Goal: Task Accomplishment & Management: Use online tool/utility

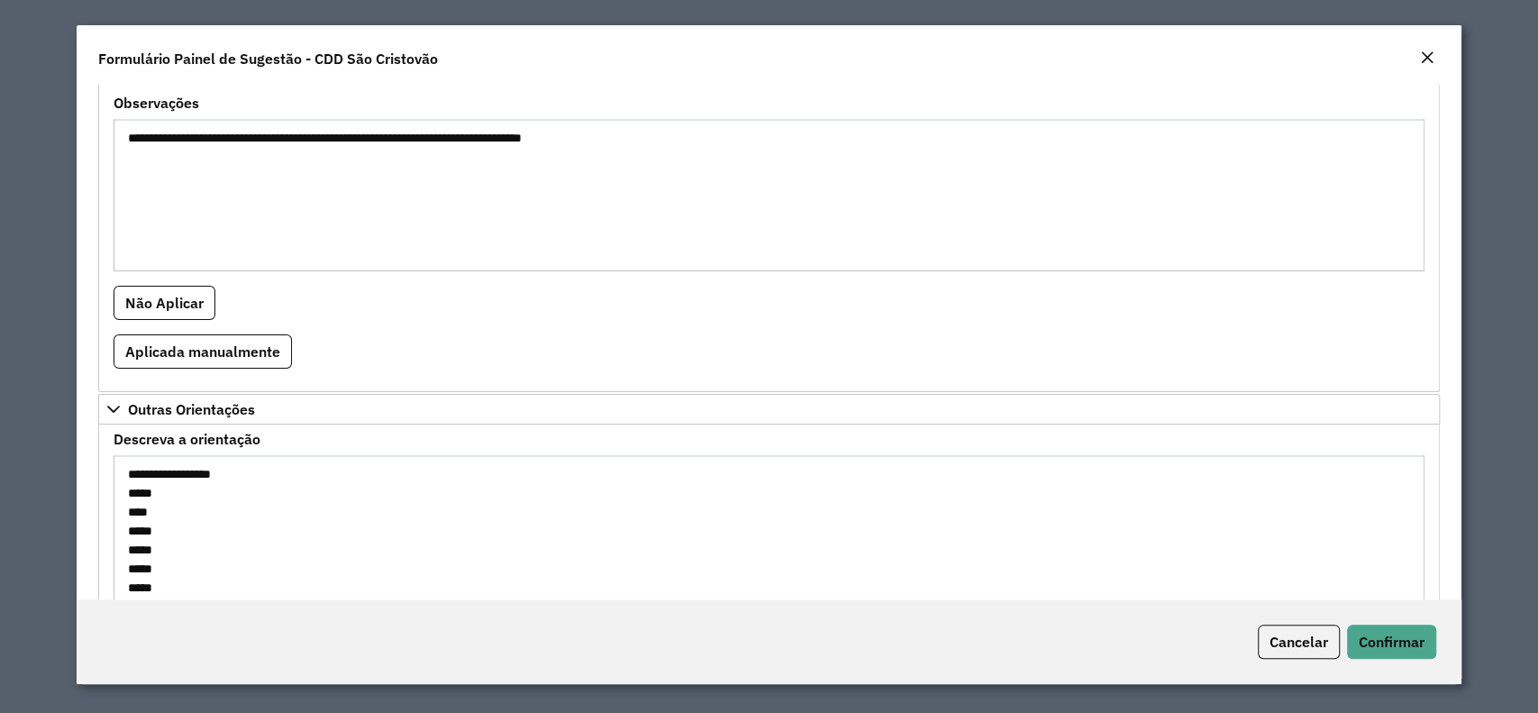
scroll to position [90, 0]
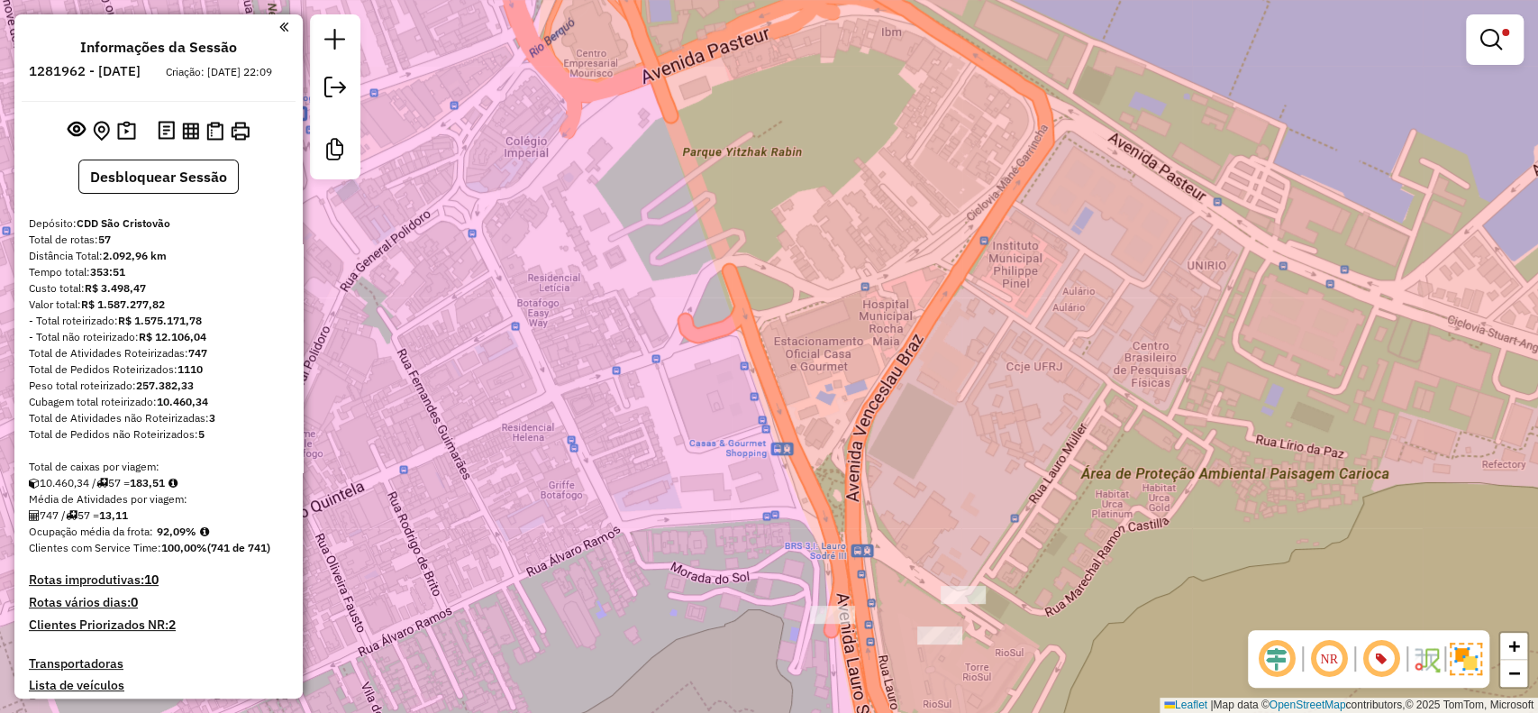
scroll to position [1617, 0]
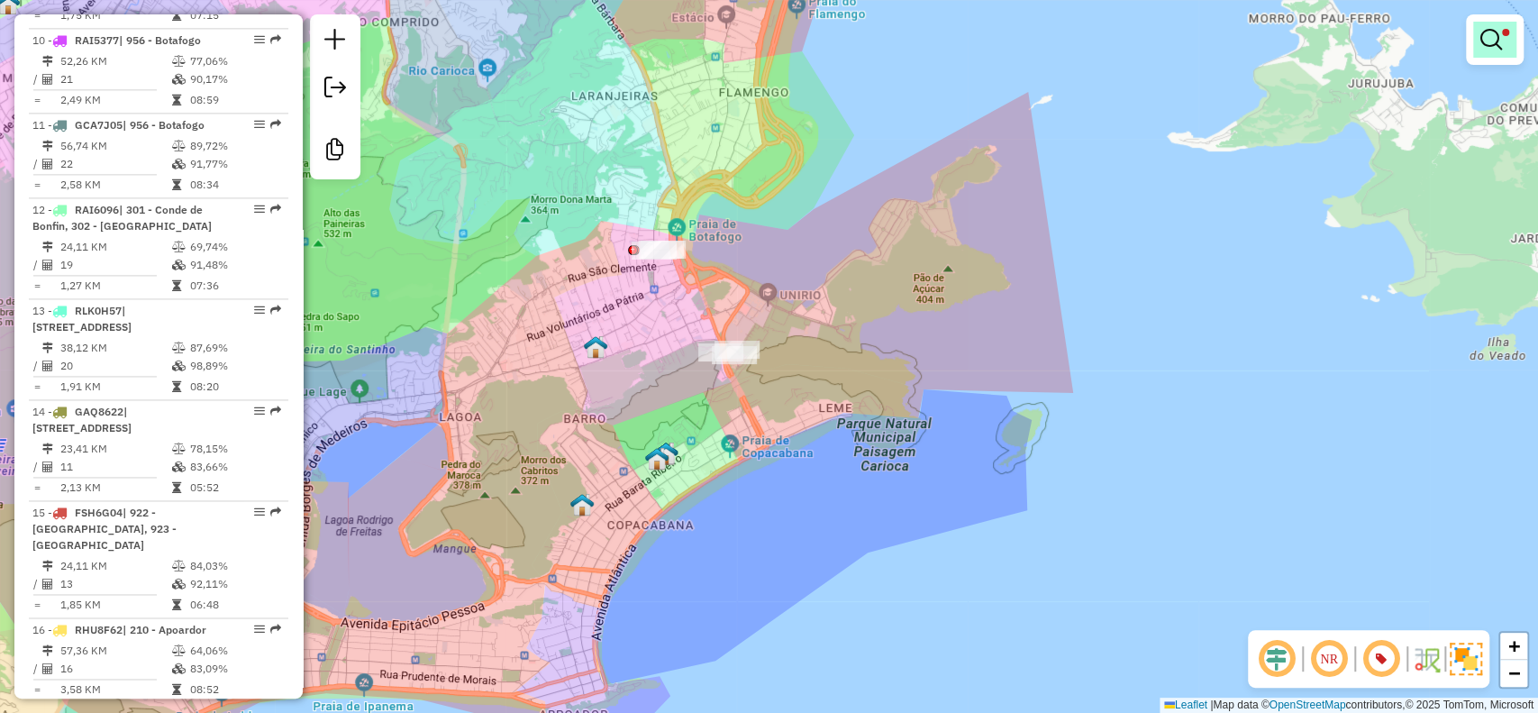
click at [1488, 43] on em at bounding box center [1491, 40] width 22 height 22
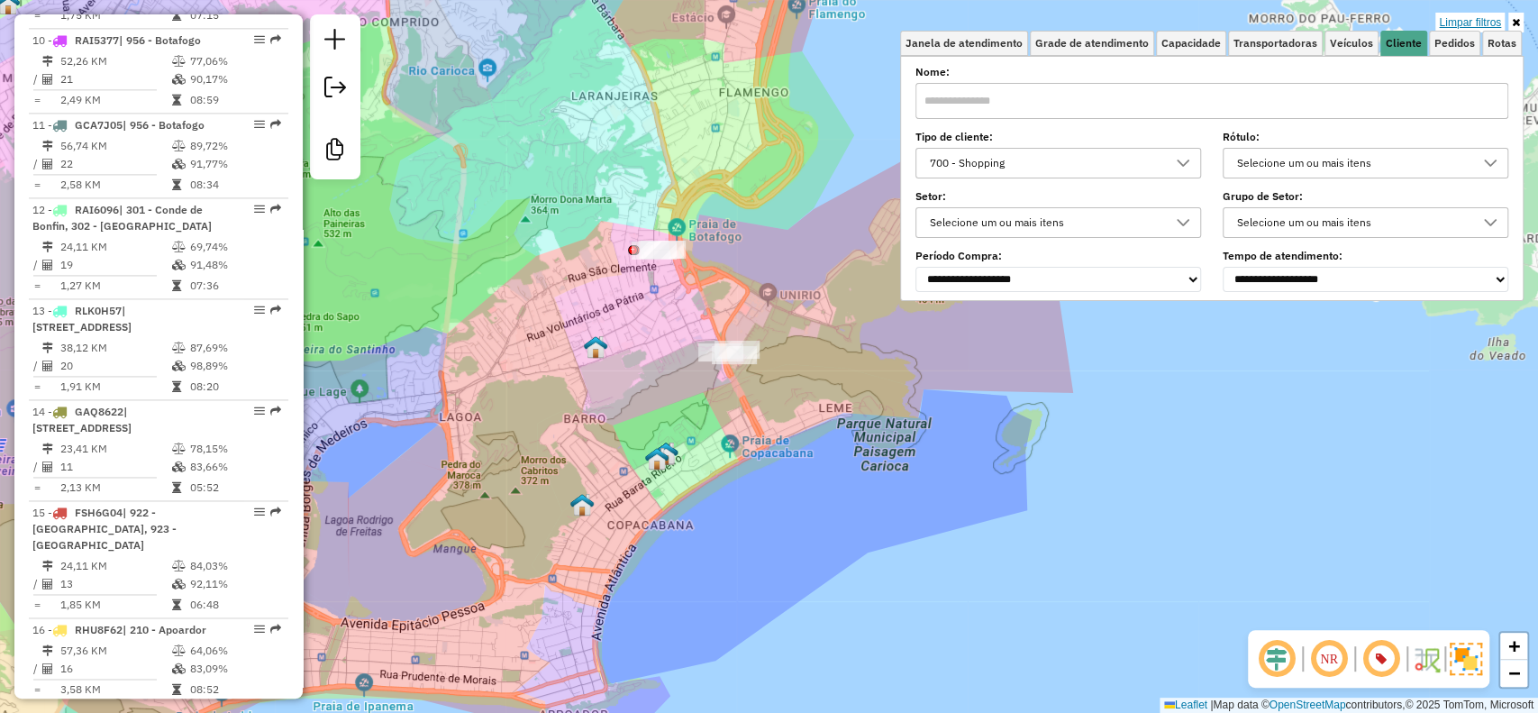
click at [1462, 19] on link "Limpar filtros" at bounding box center [1469, 23] width 69 height 20
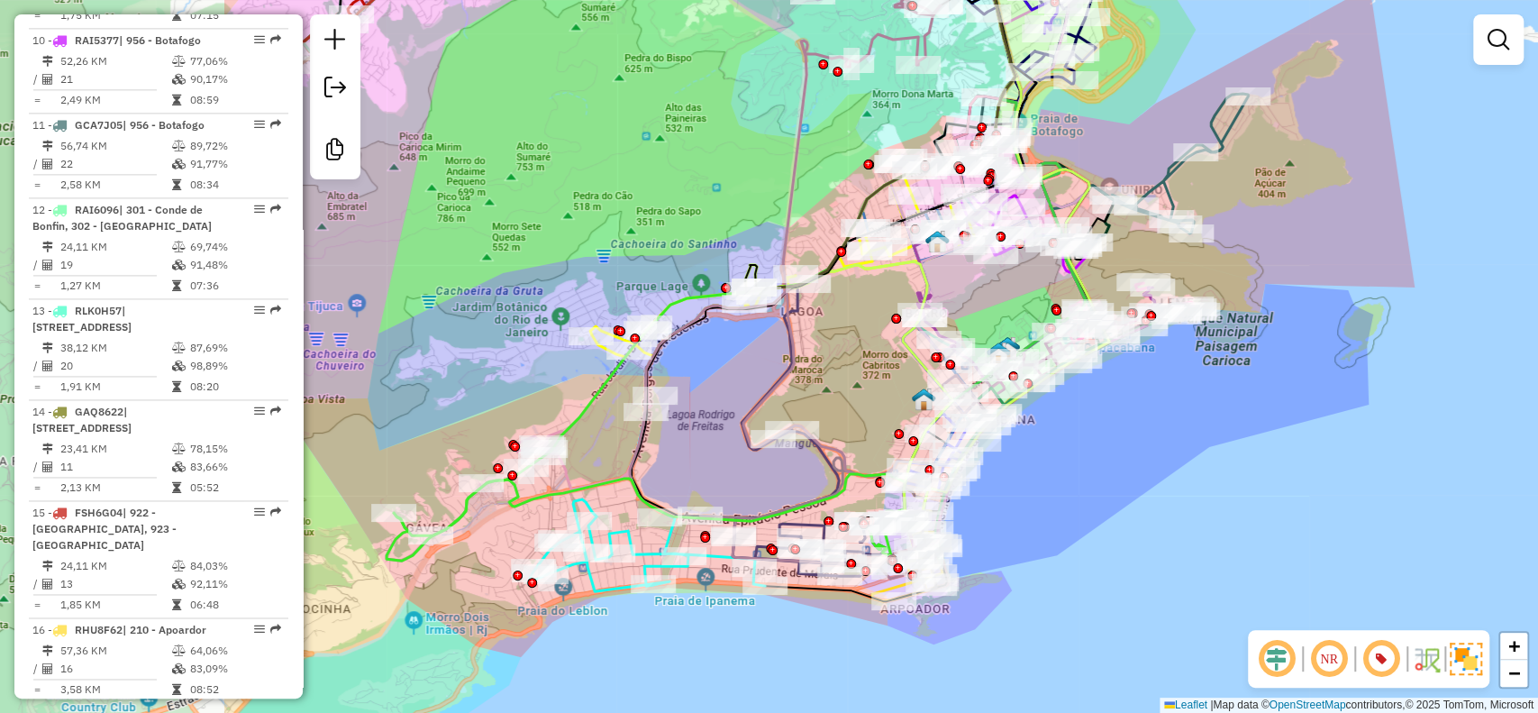
drag, startPoint x: 476, startPoint y: 349, endPoint x: 843, endPoint y: 313, distance: 369.4
click at [895, 303] on div "Janela de atendimento Grade de atendimento Capacidade Transportadoras Veículos …" at bounding box center [769, 356] width 1538 height 713
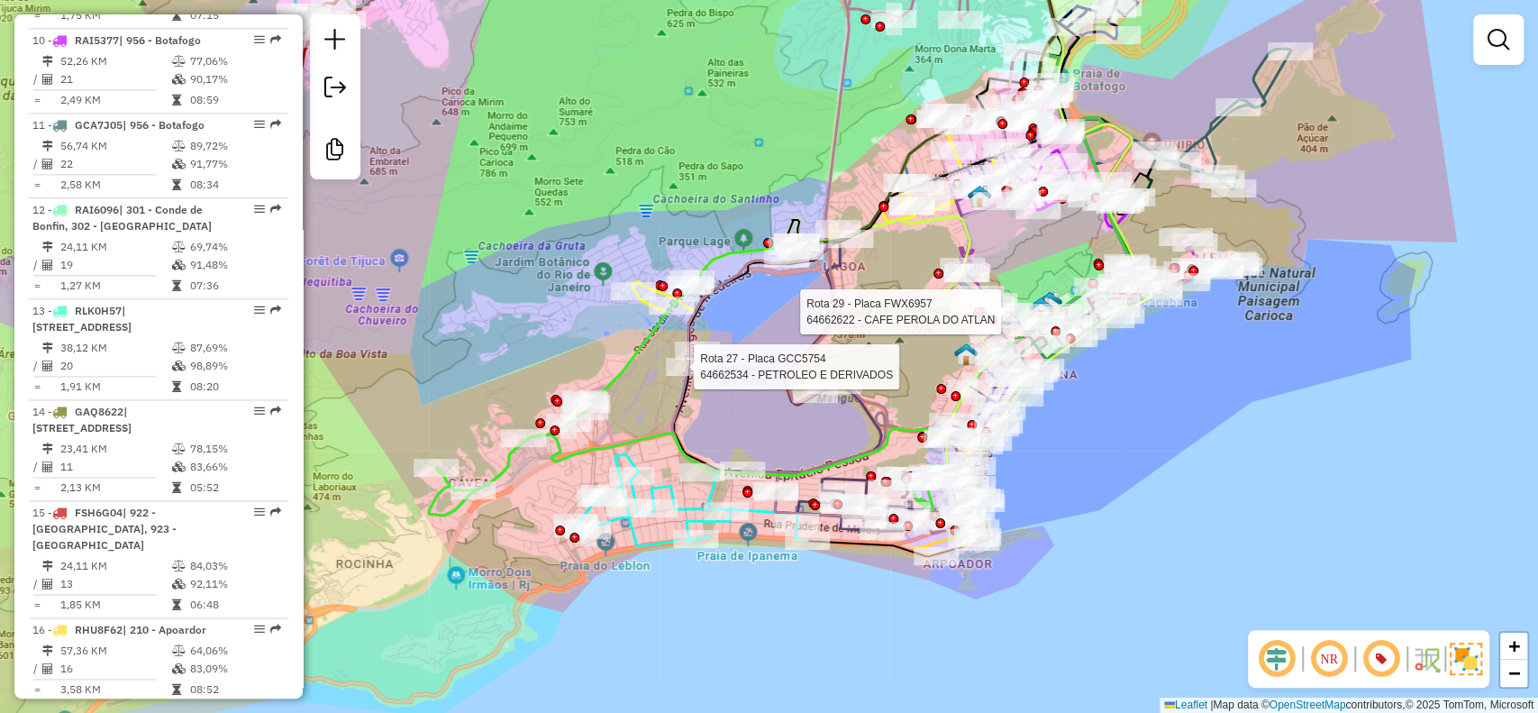
click at [703, 376] on div at bounding box center [688, 367] width 45 height 18
select select "**********"
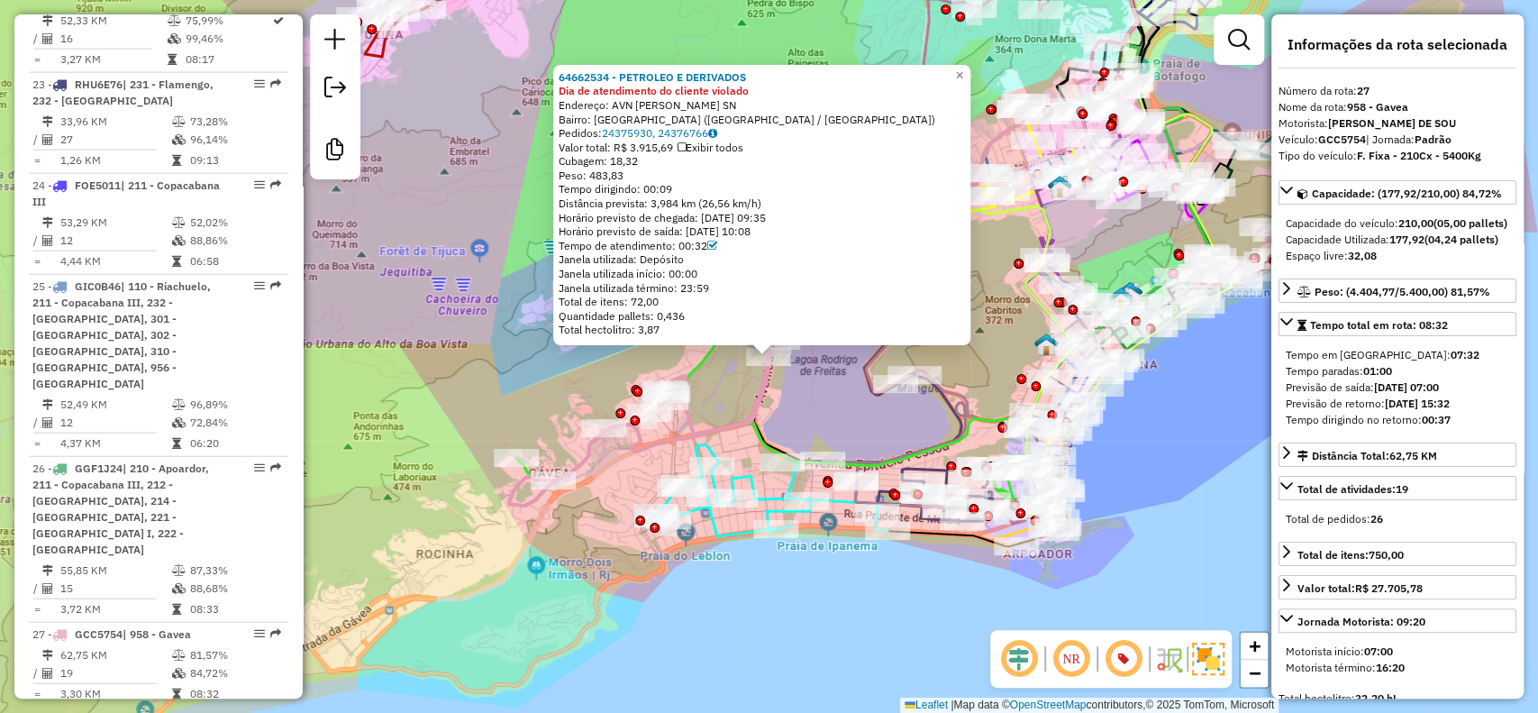
scroll to position [3310, 0]
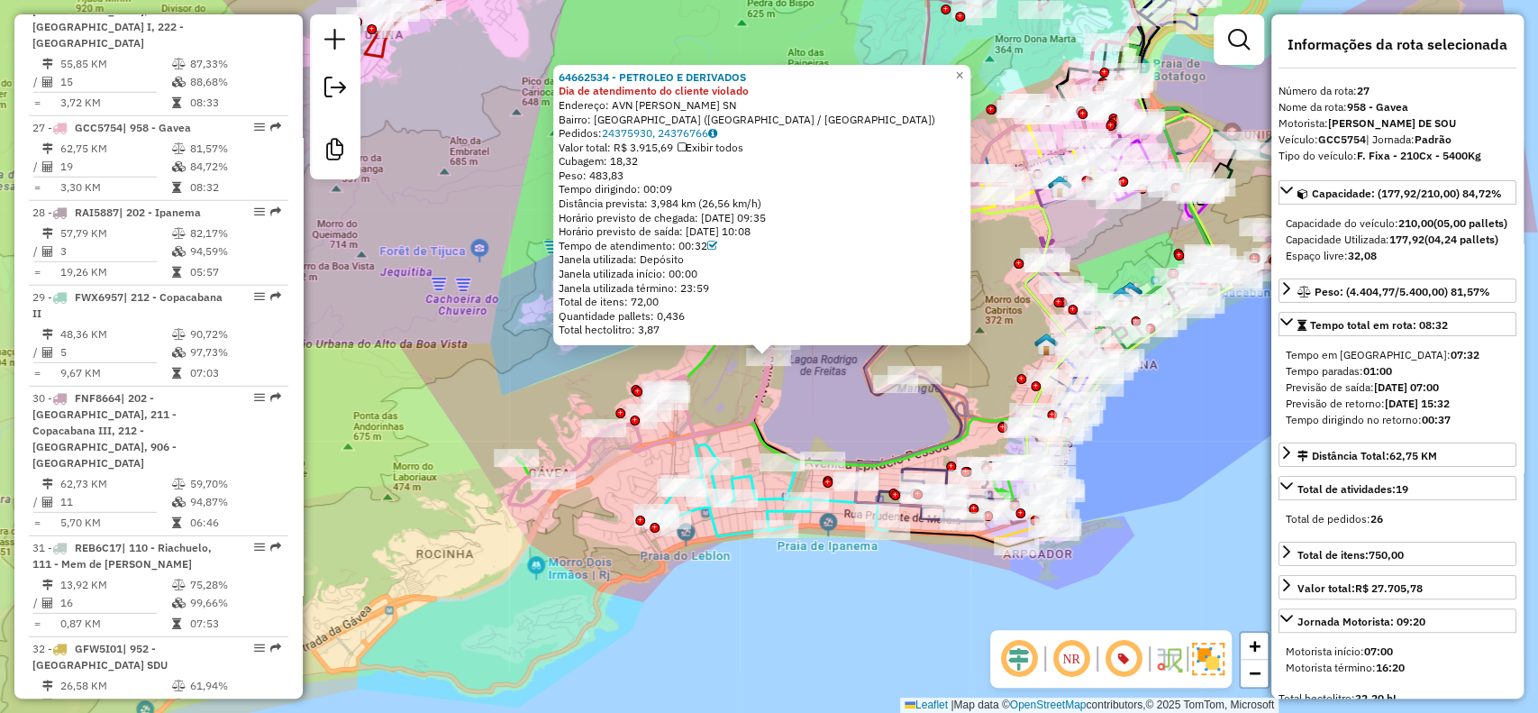
click at [728, 381] on div "64662534 - PETROLEO E DERIVADOS Dia de atendimento do cliente violado Endereço:…" at bounding box center [769, 356] width 1538 height 713
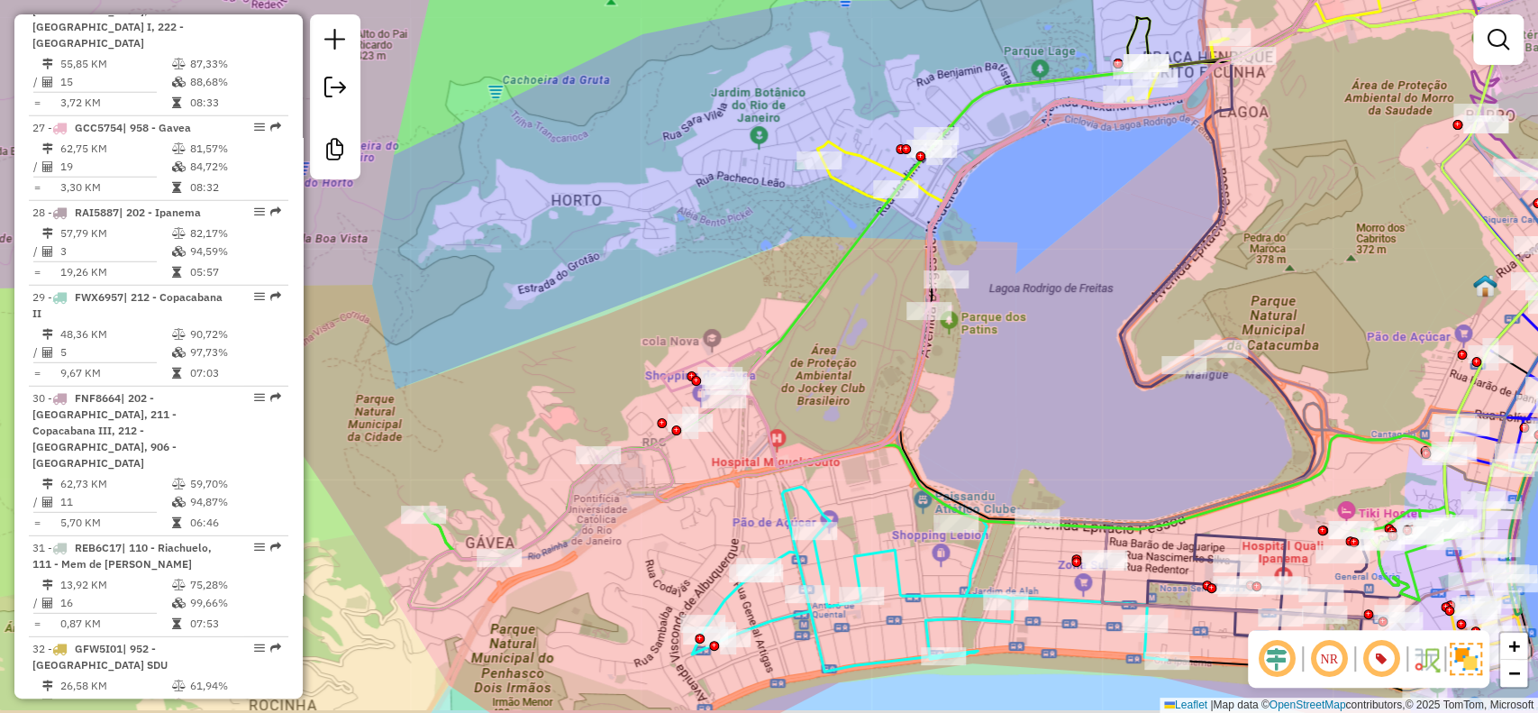
drag, startPoint x: 687, startPoint y: 350, endPoint x: 843, endPoint y: 278, distance: 172.2
click at [843, 278] on icon at bounding box center [907, 214] width 966 height 689
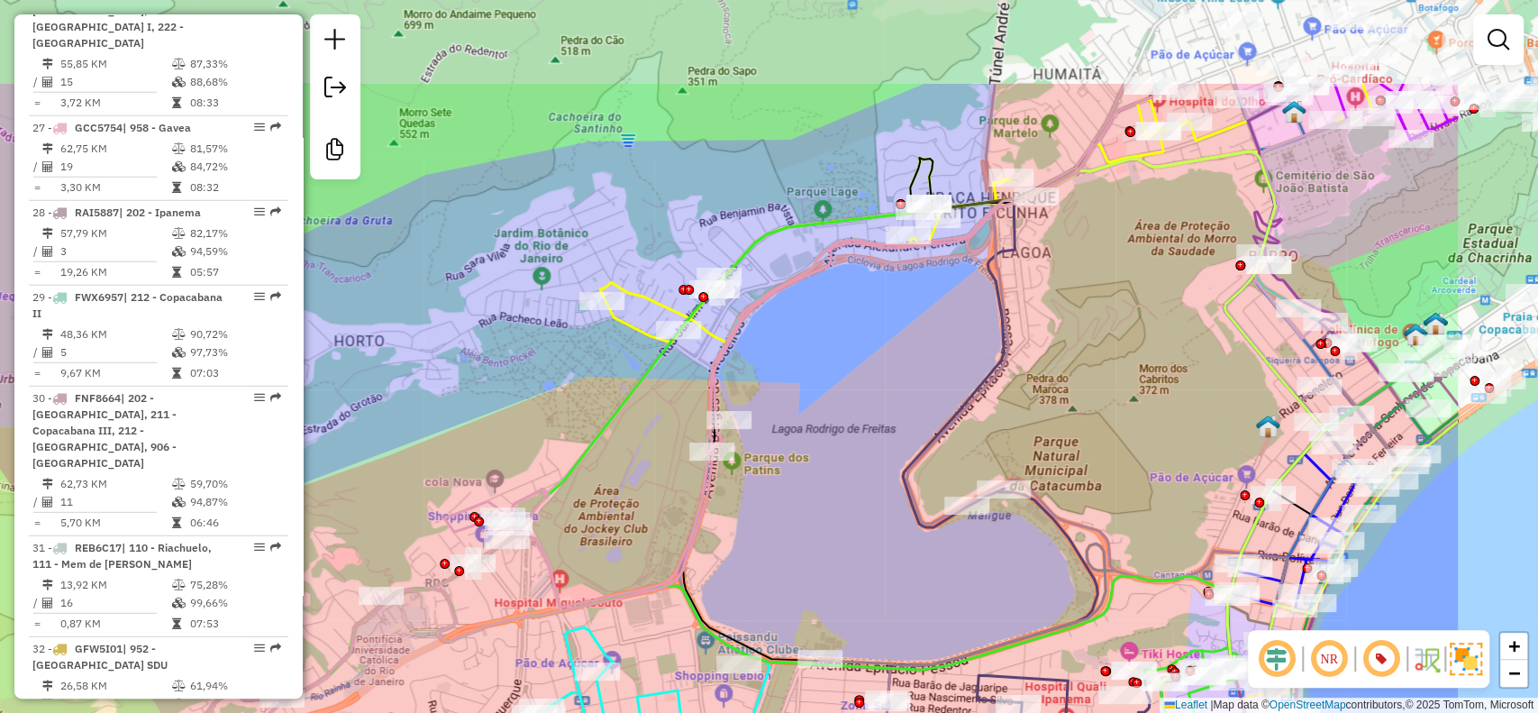
drag, startPoint x: 1077, startPoint y: 182, endPoint x: 822, endPoint y: 357, distance: 309.2
click at [814, 360] on div "Janela de atendimento Grade de atendimento Capacidade Transportadoras Veículos …" at bounding box center [769, 356] width 1538 height 713
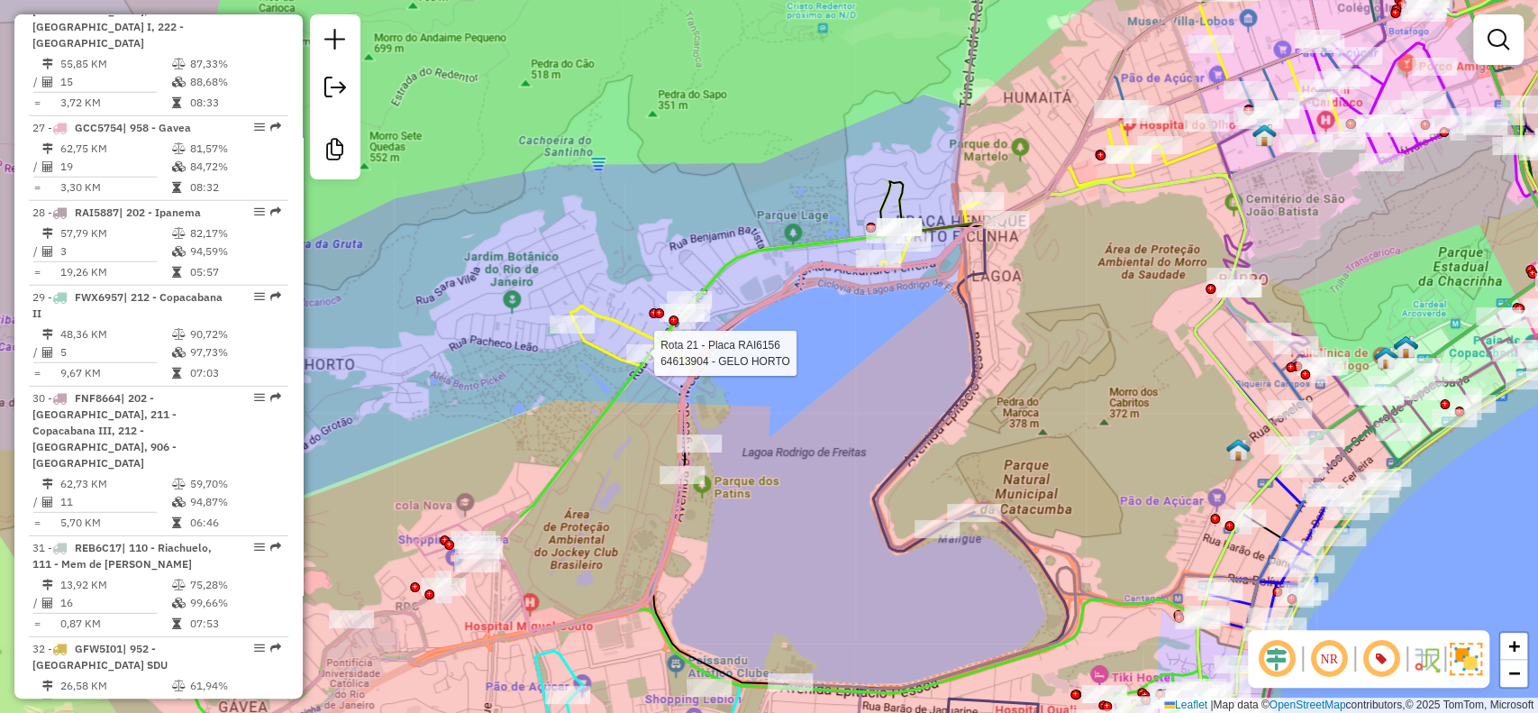
select select "**********"
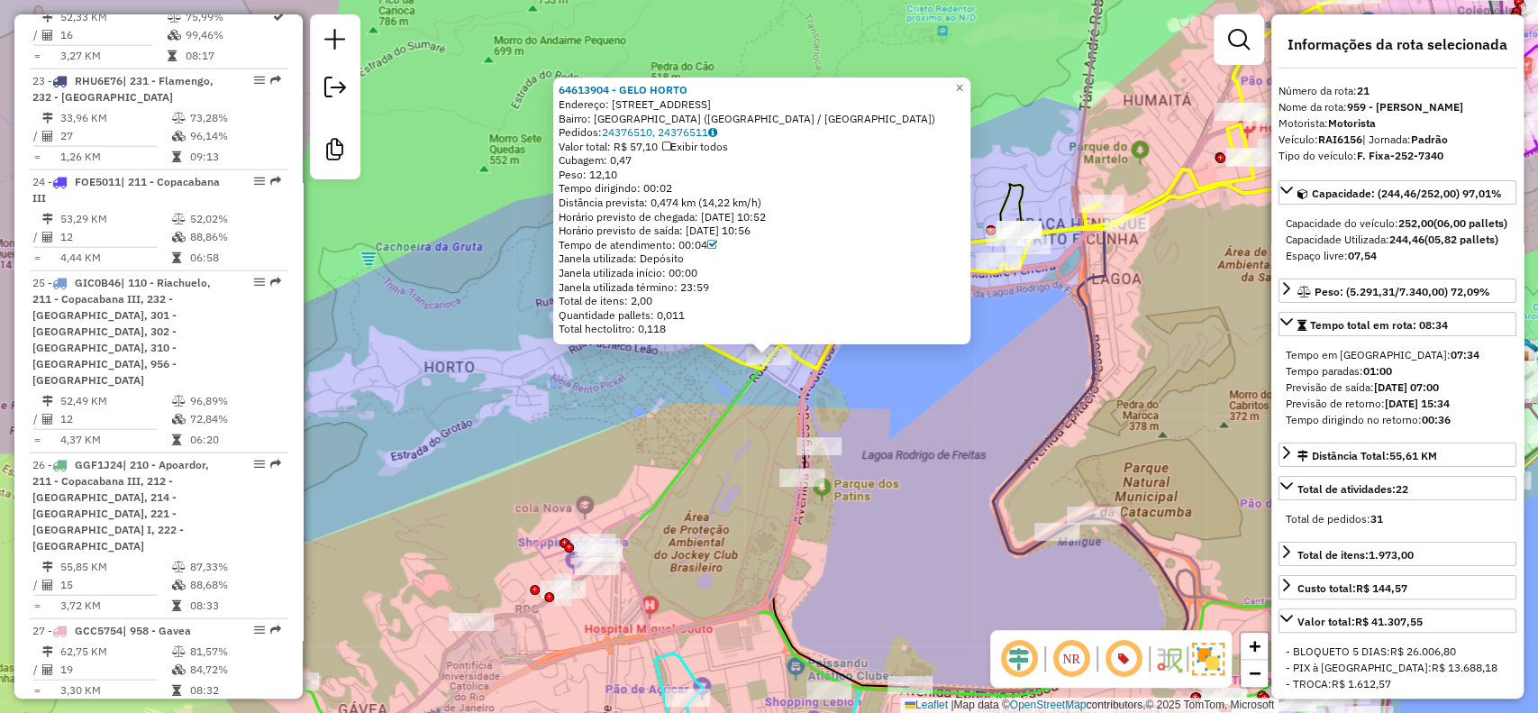
scroll to position [2640, 0]
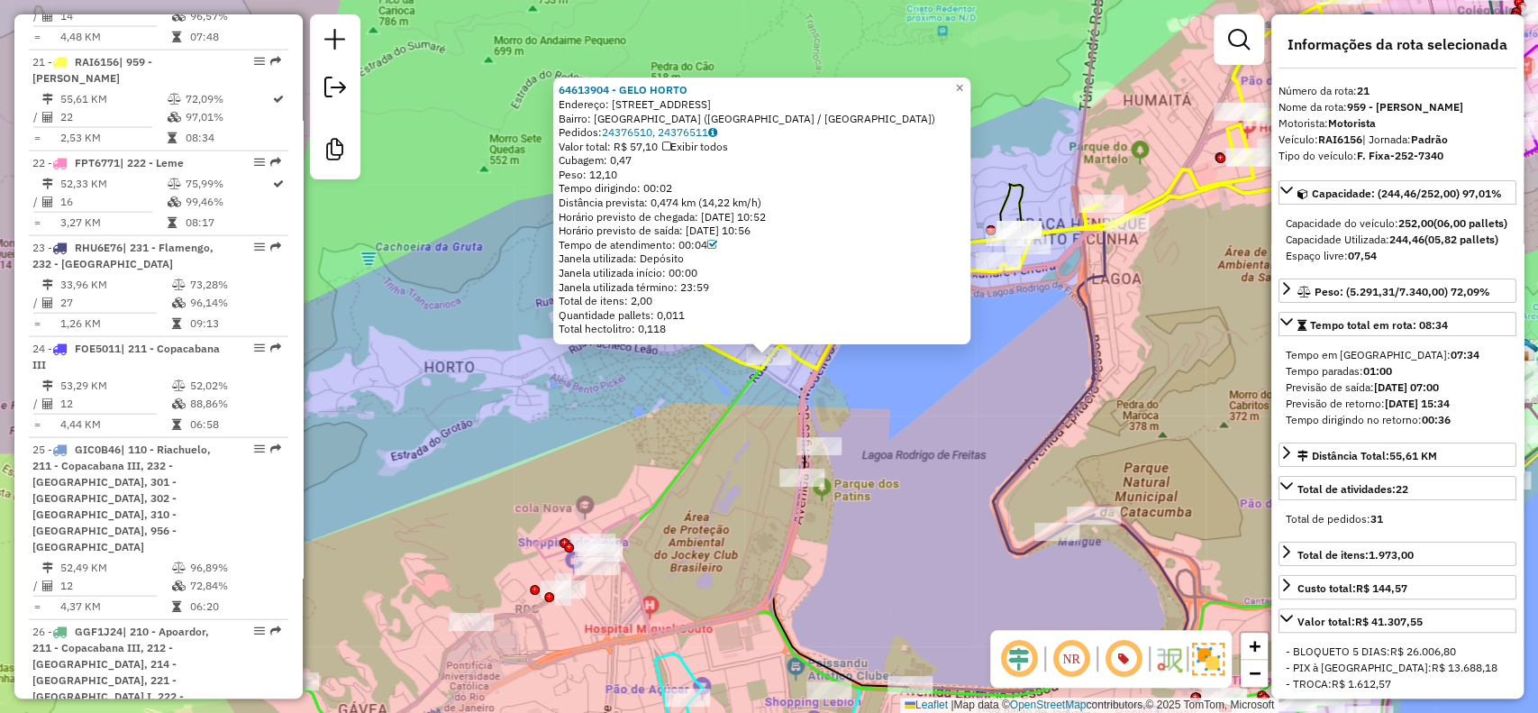
click at [624, 473] on div "64613904 - GELO HORTO Endereço: RUA JARDIM BOTANICO 719 Bairro: JARDIM BOTANICO…" at bounding box center [769, 356] width 1538 height 713
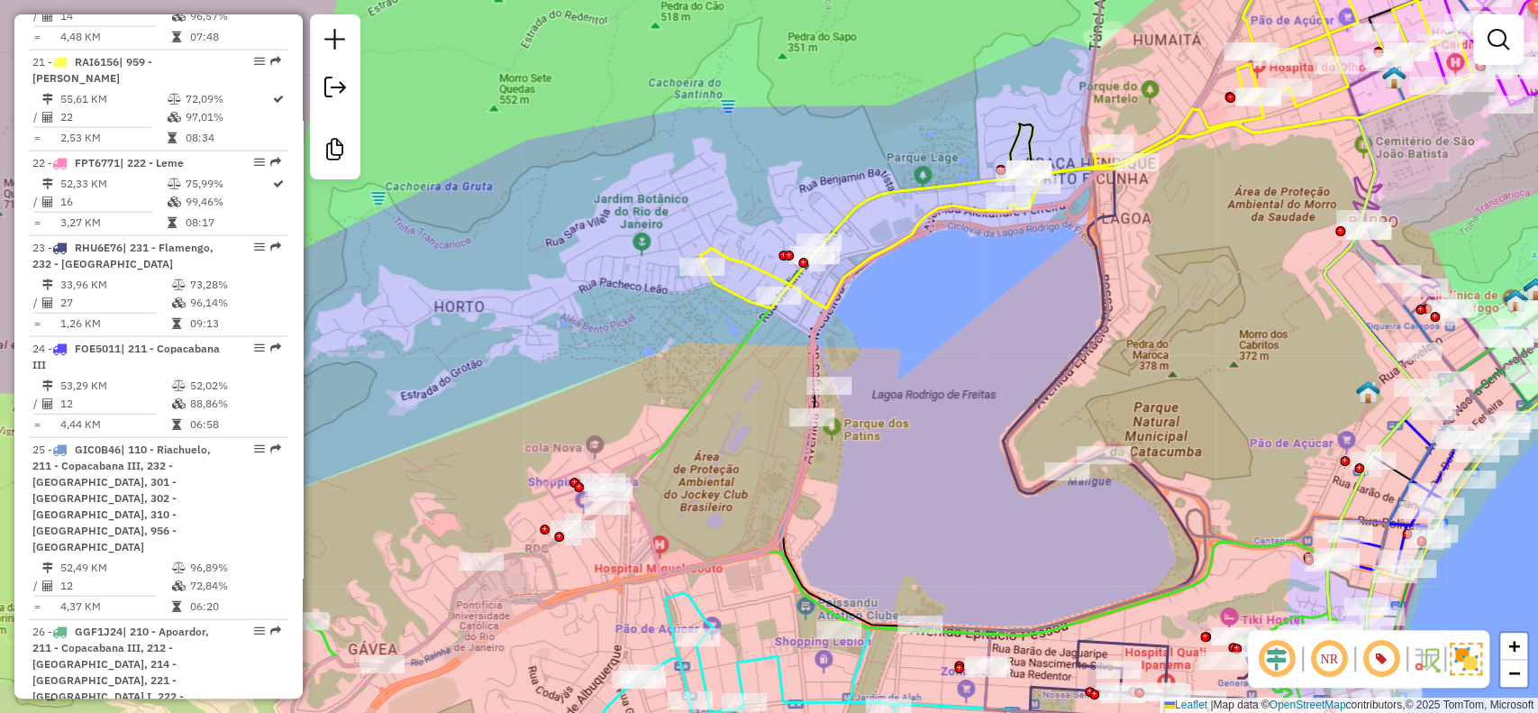
drag, startPoint x: 936, startPoint y: 464, endPoint x: 948, endPoint y: 404, distance: 61.5
click at [948, 404] on div "Janela de atendimento Grade de atendimento Capacidade Transportadoras Veículos …" at bounding box center [769, 356] width 1538 height 713
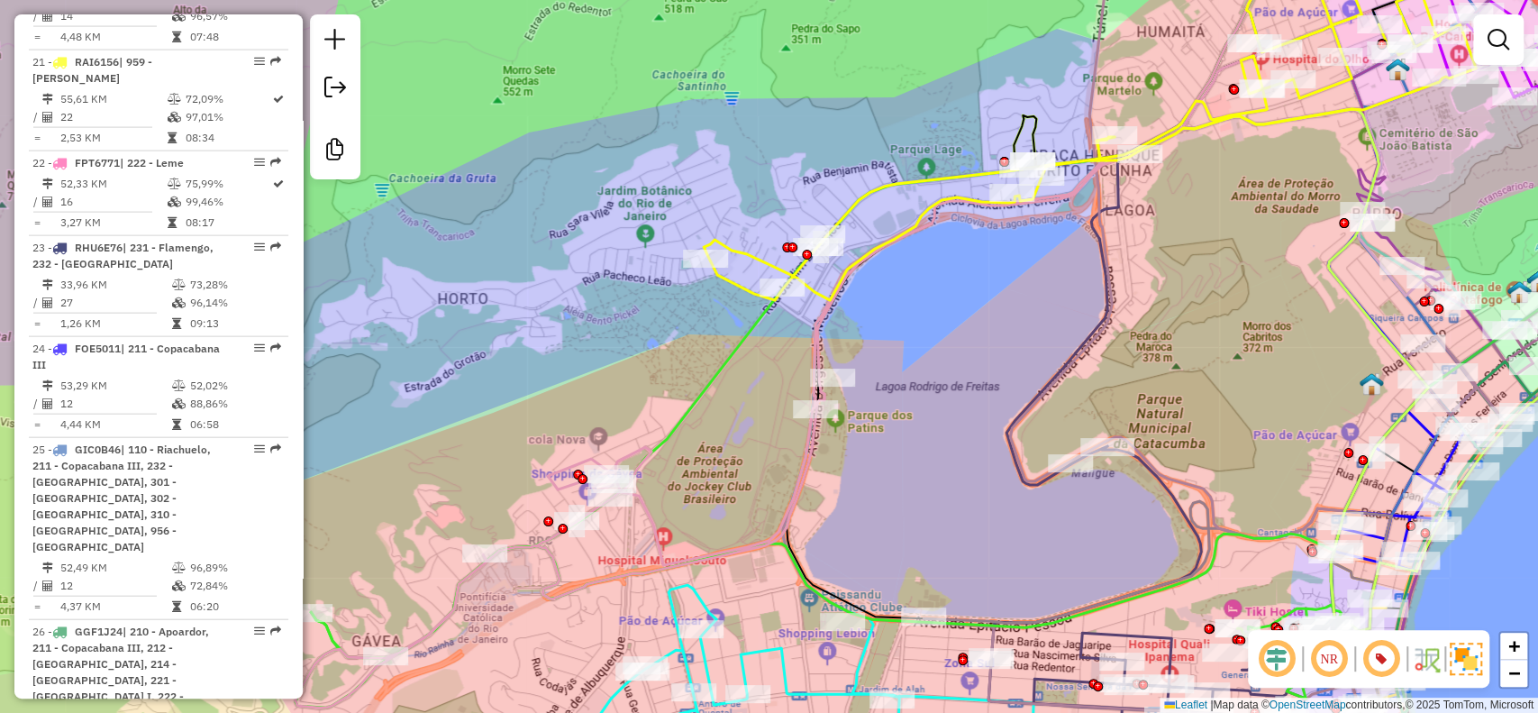
drag, startPoint x: 952, startPoint y: 402, endPoint x: 966, endPoint y: 392, distance: 17.5
click at [969, 392] on div "Janela de atendimento Grade de atendimento Capacidade Transportadoras Veículos …" at bounding box center [769, 356] width 1538 height 713
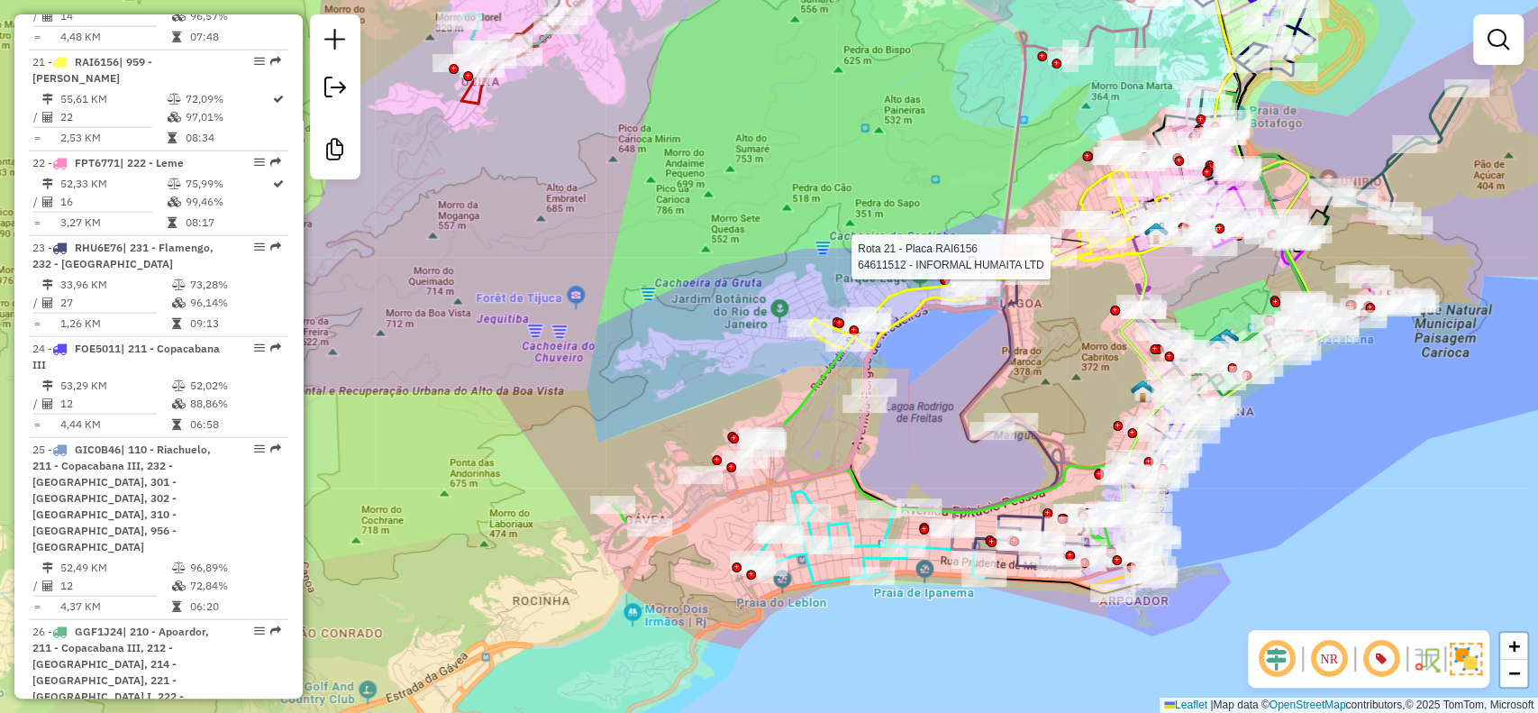
select select "**********"
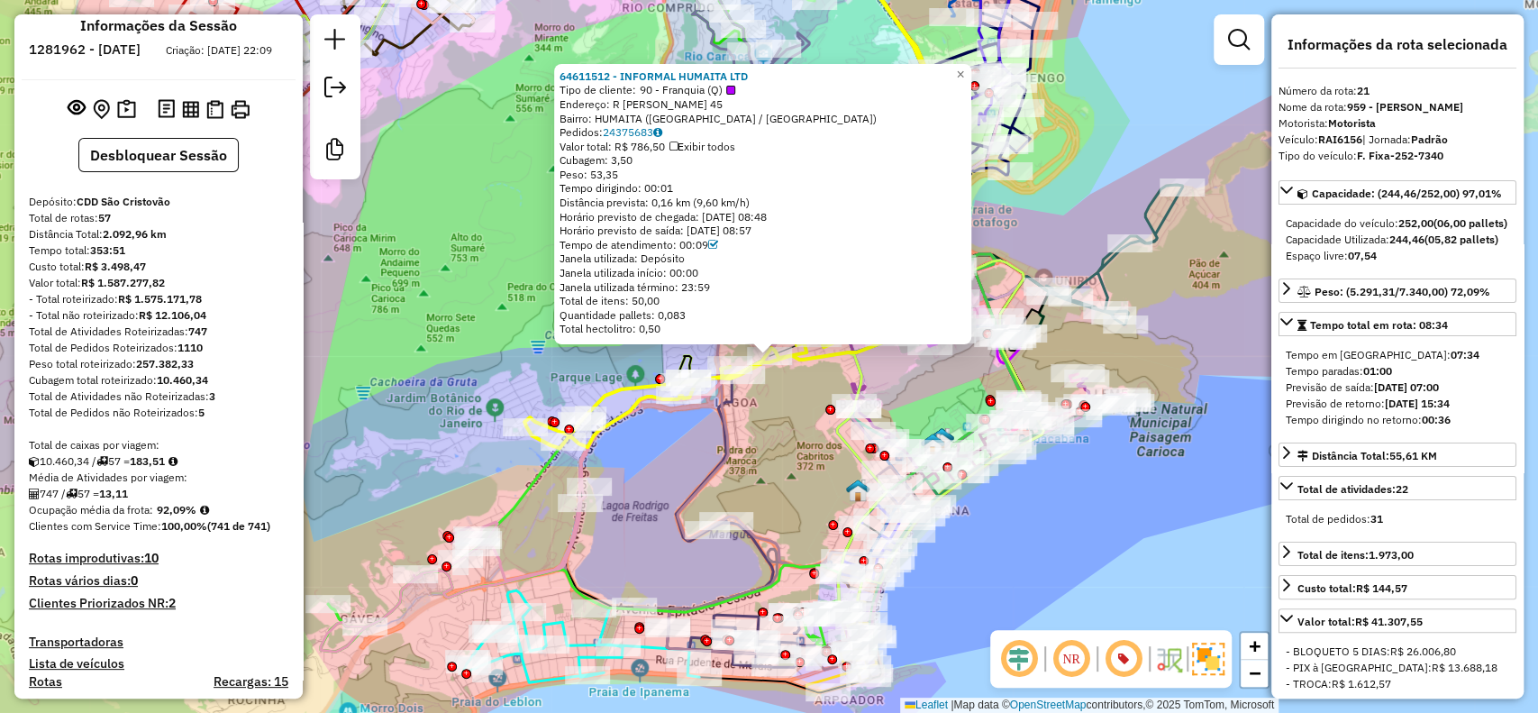
scroll to position [0, 0]
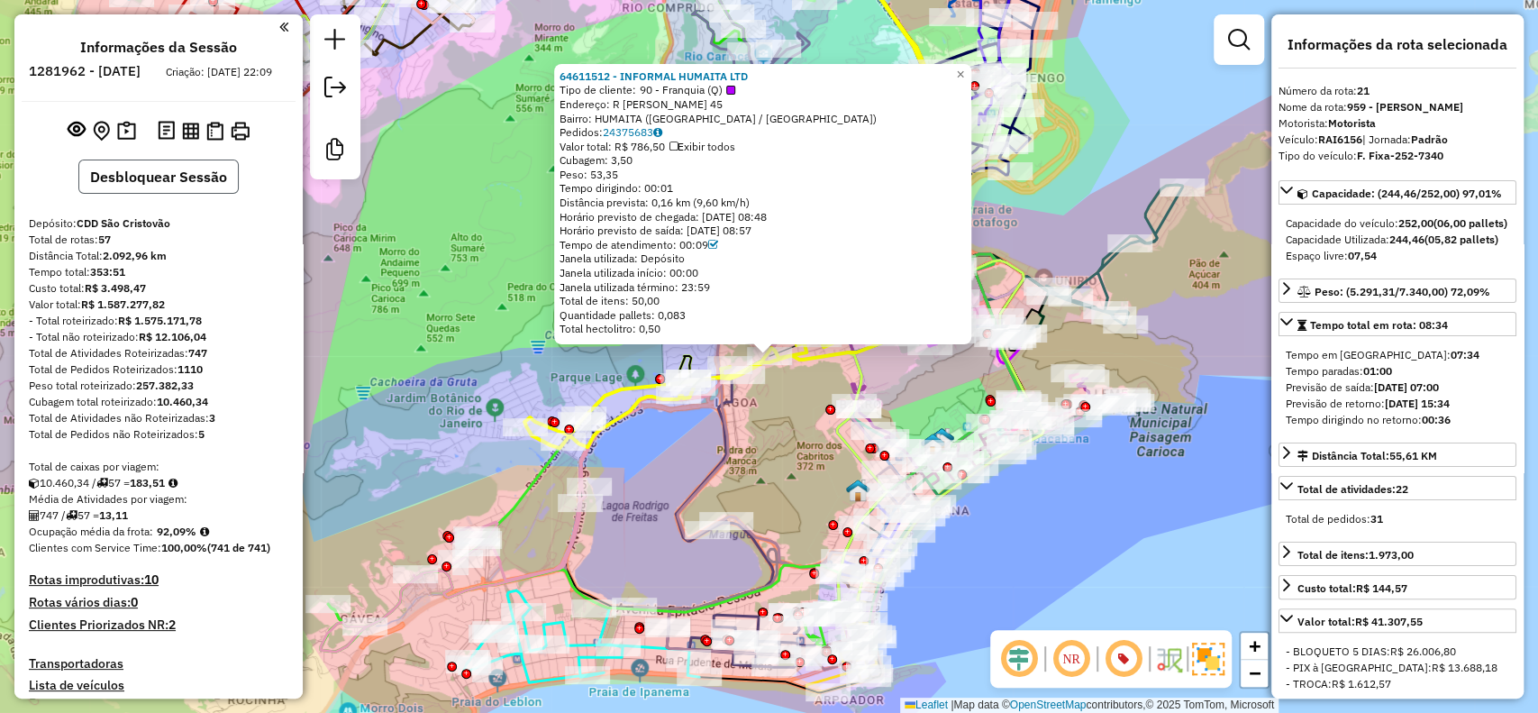
click at [159, 194] on button "Desbloquear Sessão" at bounding box center [158, 176] width 160 height 34
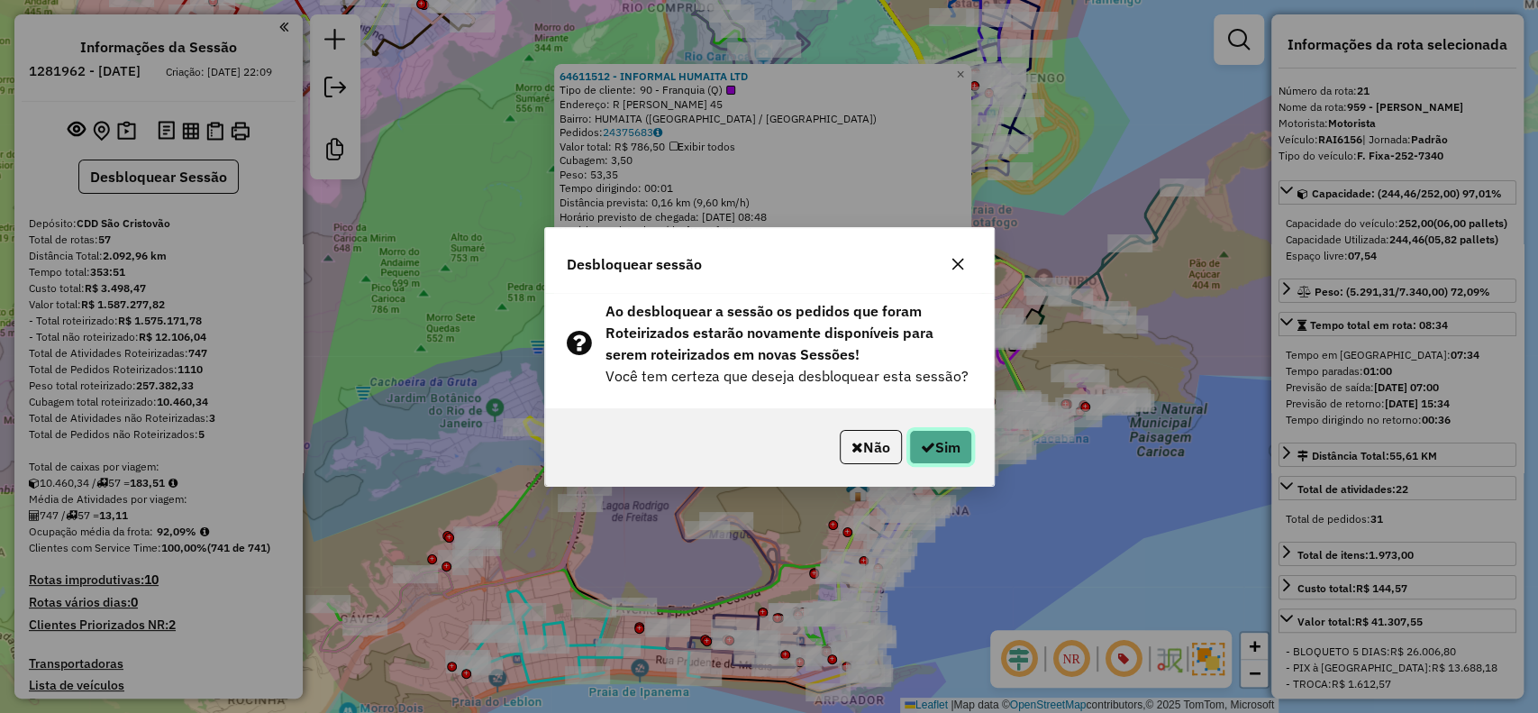
click at [938, 456] on button "Sim" at bounding box center [940, 447] width 63 height 34
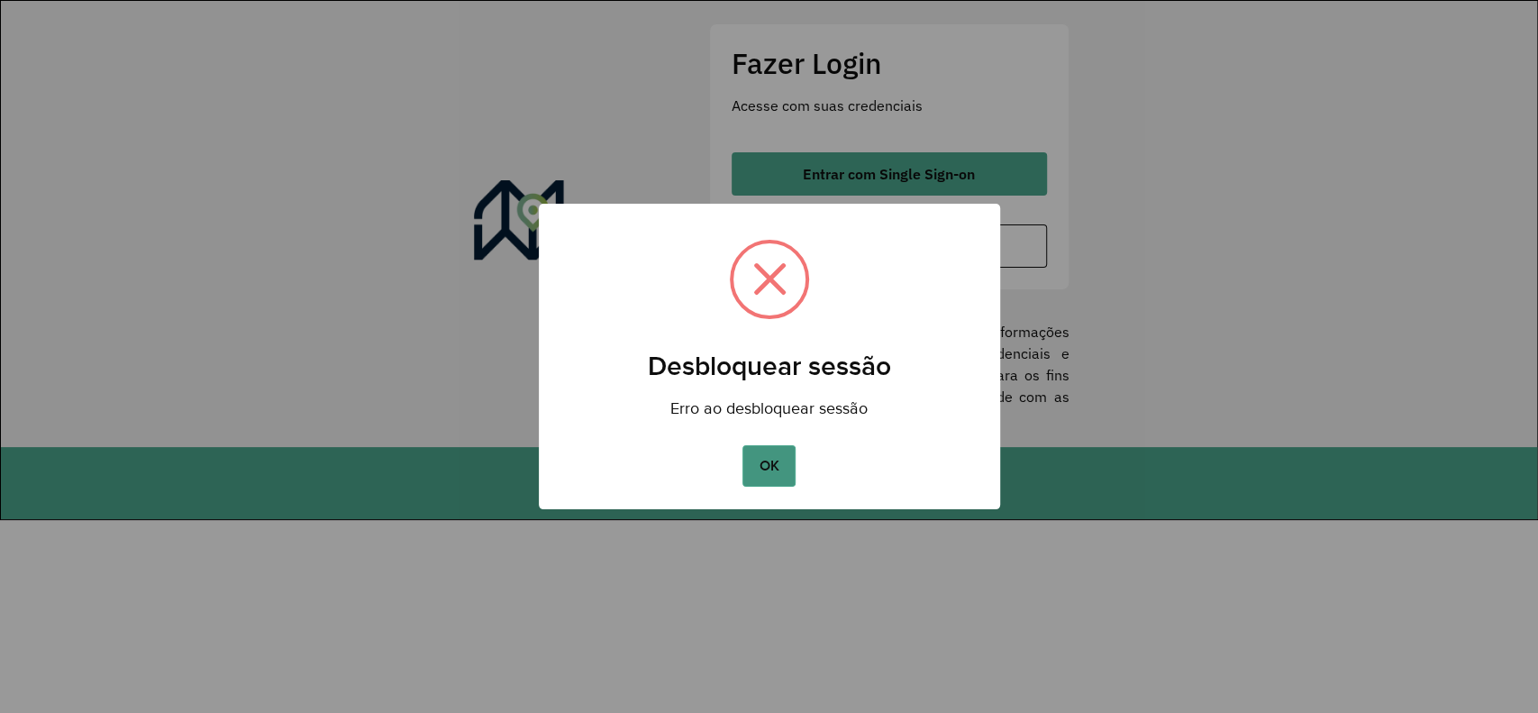
click at [771, 465] on button "OK" at bounding box center [768, 465] width 53 height 41
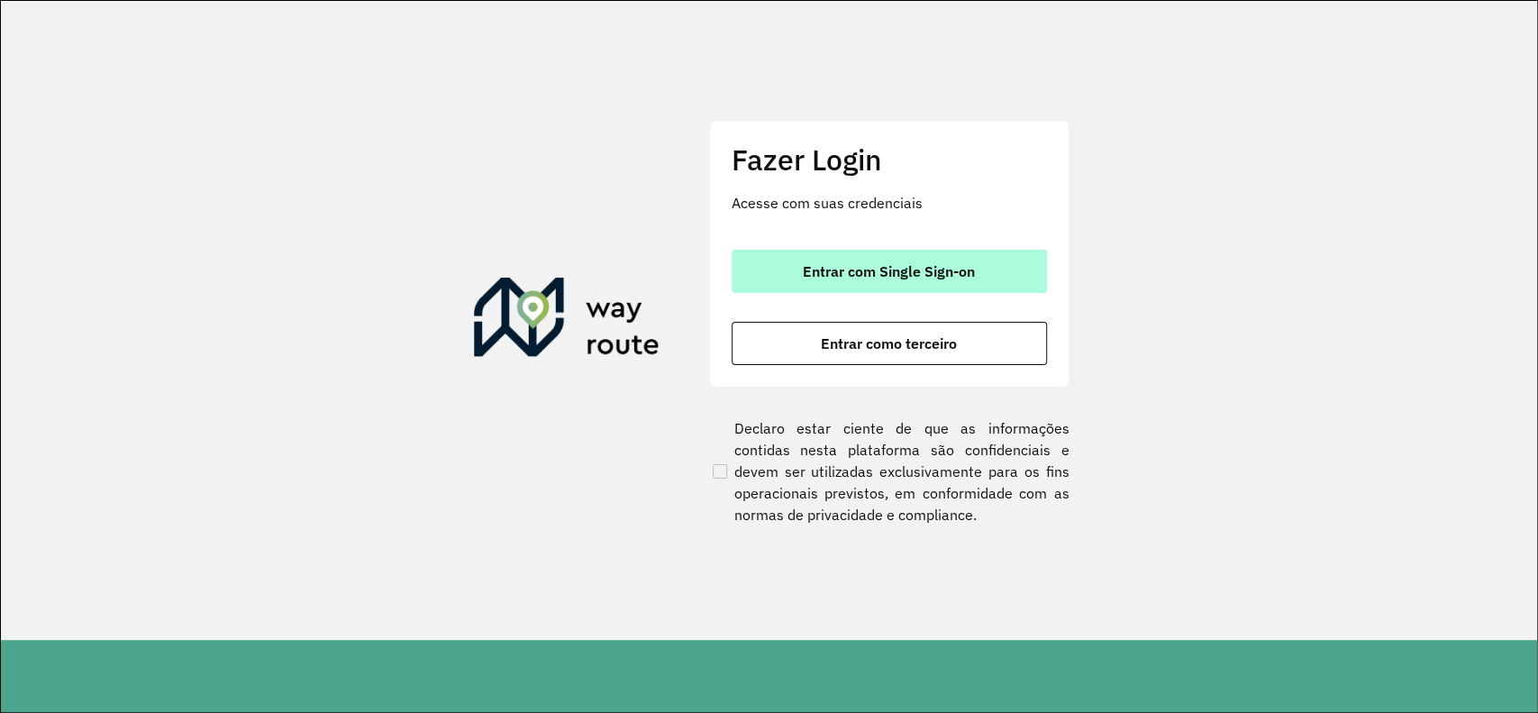
click at [904, 264] on span "Entrar com Single Sign-on" at bounding box center [889, 271] width 172 height 14
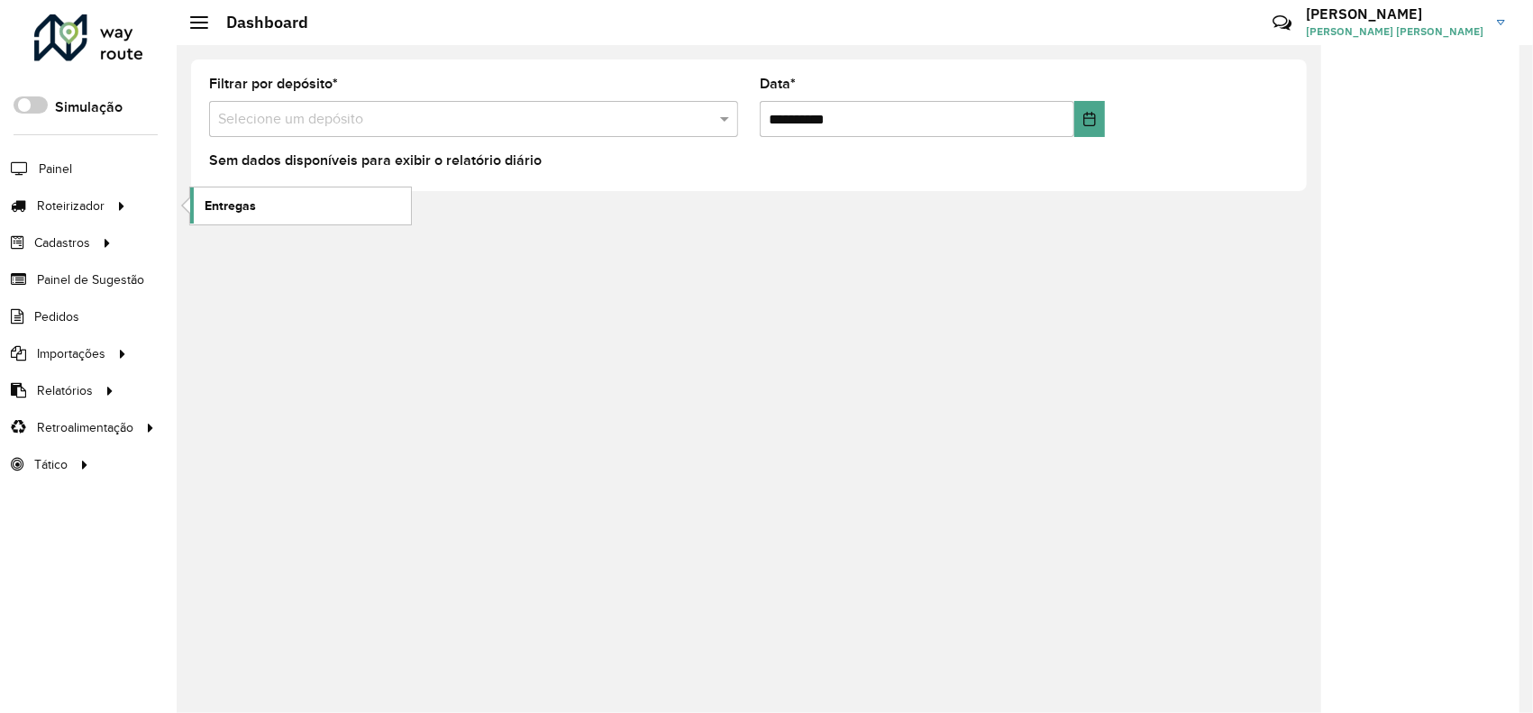
click at [241, 206] on span "Entregas" at bounding box center [230, 205] width 51 height 19
click at [211, 205] on span "Entregas" at bounding box center [230, 205] width 51 height 19
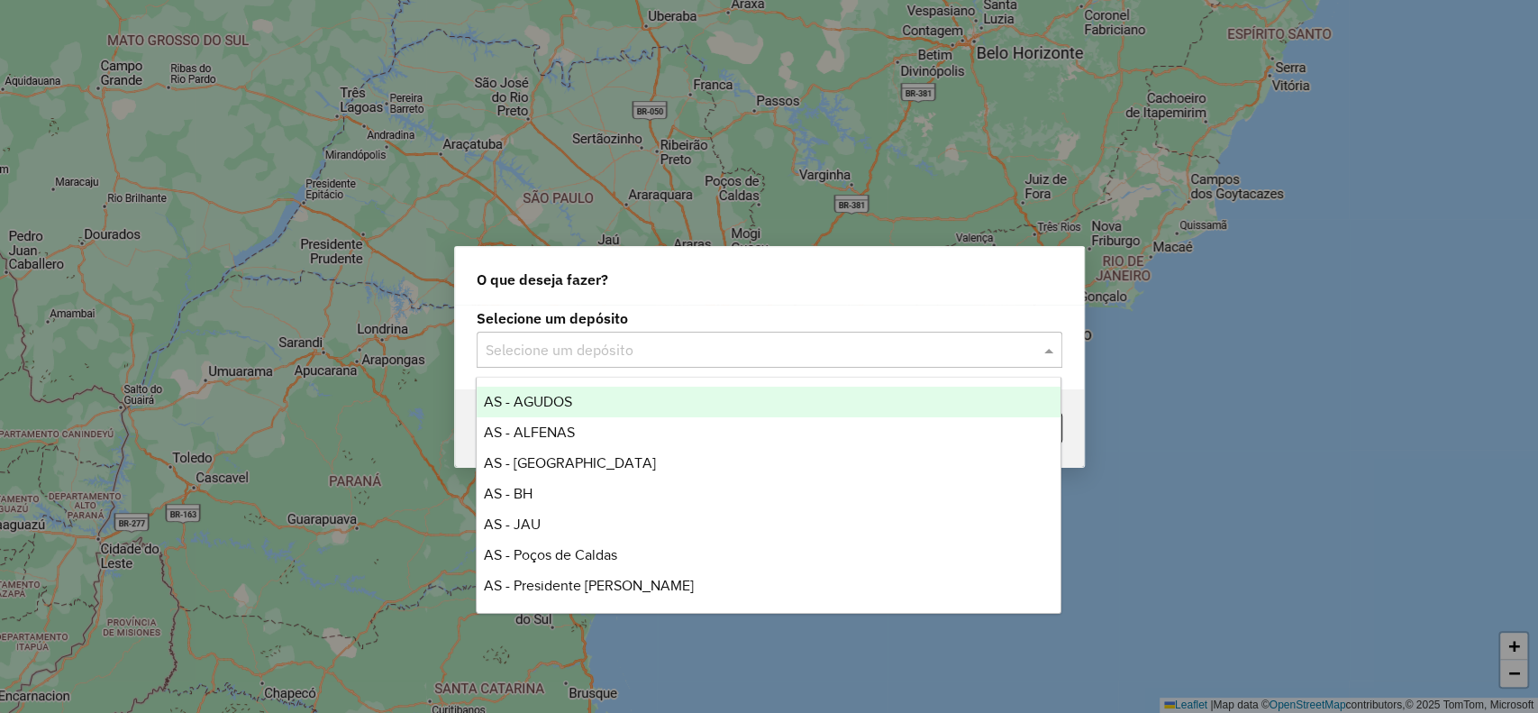
click at [756, 366] on div "Selecione um depósito" at bounding box center [770, 350] width 586 height 36
type input "**"
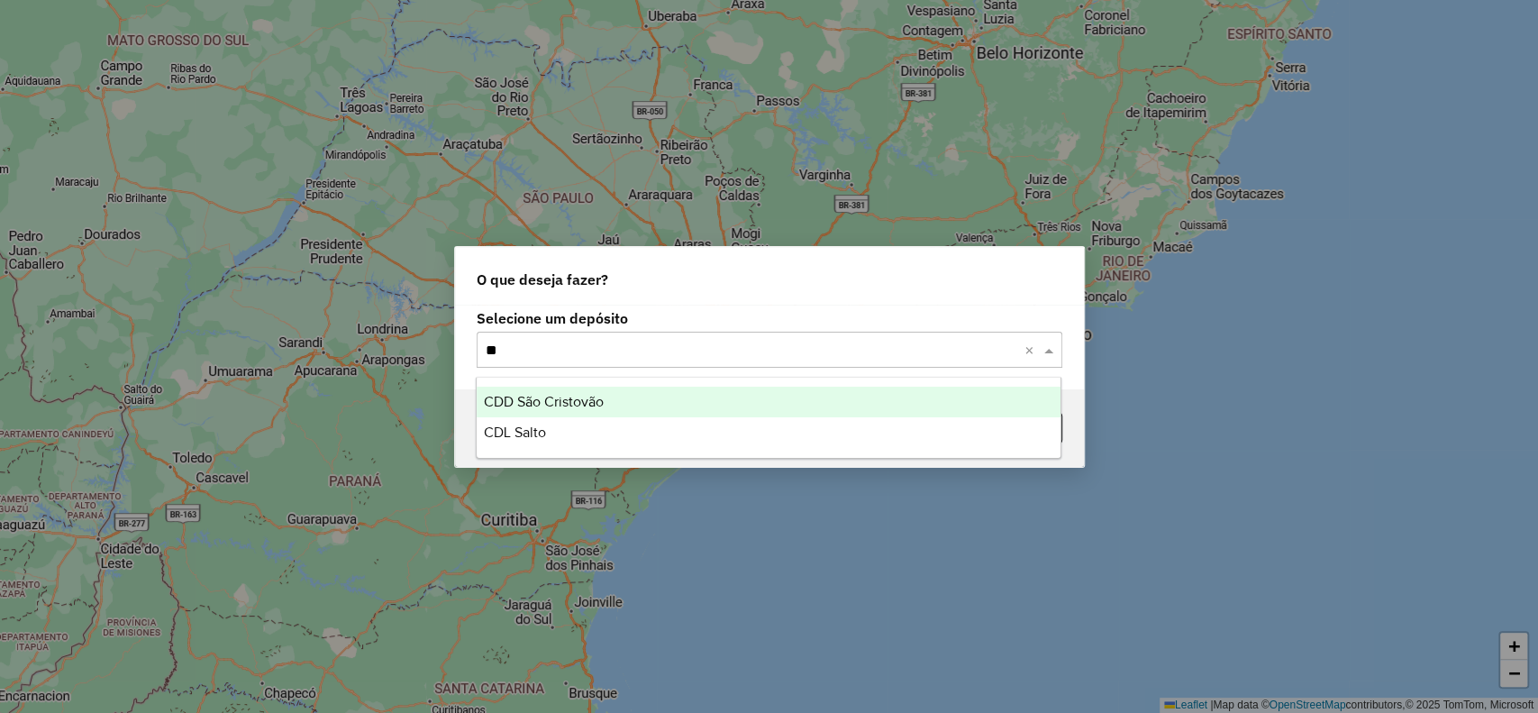
click at [828, 401] on div "CDD São Cristovão" at bounding box center [769, 402] width 584 height 31
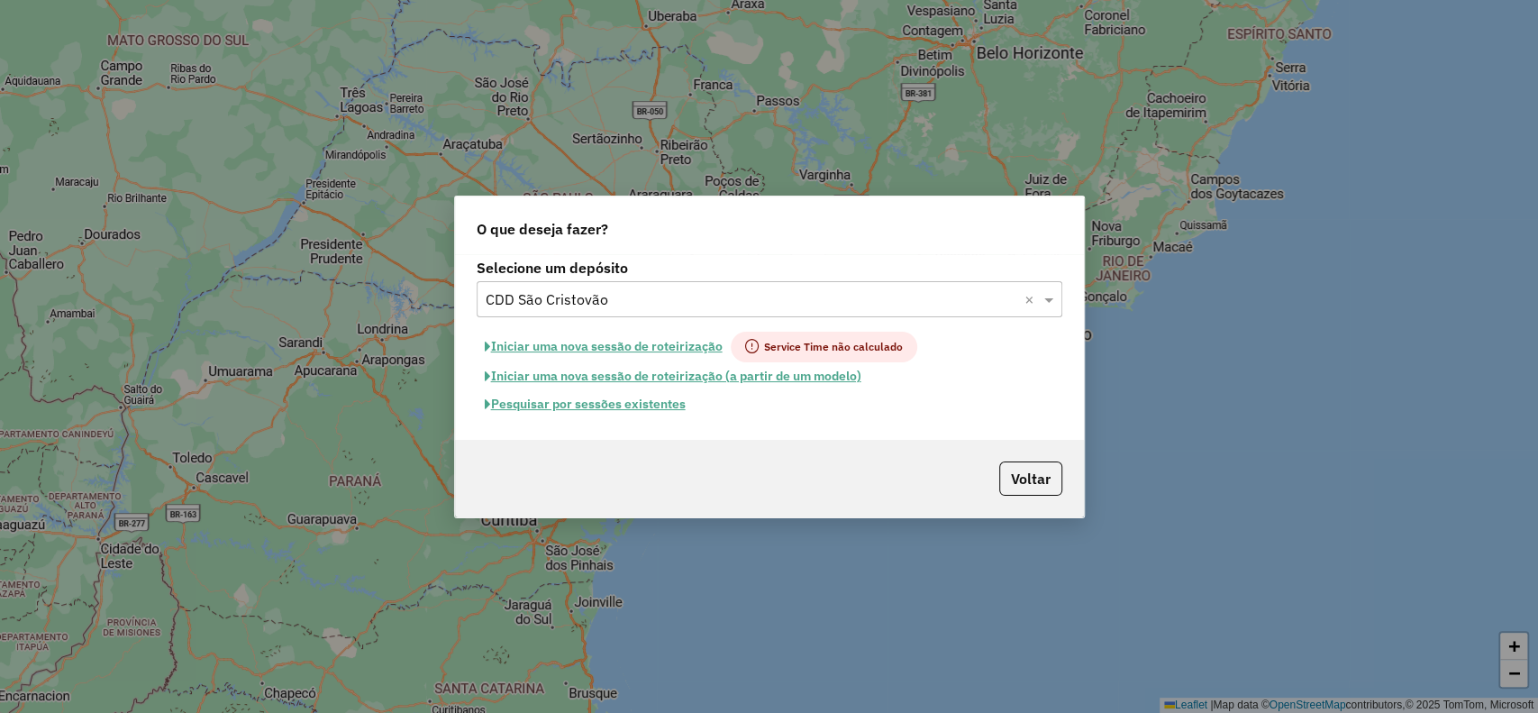
click at [670, 405] on button "Pesquisar por sessões existentes" at bounding box center [585, 404] width 217 height 28
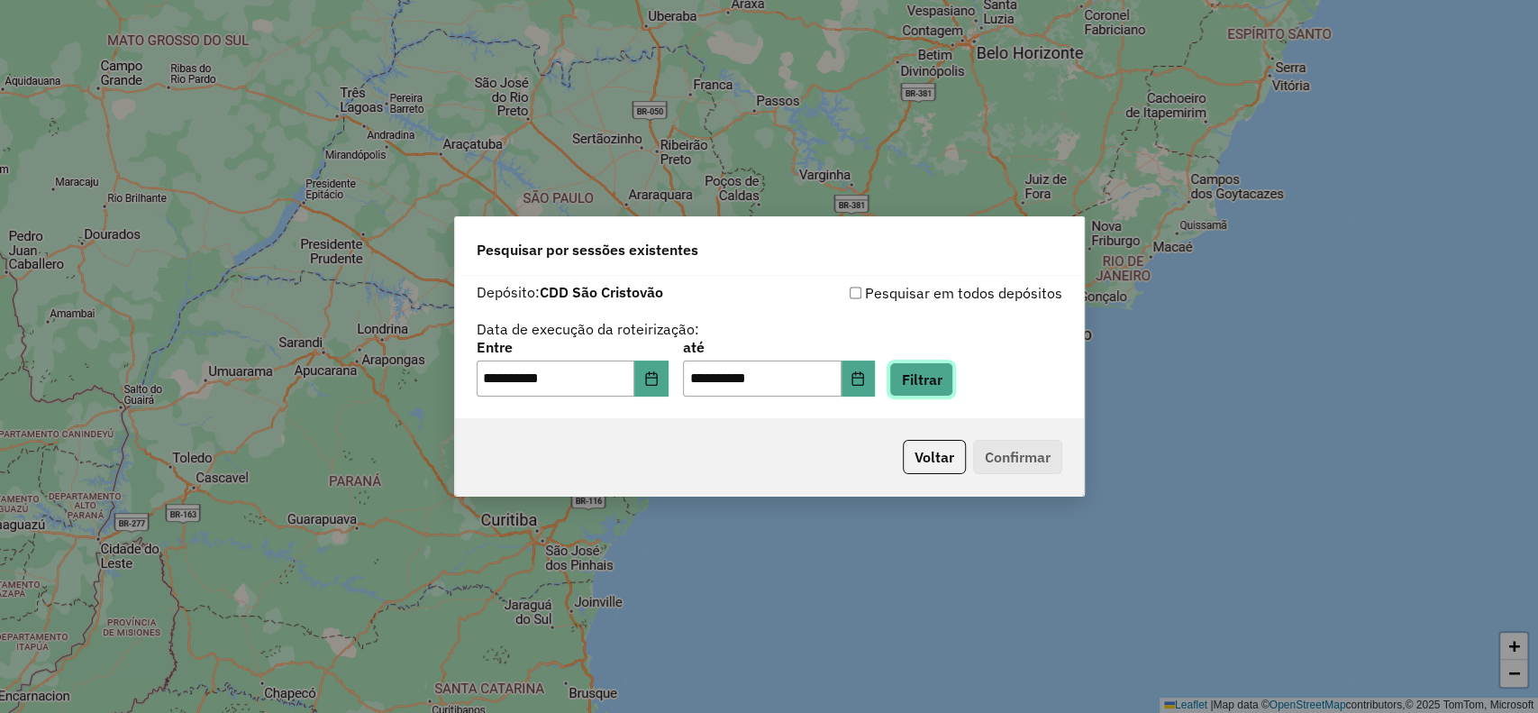
click at [942, 387] on button "Filtrar" at bounding box center [921, 379] width 64 height 34
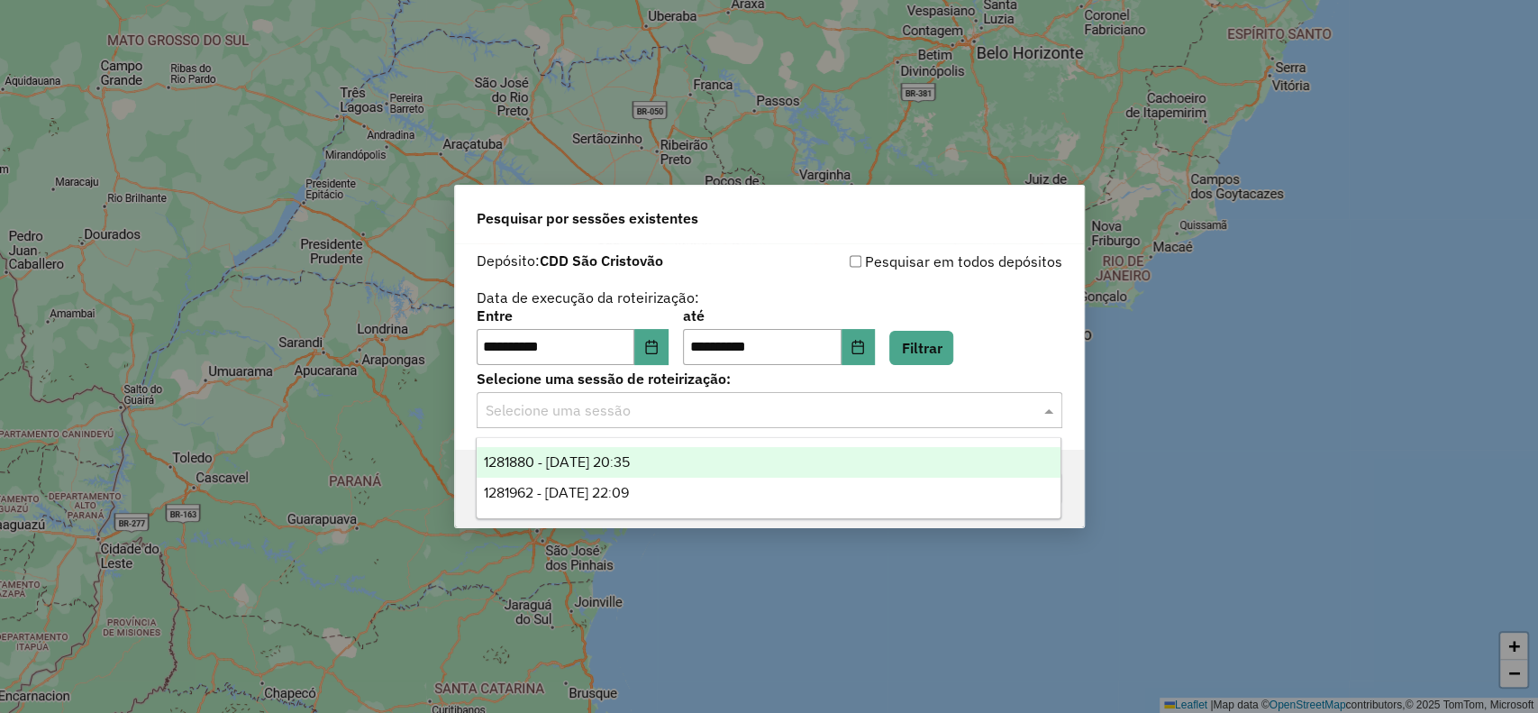
click at [926, 417] on input "text" at bounding box center [752, 411] width 532 height 22
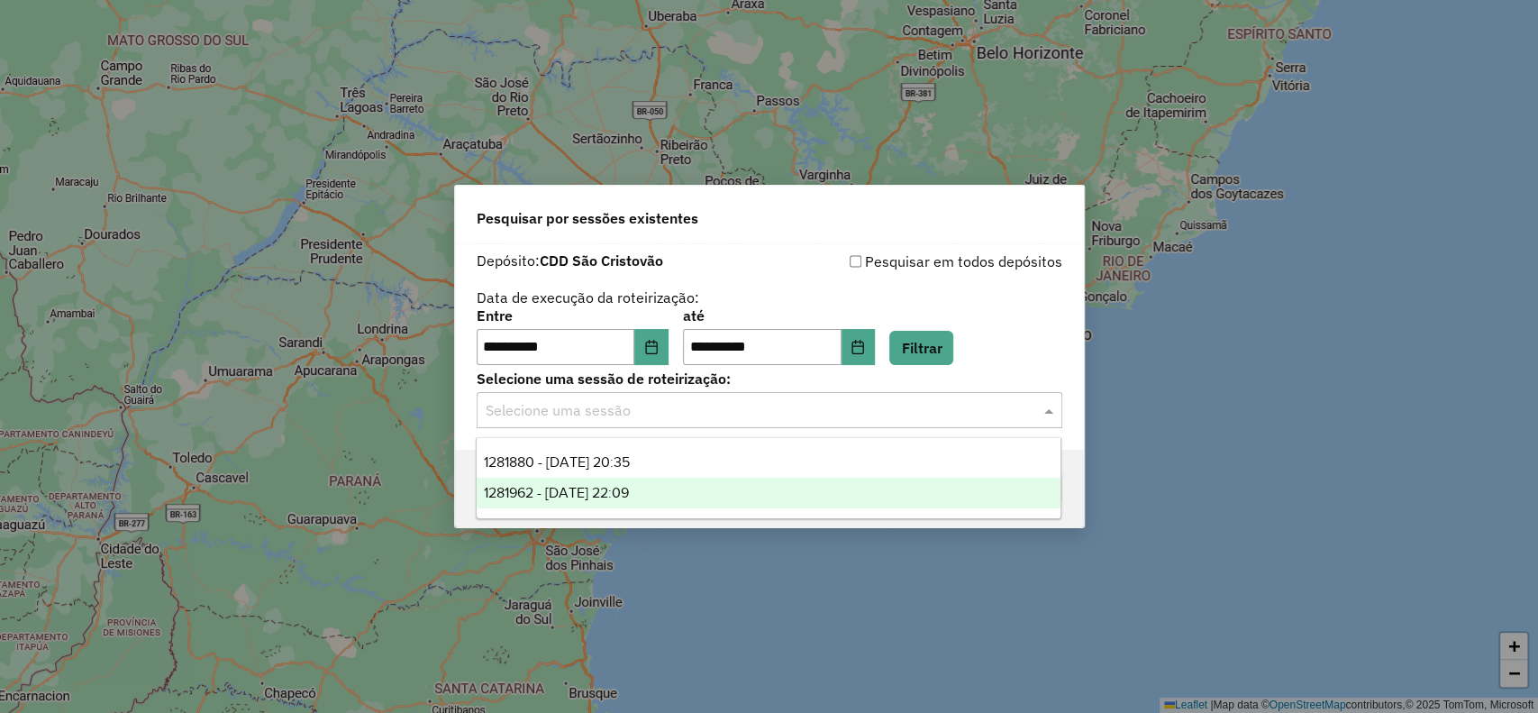
click at [890, 491] on div "1281962 - 24/09/2025 22:09" at bounding box center [769, 493] width 584 height 31
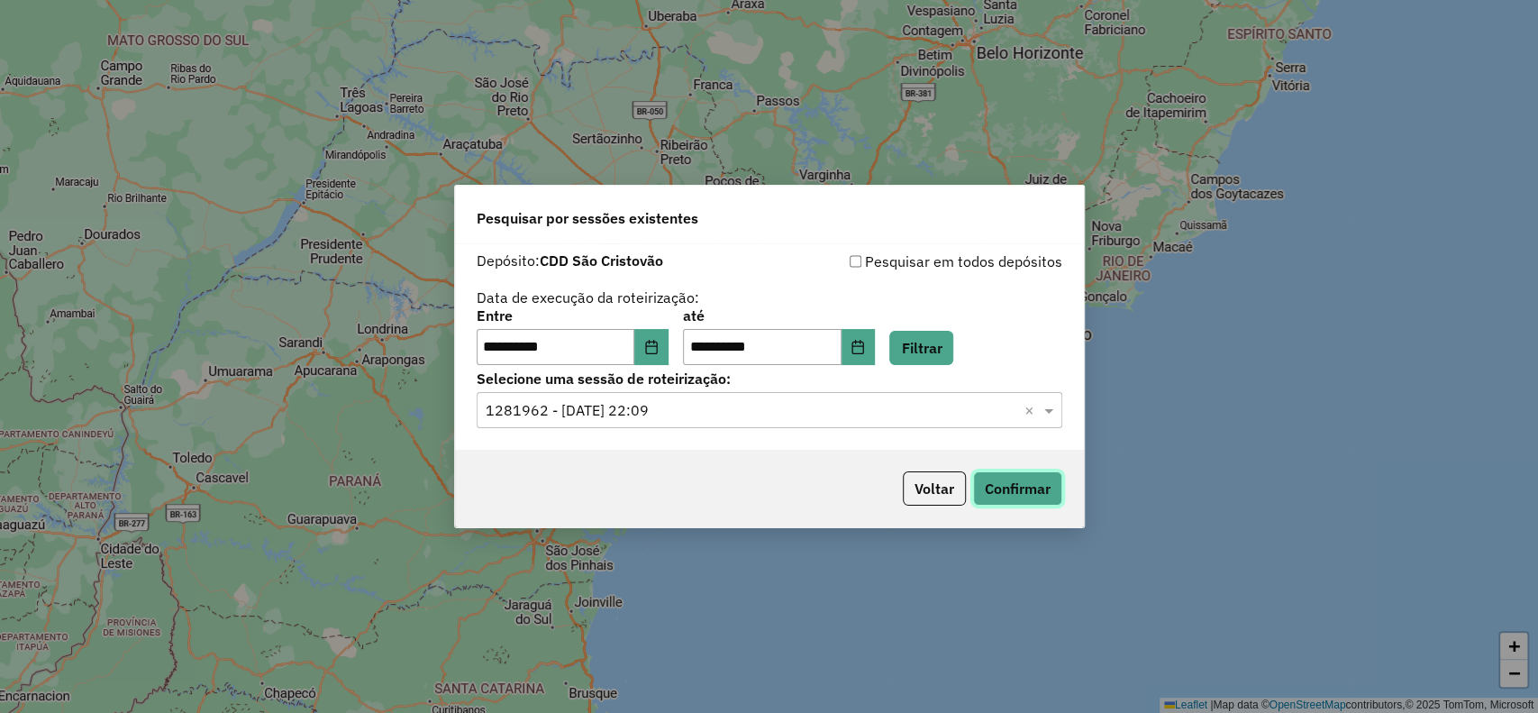
click at [1016, 501] on button "Confirmar" at bounding box center [1017, 488] width 89 height 34
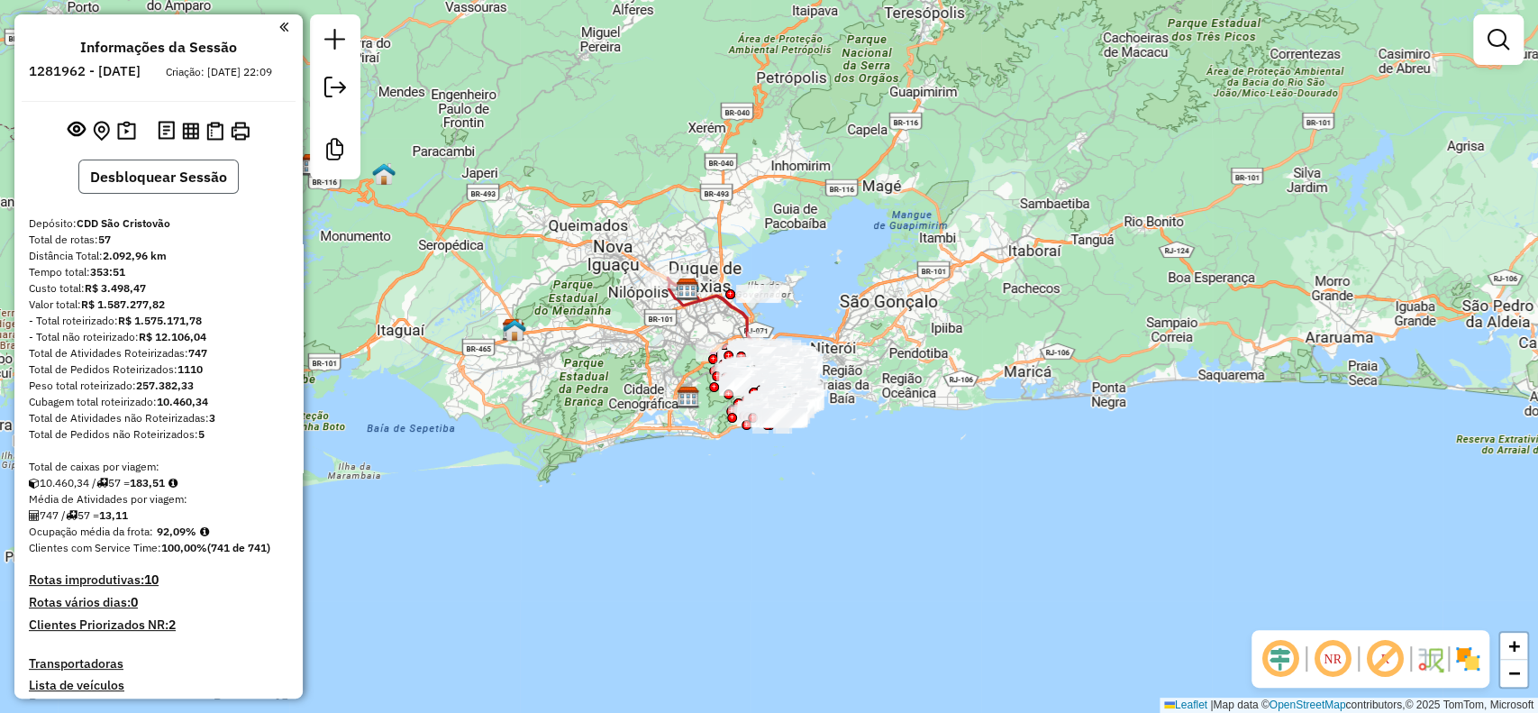
click at [212, 194] on button "Desbloquear Sessão" at bounding box center [158, 176] width 160 height 34
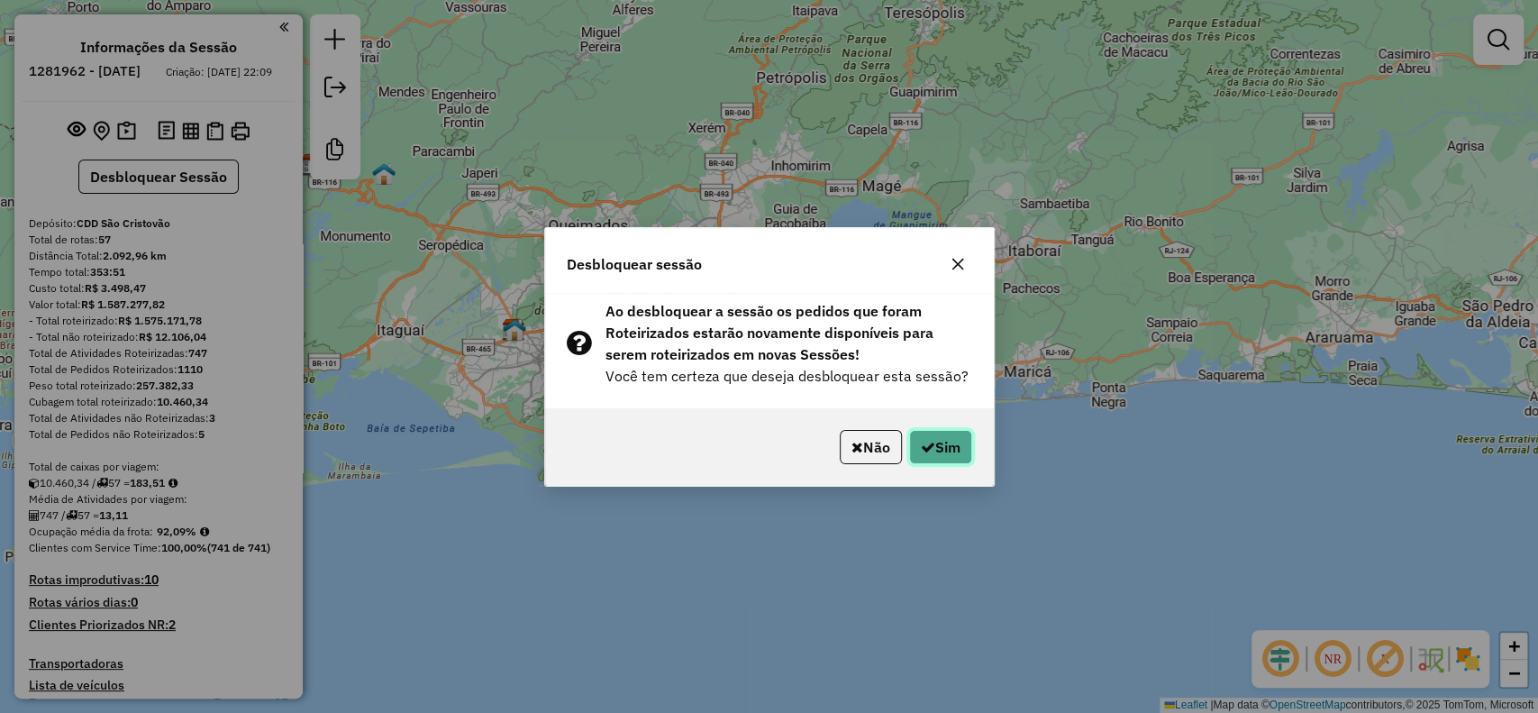
click at [952, 434] on button "Sim" at bounding box center [940, 447] width 63 height 34
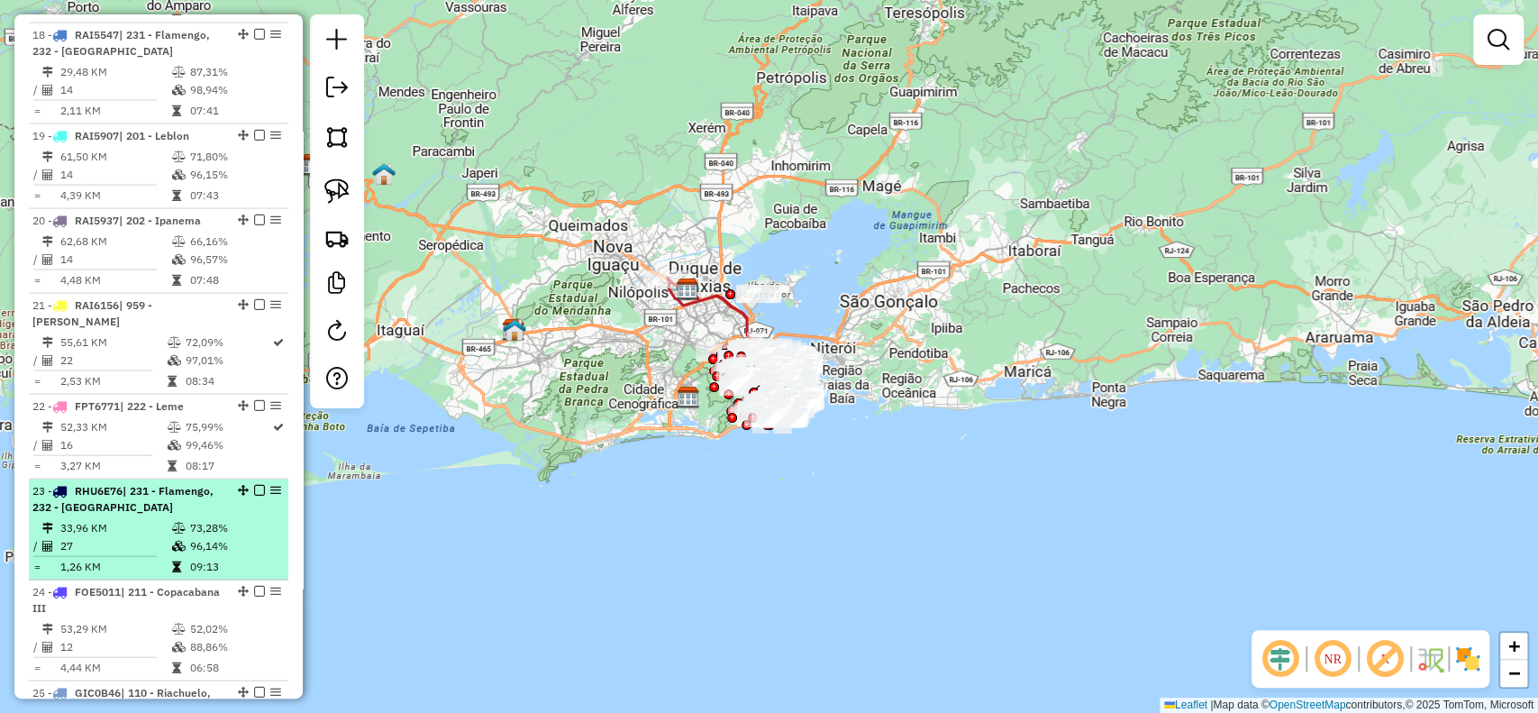
scroll to position [2402, 0]
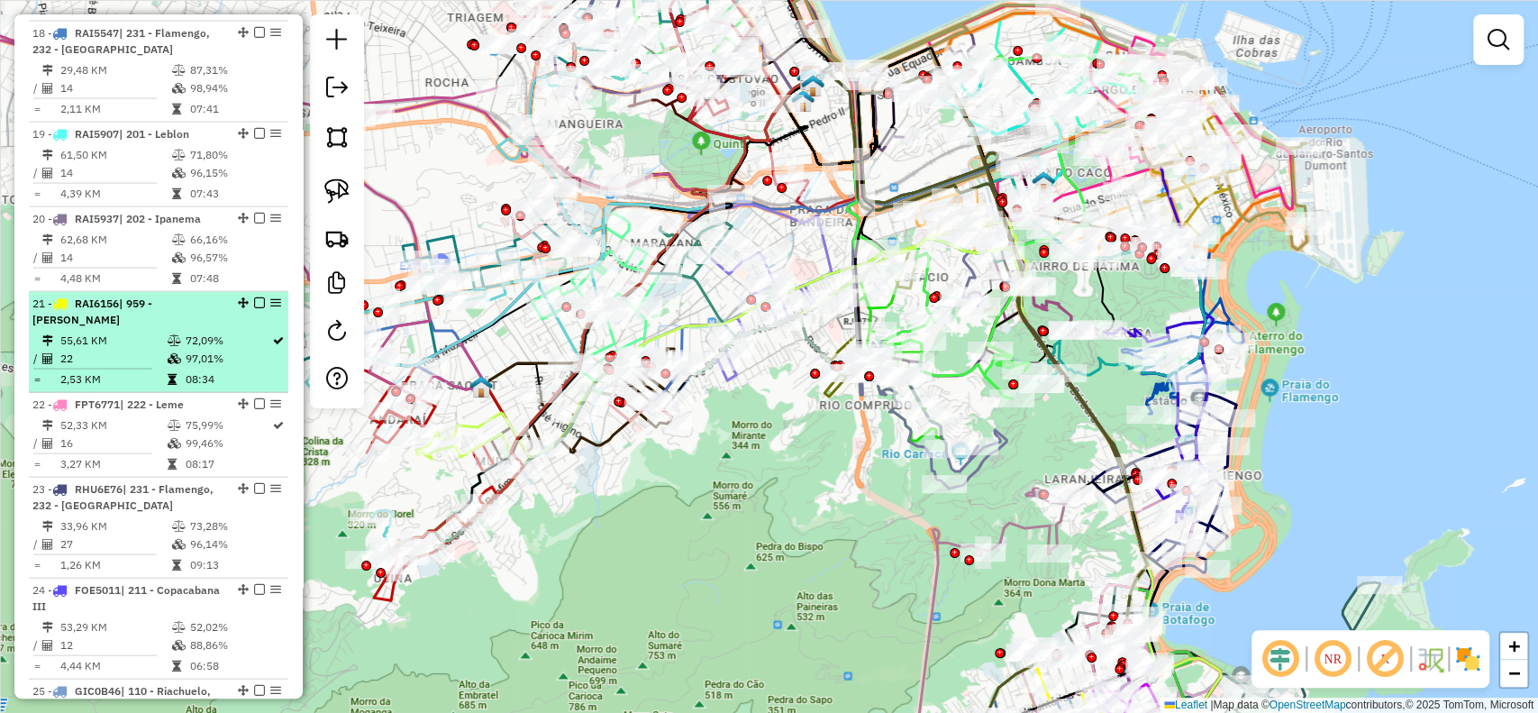
select select "**********"
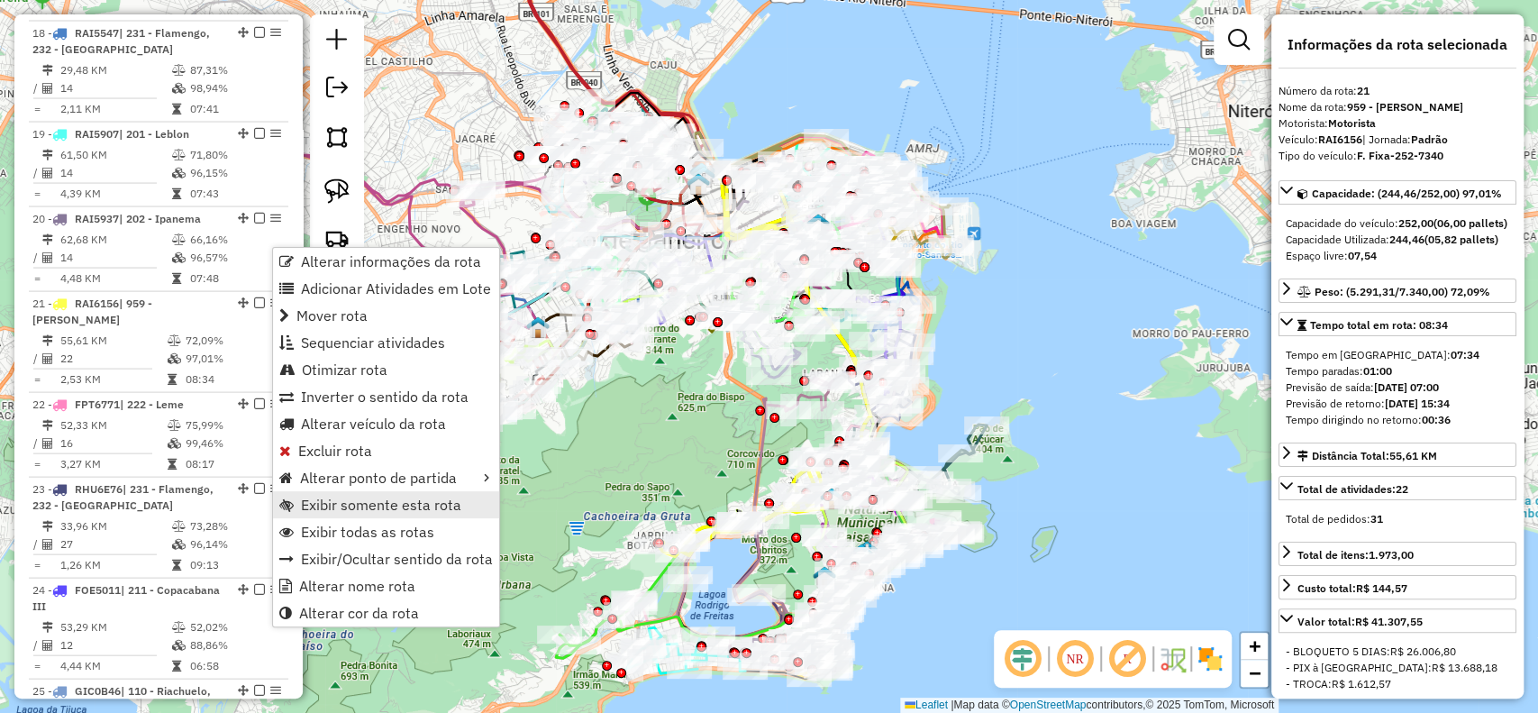
click at [430, 508] on span "Exibir somente esta rota" at bounding box center [381, 504] width 160 height 14
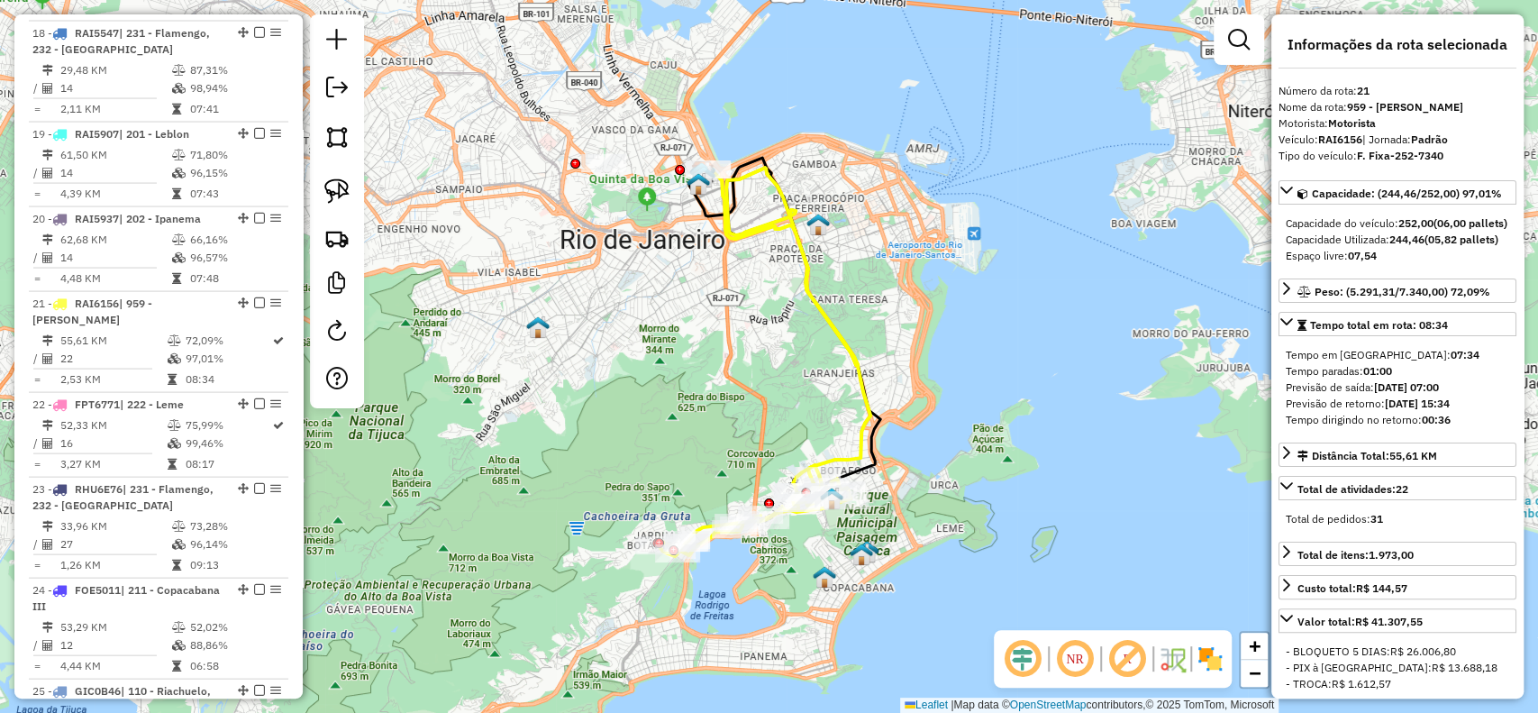
click at [1133, 653] on em at bounding box center [1127, 658] width 43 height 43
click at [1204, 662] on img at bounding box center [1210, 658] width 29 height 29
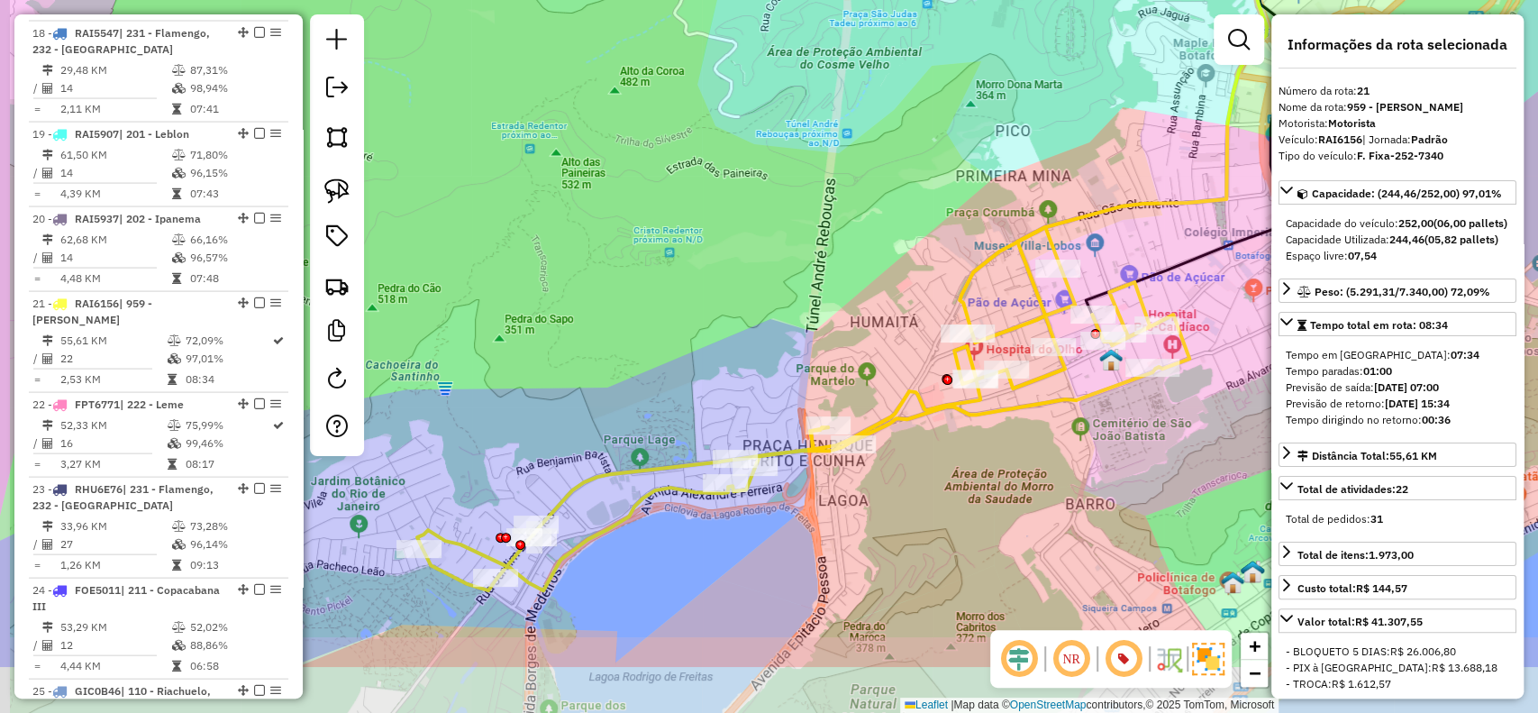
drag, startPoint x: 769, startPoint y: 494, endPoint x: 836, endPoint y: 328, distance: 179.0
click at [835, 332] on div "Janela de atendimento Grade de atendimento Capacidade Transportadoras Veículos …" at bounding box center [769, 356] width 1538 height 713
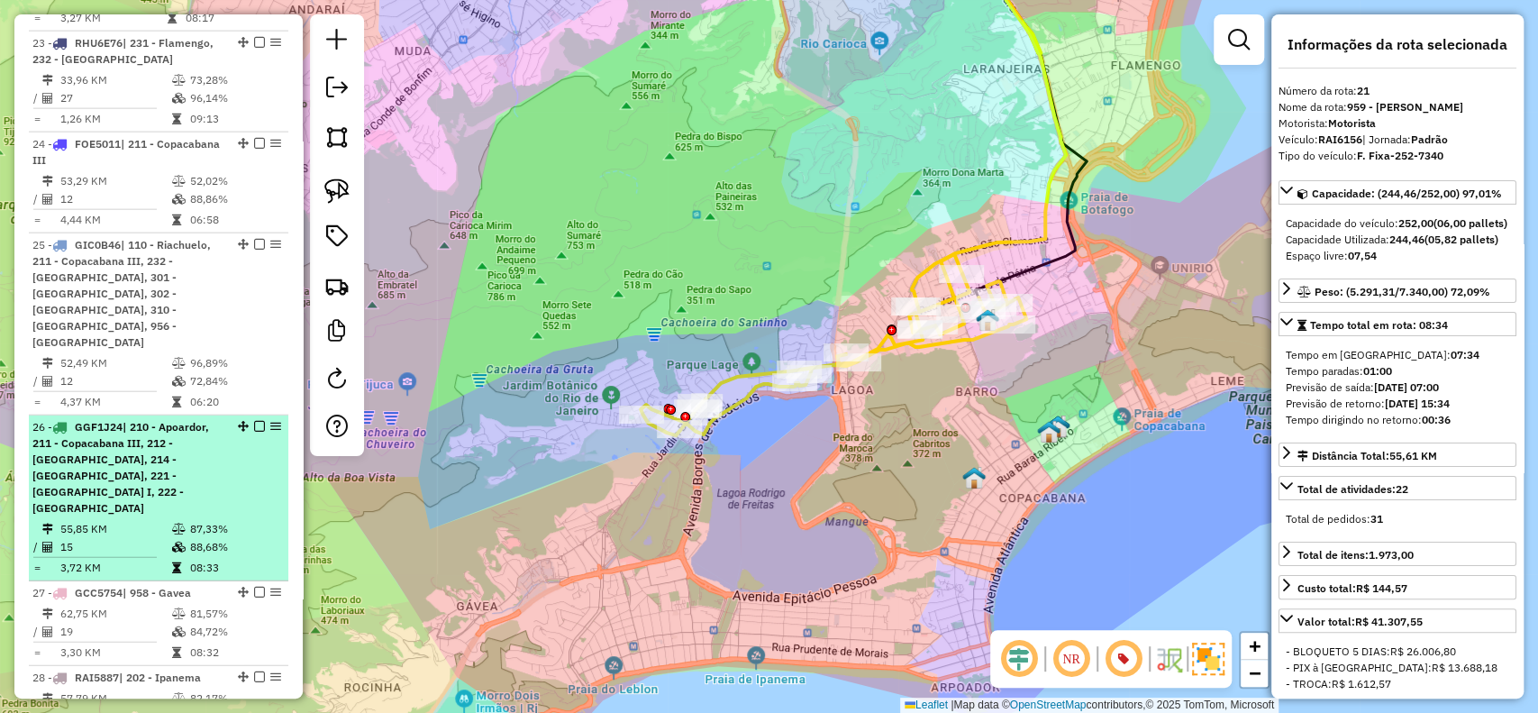
scroll to position [2883, 0]
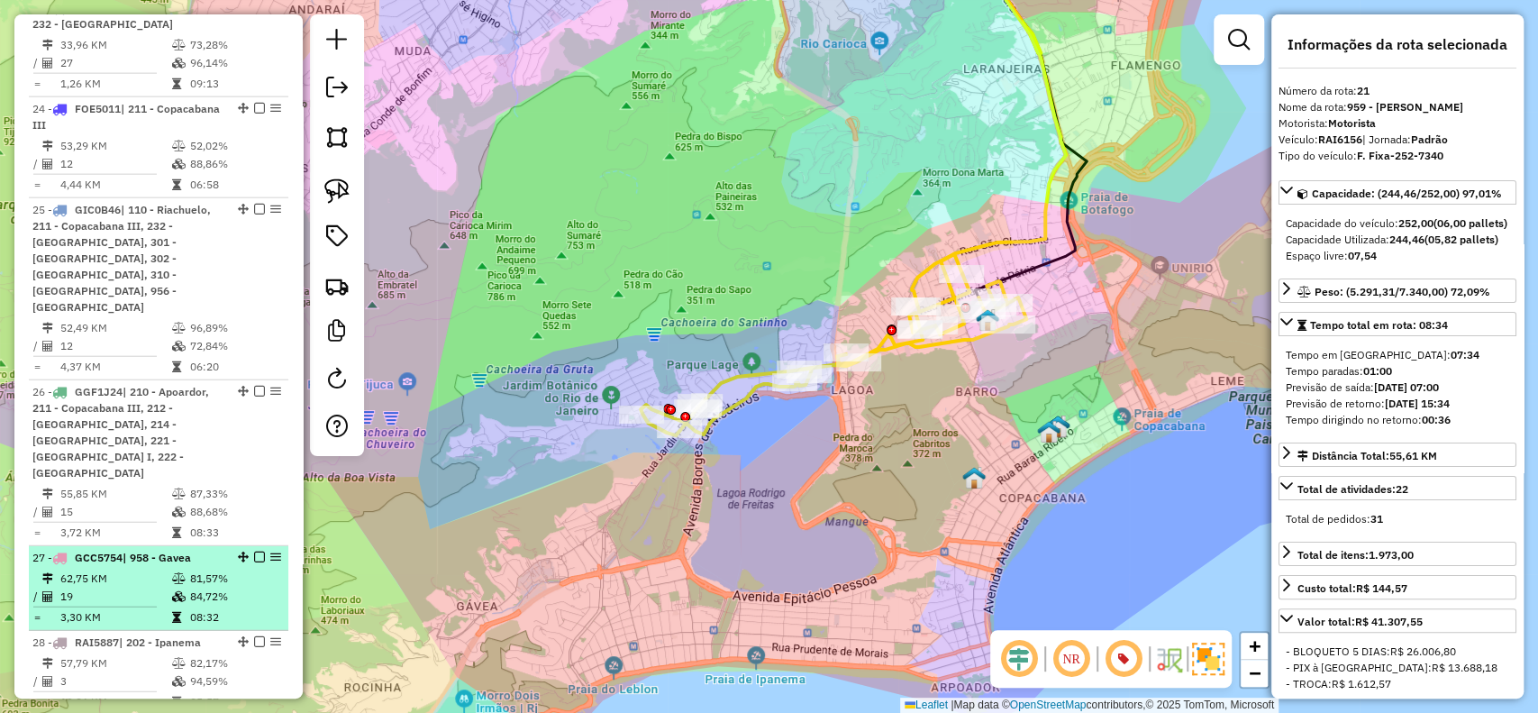
click at [189, 588] on td "84,72%" at bounding box center [234, 597] width 91 height 18
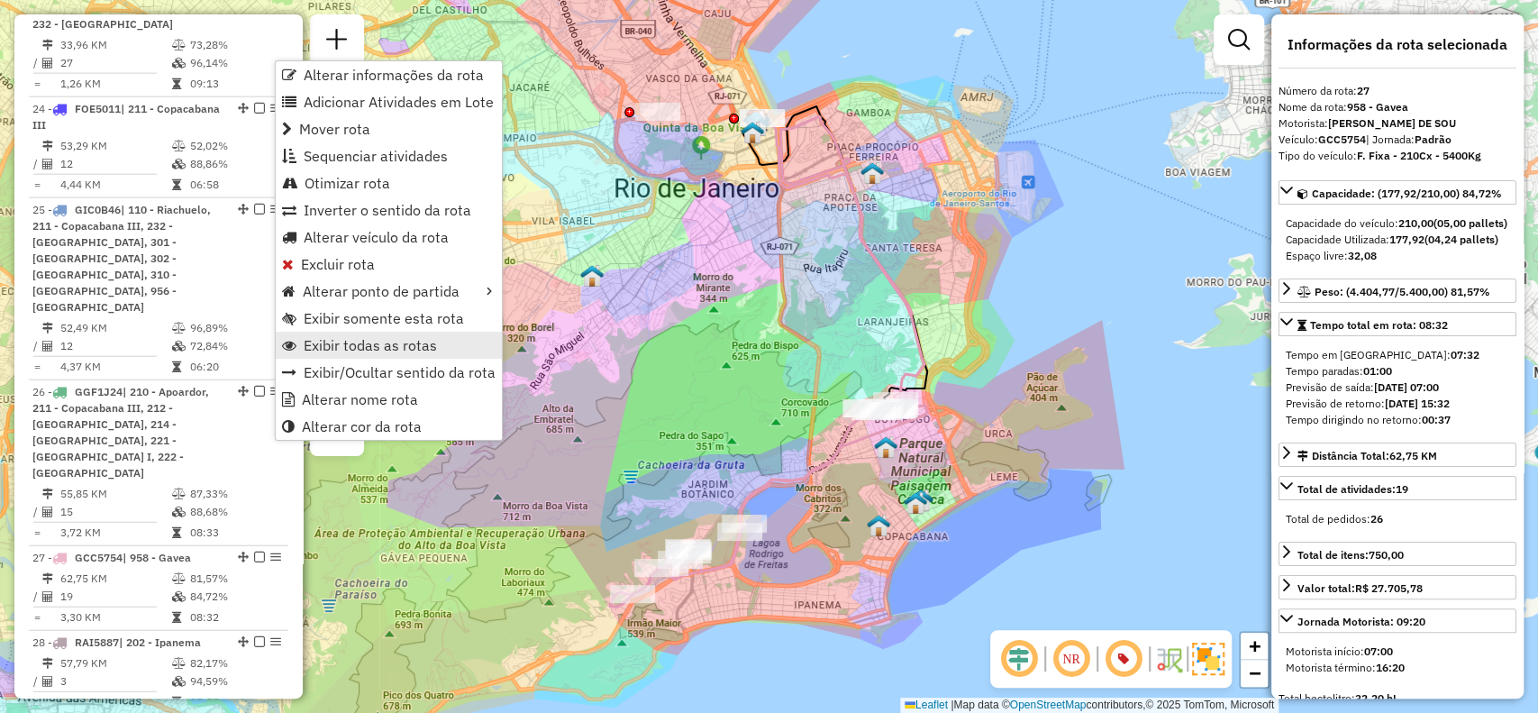
click at [378, 333] on link "Exibir todas as rotas" at bounding box center [389, 345] width 226 height 27
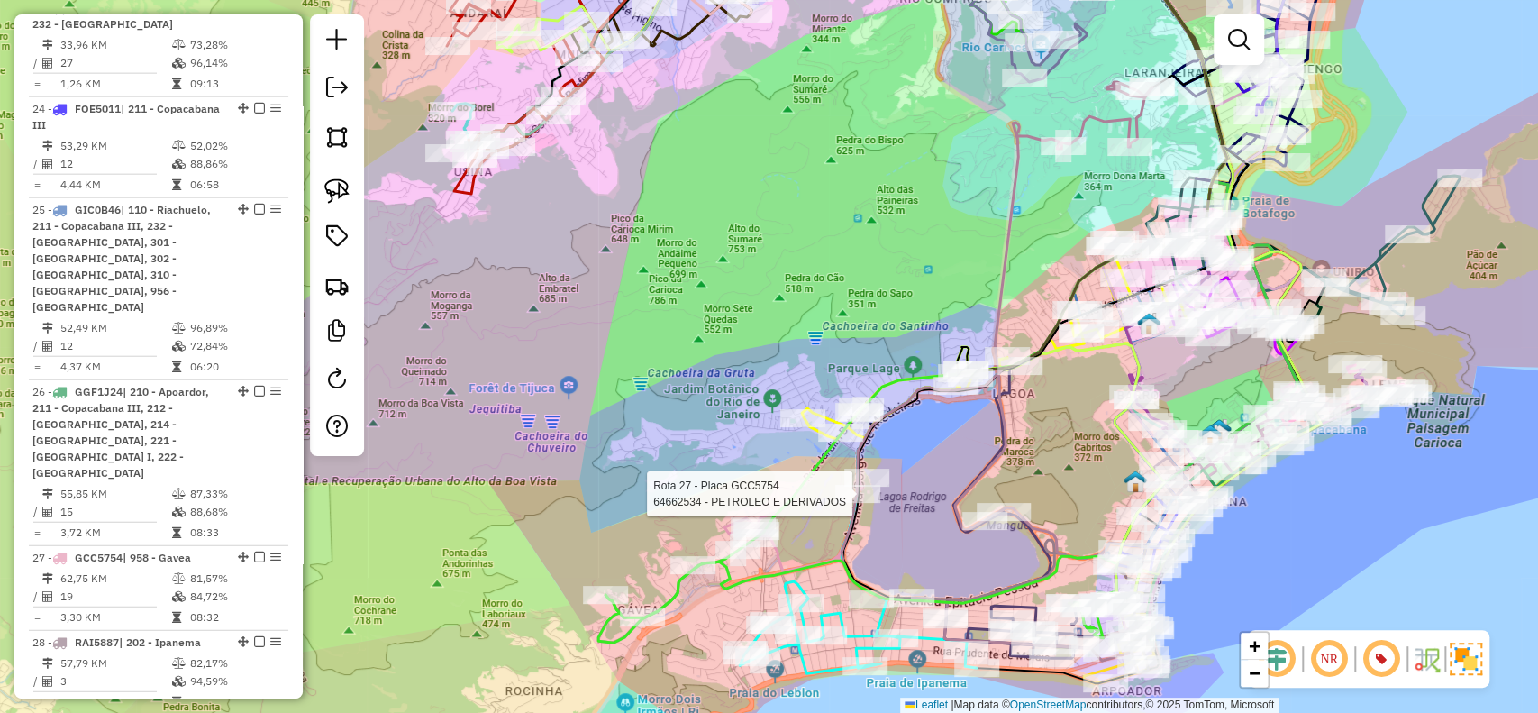
select select "**********"
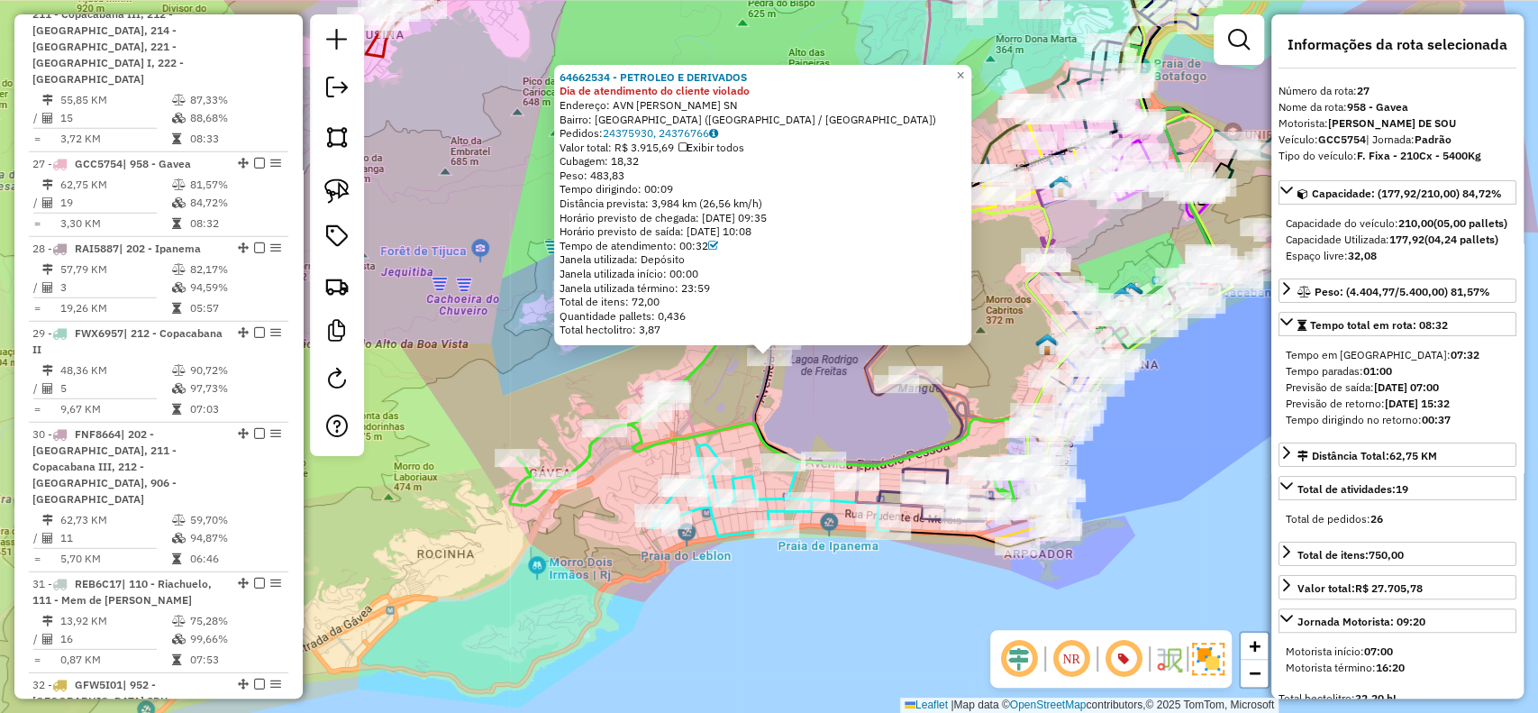
scroll to position [3298, 0]
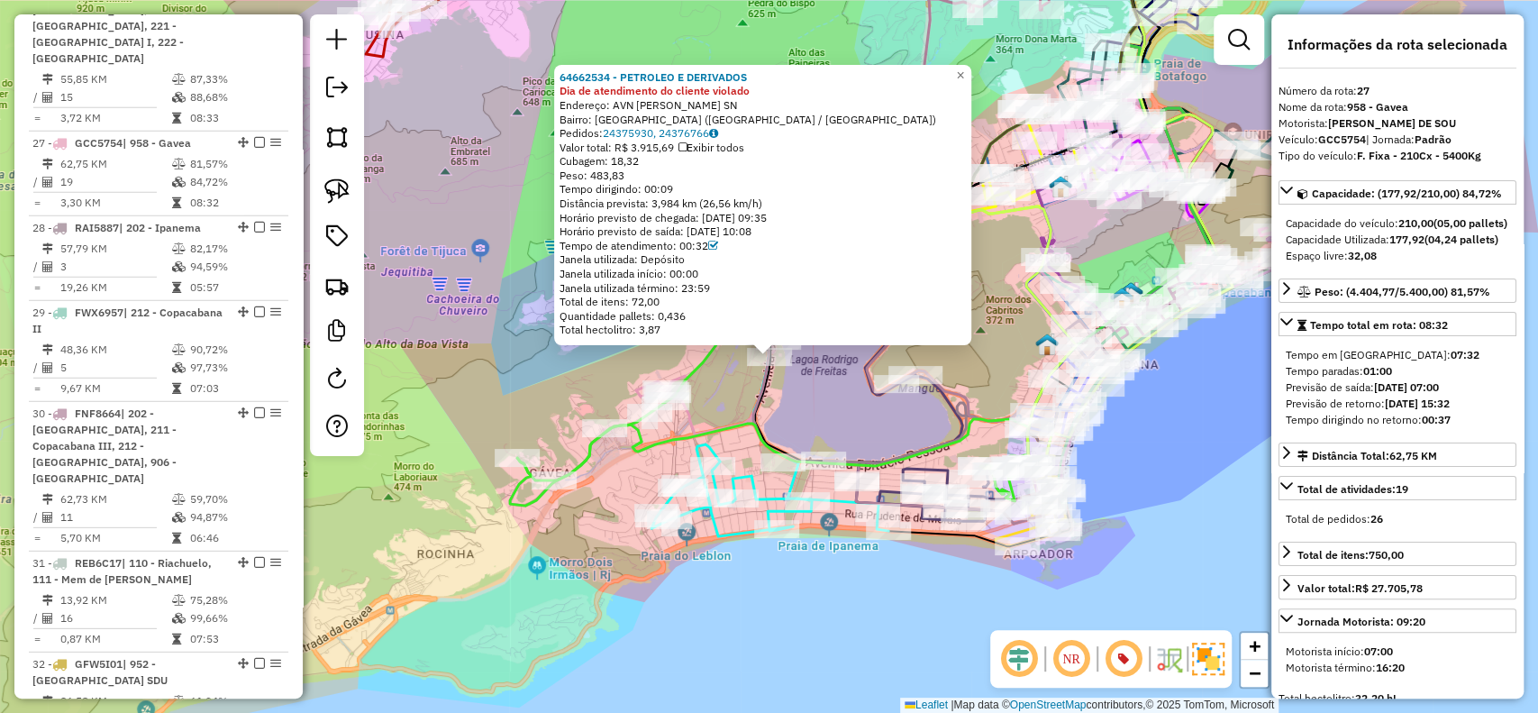
click at [670, 566] on div "64662534 - PETROLEO E DERIVADOS Dia de atendimento do cliente violado Endereço:…" at bounding box center [769, 356] width 1538 height 713
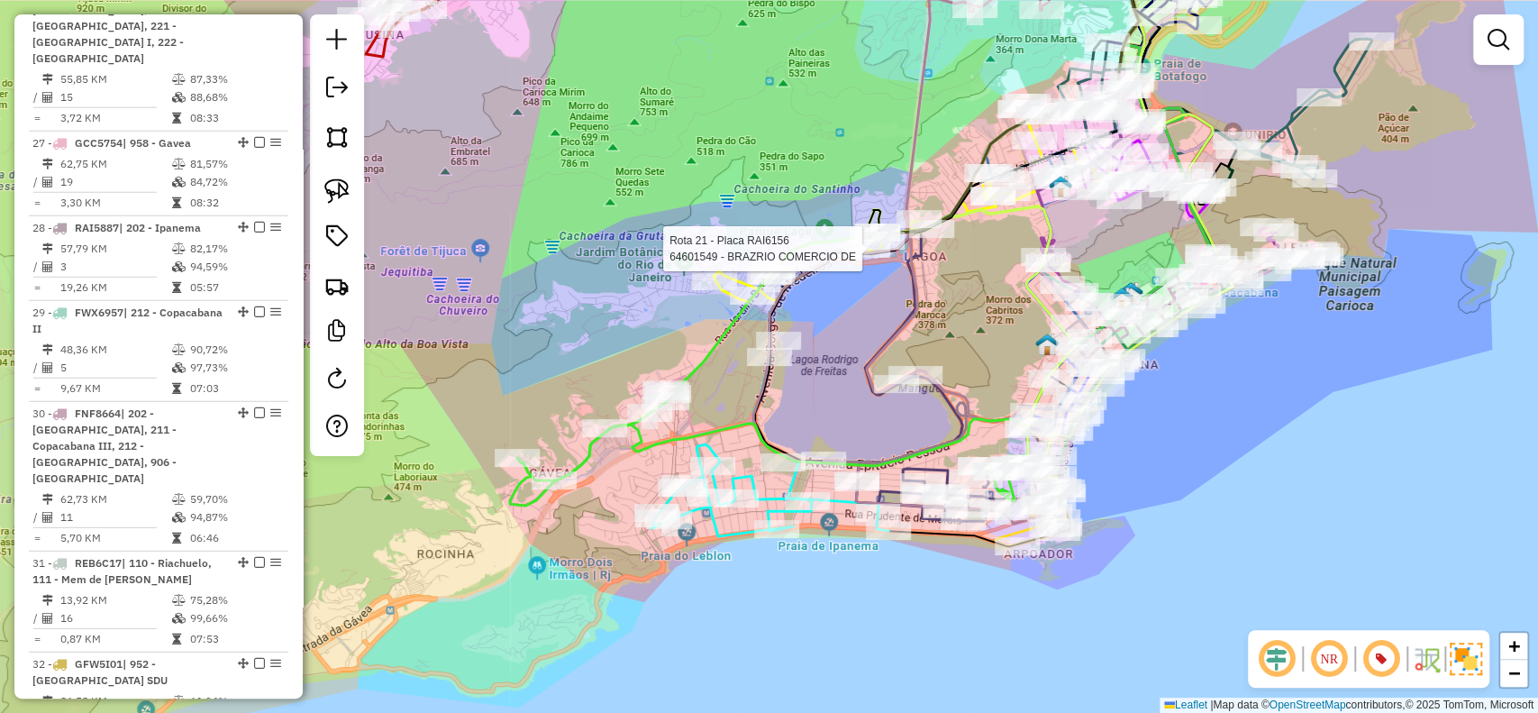
select select "**********"
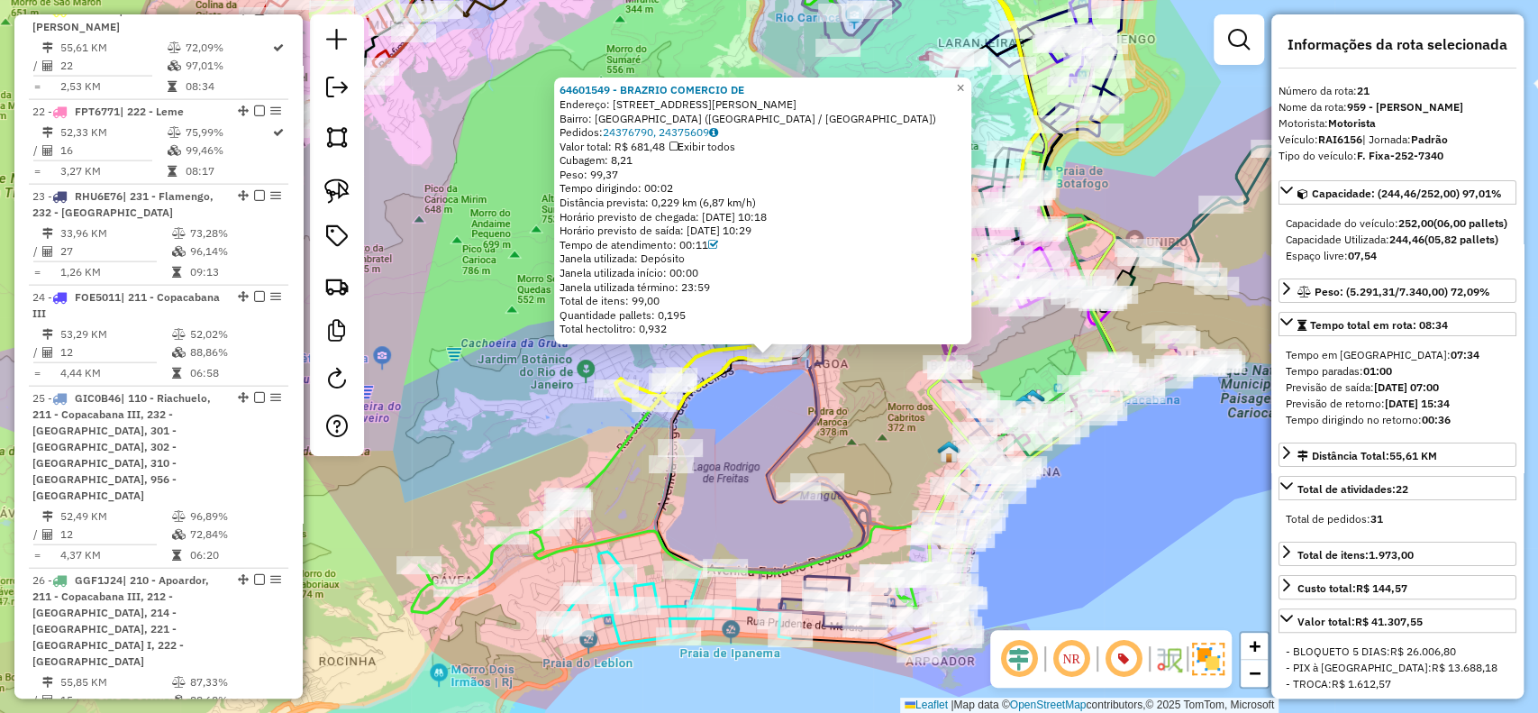
scroll to position [2628, 0]
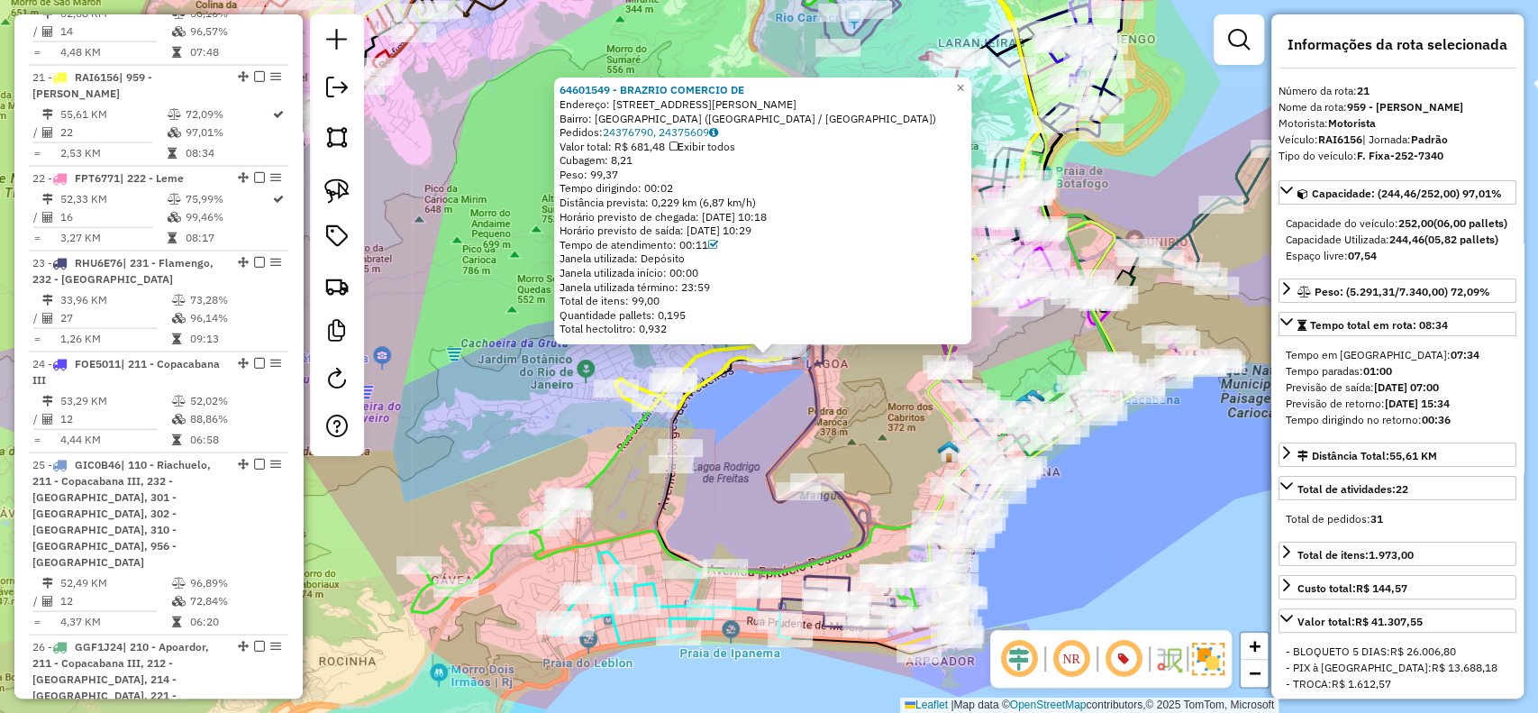
click at [763, 411] on div "64601549 - BRAZRIO COMERCIO DE Endereço: RUA MARIA ANGELICA 129 Bairro: LAGOA (…" at bounding box center [769, 356] width 1538 height 713
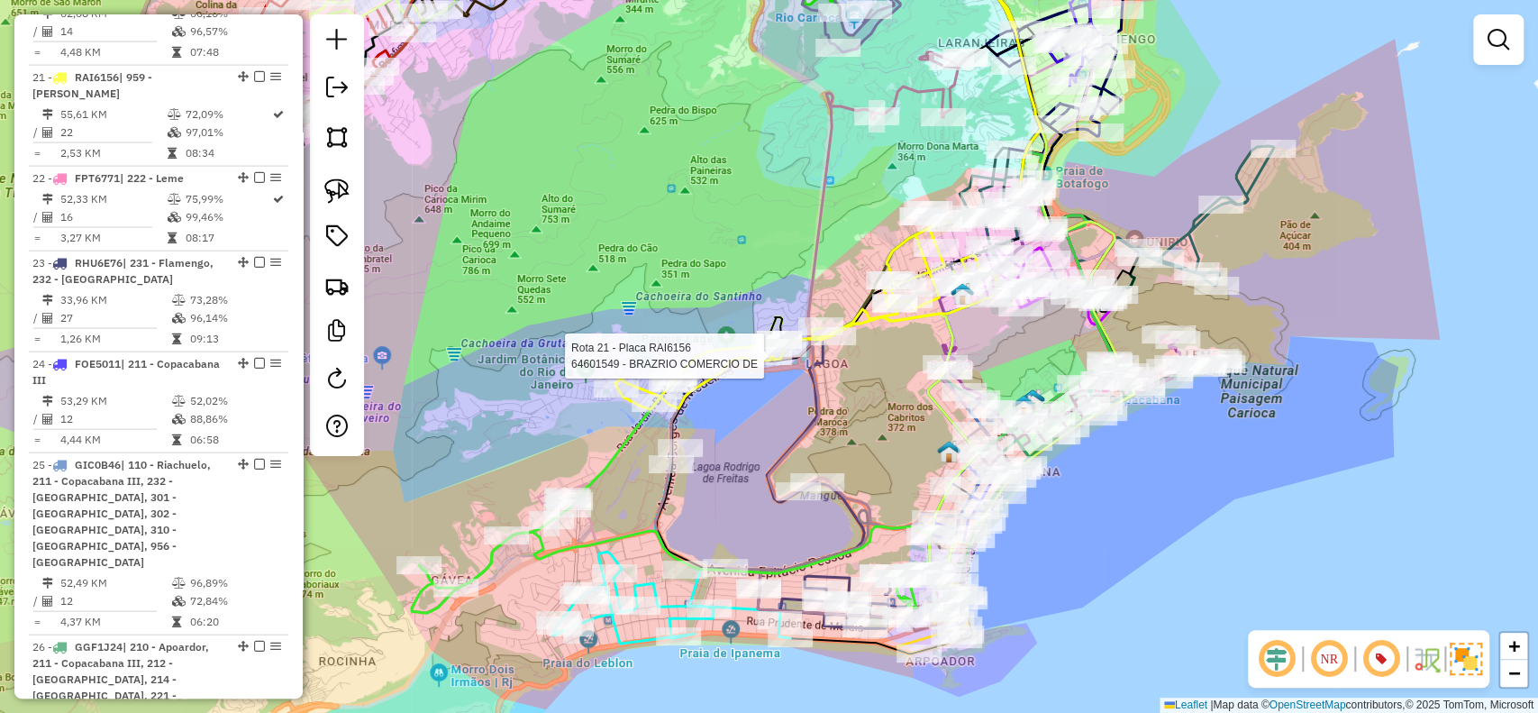
select select "**********"
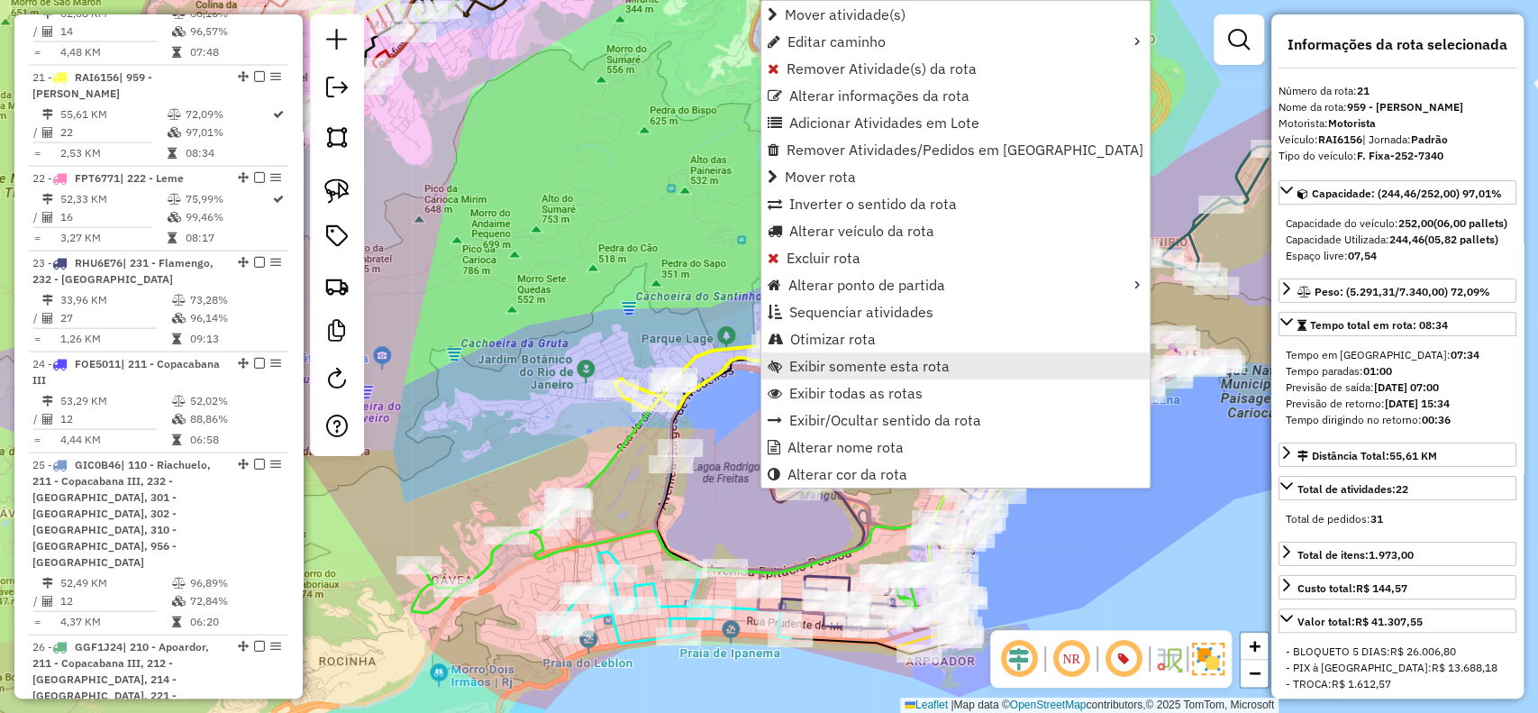
click at [852, 365] on span "Exibir somente esta rota" at bounding box center [869, 366] width 160 height 14
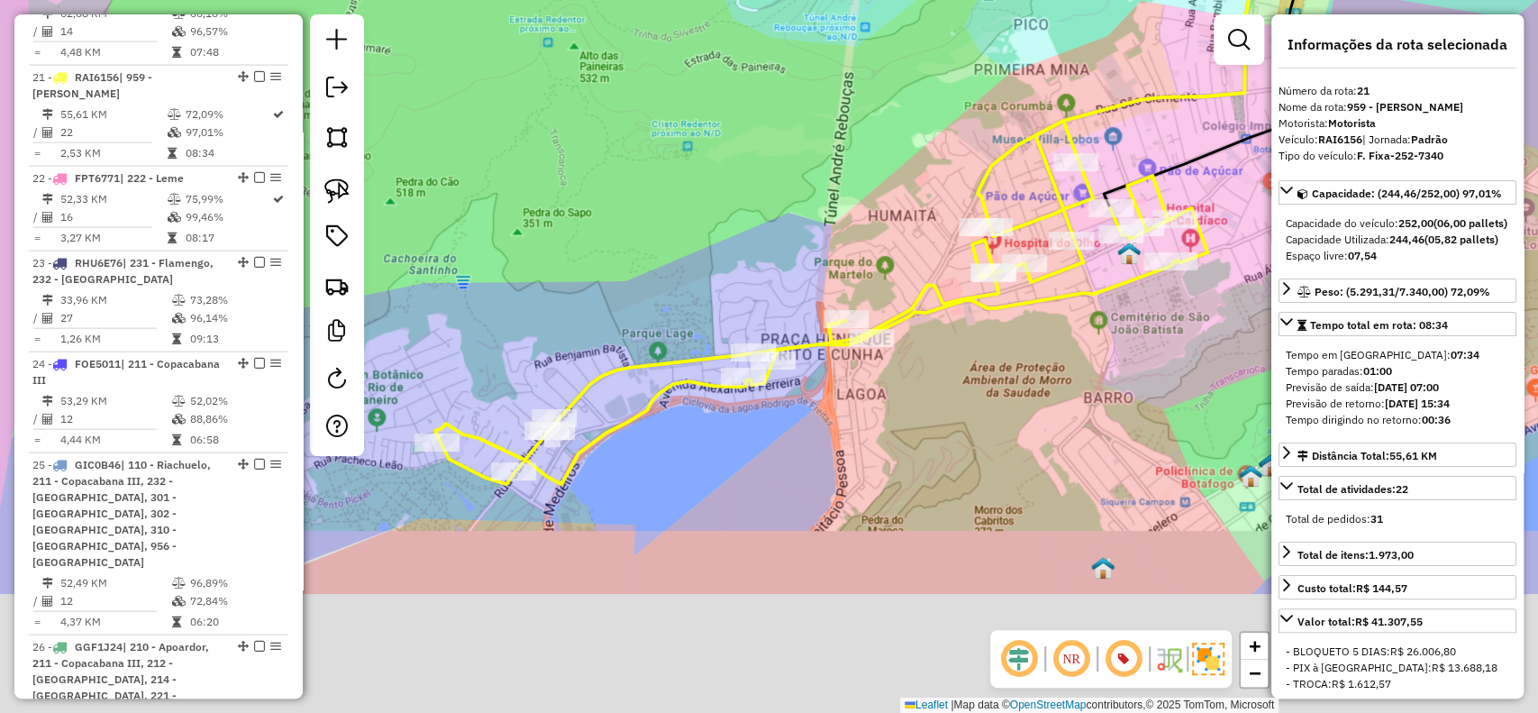
drag, startPoint x: 763, startPoint y: 578, endPoint x: 961, endPoint y: 295, distance: 346.2
click at [958, 299] on div "Janela de atendimento Grade de atendimento Capacidade Transportadoras Veículos …" at bounding box center [769, 356] width 1538 height 713
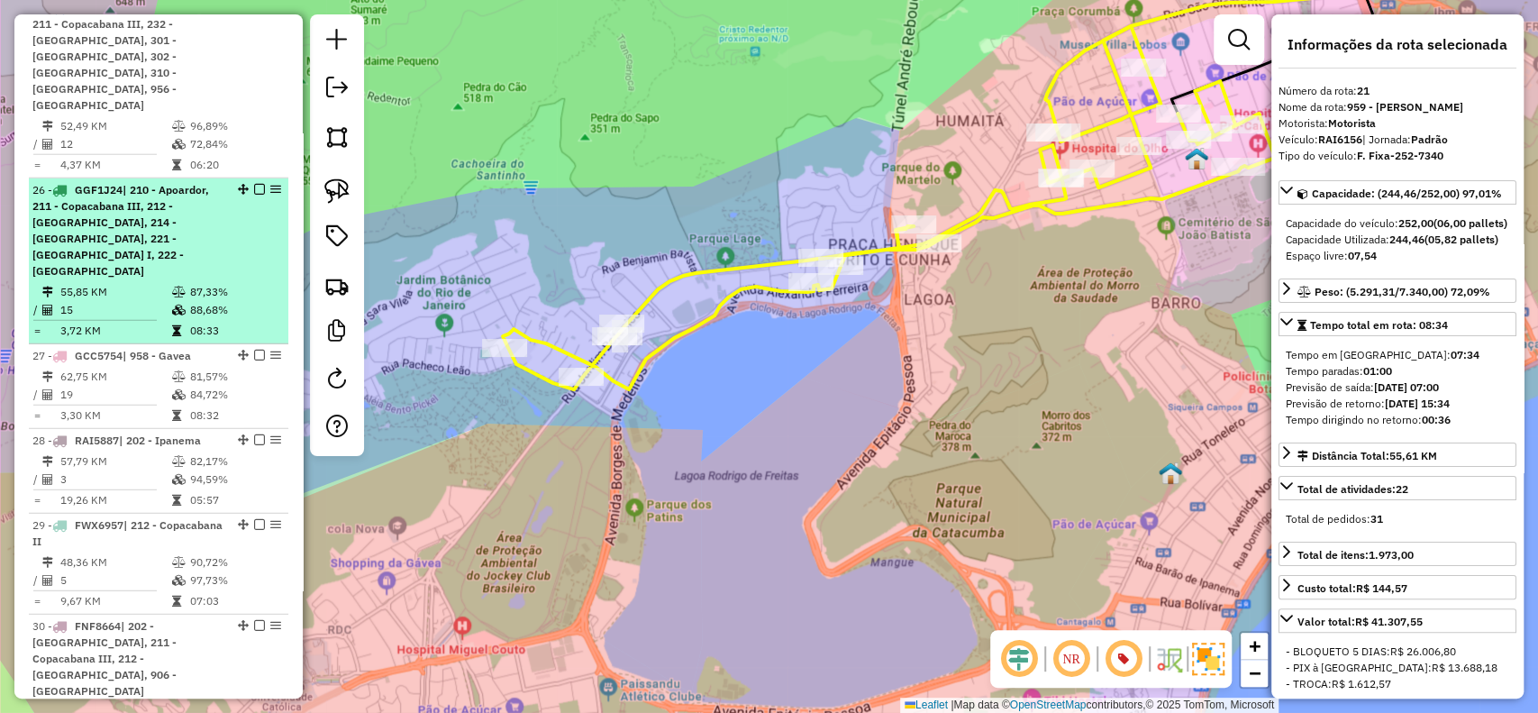
scroll to position [3109, 0]
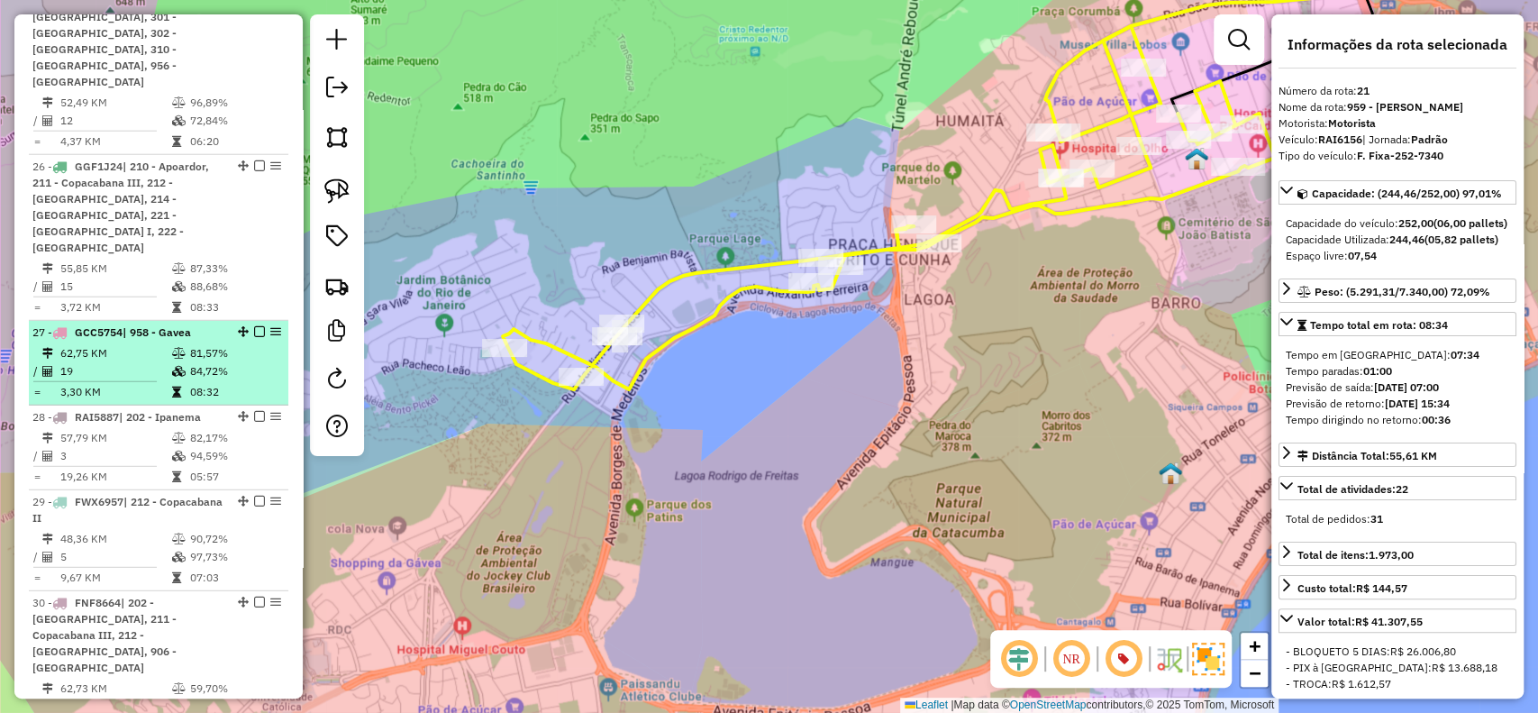
click at [122, 344] on table "62,75 KM 81,57% / 19 84,72% = 3,30 KM 08:32" at bounding box center [158, 372] width 252 height 57
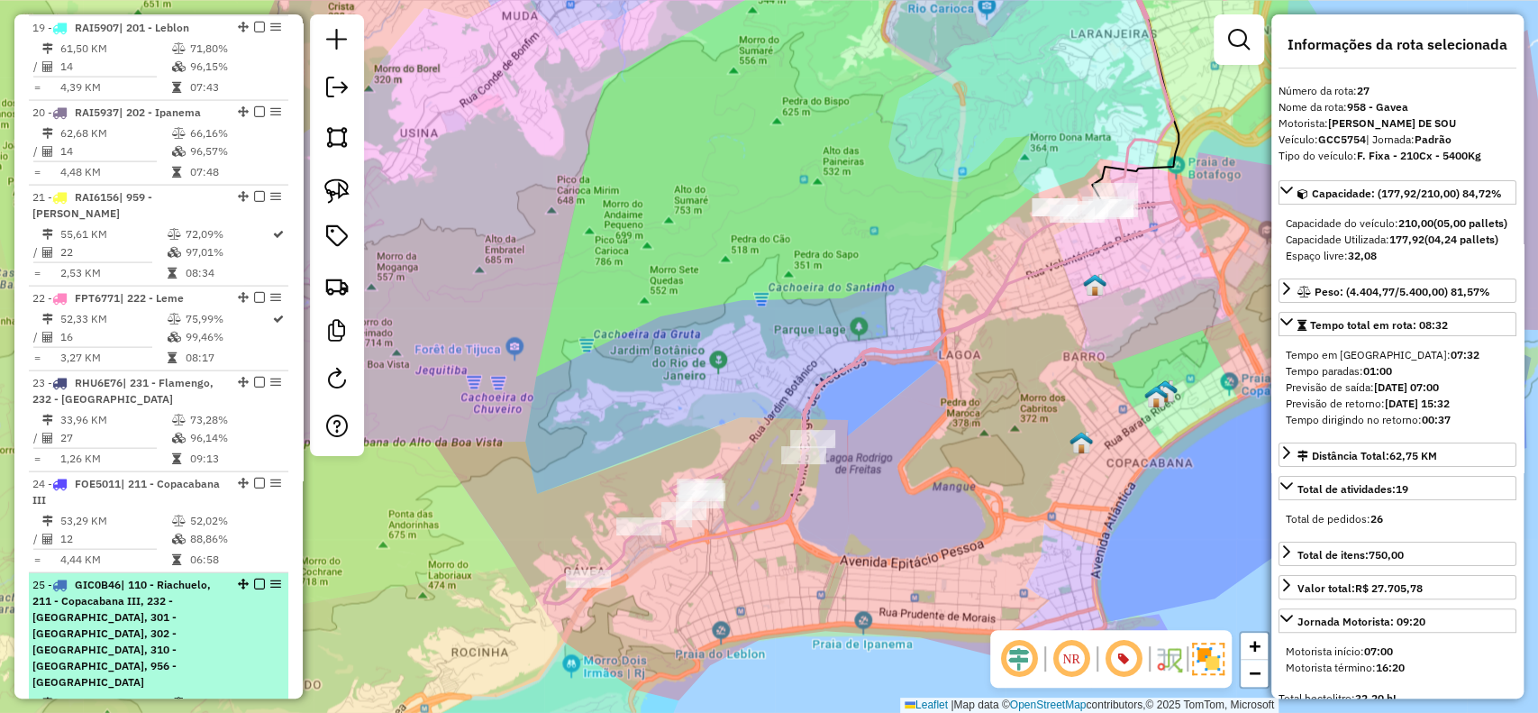
scroll to position [2268, 0]
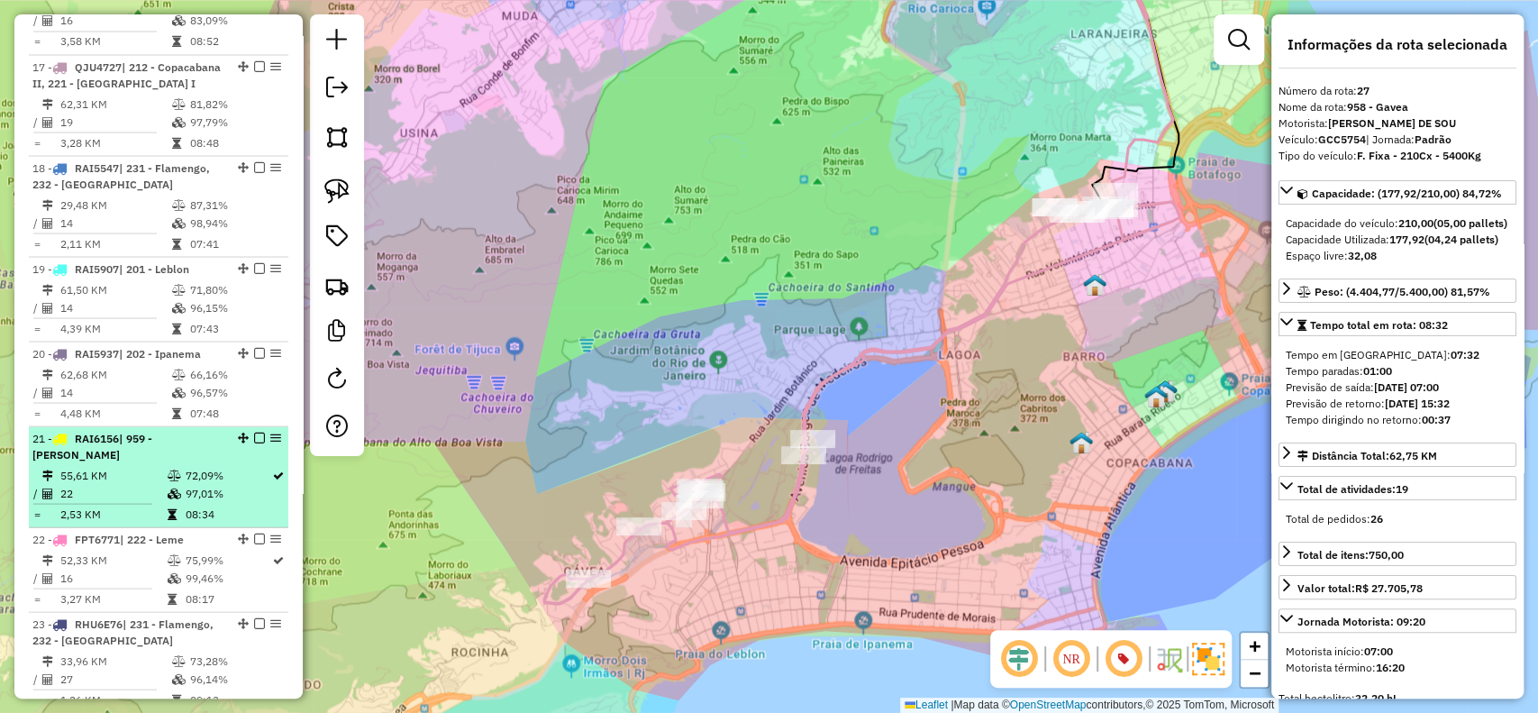
click at [139, 484] on td "22" at bounding box center [112, 493] width 106 height 18
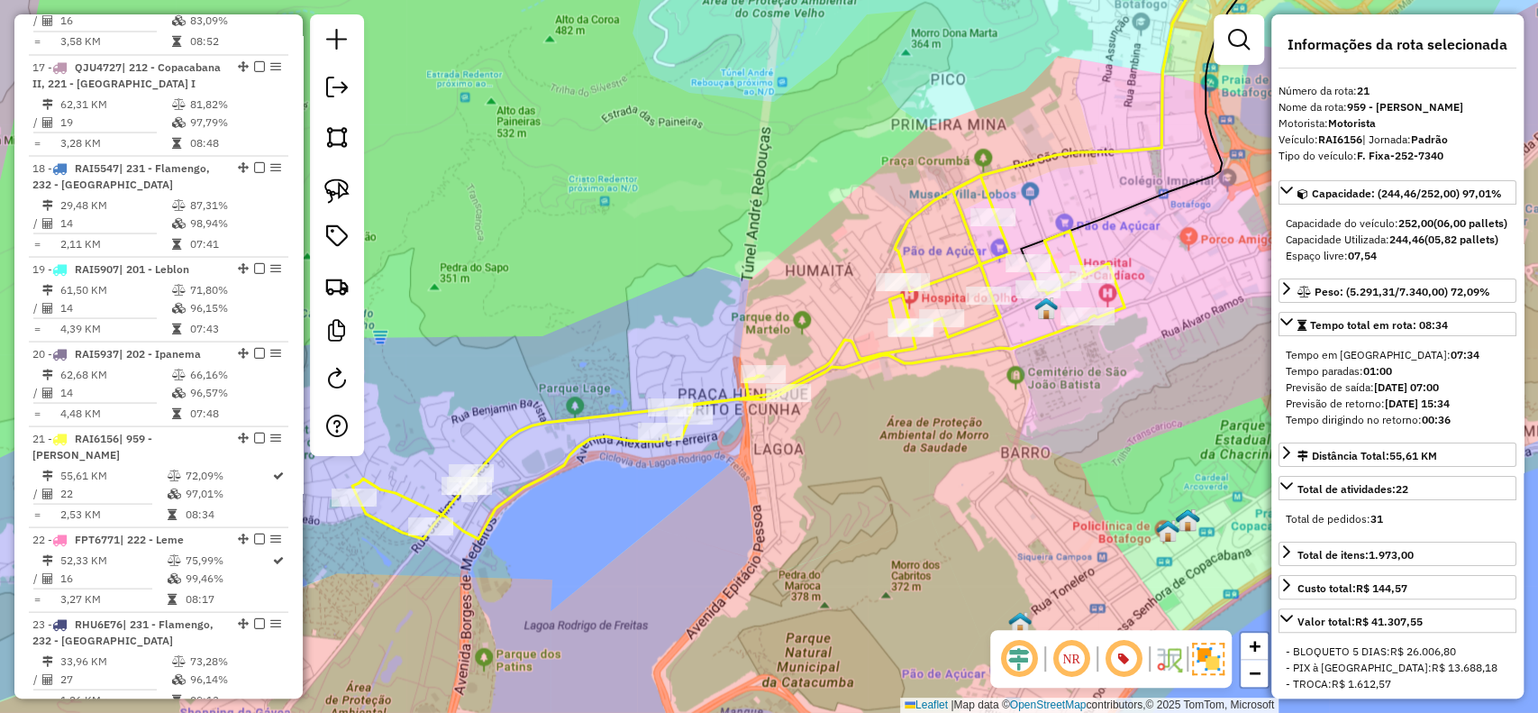
drag, startPoint x: 728, startPoint y: 530, endPoint x: 757, endPoint y: 511, distance: 34.5
click at [757, 513] on div "Janela de atendimento Grade de atendimento Capacidade Transportadoras Veículos …" at bounding box center [769, 356] width 1538 height 713
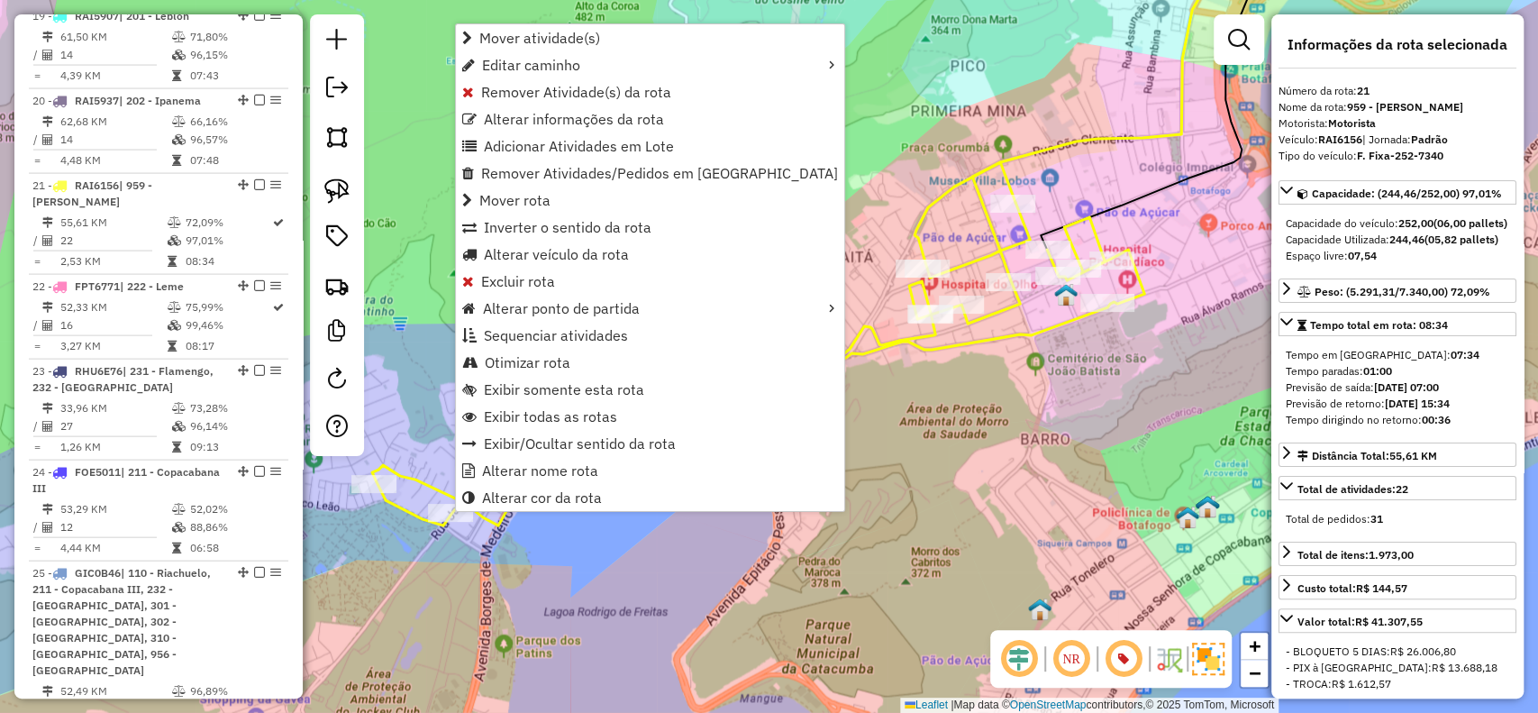
scroll to position [2628, 0]
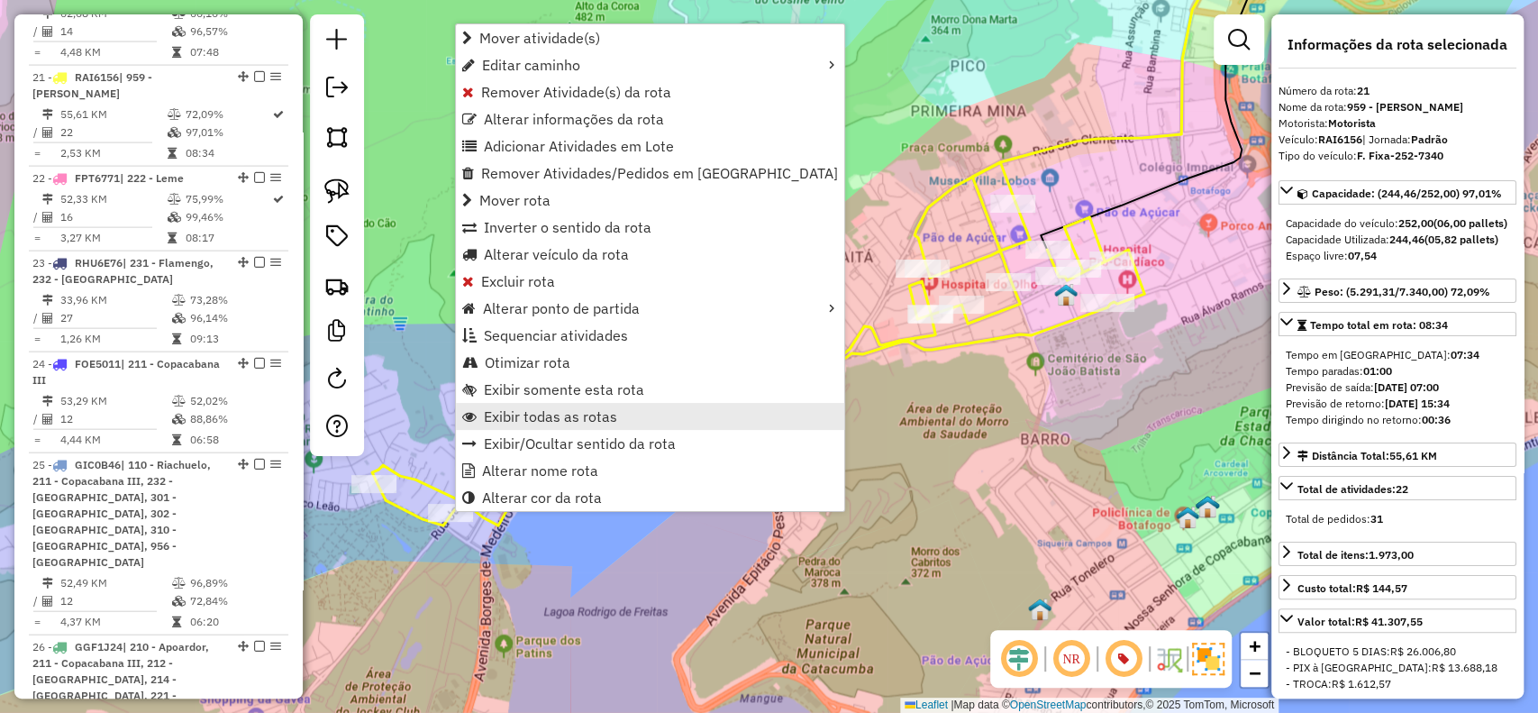
click at [564, 414] on span "Exibir todas as rotas" at bounding box center [550, 416] width 133 height 14
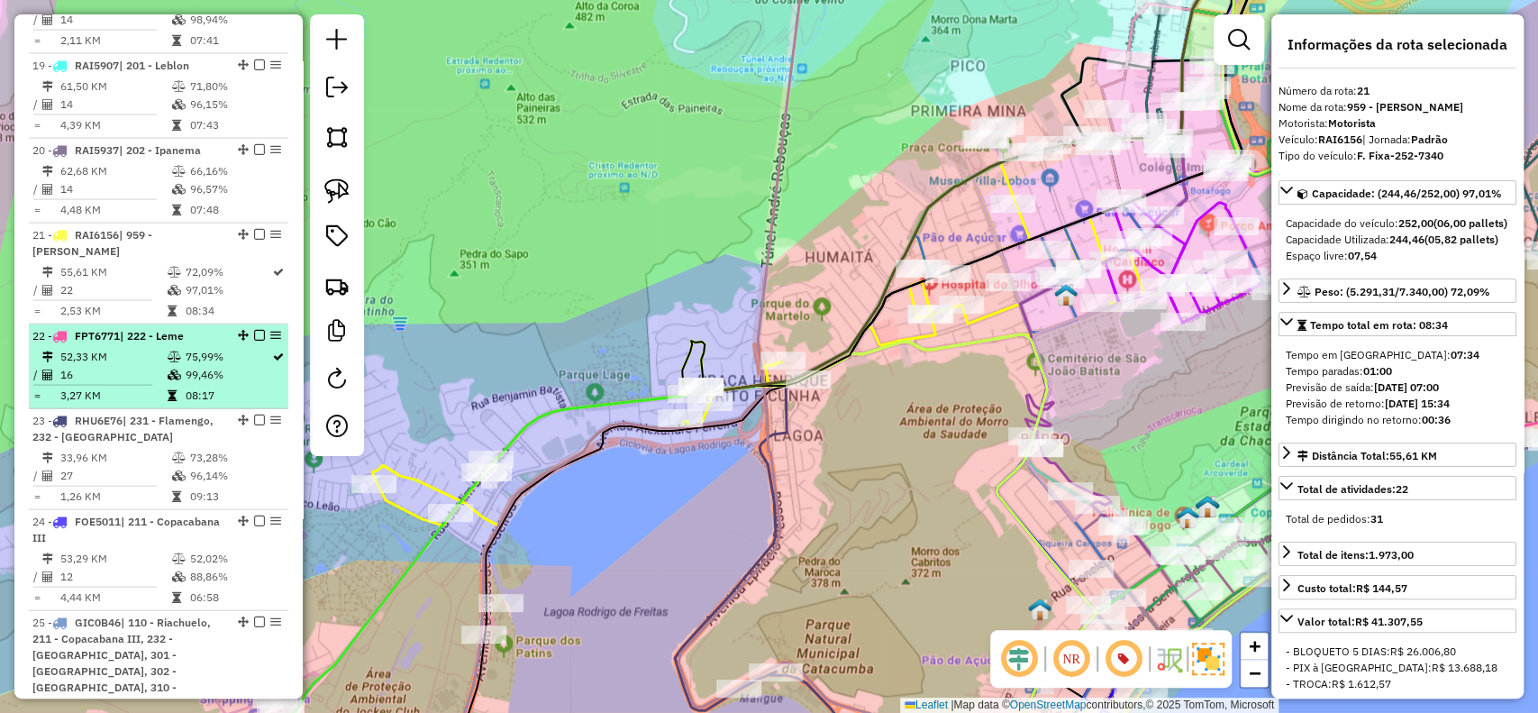
scroll to position [2388, 0]
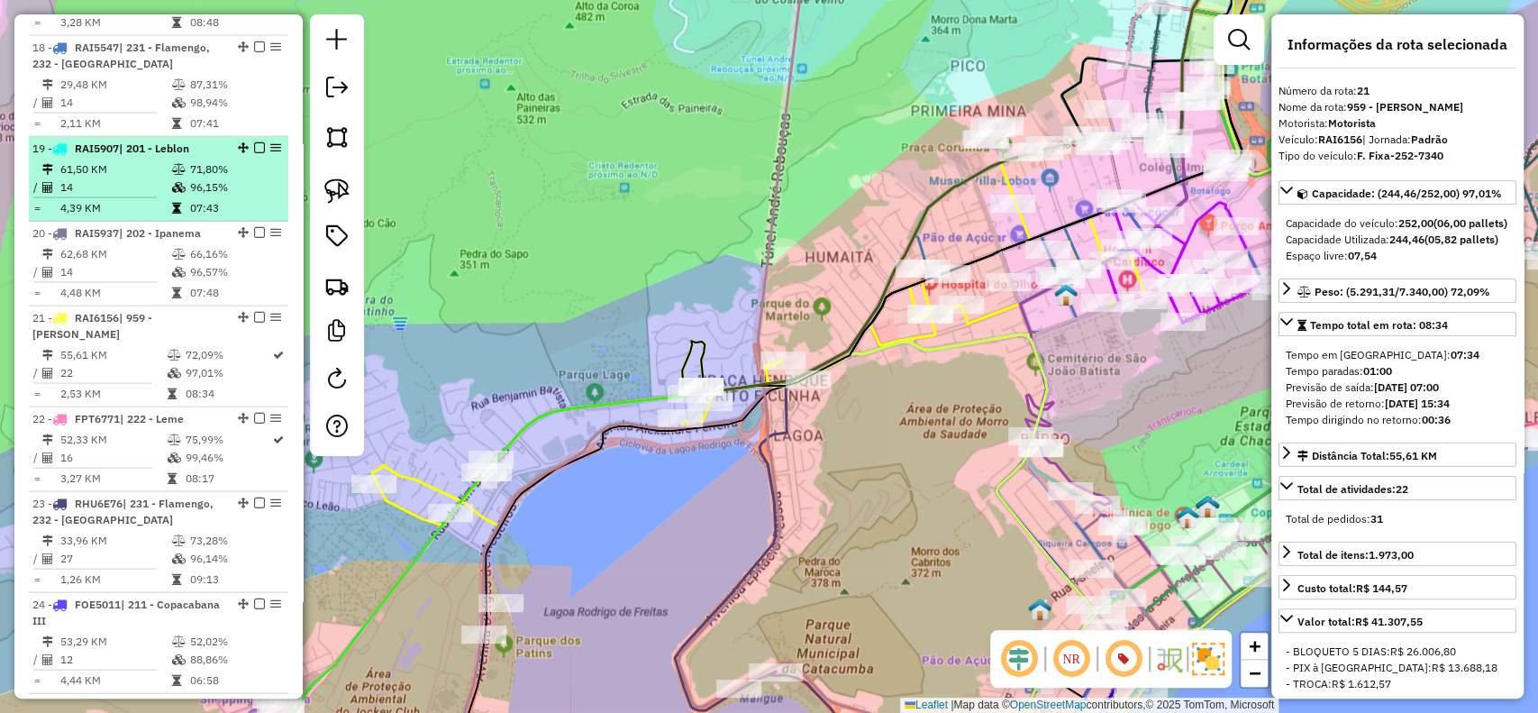
click at [172, 182] on icon at bounding box center [179, 187] width 14 height 11
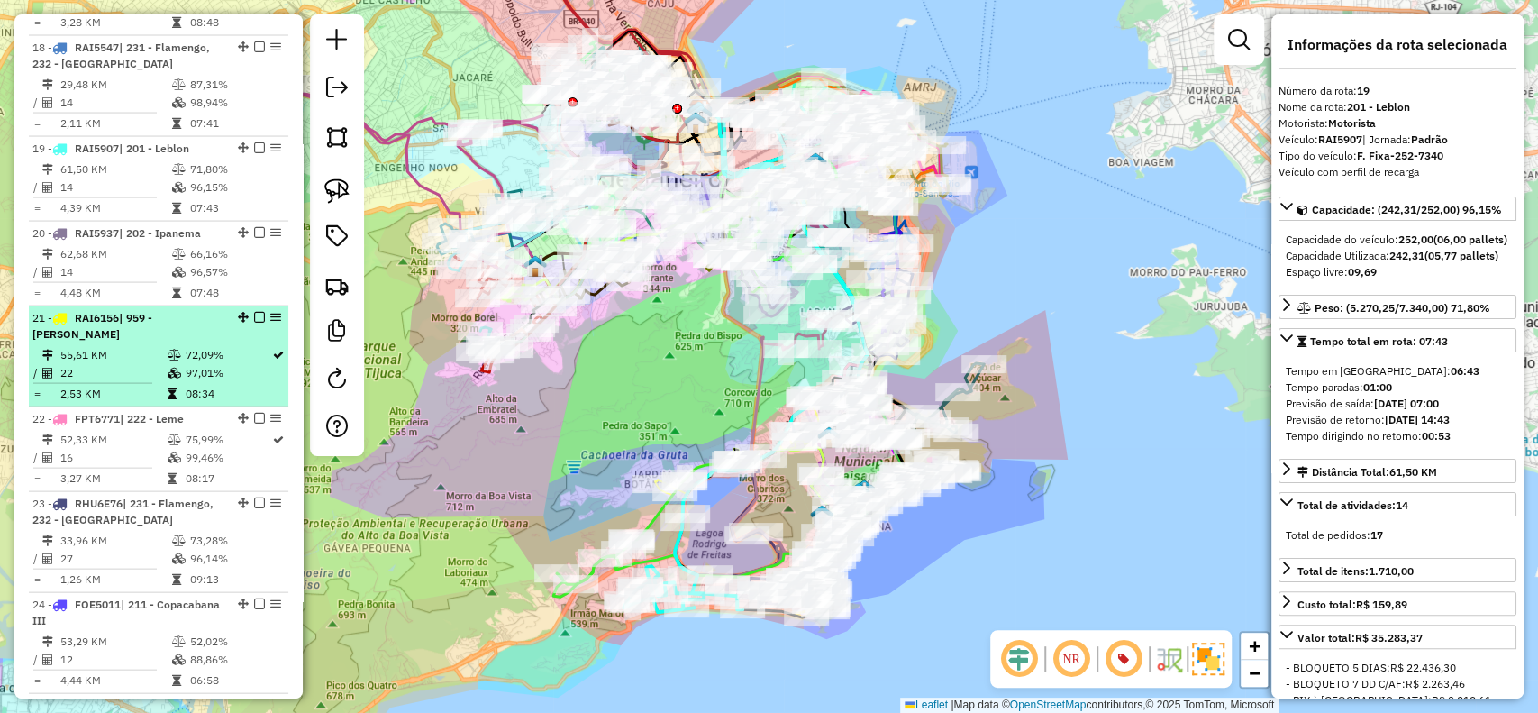
click at [170, 368] on icon at bounding box center [174, 373] width 14 height 11
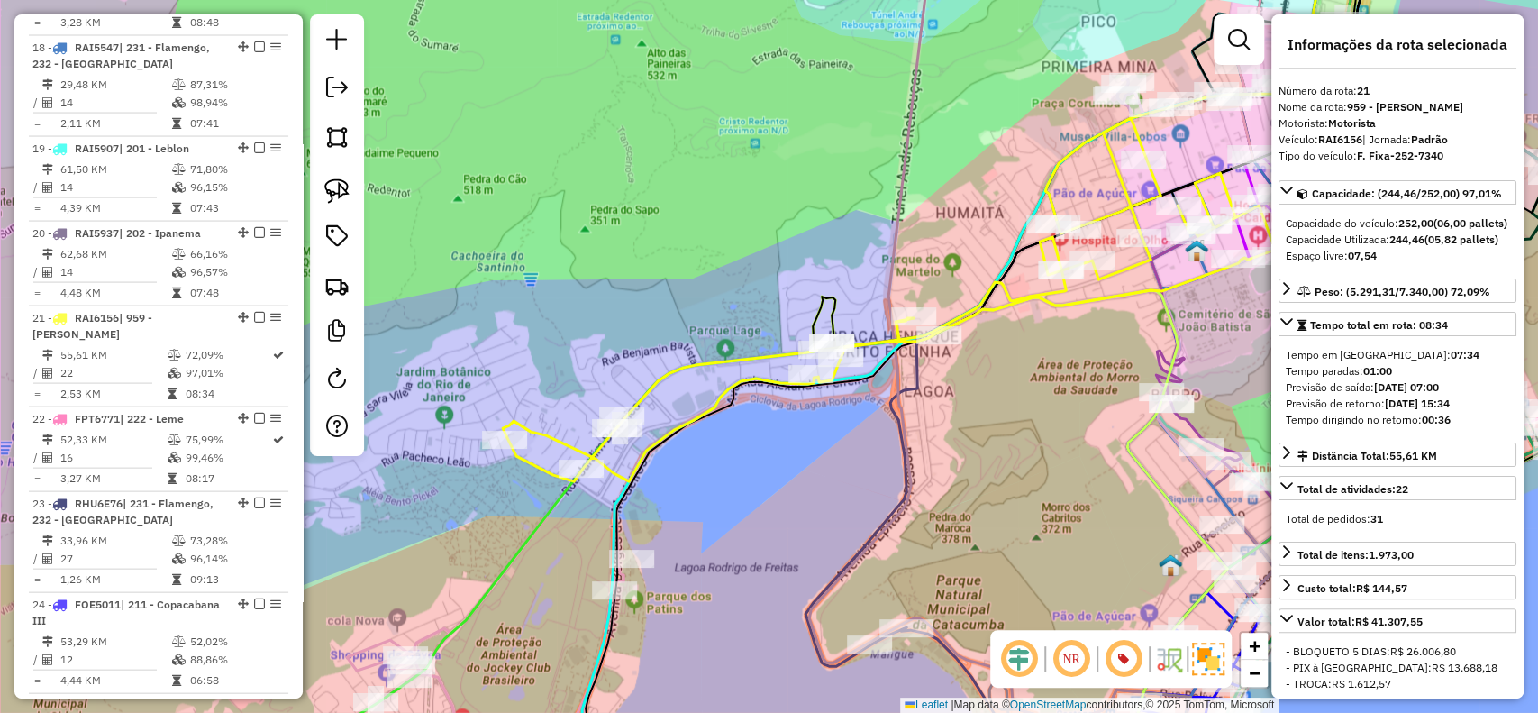
drag, startPoint x: 707, startPoint y: 562, endPoint x: 703, endPoint y: 525, distance: 37.2
click at [702, 527] on div "Janela de atendimento Grade de atendimento Capacidade Transportadoras Veículos …" at bounding box center [769, 356] width 1538 height 713
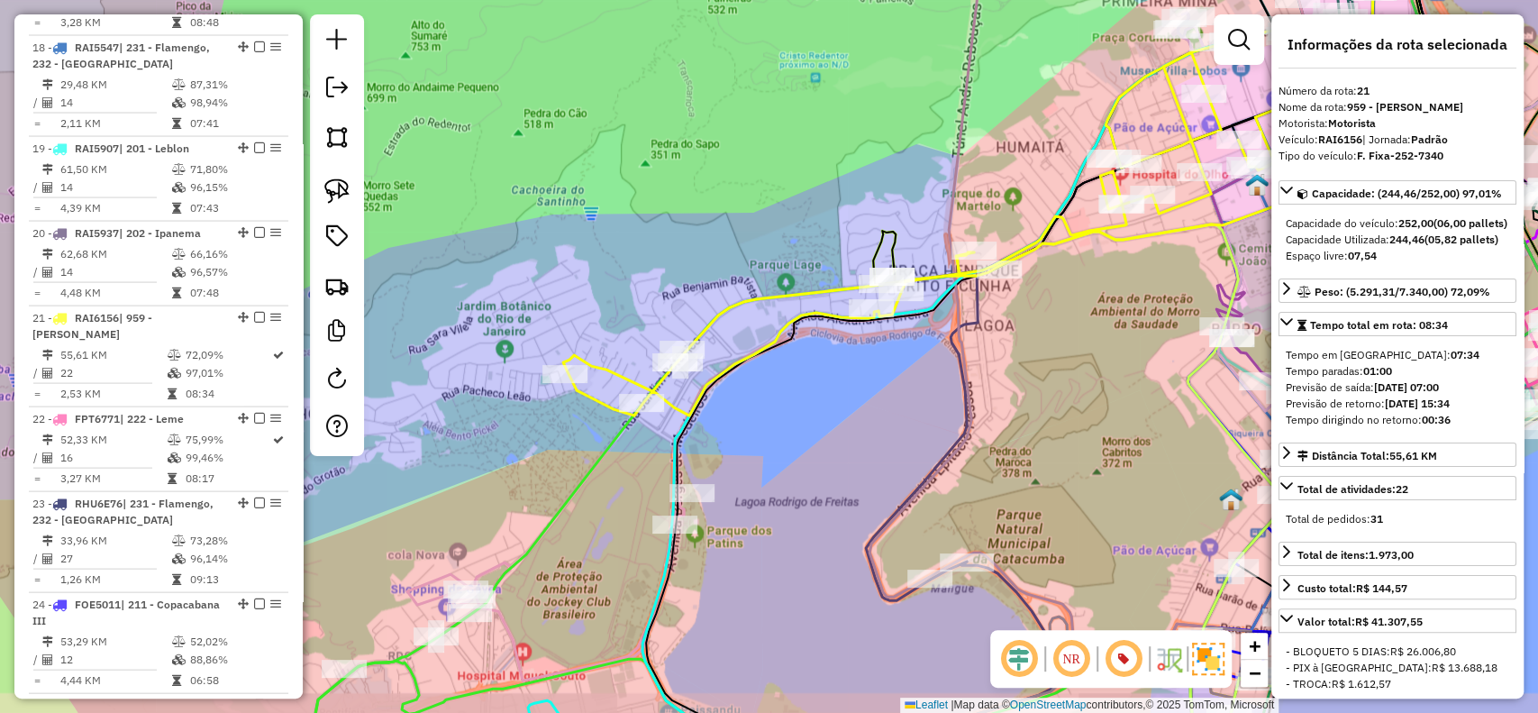
drag, startPoint x: 687, startPoint y: 445, endPoint x: 806, endPoint y: 378, distance: 137.6
click at [806, 378] on div "Janela de atendimento Grade de atendimento Capacidade Transportadoras Veículos …" at bounding box center [769, 356] width 1538 height 713
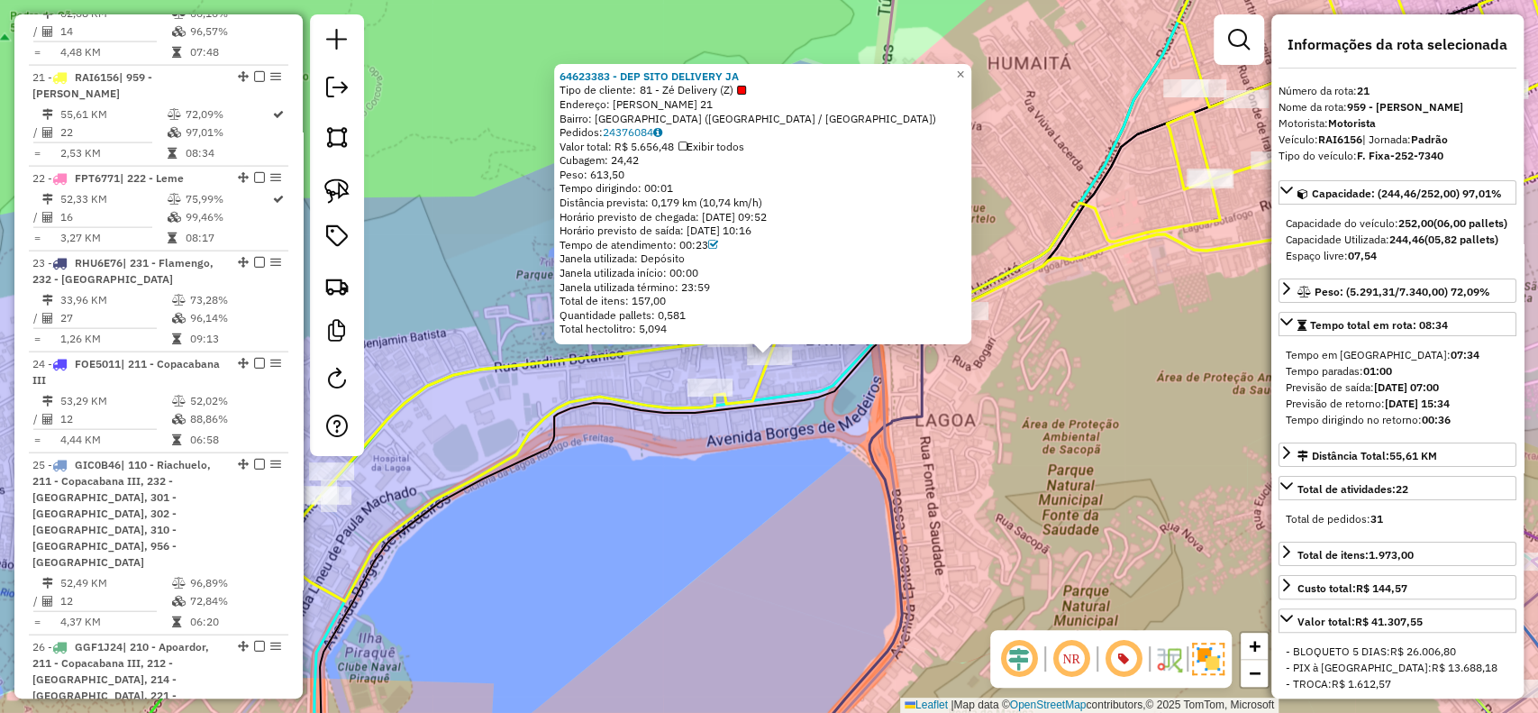
click at [811, 404] on icon at bounding box center [996, 356] width 1353 height 855
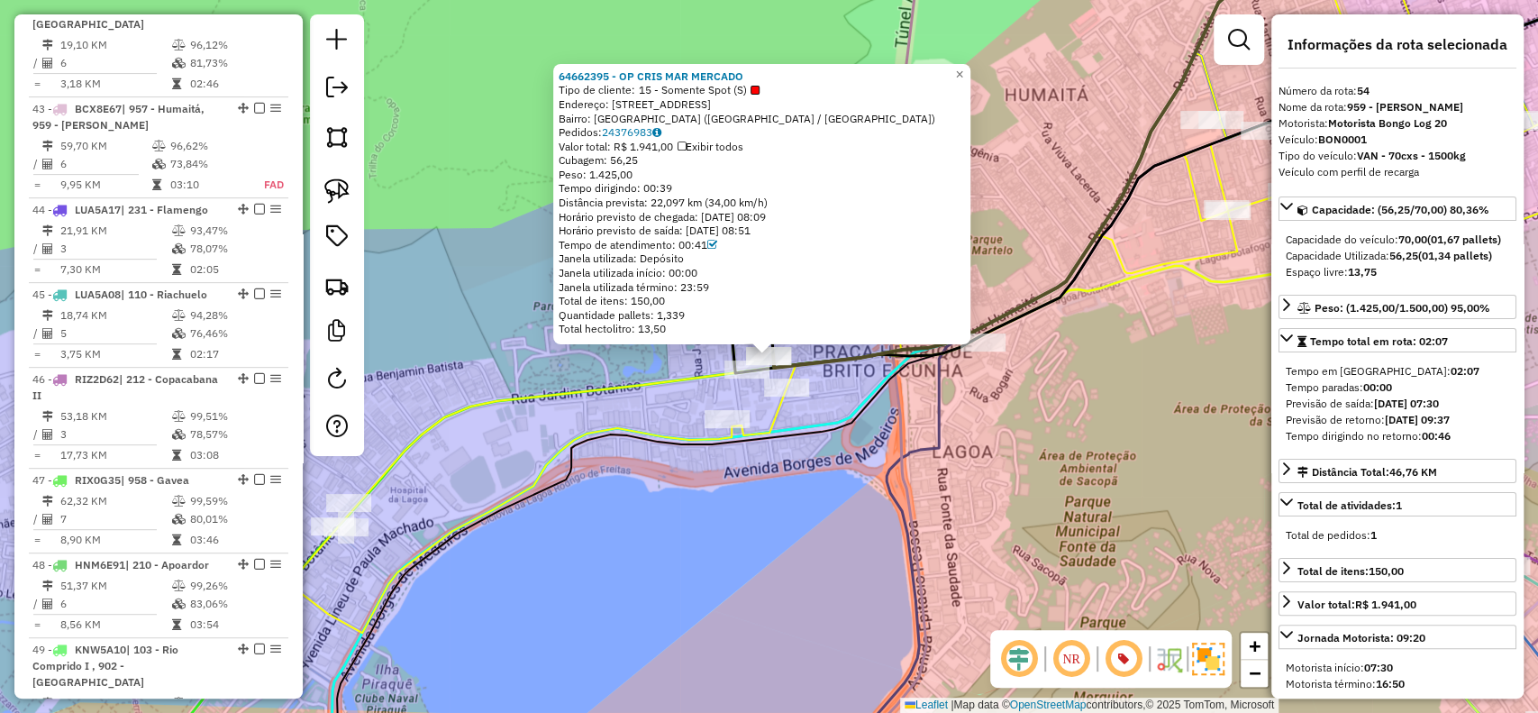
scroll to position [5939, 0]
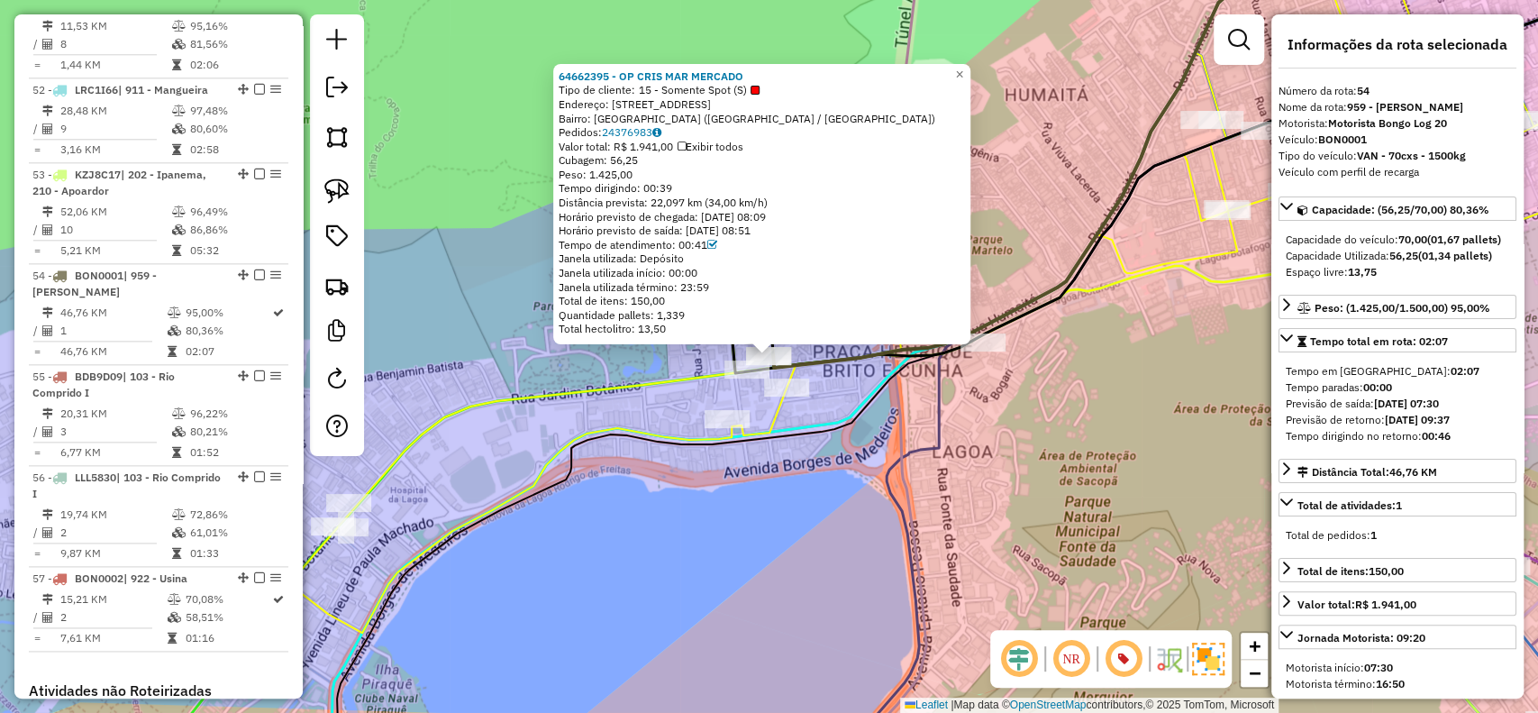
click at [797, 448] on div "64662395 - OP CRIS MAR MERCADO Tipo de cliente: 15 - Somente Spot (S) Endereço:…" at bounding box center [769, 356] width 1538 height 713
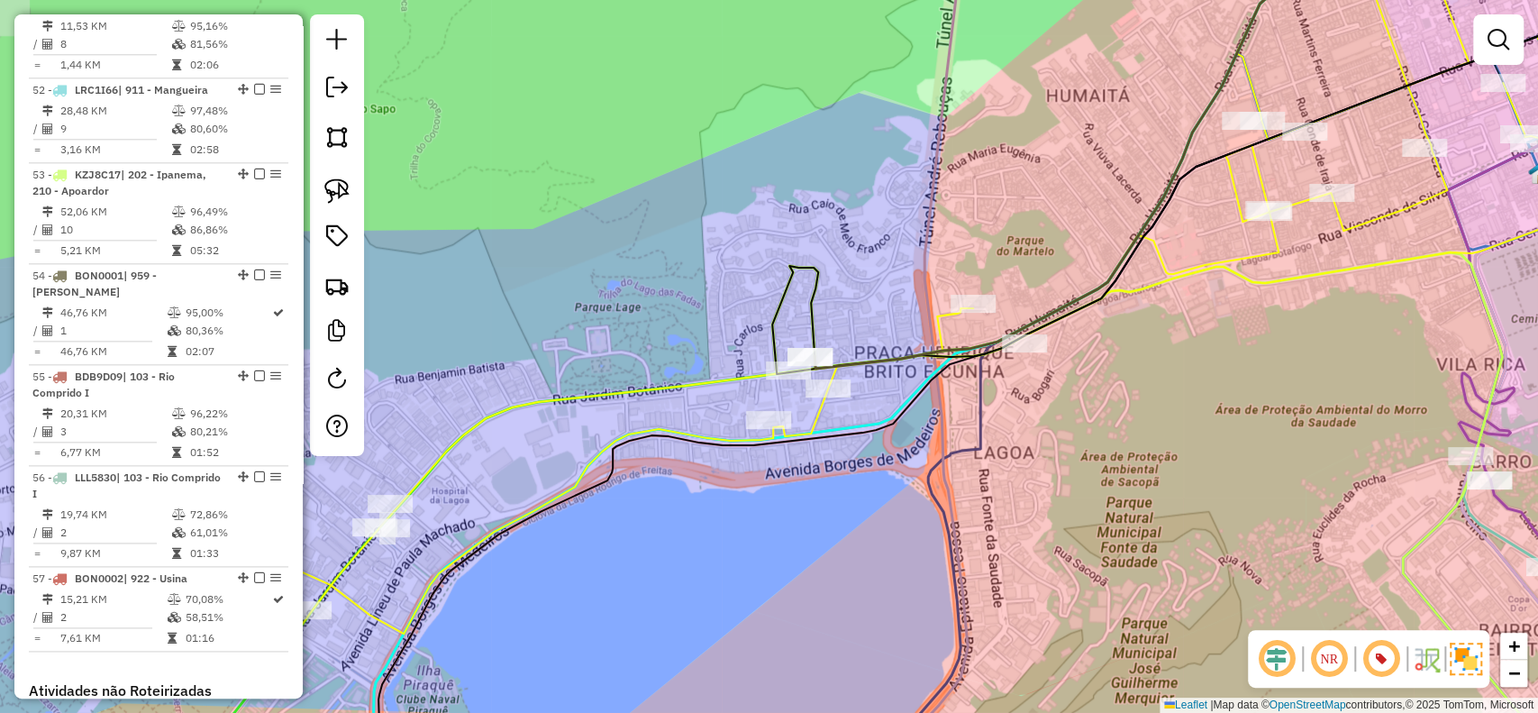
drag, startPoint x: 773, startPoint y: 459, endPoint x: 899, endPoint y: 420, distance: 132.0
click at [897, 422] on div "Janela de atendimento Grade de atendimento Capacidade Transportadoras Veículos …" at bounding box center [769, 356] width 1538 height 713
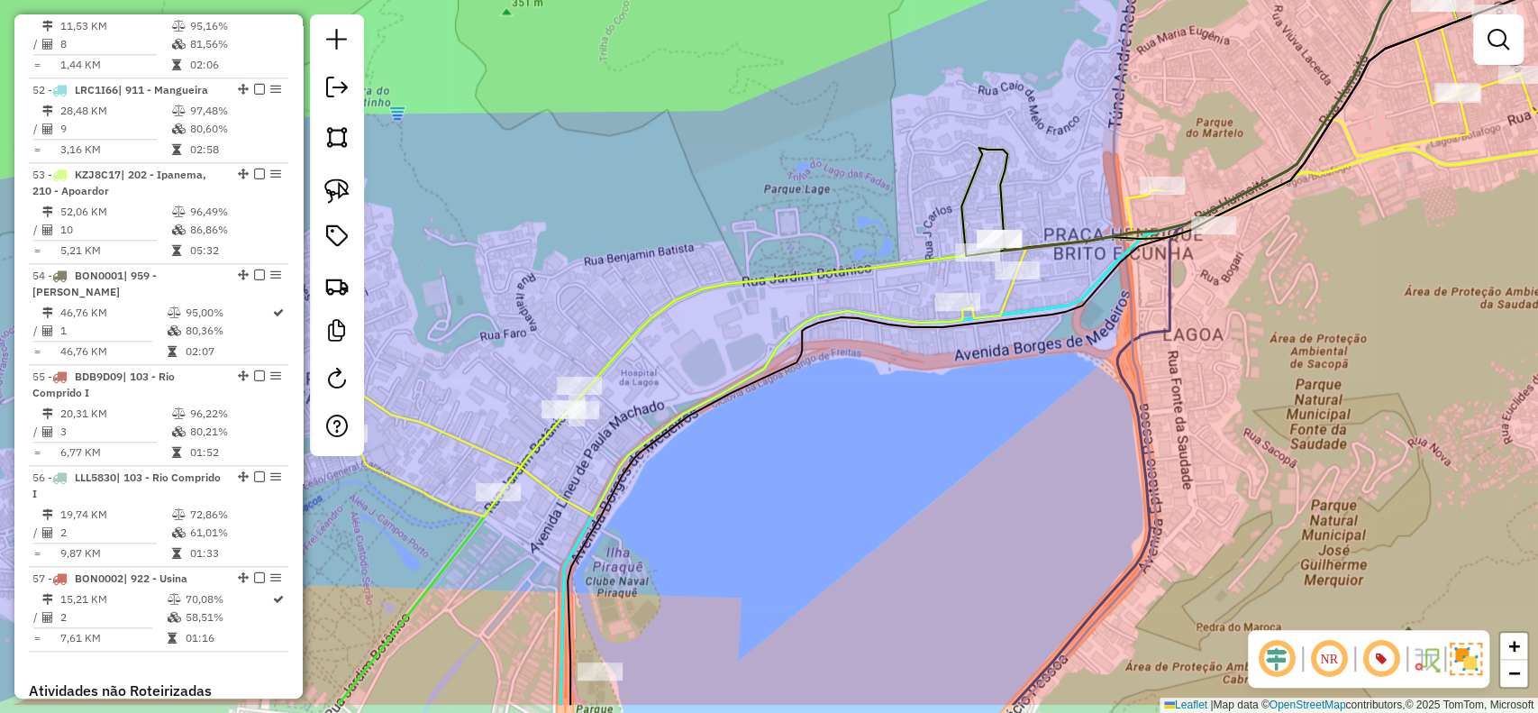
drag, startPoint x: 799, startPoint y: 428, endPoint x: 1024, endPoint y: 269, distance: 274.8
click at [1024, 269] on div "Janela de atendimento Grade de atendimento Capacidade Transportadoras Veículos …" at bounding box center [769, 356] width 1538 height 713
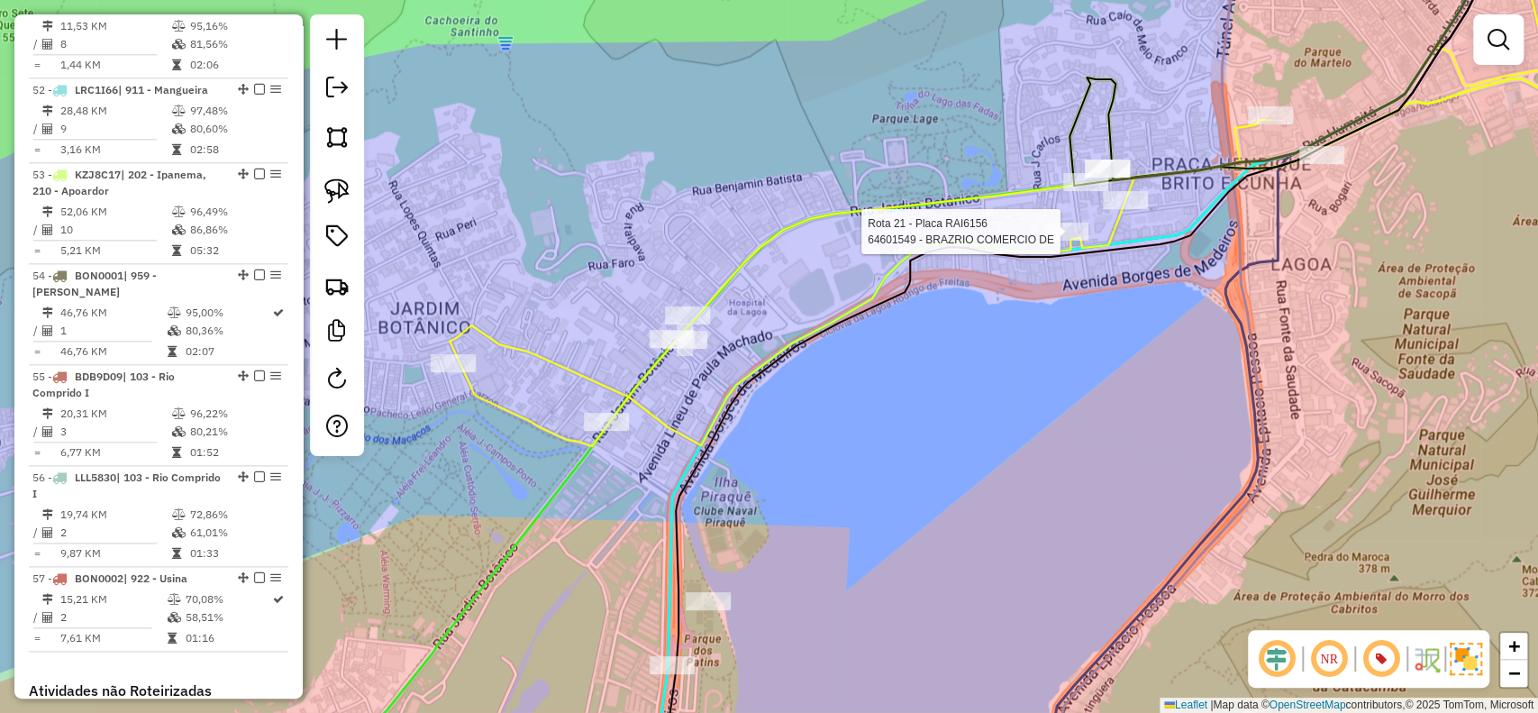
click at [897, 378] on div "Rota 21 - Placa RAI6156 64601549 - BRAZRIO COMERCIO DE Janela de atendimento Gr…" at bounding box center [769, 356] width 1538 height 713
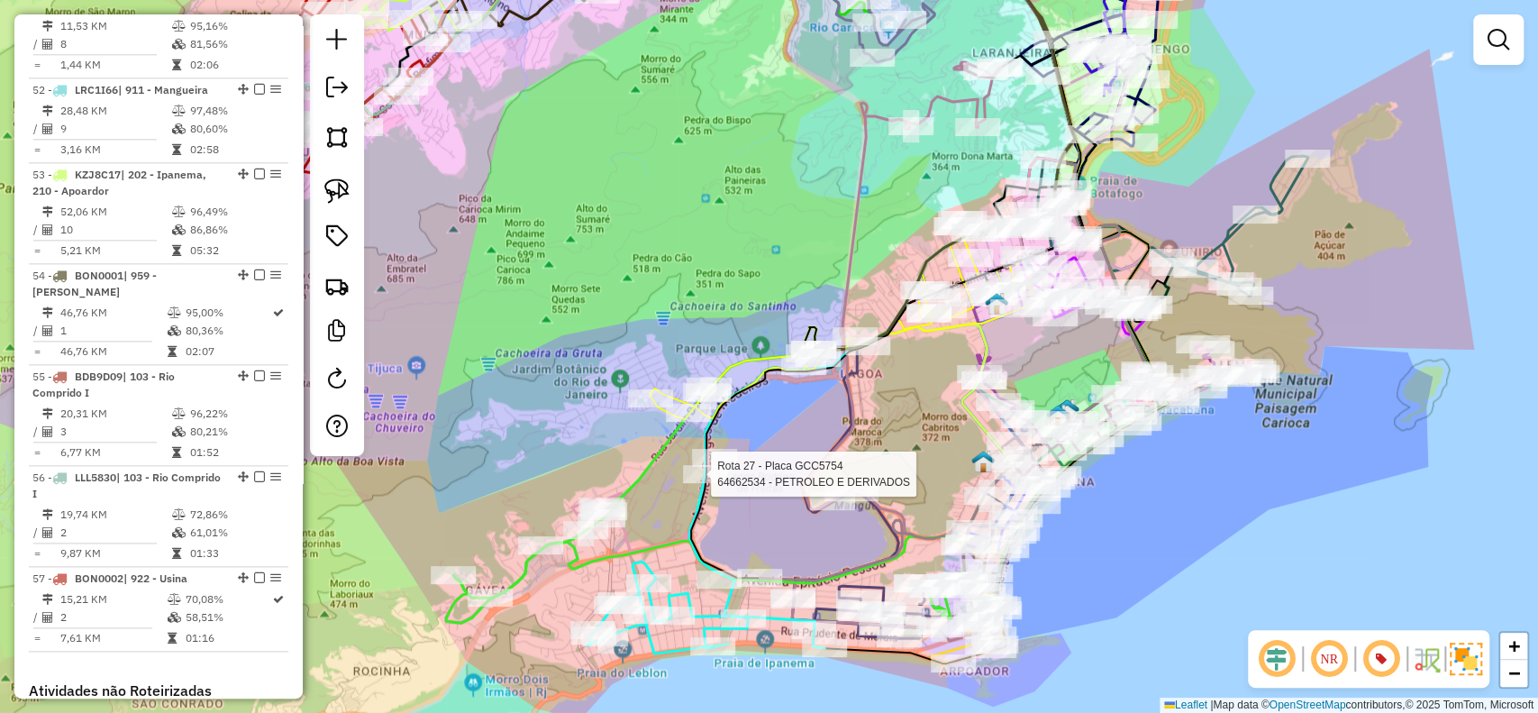
select select "**********"
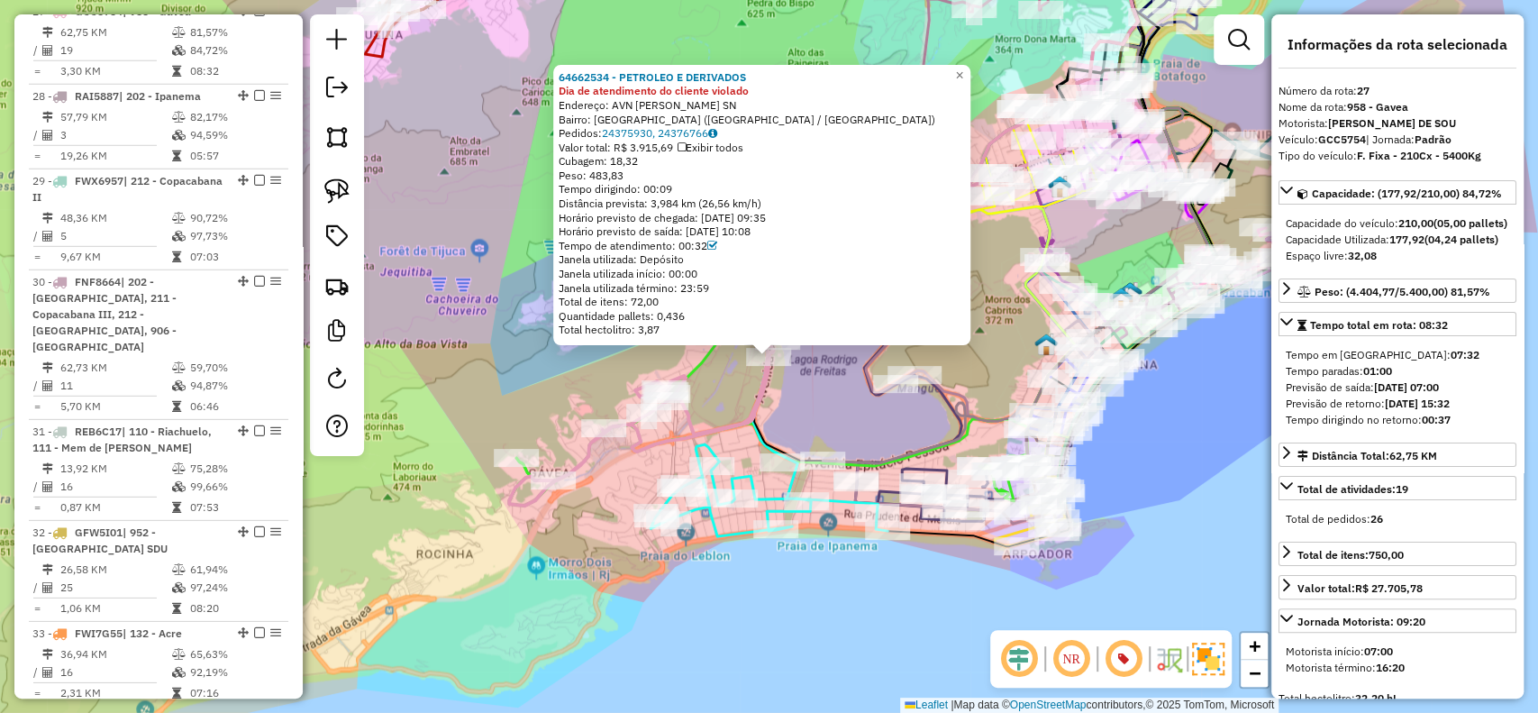
scroll to position [3298, 0]
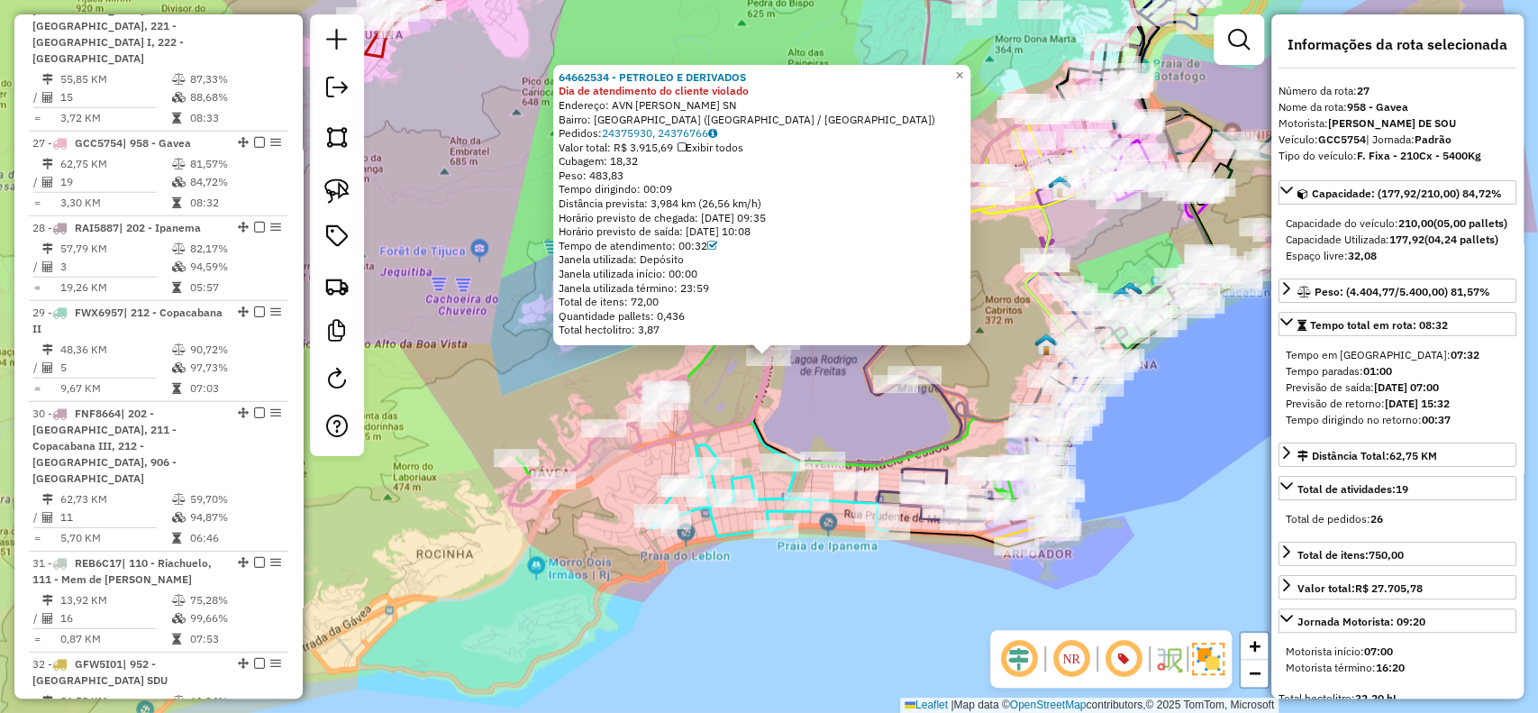
click at [833, 385] on div "64662534 - PETROLEO E DERIVADOS Dia de atendimento do cliente violado Endereço:…" at bounding box center [769, 356] width 1538 height 713
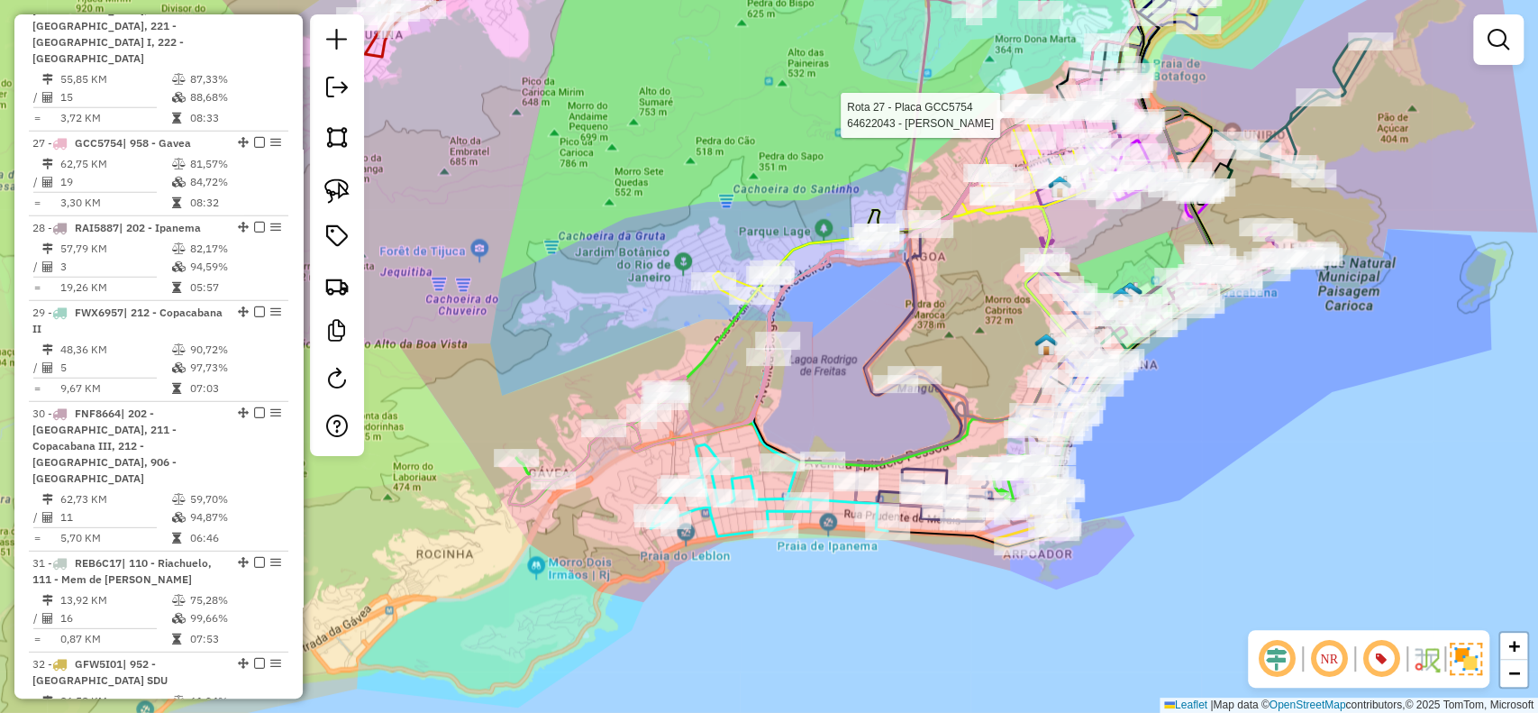
select select "**********"
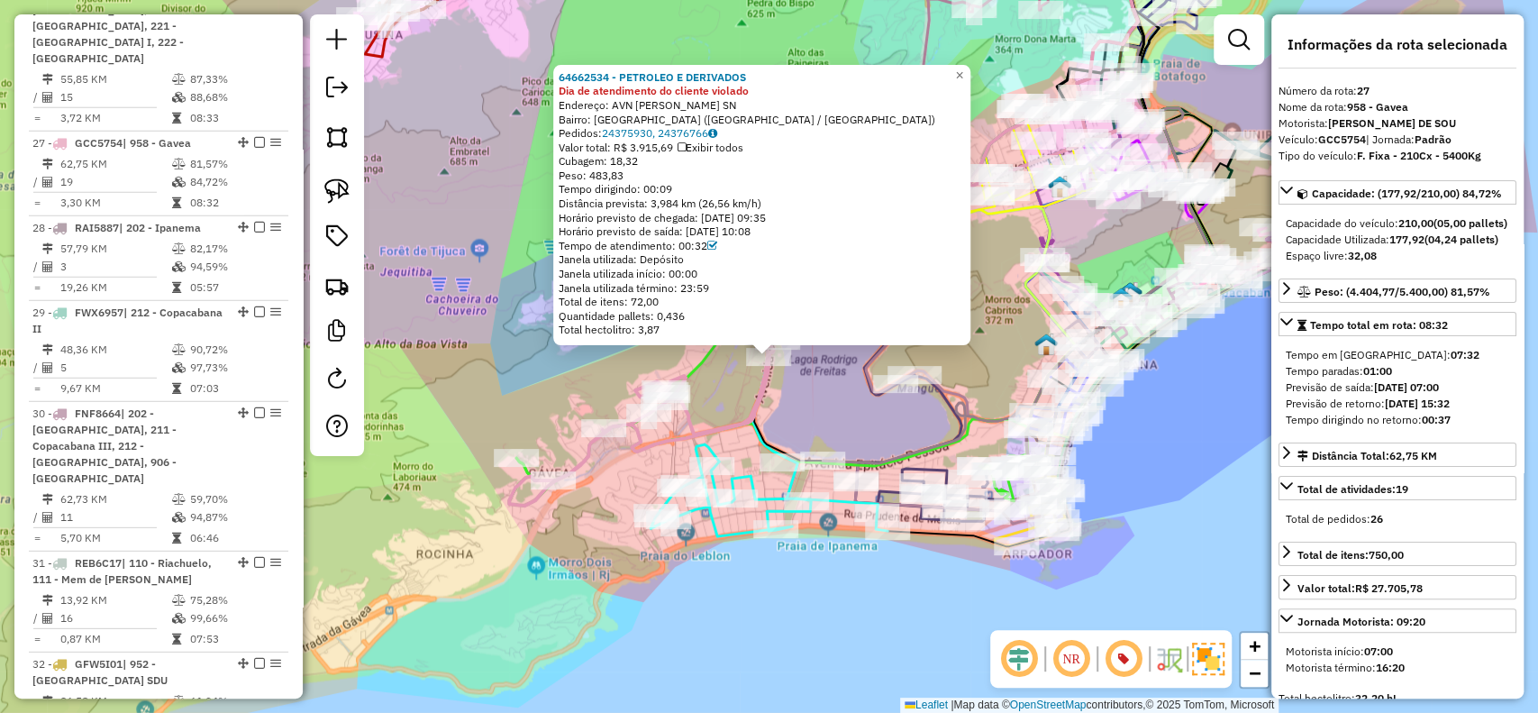
click at [483, 460] on div "Rota 27 - Placa GCC5754 64662534 - PETROLEO E DERIVADOS 64662534 - PETROLEO E D…" at bounding box center [769, 356] width 1538 height 713
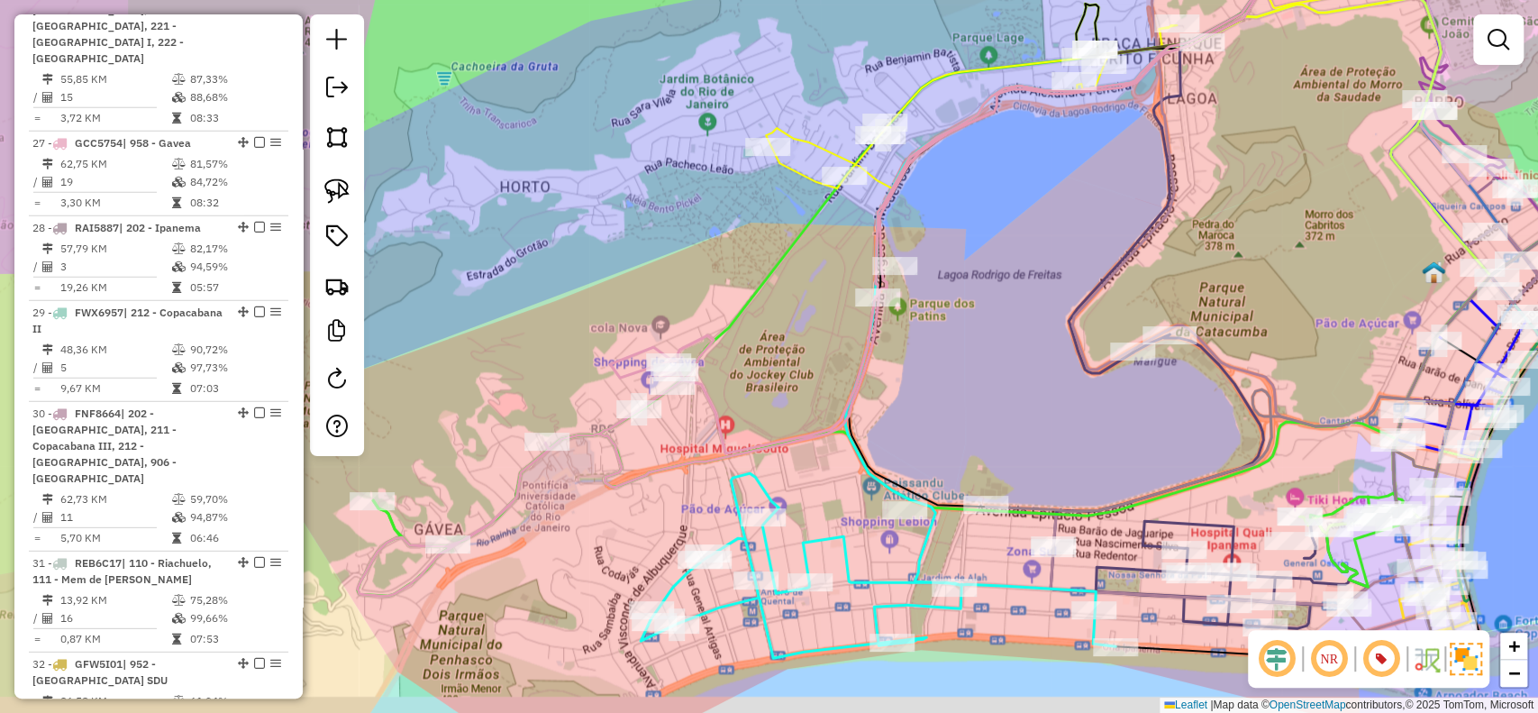
drag, startPoint x: 843, startPoint y: 359, endPoint x: 1003, endPoint y: 278, distance: 178.9
click at [998, 279] on div "Janela de atendimento Grade de atendimento Capacidade Transportadoras Veículos …" at bounding box center [769, 356] width 1538 height 713
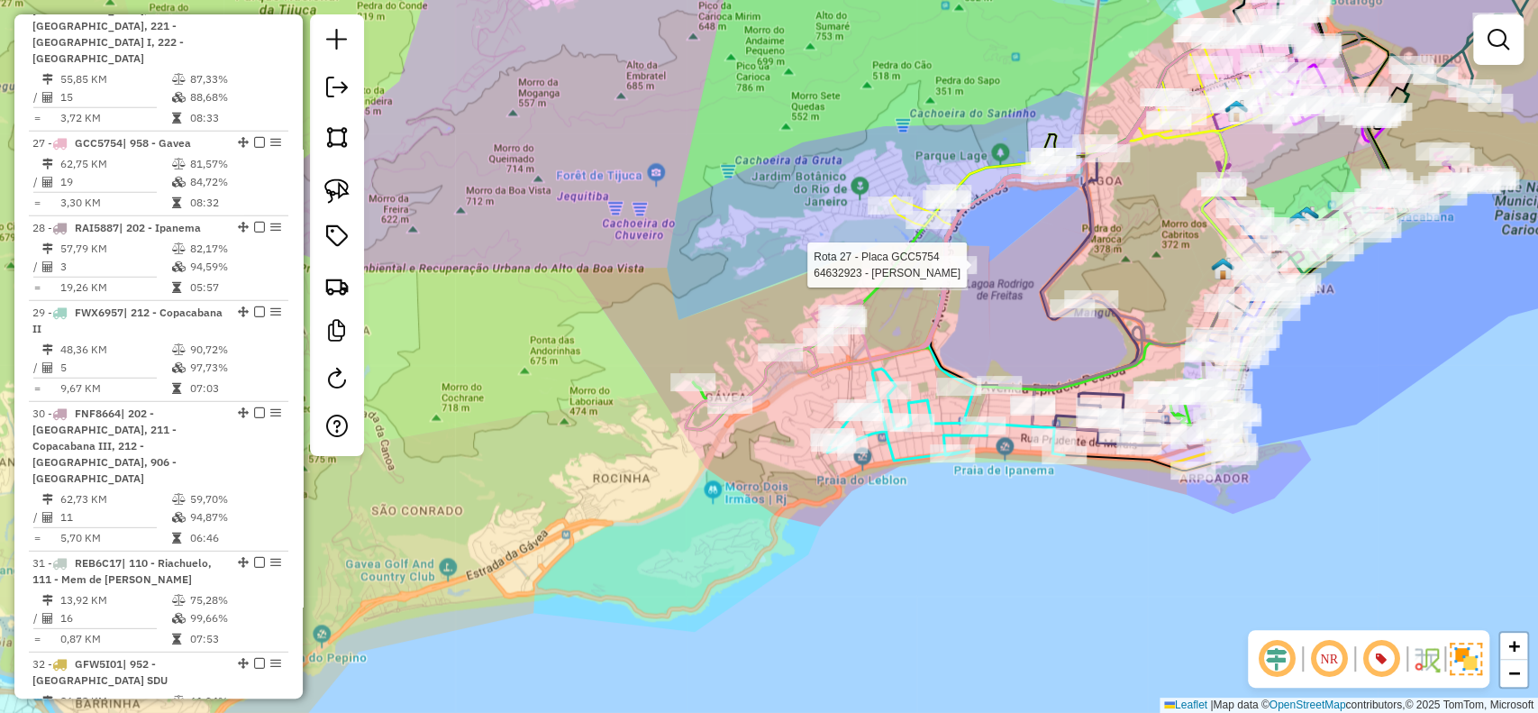
select select "**********"
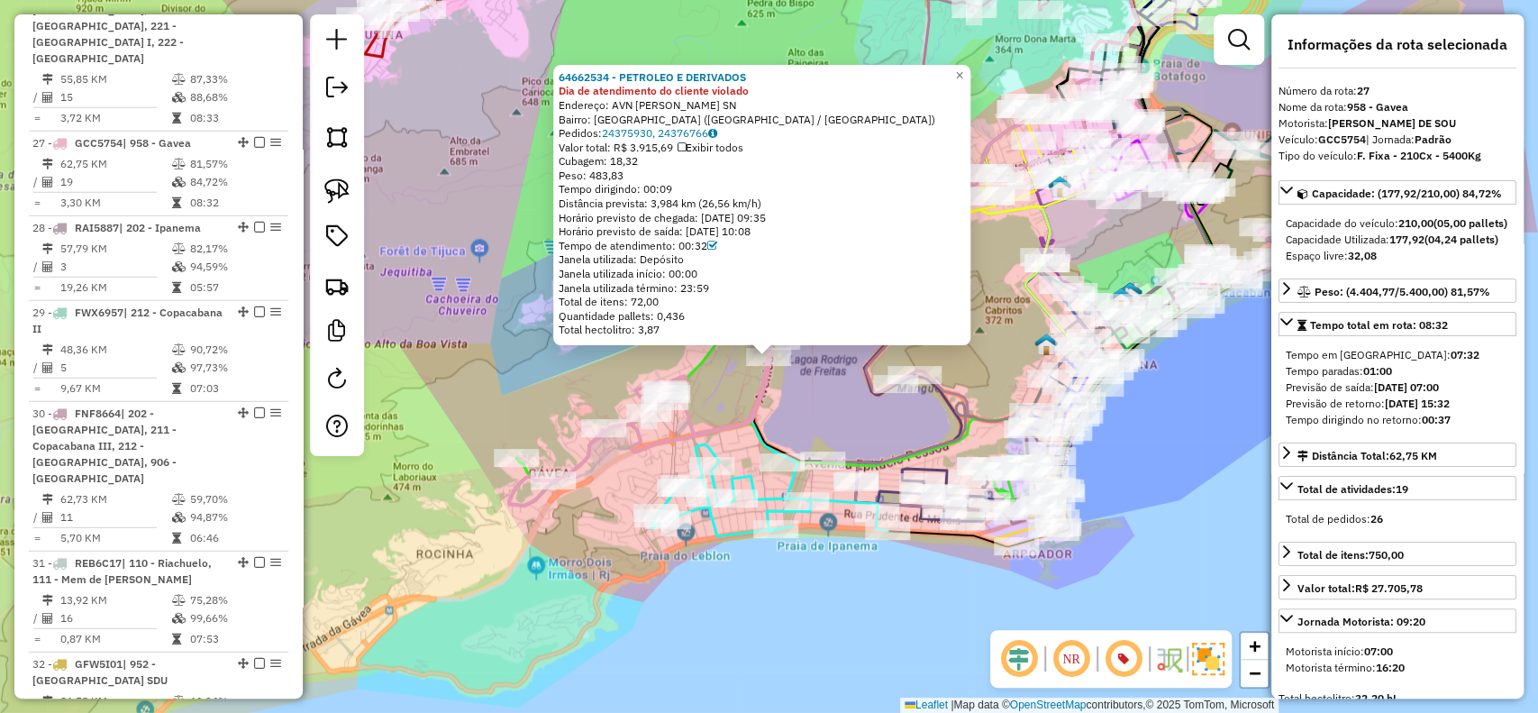
click at [562, 338] on div "64662534 - PETROLEO E DERIVADOS Dia de atendimento do cliente violado Endereço:…" at bounding box center [761, 205] width 417 height 280
click at [716, 444] on icon at bounding box center [769, 490] width 237 height 92
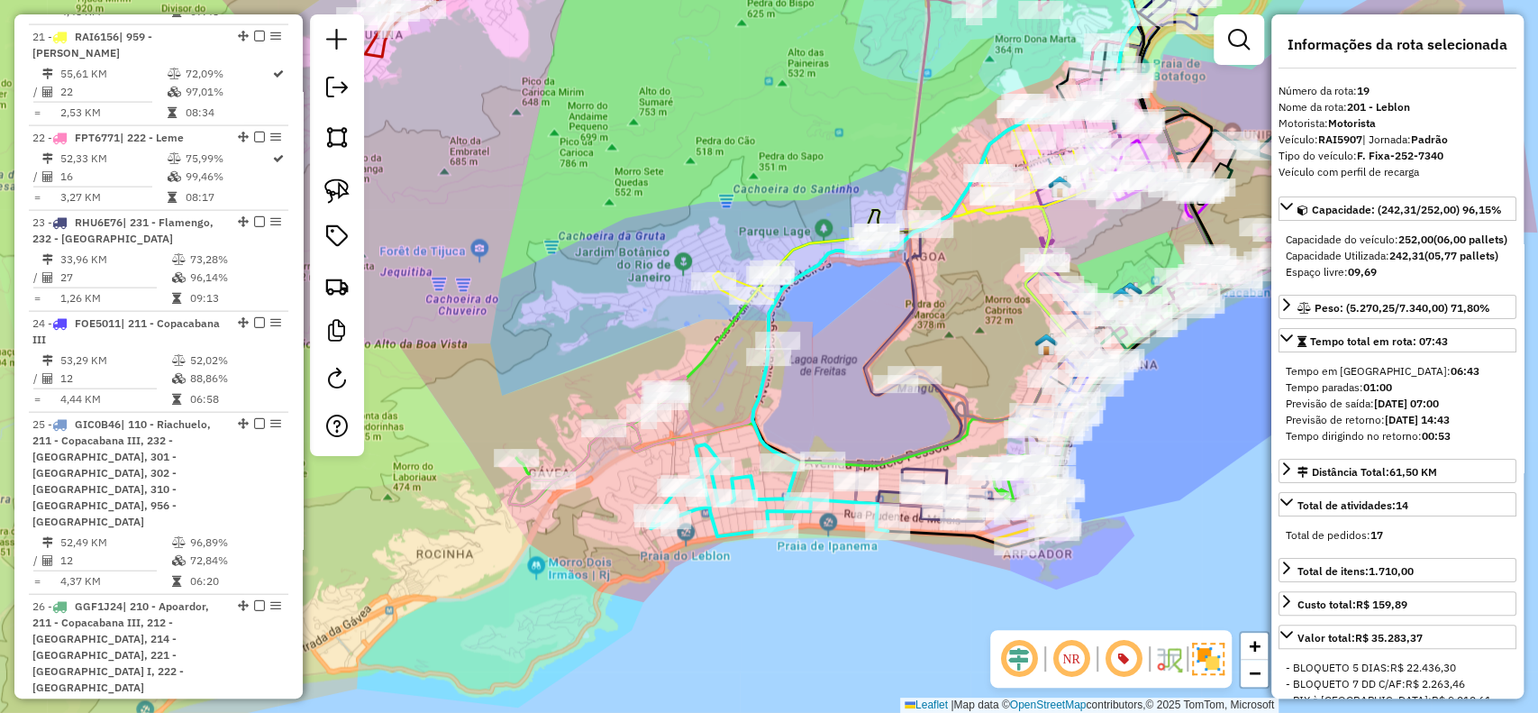
scroll to position [2458, 0]
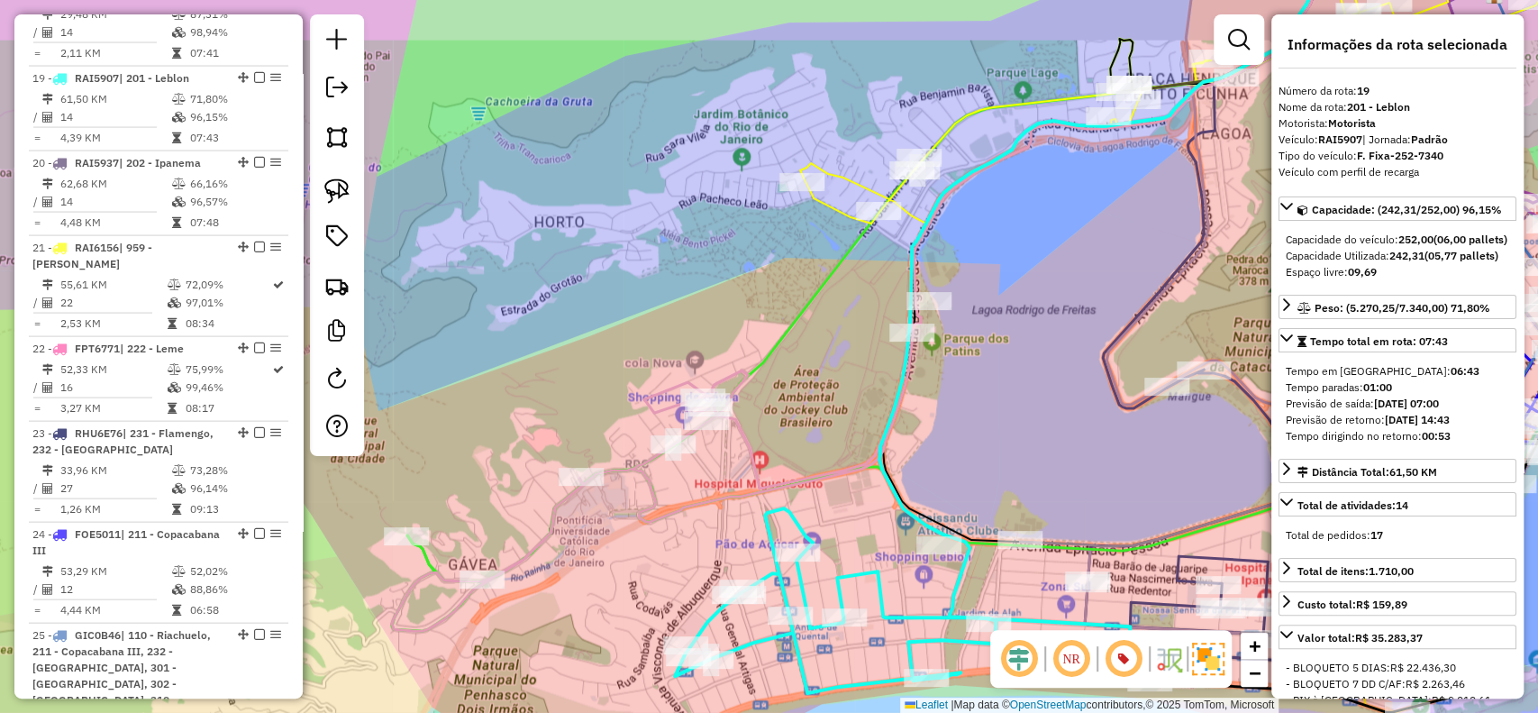
drag, startPoint x: 790, startPoint y: 332, endPoint x: 799, endPoint y: 349, distance: 19.3
click at [799, 349] on div "Janela de atendimento Grade de atendimento Capacidade Transportadoras Veículos …" at bounding box center [769, 356] width 1538 height 713
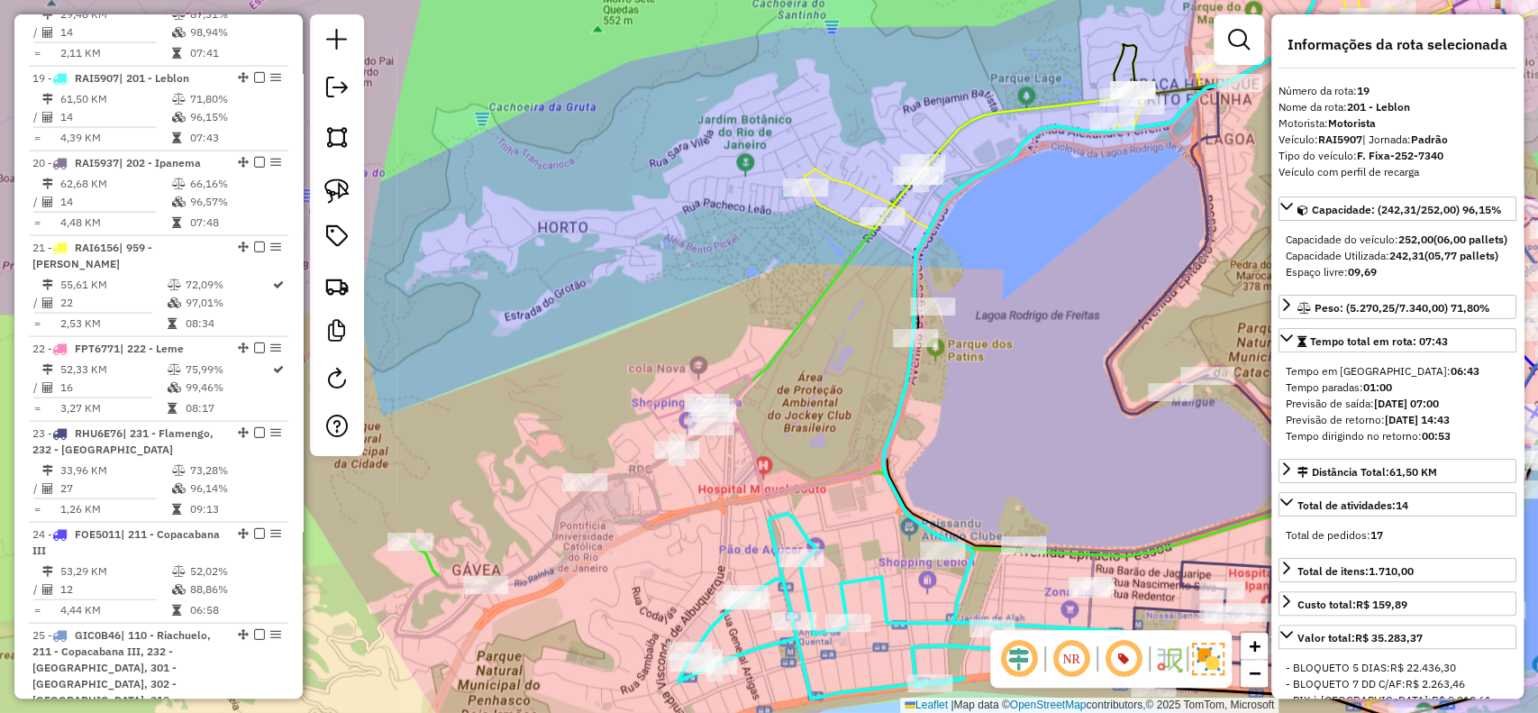
click at [586, 499] on icon at bounding box center [947, 282] width 1103 height 707
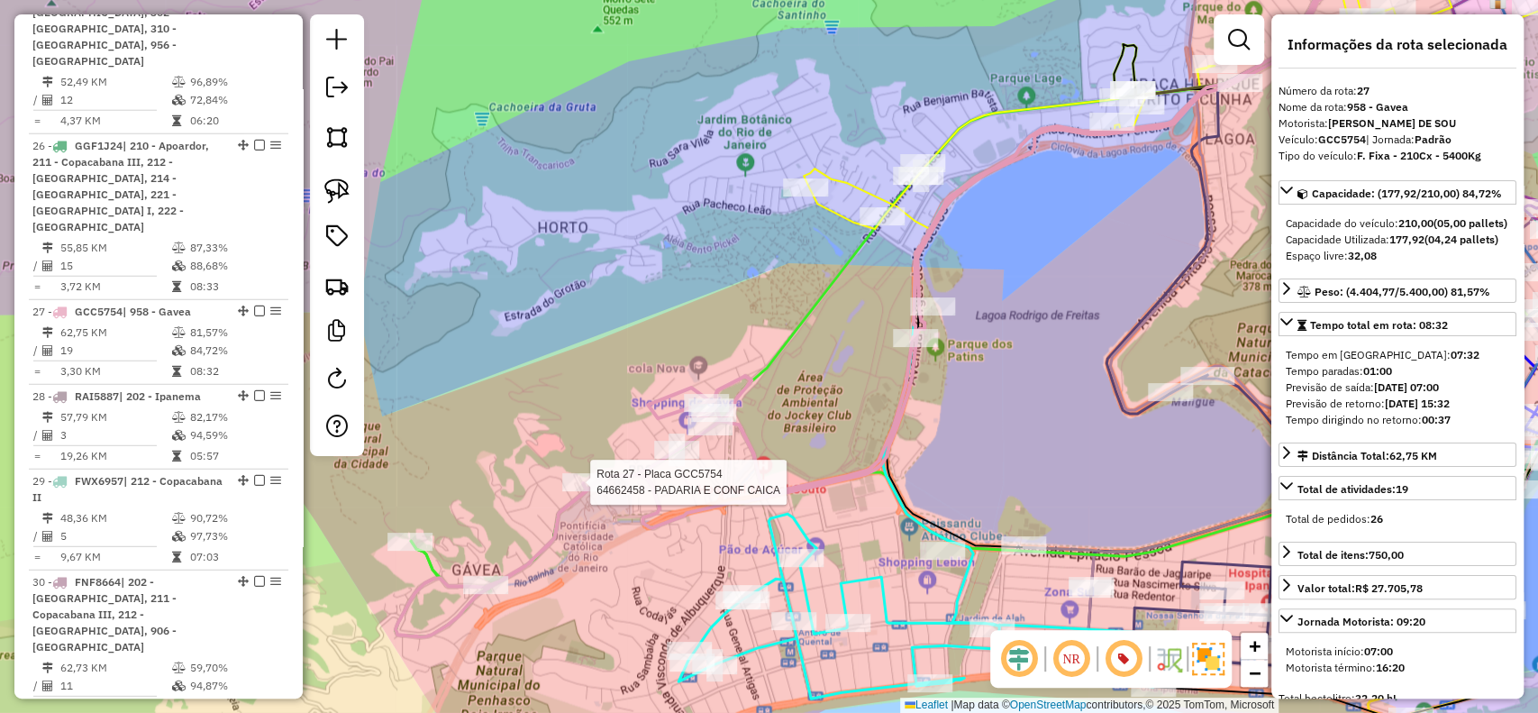
scroll to position [3298, 0]
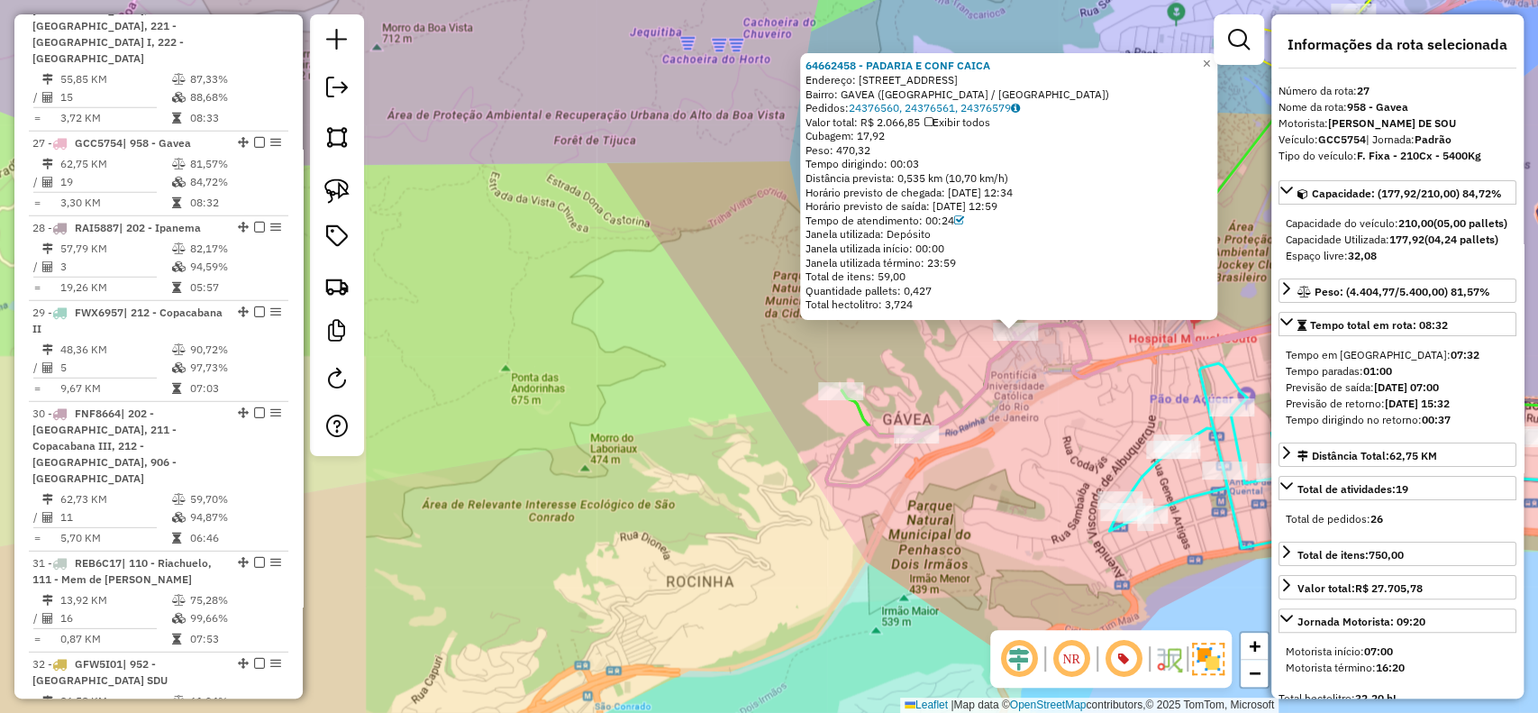
click at [1043, 424] on div "64662458 - PADARIA E CONF CAICA Endereço: R MARQUES DE SAO VICENTE 216 Bairro: …" at bounding box center [769, 356] width 1538 height 713
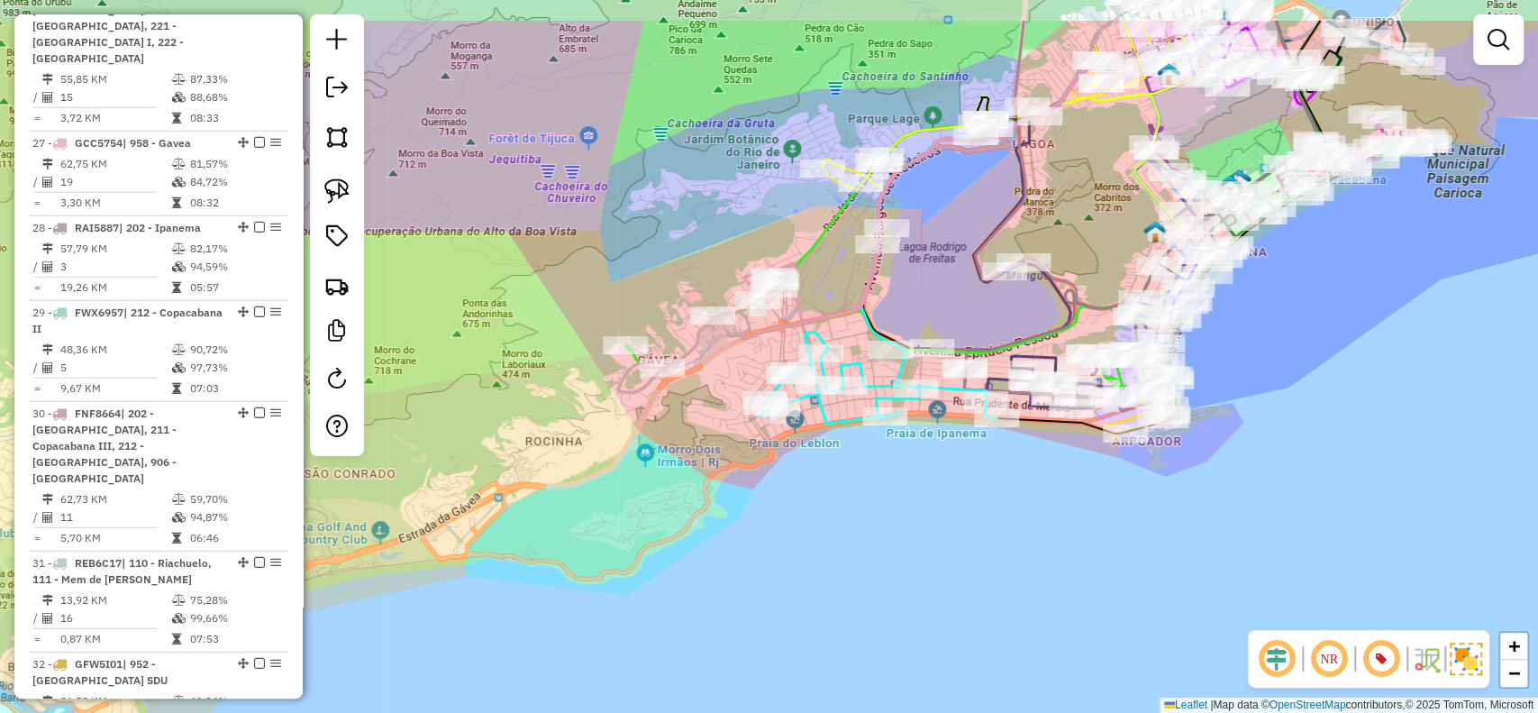
drag, startPoint x: 1024, startPoint y: 135, endPoint x: 943, endPoint y: 227, distance: 122.0
click at [943, 227] on div "Janela de atendimento Grade de atendimento Capacidade Transportadoras Veículos …" at bounding box center [769, 356] width 1538 height 713
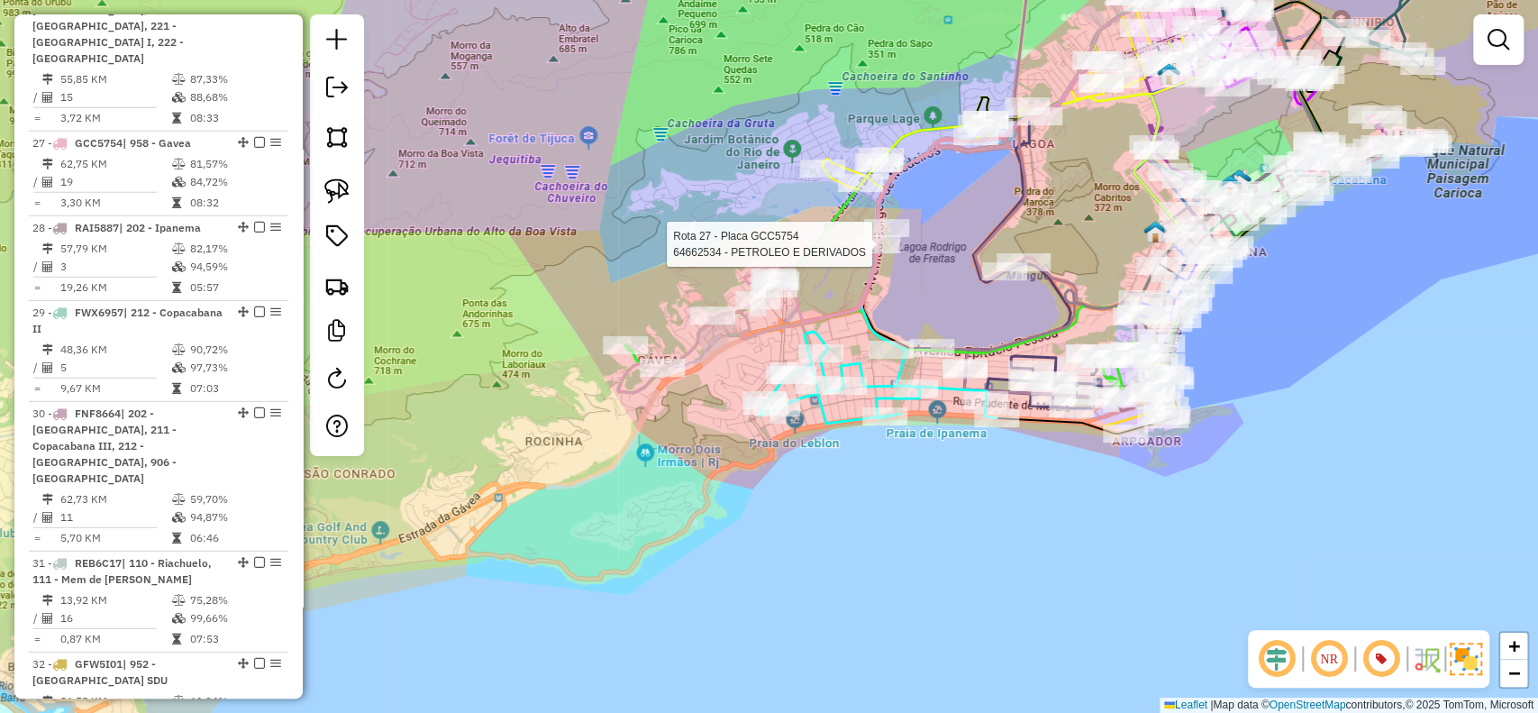
click at [897, 253] on div at bounding box center [877, 244] width 45 height 18
select select "**********"
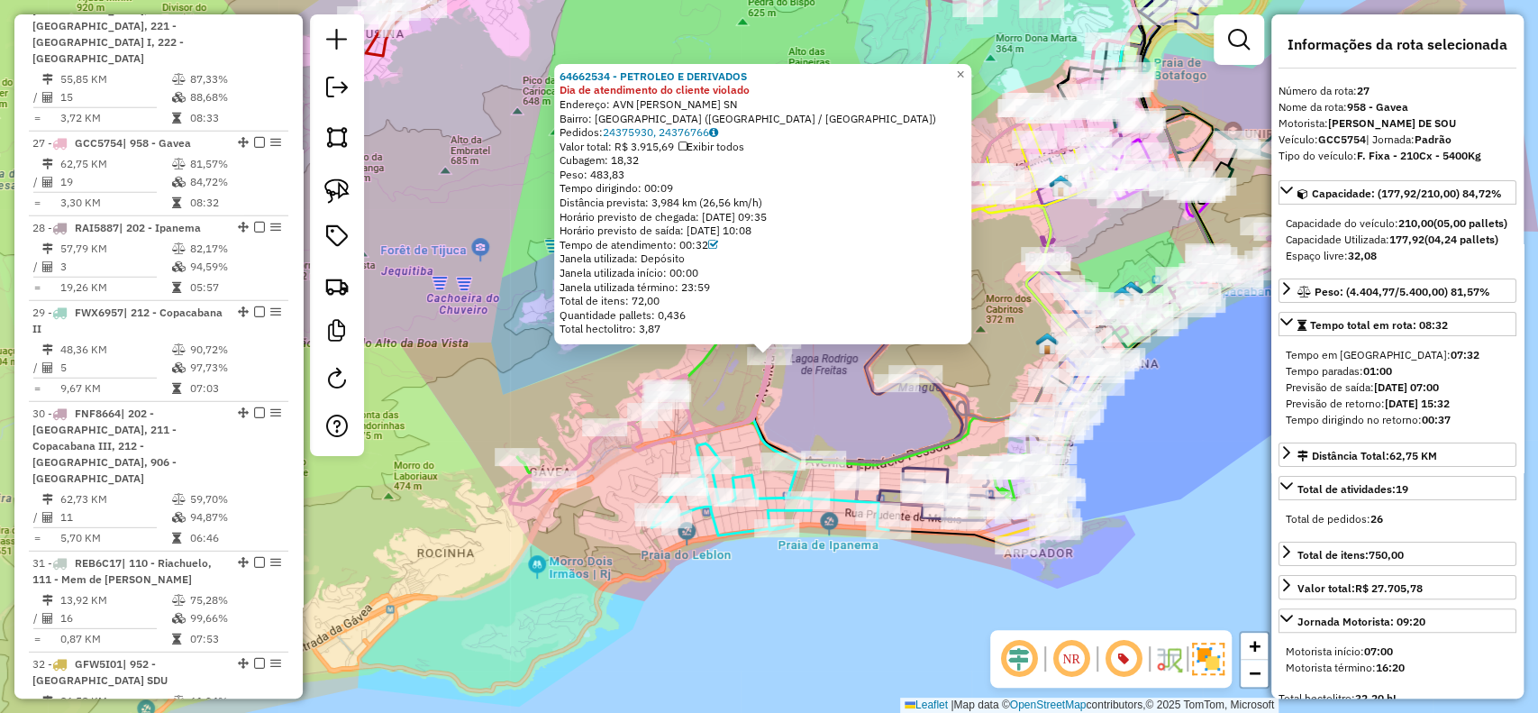
click at [861, 363] on icon at bounding box center [986, 233] width 260 height 578
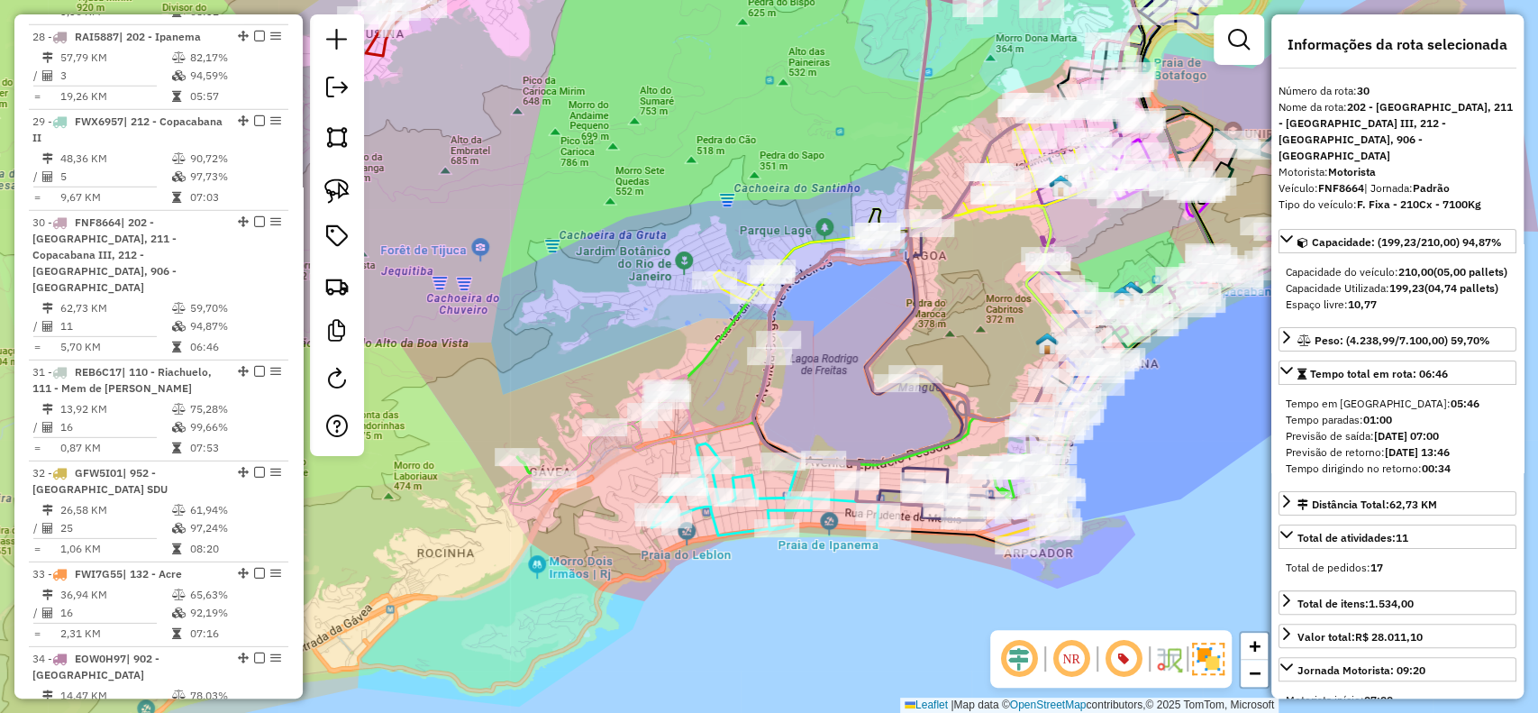
scroll to position [3568, 0]
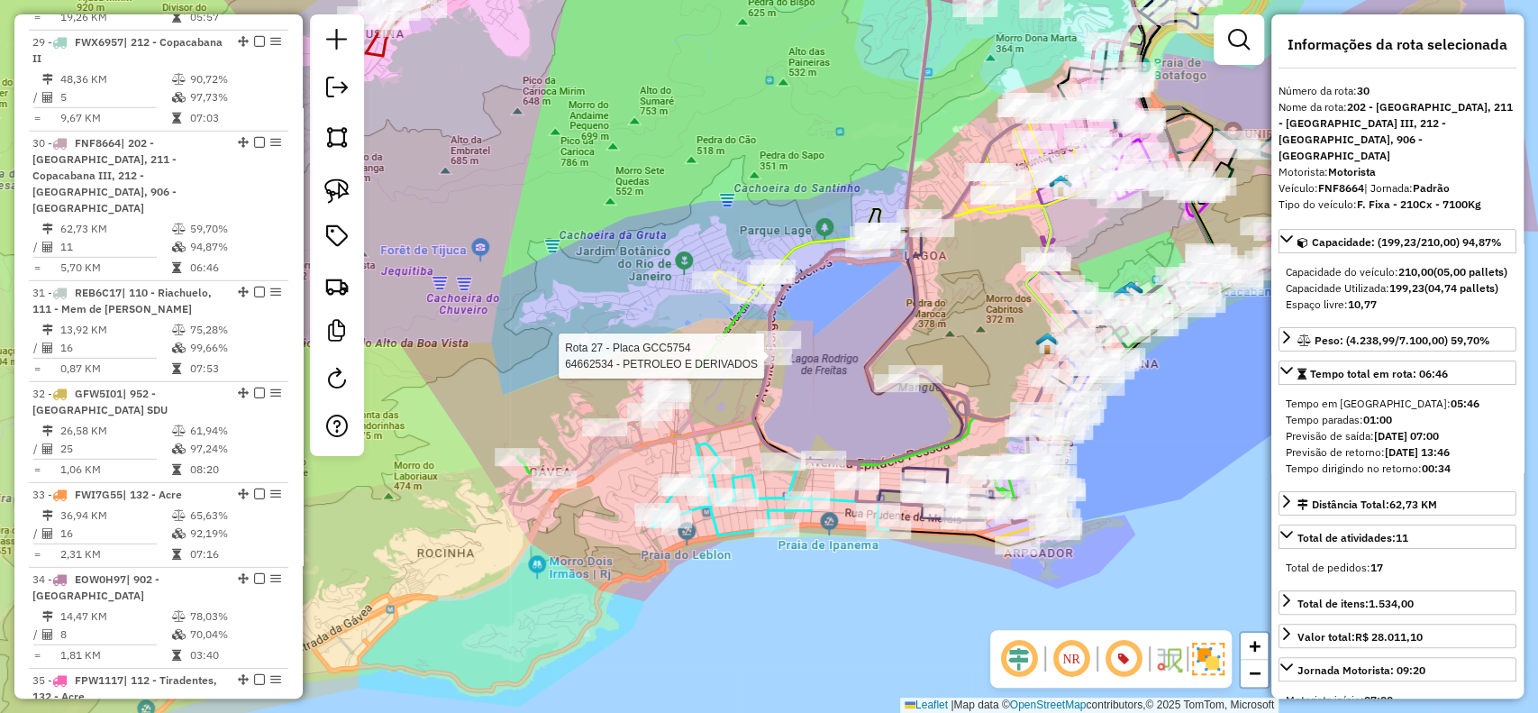
click at [764, 365] on div at bounding box center [769, 356] width 45 height 18
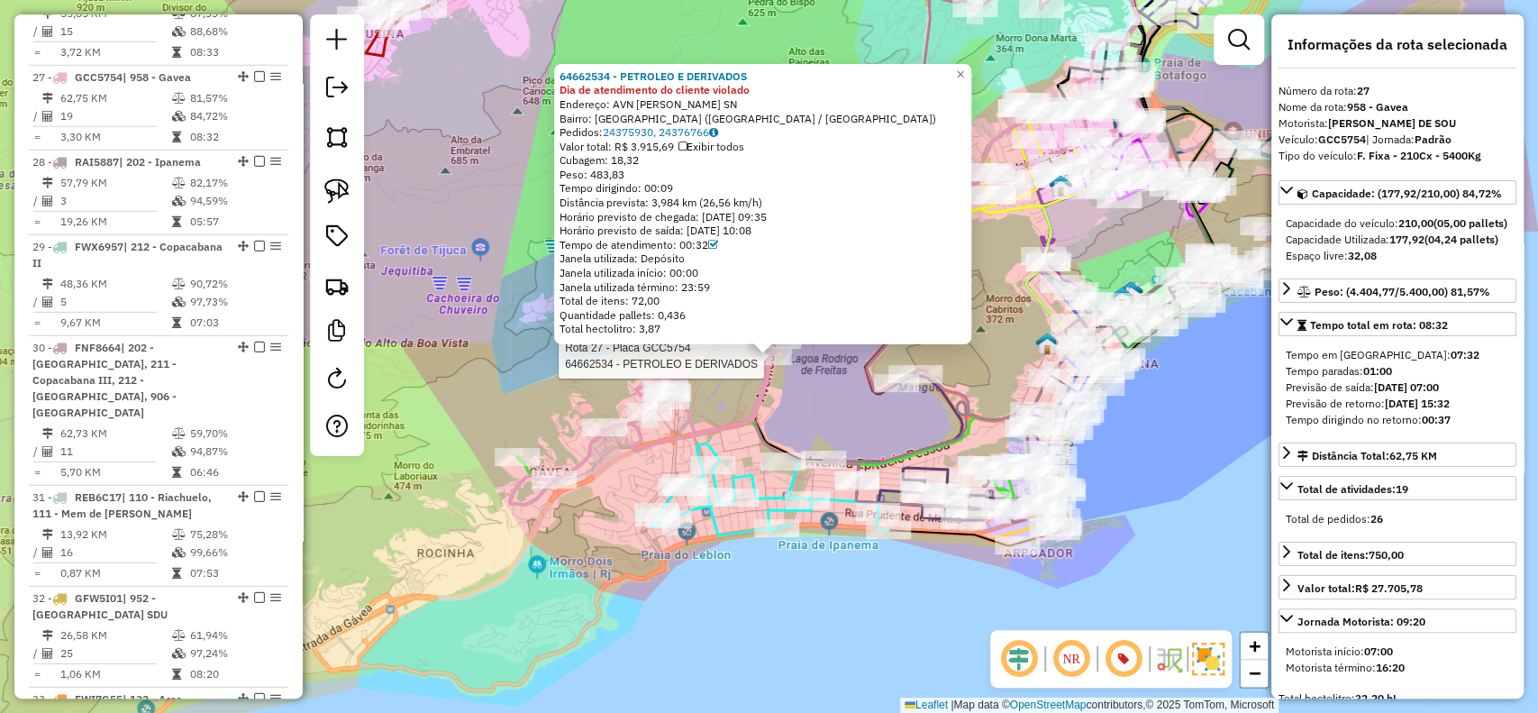
scroll to position [3298, 0]
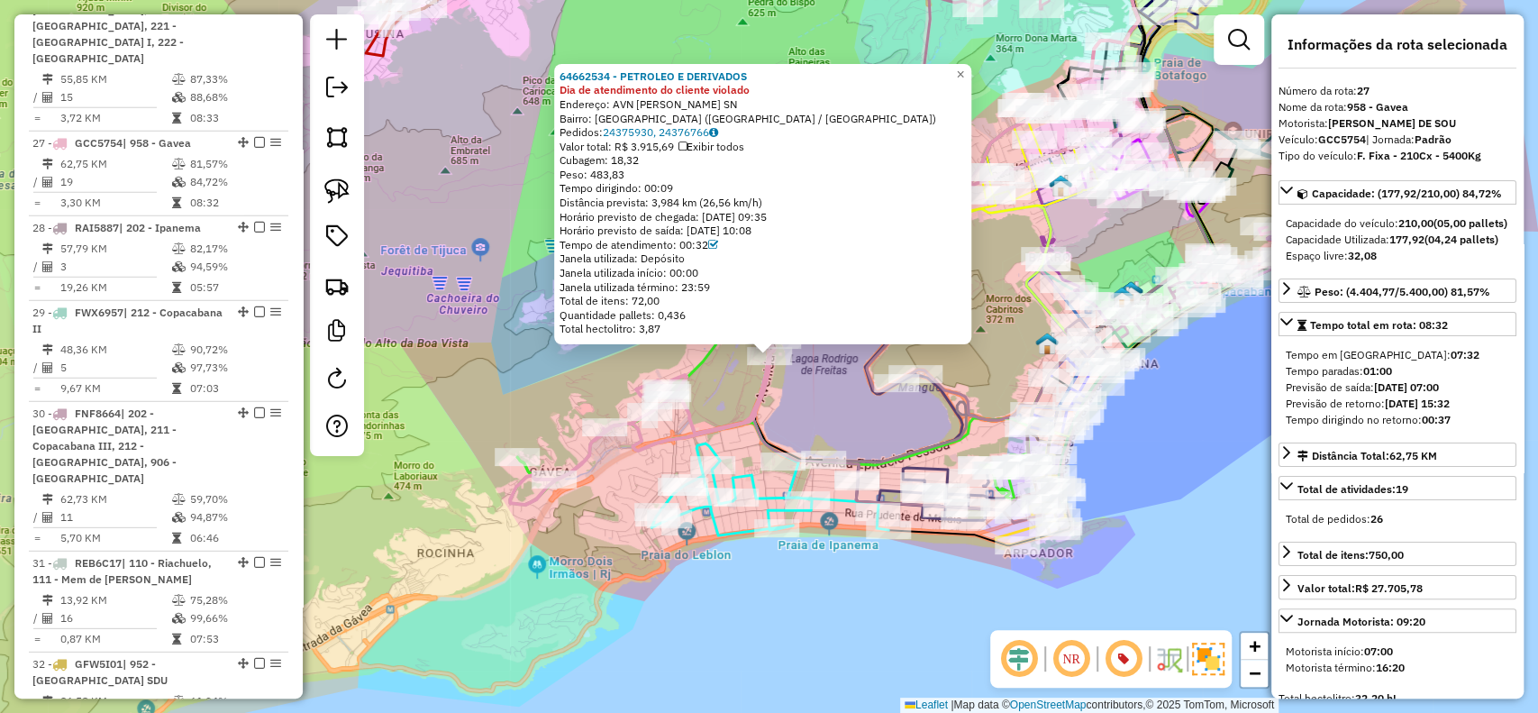
click at [783, 386] on div "64662534 - PETROLEO E DERIVADOS Dia de atendimento do cliente violado Endereço:…" at bounding box center [769, 356] width 1538 height 713
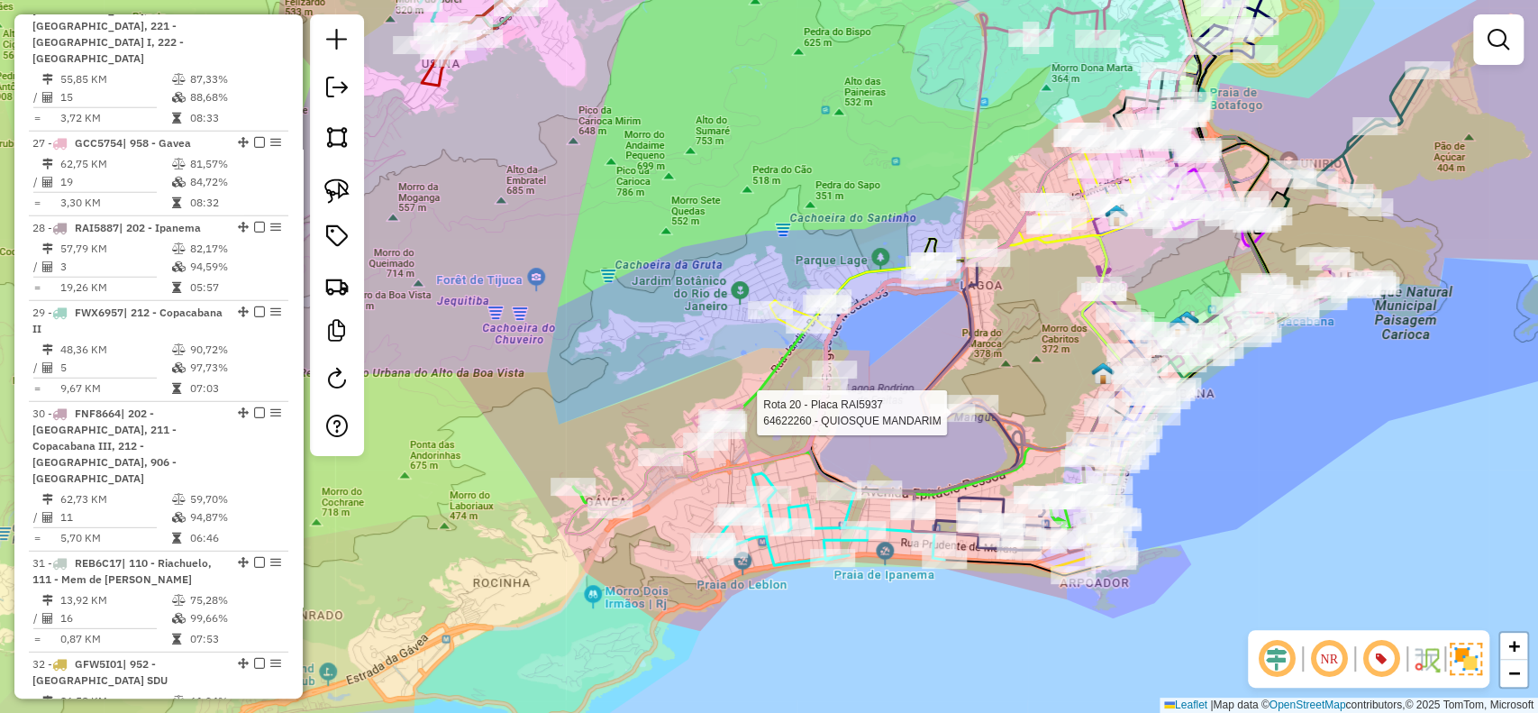
click at [930, 405] on div at bounding box center [952, 413] width 45 height 18
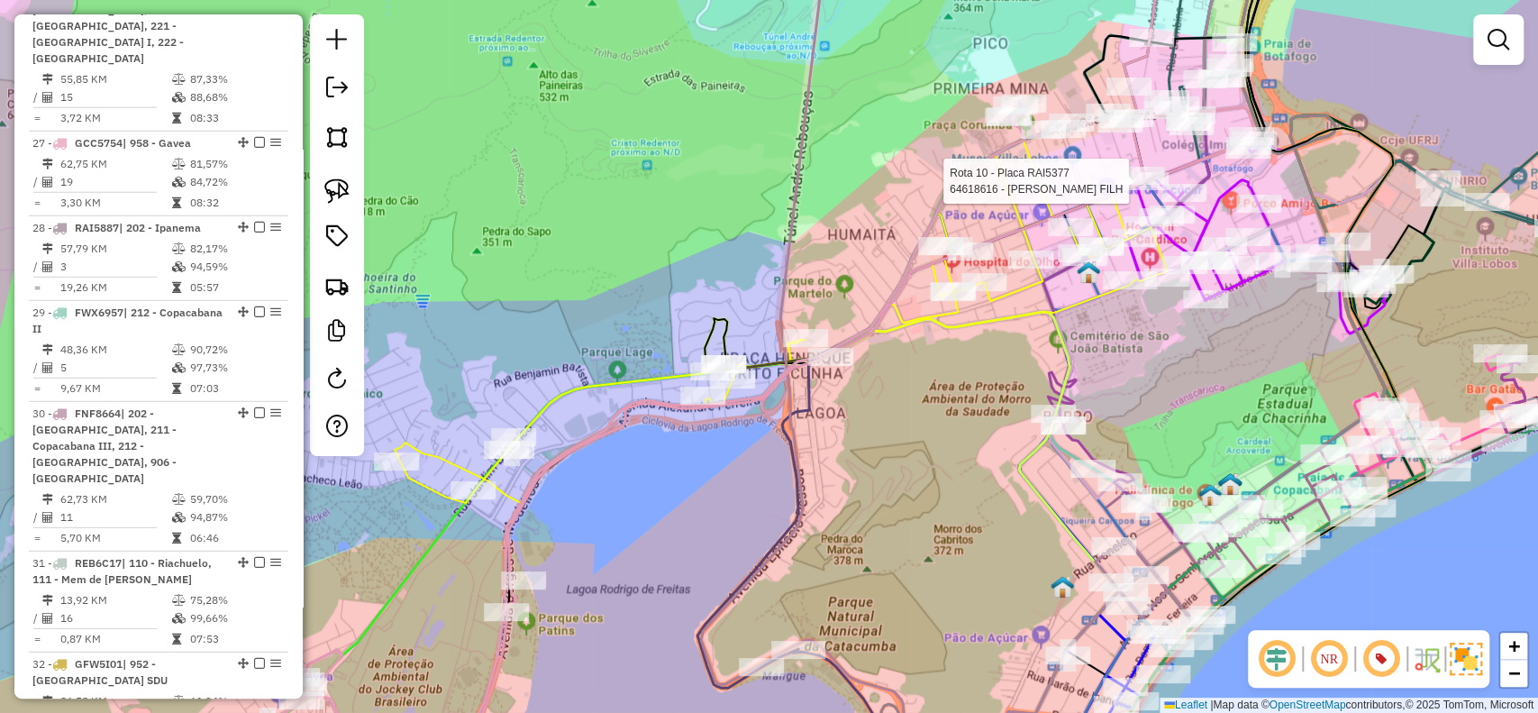
select select "**********"
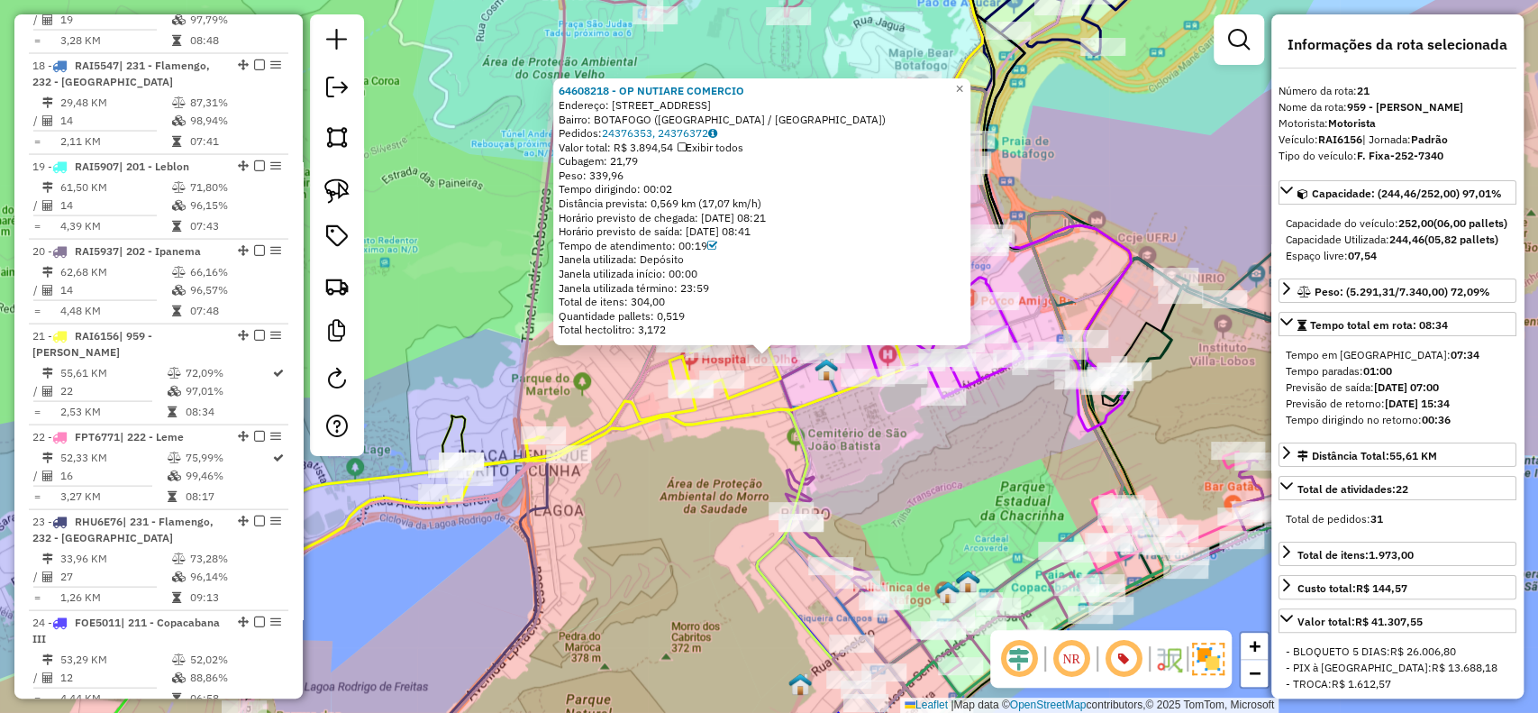
scroll to position [2628, 0]
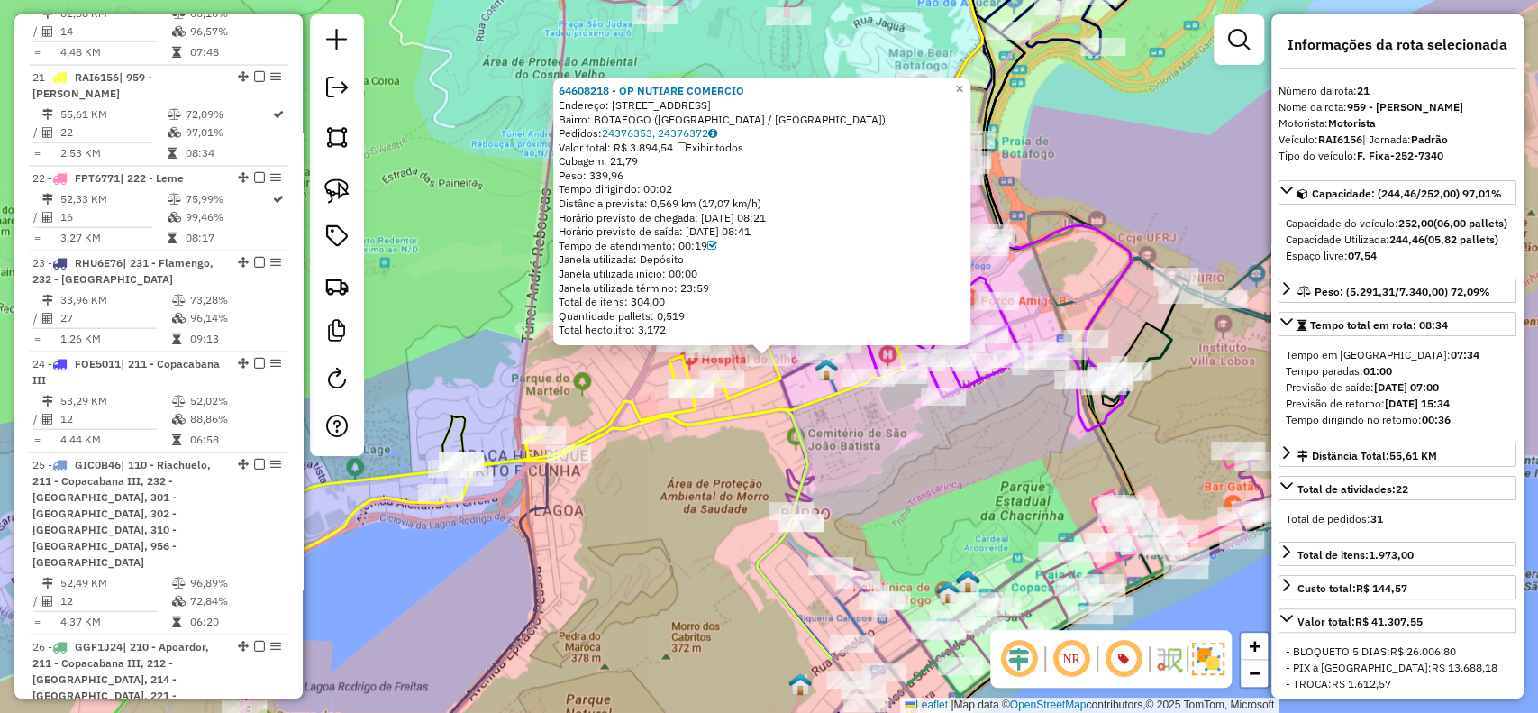
click at [642, 555] on div "64608218 - OP NUTIARE COMERCIO Endereço: R REAL GRANDEZA 212 Bairro: BOTAFOGO (…" at bounding box center [769, 356] width 1538 height 713
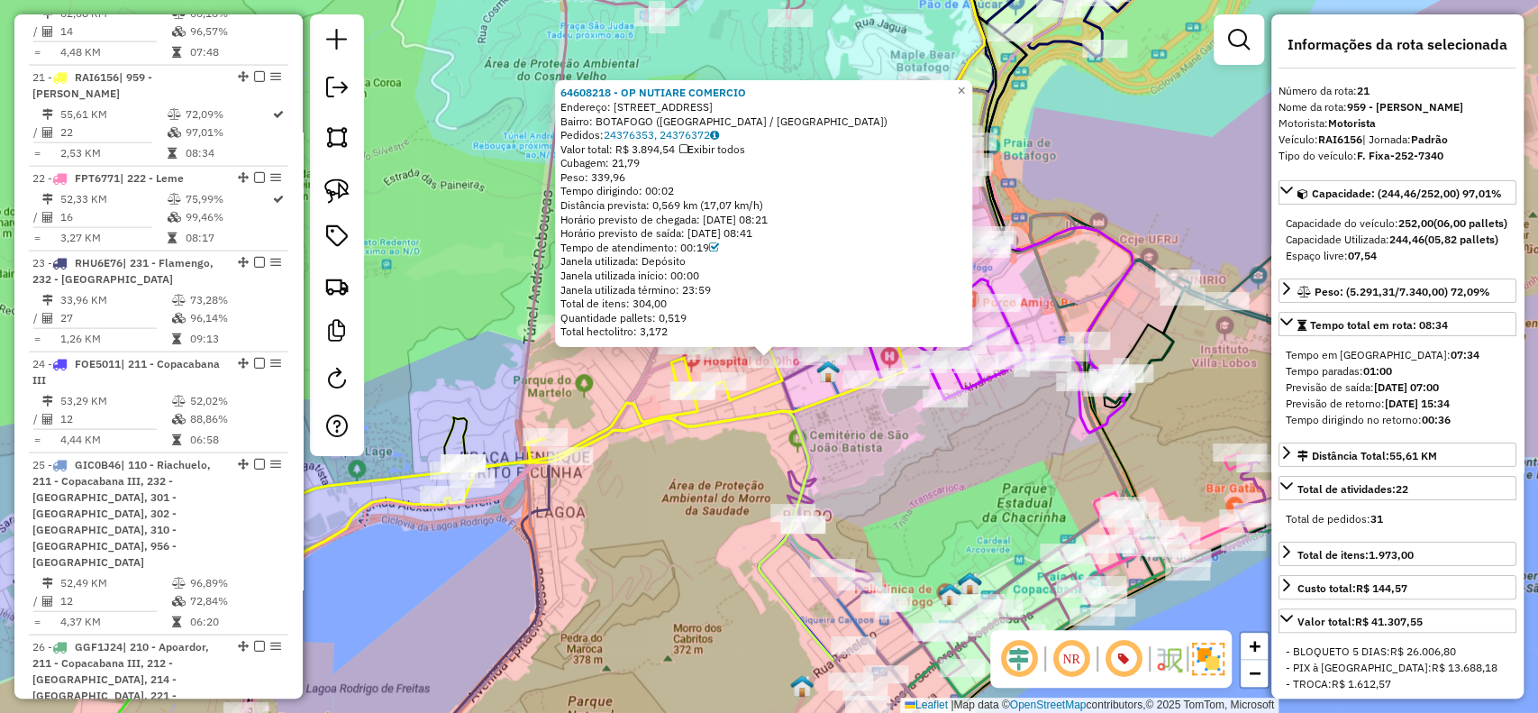
click at [642, 555] on div "64608218 - OP NUTIARE COMERCIO Endereço: R REAL GRANDEZA 212 Bairro: BOTAFOGO (…" at bounding box center [769, 356] width 1538 height 713
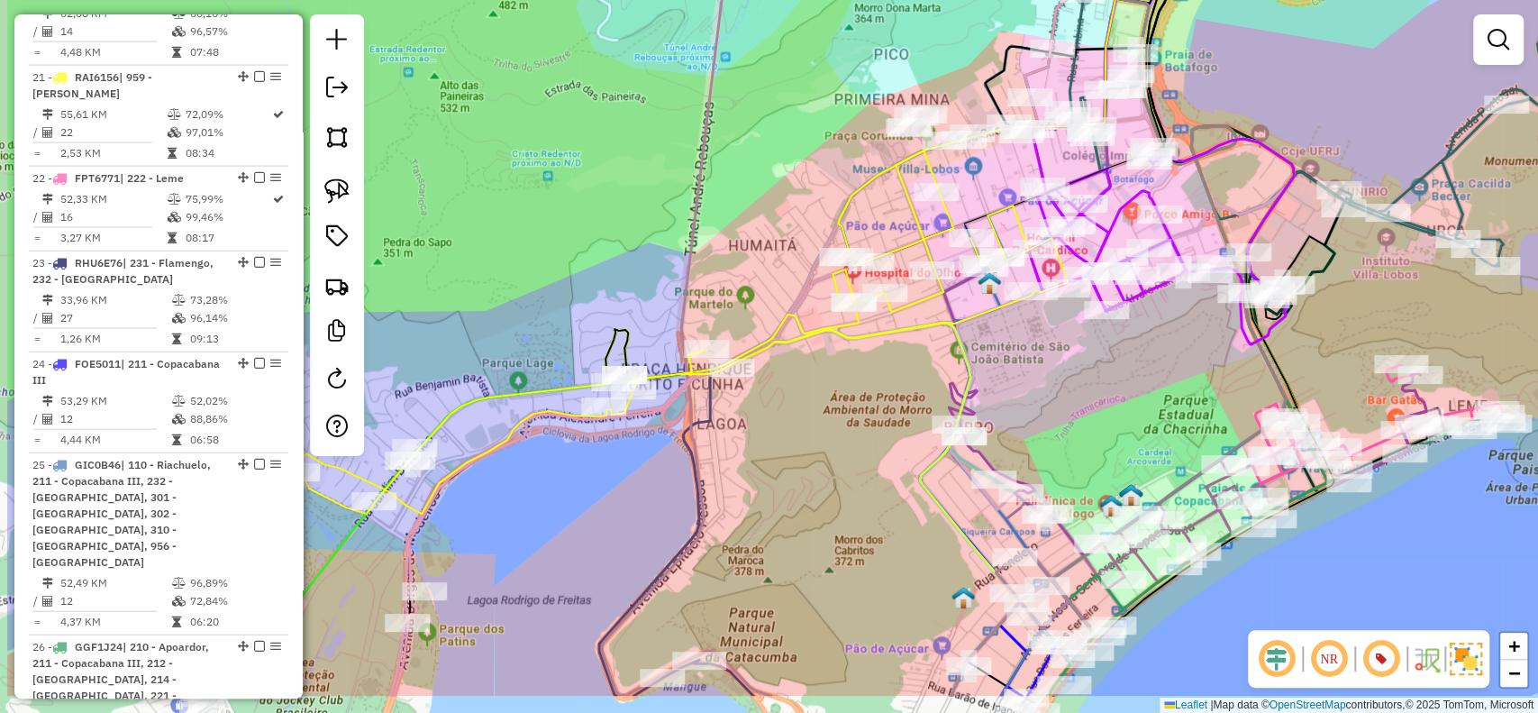
drag, startPoint x: 709, startPoint y: 537, endPoint x: 879, endPoint y: 429, distance: 201.0
click at [872, 437] on div "Janela de atendimento Grade de atendimento Capacidade Transportadoras Veículos …" at bounding box center [769, 356] width 1538 height 713
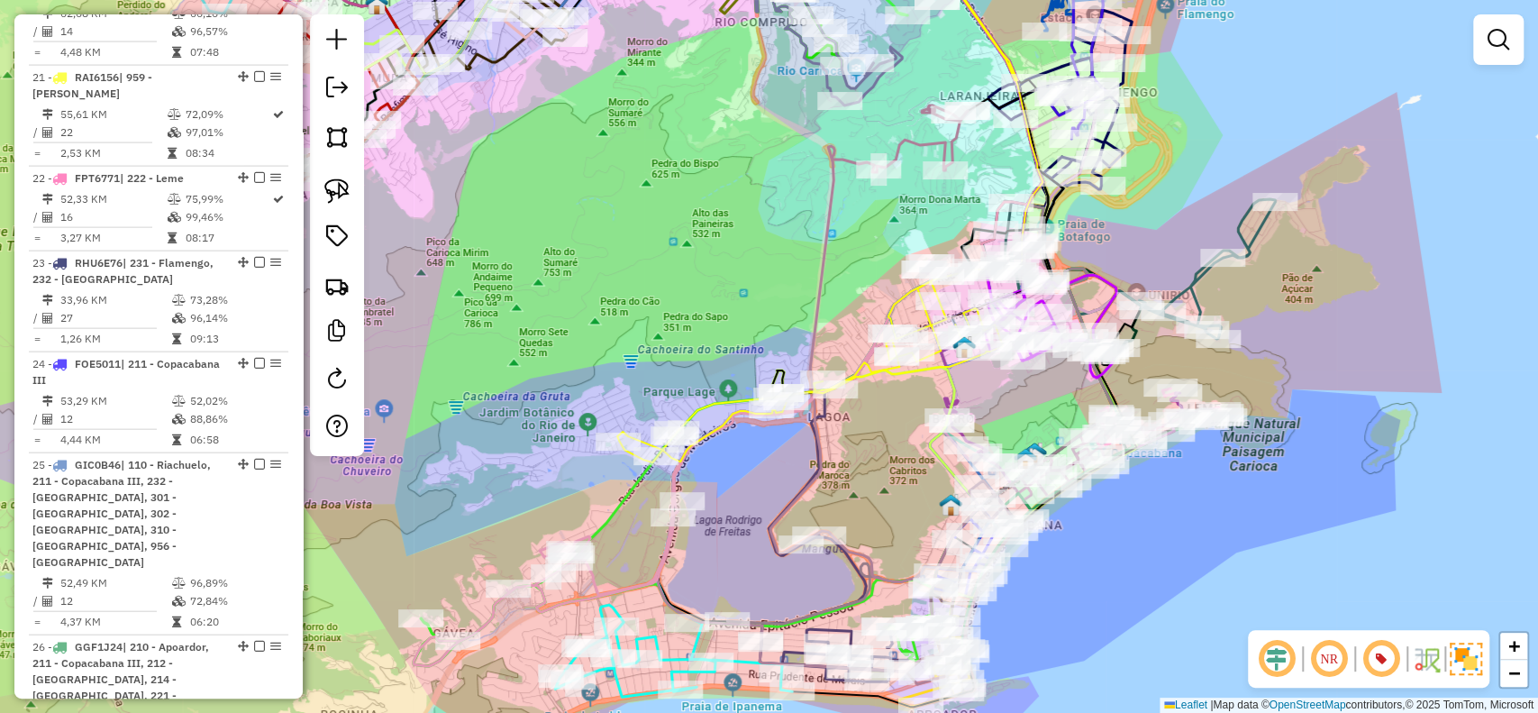
drag, startPoint x: 830, startPoint y: 493, endPoint x: 867, endPoint y: 465, distance: 46.3
click at [867, 465] on div "Janela de atendimento Grade de atendimento Capacidade Transportadoras Veículos …" at bounding box center [769, 356] width 1538 height 713
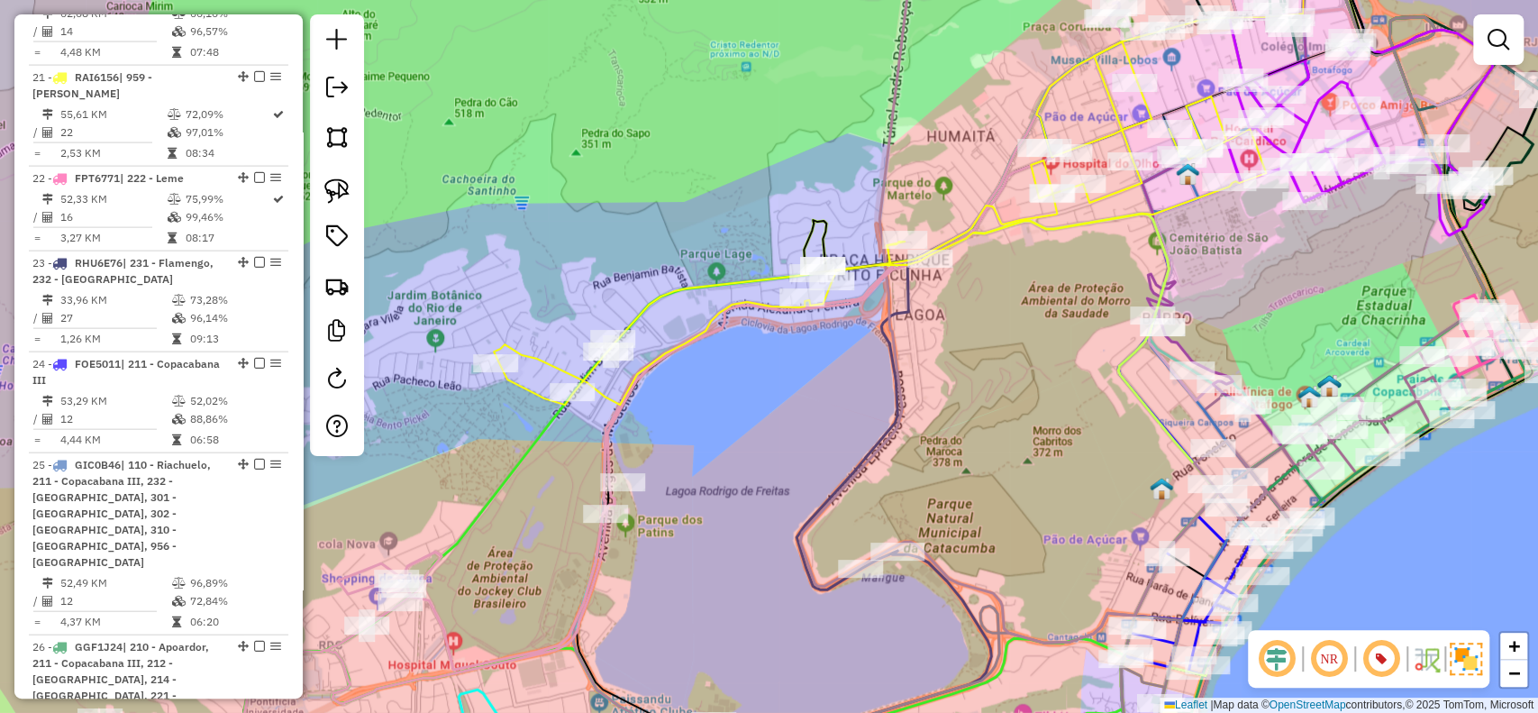
drag, startPoint x: 773, startPoint y: 487, endPoint x: 784, endPoint y: 487, distance: 10.8
click at [784, 487] on div "Janela de atendimento Grade de atendimento Capacidade Transportadoras Veículos …" at bounding box center [769, 356] width 1538 height 713
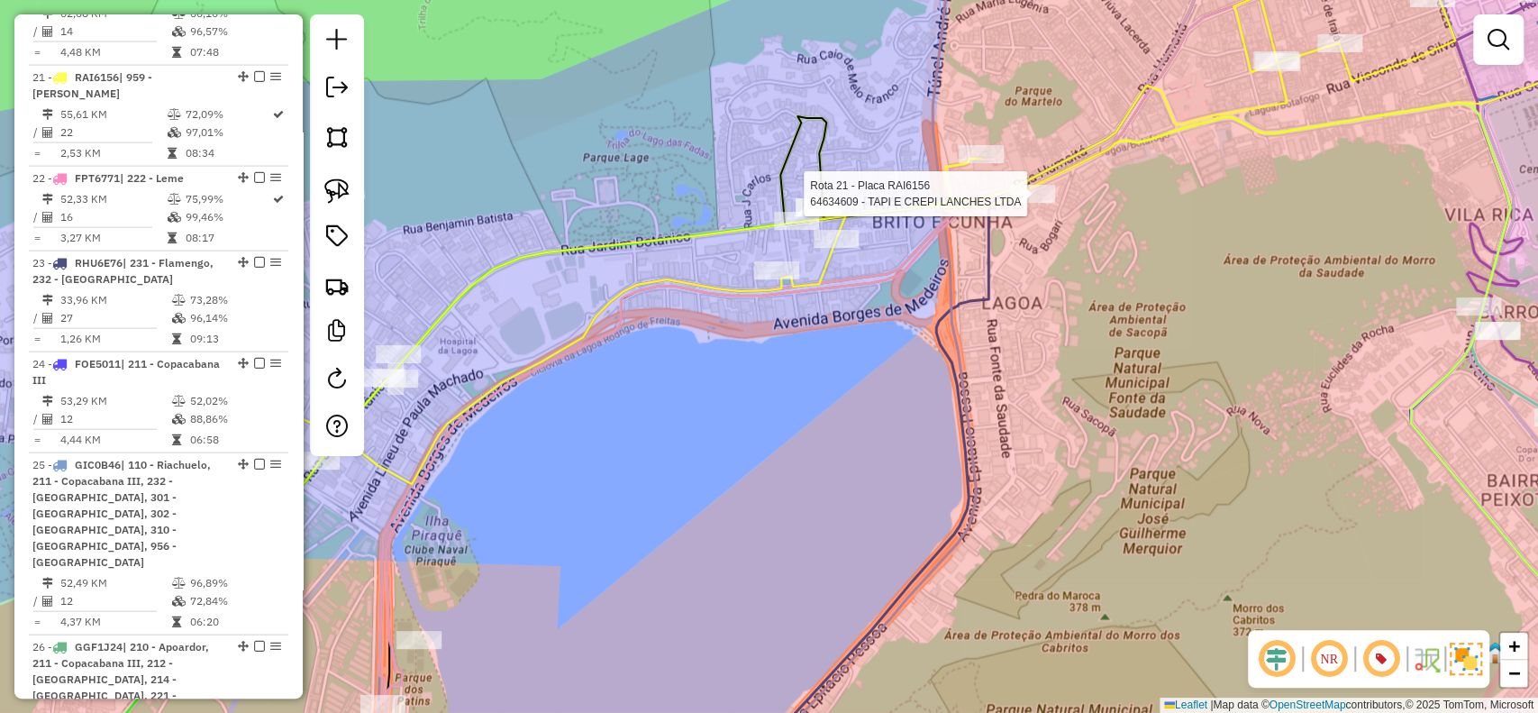
click at [1037, 205] on div "Rota 21 - Placa RAI6156 64634609 - TAPI E CREPI LANCHES LTDA Janela de atendime…" at bounding box center [769, 356] width 1538 height 713
click at [1037, 205] on div "Janela de atendimento Grade de atendimento Capacidade Transportadoras Veículos …" at bounding box center [769, 356] width 1538 height 713
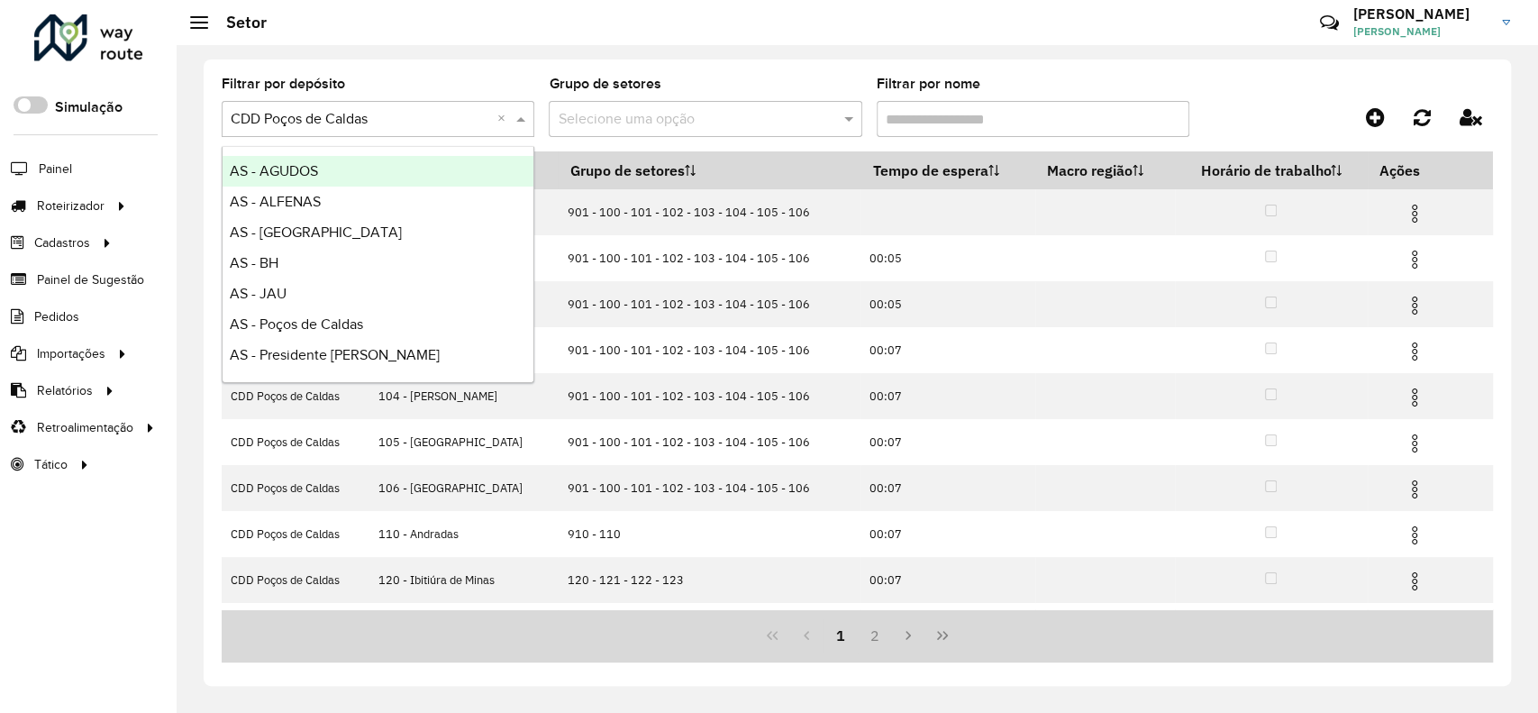
click at [465, 127] on input "text" at bounding box center [360, 120] width 259 height 22
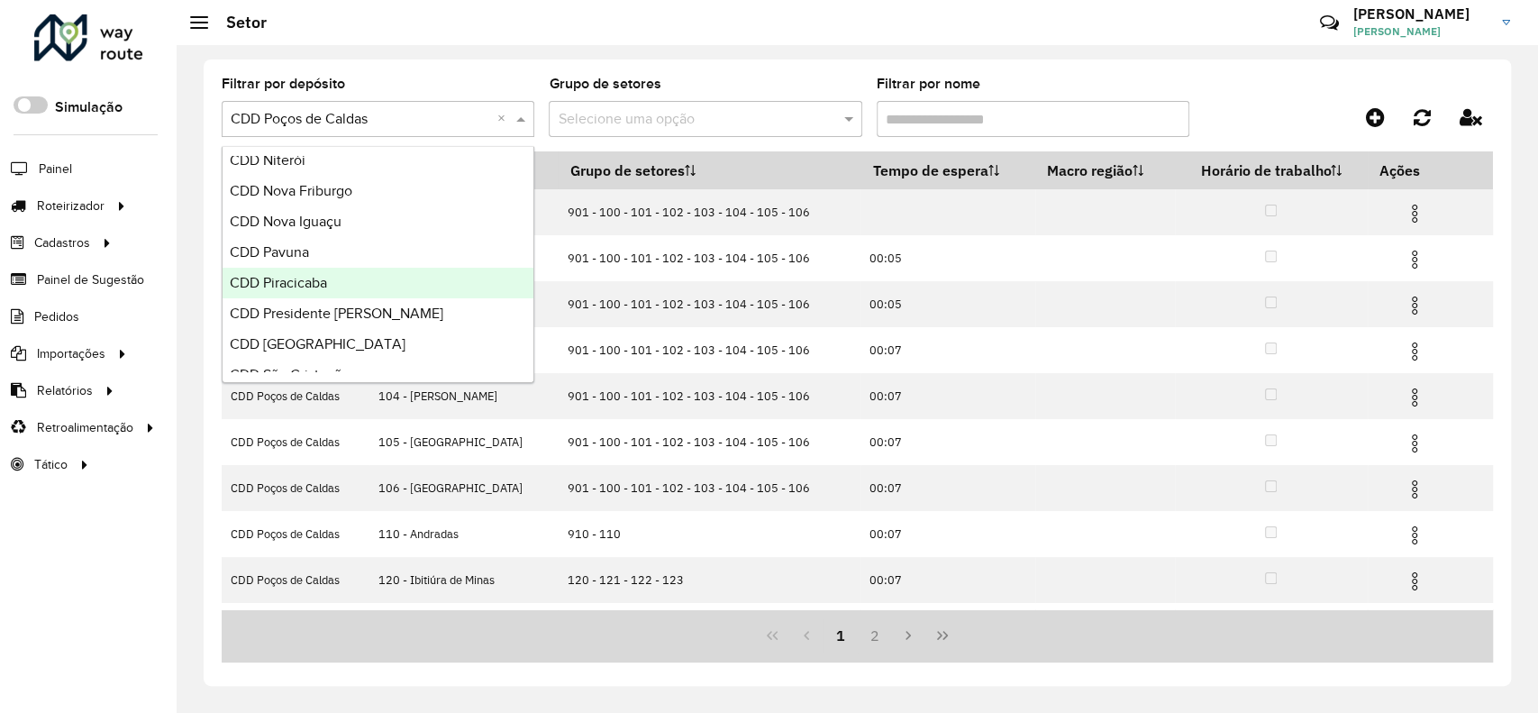
scroll to position [600, 0]
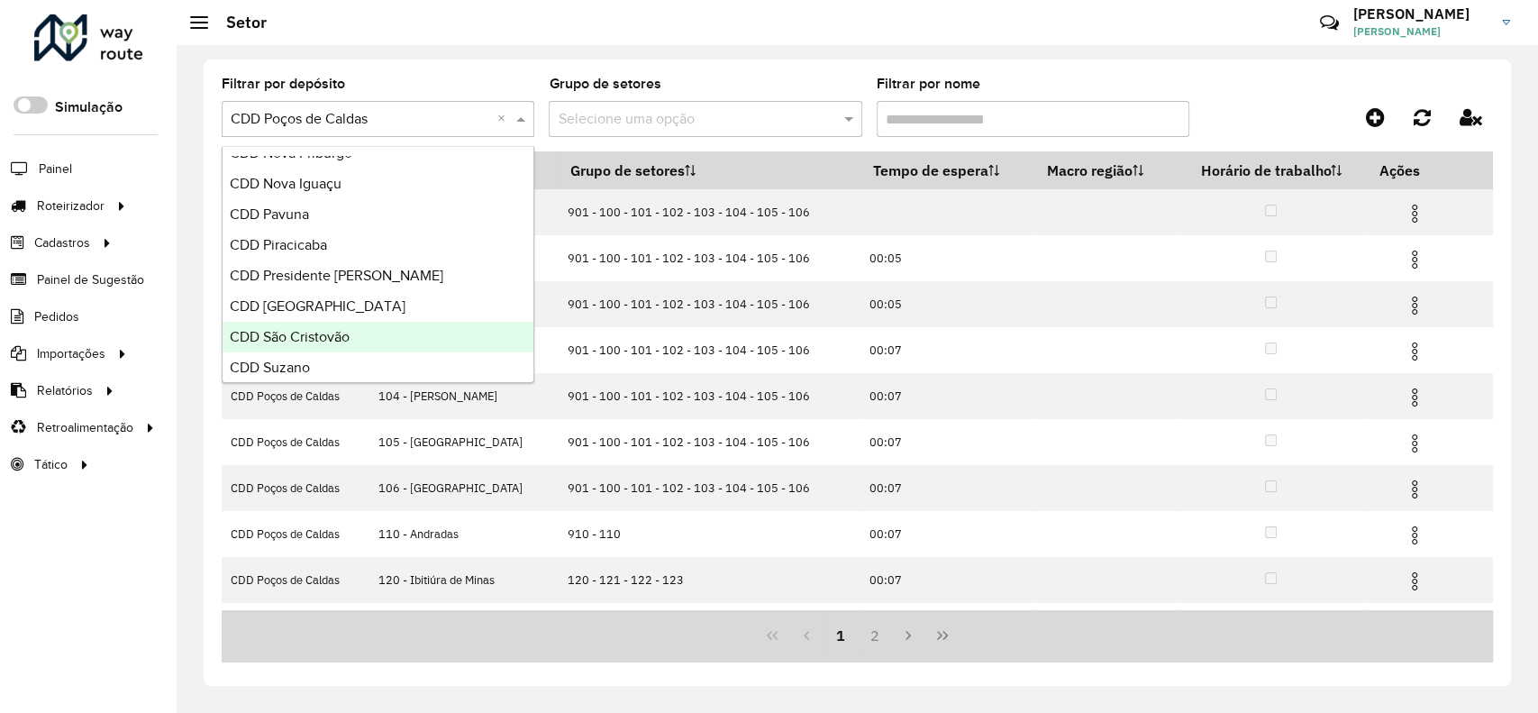
click at [380, 342] on div "CDD São Cristovão" at bounding box center [378, 337] width 311 height 31
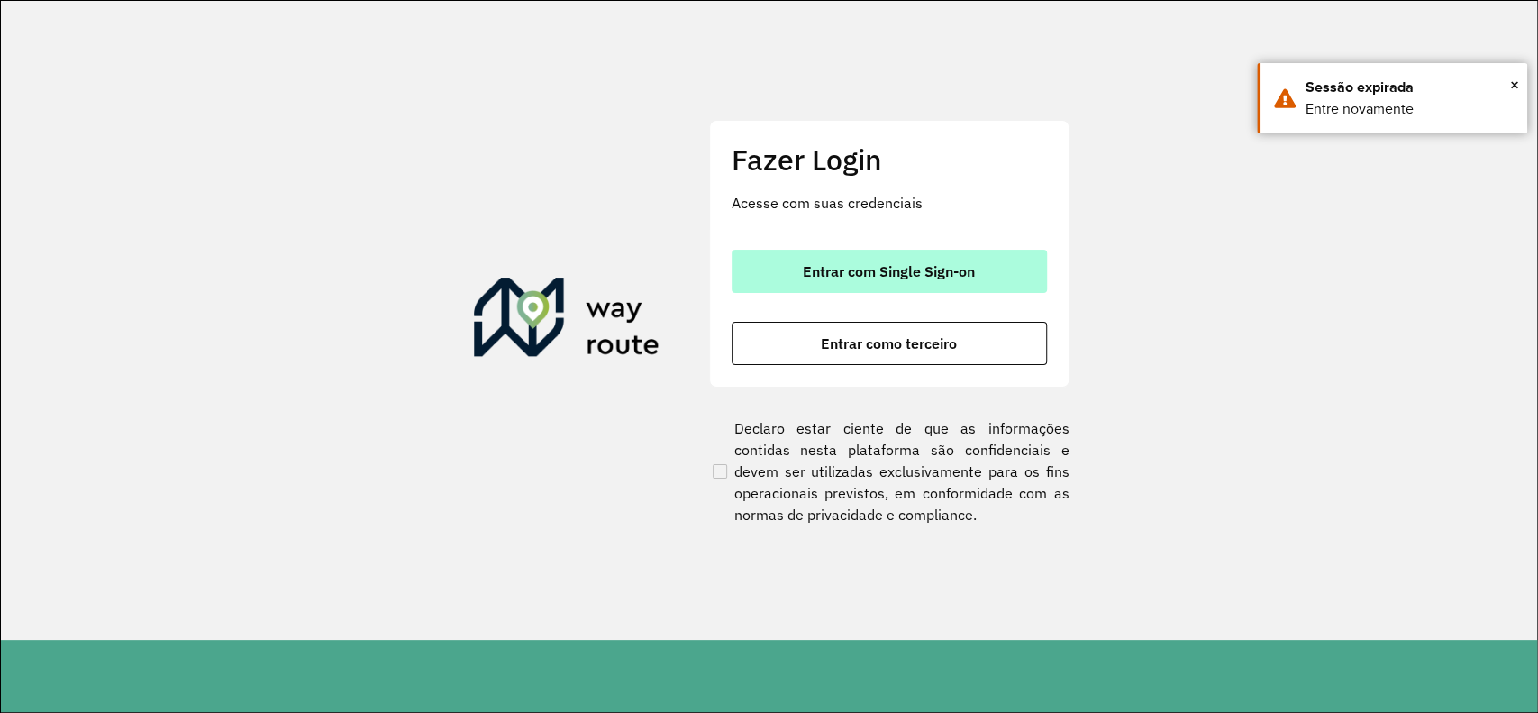
click at [866, 260] on button "Entrar com Single Sign-on" at bounding box center [889, 271] width 315 height 43
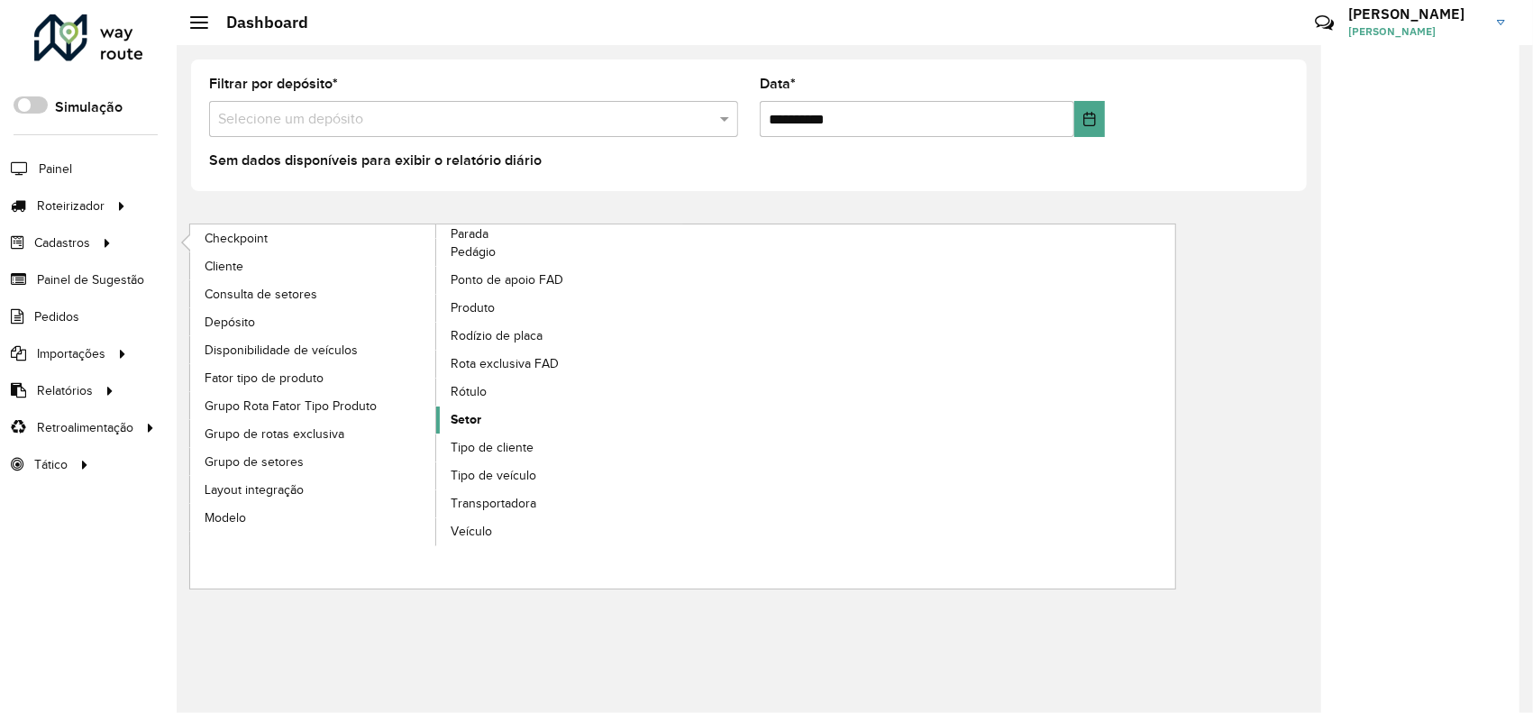
click at [482, 411] on link "Setor" at bounding box center [559, 419] width 247 height 27
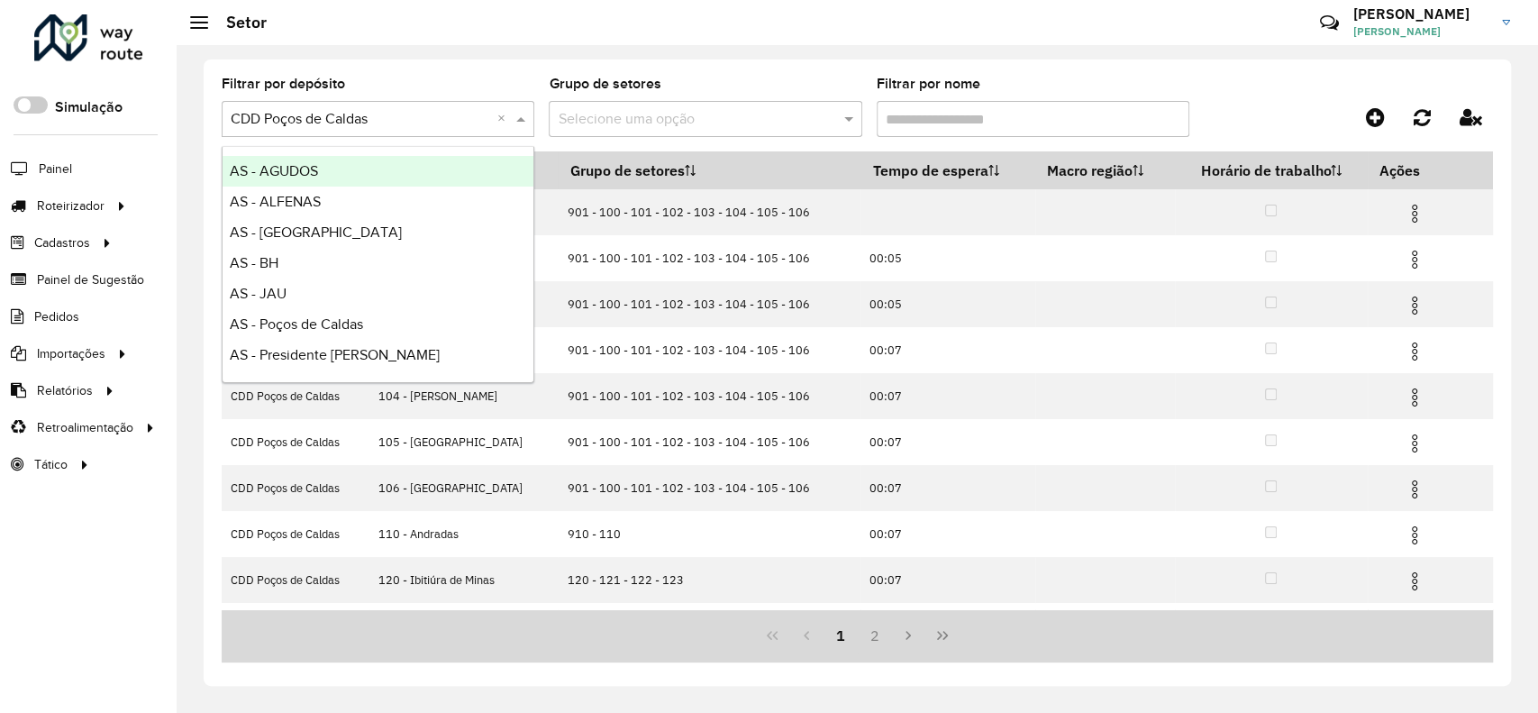
click at [493, 117] on div at bounding box center [378, 119] width 313 height 23
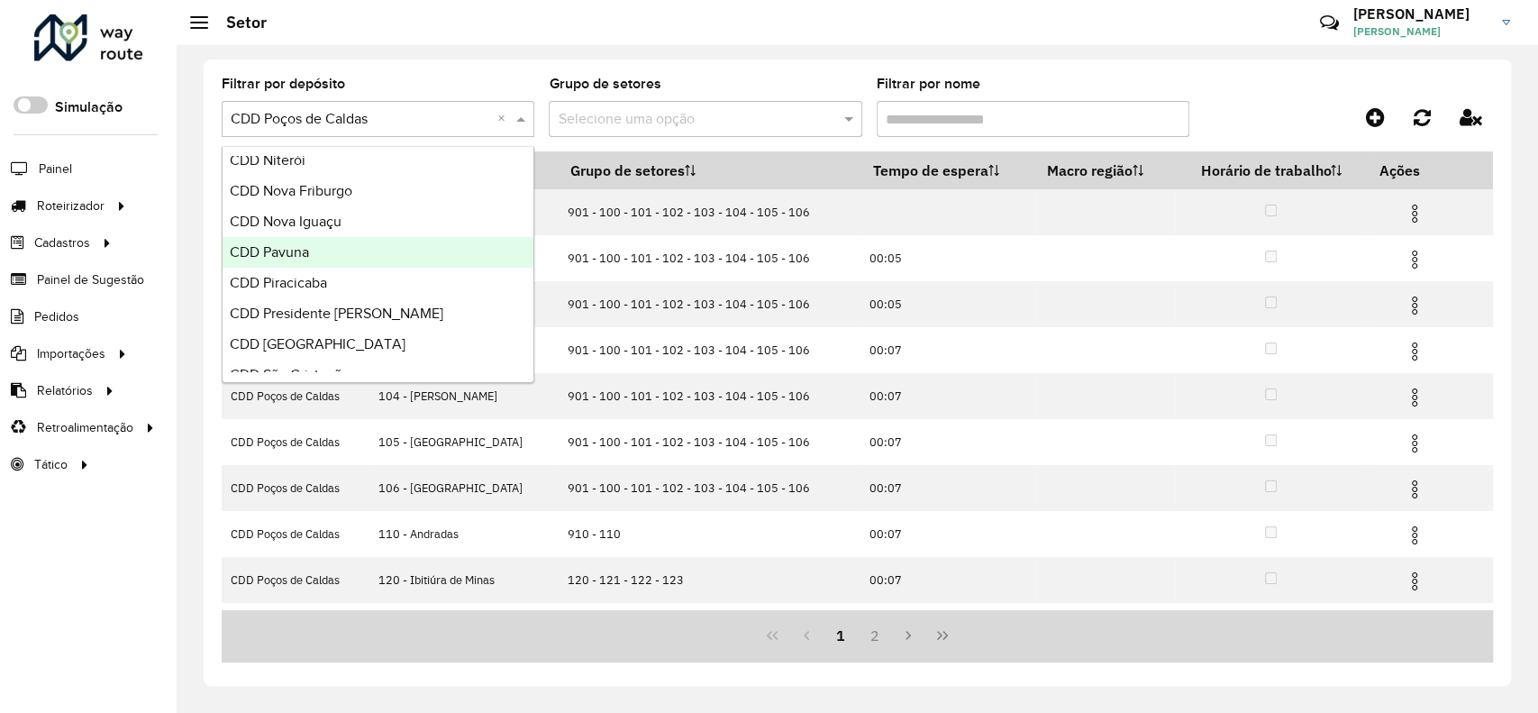
scroll to position [600, 0]
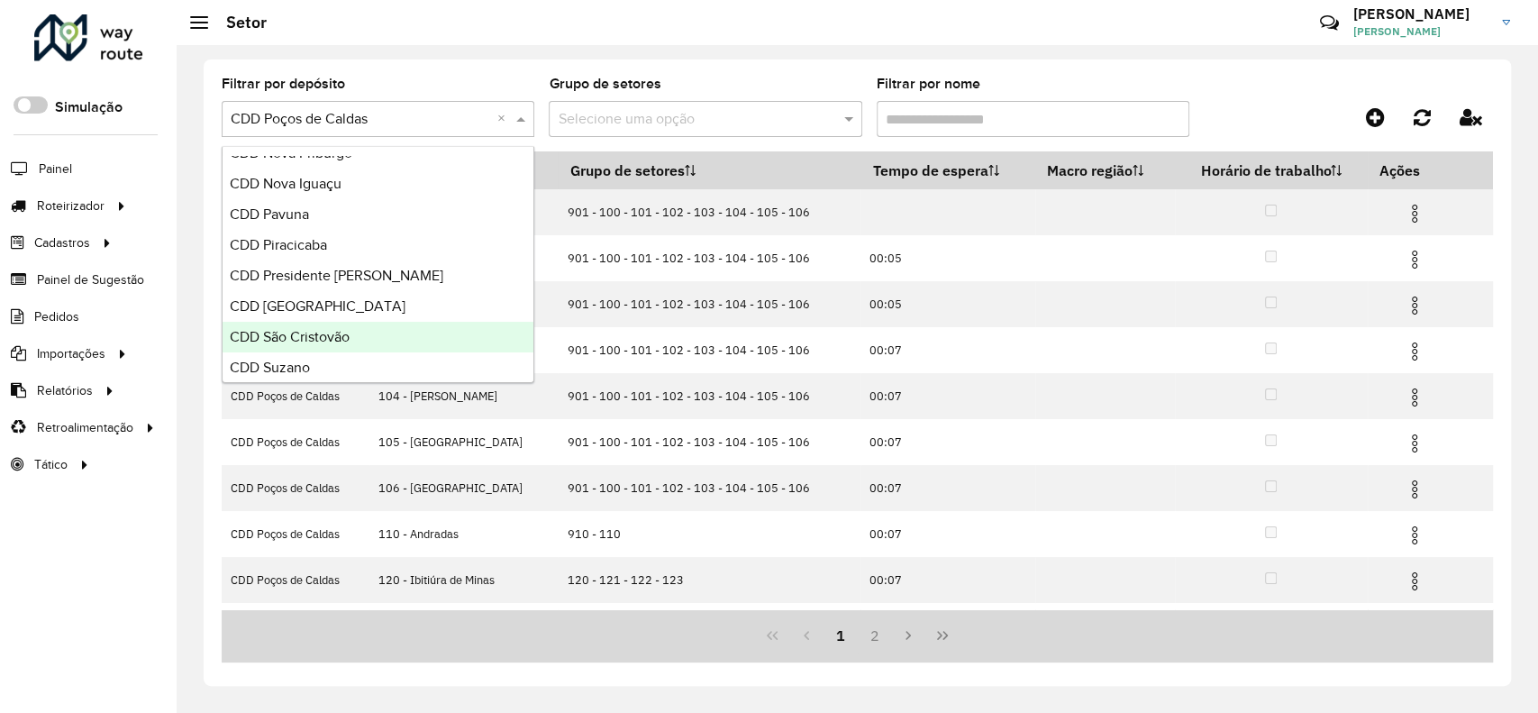
click at [392, 334] on div "CDD São Cristovão" at bounding box center [378, 337] width 311 height 31
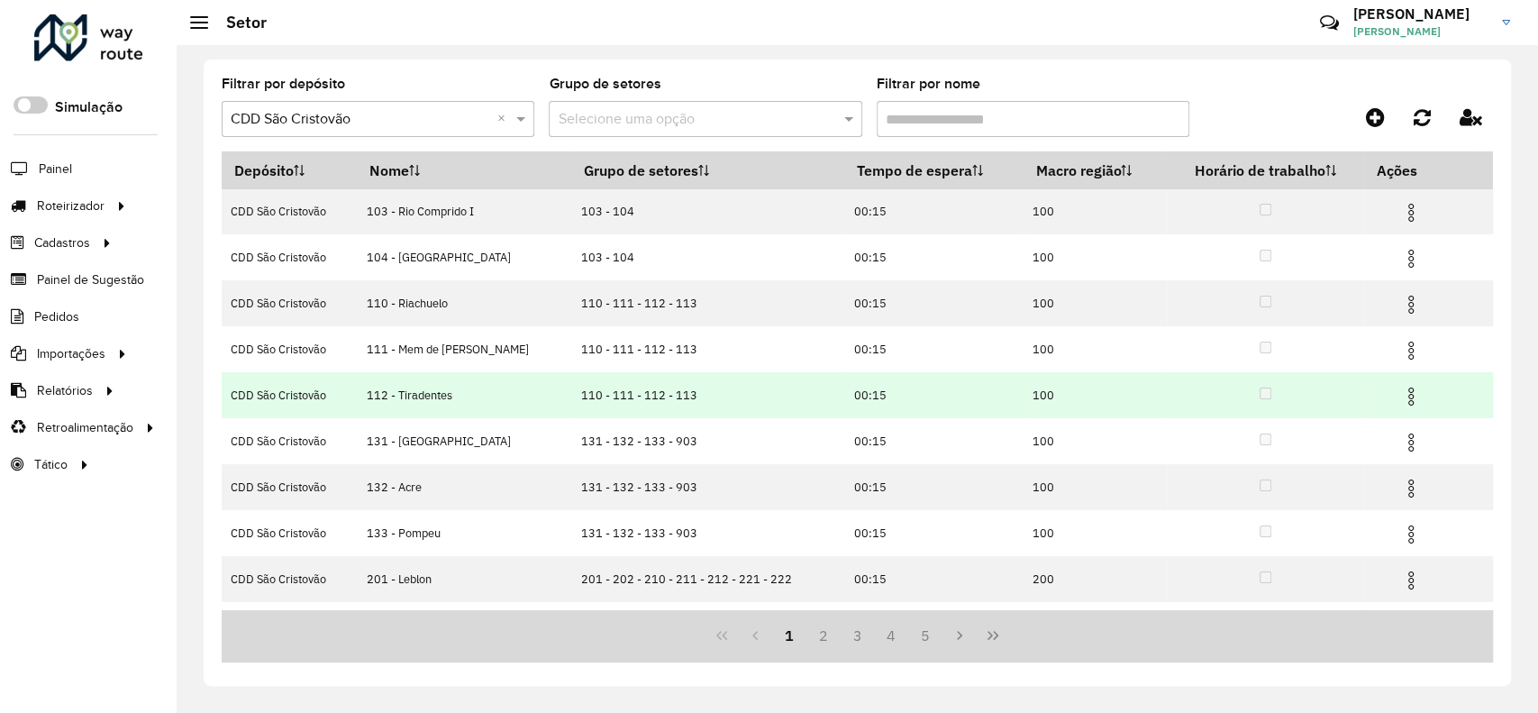
scroll to position [130, 0]
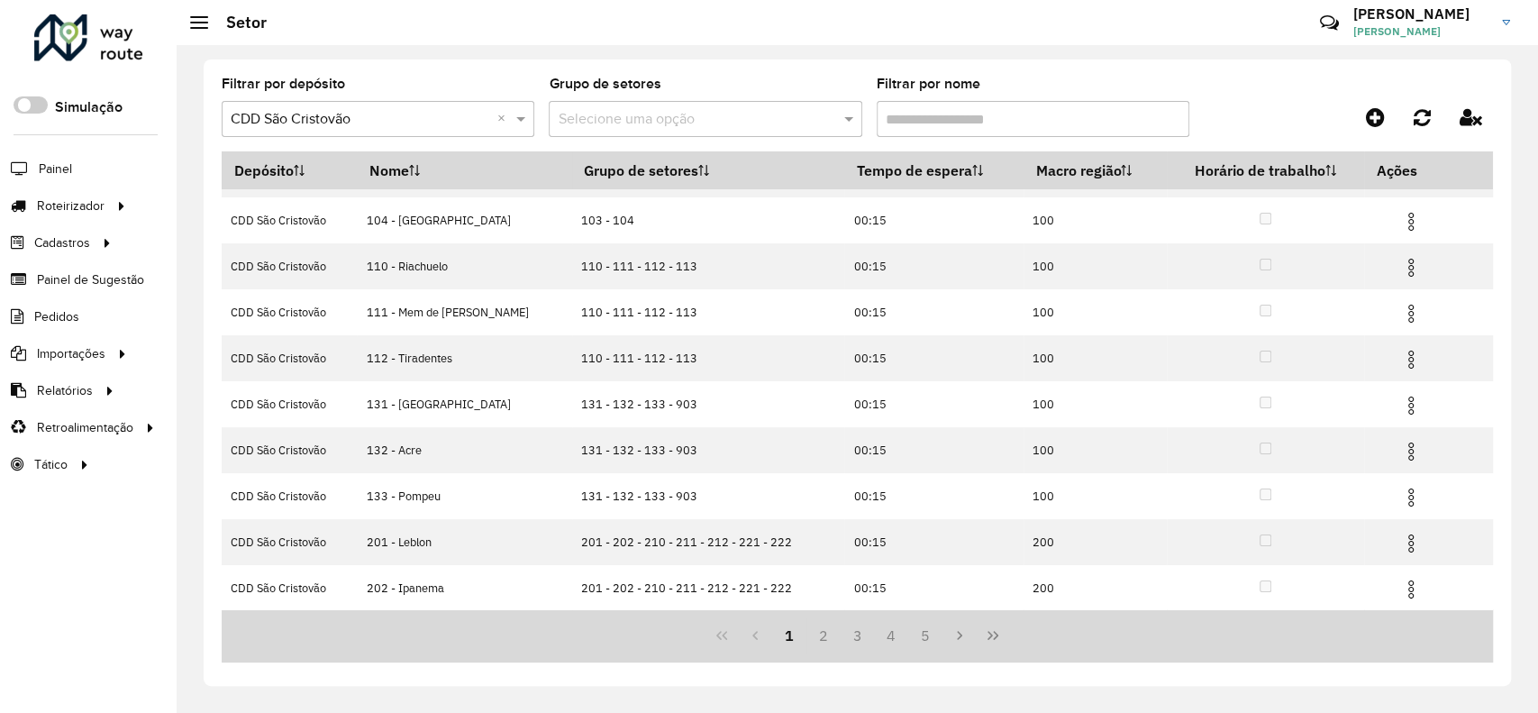
click at [908, 114] on input "Filtrar por nome" at bounding box center [1033, 119] width 313 height 36
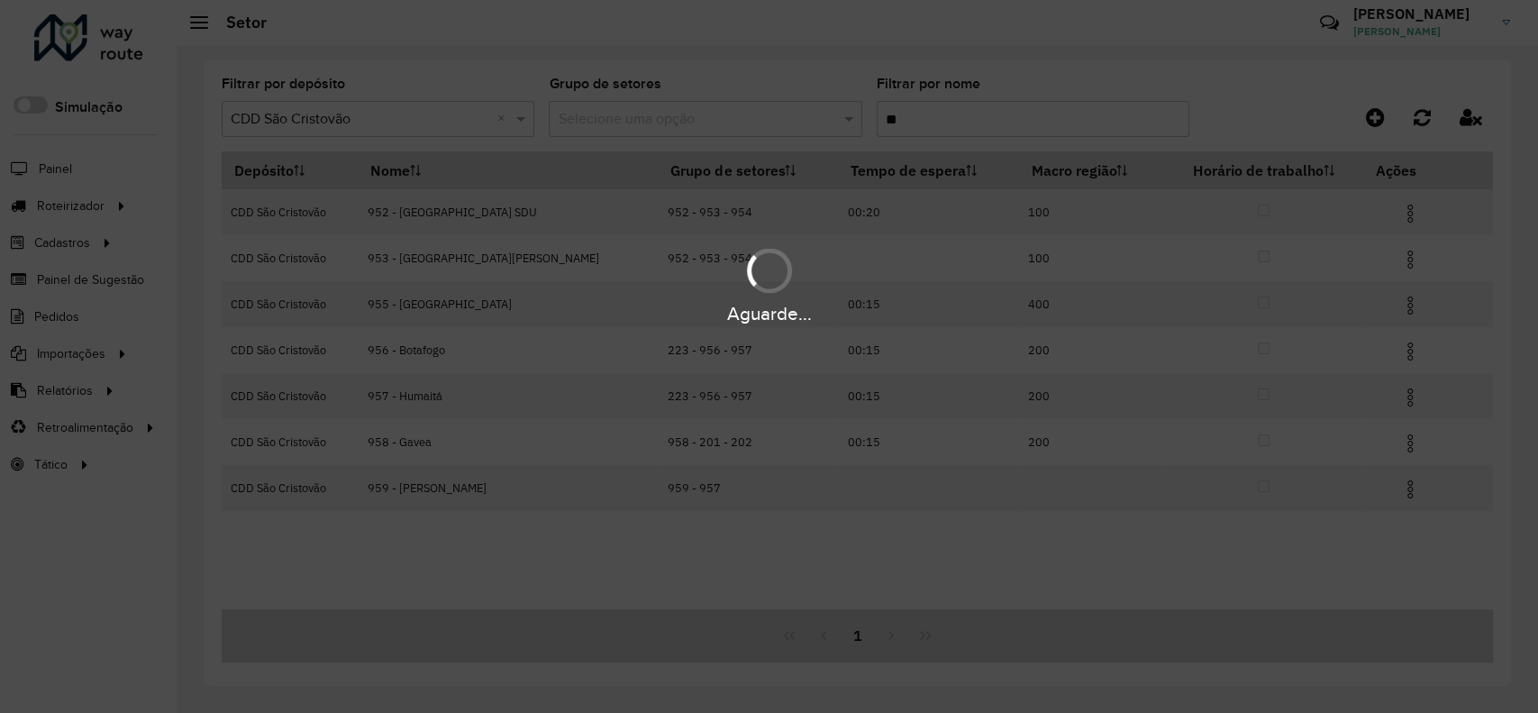
scroll to position [0, 0]
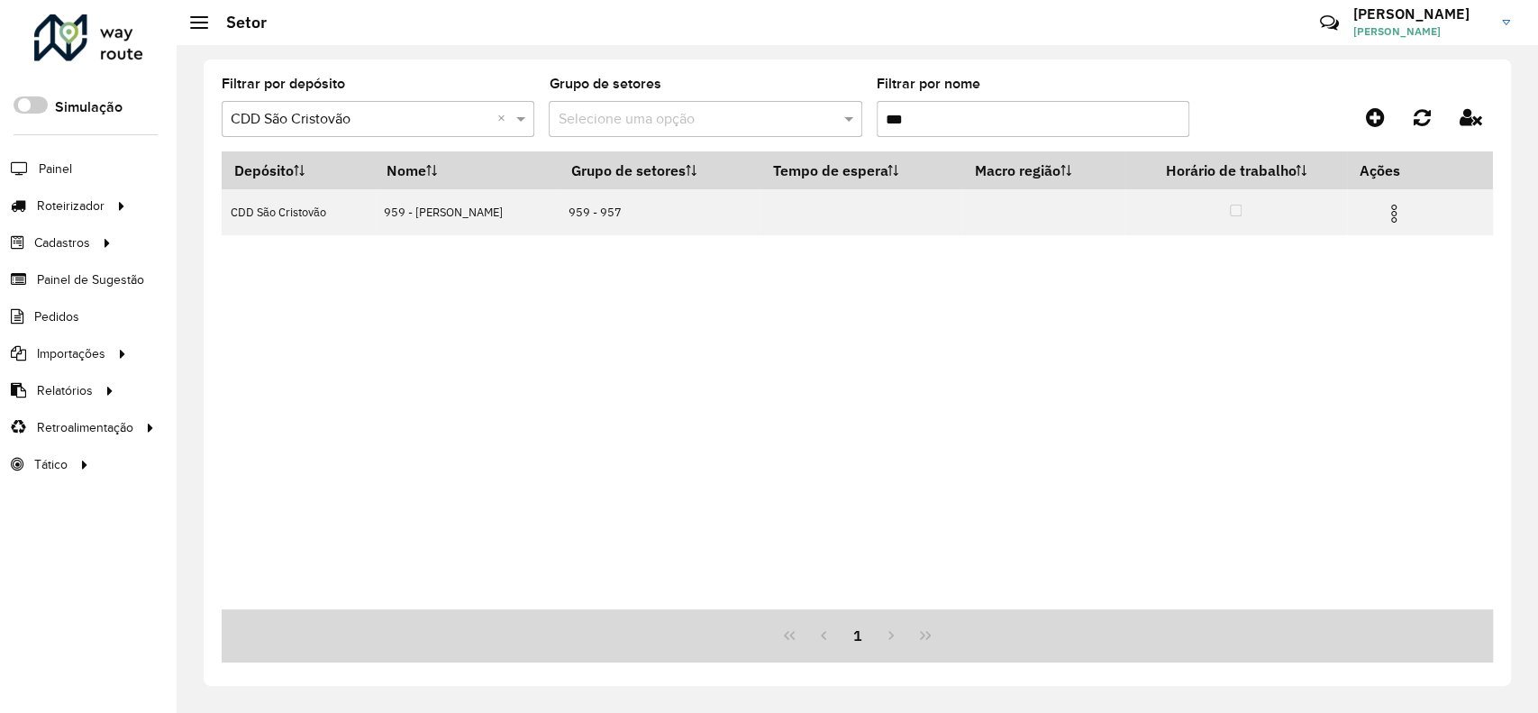
type input "***"
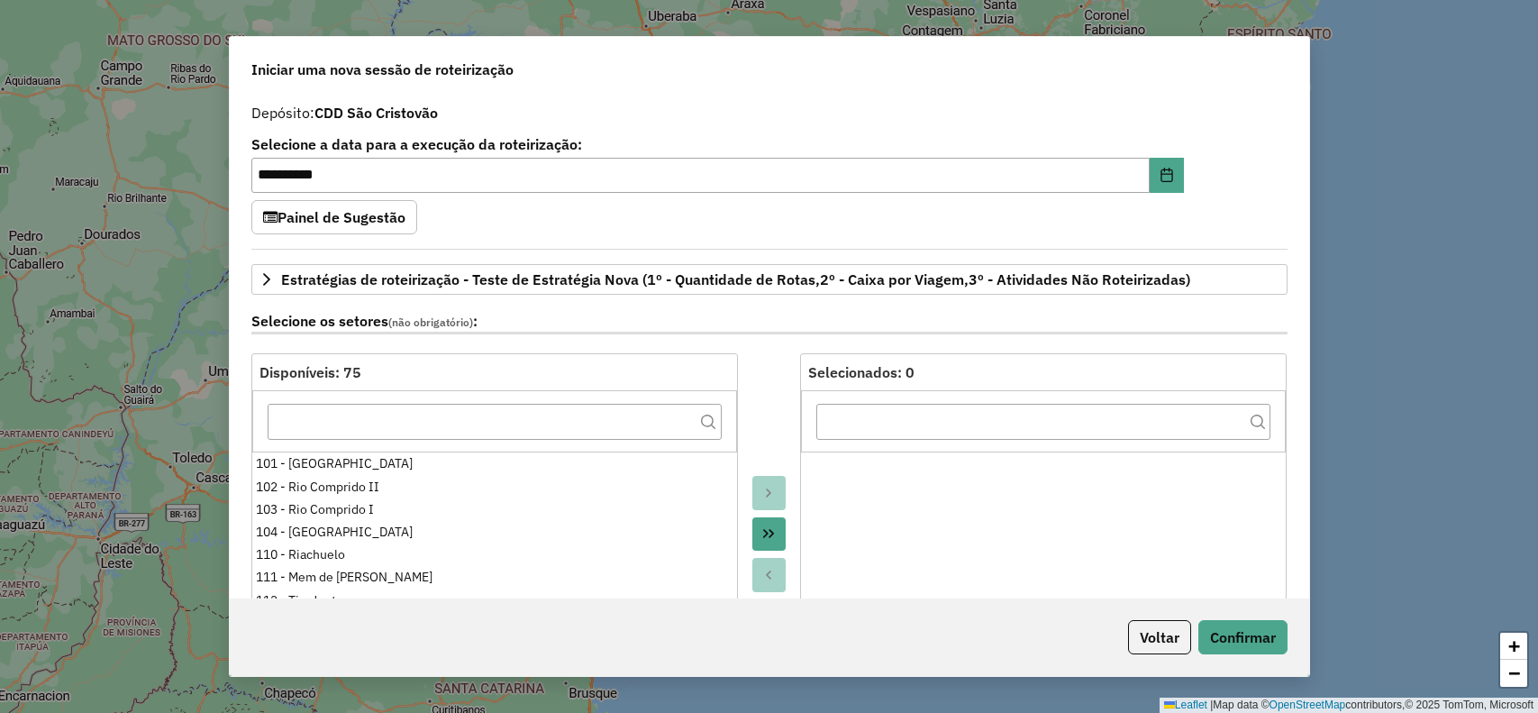
select select "*"
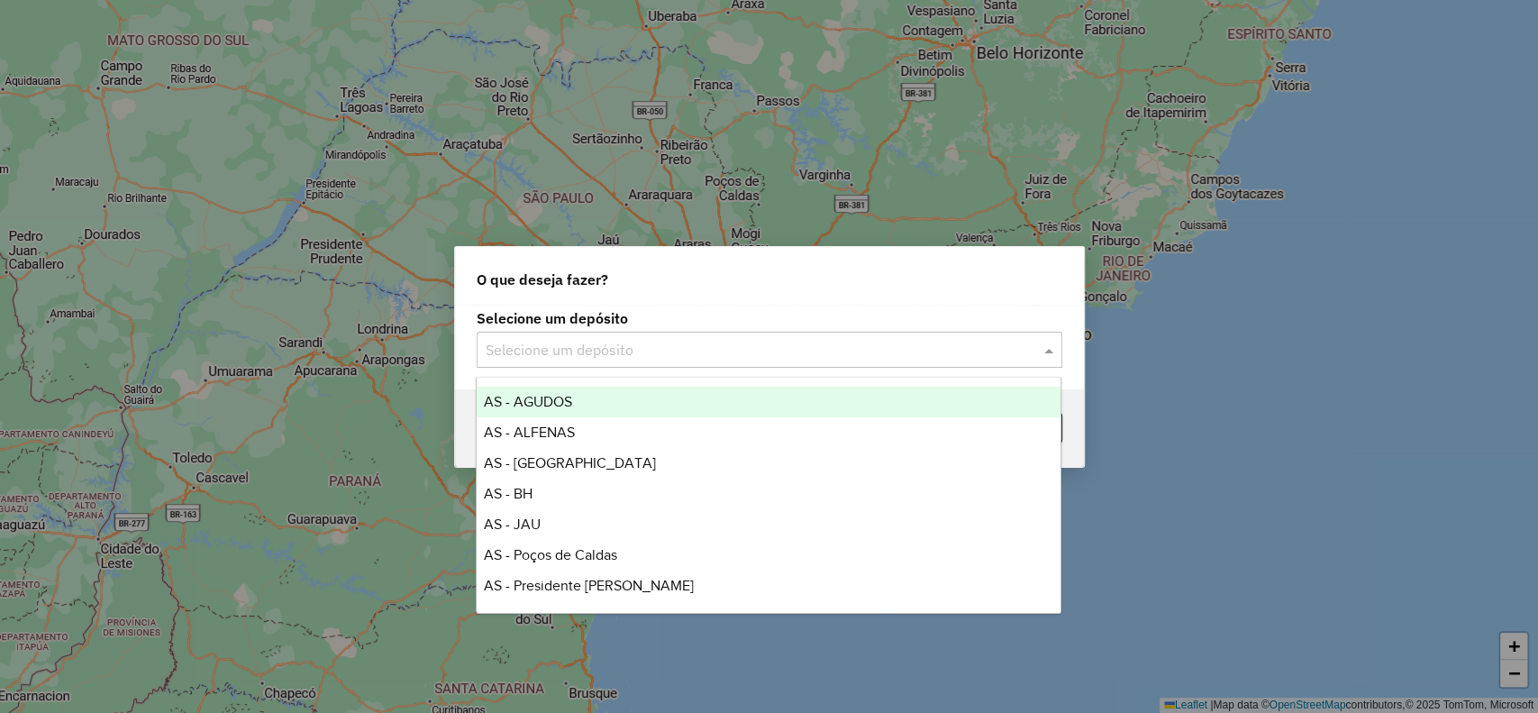
click at [718, 349] on input "text" at bounding box center [752, 351] width 532 height 22
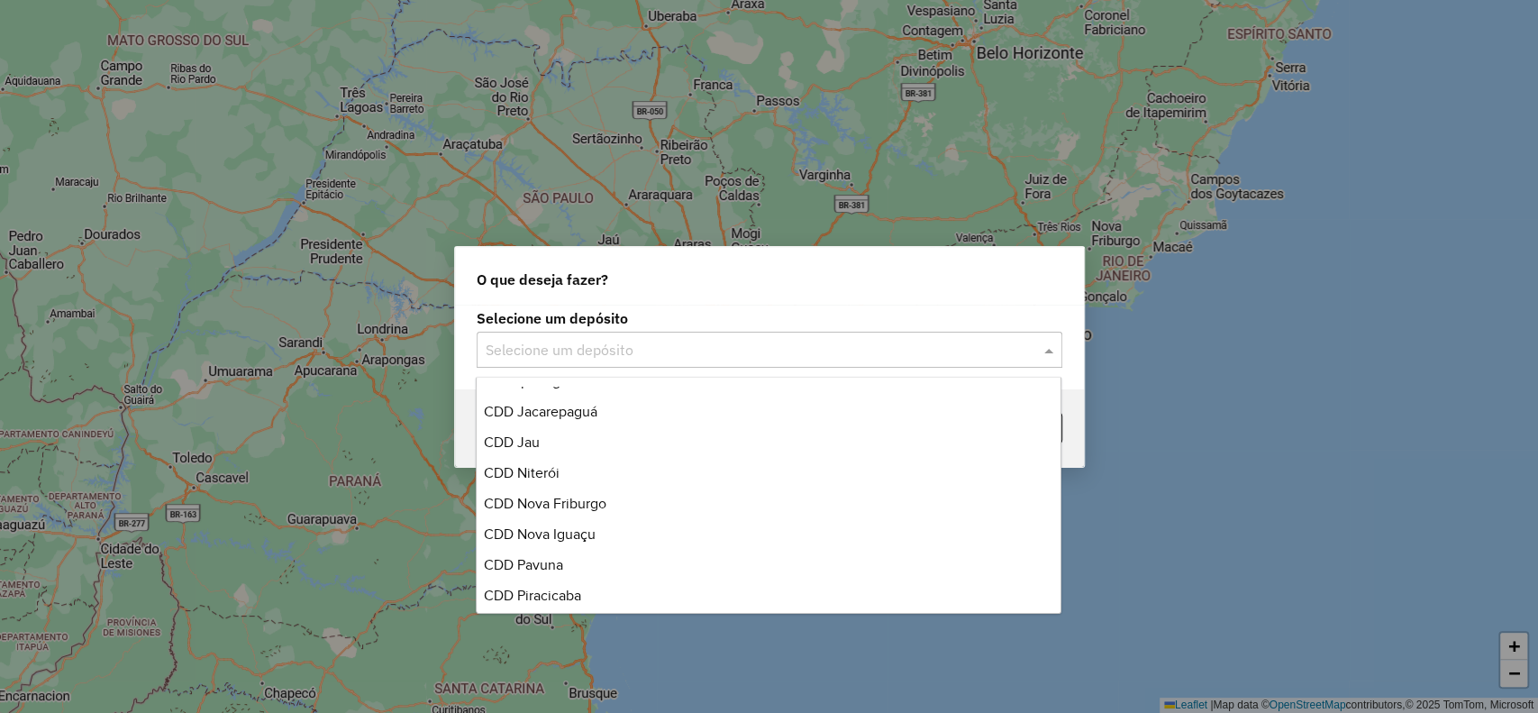
scroll to position [600, 0]
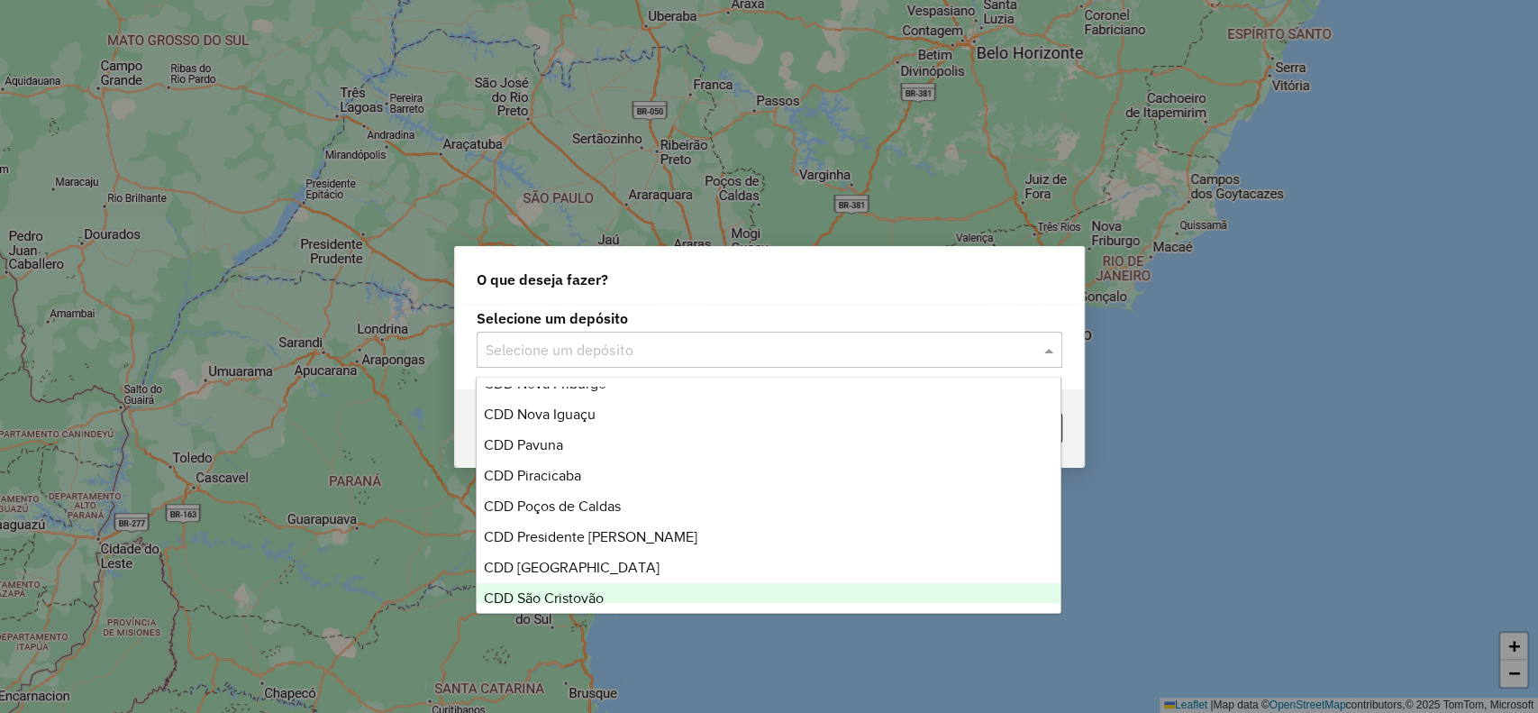
click at [600, 593] on span "CDD São Cristovão" at bounding box center [544, 597] width 120 height 15
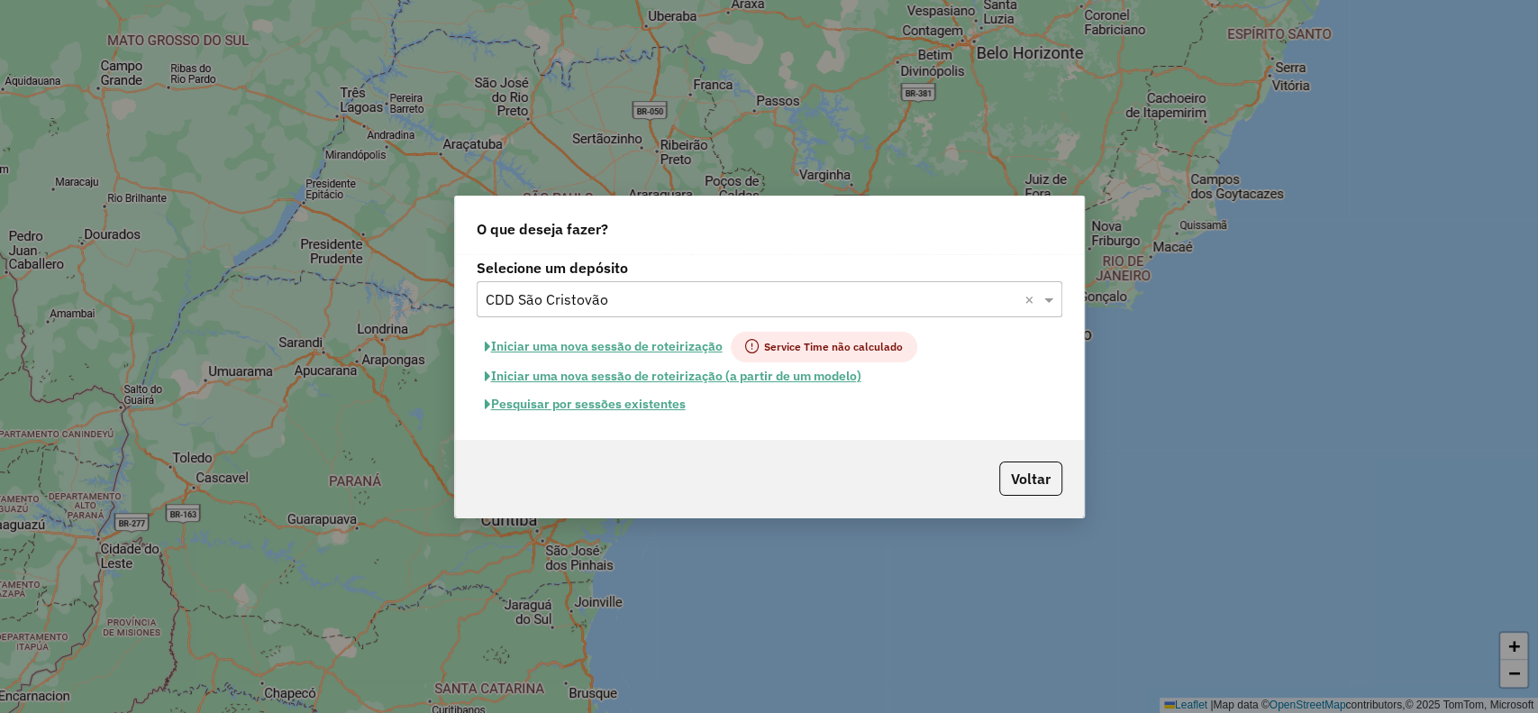
click at [643, 409] on button "Pesquisar por sessões existentes" at bounding box center [585, 404] width 217 height 28
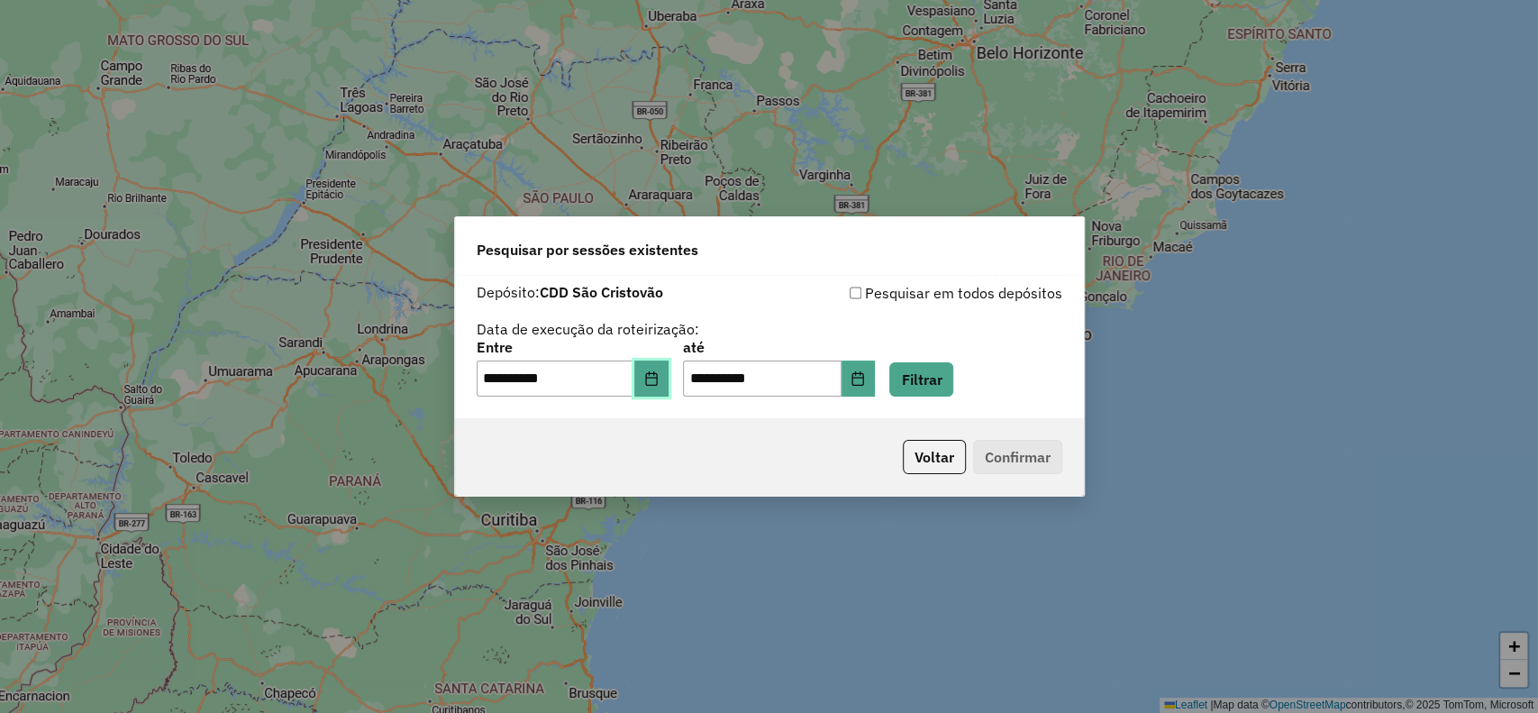
click at [656, 384] on icon "Choose Date" at bounding box center [651, 378] width 14 height 14
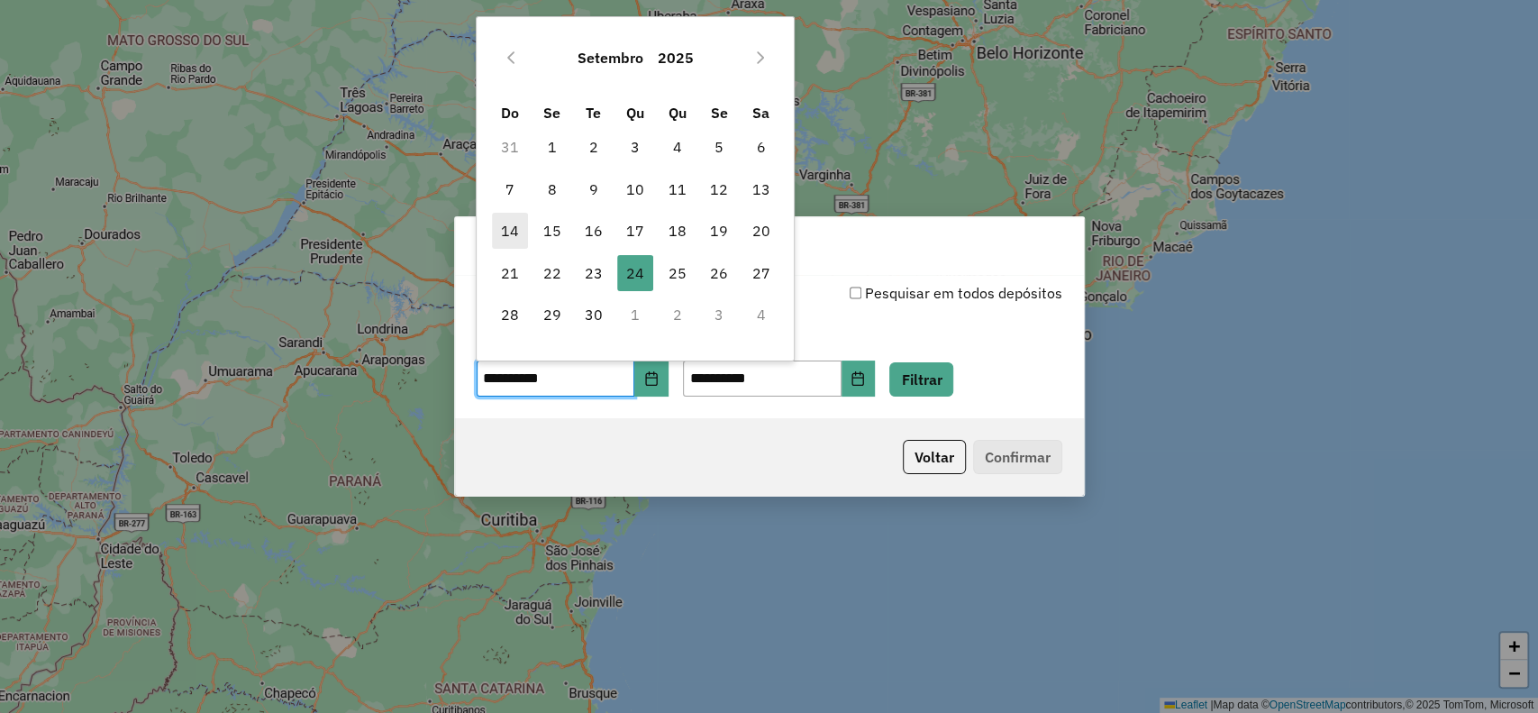
click at [506, 230] on span "14" at bounding box center [510, 231] width 36 height 36
type input "**********"
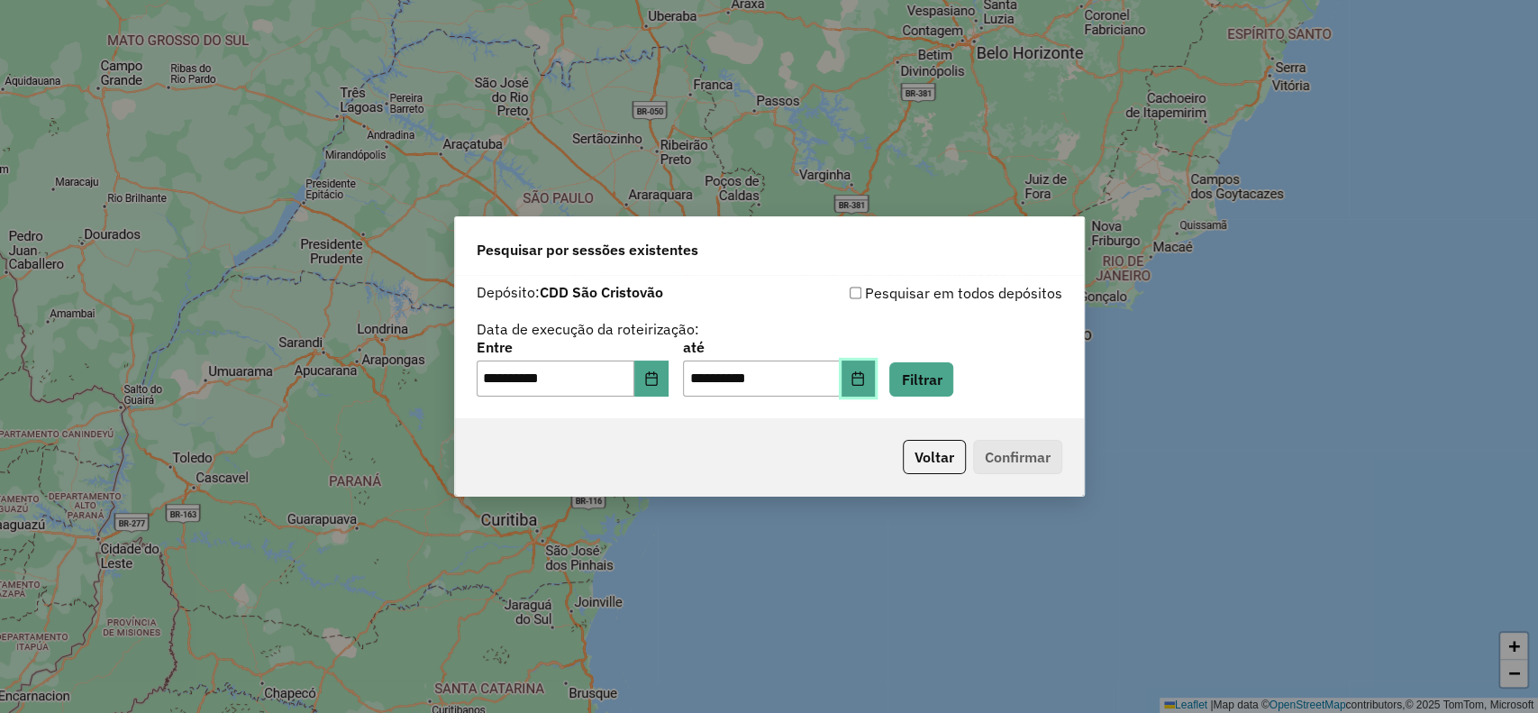
click at [865, 382] on icon "Choose Date" at bounding box center [858, 378] width 14 height 14
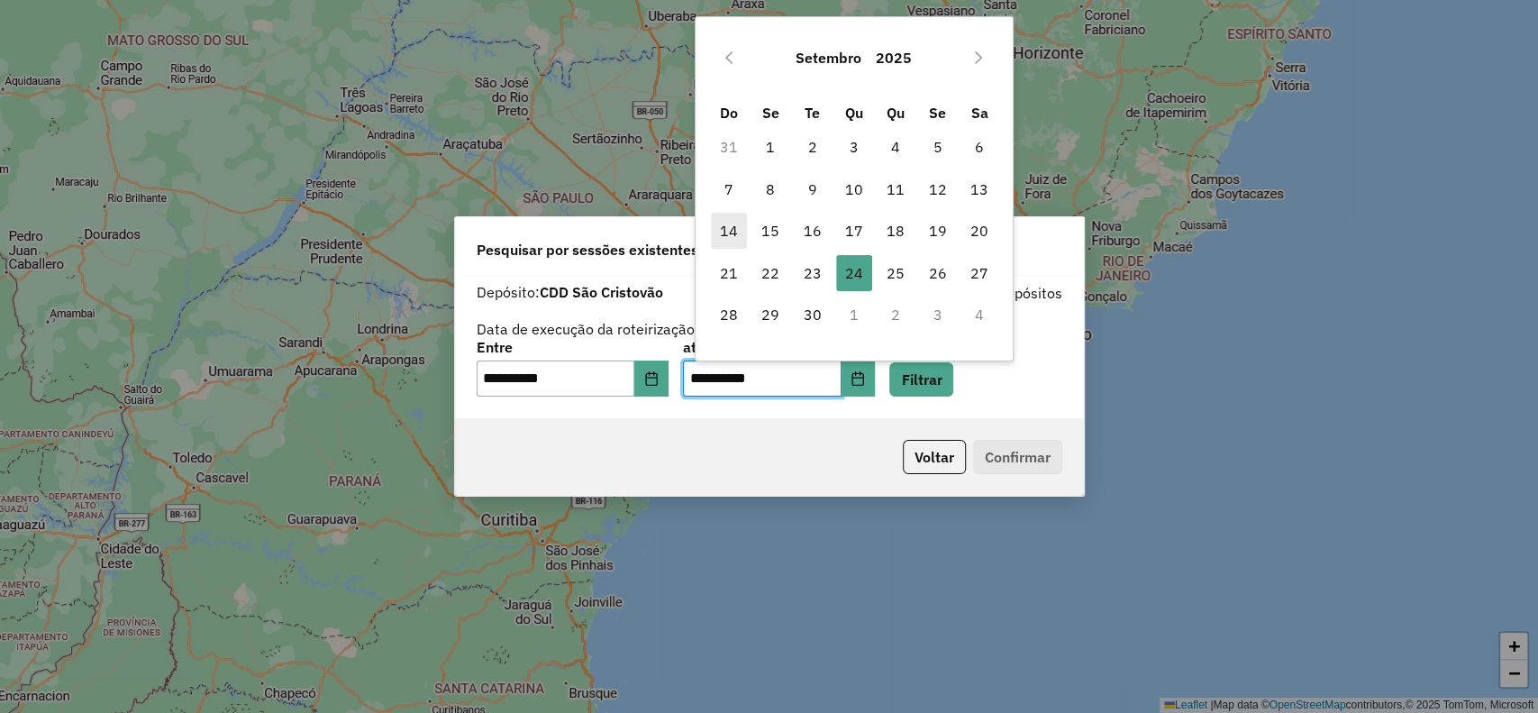
click at [719, 229] on span "14" at bounding box center [729, 231] width 36 height 36
type input "**********"
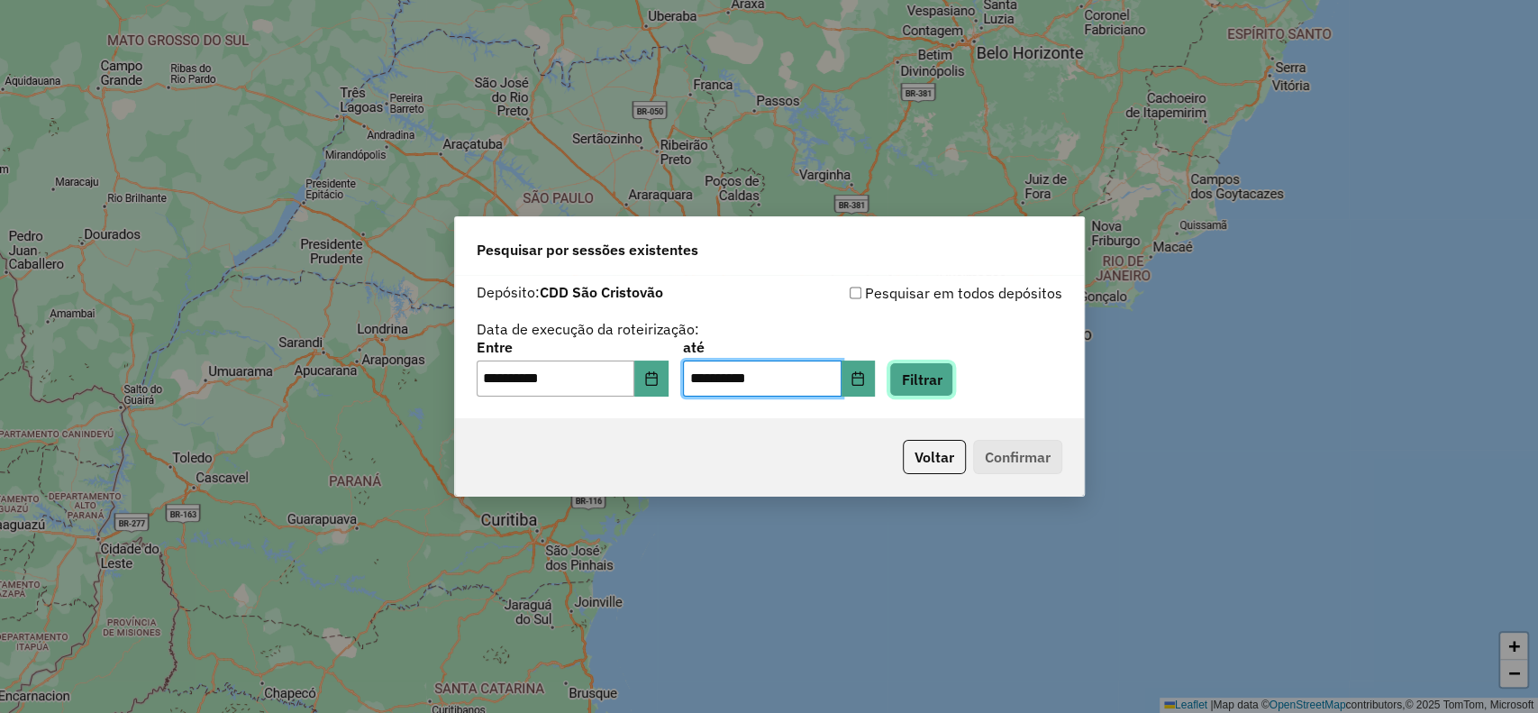
click at [944, 394] on button "Filtrar" at bounding box center [921, 379] width 64 height 34
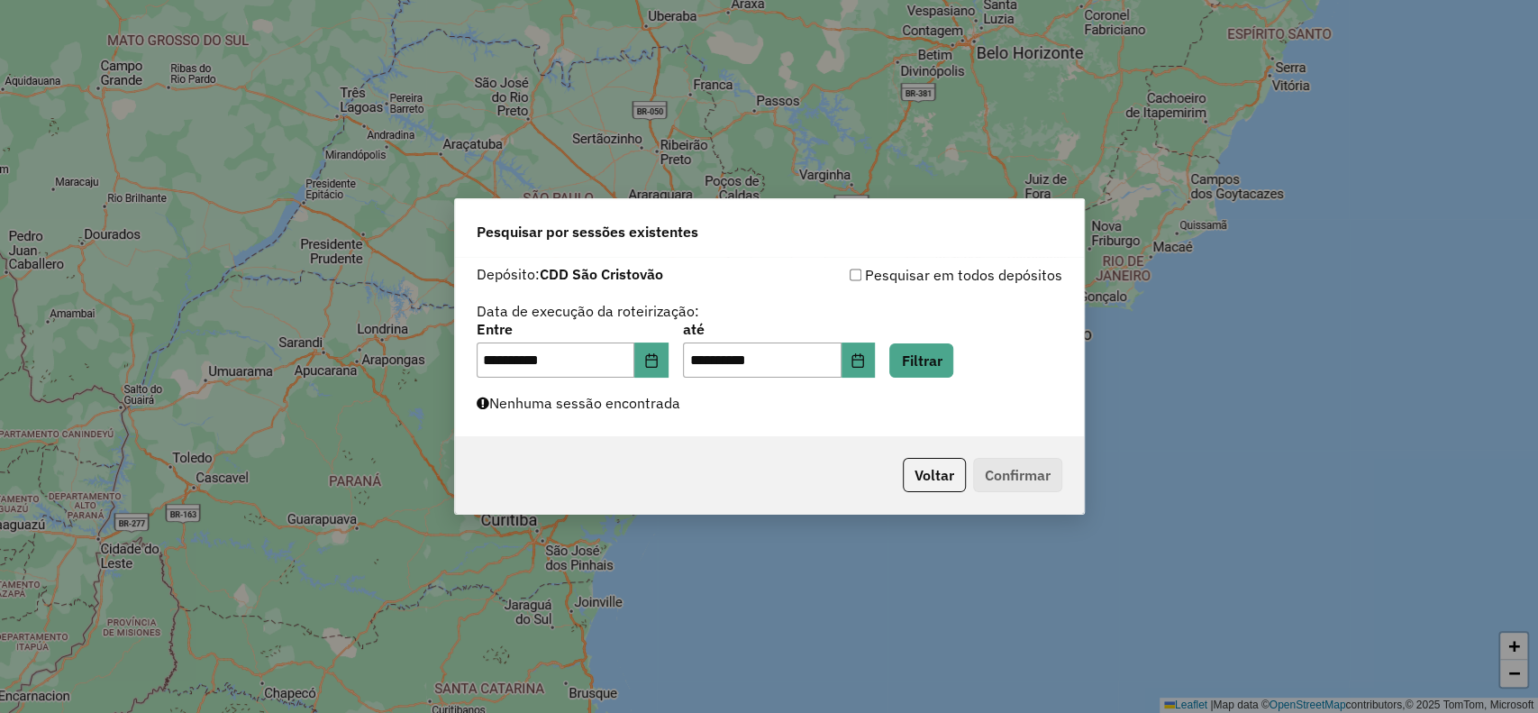
click at [887, 409] on div "**********" at bounding box center [769, 347] width 629 height 180
click at [879, 424] on div "**********" at bounding box center [769, 347] width 629 height 180
click at [876, 369] on button "Choose Date" at bounding box center [859, 360] width 34 height 36
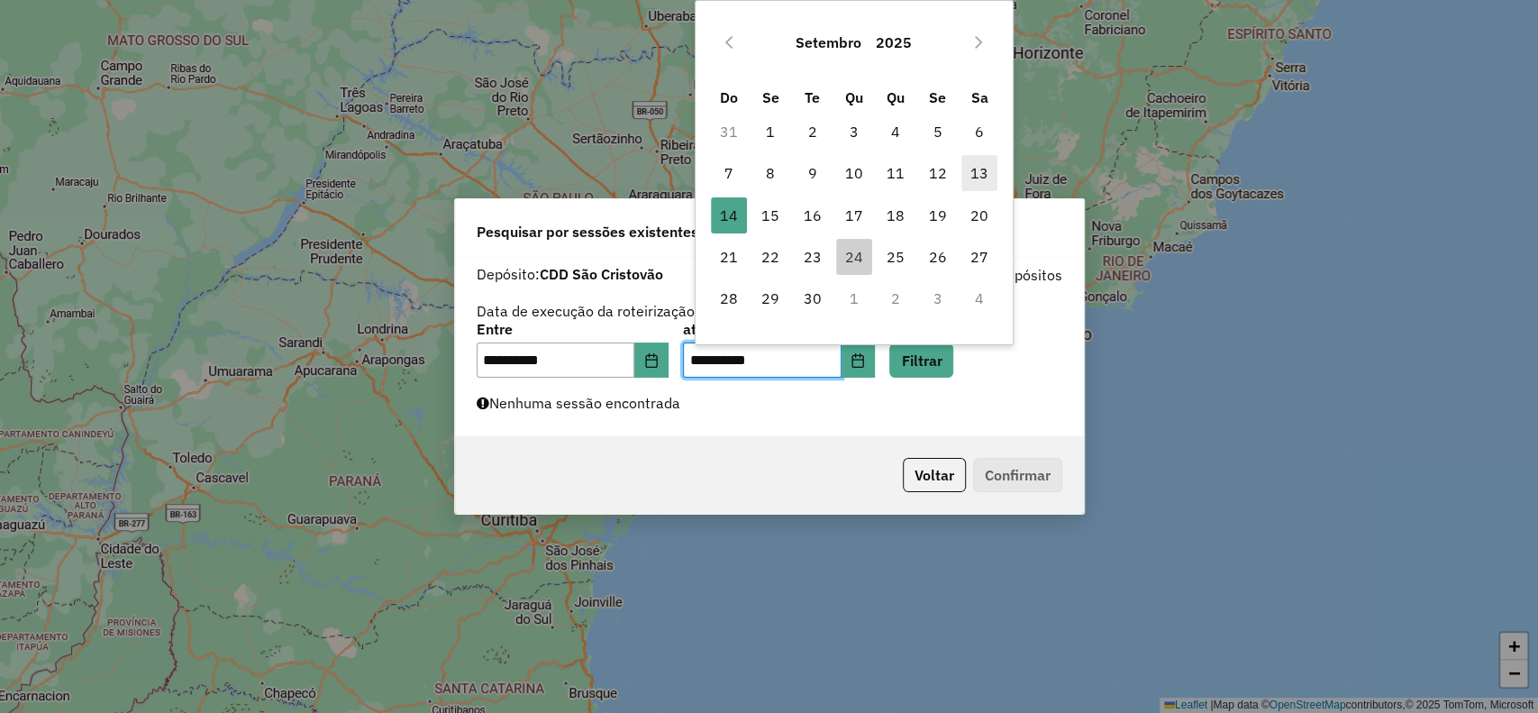
click at [980, 178] on span "13" at bounding box center [979, 173] width 36 height 36
type input "**********"
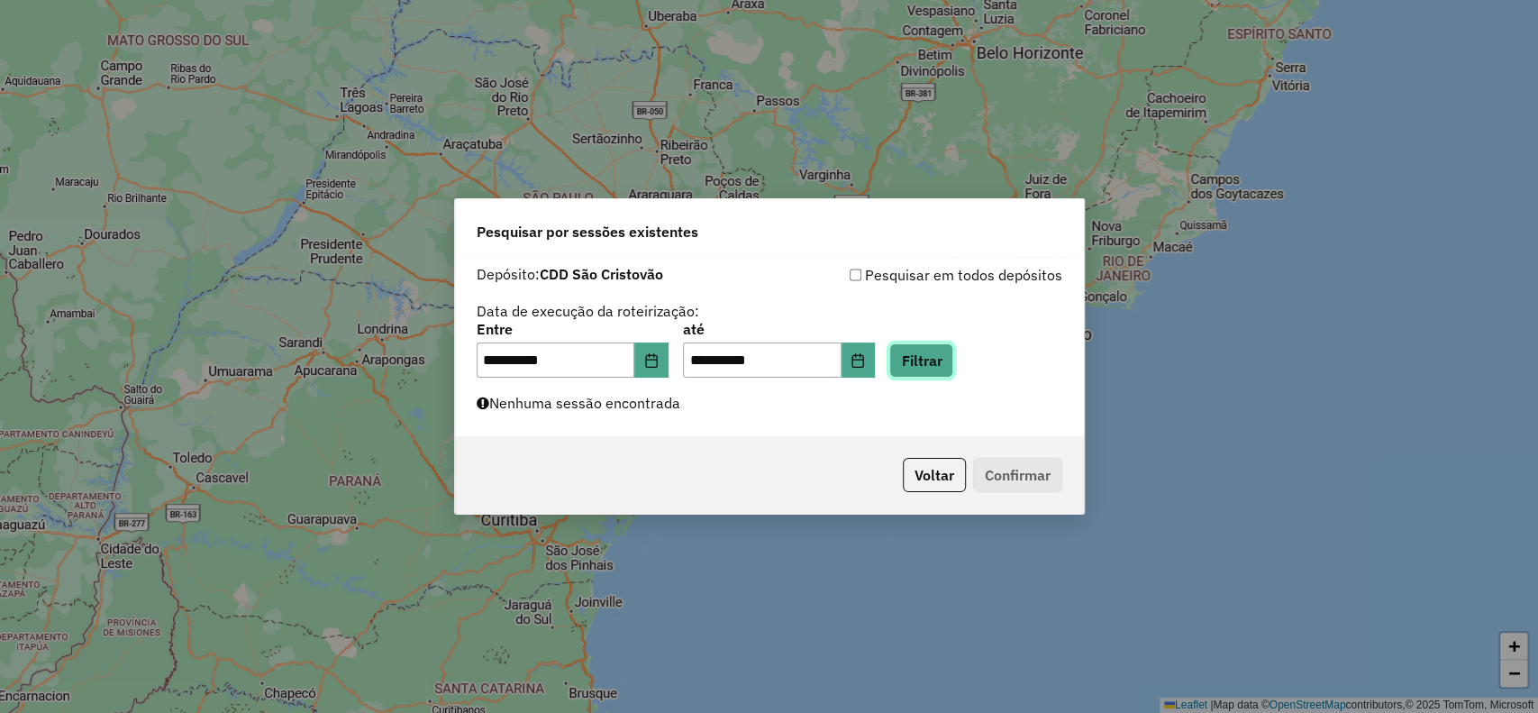
click at [940, 357] on button "Filtrar" at bounding box center [921, 360] width 64 height 34
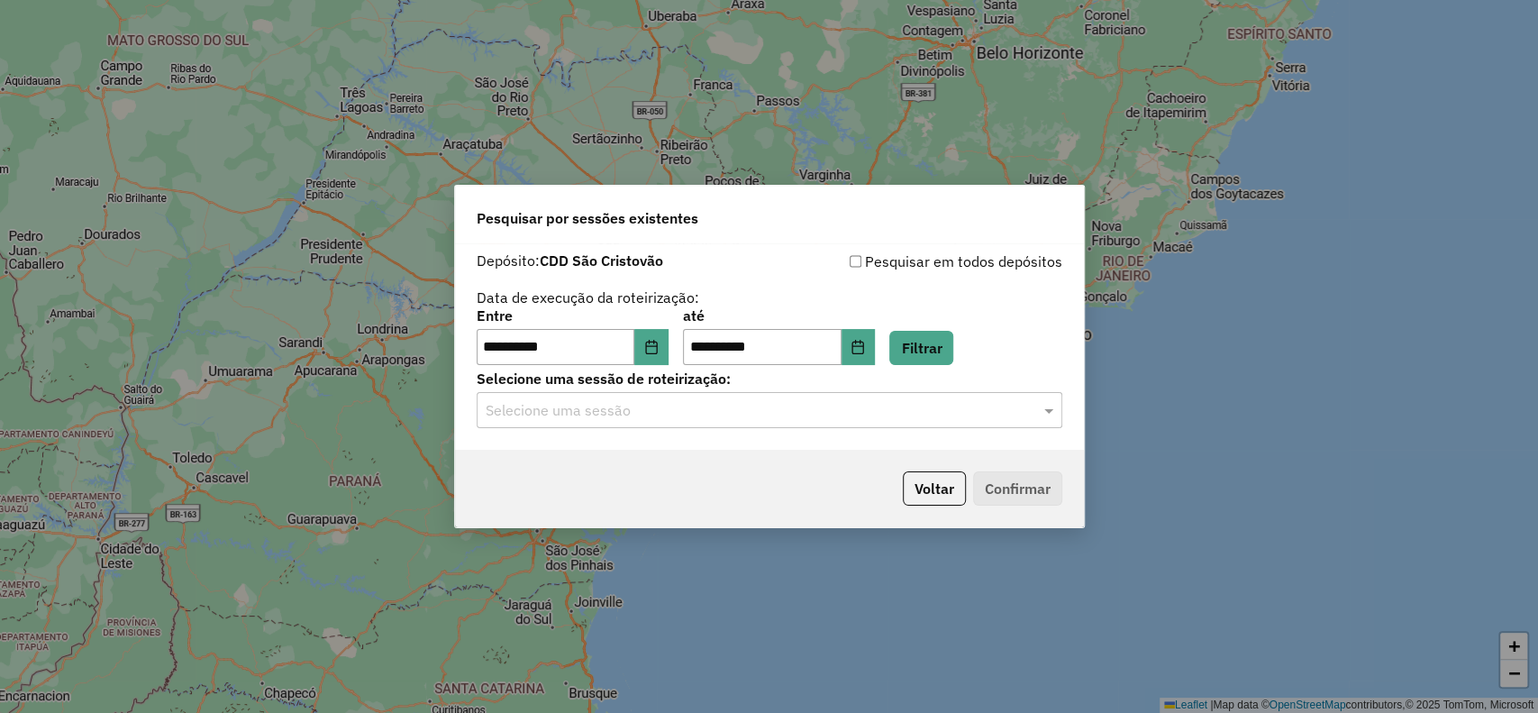
click at [903, 402] on input "text" at bounding box center [752, 411] width 532 height 22
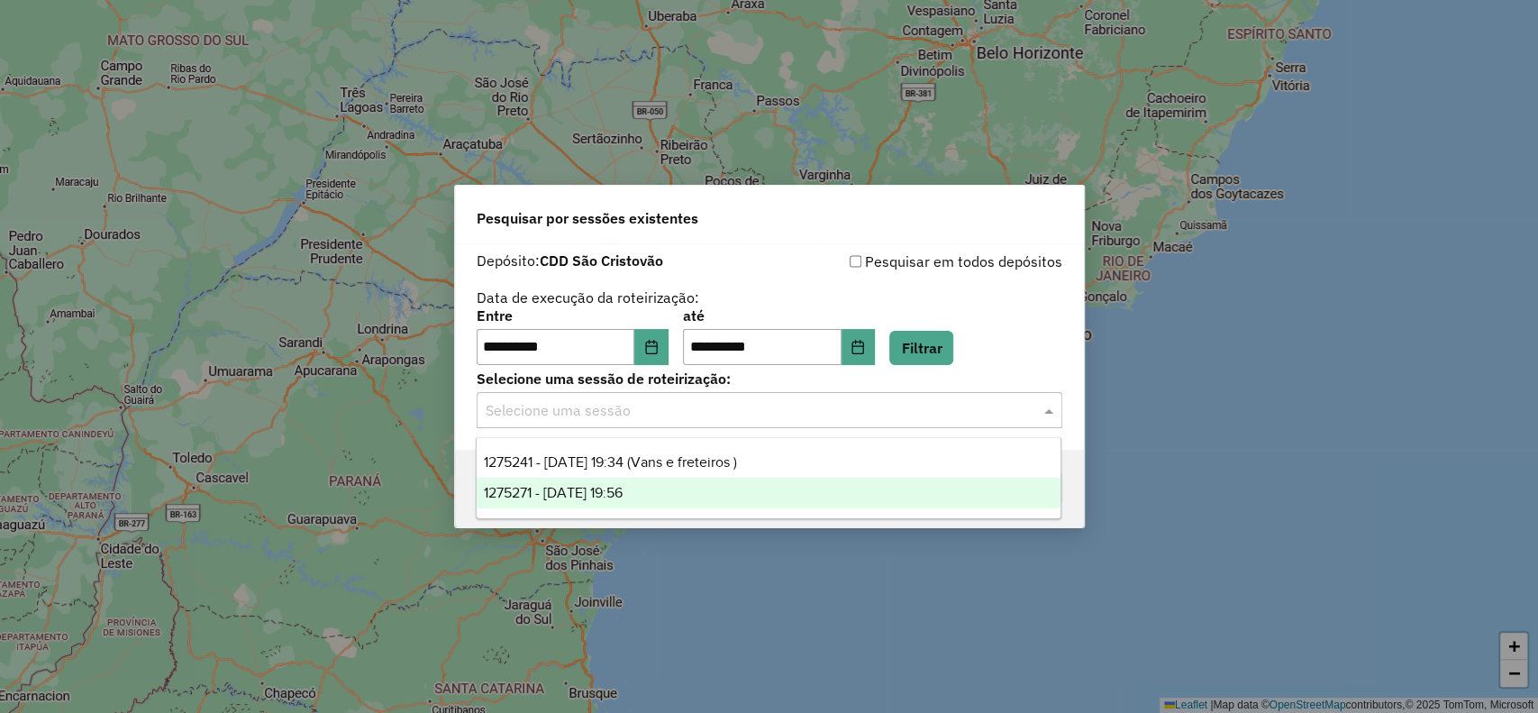
click at [847, 483] on div "1275271 - 13/09/2025 19:56" at bounding box center [769, 493] width 584 height 31
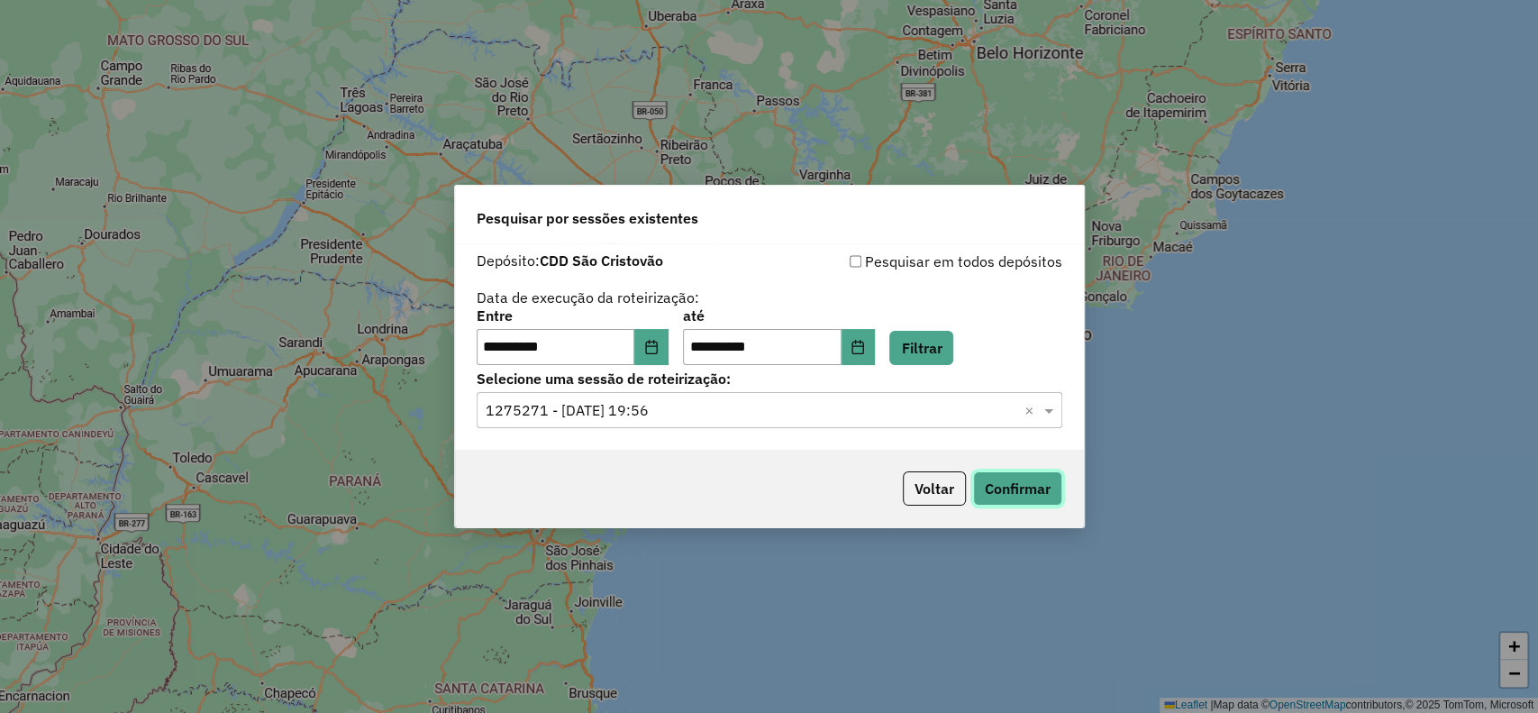
click at [994, 489] on button "Confirmar" at bounding box center [1017, 488] width 89 height 34
click at [944, 352] on button "Filtrar" at bounding box center [921, 348] width 64 height 34
click at [659, 352] on icon "Choose Date" at bounding box center [651, 347] width 14 height 14
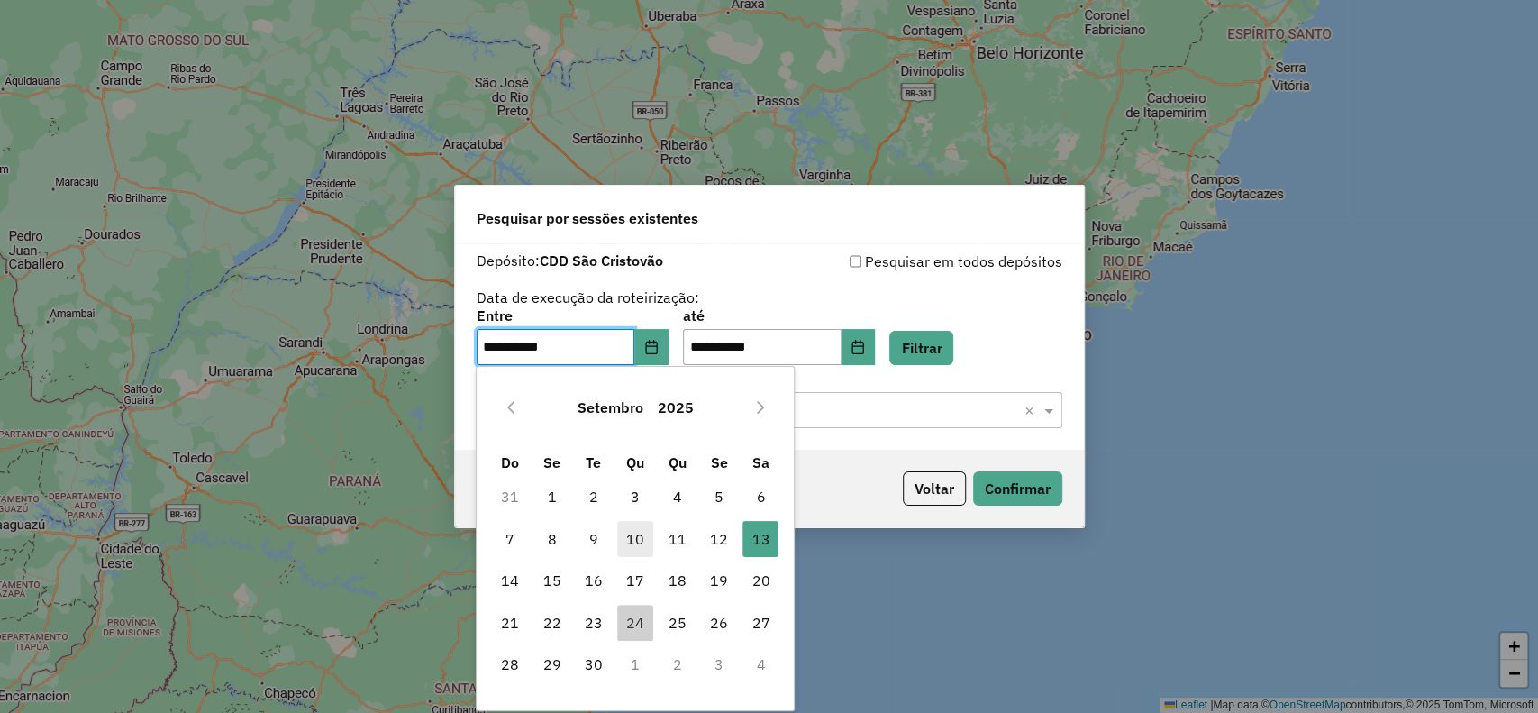
click at [629, 533] on span "10" at bounding box center [635, 539] width 36 height 36
type input "**********"
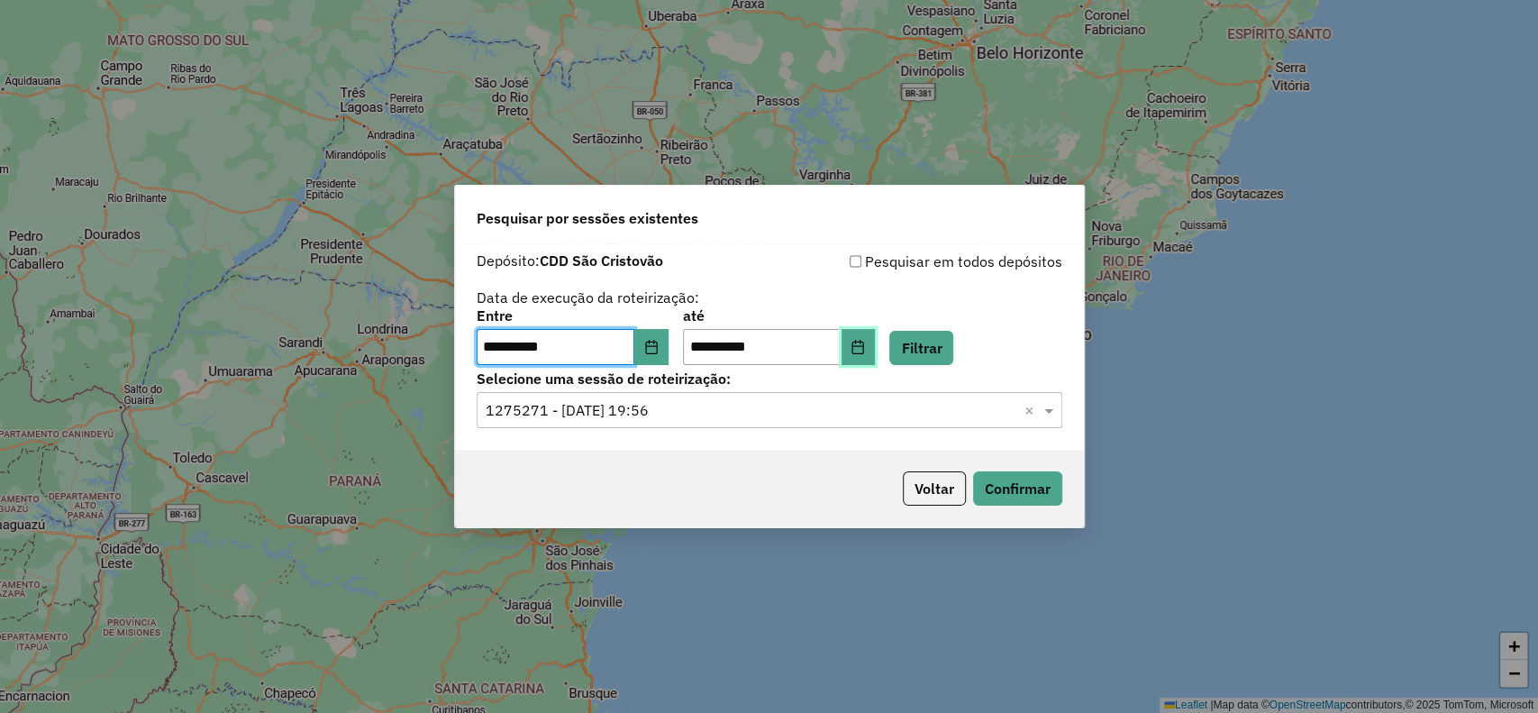
click at [865, 349] on icon "Choose Date" at bounding box center [858, 347] width 14 height 14
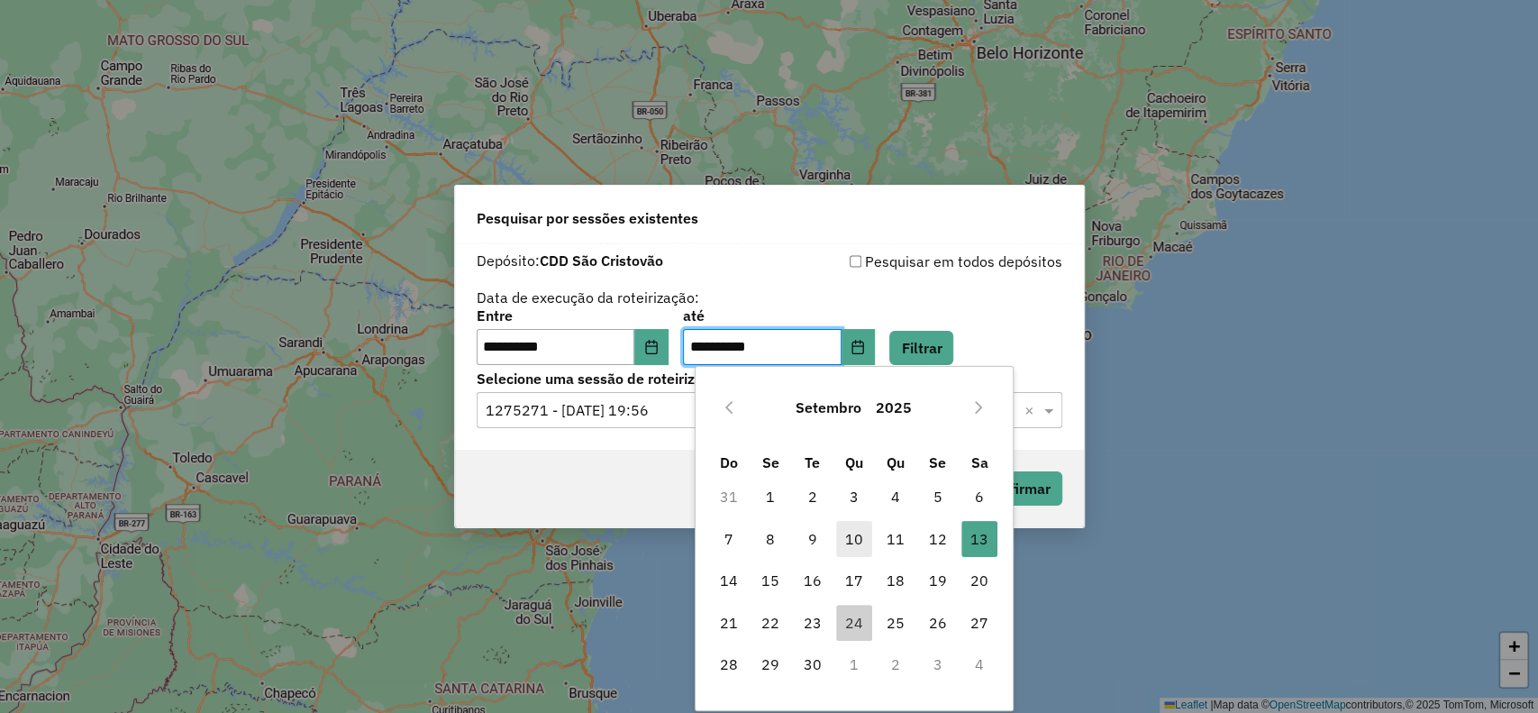
click at [852, 536] on span "10" at bounding box center [854, 539] width 36 height 36
type input "**********"
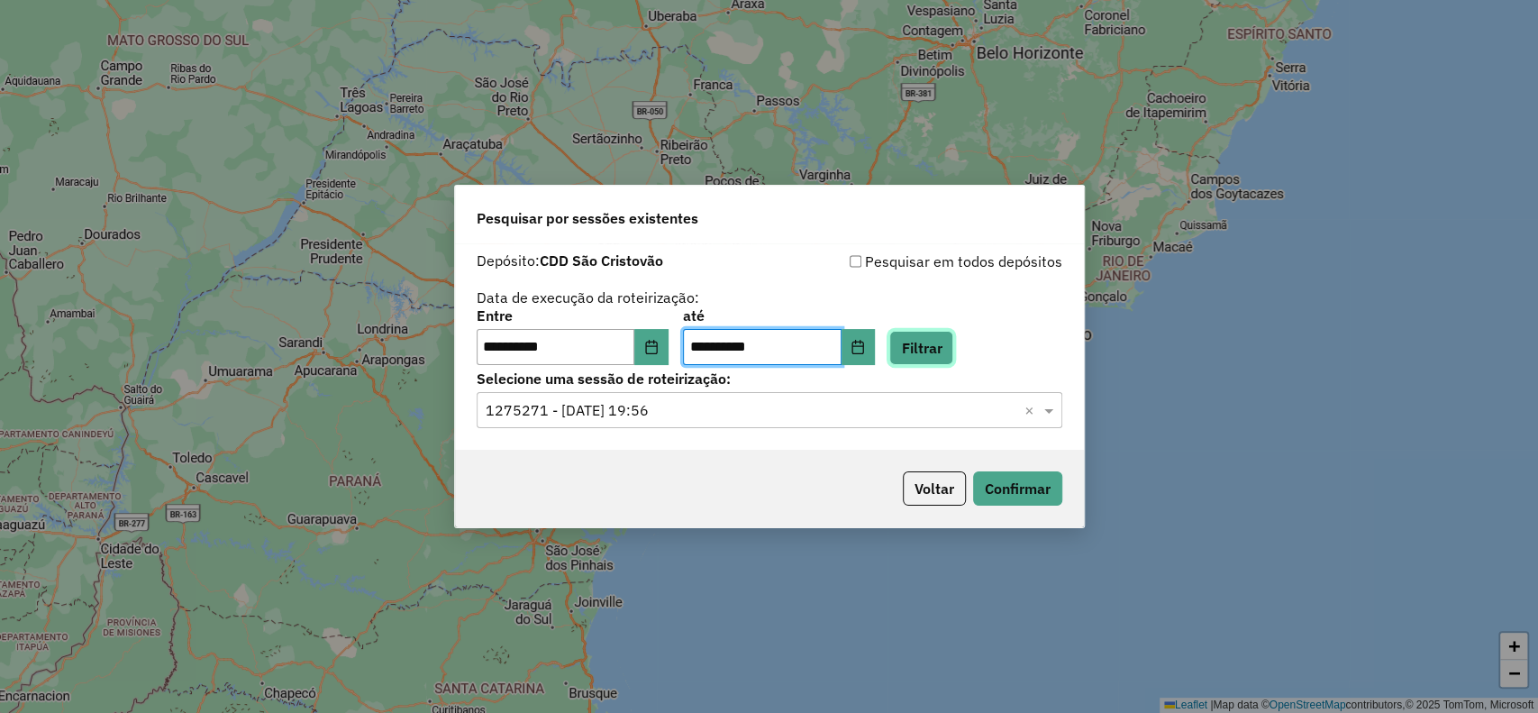
click at [940, 345] on button "Filtrar" at bounding box center [921, 348] width 64 height 34
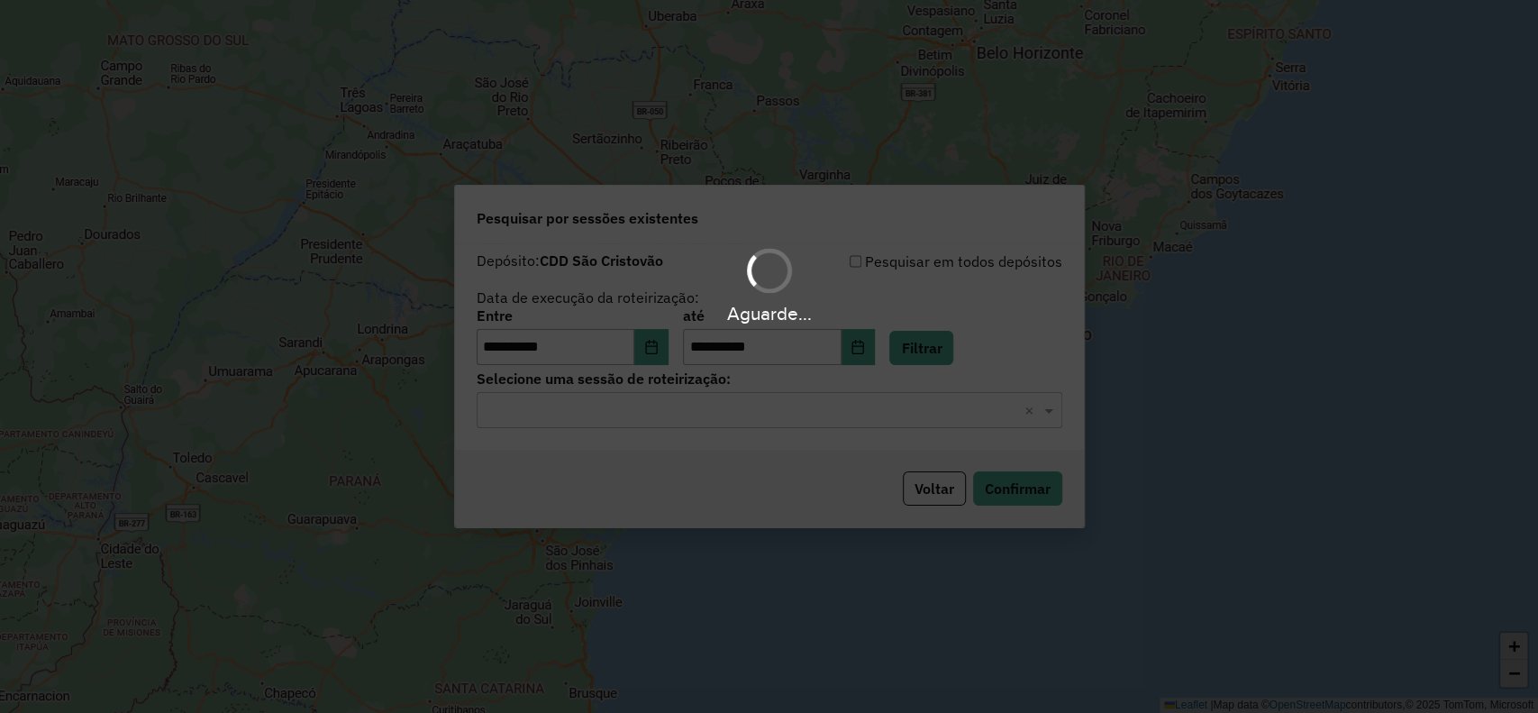
click at [929, 418] on div "Aguarde..." at bounding box center [769, 356] width 1538 height 713
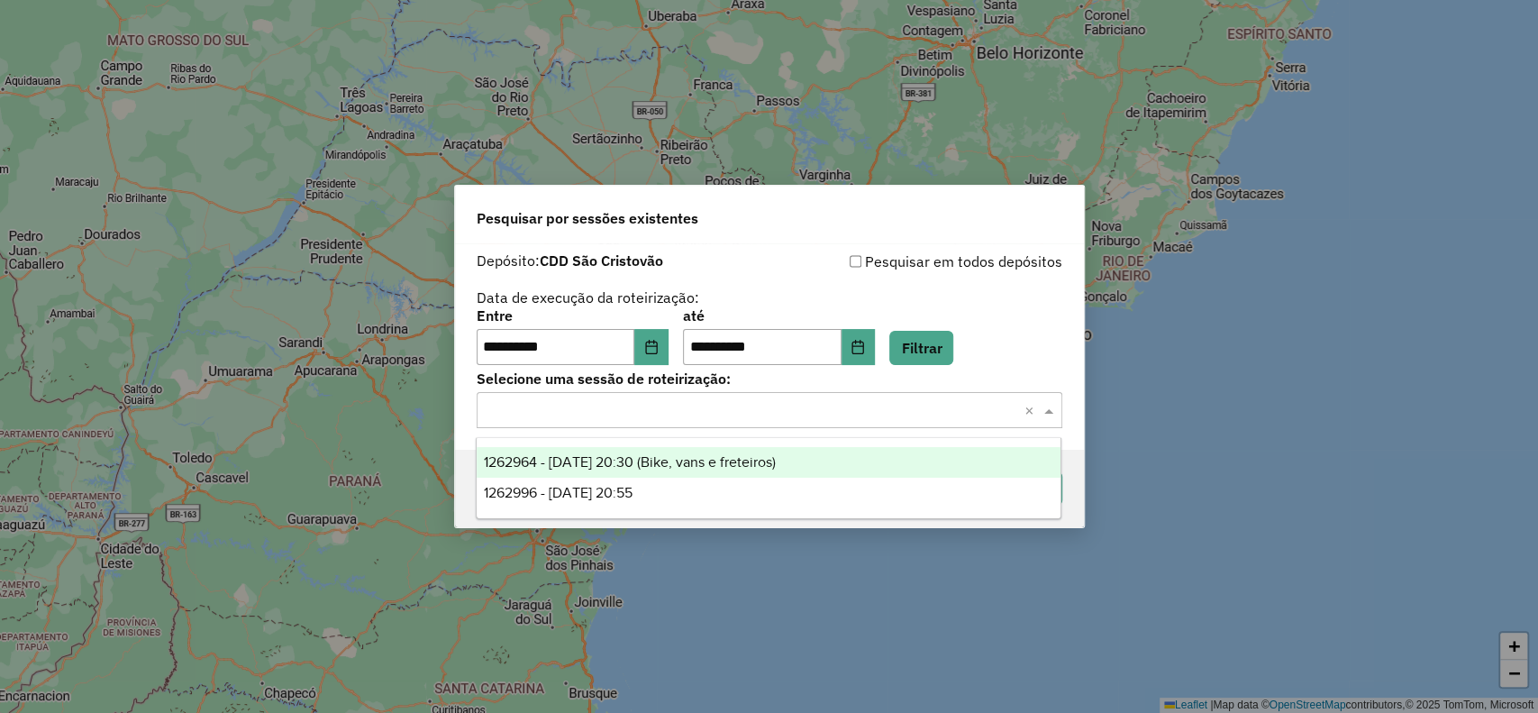
click at [927, 418] on input "text" at bounding box center [752, 411] width 532 height 22
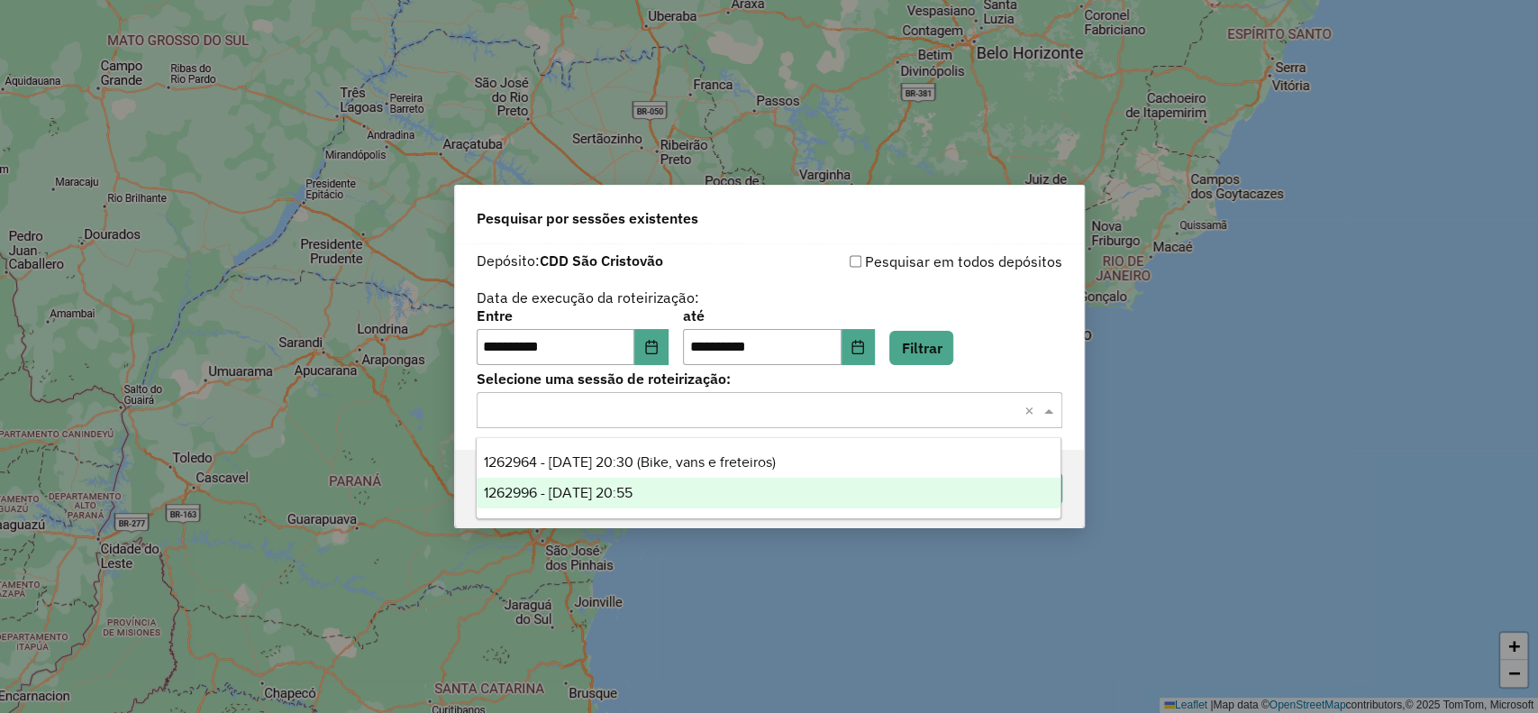
click at [904, 500] on div "1262996 - 10/09/2025 20:55" at bounding box center [769, 493] width 584 height 31
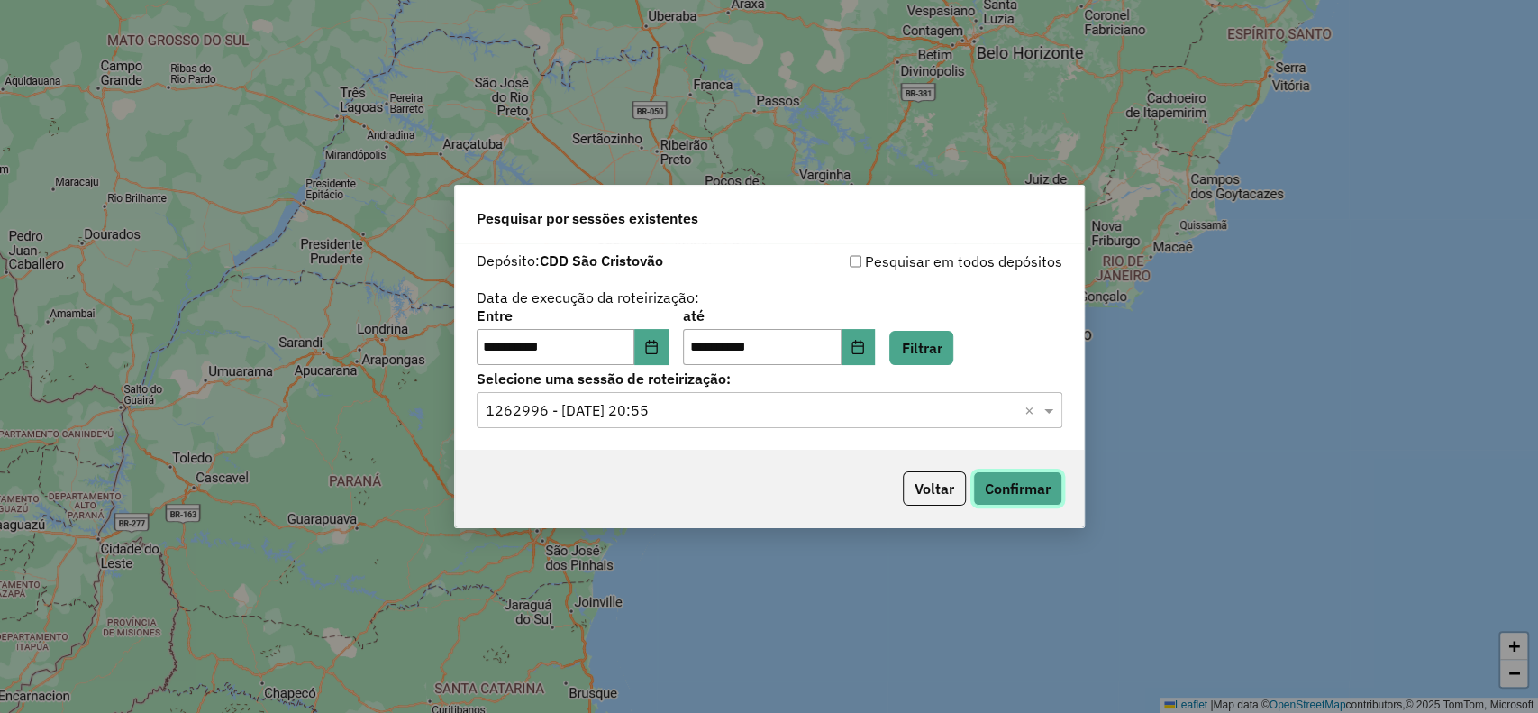
click at [998, 490] on button "Confirmar" at bounding box center [1017, 488] width 89 height 34
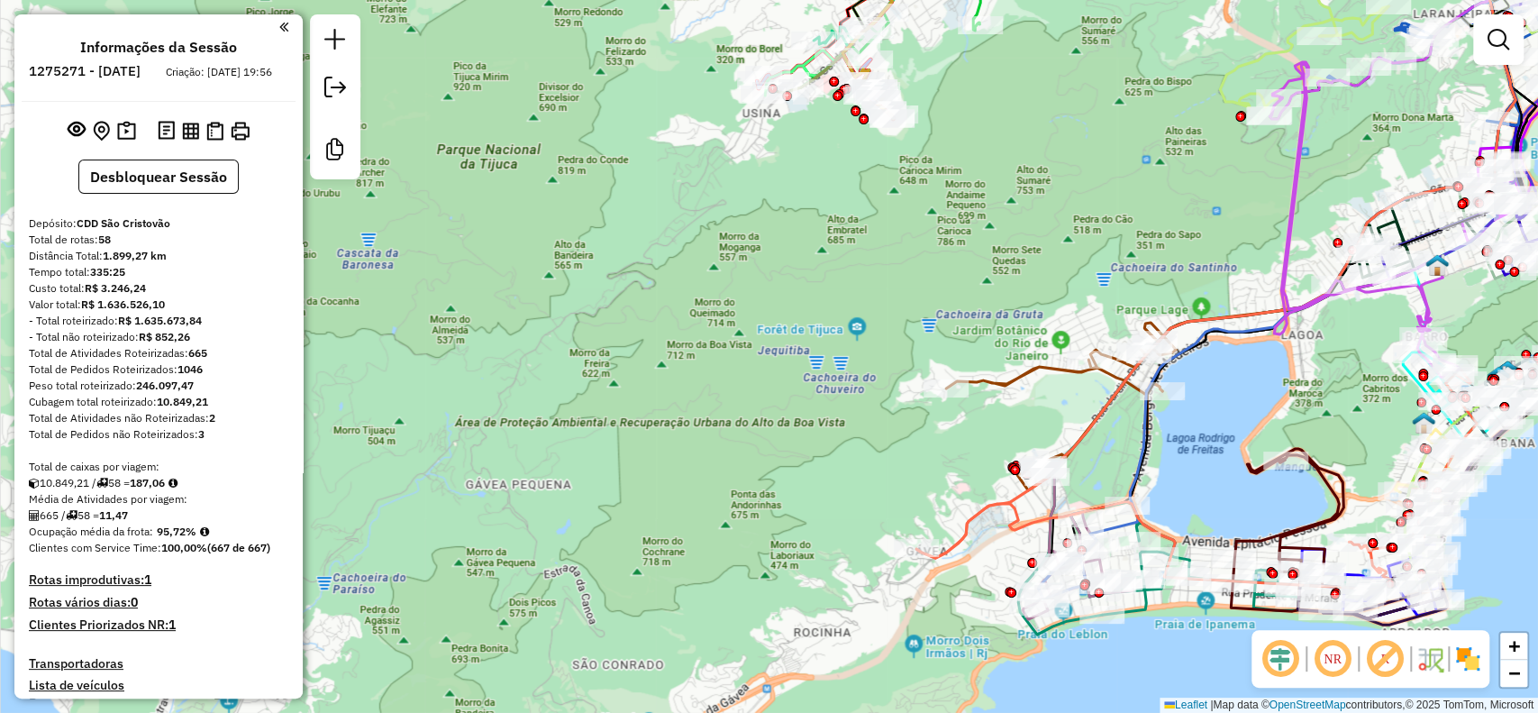
click at [1377, 667] on em at bounding box center [1384, 658] width 43 height 43
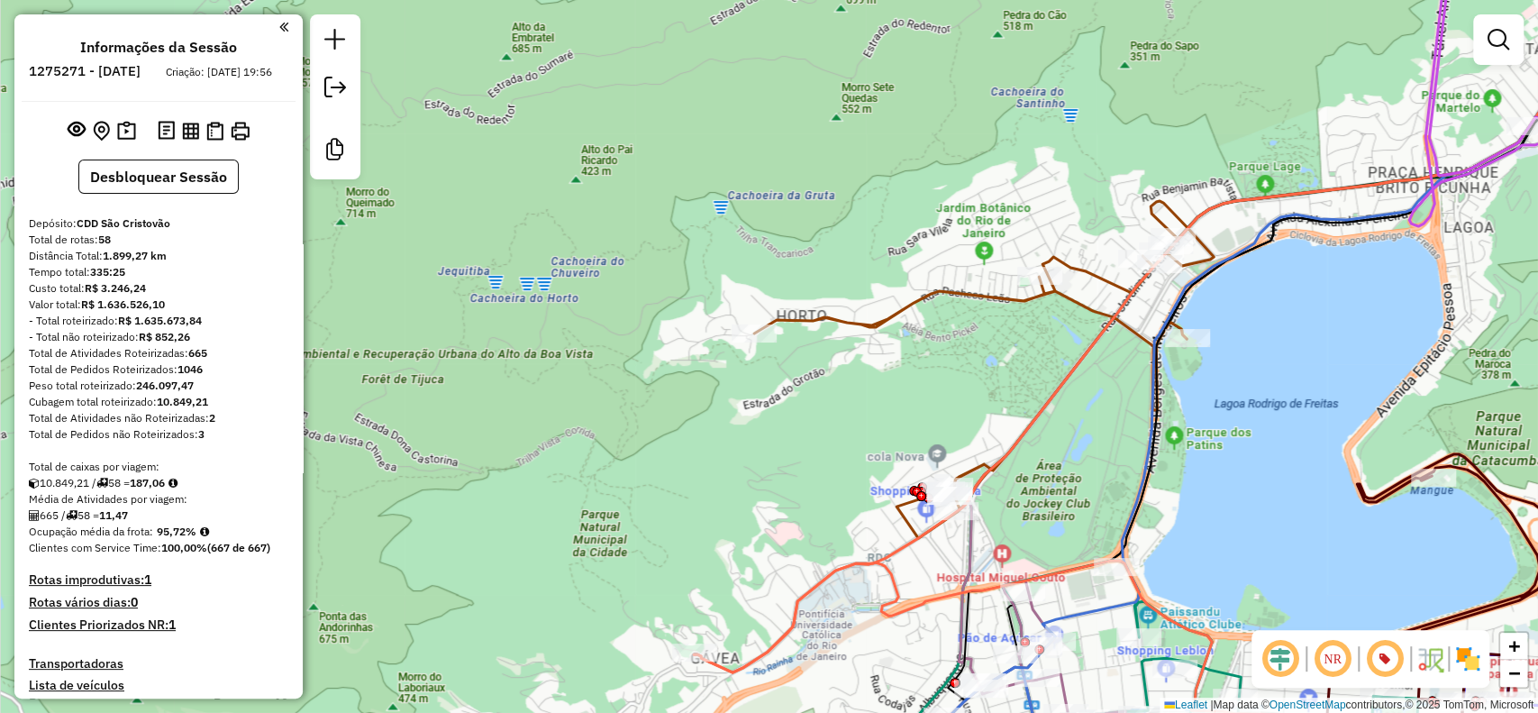
drag, startPoint x: 1115, startPoint y: 425, endPoint x: 1033, endPoint y: 424, distance: 82.0
click at [1033, 424] on icon at bounding box center [1152, 331] width 916 height 682
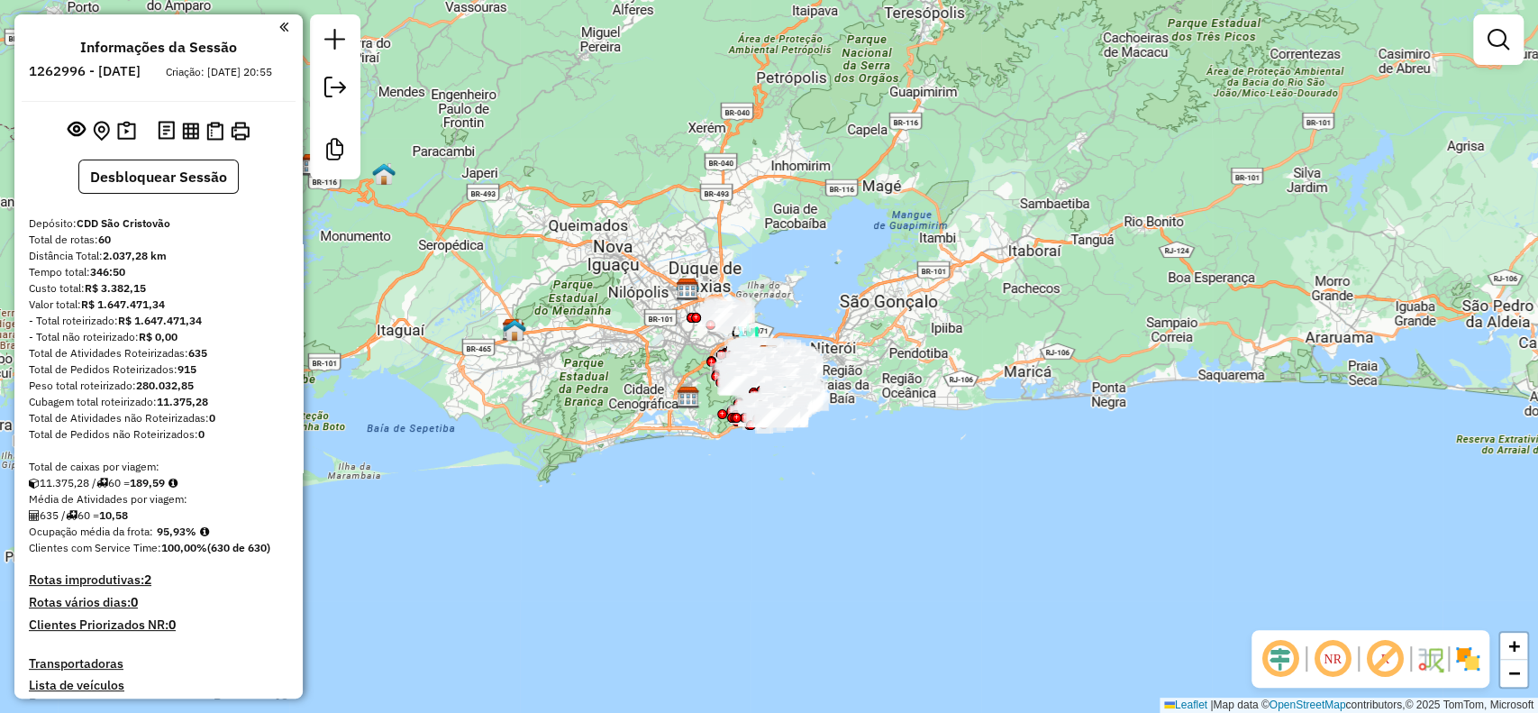
click at [1381, 672] on em at bounding box center [1384, 658] width 43 height 43
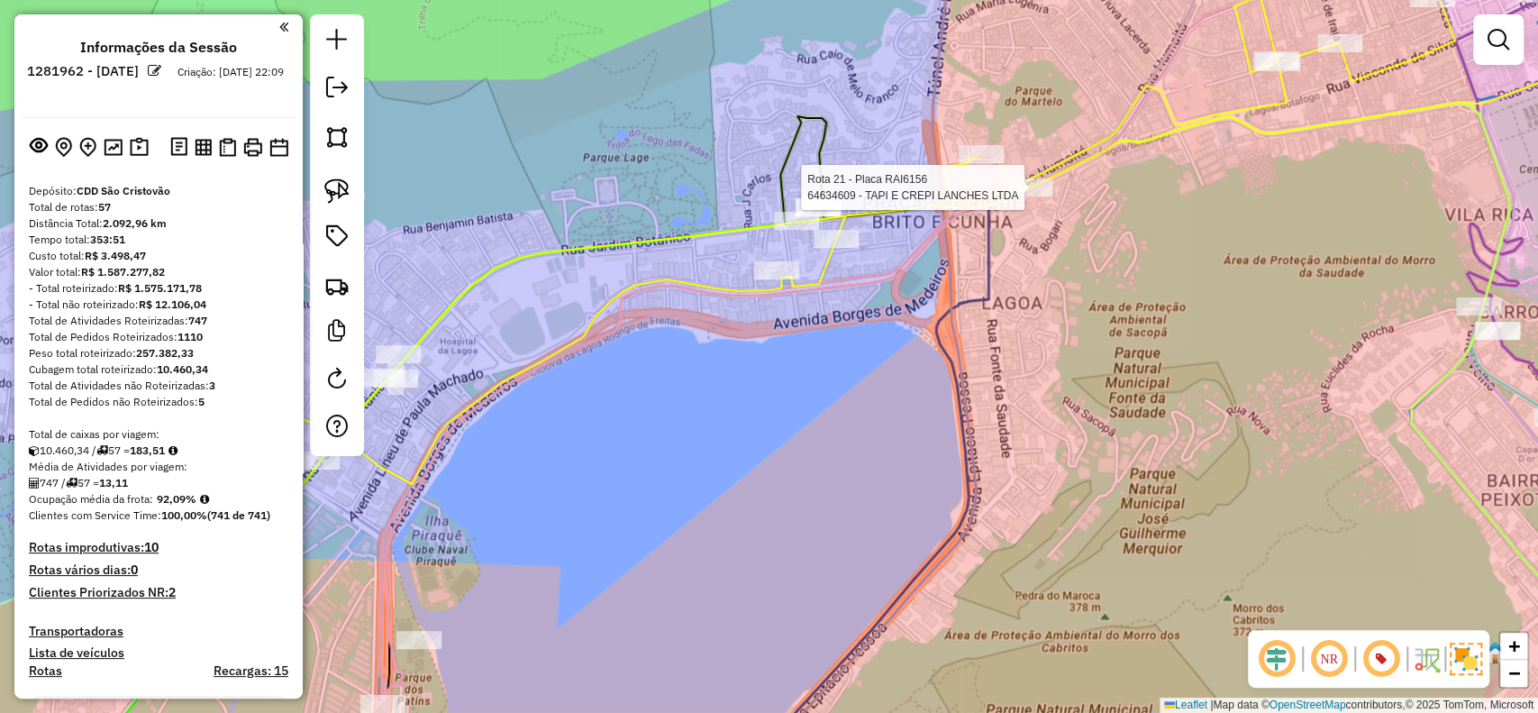
scroll to position [2628, 0]
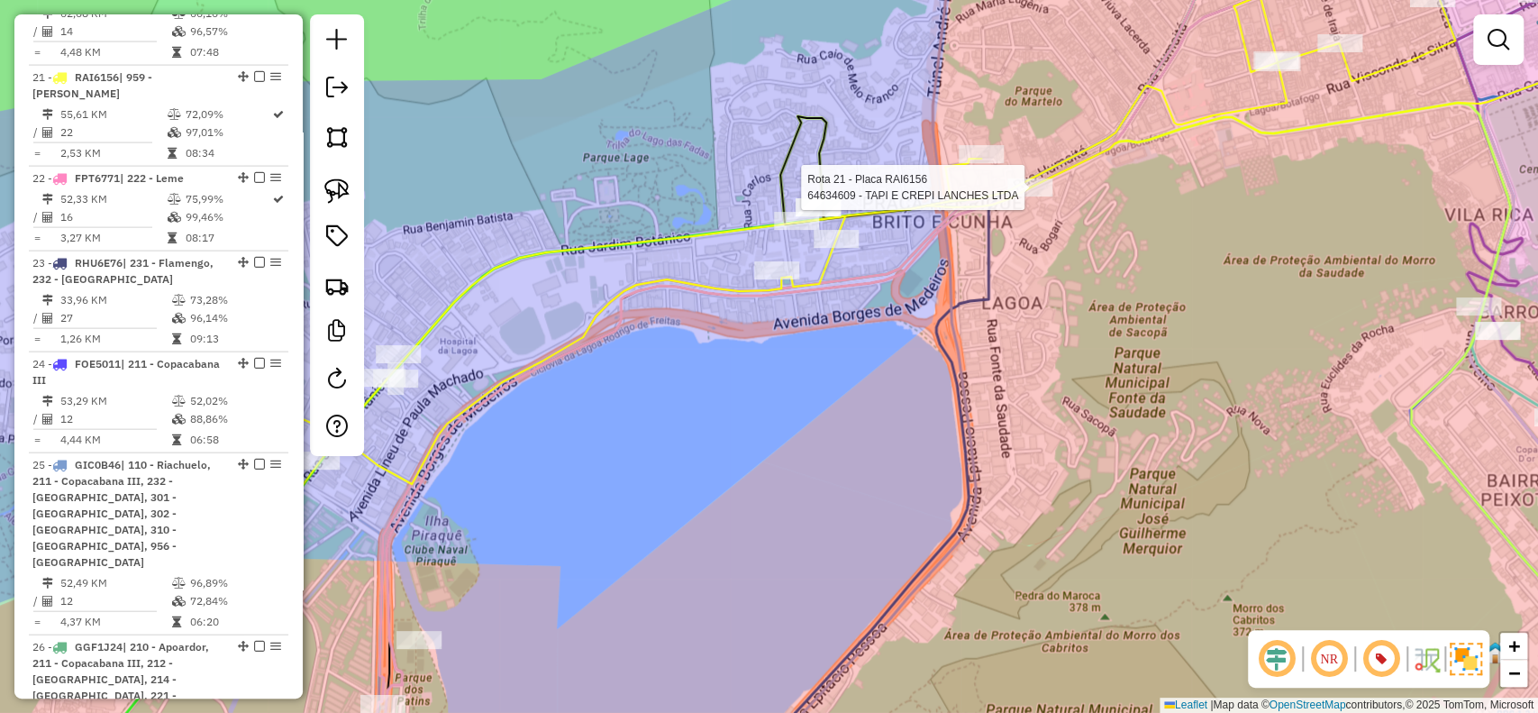
select select "**********"
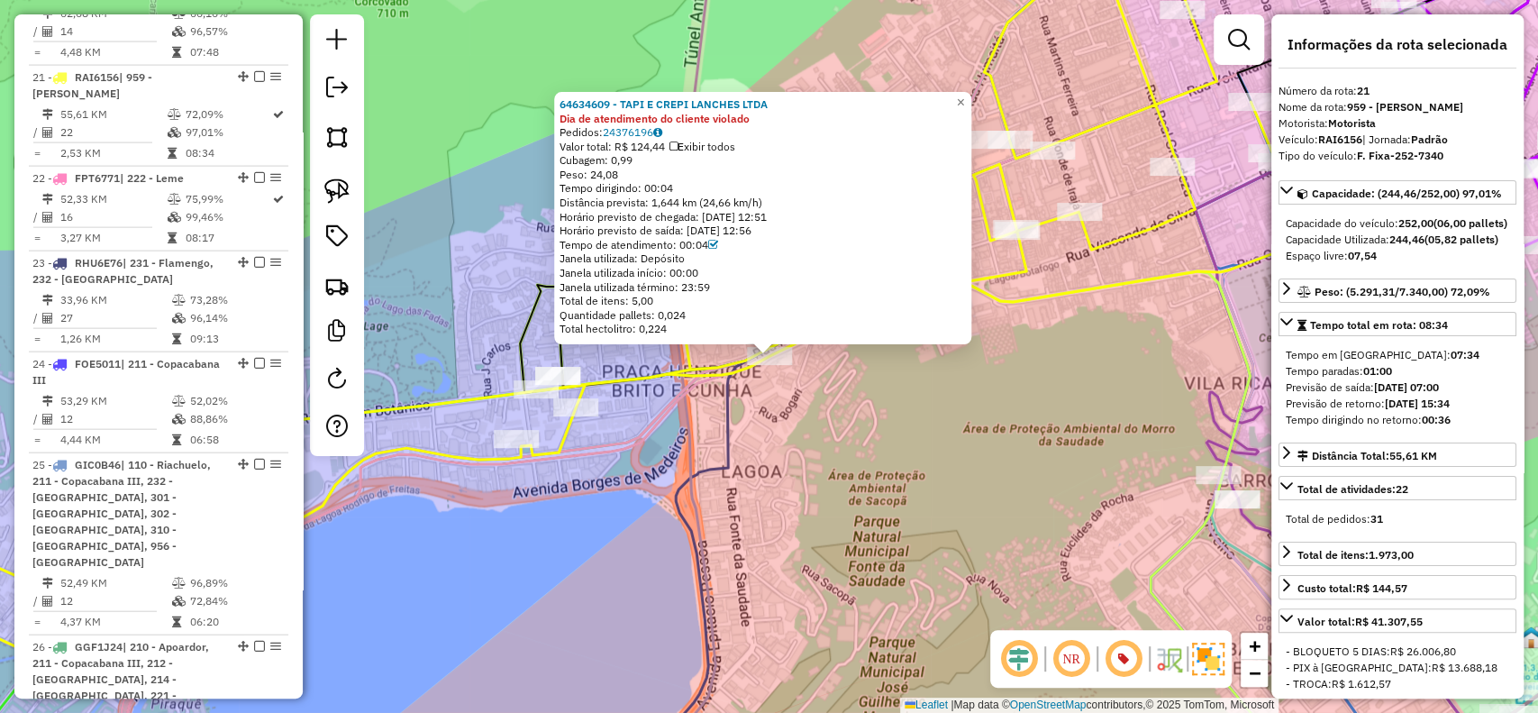
click at [901, 399] on div "64634609 - TAPI E CREPI LANCHES LTDA Dia de atendimento do cliente violado Pedi…" at bounding box center [769, 356] width 1538 height 713
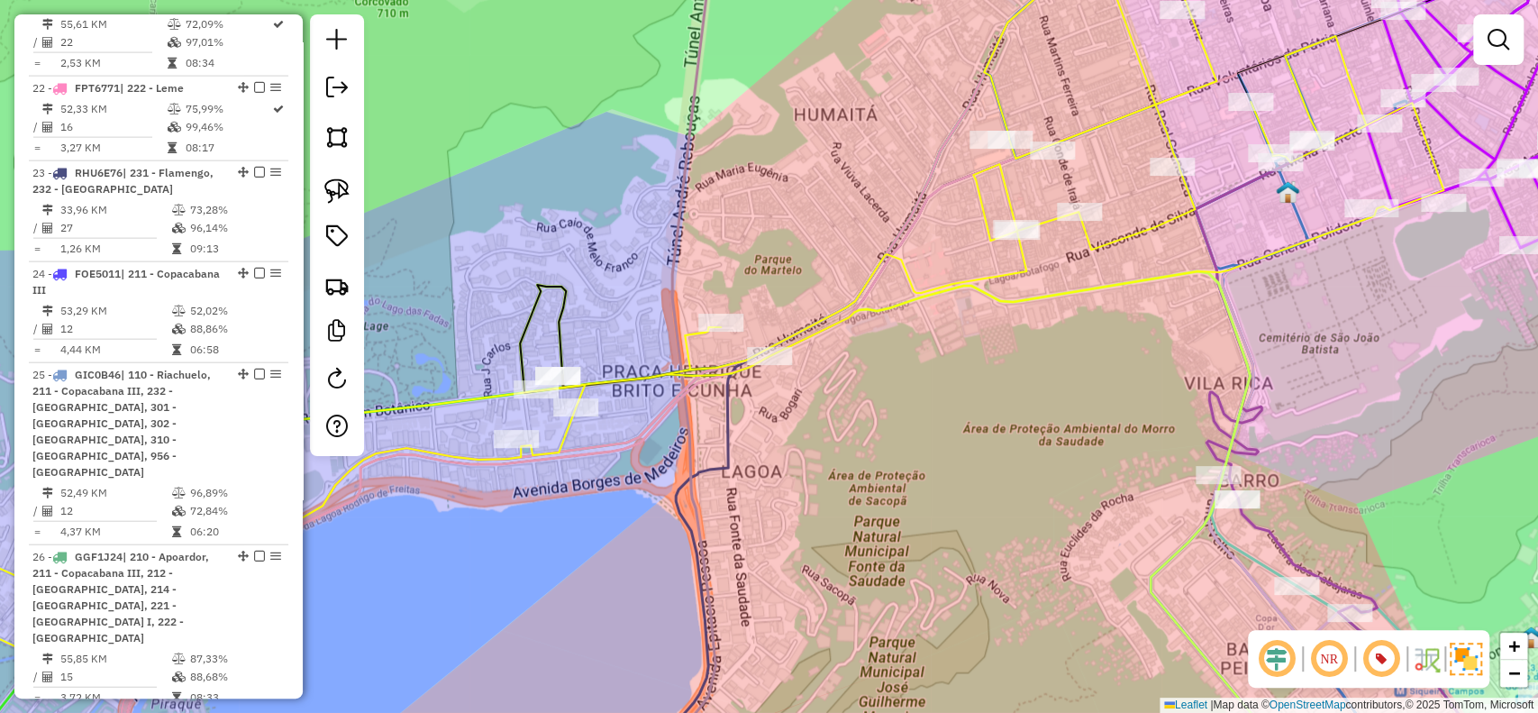
scroll to position [2869, 0]
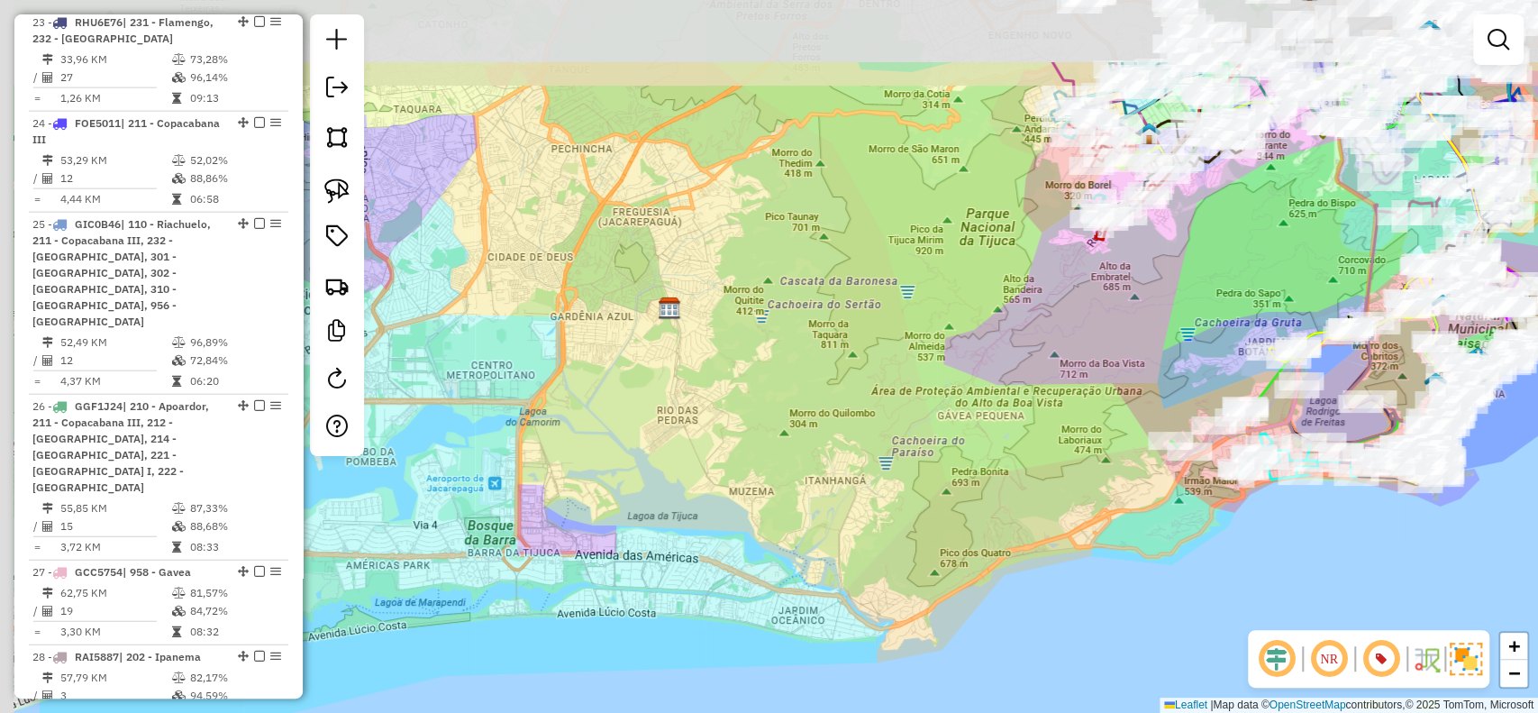
drag, startPoint x: 902, startPoint y: 292, endPoint x: 939, endPoint y: 379, distance: 94.9
click at [1096, 420] on div "Janela de atendimento Grade de atendimento Capacidade Transportadoras Veículos …" at bounding box center [769, 356] width 1538 height 713
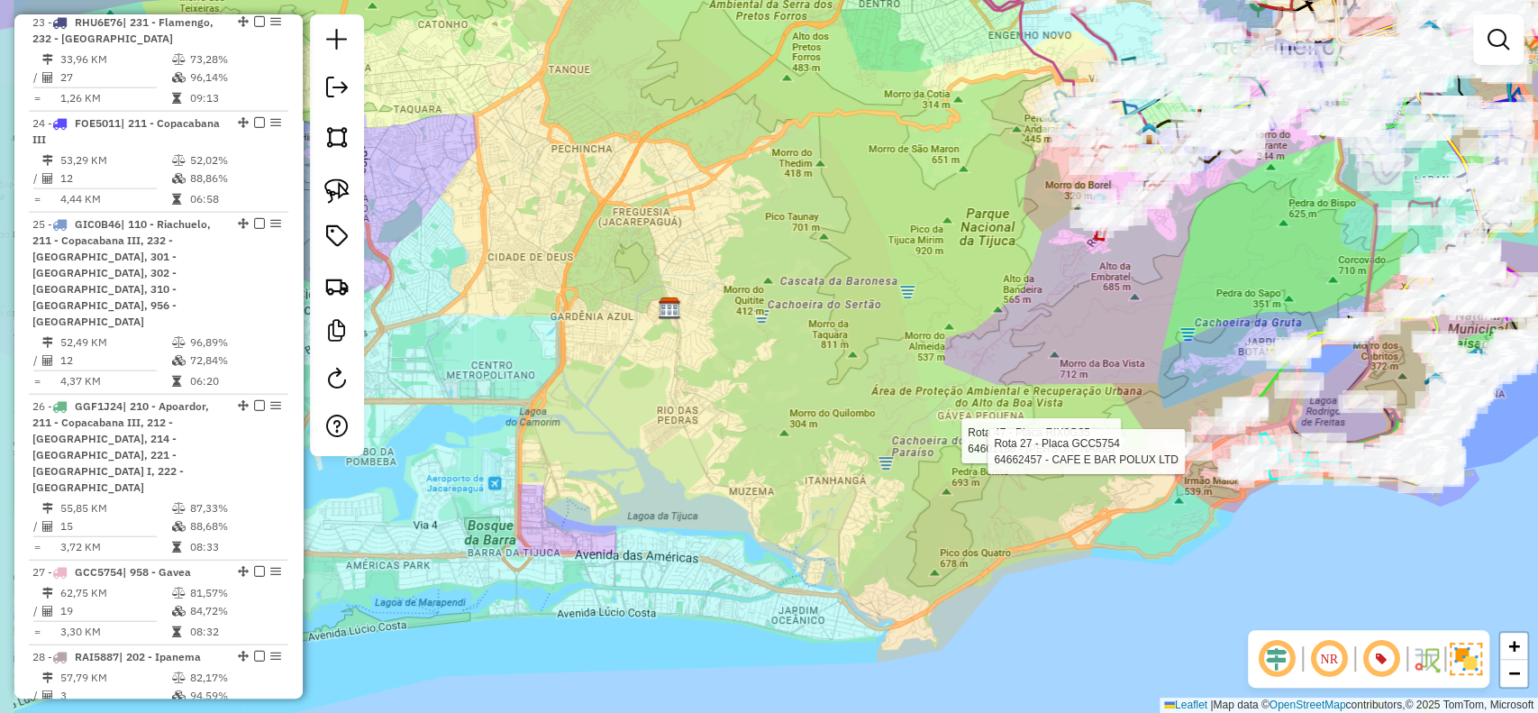
drag, startPoint x: 860, startPoint y: 400, endPoint x: 1052, endPoint y: 288, distance: 222.9
click at [1052, 288] on div "Rota 47 - Placa RIX0G35 64601188 - HEITOR NUSS GUIMARAE Rota 27 - Placa GCC5754…" at bounding box center [769, 356] width 1538 height 713
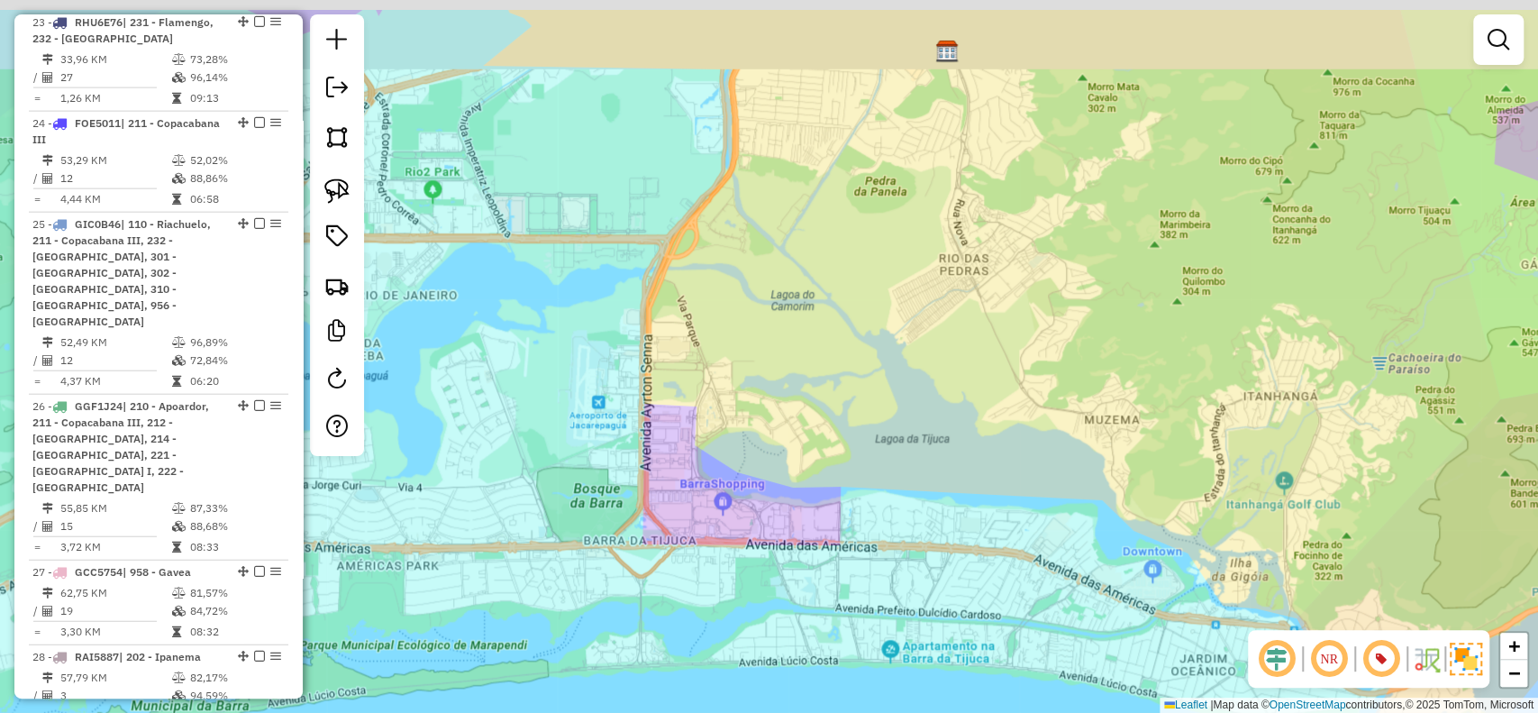
drag, startPoint x: 1065, startPoint y: 270, endPoint x: 1006, endPoint y: 344, distance: 94.8
click at [1006, 350] on div "Rota 47 - Placa RIX0G35 64601188 - HEITOR NUSS GUIMARAE Rota 27 - Placa GCC5754…" at bounding box center [769, 356] width 1538 height 713
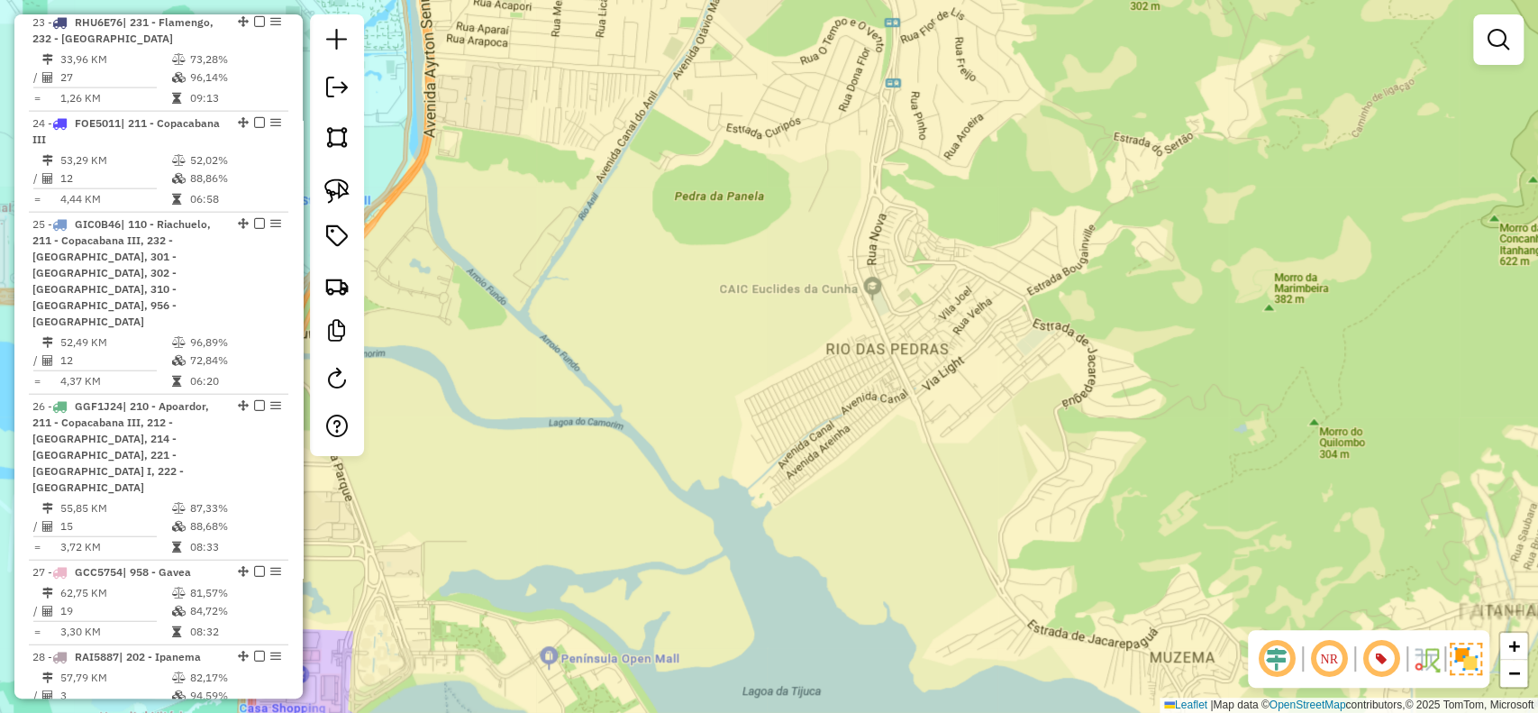
drag, startPoint x: 1029, startPoint y: 270, endPoint x: 1061, endPoint y: 335, distance: 72.5
click at [1064, 340] on div "Rota 47 - Placa RIX0G35 64601188 - HEITOR NUSS GUIMARAE Rota 27 - Placa GCC5754…" at bounding box center [769, 356] width 1538 height 713
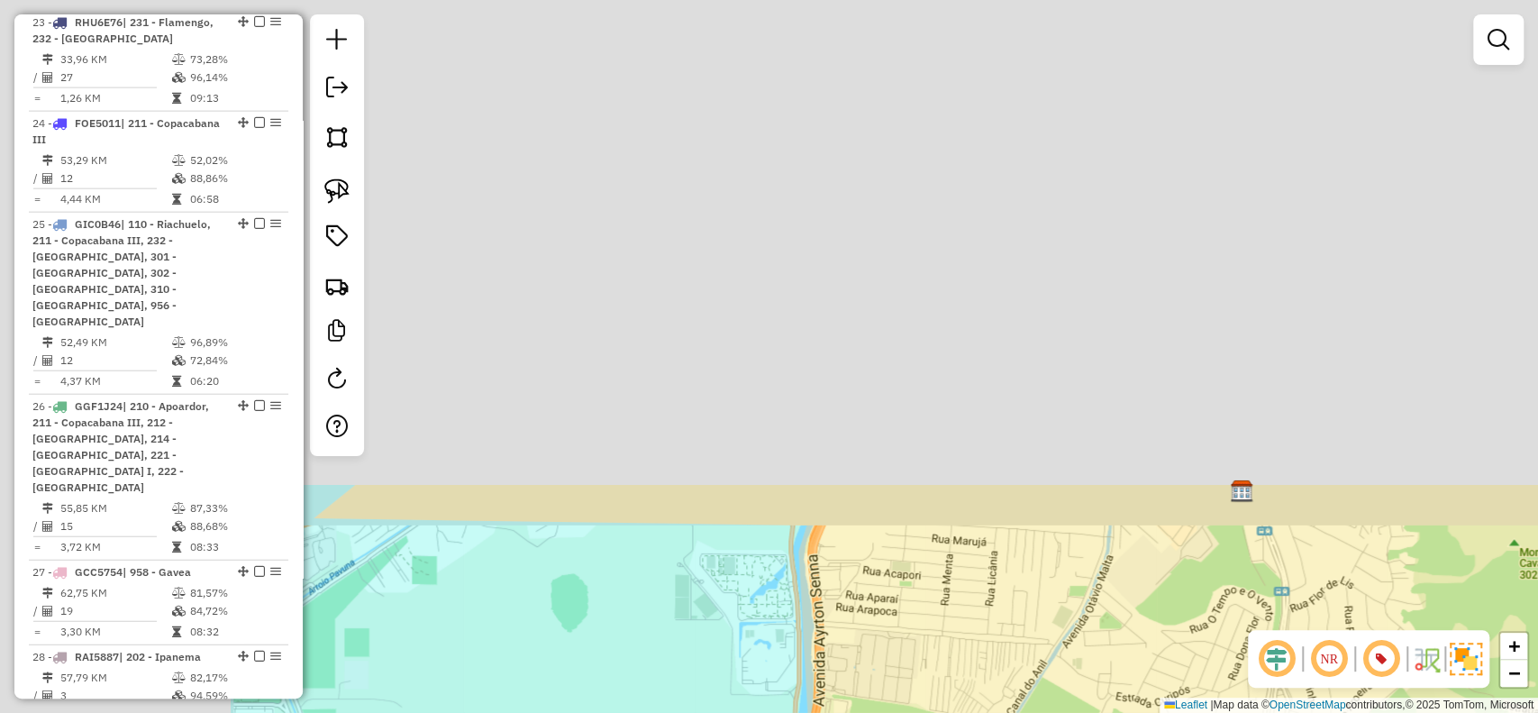
drag, startPoint x: 725, startPoint y: 131, endPoint x: 870, endPoint y: 530, distance: 424.7
click at [1112, 666] on div "Rota 47 - Placa RIX0G35 64601188 - HEITOR NUSS GUIMARAE Rota 27 - Placa GCC5754…" at bounding box center [769, 356] width 1538 height 713
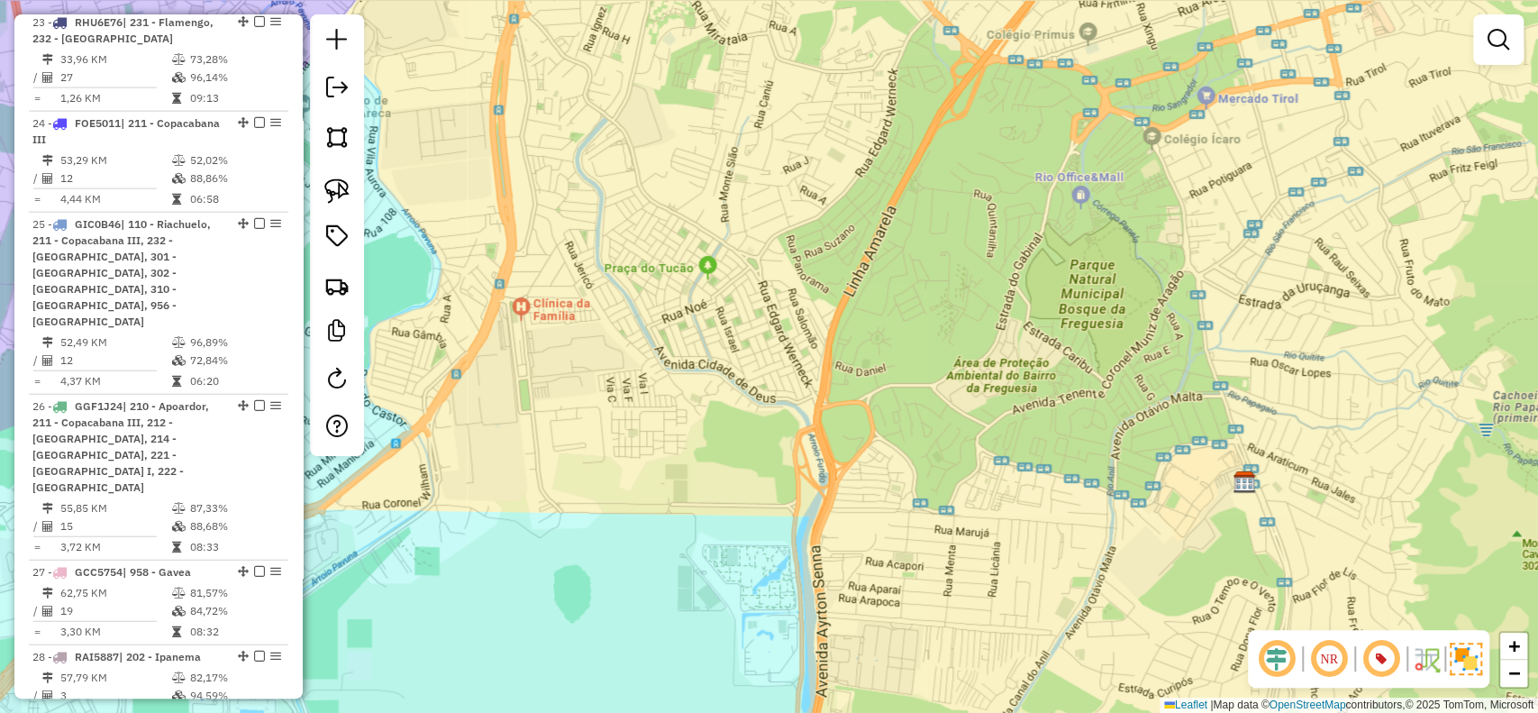
drag, startPoint x: 797, startPoint y: 484, endPoint x: 934, endPoint y: 164, distance: 348.0
click at [943, 144] on div "Rota 47 - Placa RIX0G35 64601188 - HEITOR NUSS GUIMARAE Rota 27 - Placa GCC5754…" at bounding box center [769, 356] width 1538 height 713
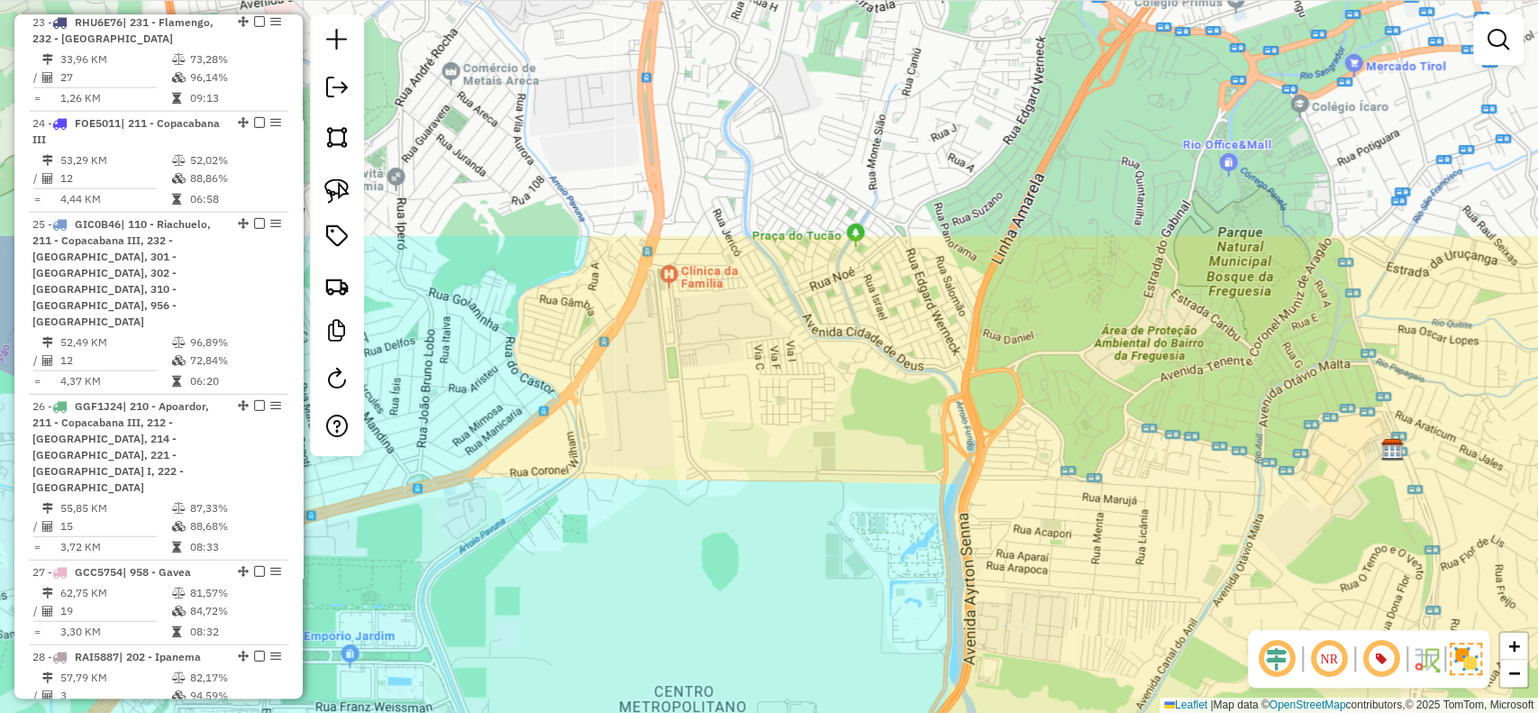
drag, startPoint x: 925, startPoint y: 530, endPoint x: 921, endPoint y: 496, distance: 33.5
click at [925, 557] on div "Rota 47 - Placa RIX0G35 64601188 - HEITOR NUSS GUIMARAE Rota 27 - Placa GCC5754…" at bounding box center [769, 356] width 1538 height 713
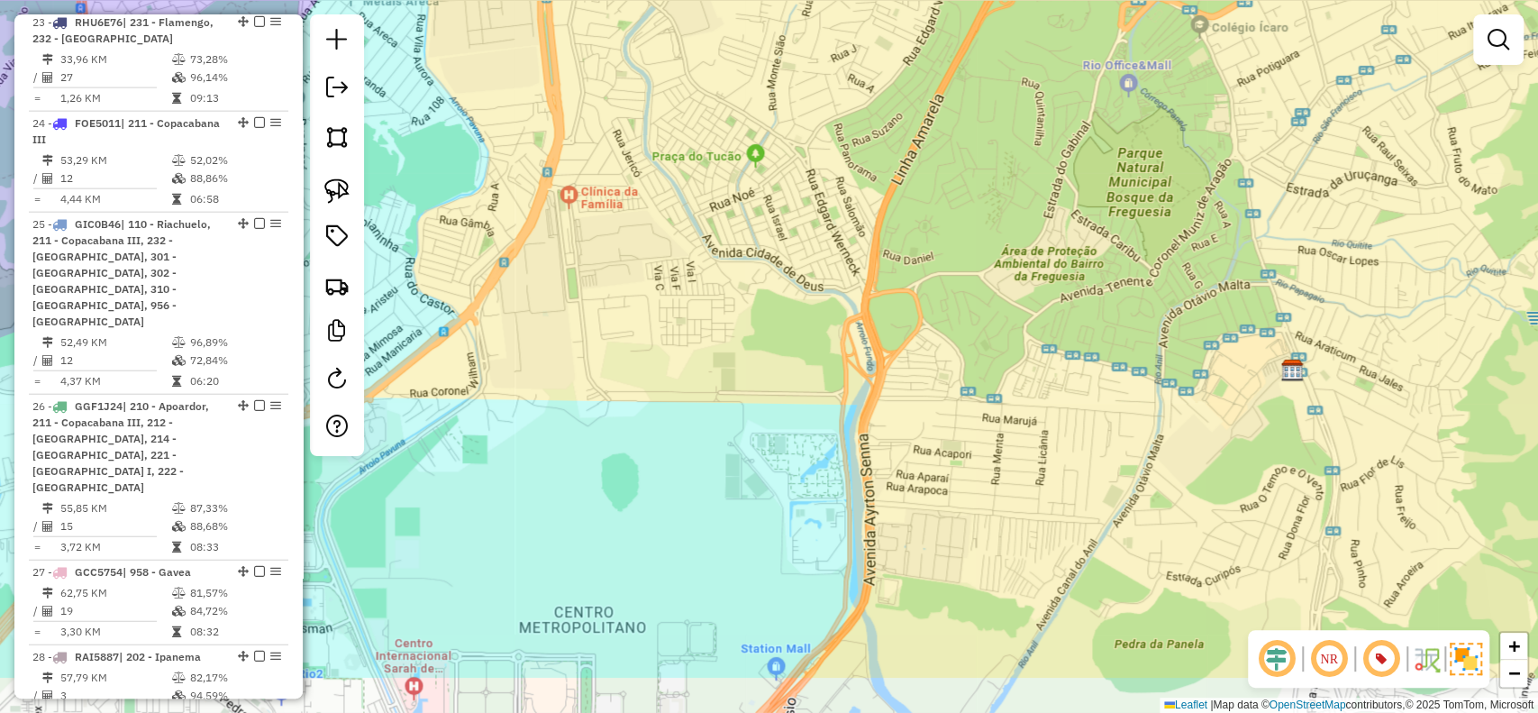
drag, startPoint x: 1108, startPoint y: 443, endPoint x: 1005, endPoint y: 357, distance: 135.0
click at [1005, 342] on div "Rota 47 - Placa RIX0G35 64601188 - HEITOR NUSS GUIMARAE Rota 27 - Placa GCC5754…" at bounding box center [769, 356] width 1538 height 713
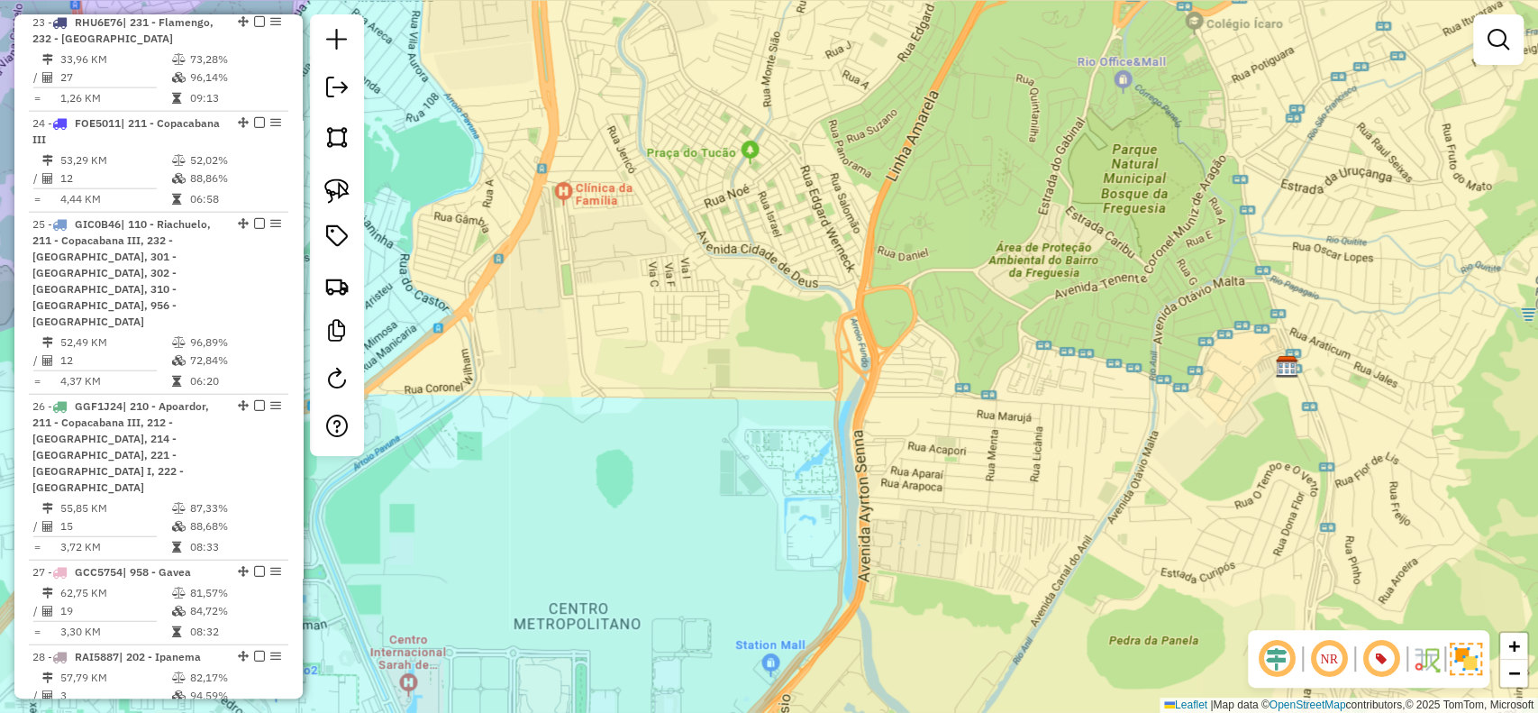
drag, startPoint x: 460, startPoint y: 542, endPoint x: 411, endPoint y: 749, distance: 213.1
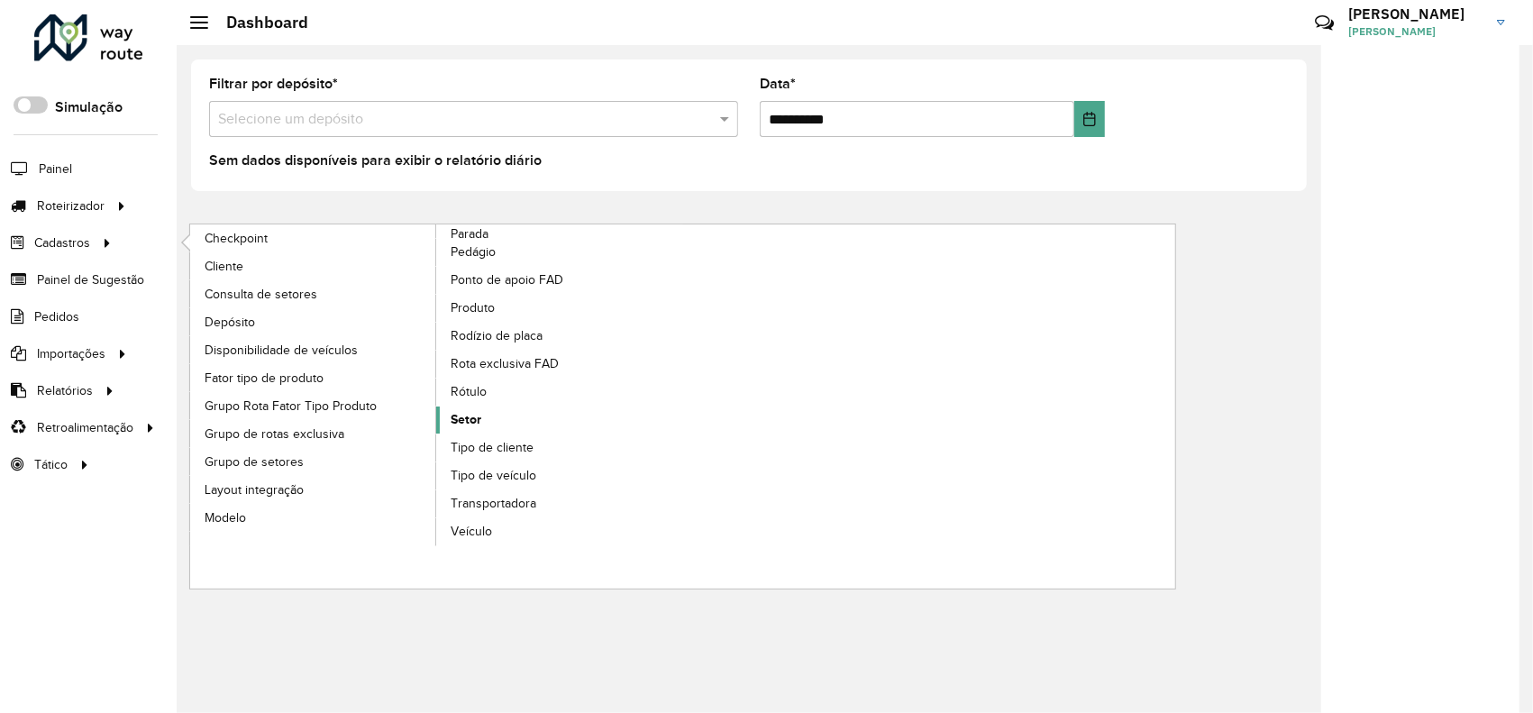
click at [486, 419] on link "Setor" at bounding box center [559, 419] width 247 height 27
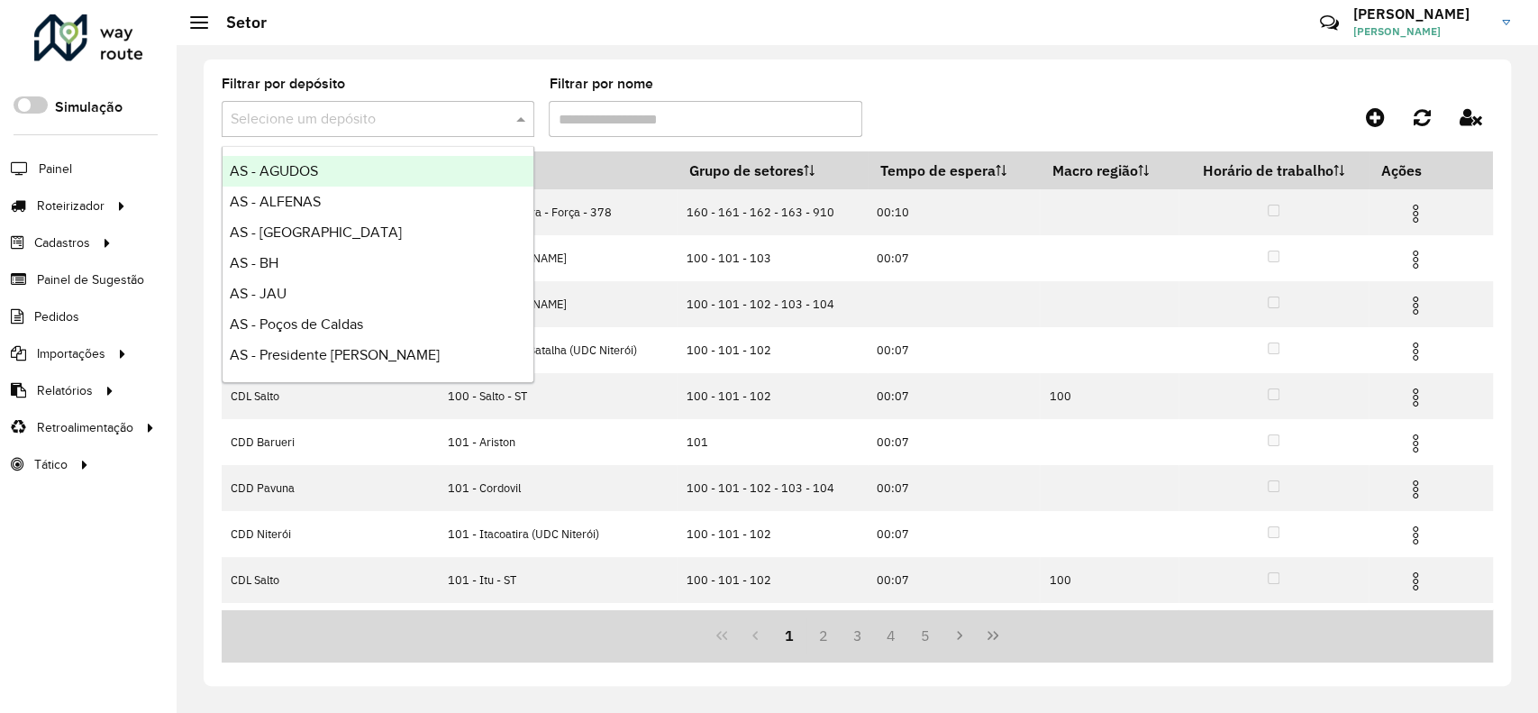
click at [454, 123] on input "text" at bounding box center [360, 120] width 259 height 22
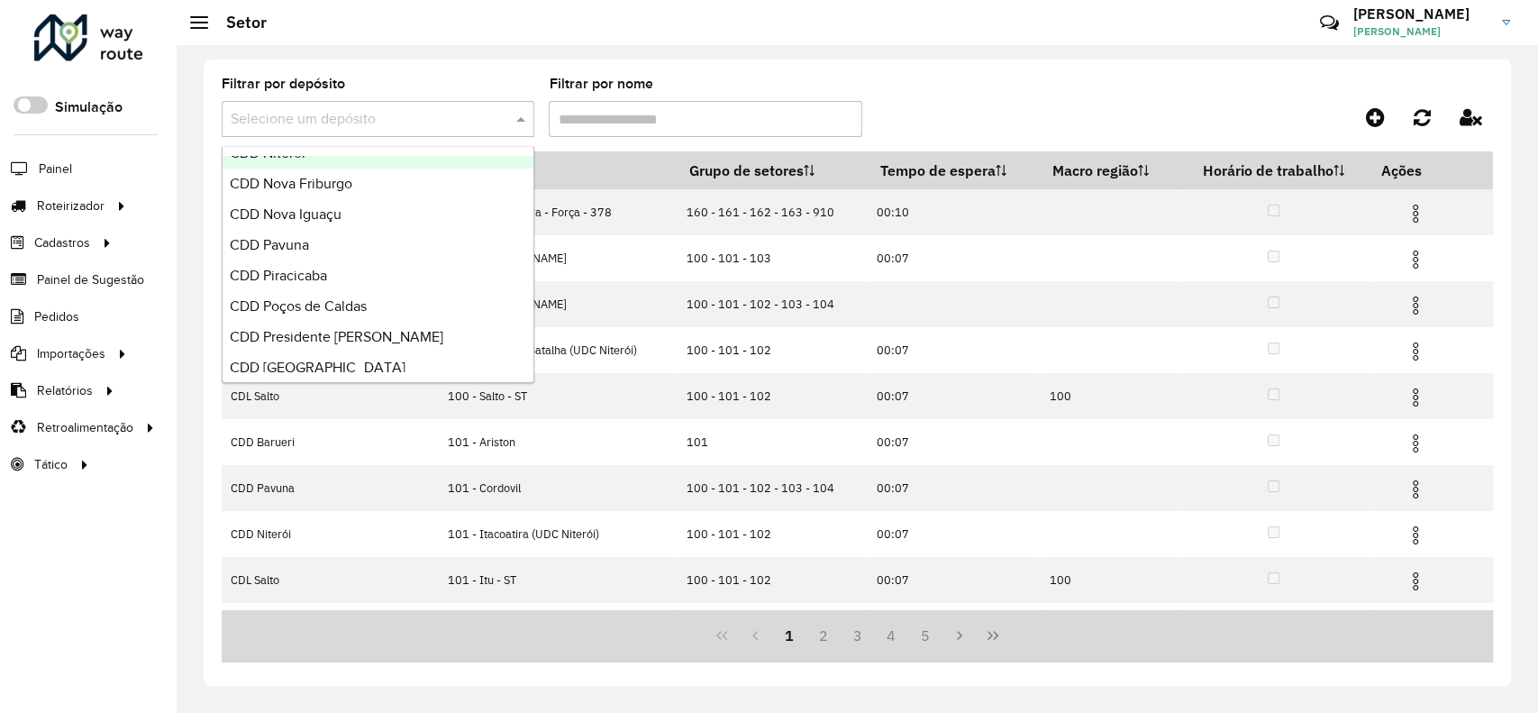
scroll to position [721, 0]
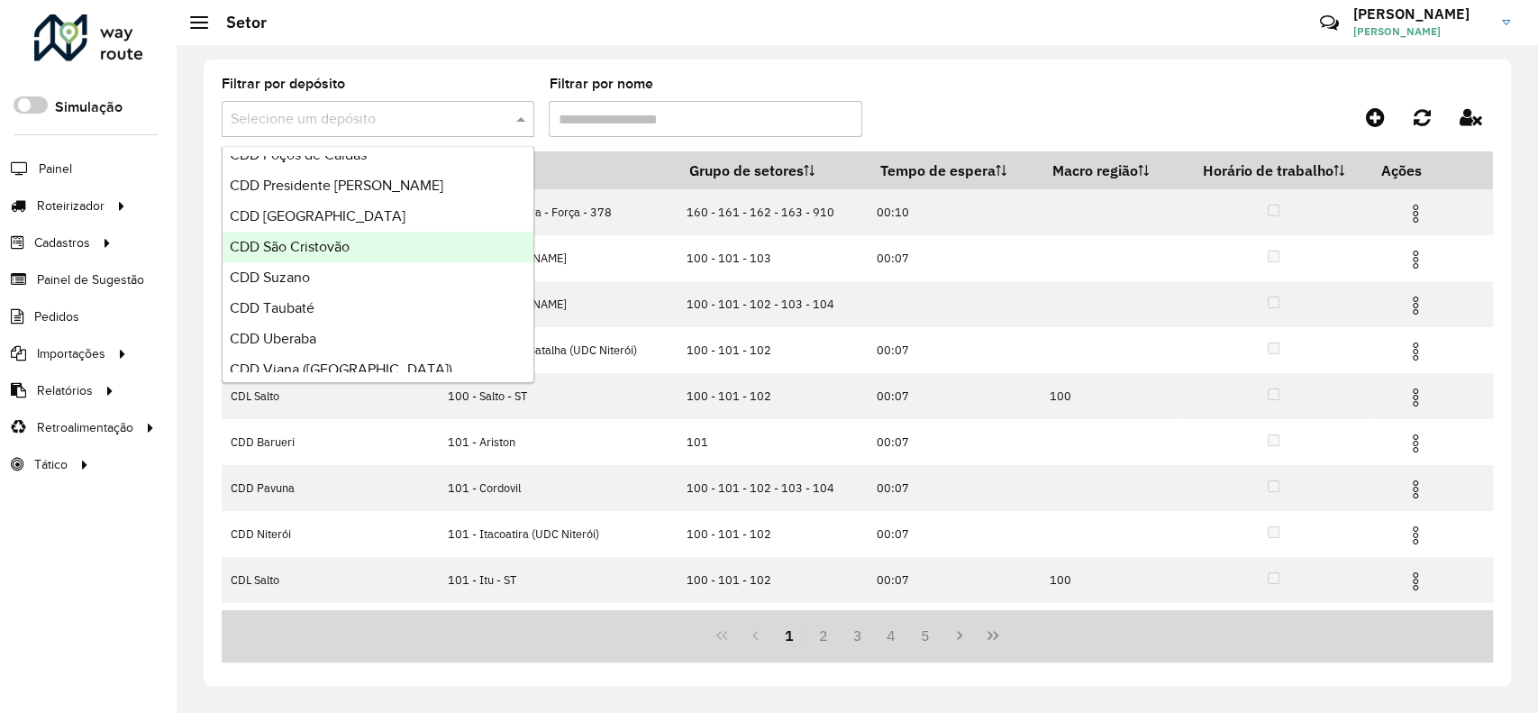
click at [392, 242] on div "CDD São Cristovão" at bounding box center [378, 247] width 311 height 31
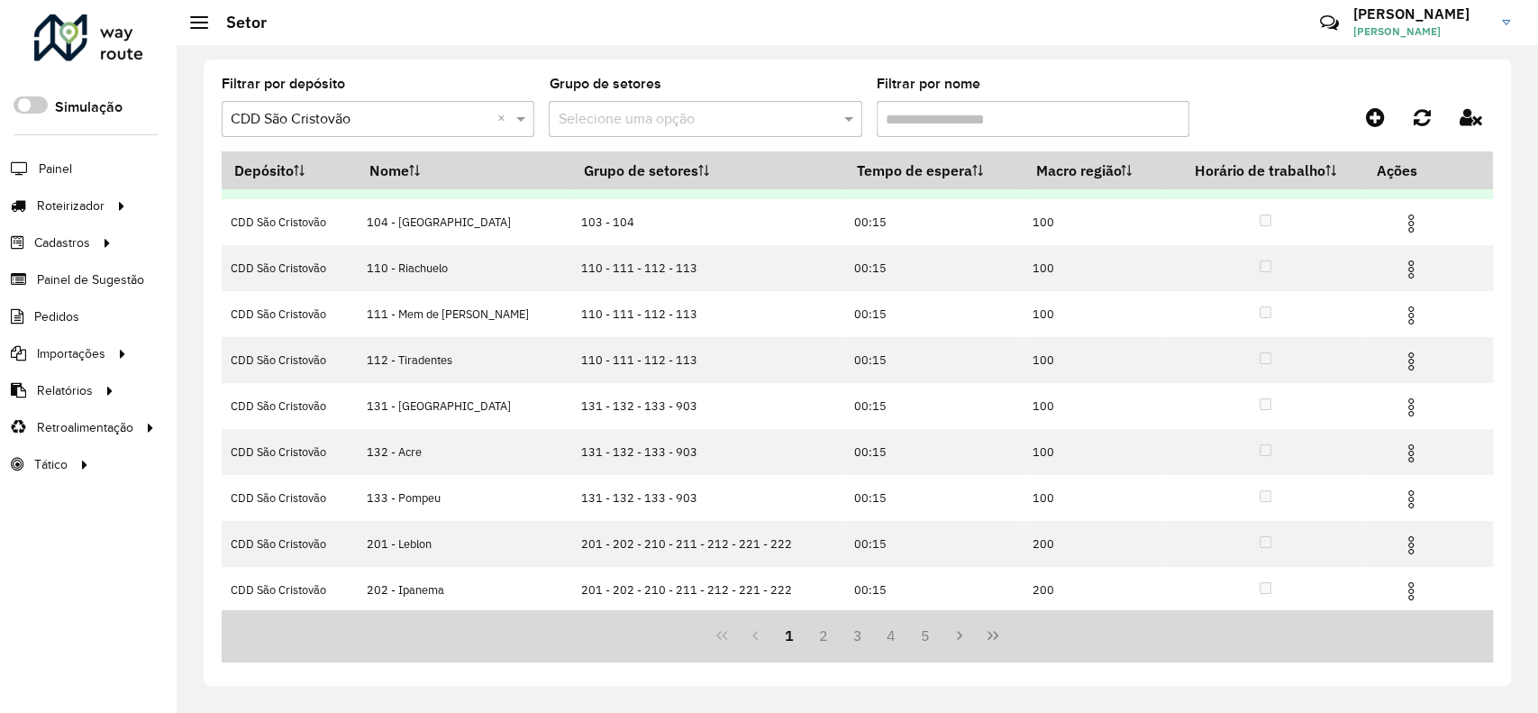
scroll to position [130, 0]
click at [470, 120] on input "text" at bounding box center [360, 120] width 259 height 22
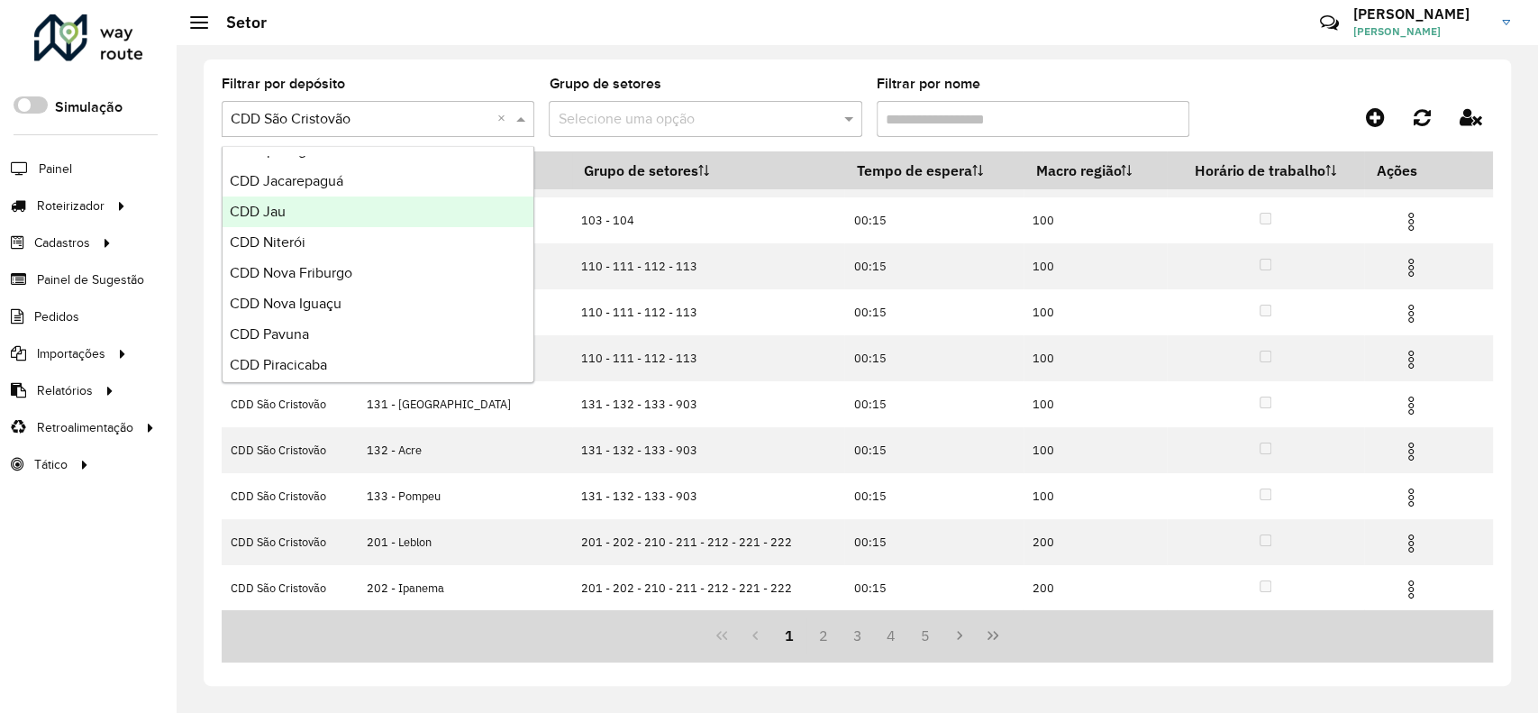
scroll to position [600, 0]
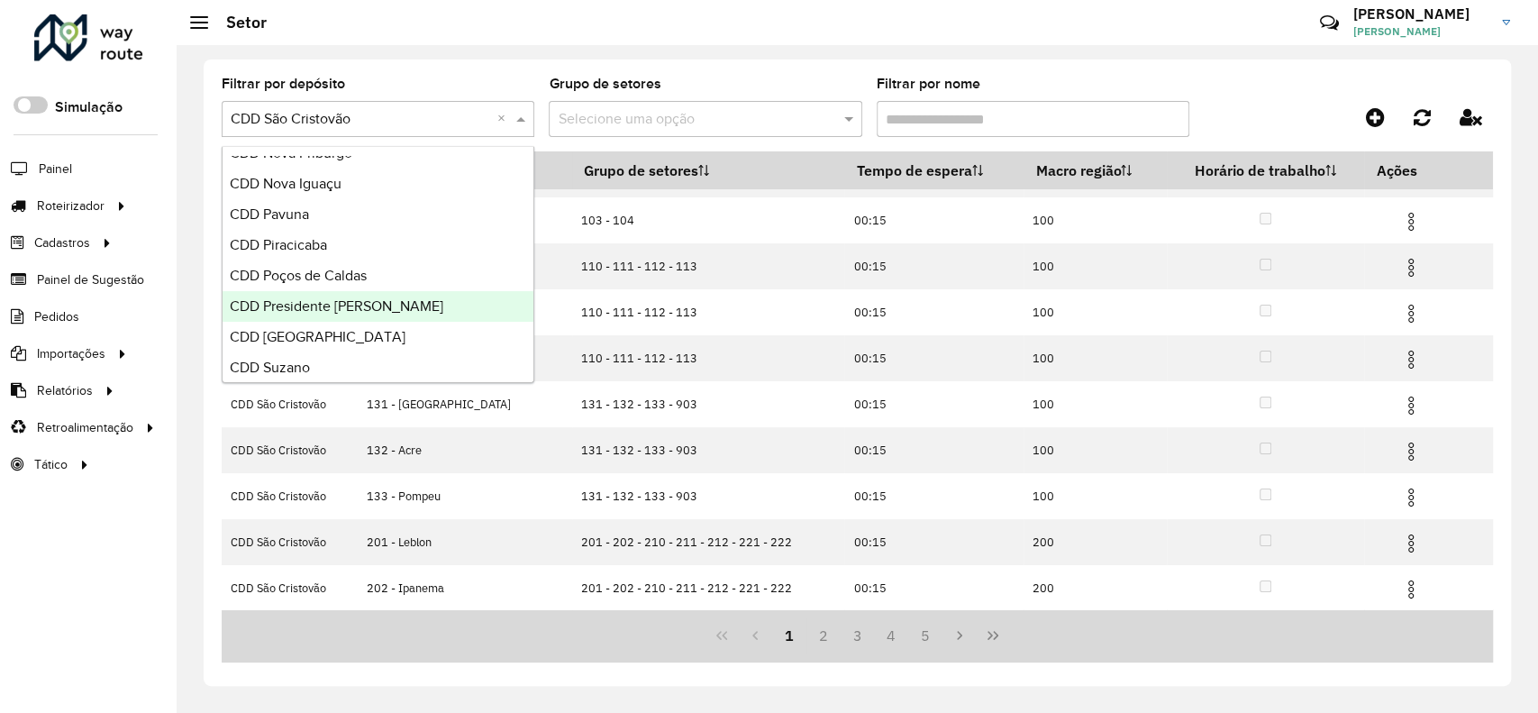
click at [396, 303] on div "CDD Presidente [PERSON_NAME]" at bounding box center [378, 306] width 311 height 31
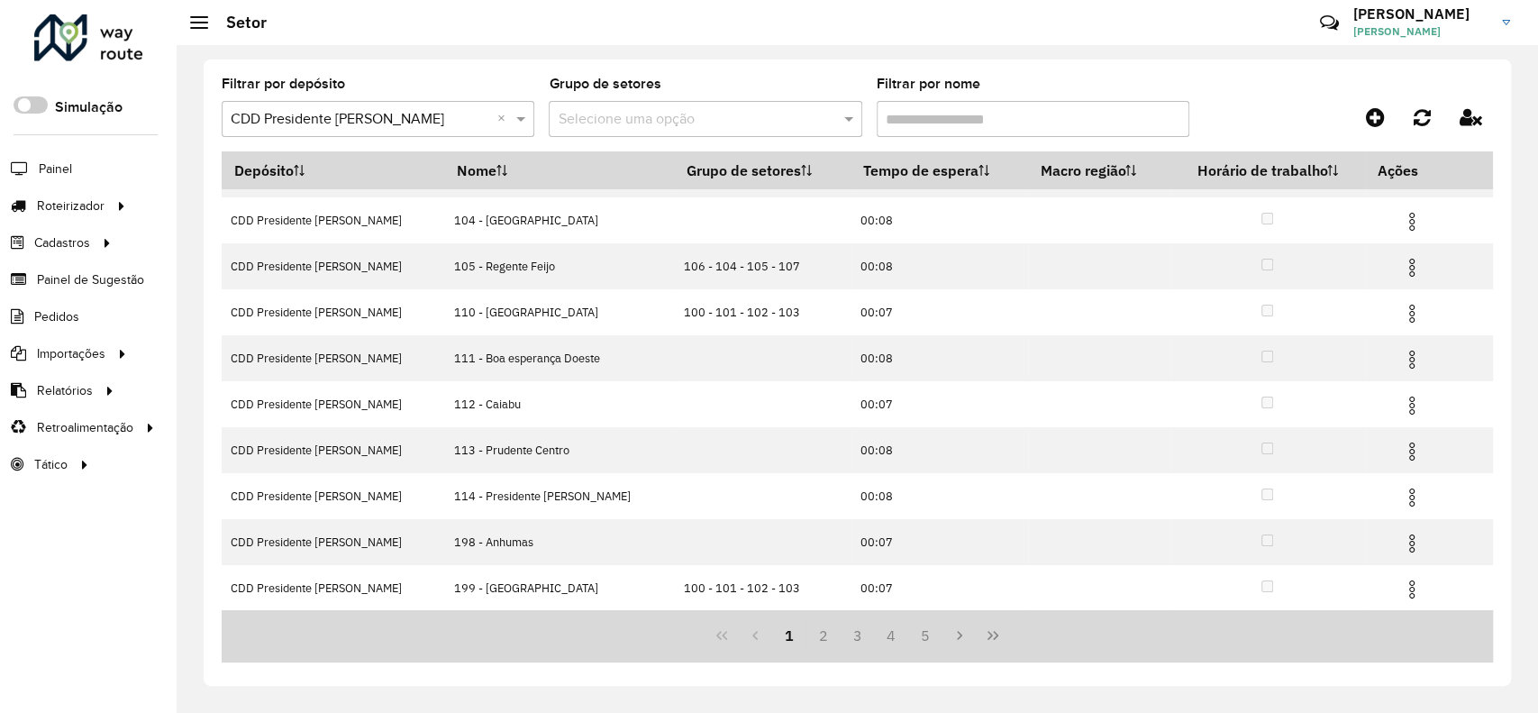
click at [908, 125] on input "Filtrar por nome" at bounding box center [1033, 119] width 313 height 36
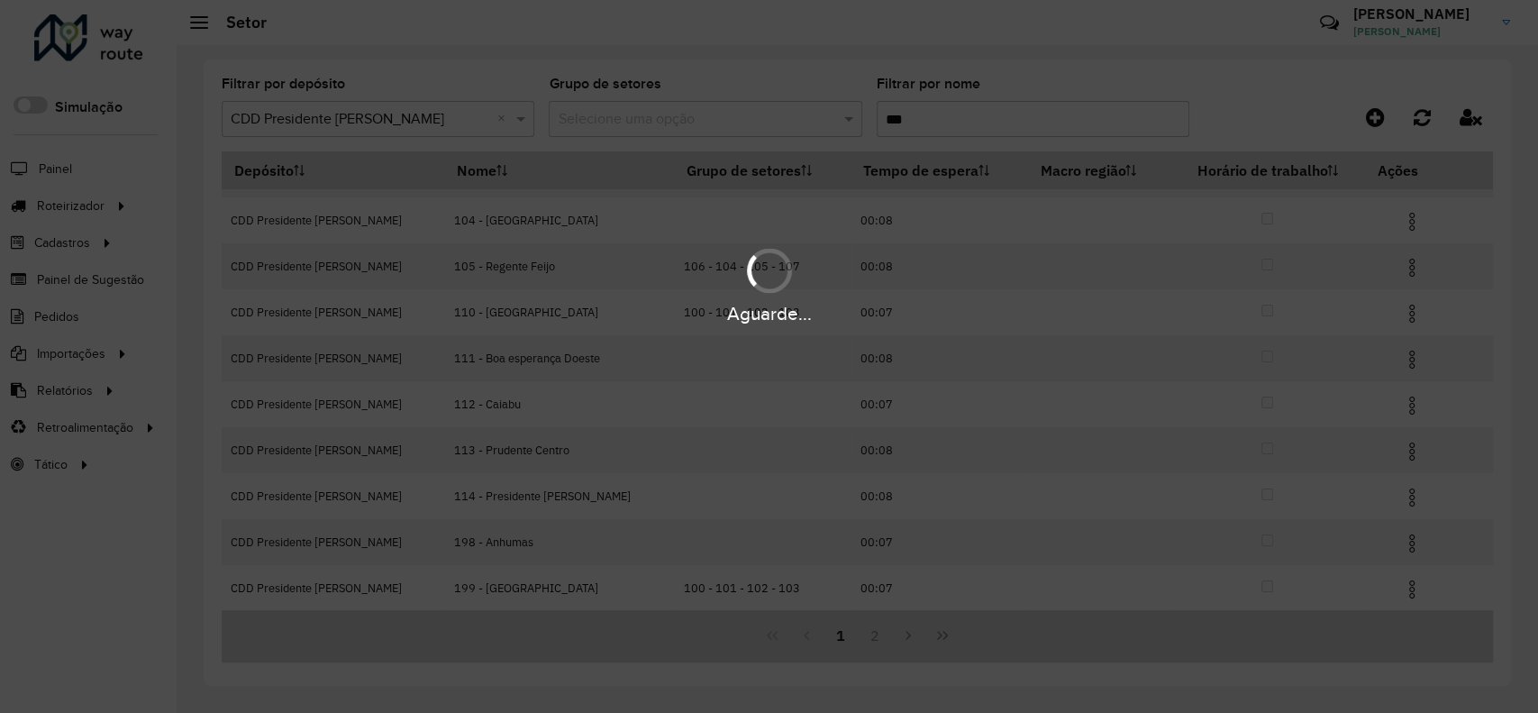
scroll to position [0, 0]
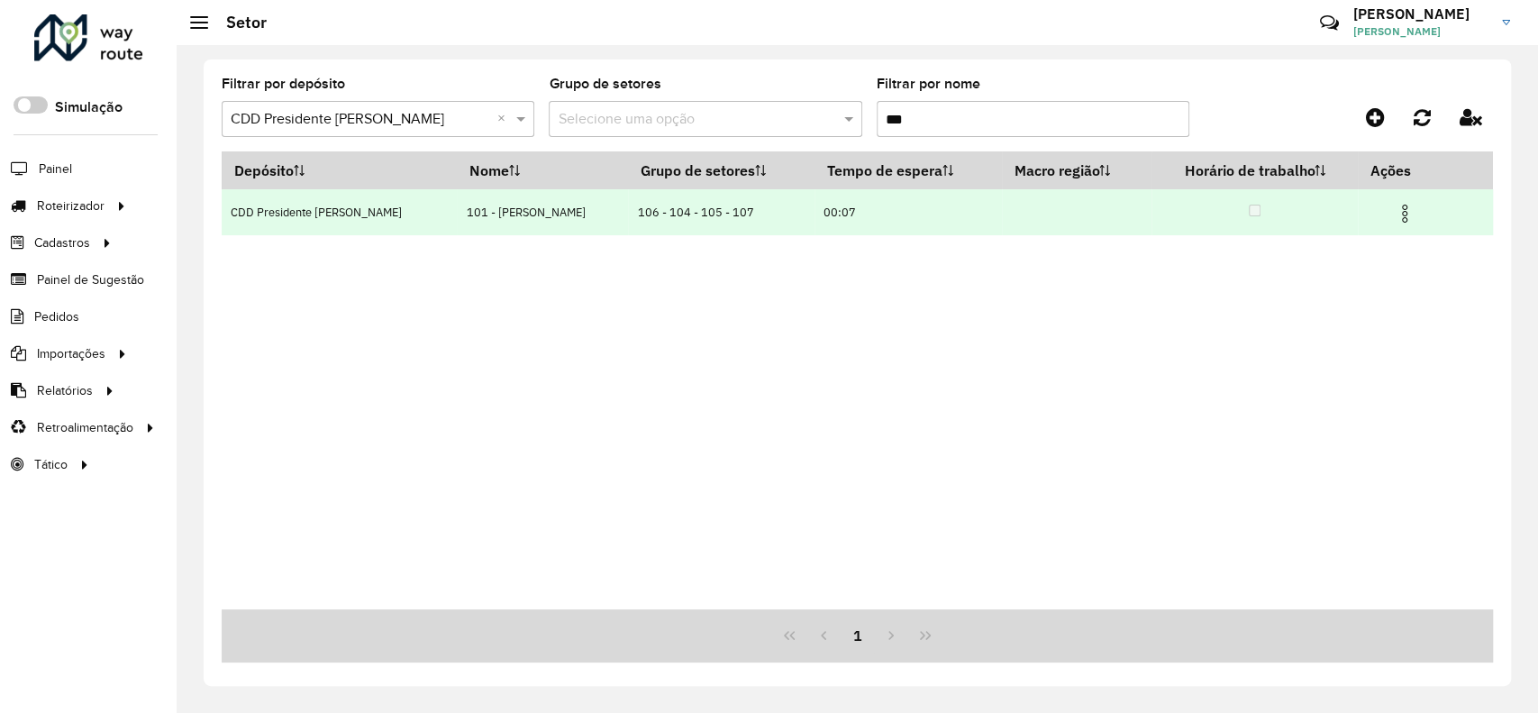
type input "***"
click at [1396, 210] on img at bounding box center [1405, 214] width 22 height 22
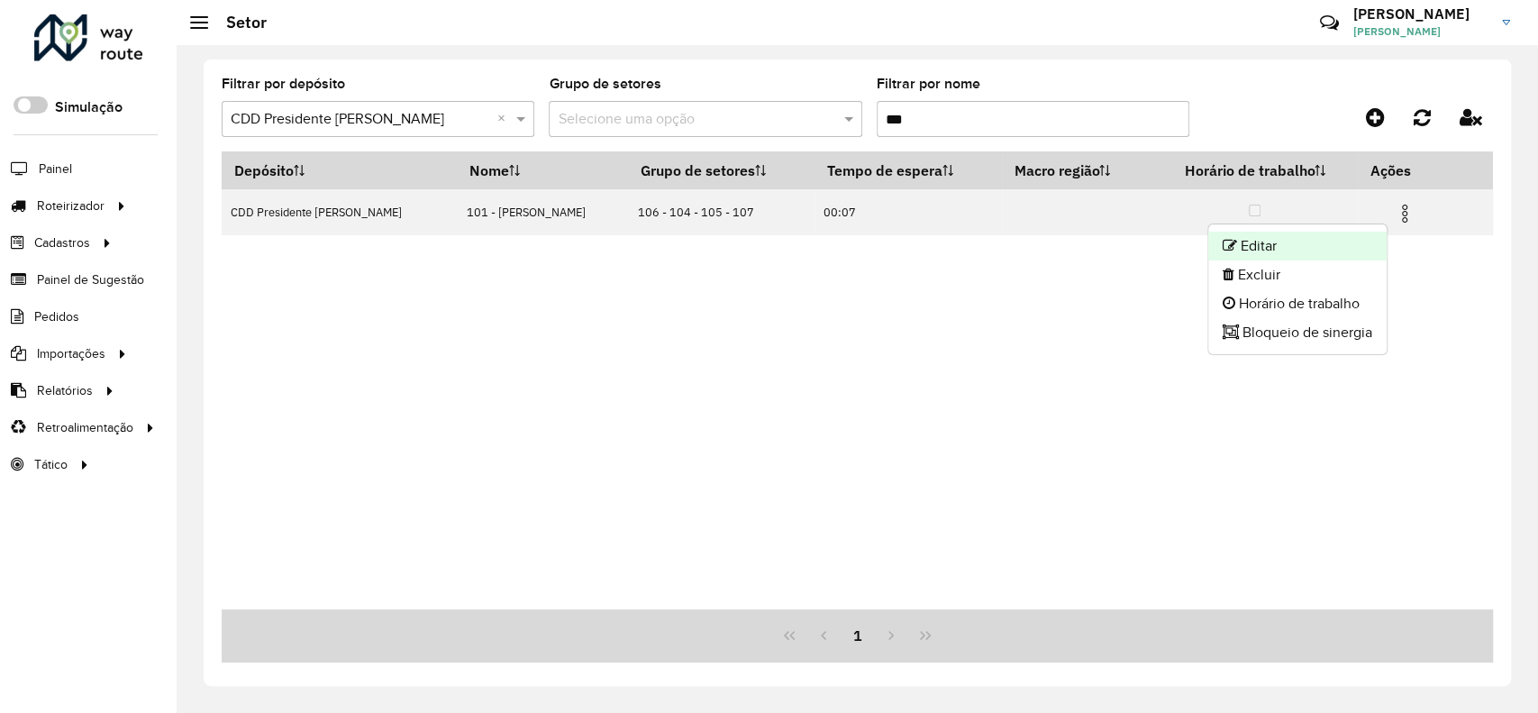
click at [1366, 249] on li "Editar" at bounding box center [1297, 246] width 178 height 29
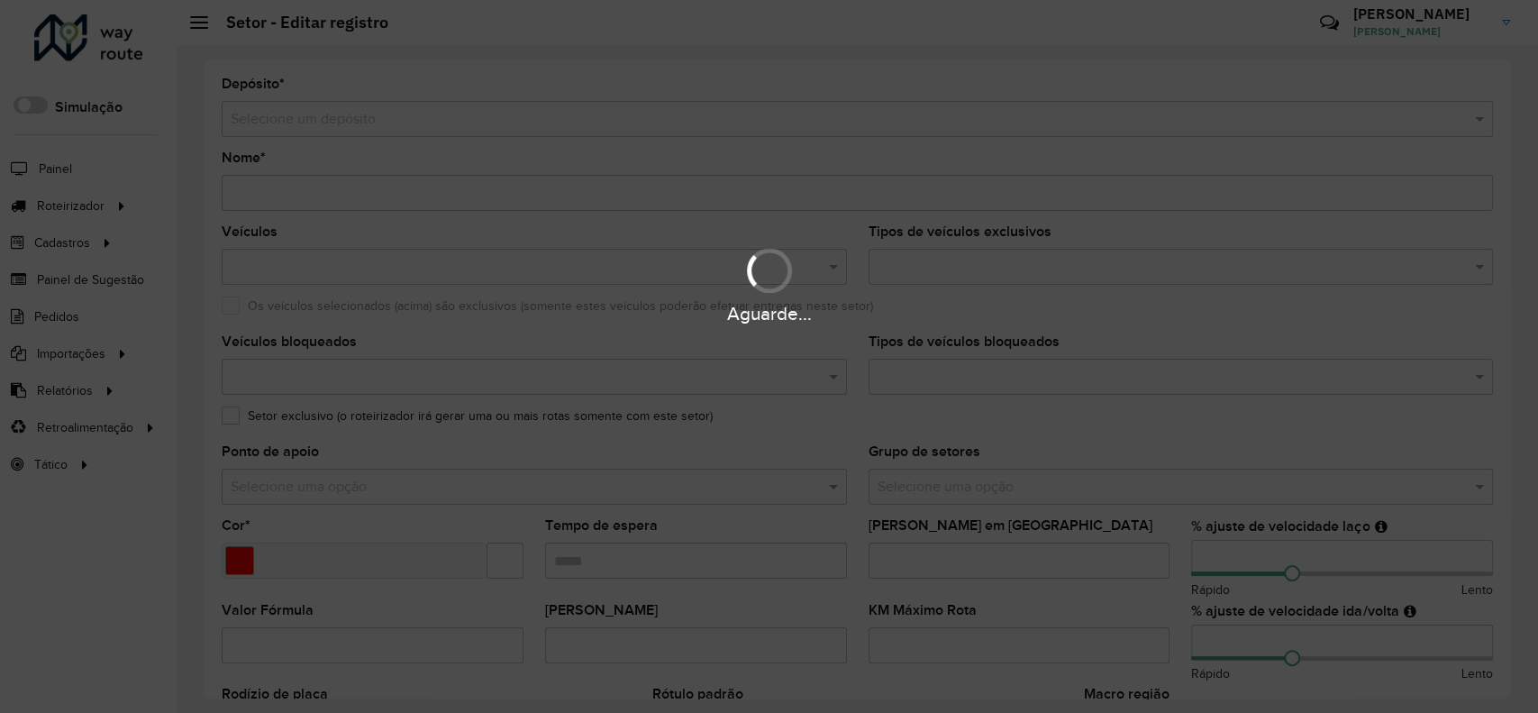
type input "**********"
type input "*******"
type input "*****"
type input "**"
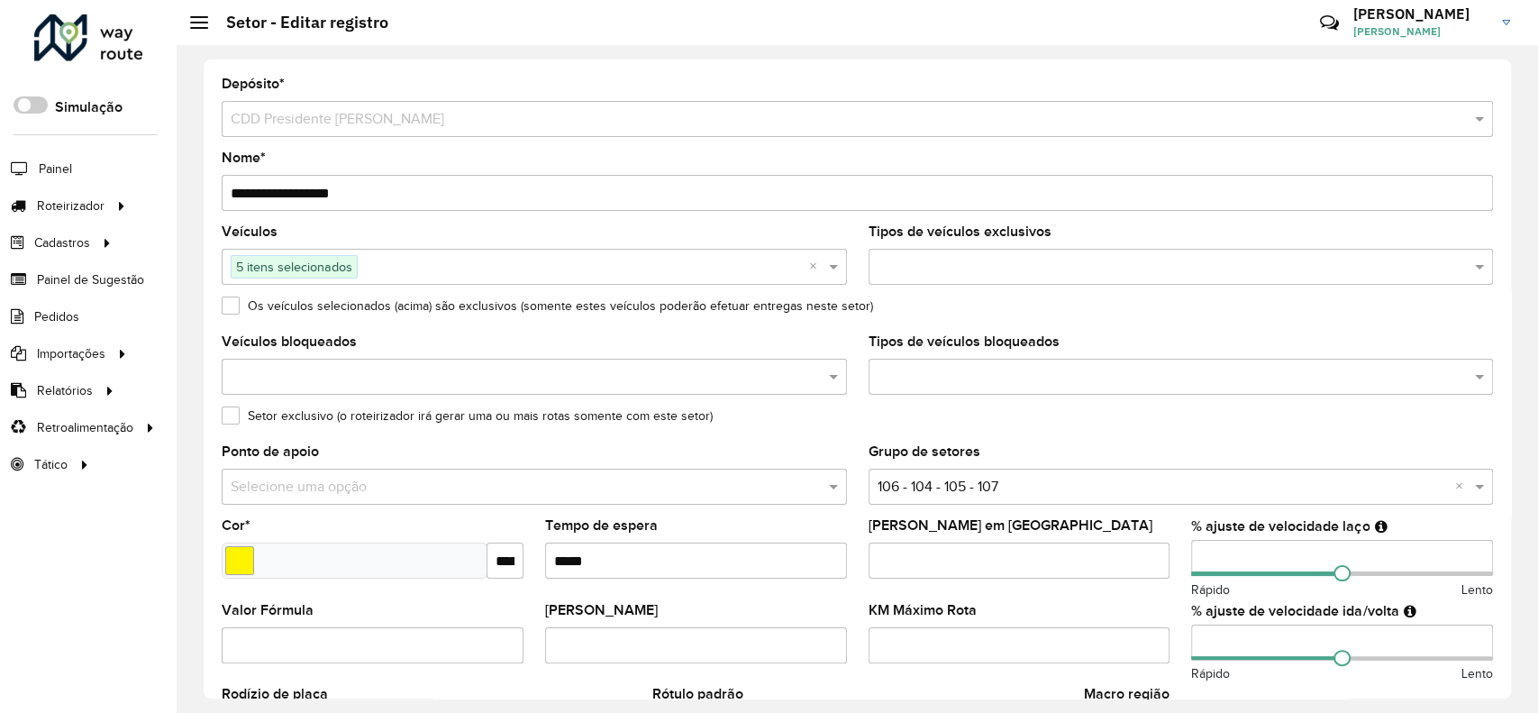
click at [1471, 634] on input "**" at bounding box center [1342, 642] width 302 height 36
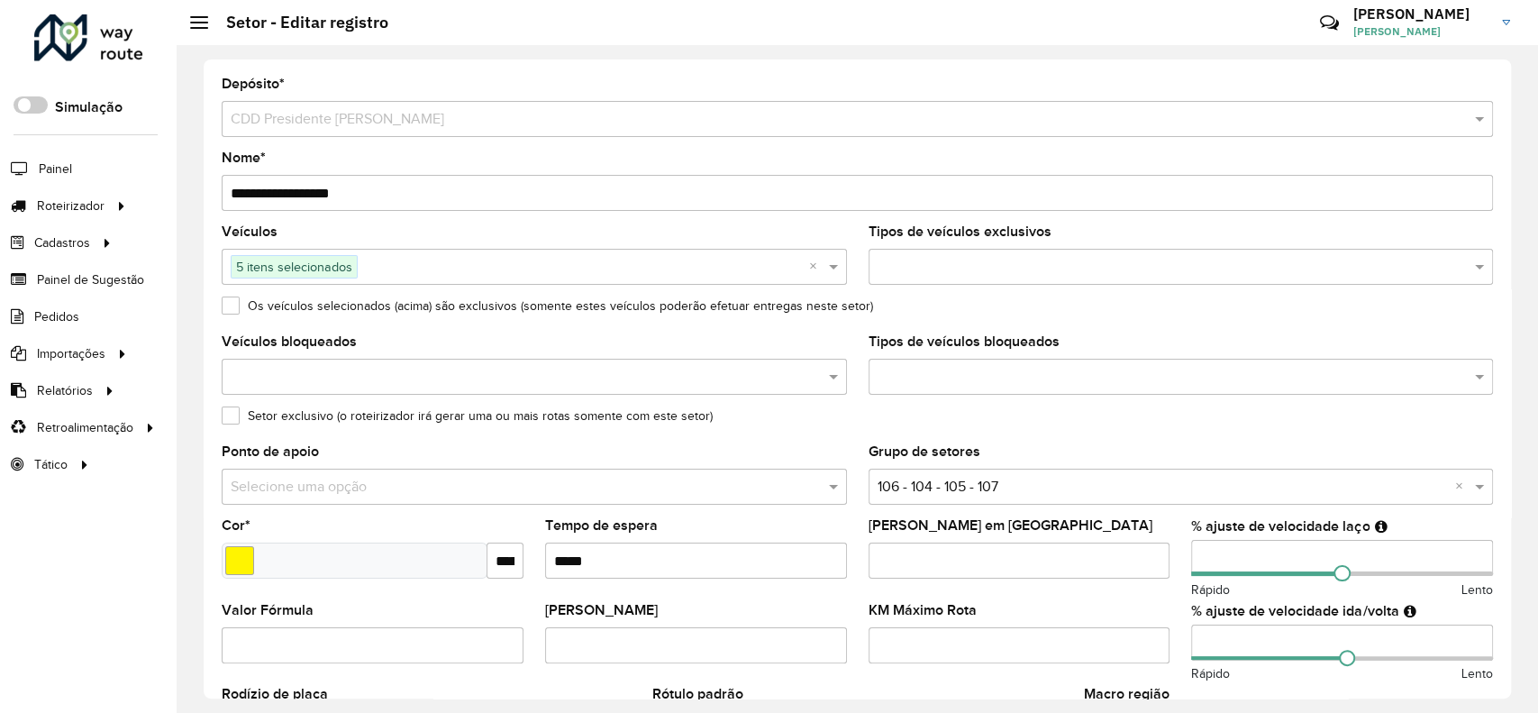
click at [1471, 634] on input "**" at bounding box center [1342, 642] width 302 height 36
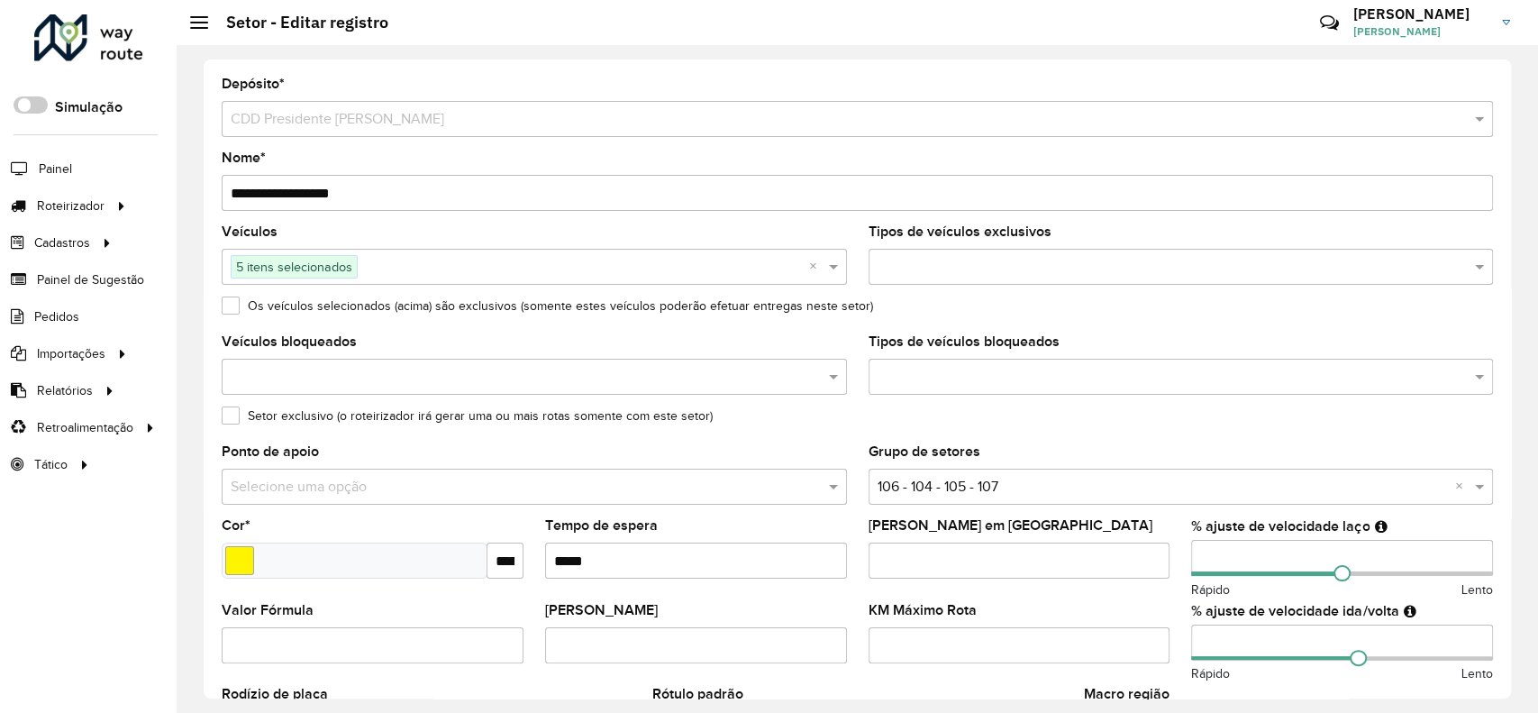
click at [1471, 634] on input "**" at bounding box center [1342, 642] width 302 height 36
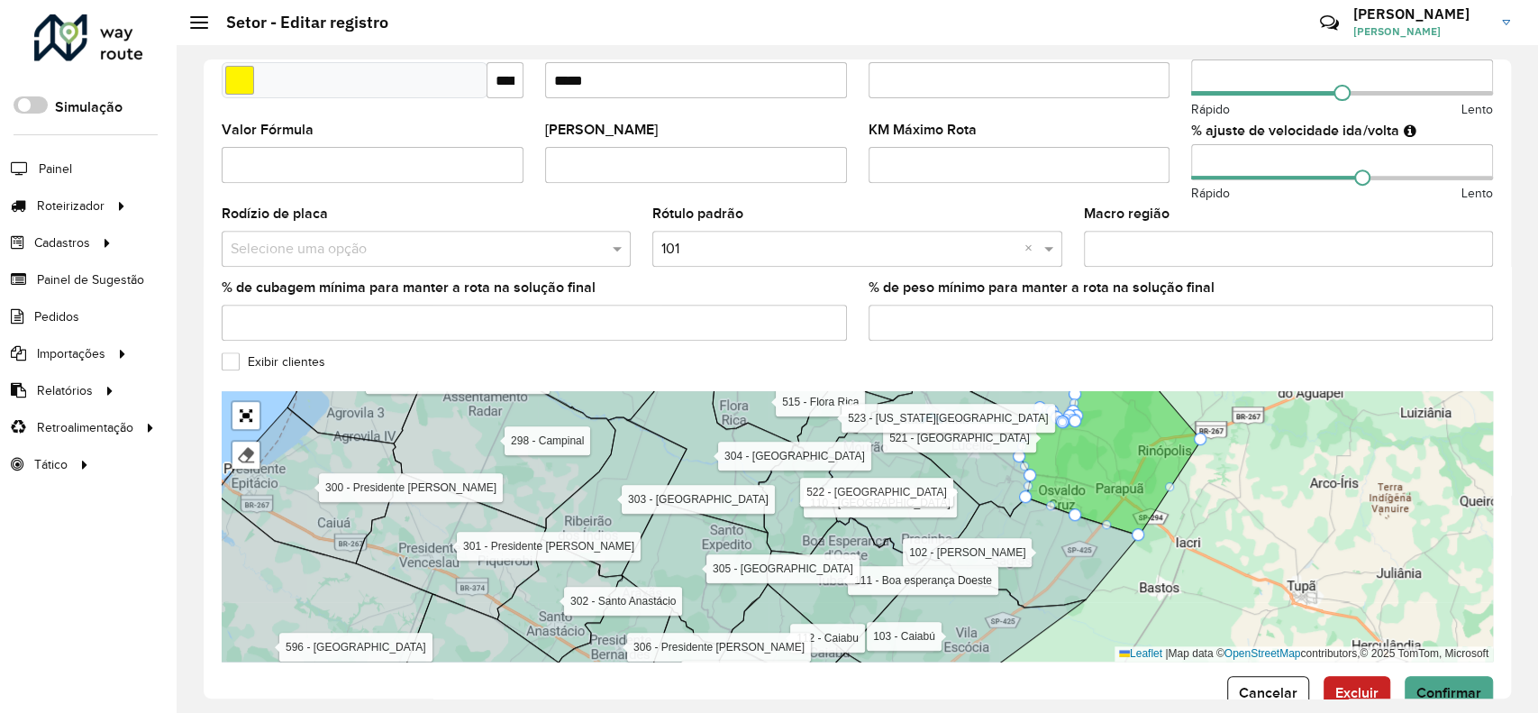
scroll to position [360, 0]
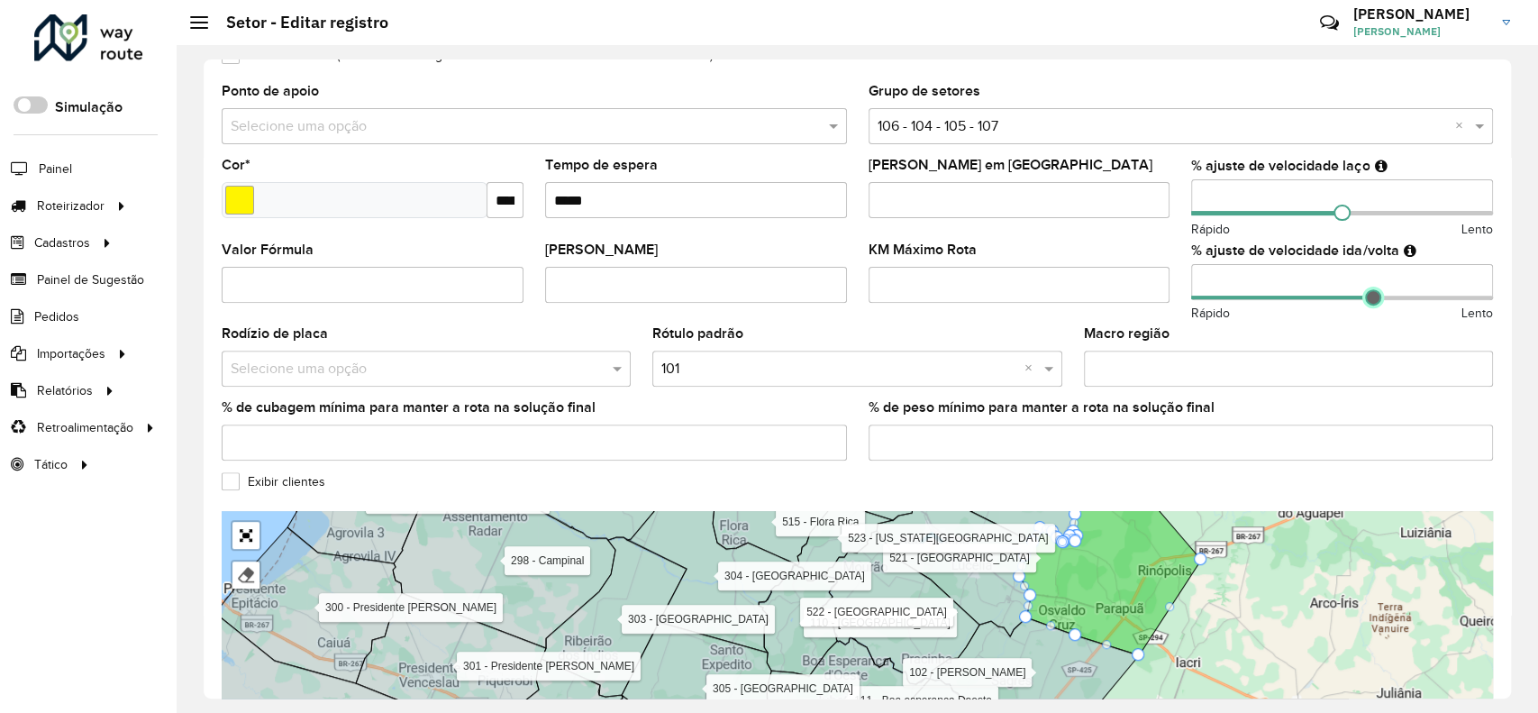
drag, startPoint x: 1359, startPoint y: 298, endPoint x: 1370, endPoint y: 295, distance: 11.4
click at [1370, 295] on span at bounding box center [1373, 297] width 16 height 16
drag, startPoint x: 1364, startPoint y: 292, endPoint x: 1386, endPoint y: 301, distance: 23.4
click at [1386, 301] on span at bounding box center [1392, 297] width 16 height 16
click at [1386, 299] on span at bounding box center [1391, 297] width 16 height 16
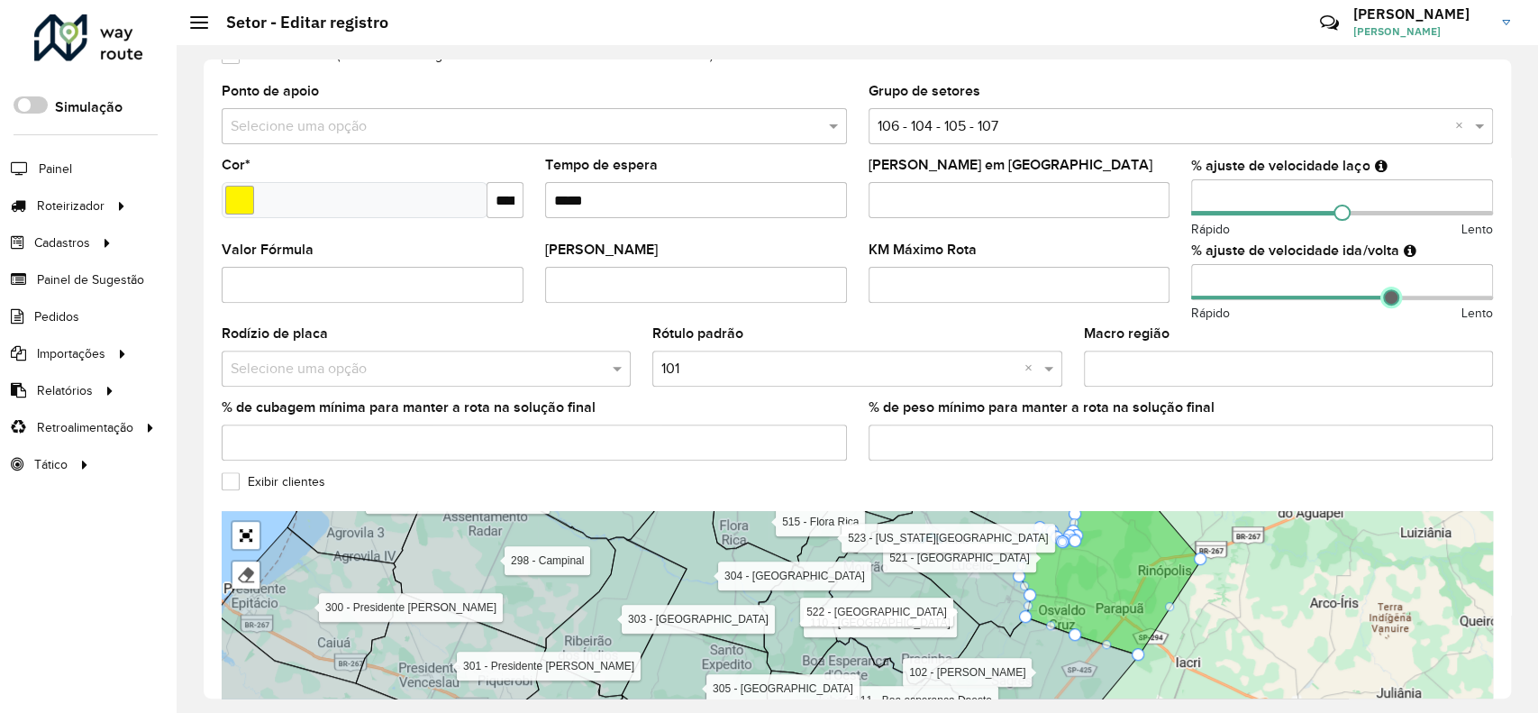
click at [1387, 299] on span at bounding box center [1391, 297] width 16 height 16
type input "***"
click at [1391, 297] on span at bounding box center [1396, 297] width 16 height 16
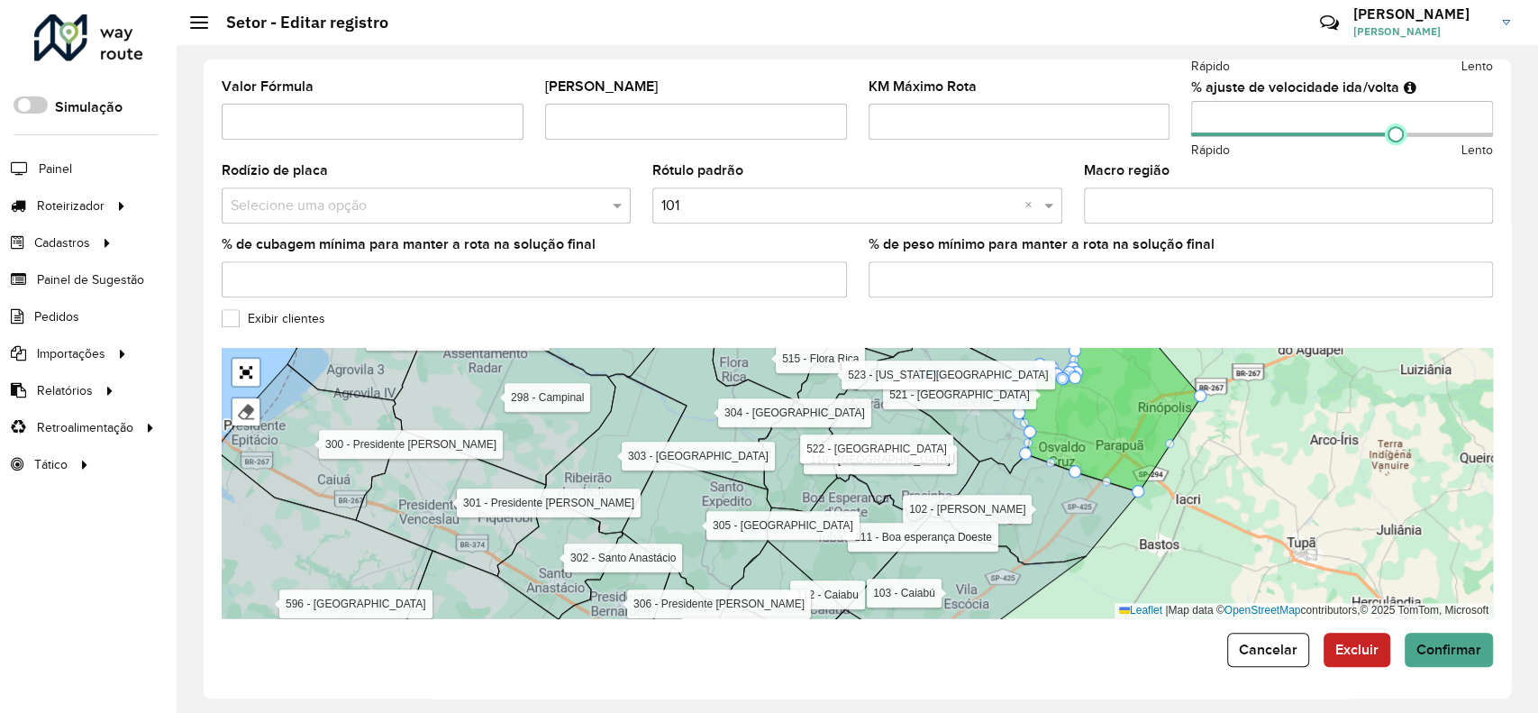
scroll to position [524, 0]
click at [1435, 645] on span "Confirmar" at bounding box center [1449, 648] width 65 height 15
click at [1442, 651] on span "Confirmar" at bounding box center [1449, 648] width 65 height 15
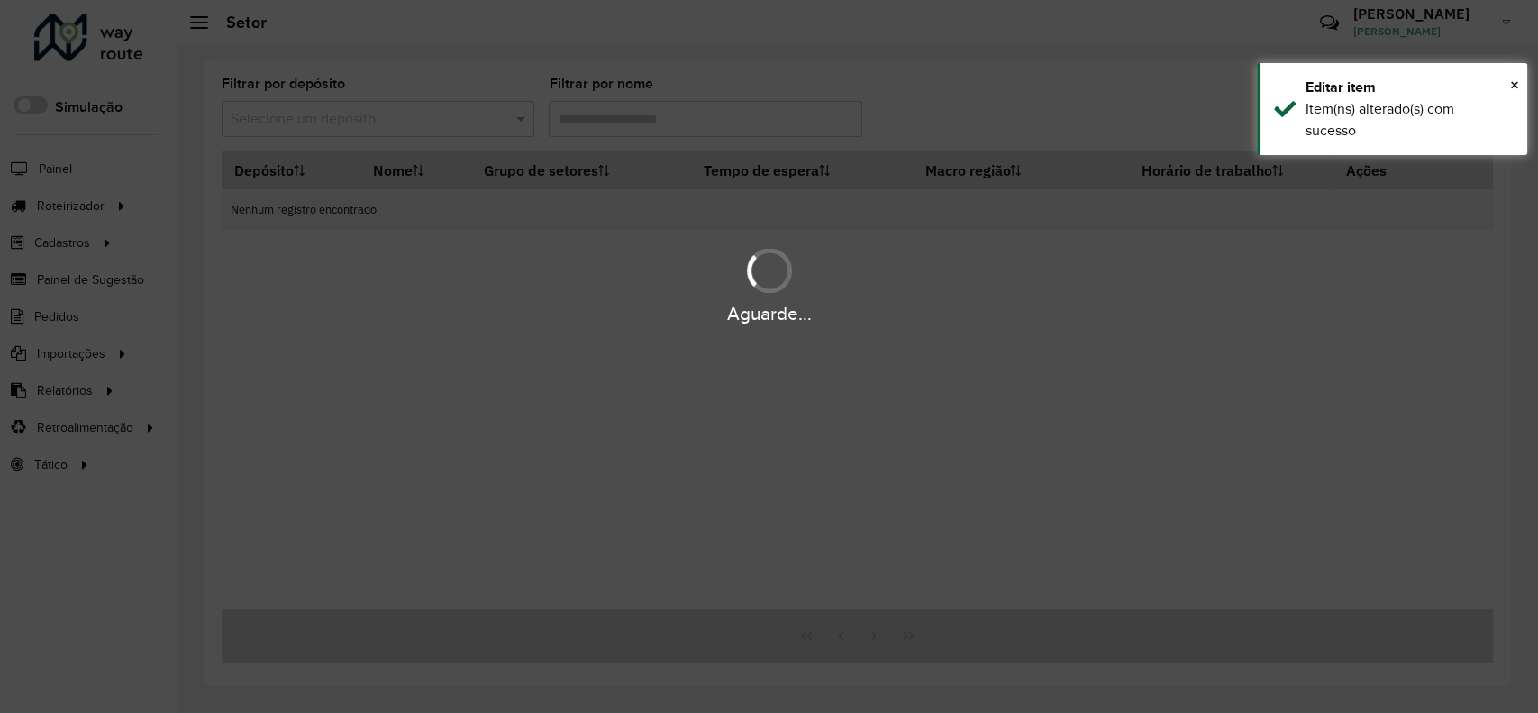
type input "***"
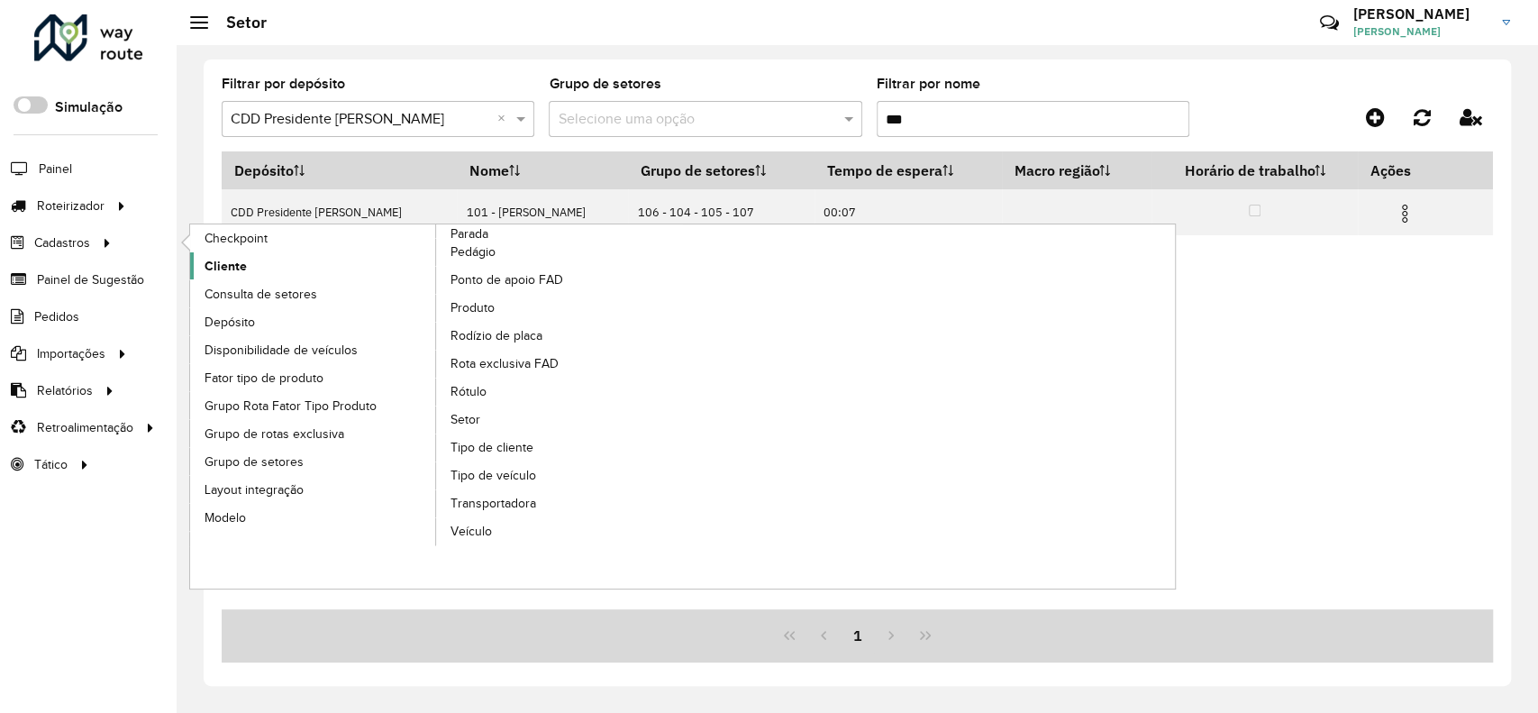
click at [257, 264] on link "Cliente" at bounding box center [313, 265] width 247 height 27
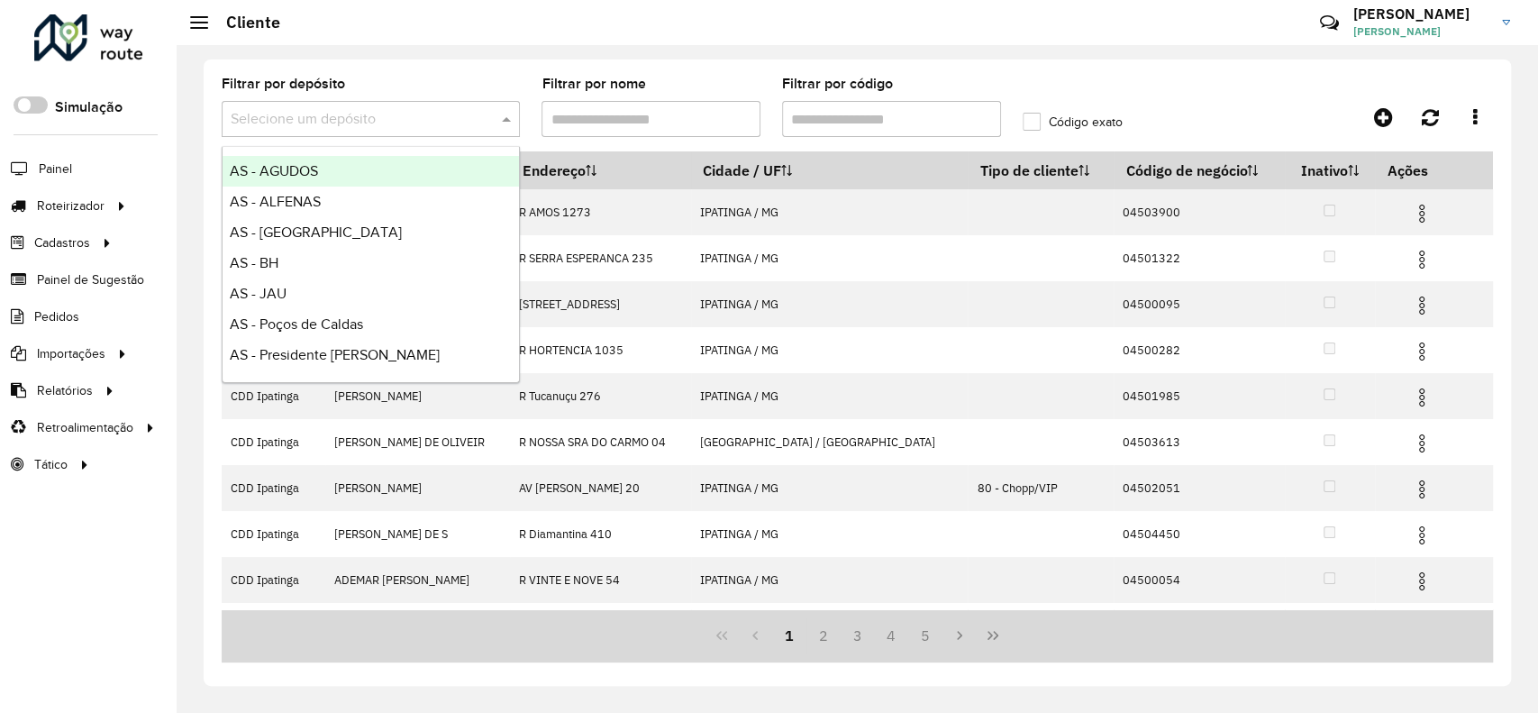
click at [411, 111] on input "text" at bounding box center [353, 120] width 244 height 22
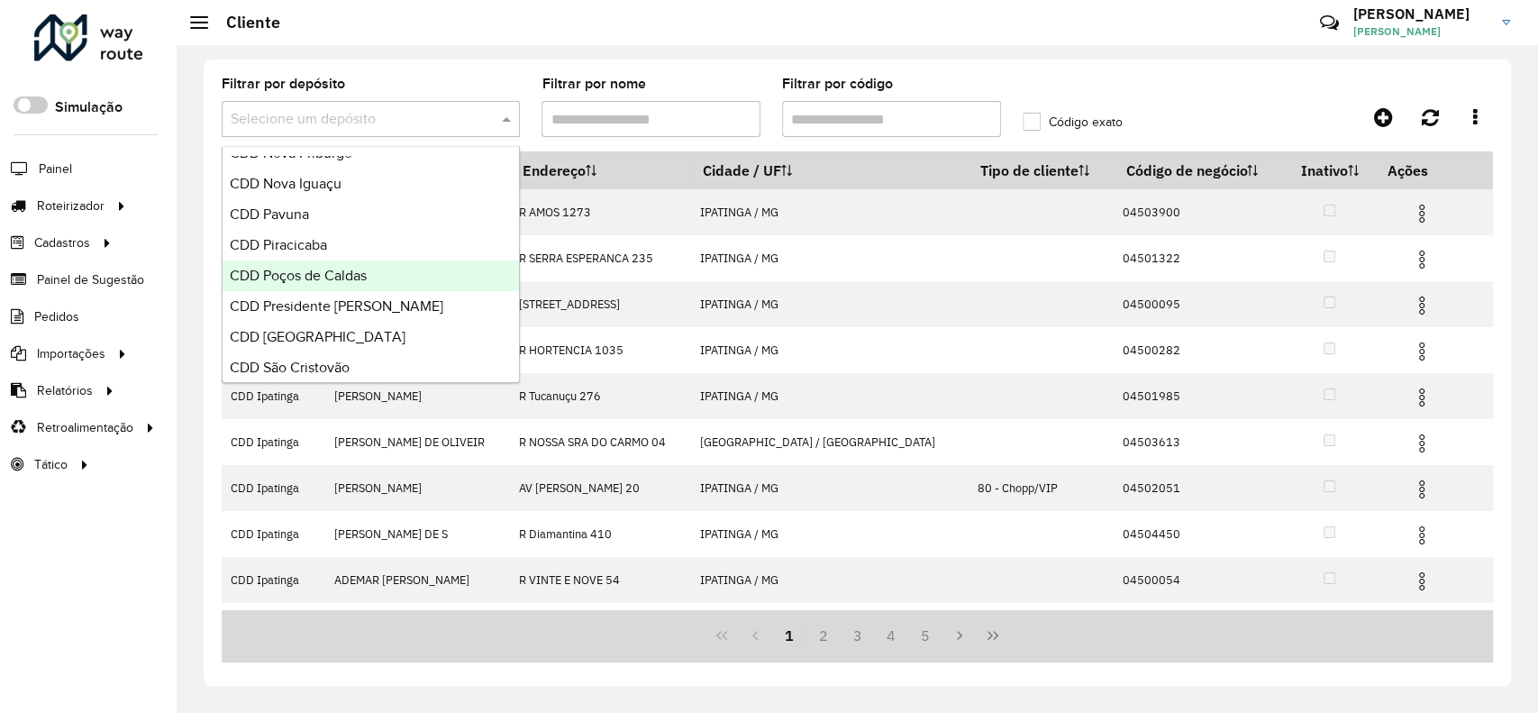
scroll to position [721, 0]
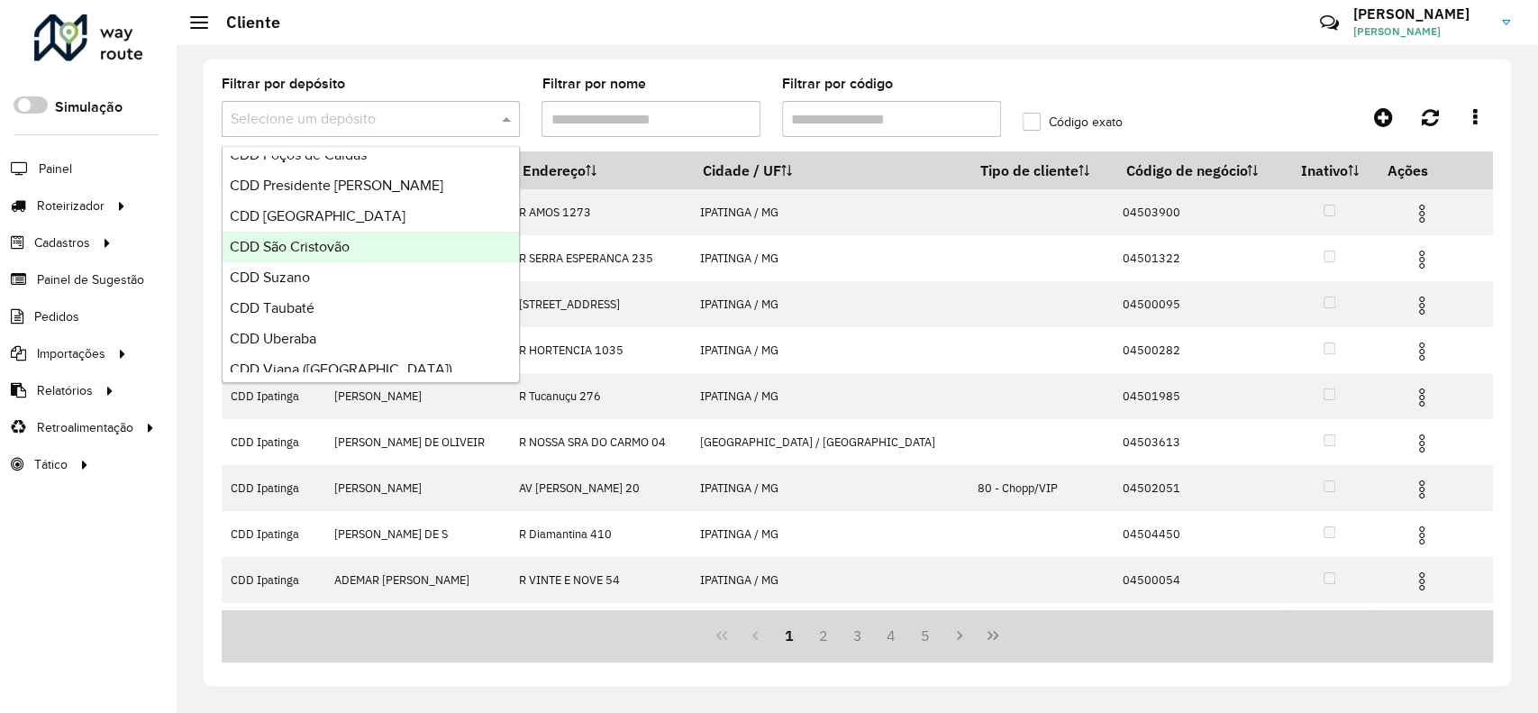
click at [362, 237] on div "CDD São Cristovão" at bounding box center [371, 247] width 296 height 31
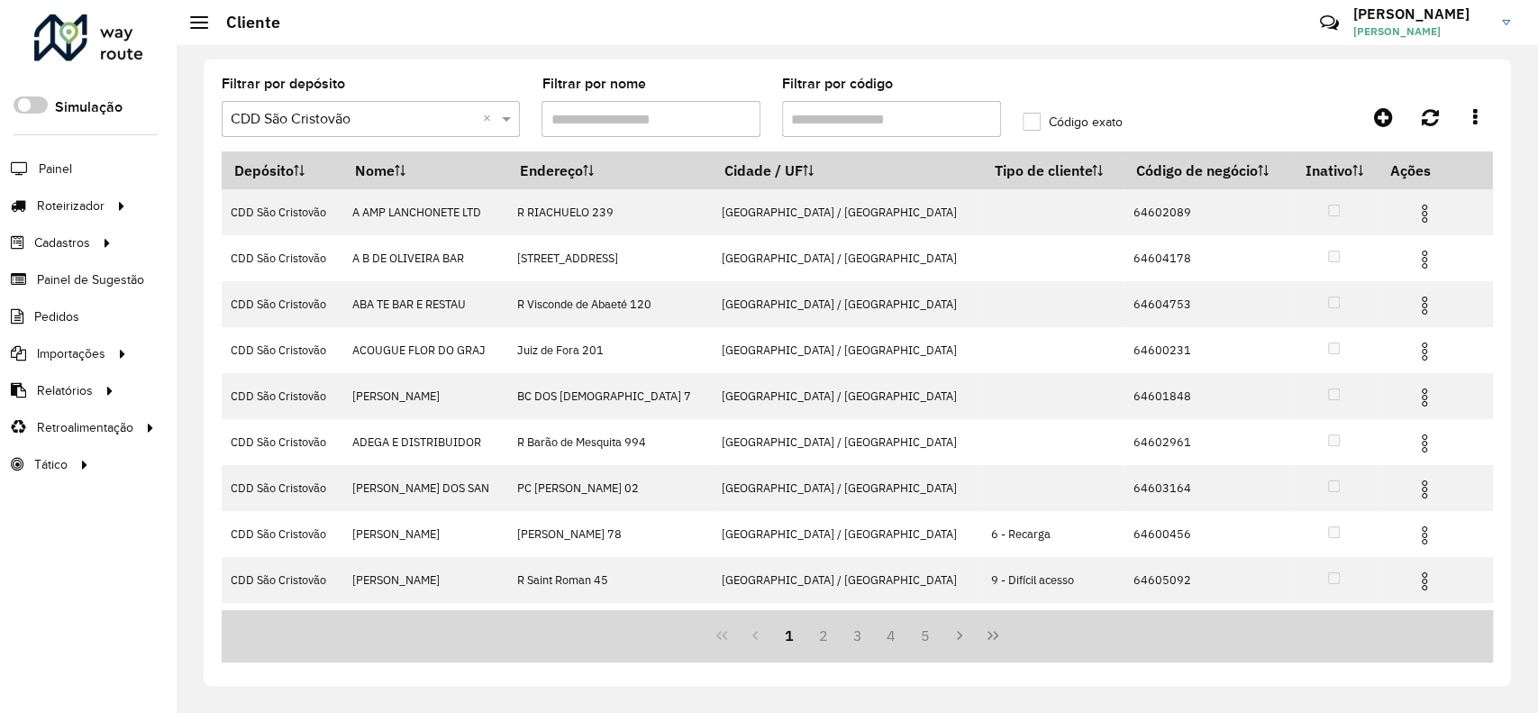
click at [837, 122] on input "Filtrar por código" at bounding box center [891, 119] width 219 height 36
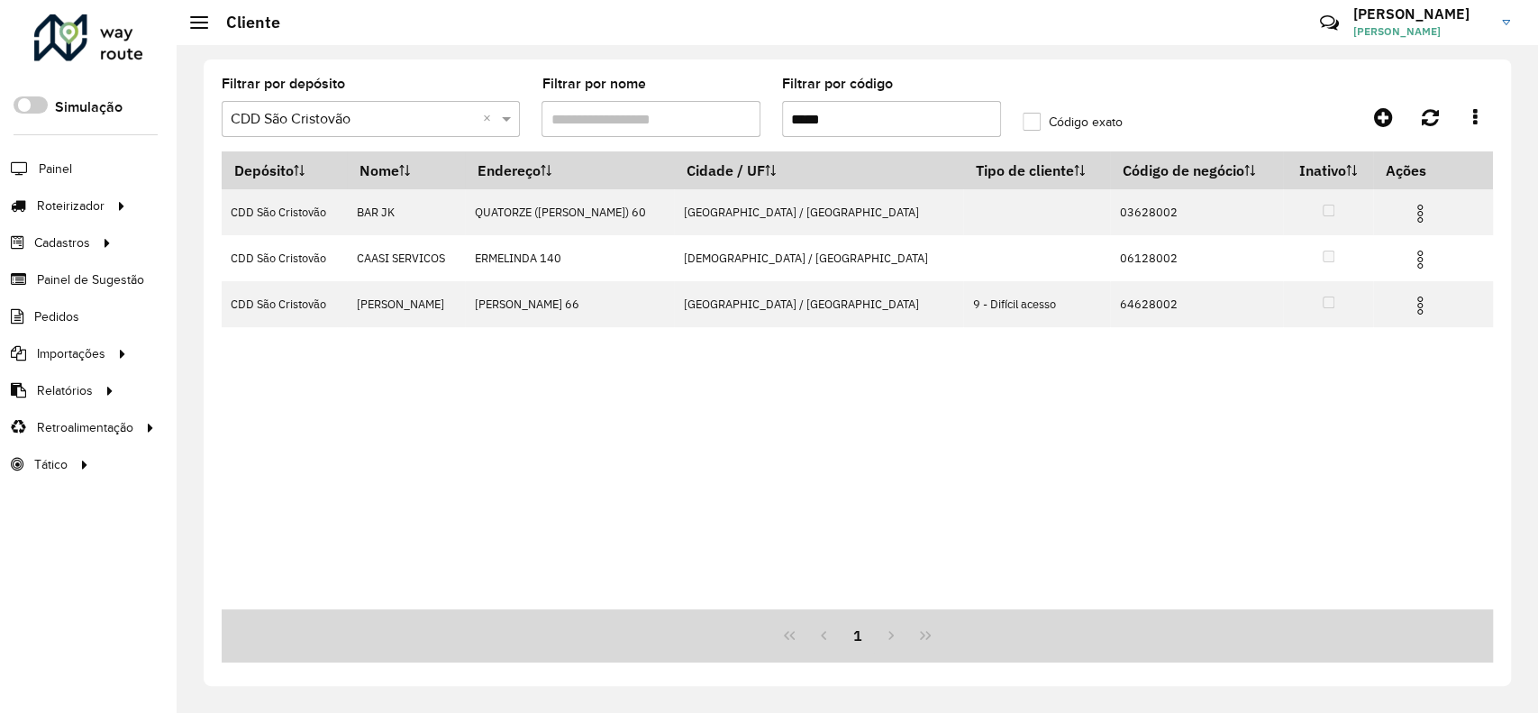
type input "*****"
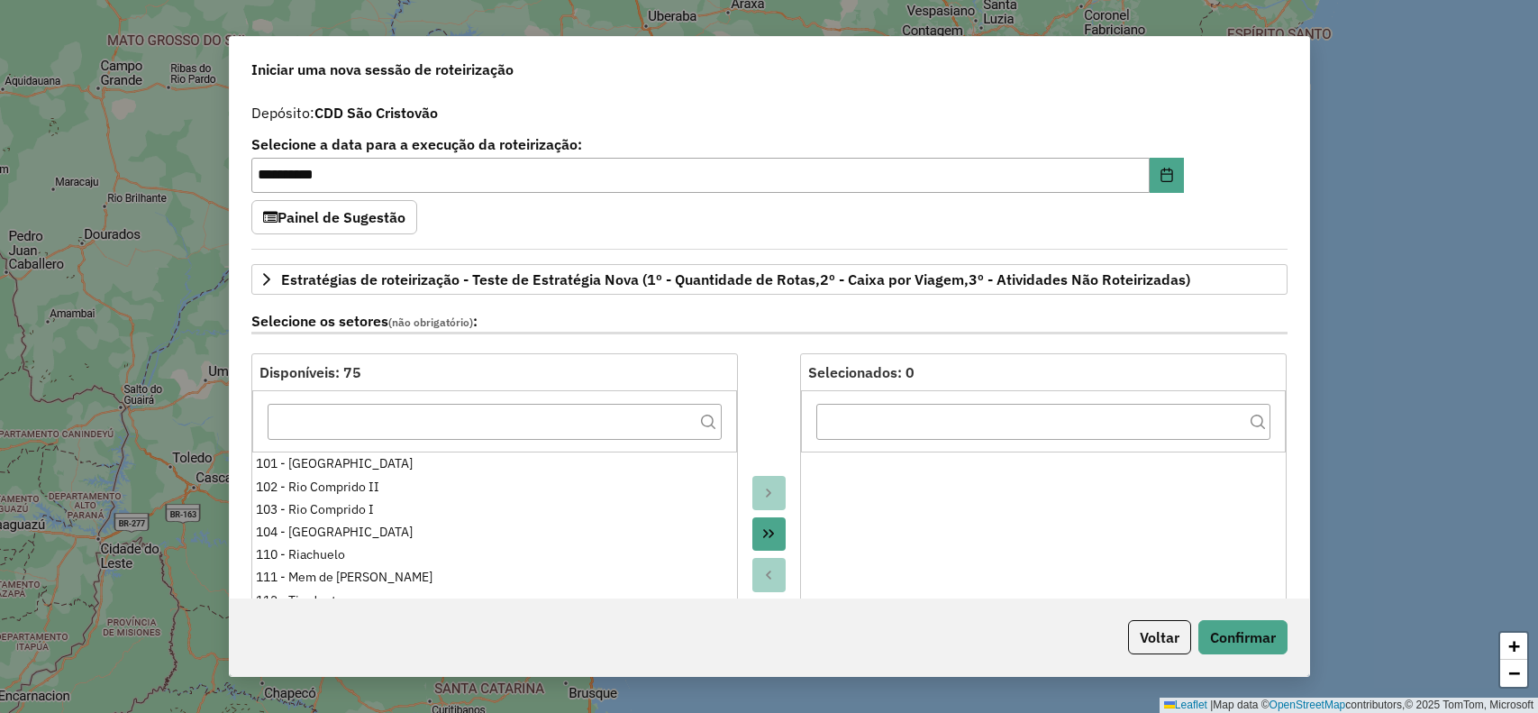
select select "*"
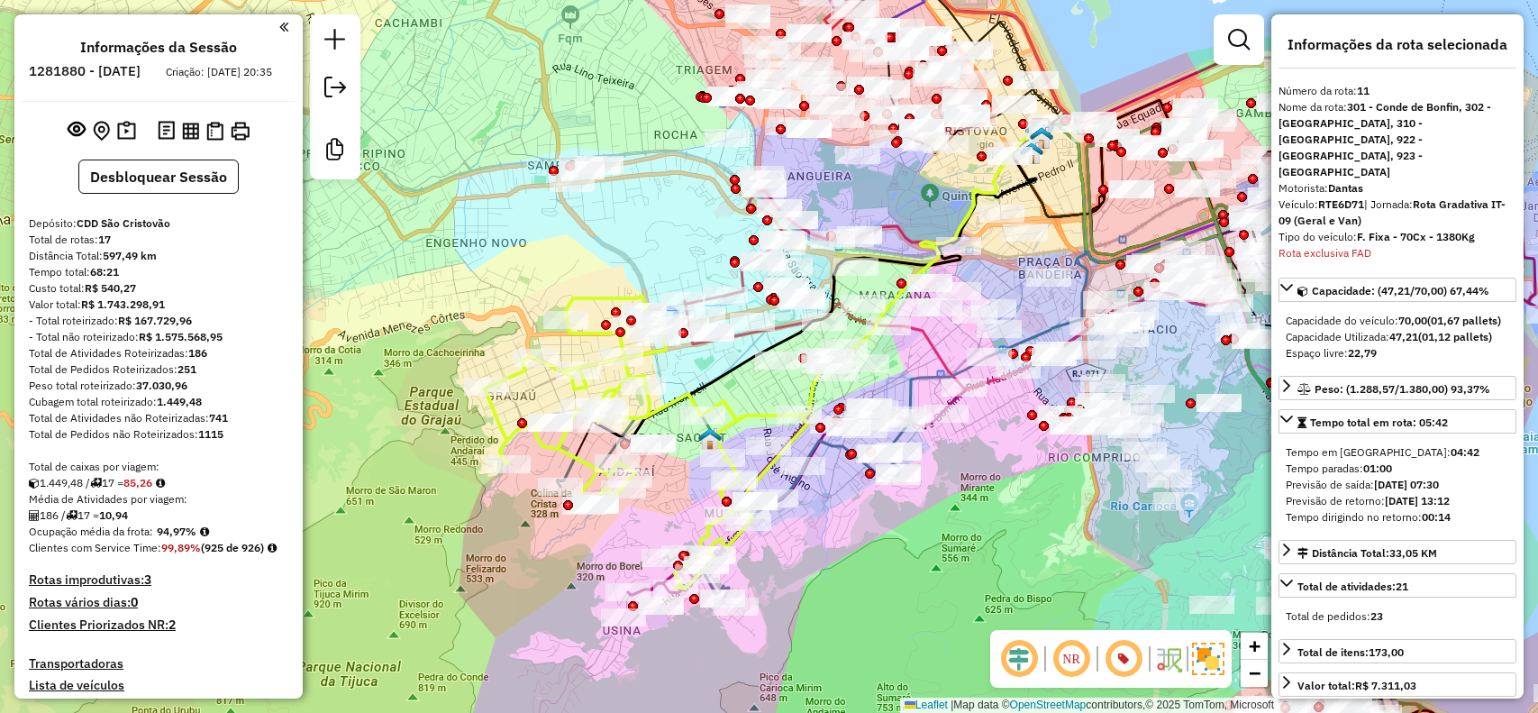
select select "**********"
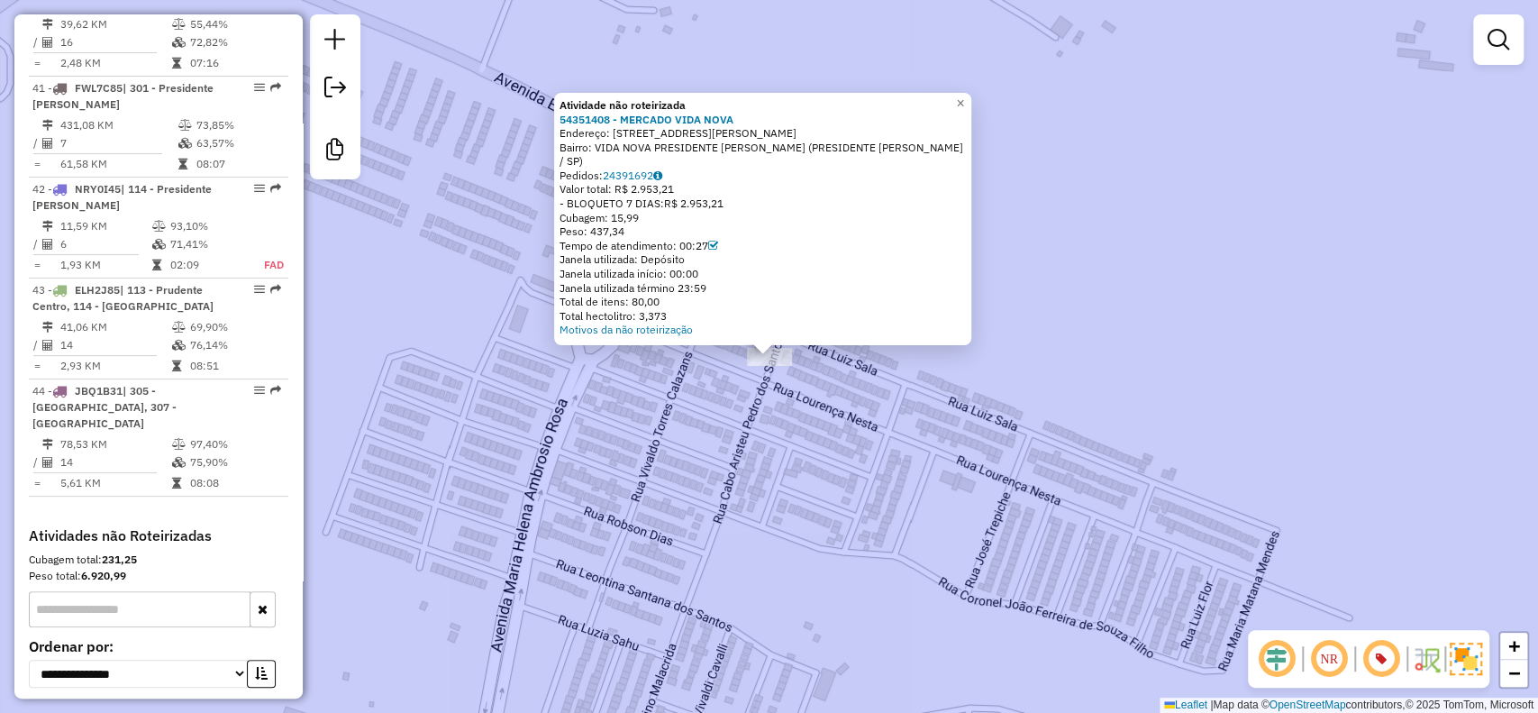
scroll to position [4578, 0]
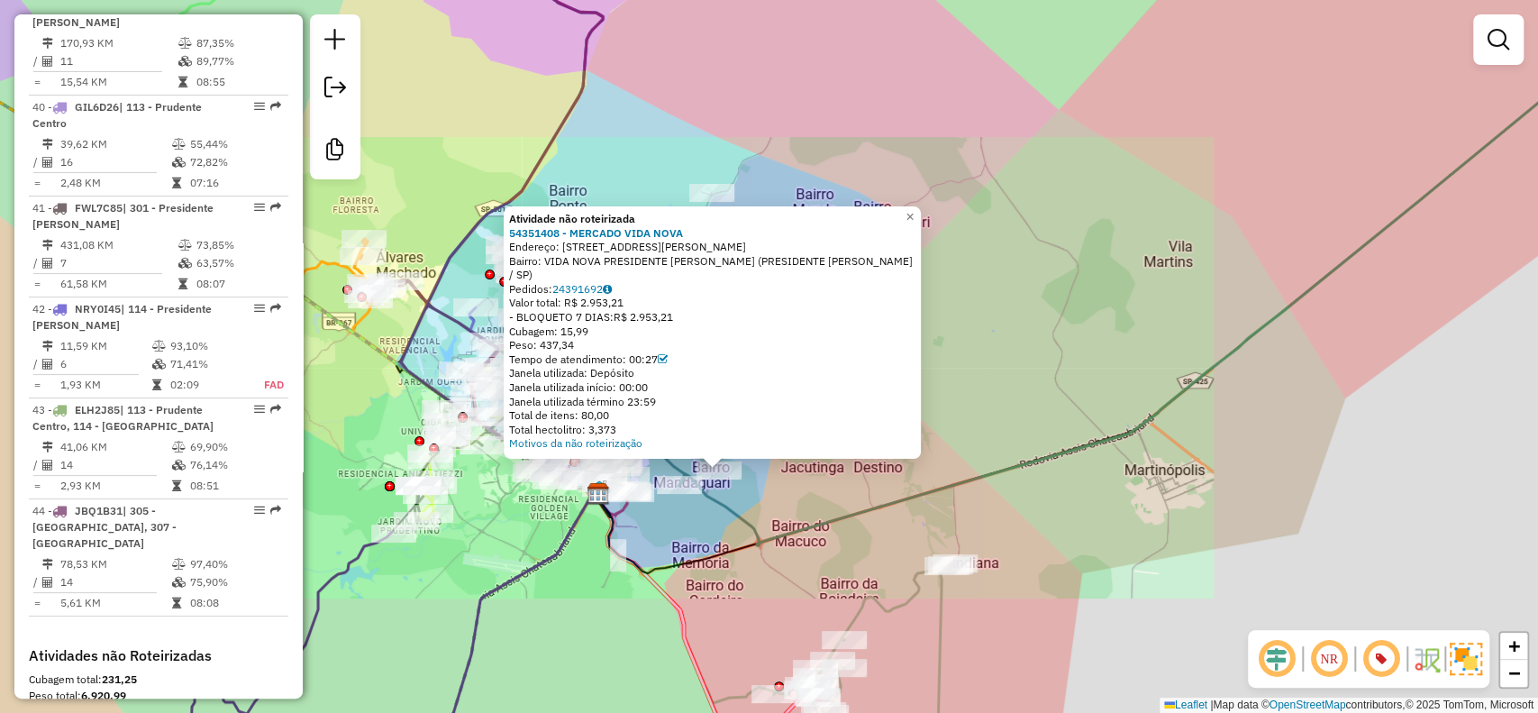
click at [816, 508] on div "Atividade não roteirizada 54351408 - MERCADO VIDA NOVA Endereço: R ARISTEU [PER…" at bounding box center [769, 356] width 1538 height 713
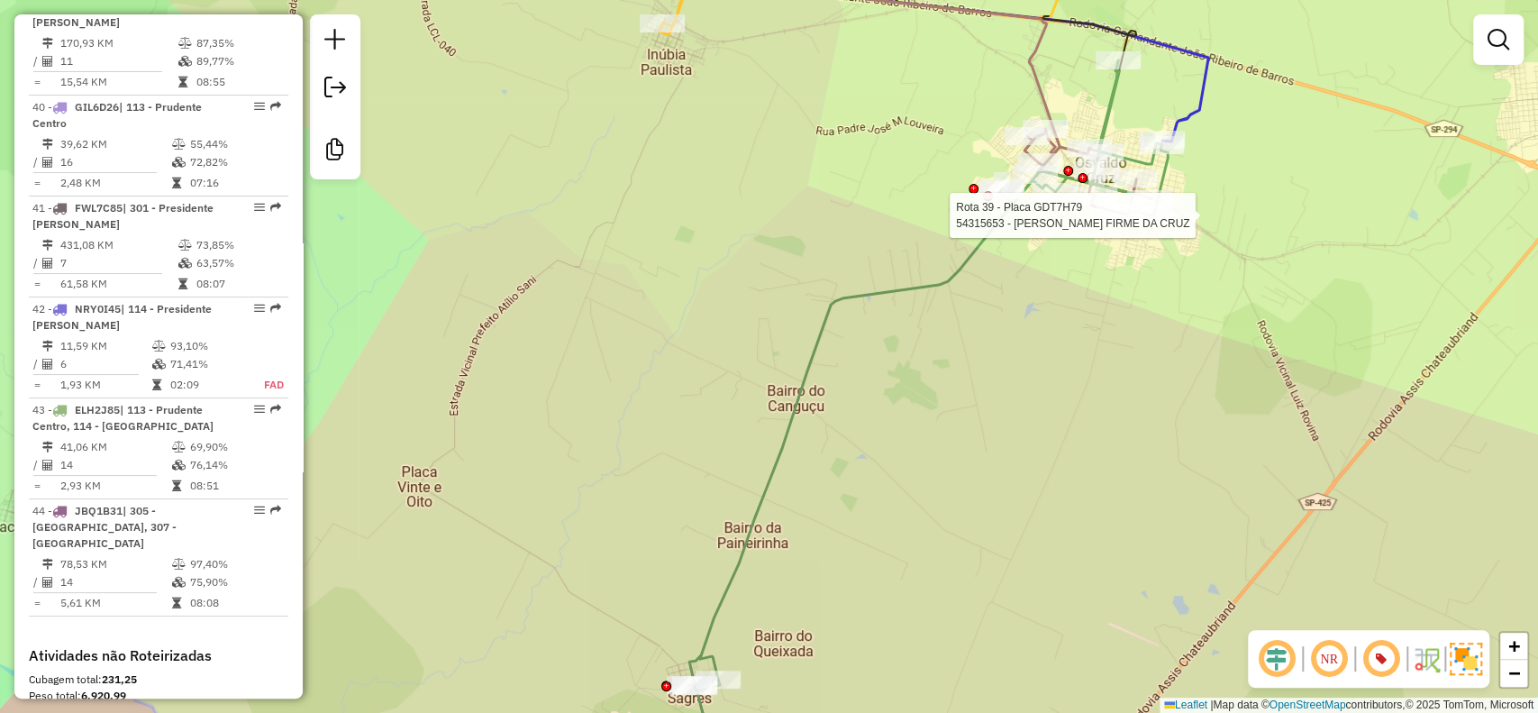
select select "**********"
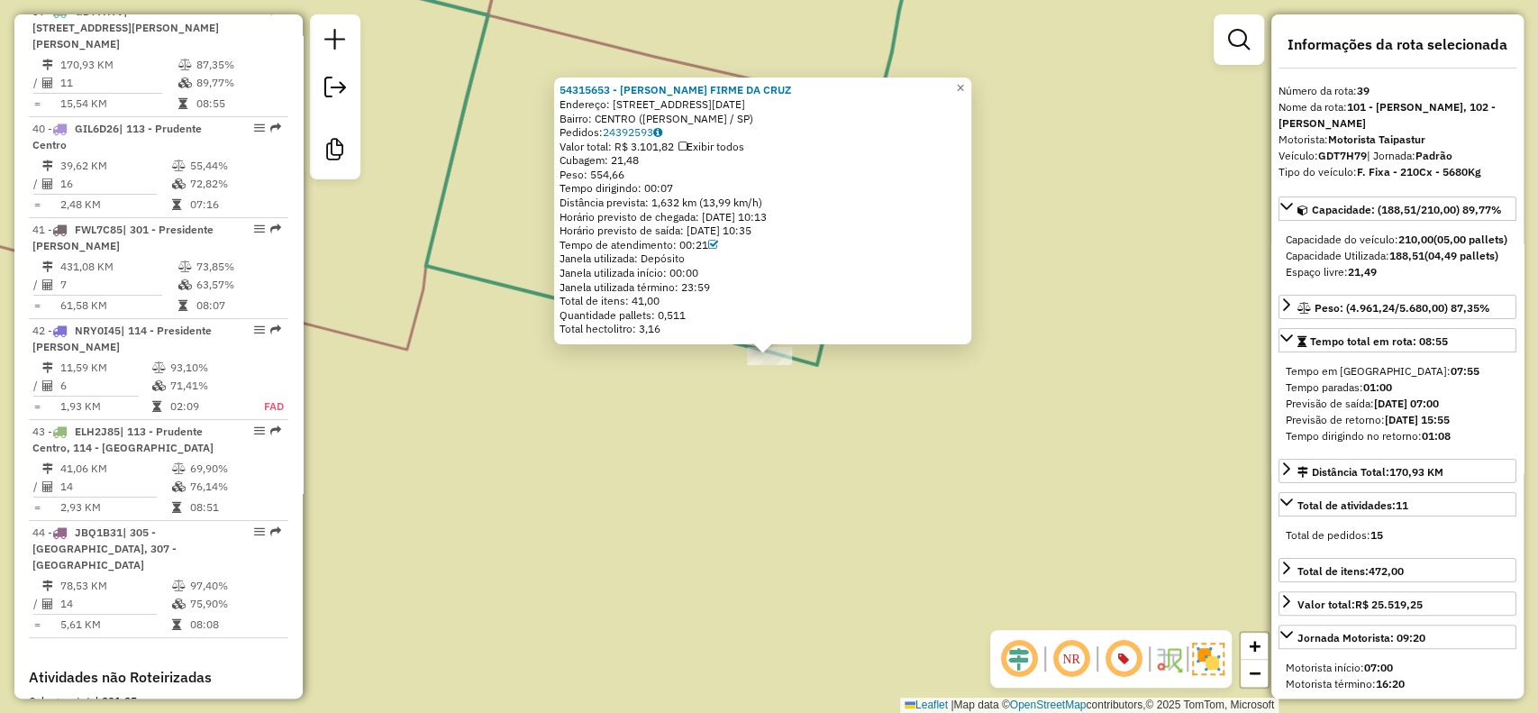
scroll to position [4553, 0]
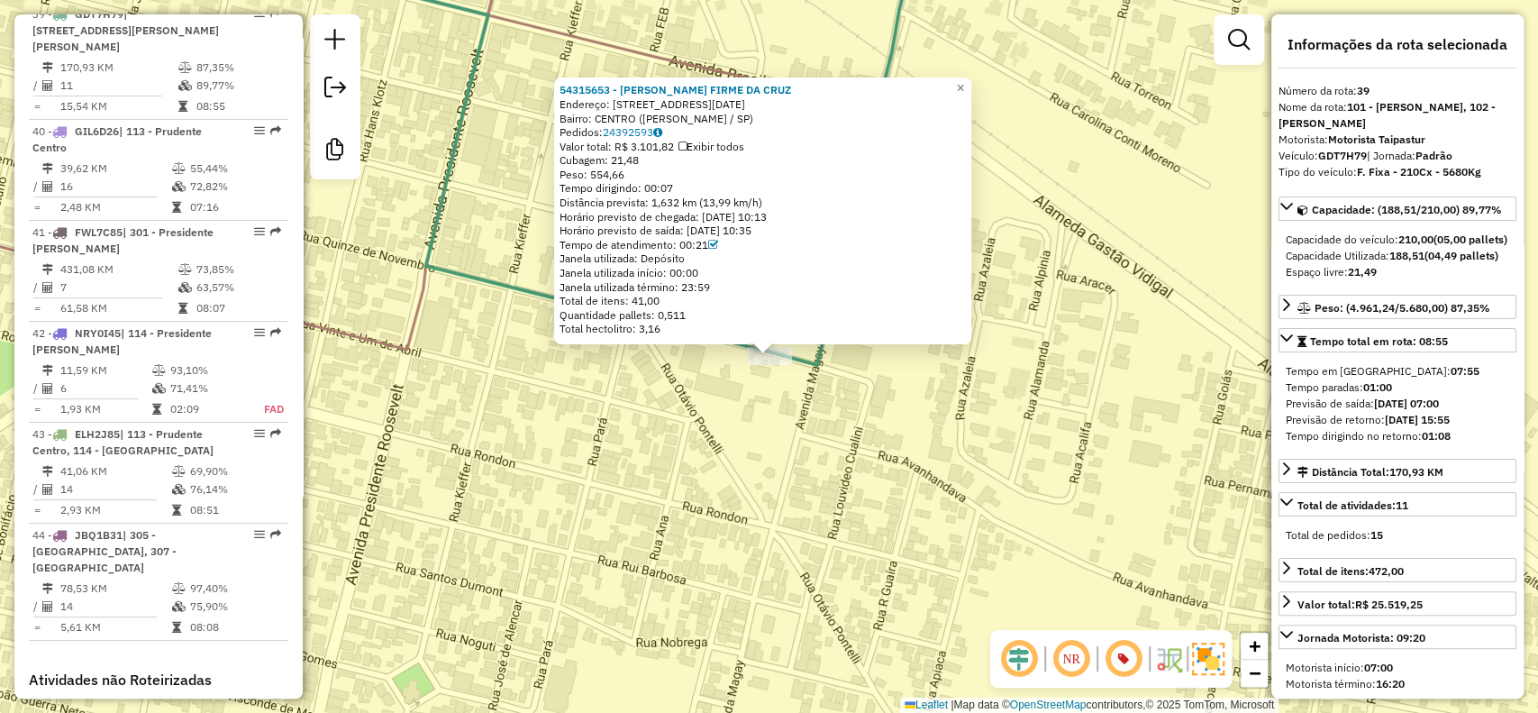
click at [986, 369] on div "54315653 - [PERSON_NAME] FIRME DA CRUZ Endereço: R [DATE] Bairro: CENTRO ([PERS…" at bounding box center [769, 356] width 1538 height 713
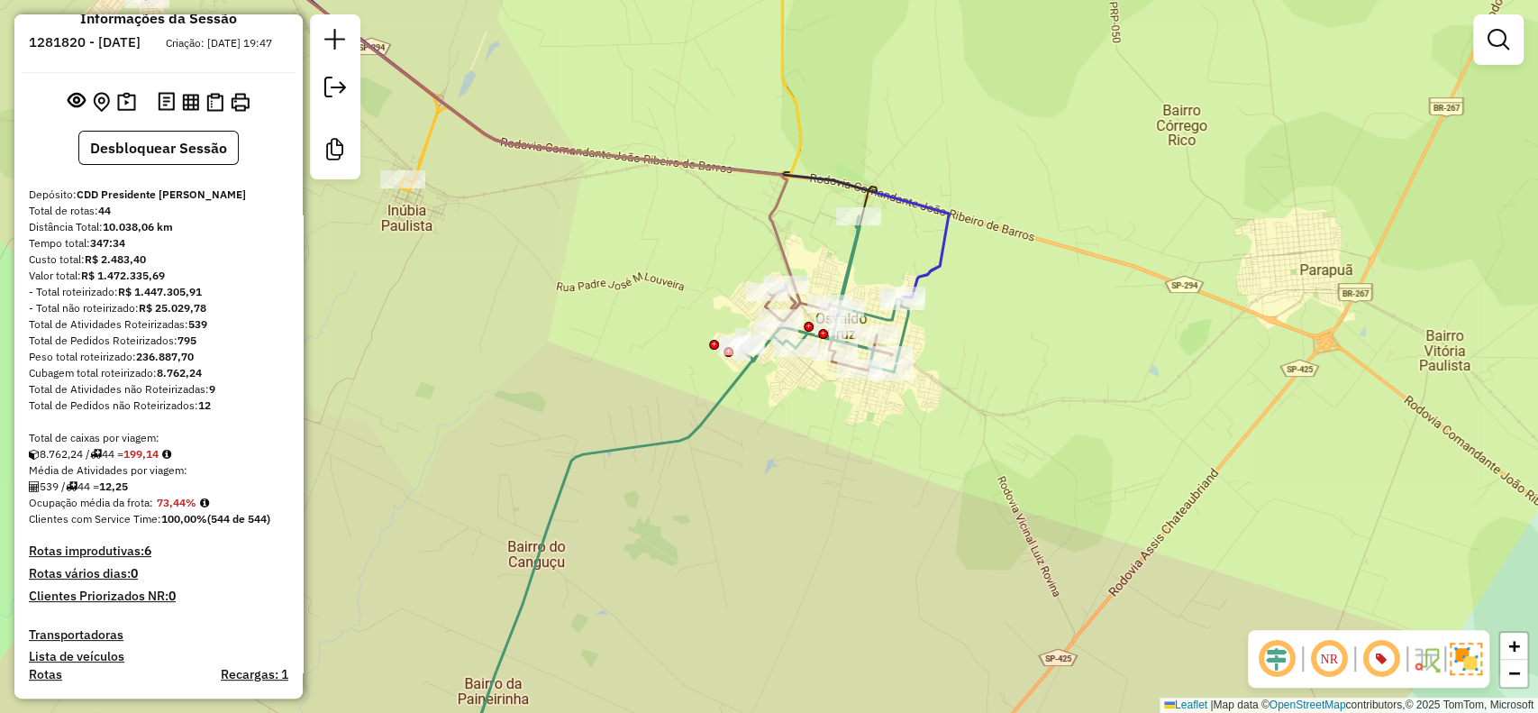
scroll to position [0, 0]
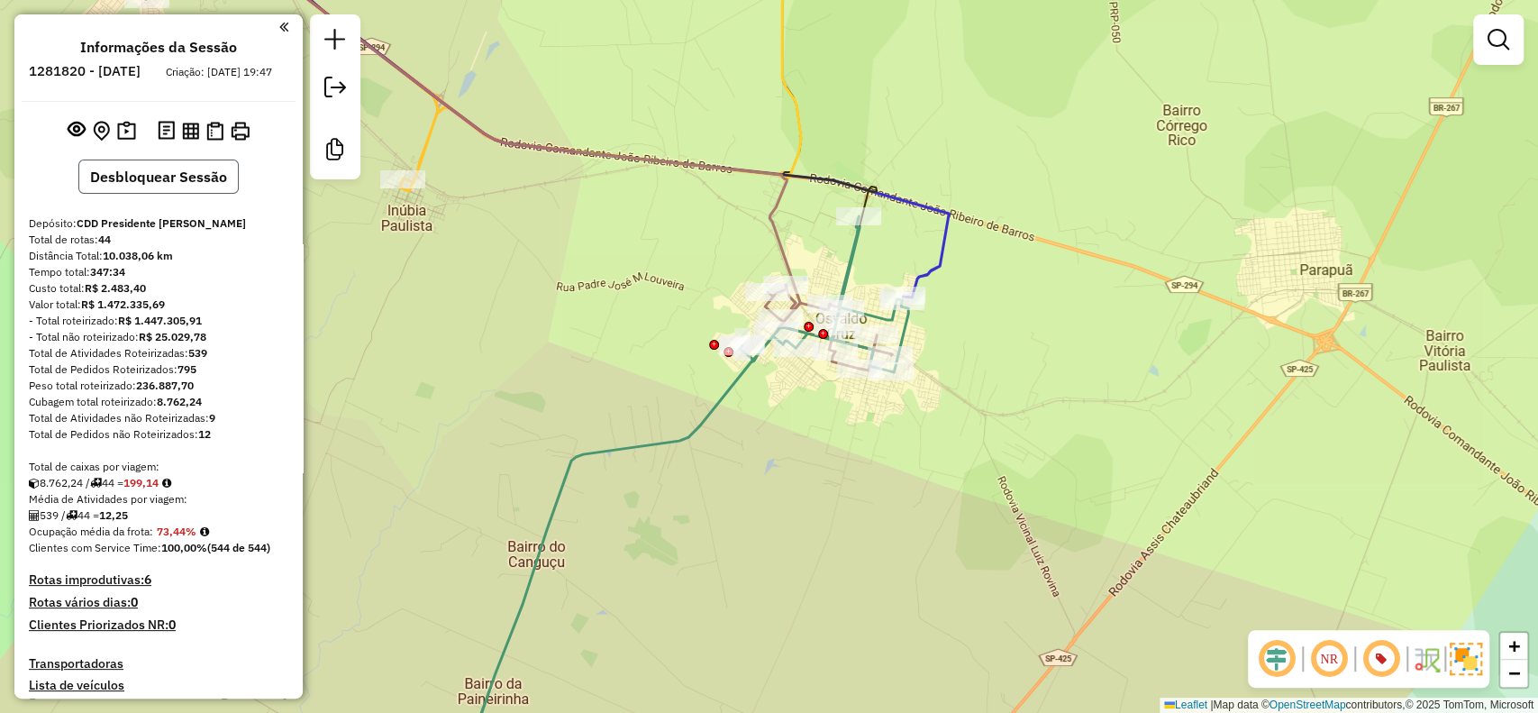
click at [196, 194] on button "Desbloquear Sessão" at bounding box center [158, 176] width 160 height 34
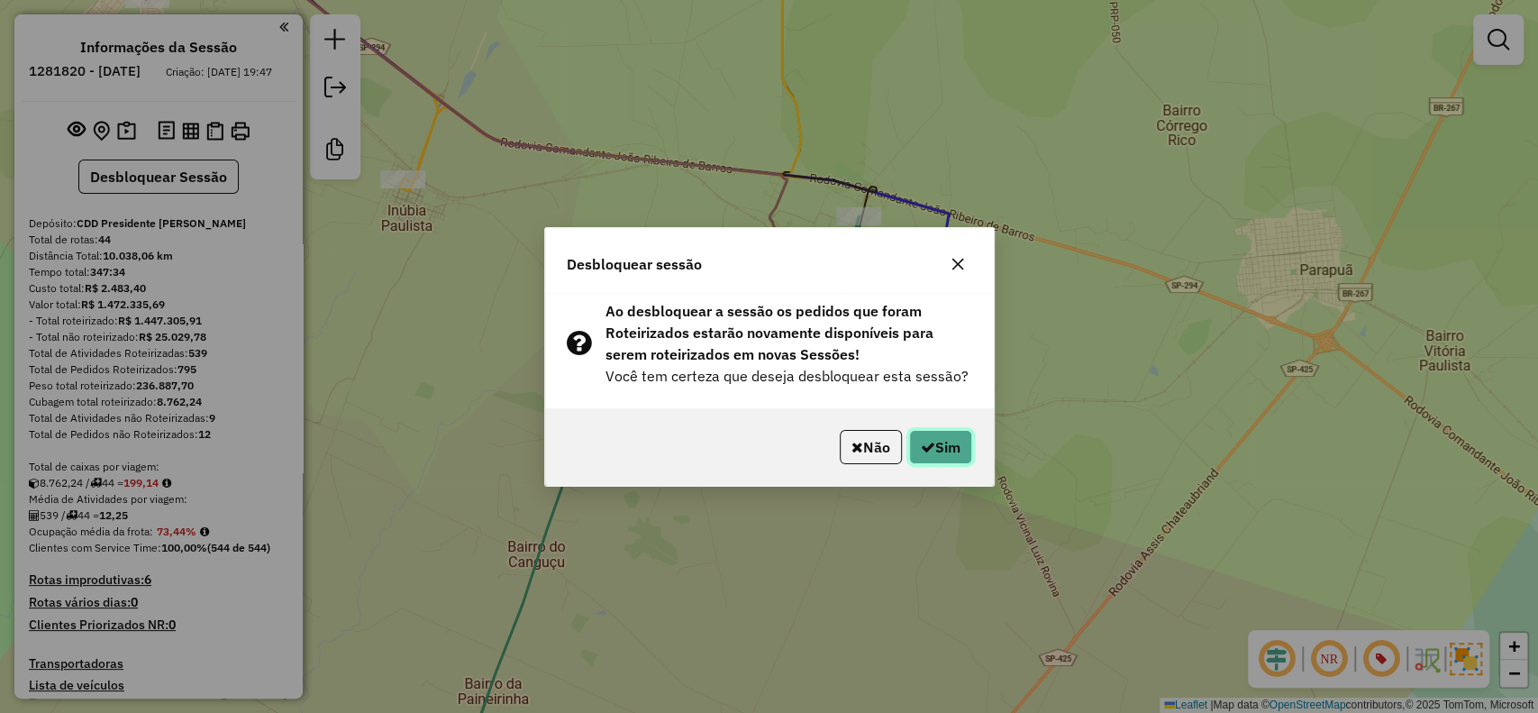
click at [950, 445] on button "Sim" at bounding box center [940, 447] width 63 height 34
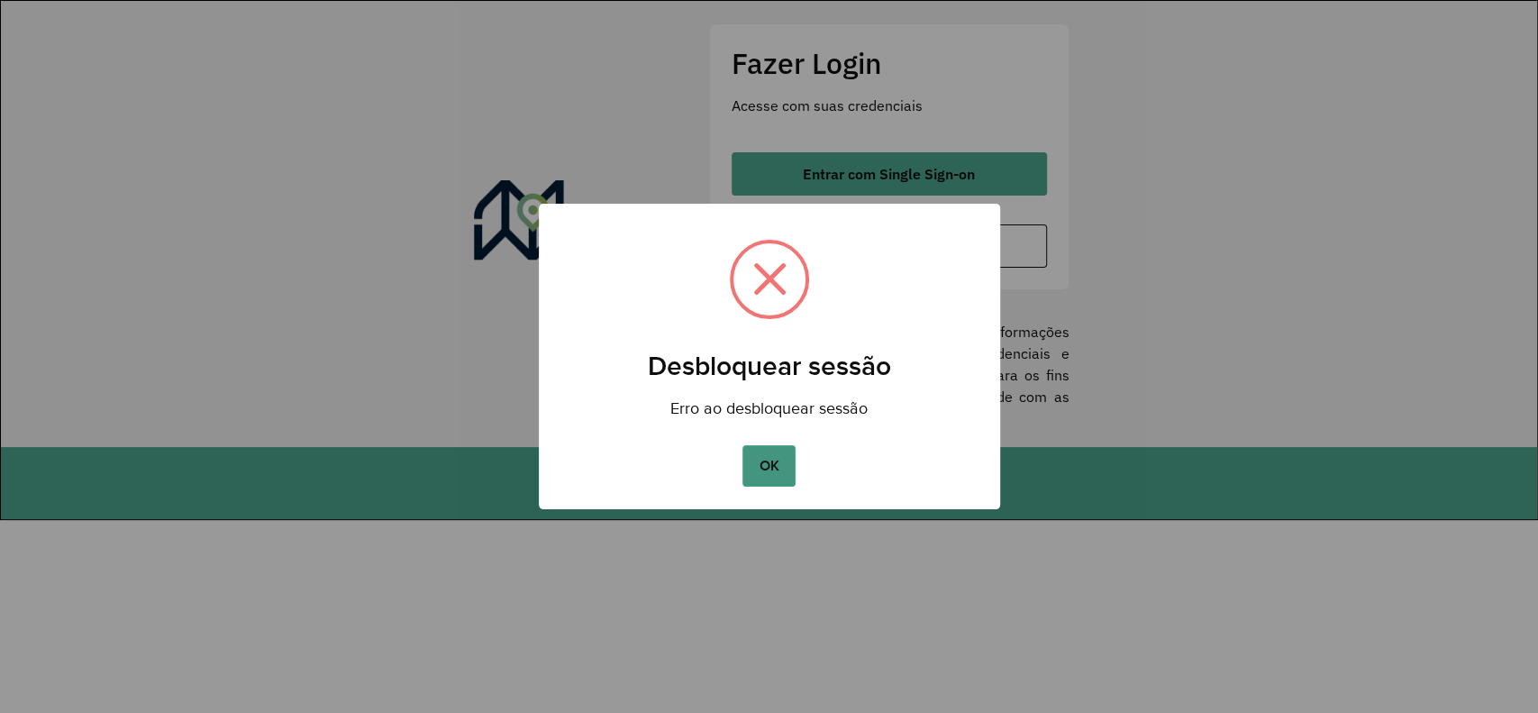
click at [749, 462] on button "OK" at bounding box center [768, 465] width 53 height 41
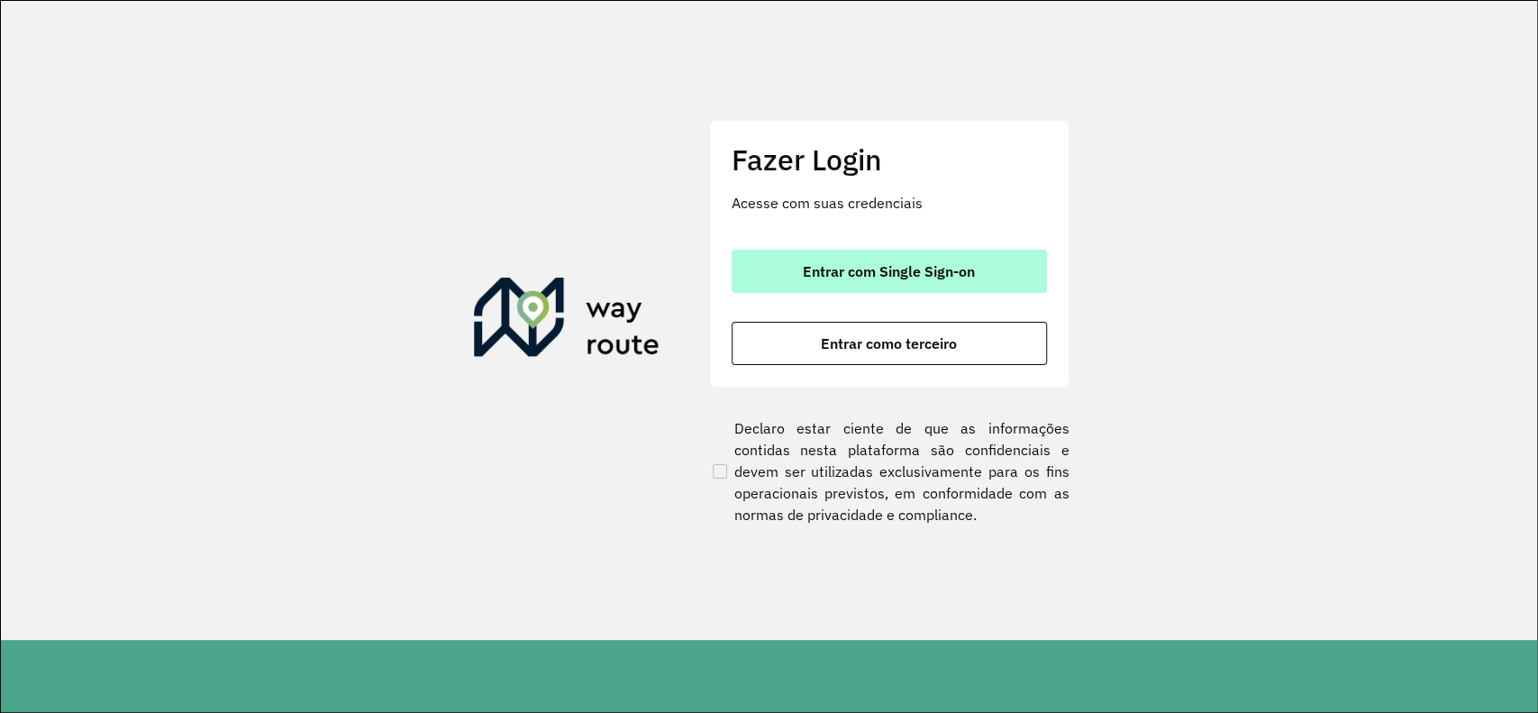
click at [859, 264] on span "Entrar com Single Sign-on" at bounding box center [889, 271] width 172 height 14
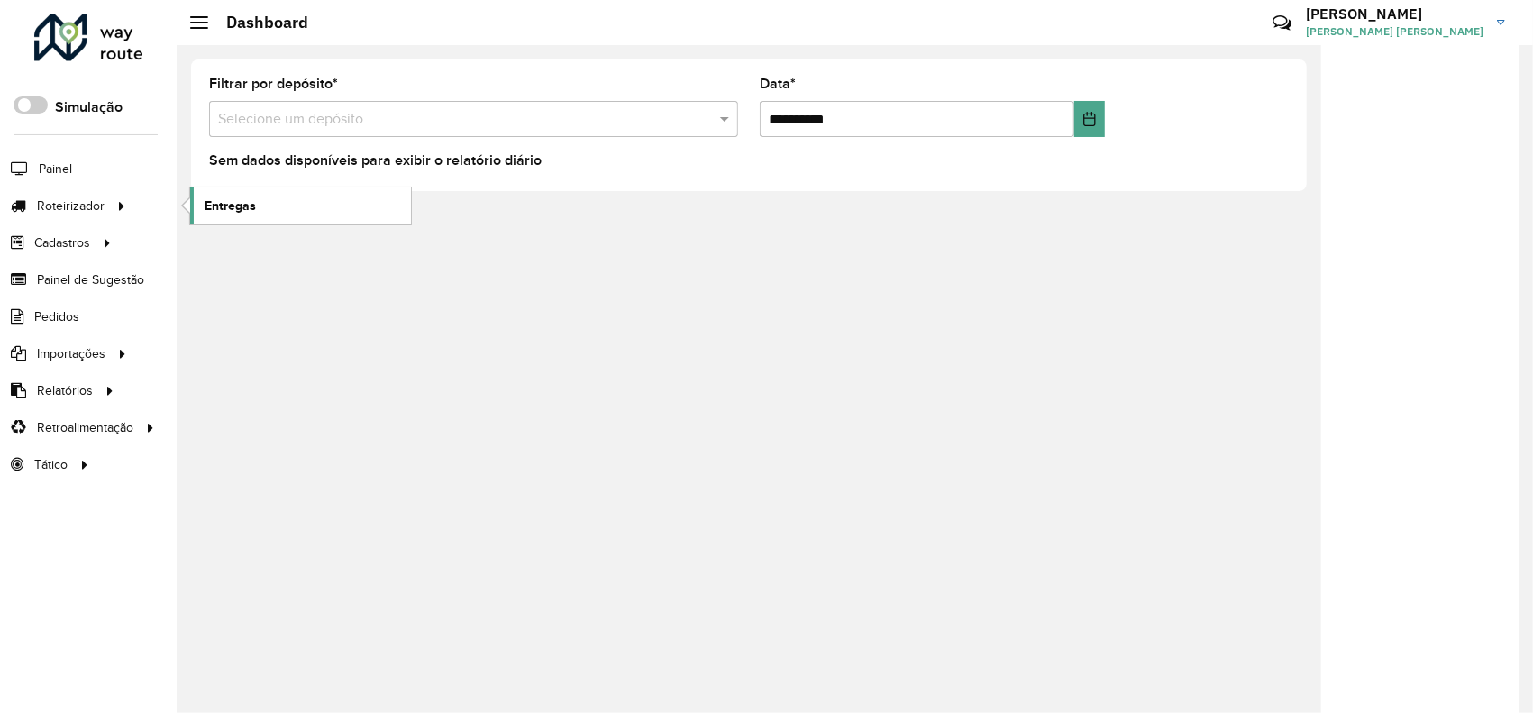
click at [232, 214] on link "Entregas" at bounding box center [300, 205] width 221 height 36
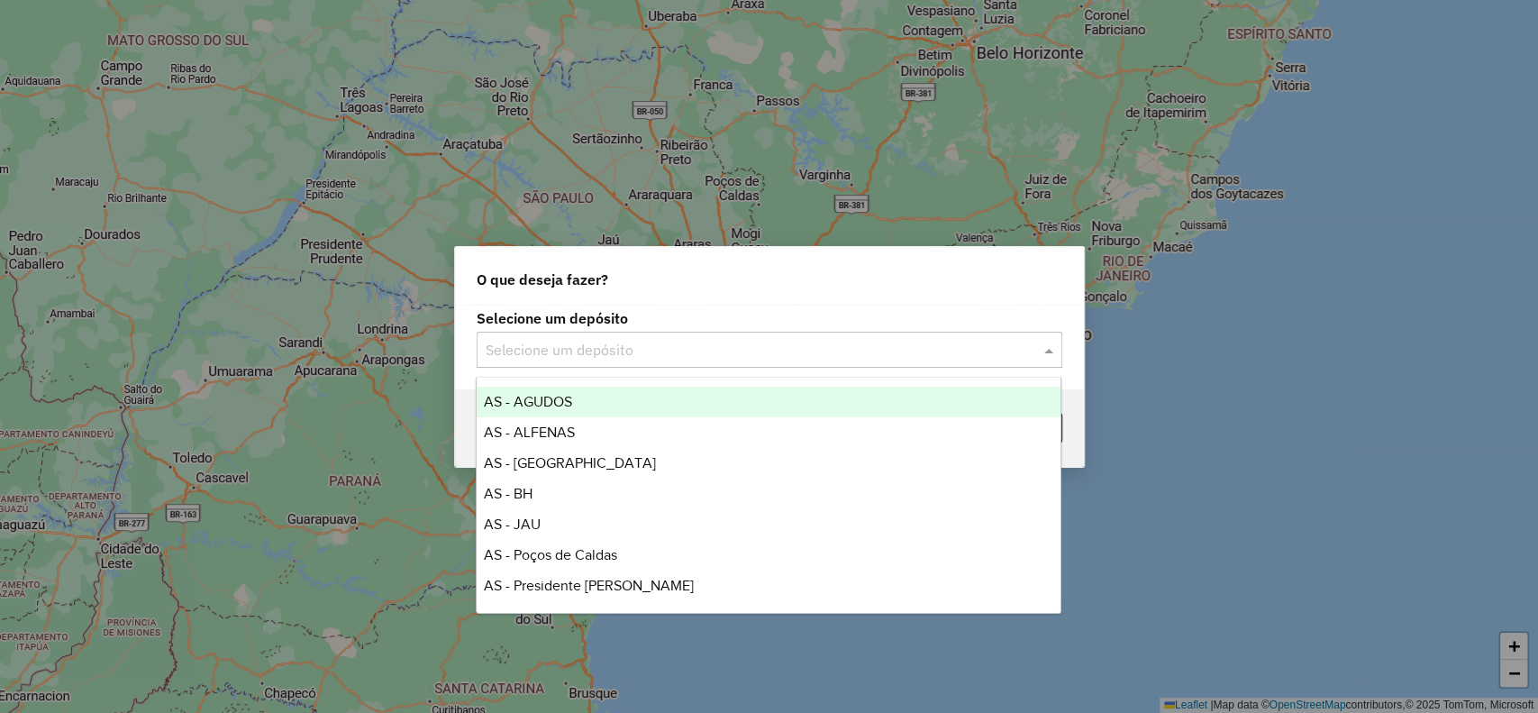
click at [654, 335] on div "Selecione um depósito" at bounding box center [770, 350] width 586 height 36
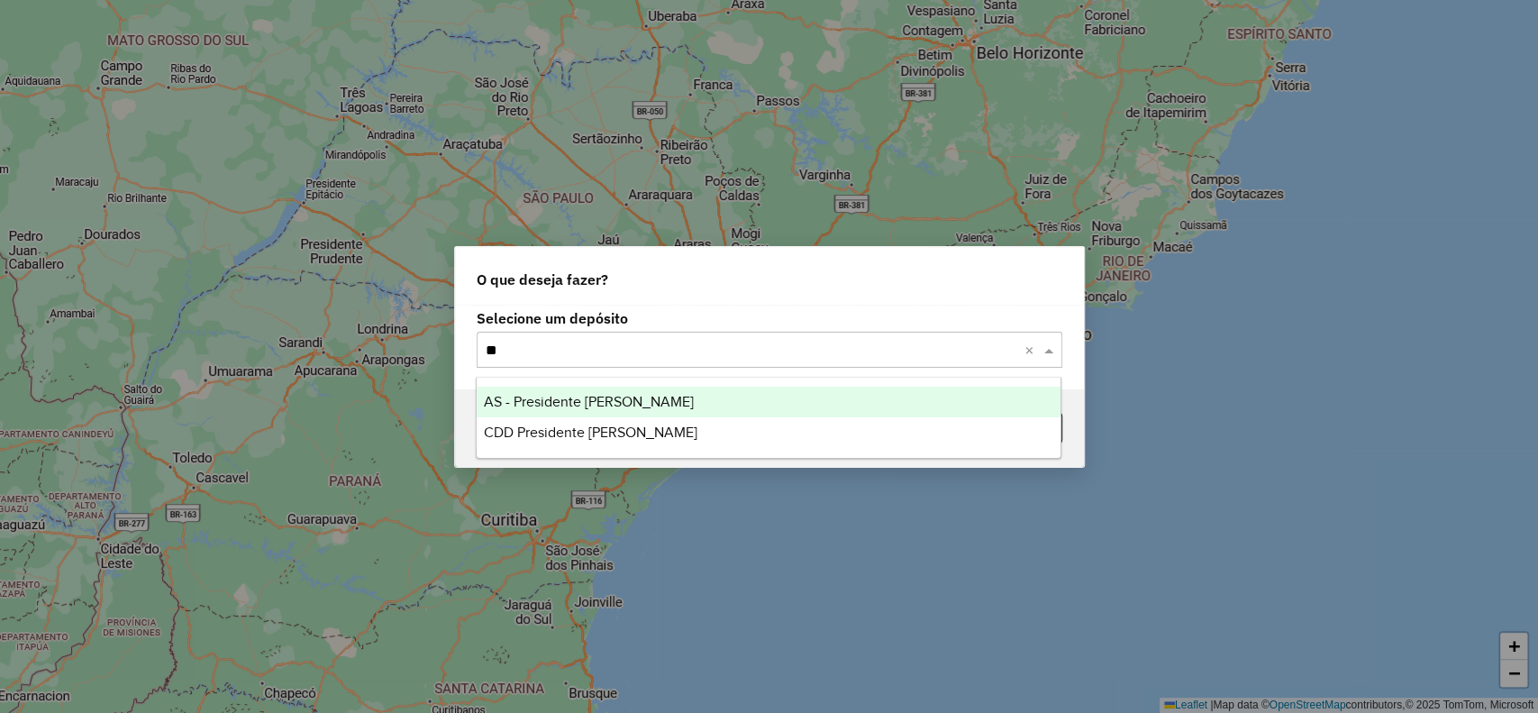
type input "***"
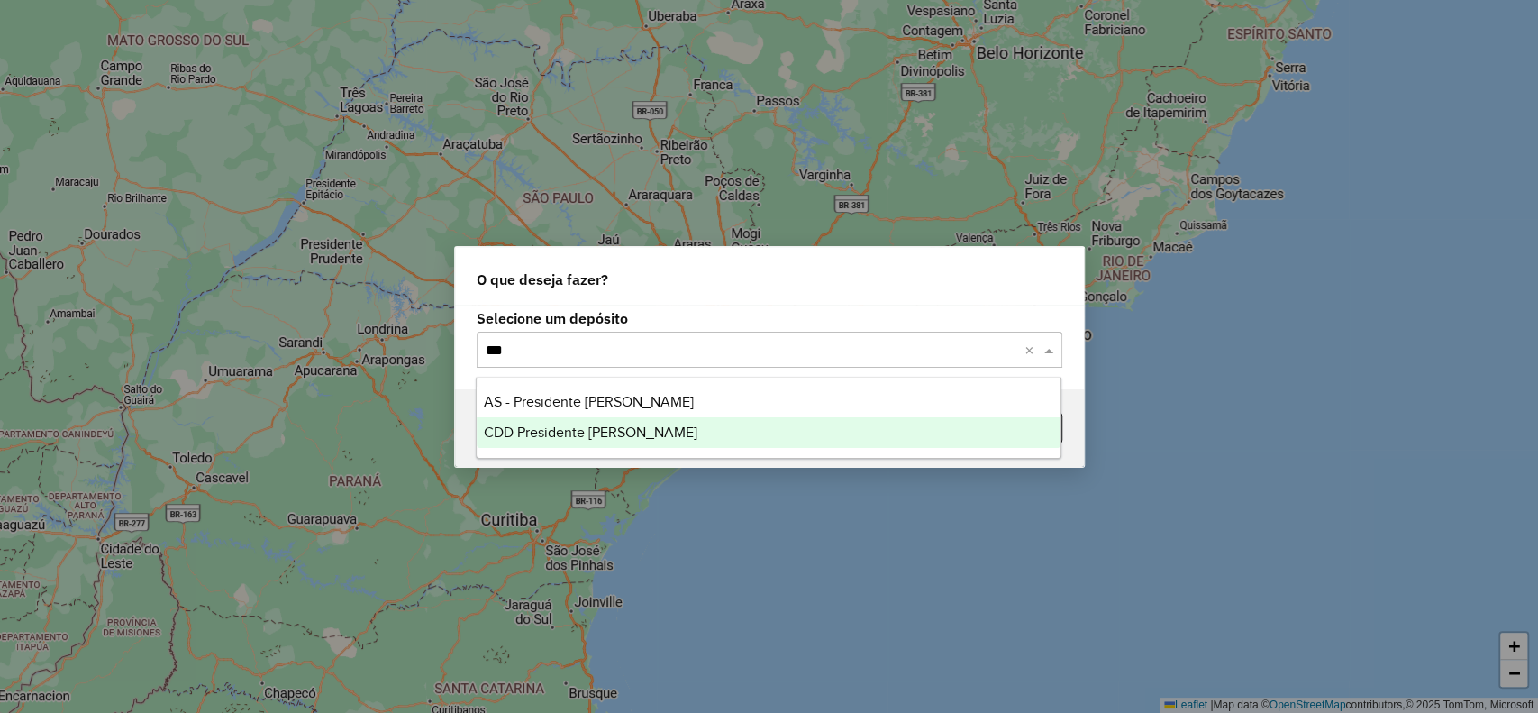
click at [863, 422] on div "CDD Presidente [PERSON_NAME]" at bounding box center [769, 432] width 584 height 31
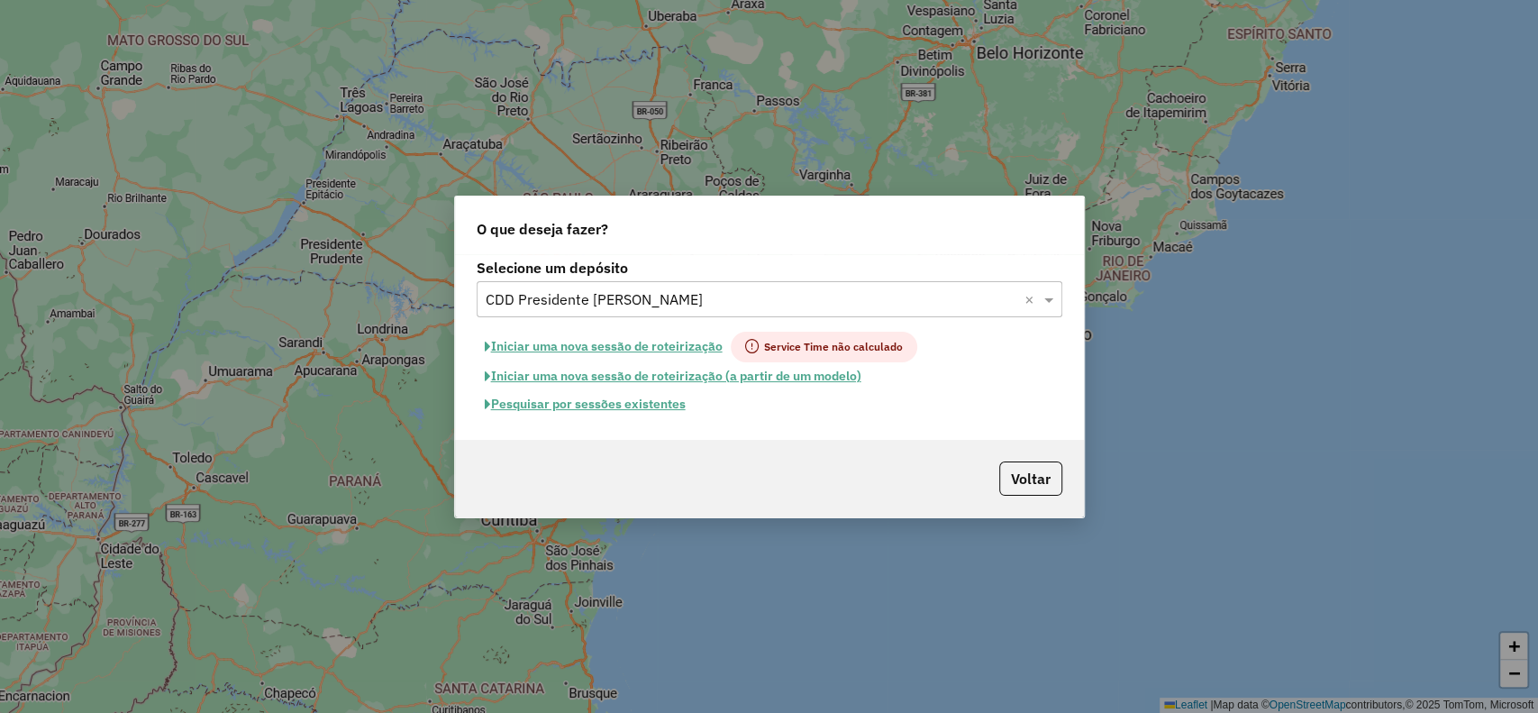
click at [665, 407] on button "Pesquisar por sessões existentes" at bounding box center [585, 404] width 217 height 28
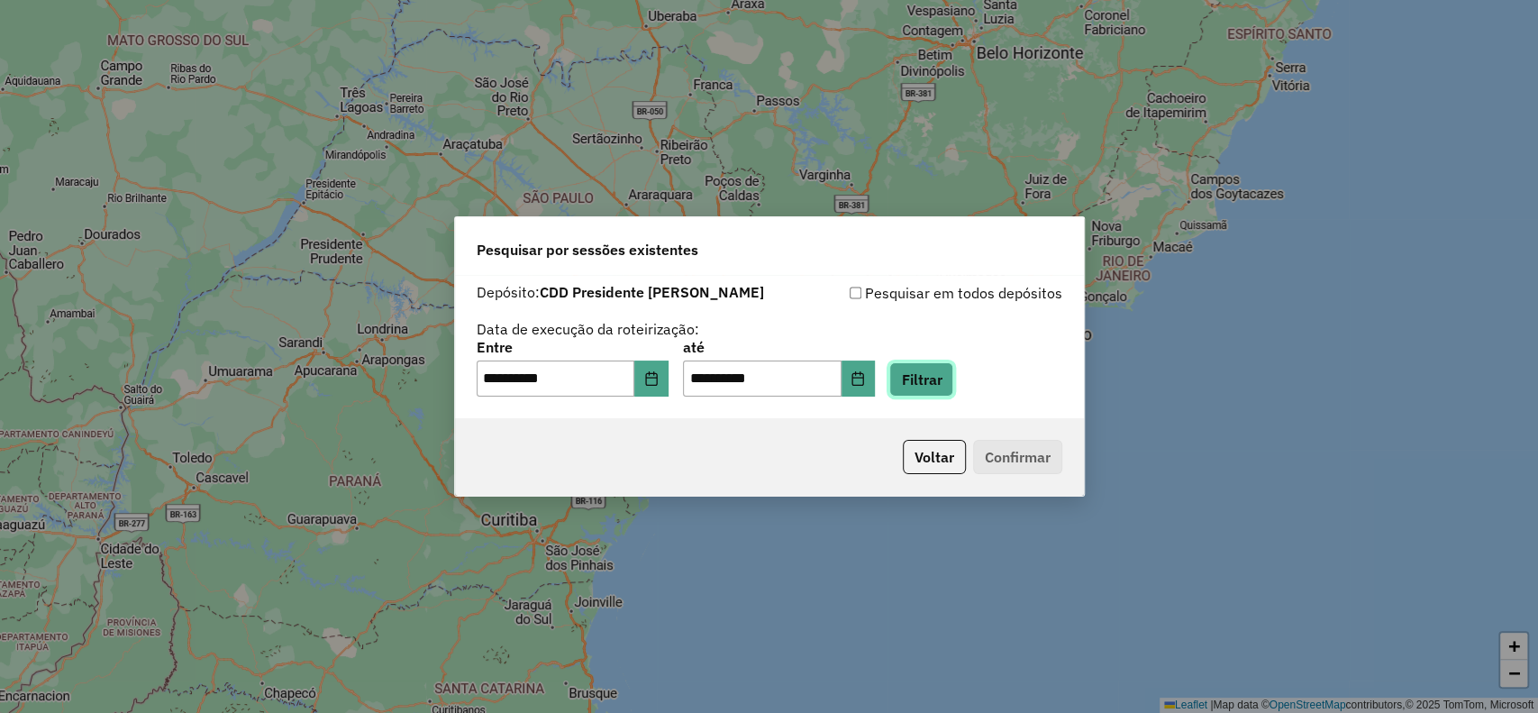
click at [925, 380] on button "Filtrar" at bounding box center [921, 379] width 64 height 34
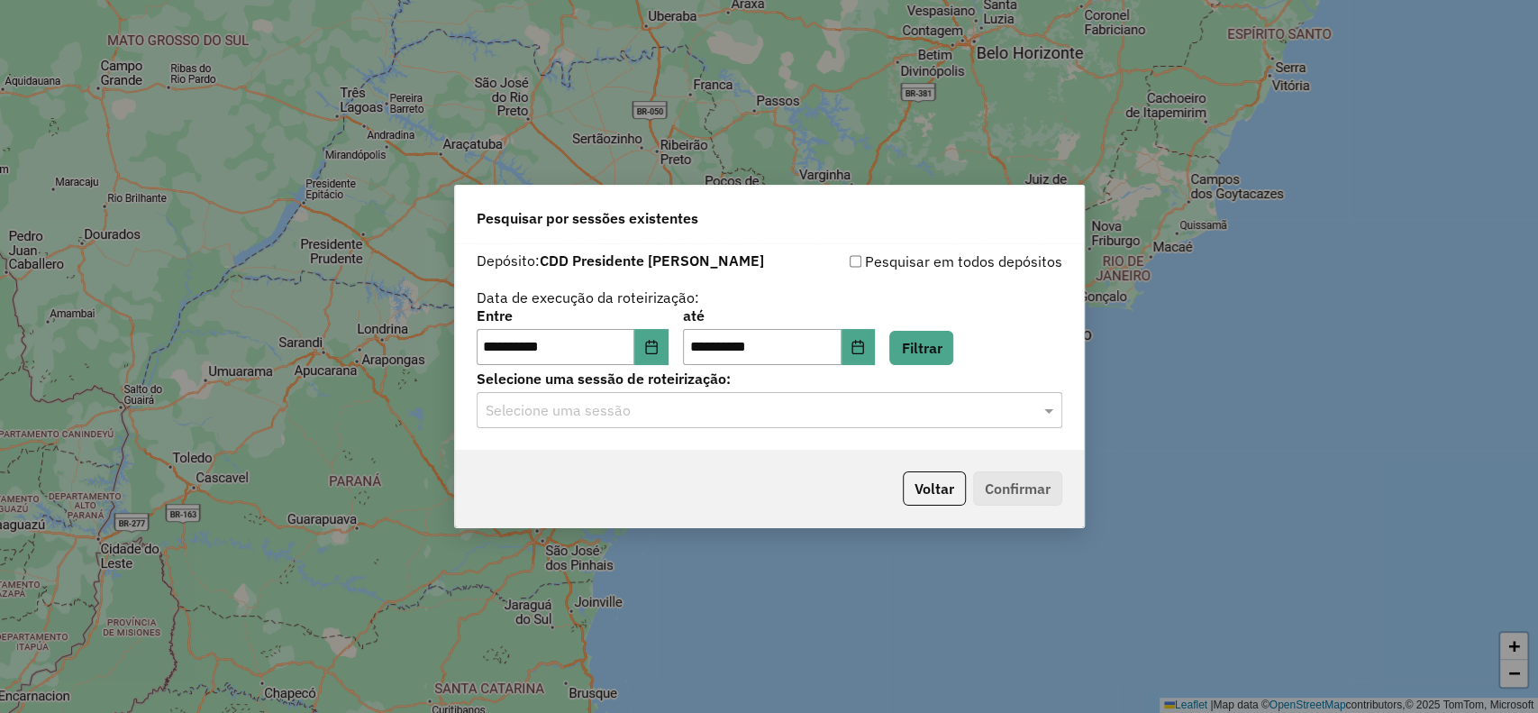
click at [878, 422] on div "Selecione uma sessão" at bounding box center [770, 410] width 586 height 36
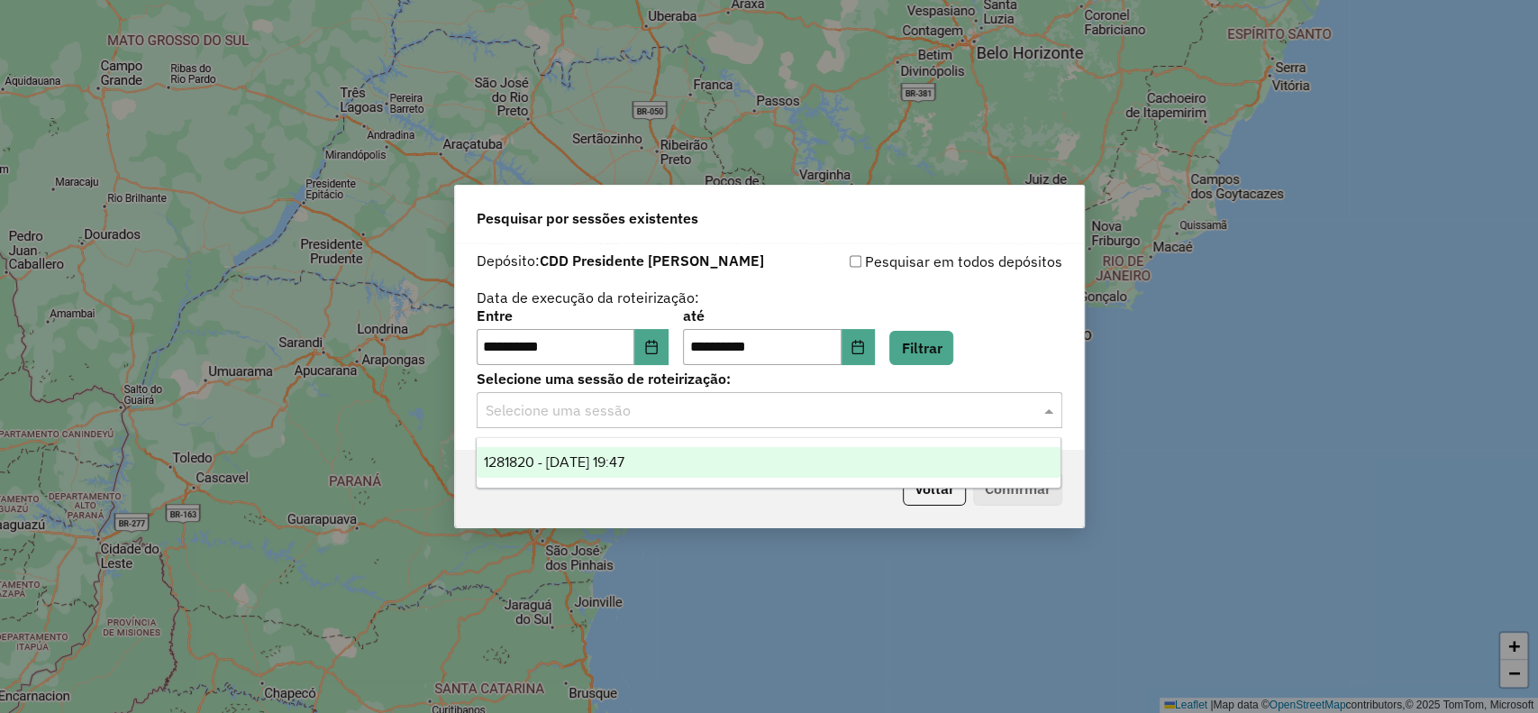
click at [858, 466] on div "1281820 - [DATE] 19:47" at bounding box center [769, 462] width 584 height 31
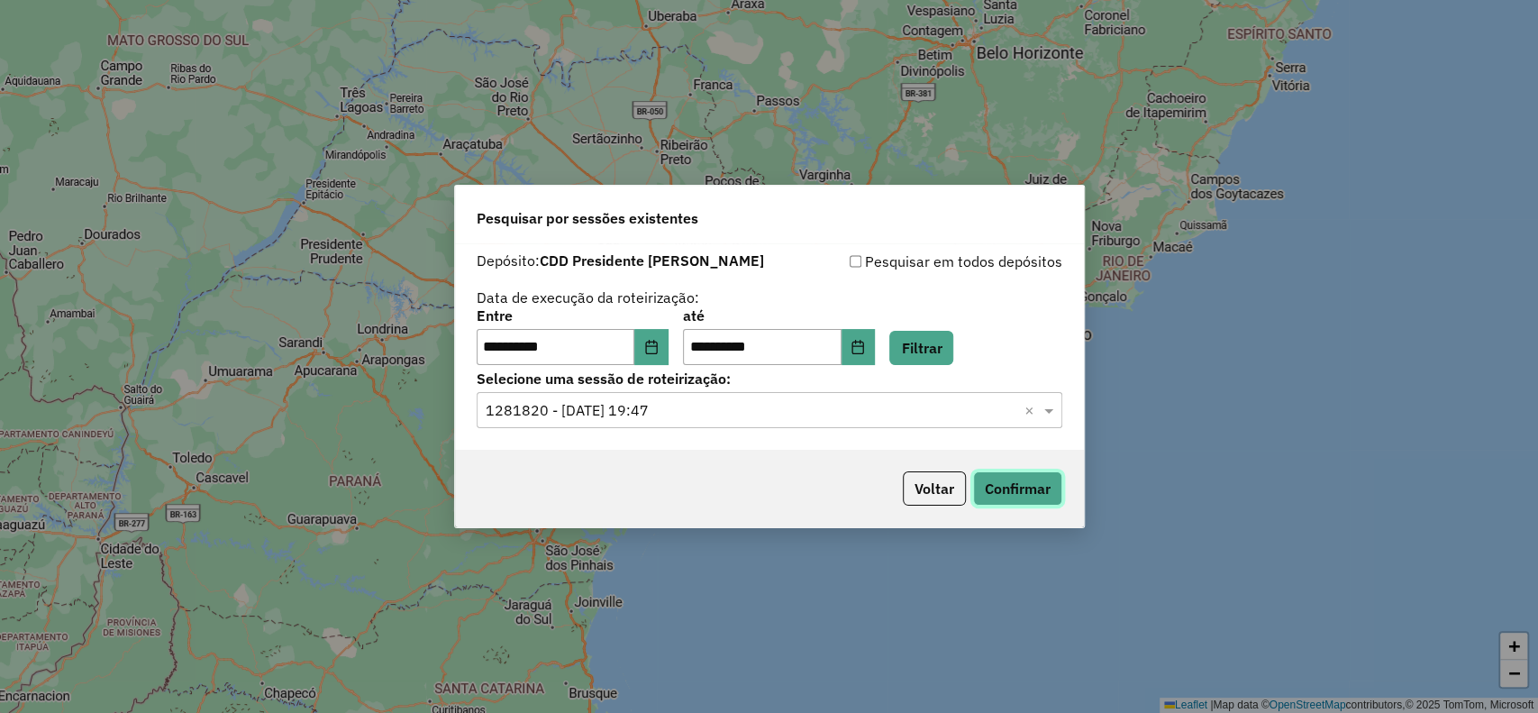
click at [988, 487] on button "Confirmar" at bounding box center [1017, 488] width 89 height 34
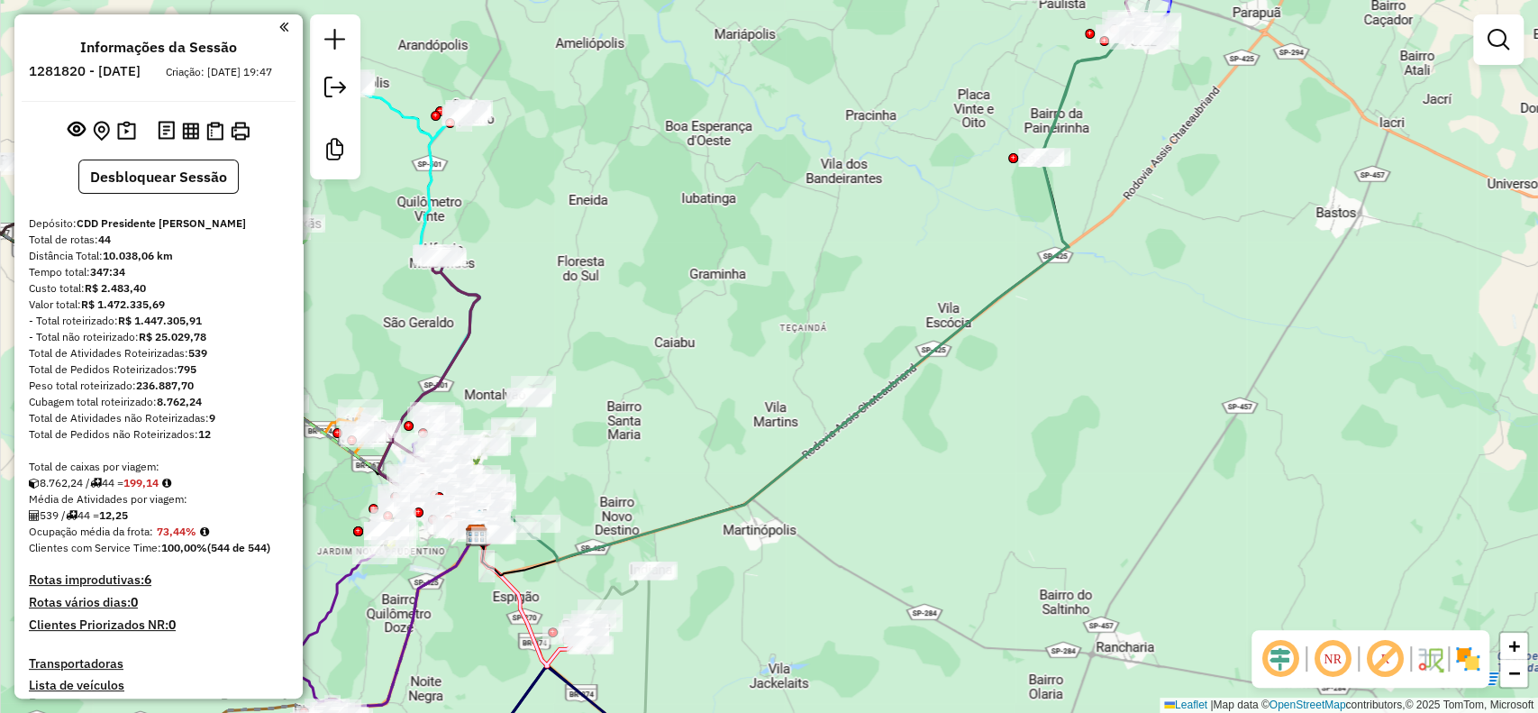
click at [223, 209] on div "Informações da Sessão 1281820 - [DATE] Criação: [DATE] 19:47 Desbloquear Sessão…" at bounding box center [158, 356] width 288 height 684
click at [216, 194] on button "Desbloquear Sessão" at bounding box center [158, 176] width 160 height 34
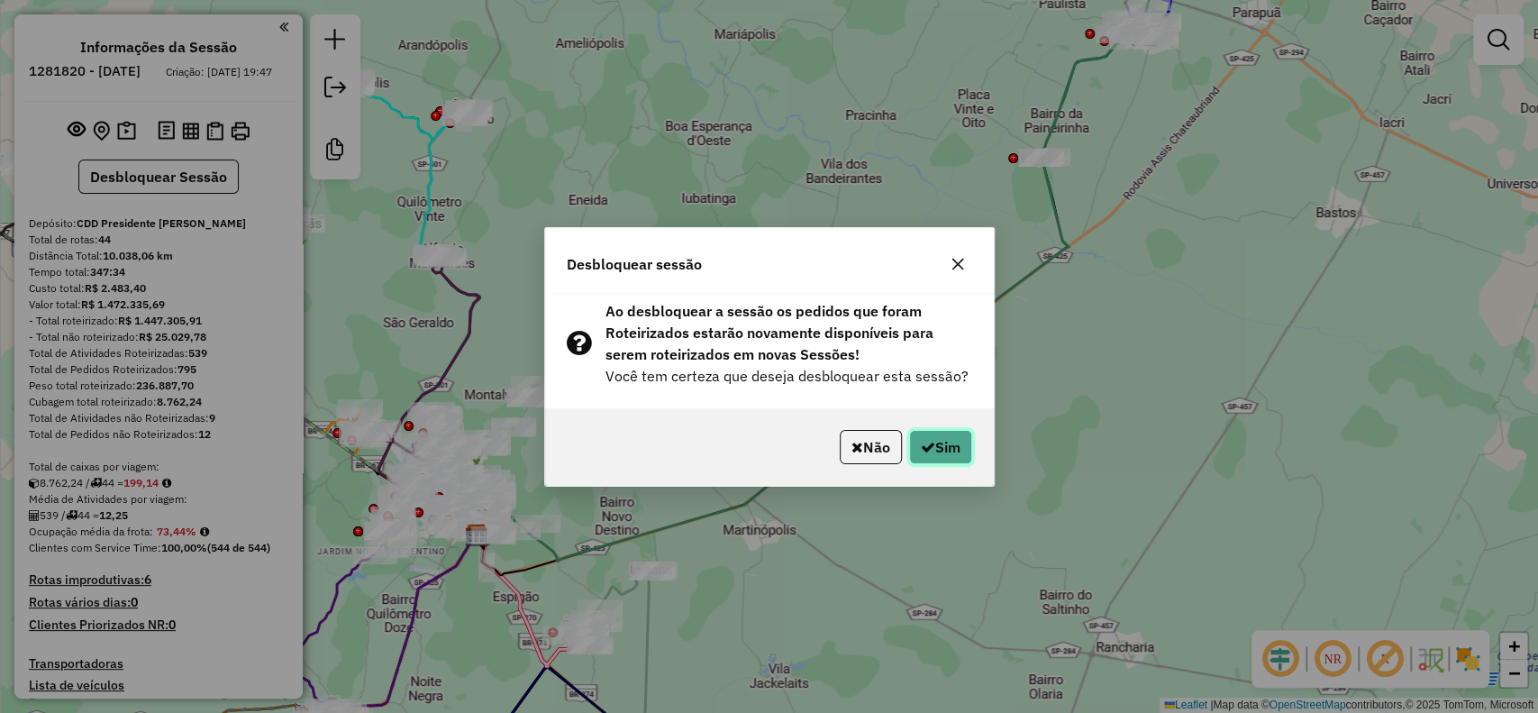
click at [934, 454] on button "Sim" at bounding box center [940, 447] width 63 height 34
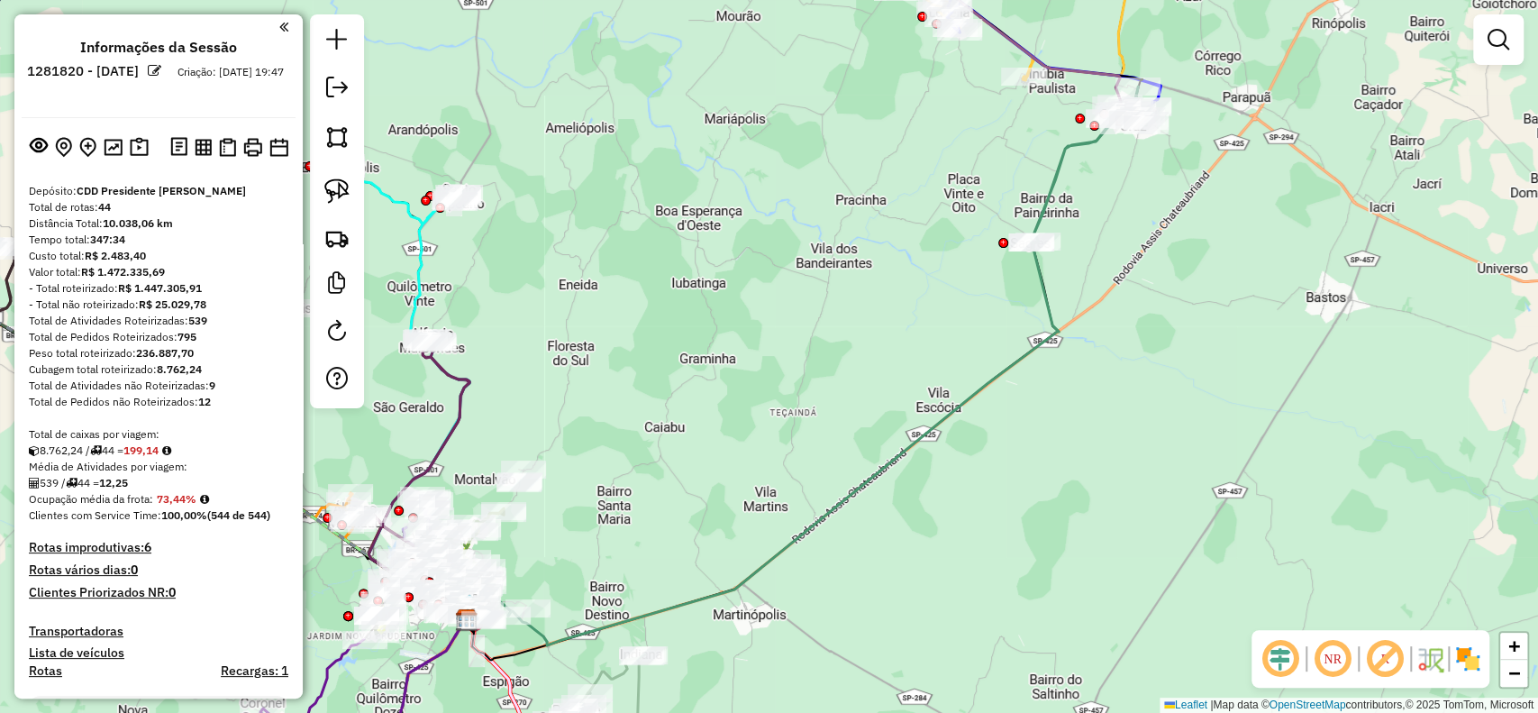
click at [1463, 665] on img at bounding box center [1467, 658] width 29 height 29
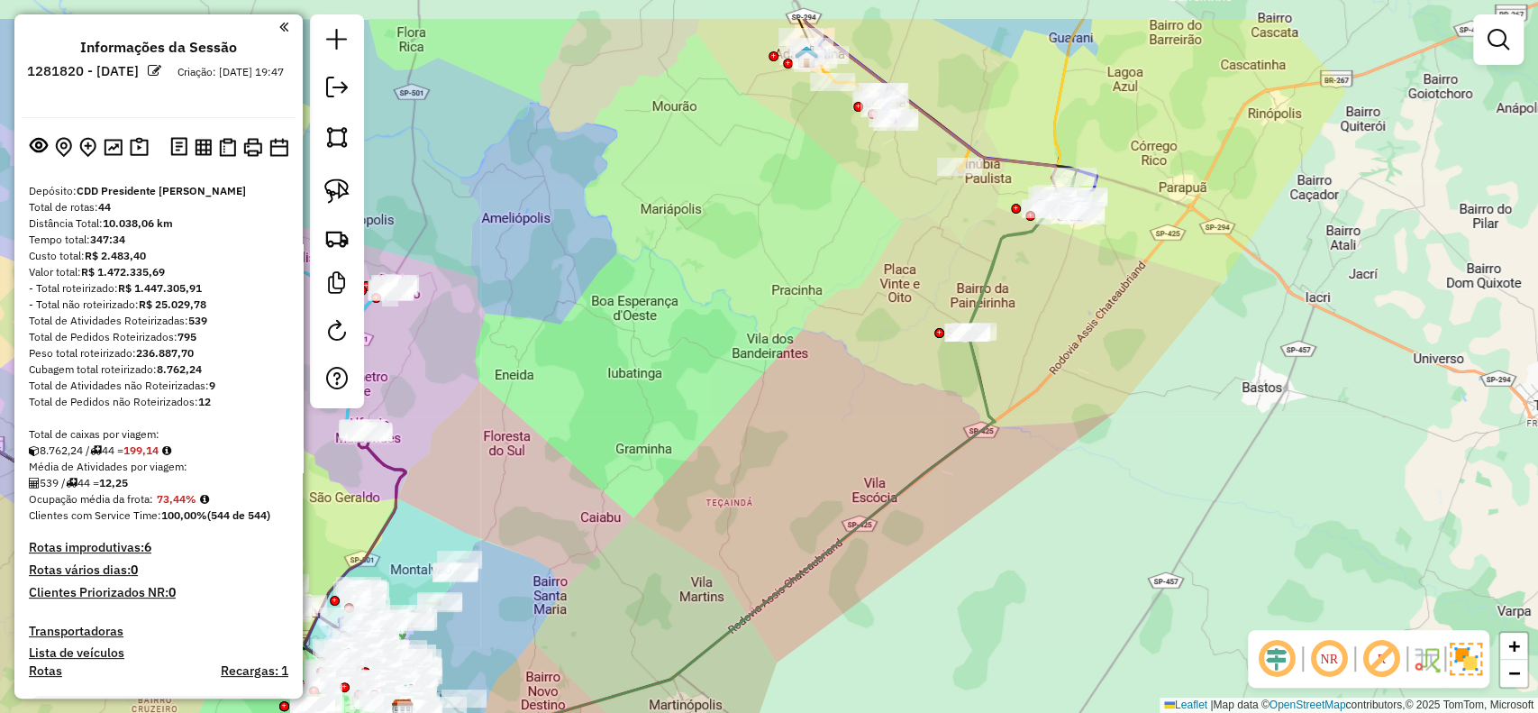
drag, startPoint x: 1152, startPoint y: 249, endPoint x: 1058, endPoint y: 366, distance: 150.0
click at [1060, 366] on div "Janela de atendimento Grade de atendimento Capacidade Transportadoras Veículos …" at bounding box center [769, 356] width 1538 height 713
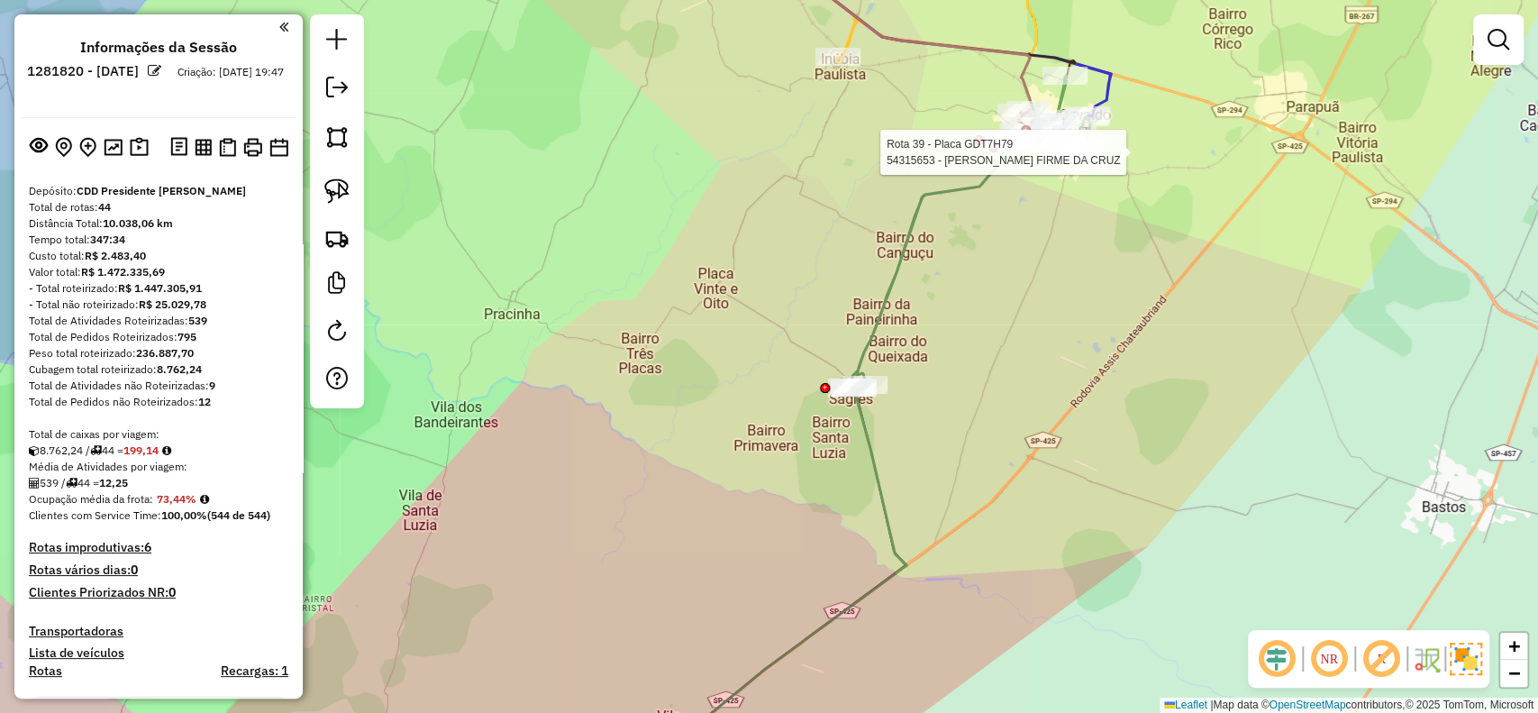
select select "**********"
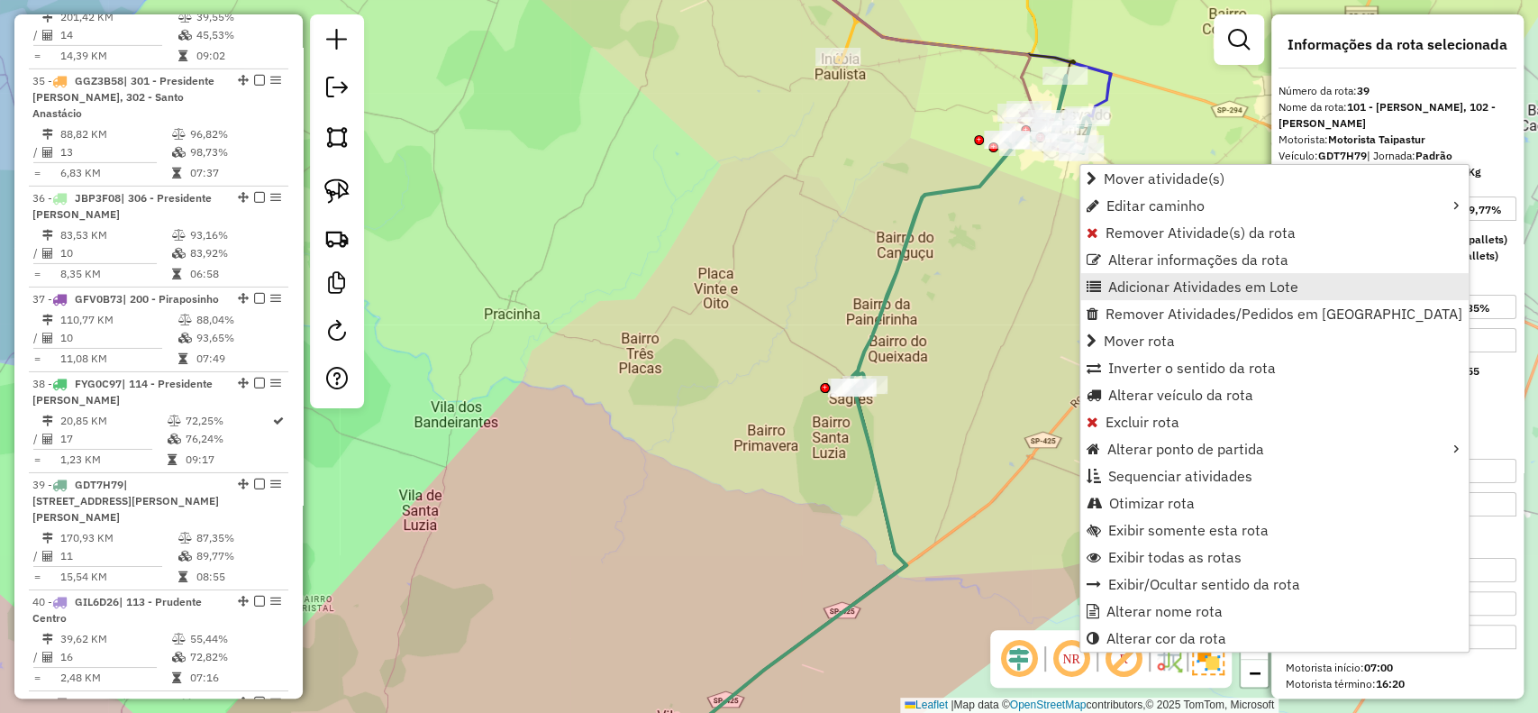
scroll to position [4541, 0]
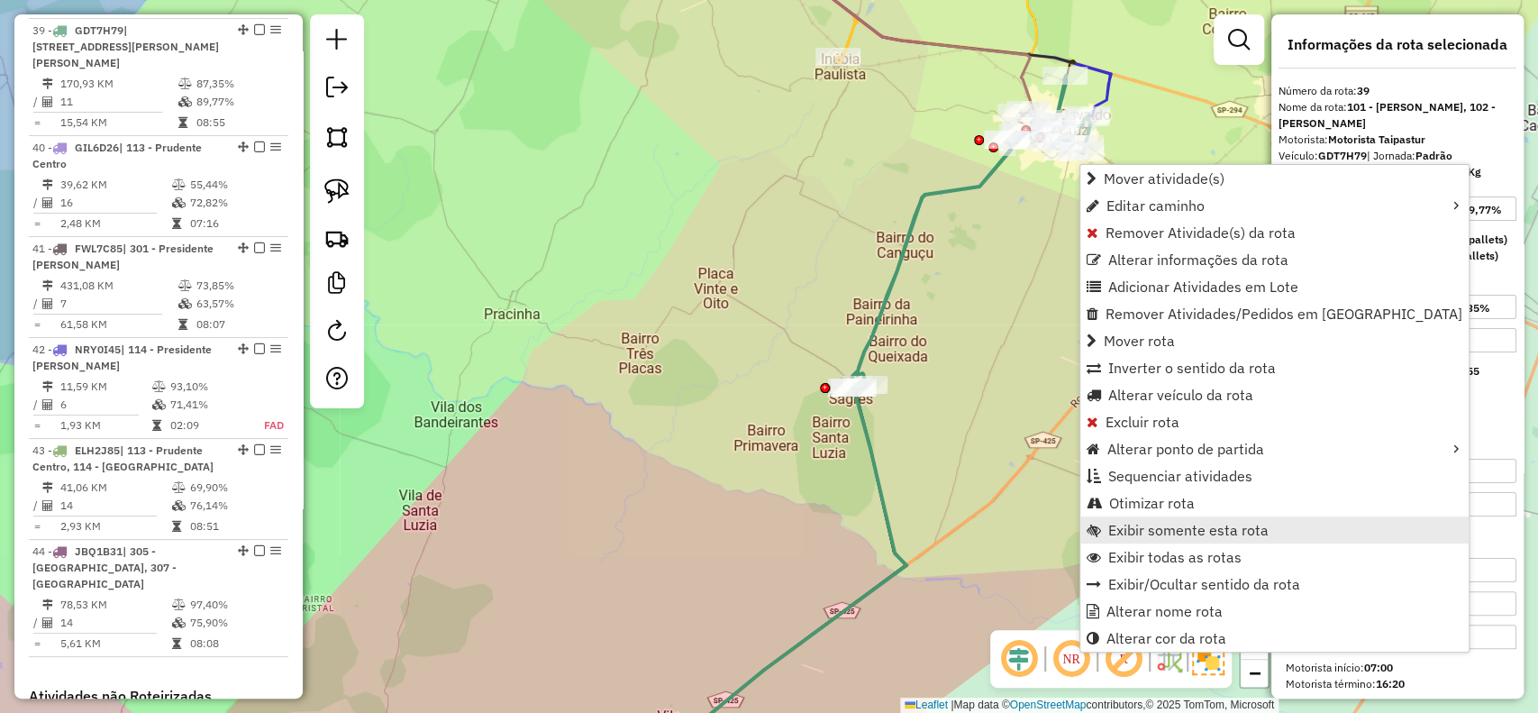
click at [1222, 533] on span "Exibir somente esta rota" at bounding box center [1188, 530] width 160 height 14
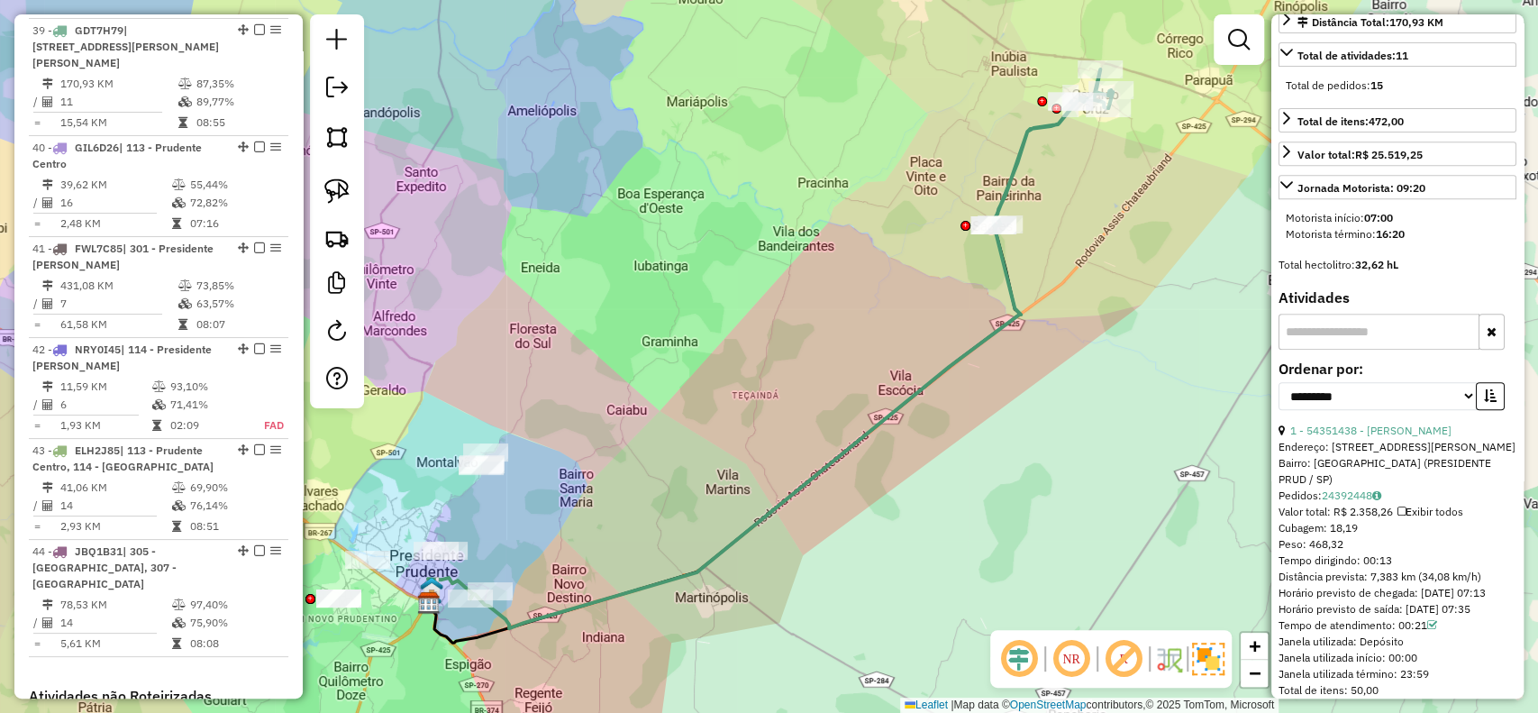
scroll to position [480, 0]
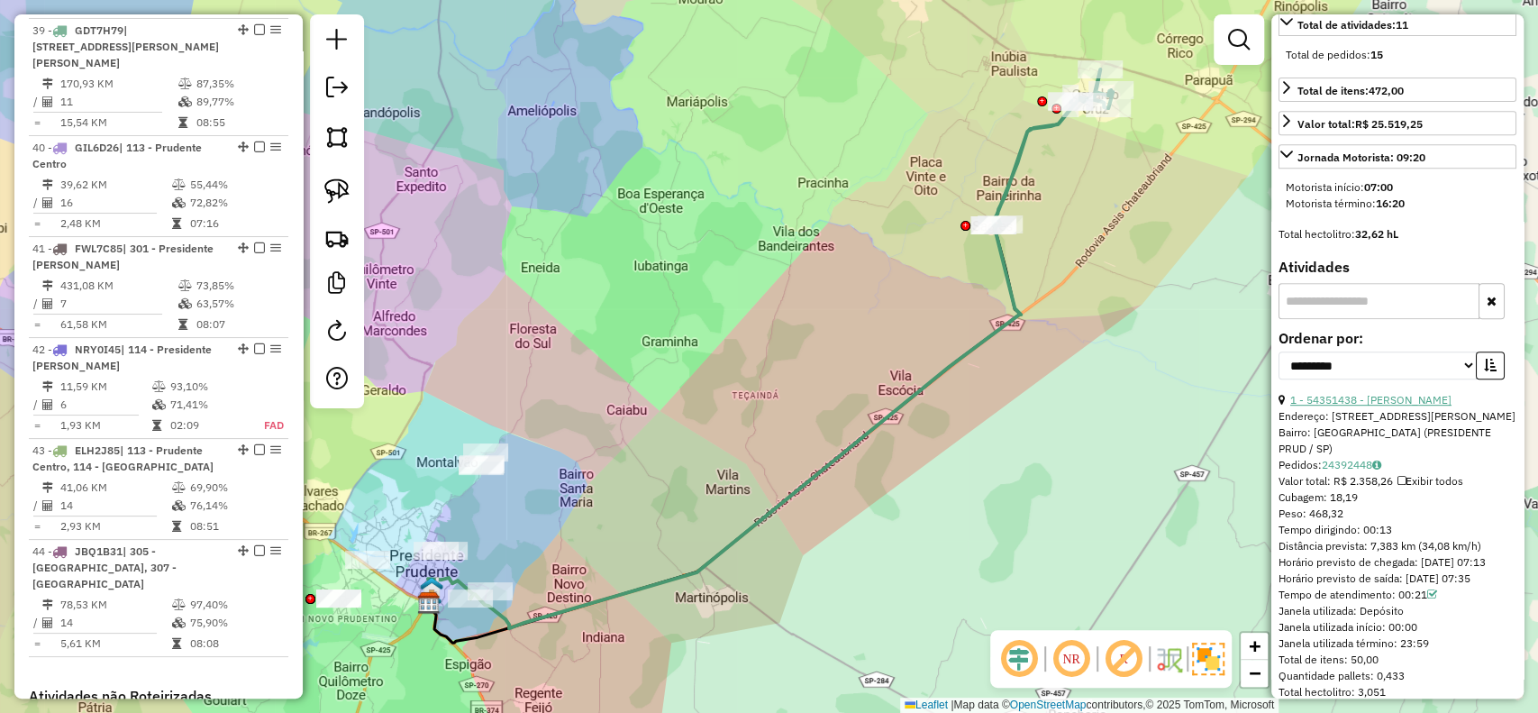
click at [1398, 406] on link "1 - 54351438 - PAULO SERGIO DA SILV" at bounding box center [1370, 400] width 161 height 14
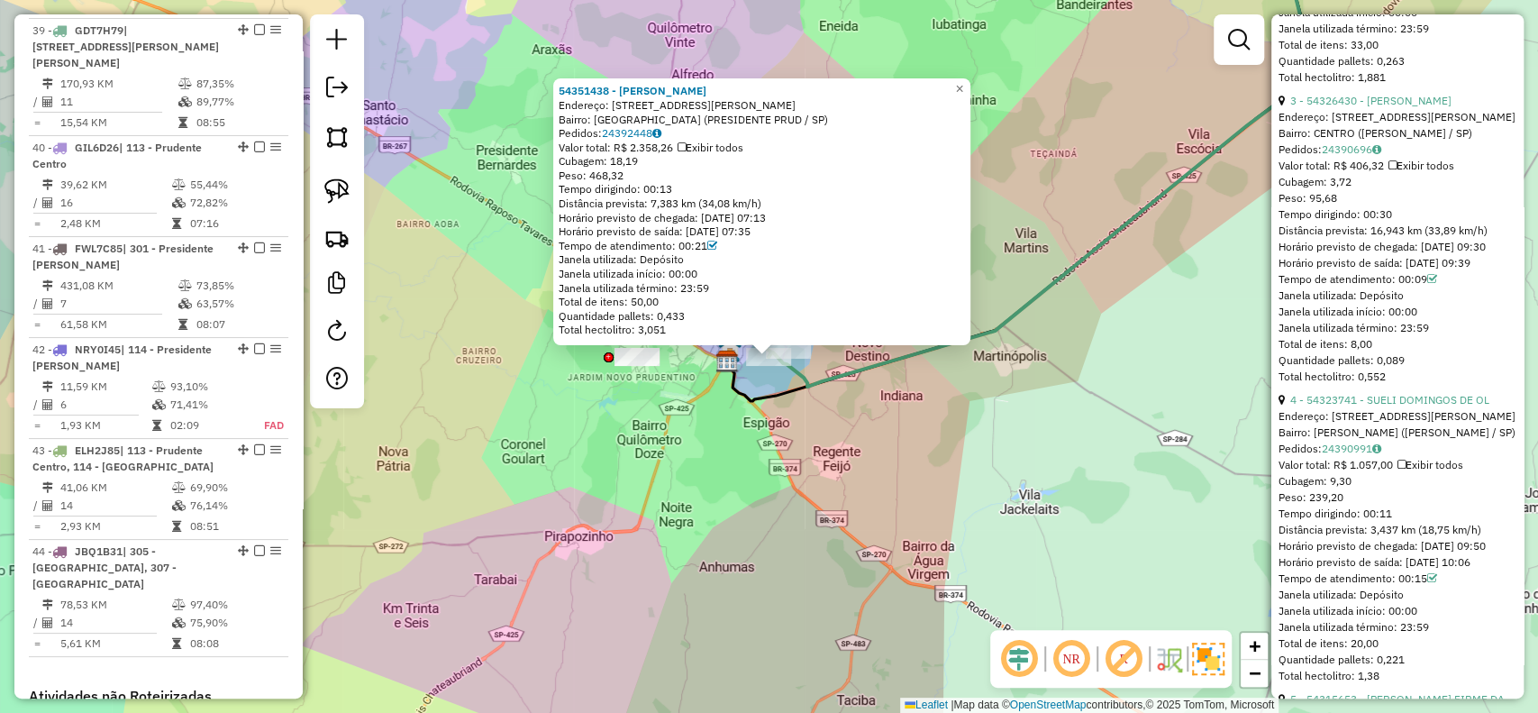
scroll to position [1442, 0]
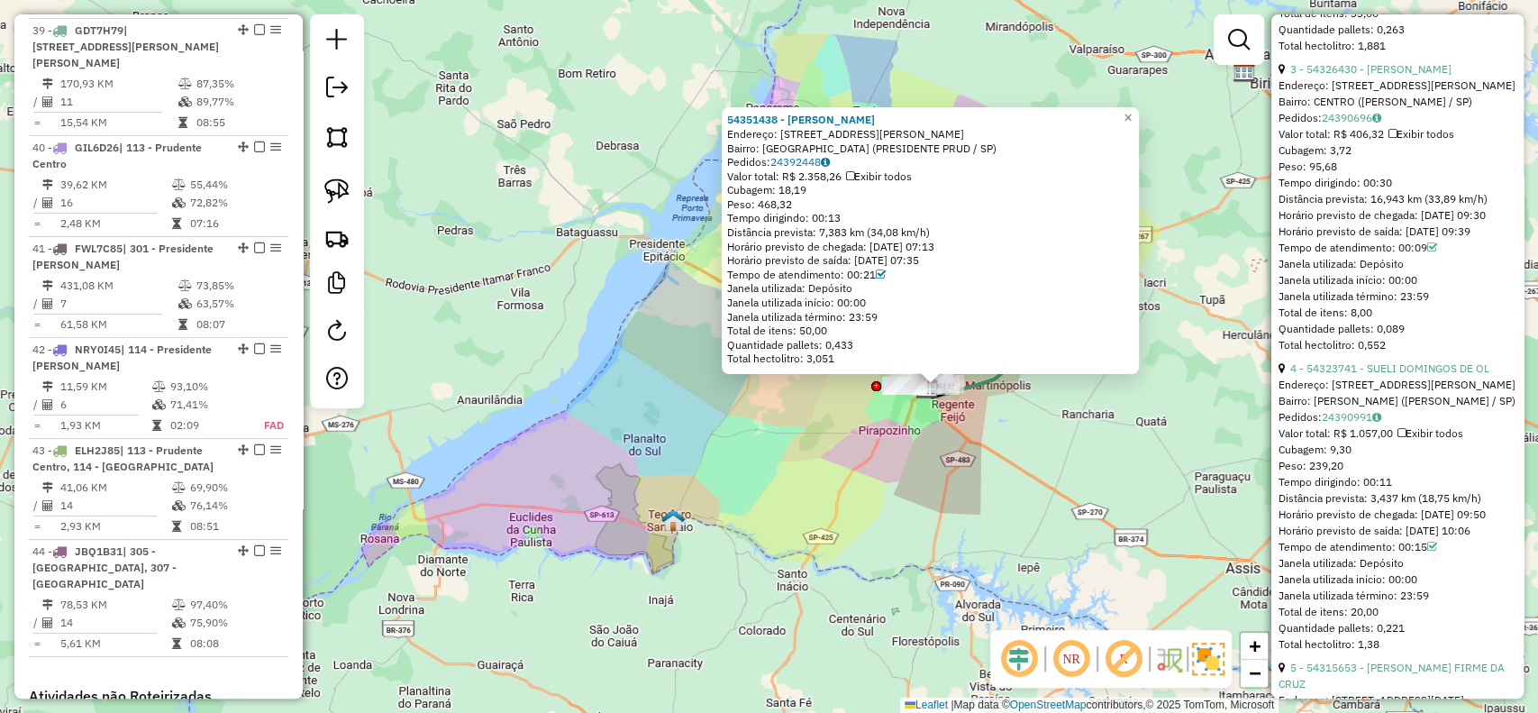
click at [778, 414] on div "54351438 - PAULO SERGIO DA SILV Endereço: R IVANI JUSTINO DE LIMA SANTOS 16 Bai…" at bounding box center [769, 356] width 1538 height 713
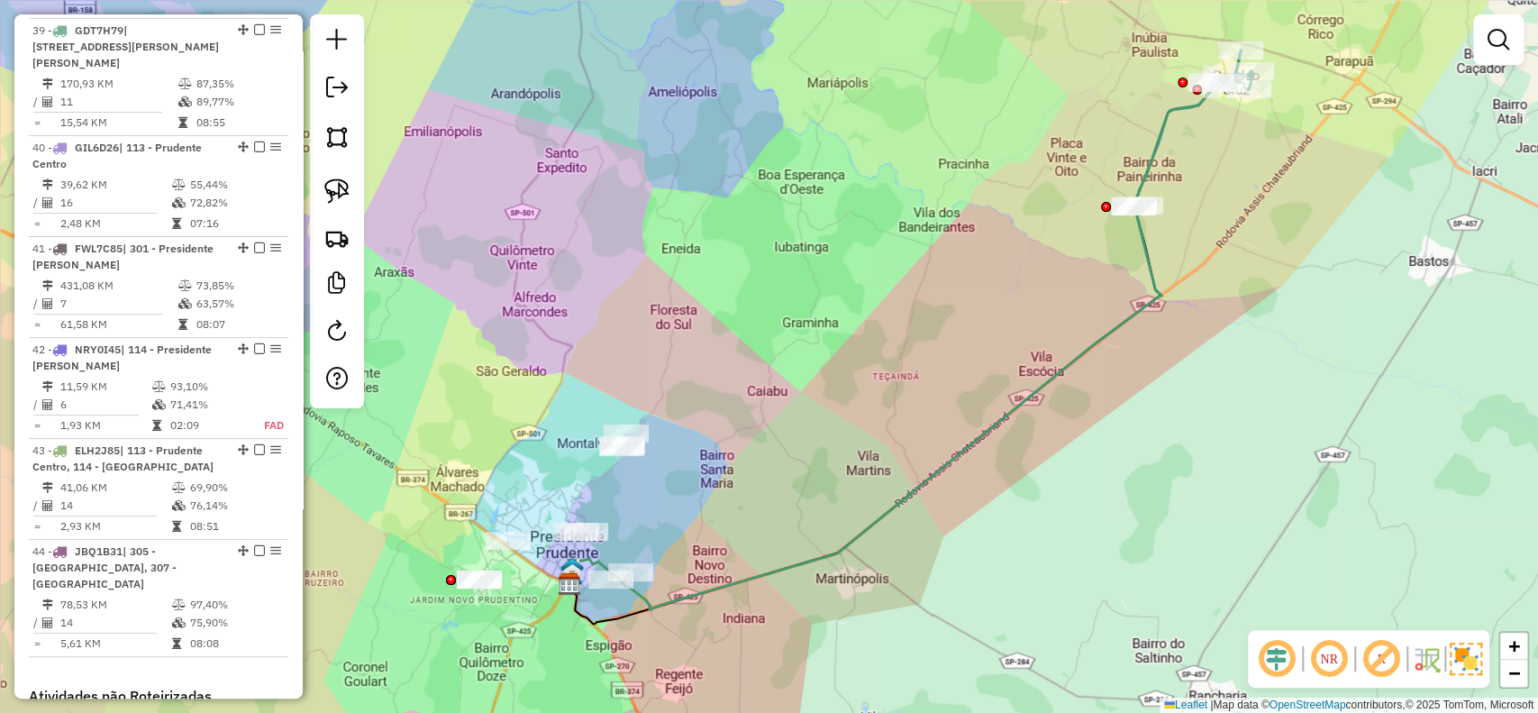
click at [1377, 656] on em at bounding box center [1381, 658] width 43 height 43
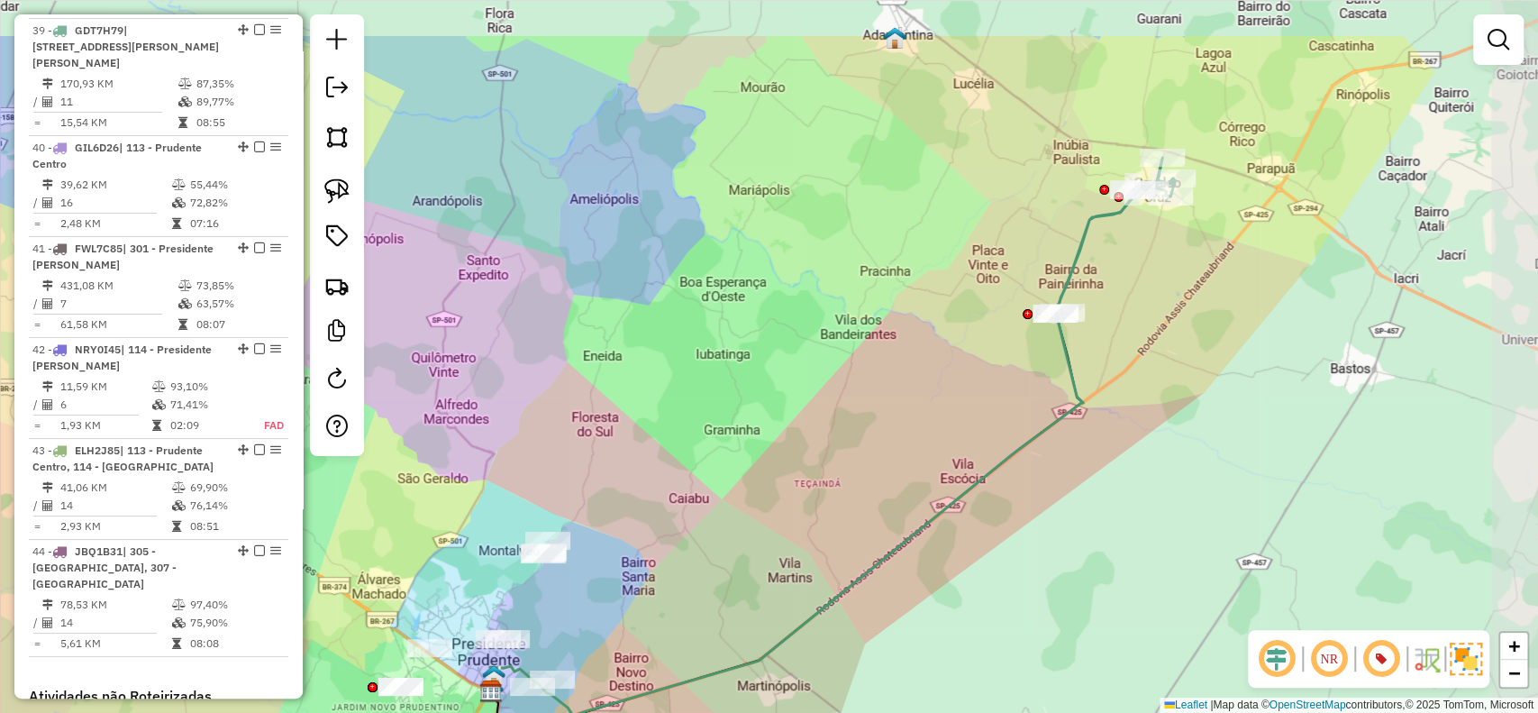
drag, startPoint x: 1138, startPoint y: 430, endPoint x: 1060, endPoint y: 537, distance: 132.8
click at [1060, 537] on div "Janela de atendimento Grade de atendimento Capacidade Transportadoras Veículos …" at bounding box center [769, 356] width 1538 height 713
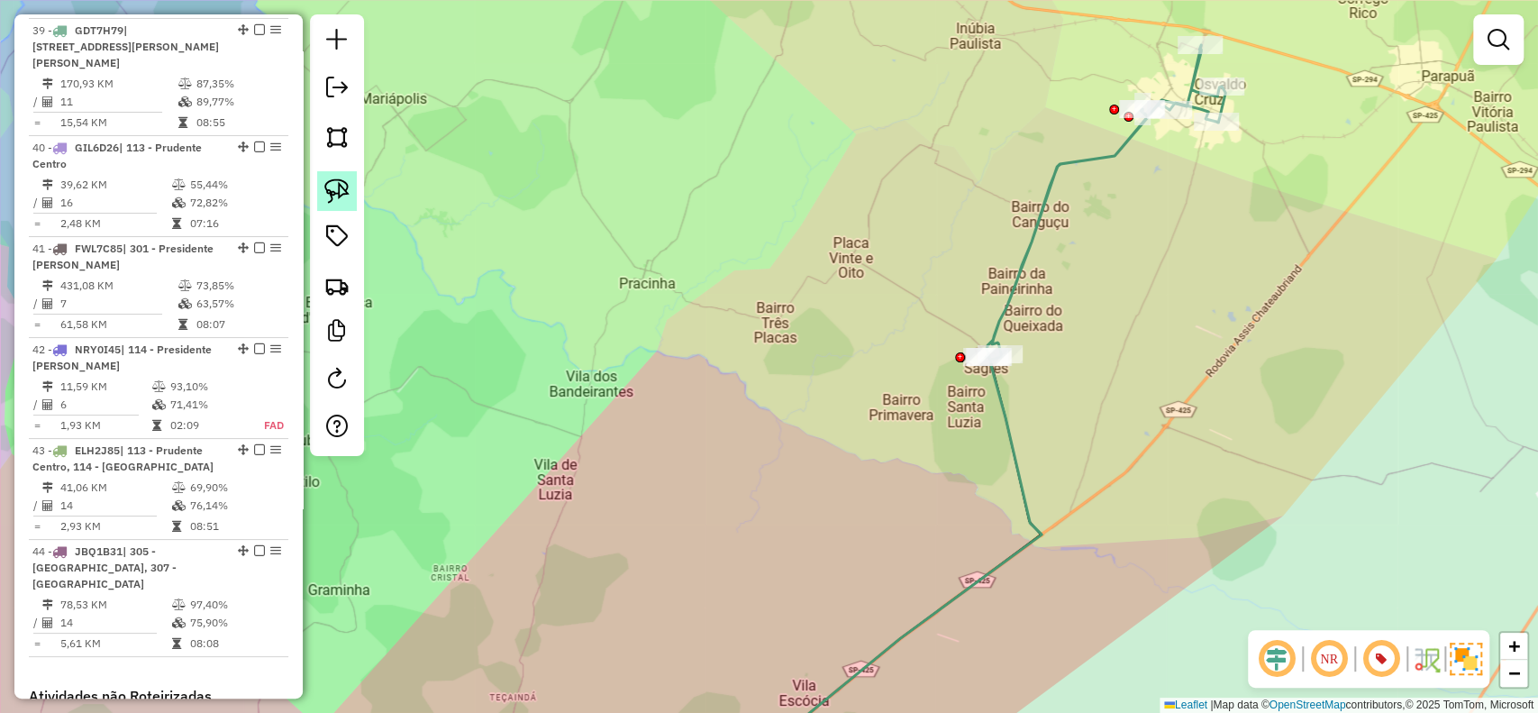
click at [345, 196] on img at bounding box center [336, 190] width 25 height 25
drag, startPoint x: 961, startPoint y: 61, endPoint x: 975, endPoint y: 106, distance: 47.0
click at [975, 105] on div "Janela de atendimento Grade de atendimento Capacidade Transportadoras Veículos …" at bounding box center [769, 356] width 1538 height 713
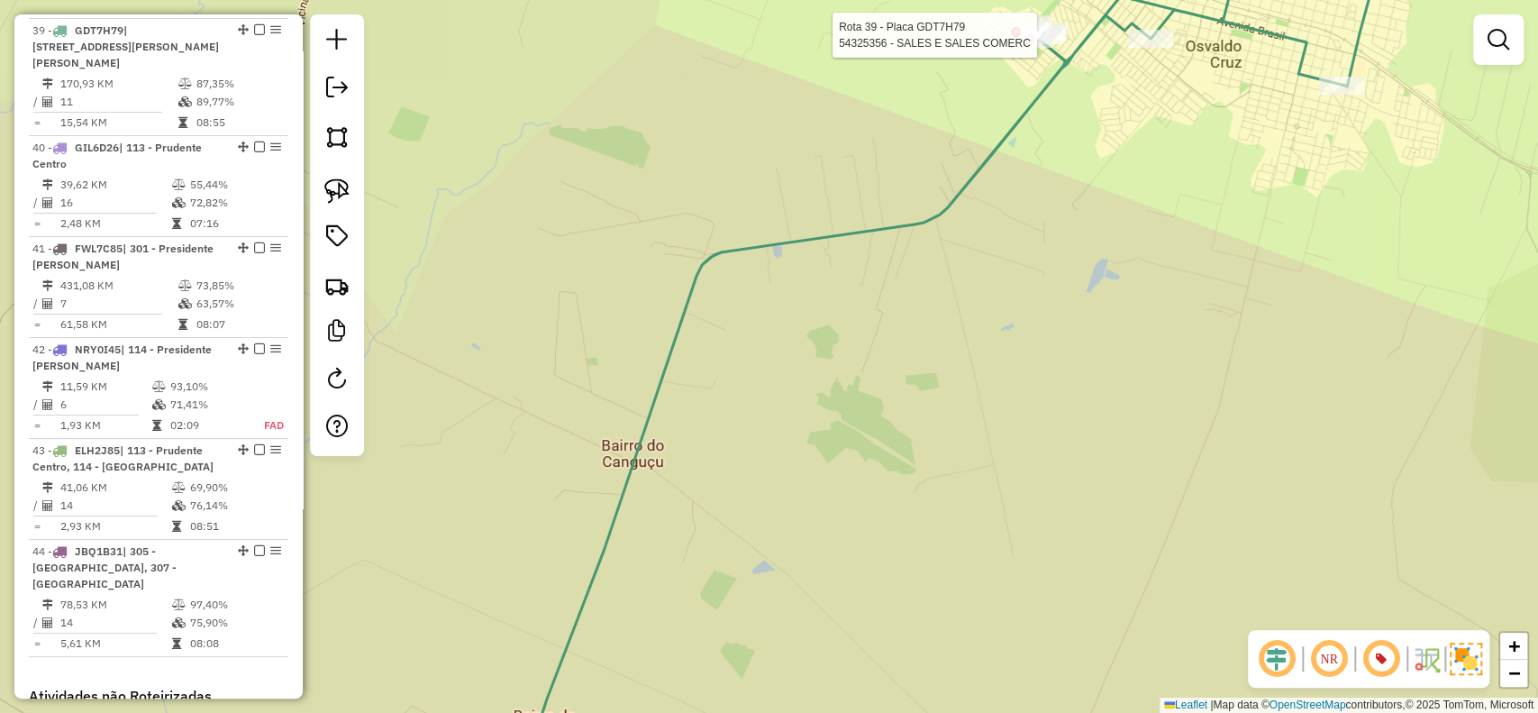
click at [1048, 44] on div at bounding box center [1042, 35] width 45 height 18
select select "**********"
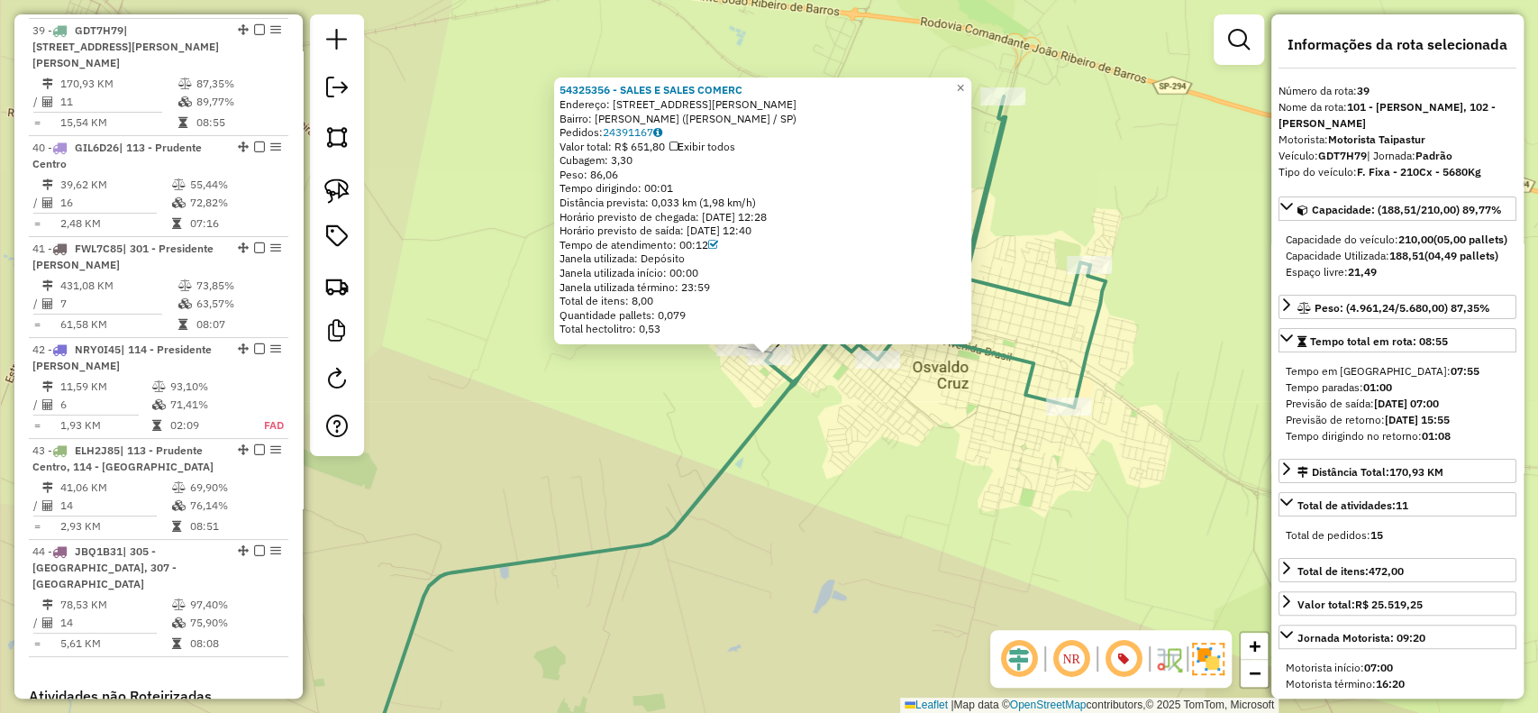
click at [797, 407] on div "54325356 - SALES E SALES COMERC Endereço: RUA JOSÉ DE ALÉSSIO 85 Bairro: OSVALD…" at bounding box center [769, 356] width 1538 height 713
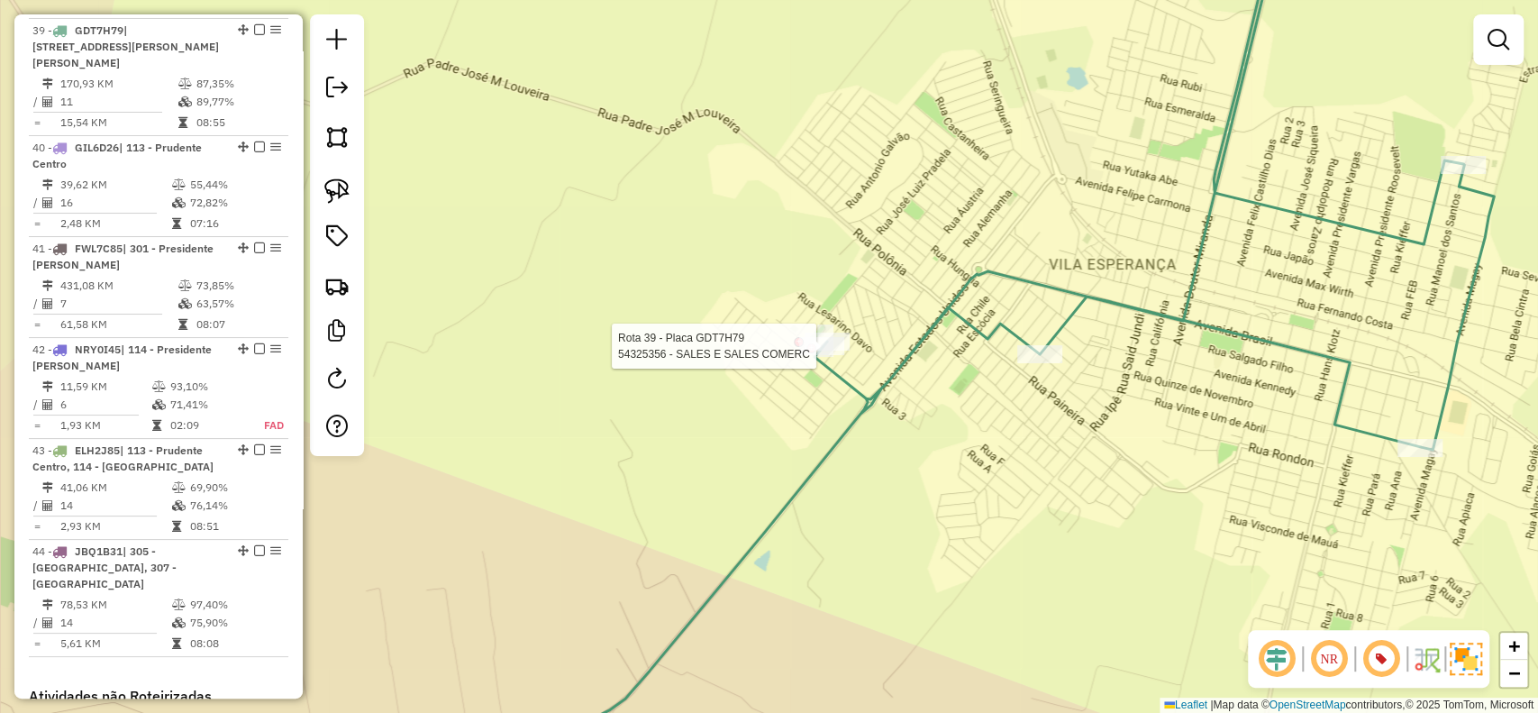
select select "**********"
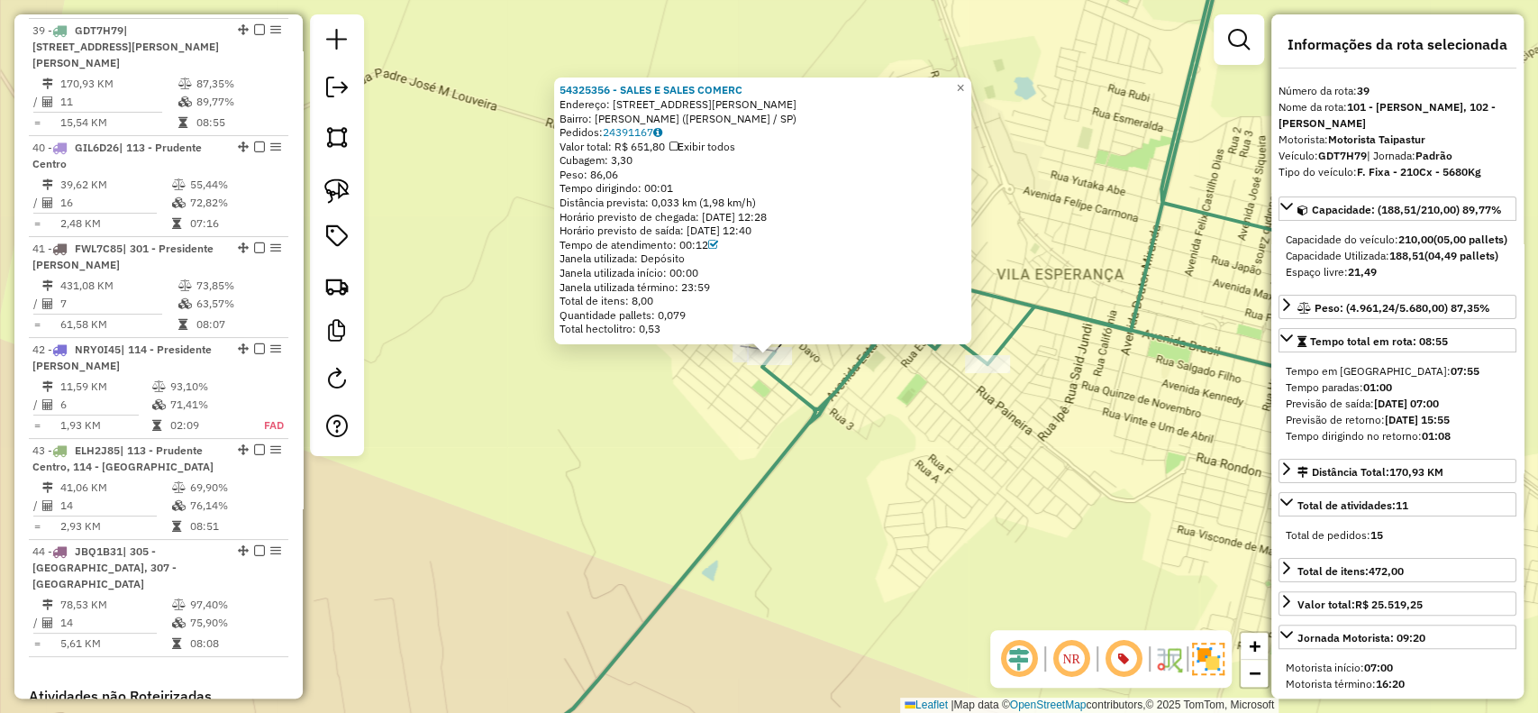
click at [749, 436] on div "54325356 - SALES E SALES COMERC Endereço: RUA JOSÉ DE ALÉSSIO 85 Bairro: OSVALD…" at bounding box center [769, 356] width 1538 height 713
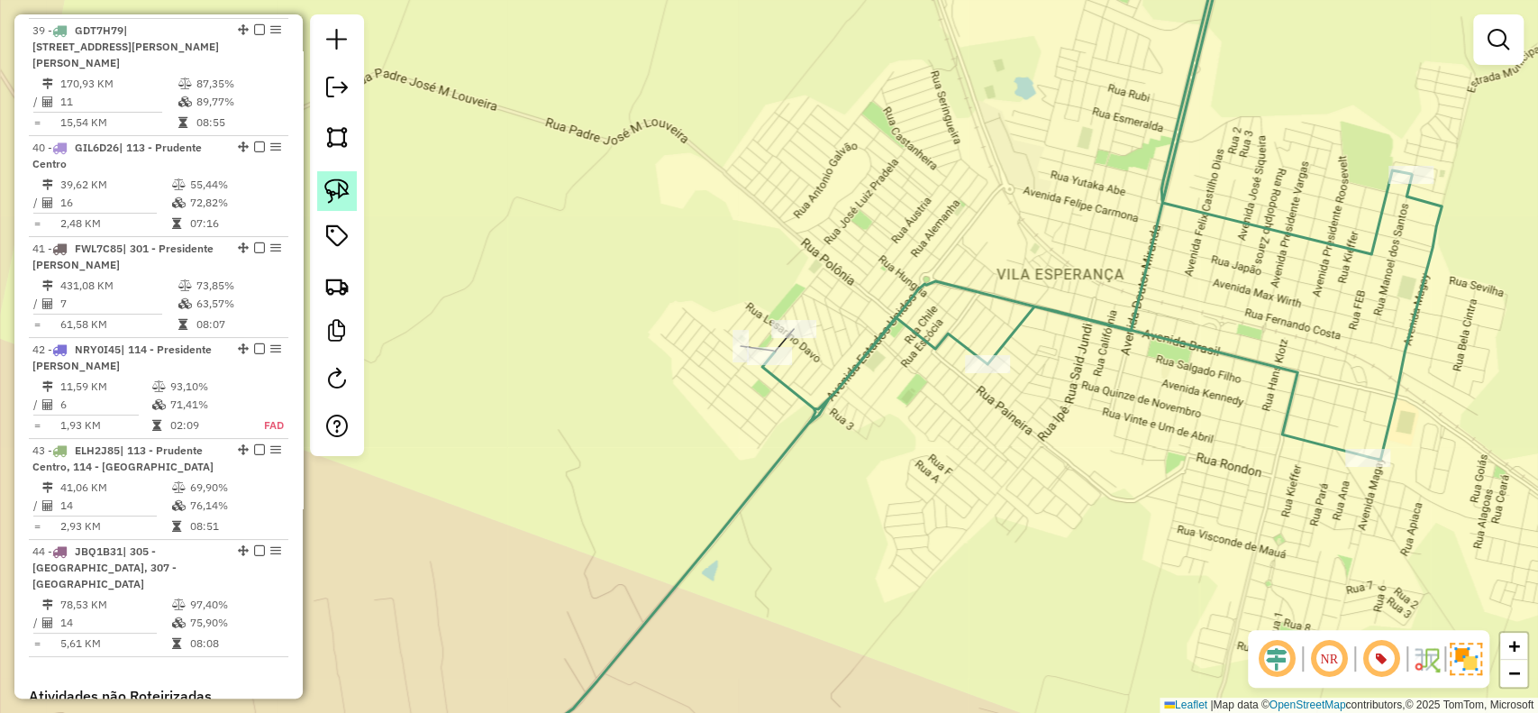
click at [327, 196] on img at bounding box center [336, 190] width 25 height 25
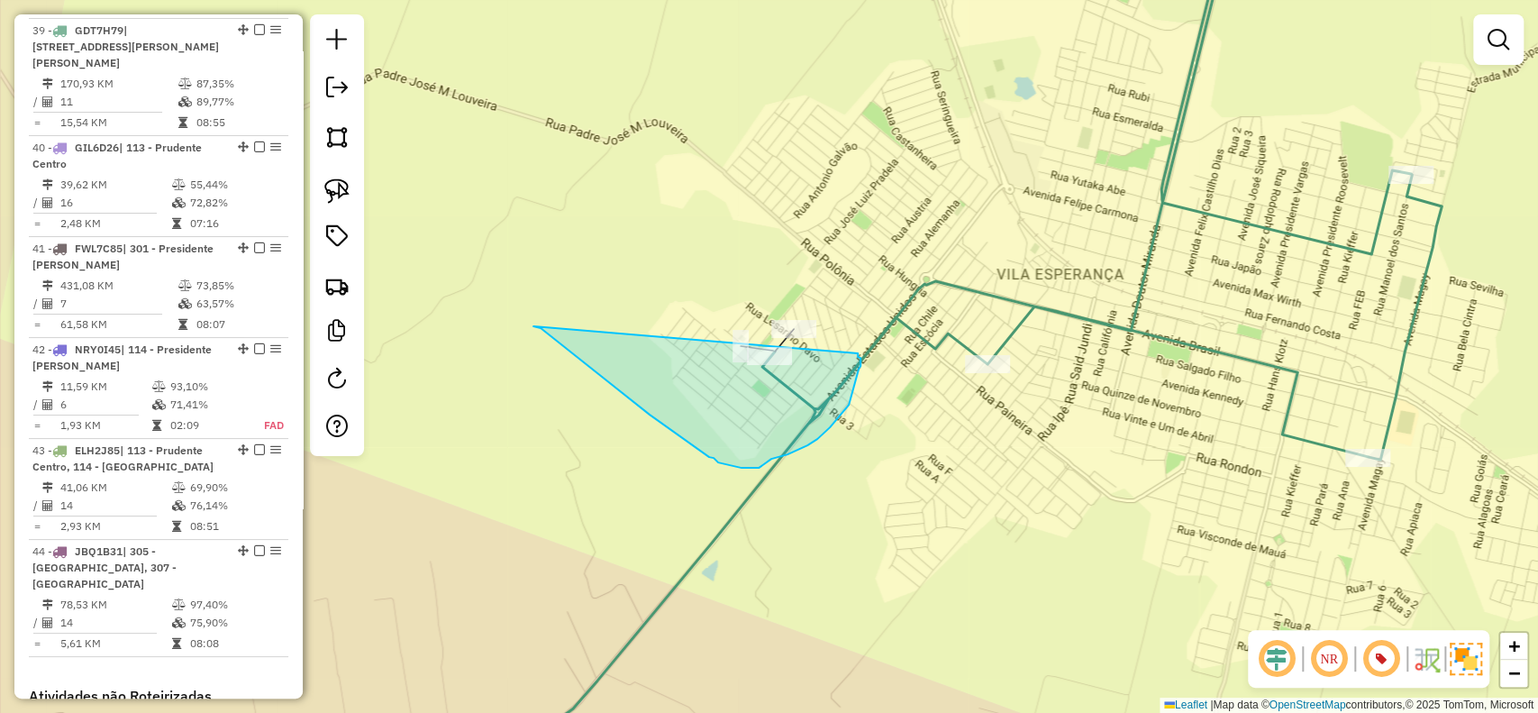
drag, startPoint x: 544, startPoint y: 332, endPoint x: 856, endPoint y: 351, distance: 312.4
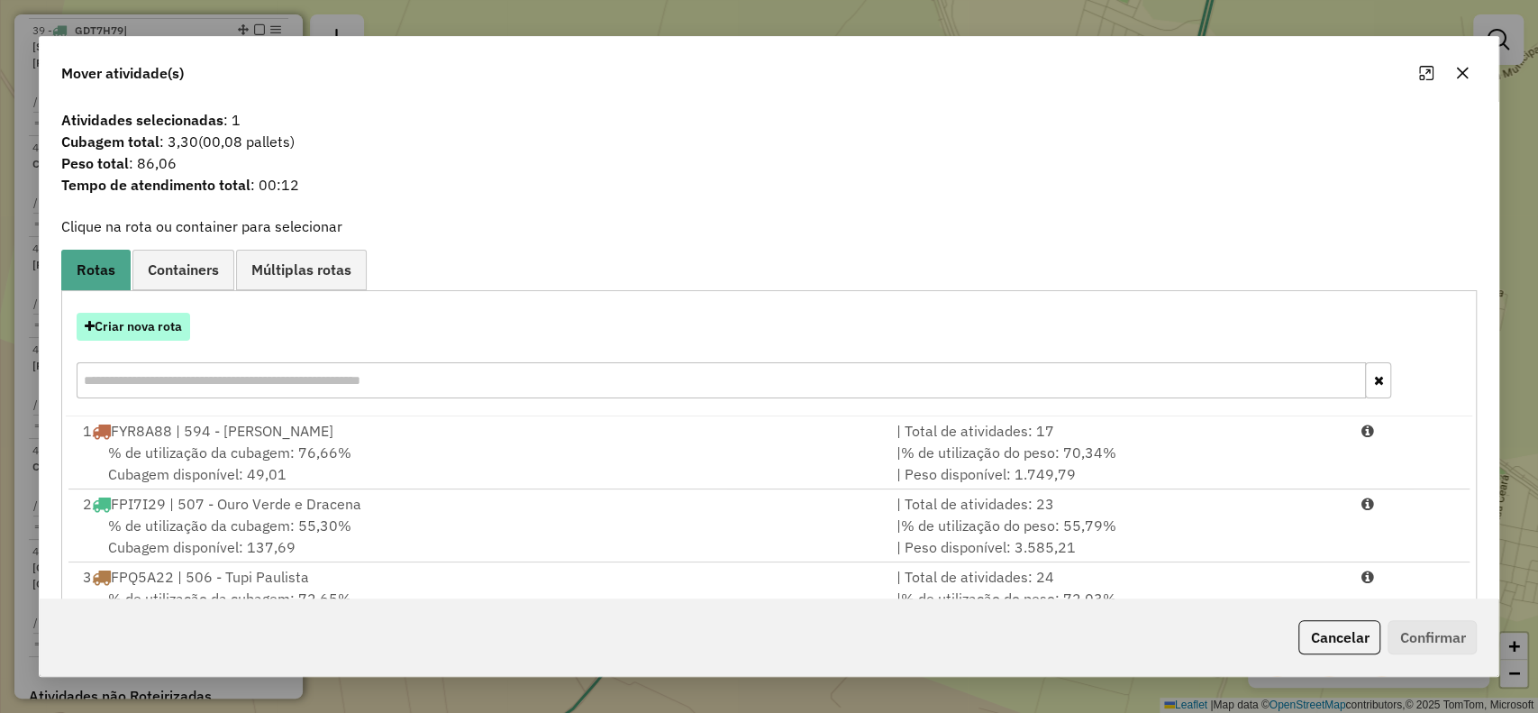
click at [162, 332] on button "Criar nova rota" at bounding box center [134, 327] width 114 height 28
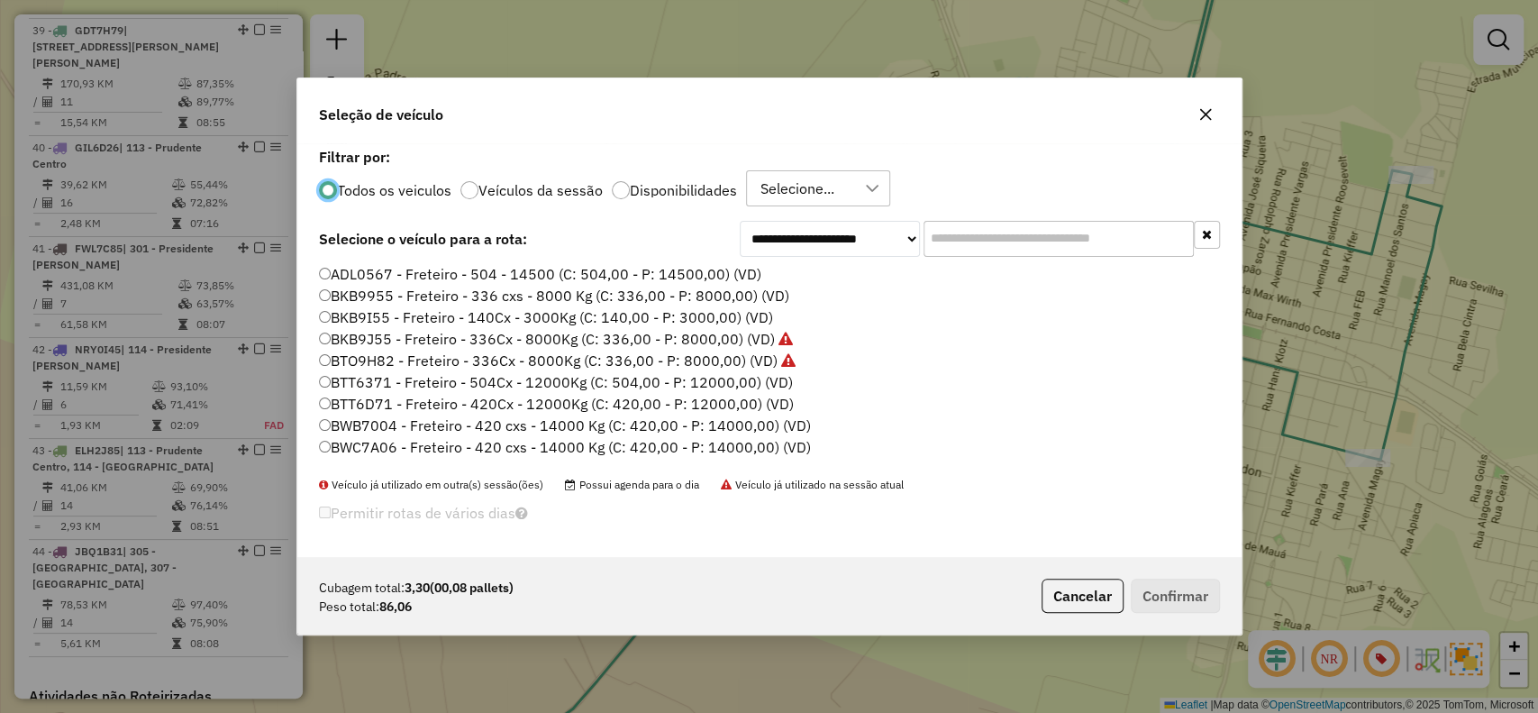
scroll to position [9, 5]
click at [981, 241] on input "text" at bounding box center [1059, 239] width 270 height 36
type input "***"
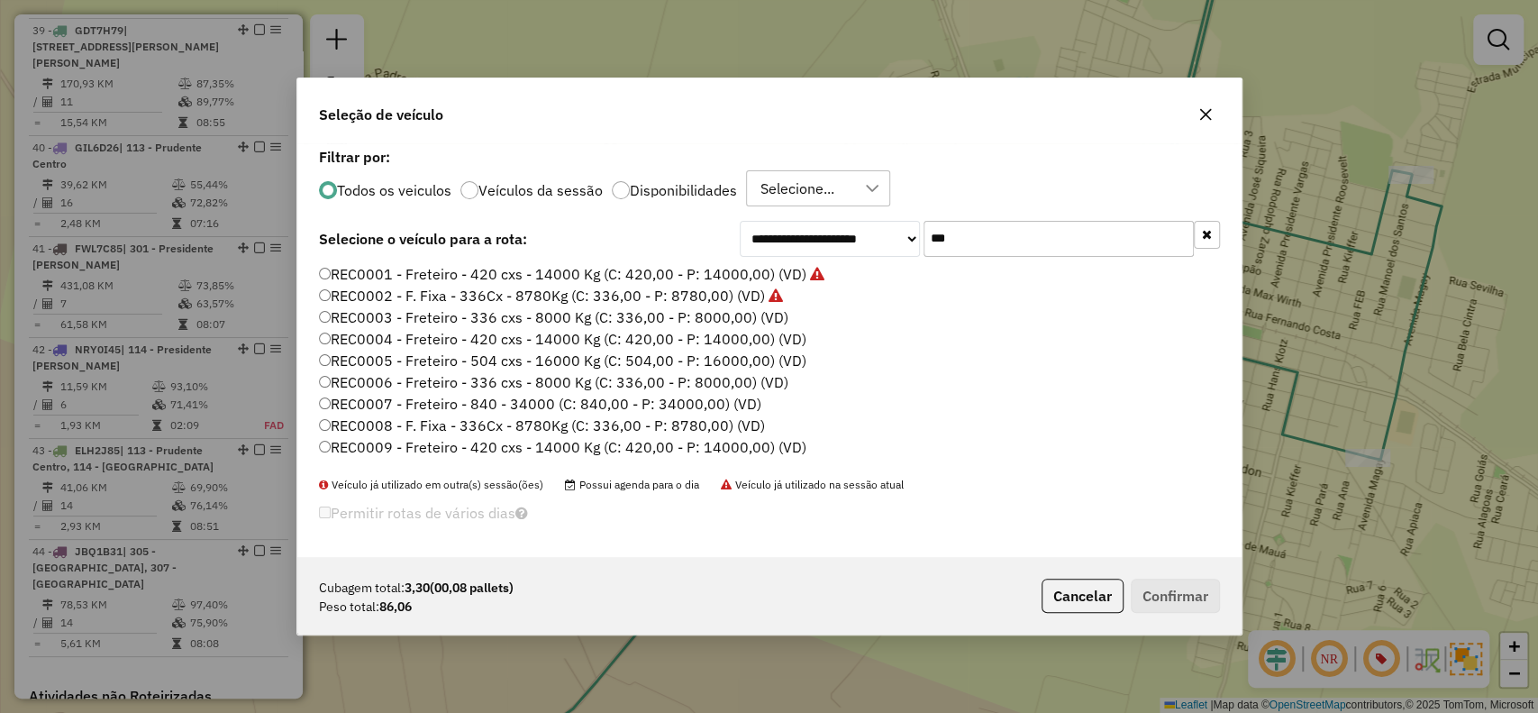
click at [713, 323] on label "REC0003 - Freteiro - 336 cxs - 8000 Kg (C: 336,00 - P: 8000,00) (VD)" at bounding box center [553, 317] width 469 height 22
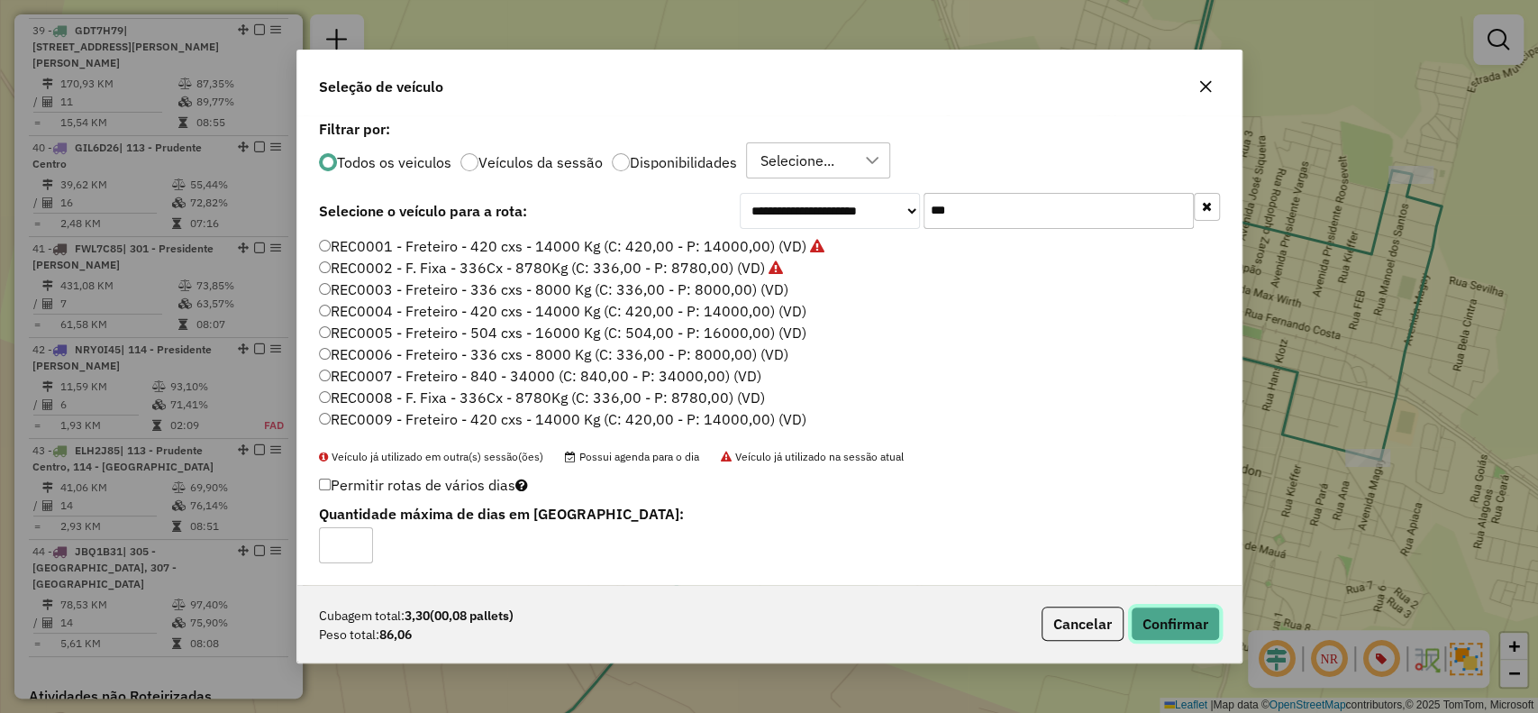
click at [1179, 624] on button "Confirmar" at bounding box center [1175, 623] width 89 height 34
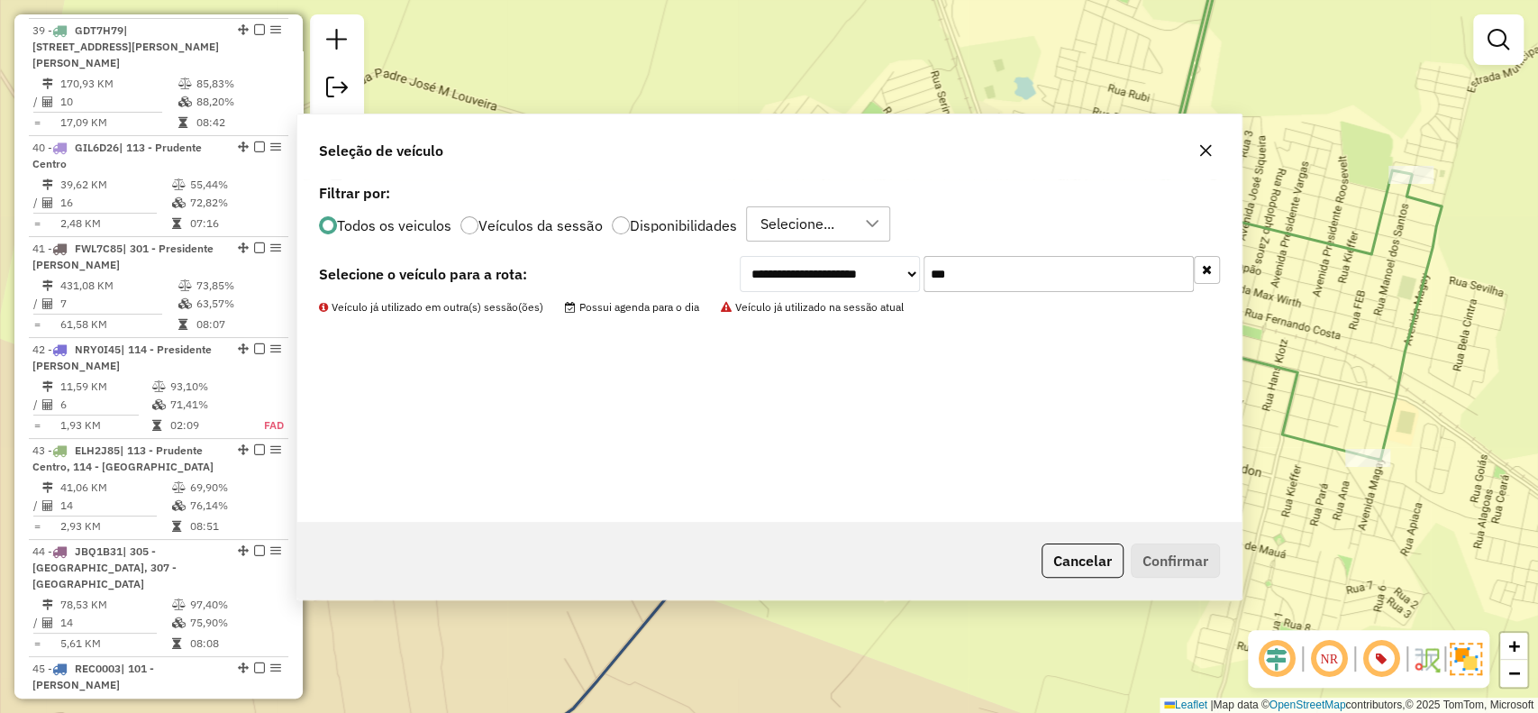
scroll to position [4440, 0]
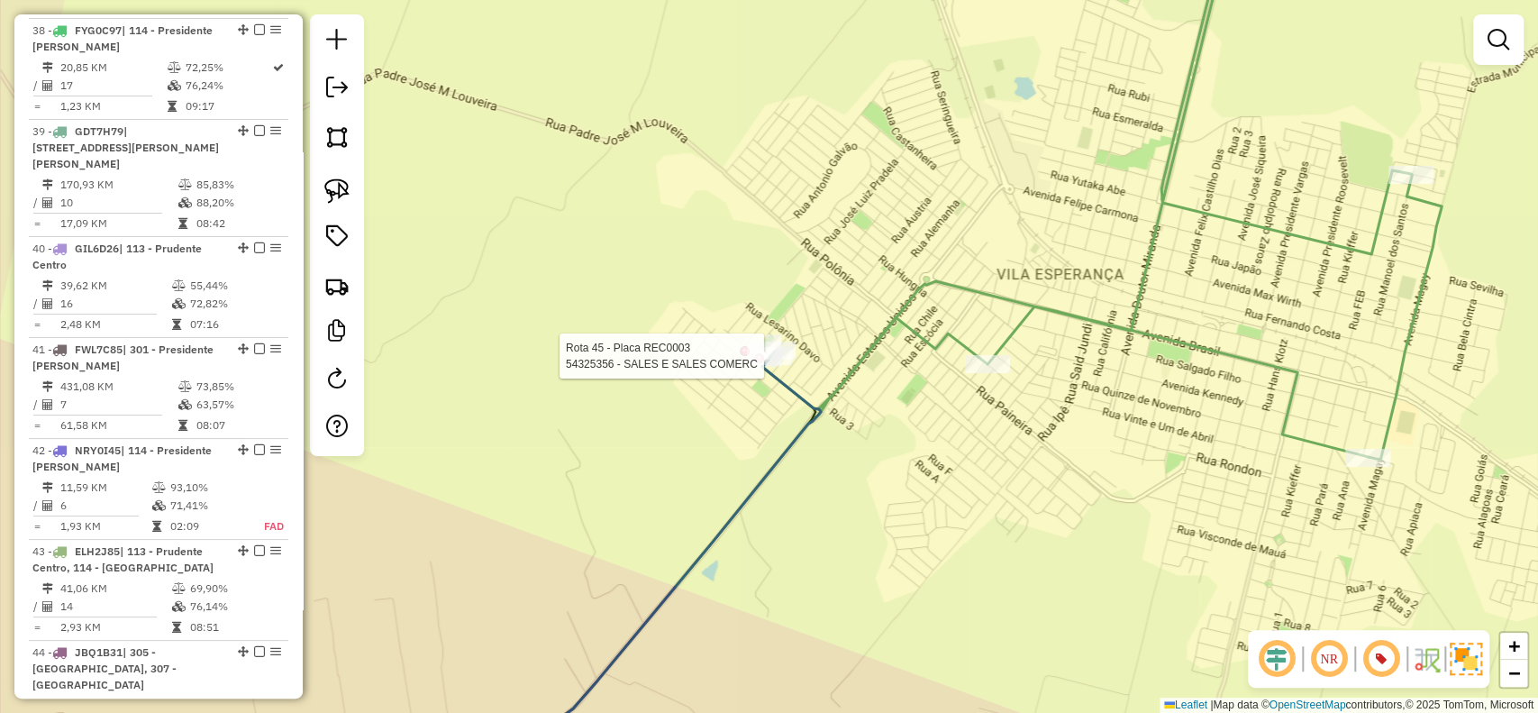
select select "**********"
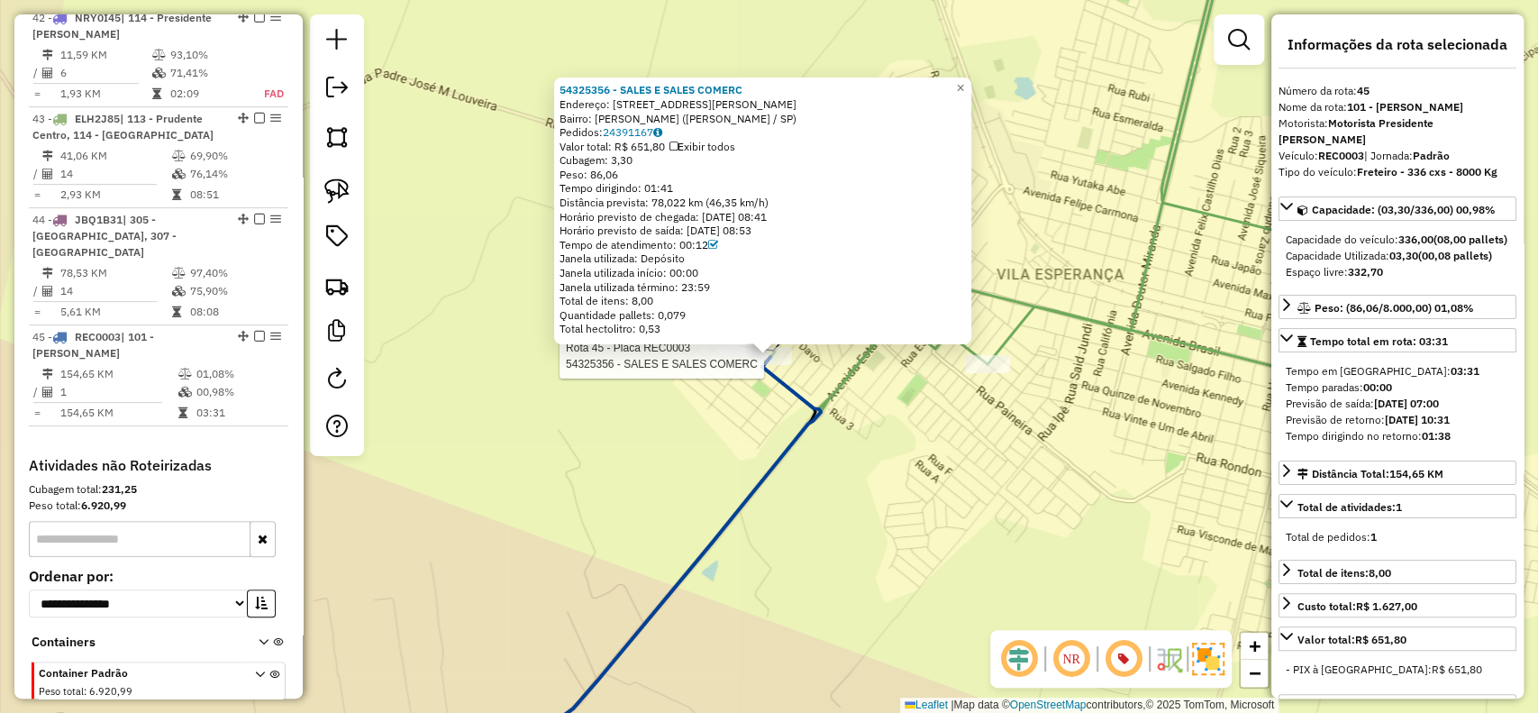
scroll to position [4981, 0]
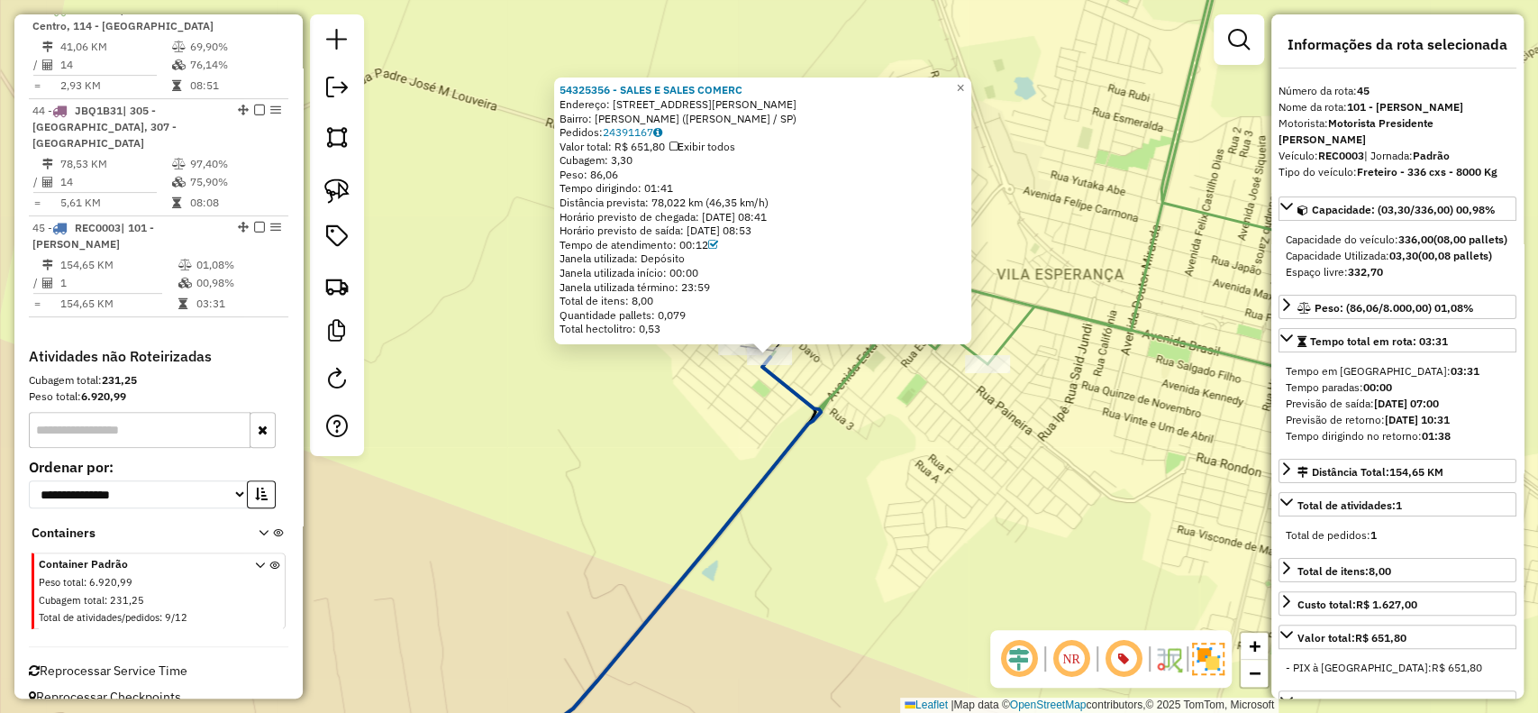
click at [479, 260] on div "54325356 - SALES E SALES COMERC Endereço: RUA JOSÉ DE ALÉSSIO 85 Bairro: OSVALD…" at bounding box center [769, 356] width 1538 height 713
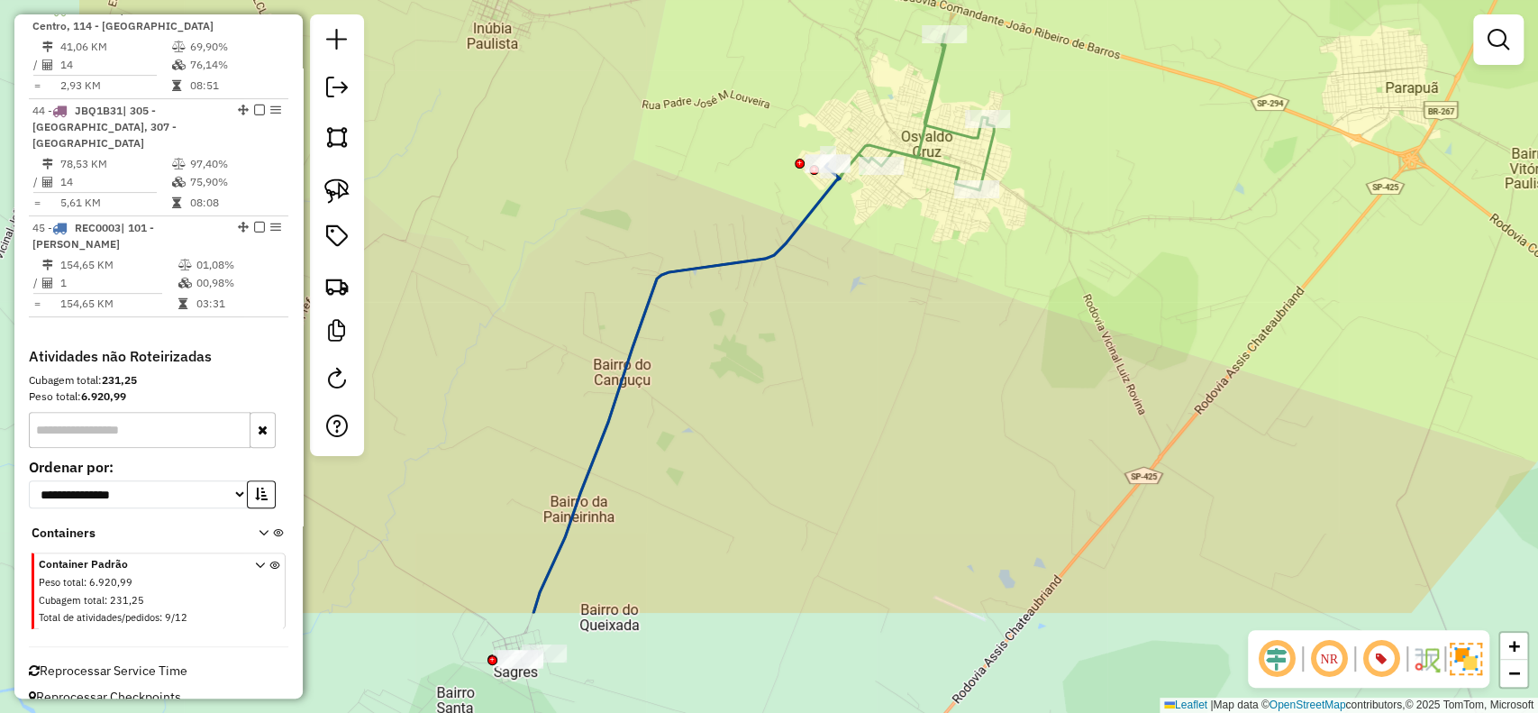
drag, startPoint x: 620, startPoint y: 432, endPoint x: 855, endPoint y: 248, distance: 298.5
click at [855, 249] on div "Janela de atendimento Grade de atendimento Capacidade Transportadoras Veículos …" at bounding box center [769, 356] width 1538 height 713
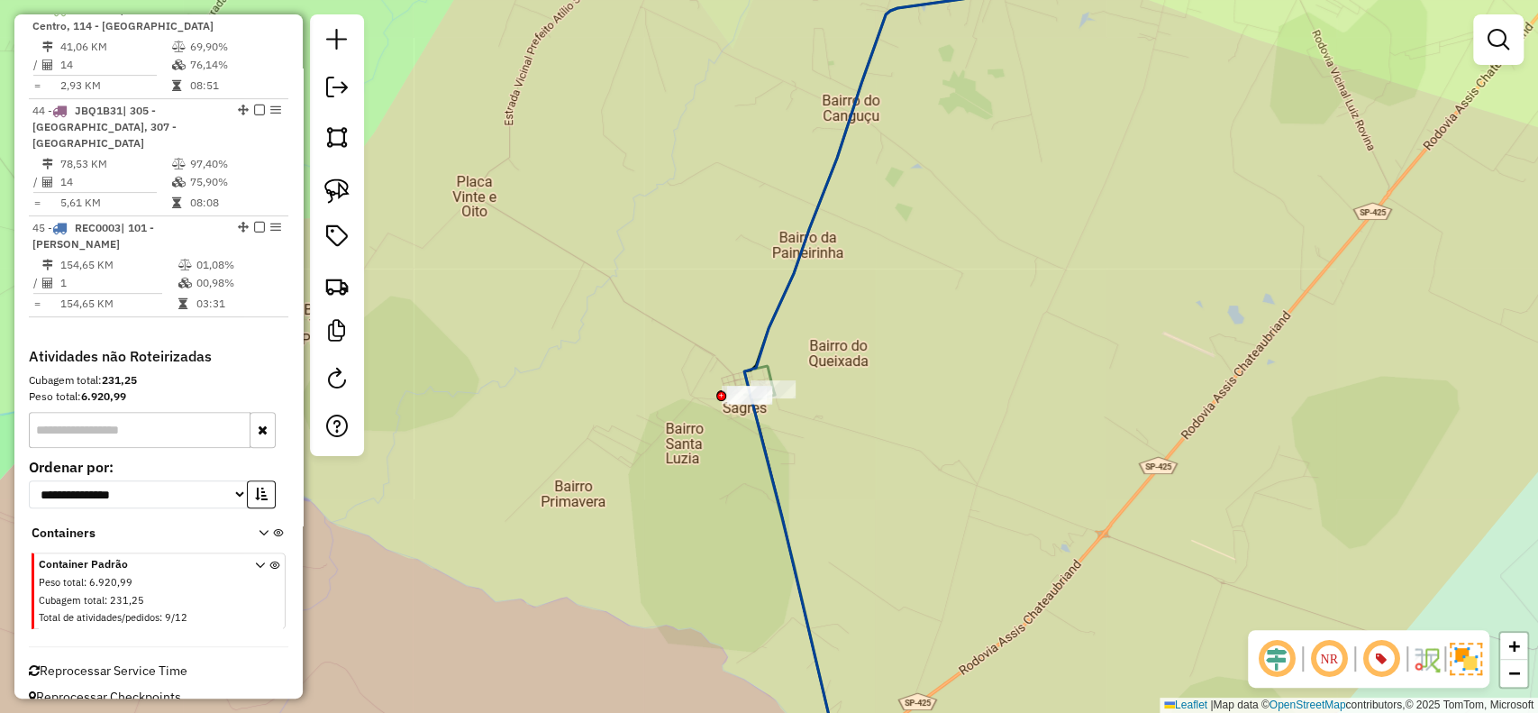
drag, startPoint x: 798, startPoint y: 474, endPoint x: 885, endPoint y: 344, distance: 155.9
click at [875, 364] on div "Janela de atendimento Grade de atendimento Capacidade Transportadoras Veículos …" at bounding box center [769, 356] width 1538 height 713
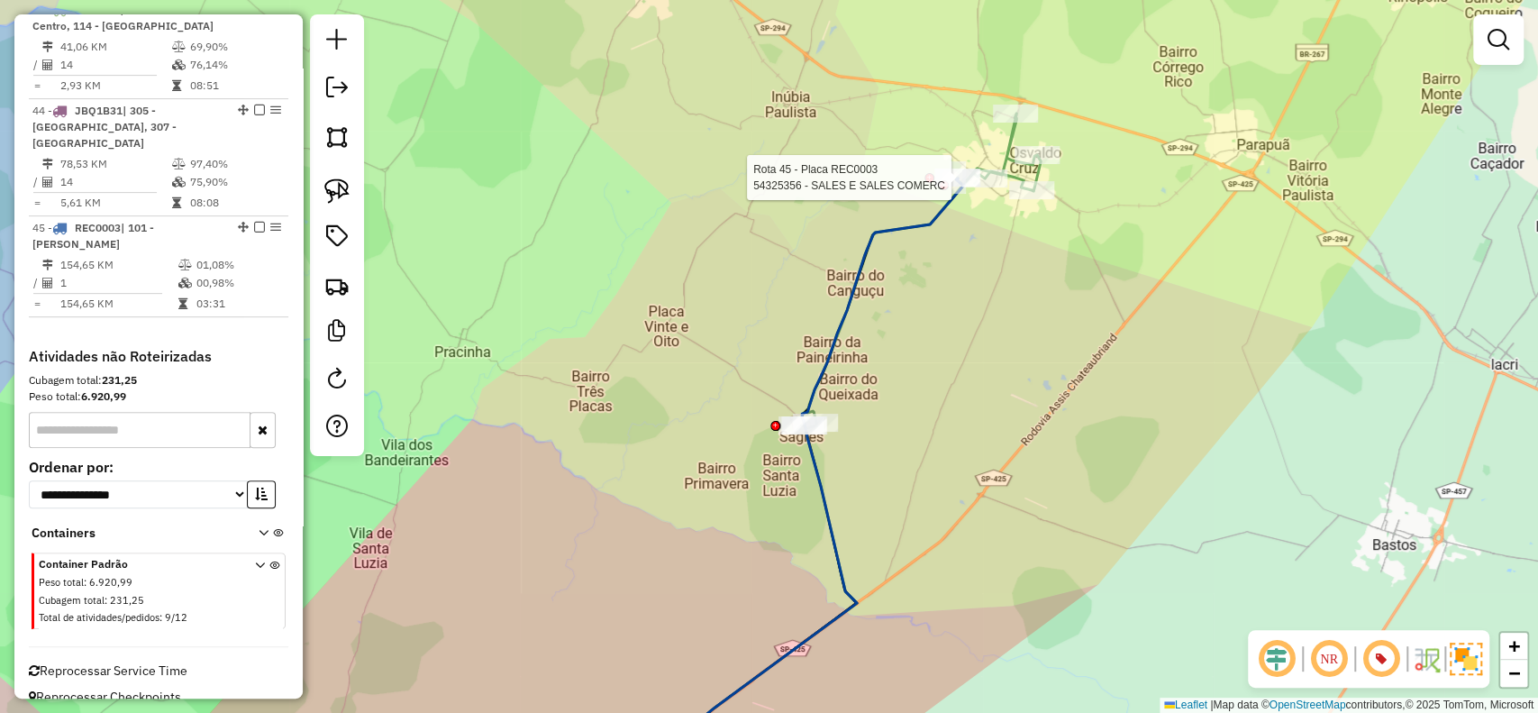
select select "**********"
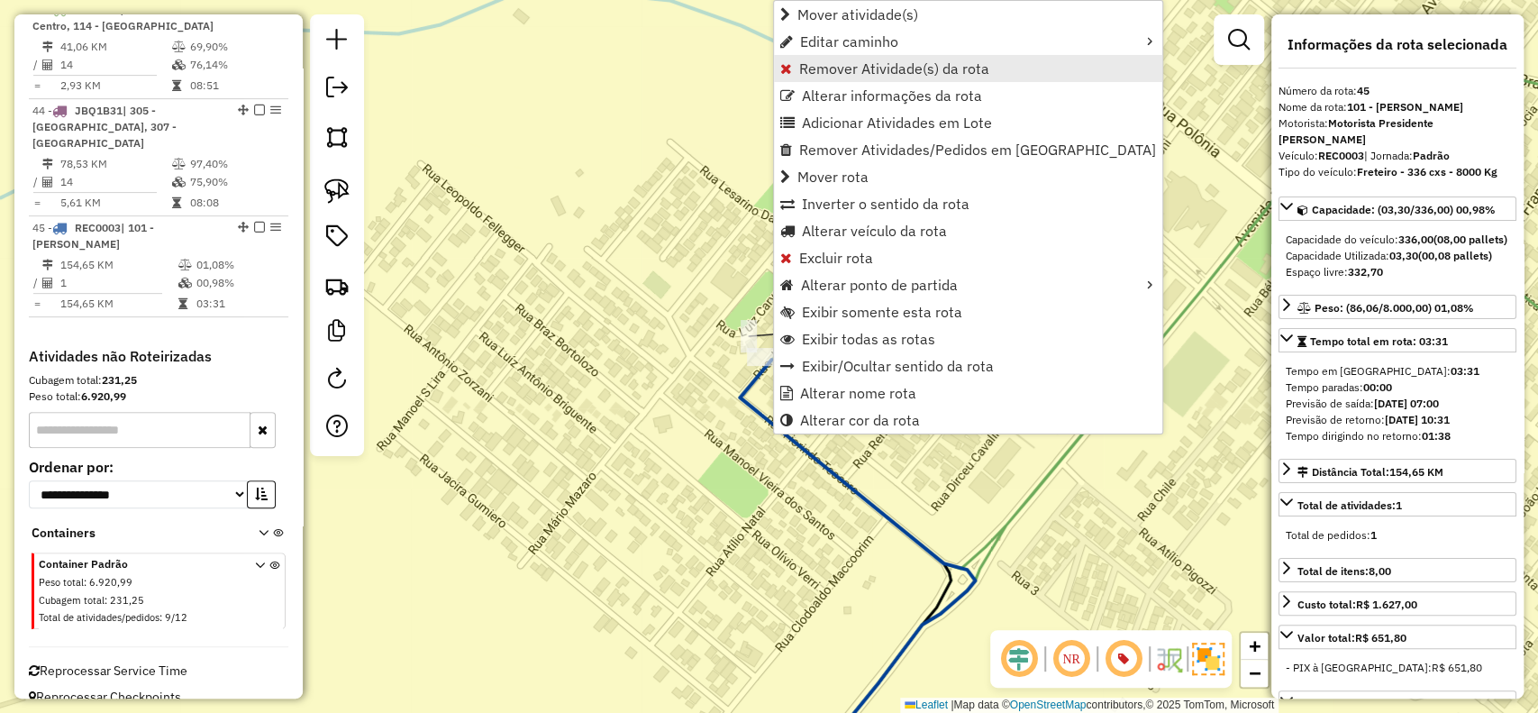
click at [880, 64] on span "Remover Atividade(s) da rota" at bounding box center [894, 68] width 190 height 14
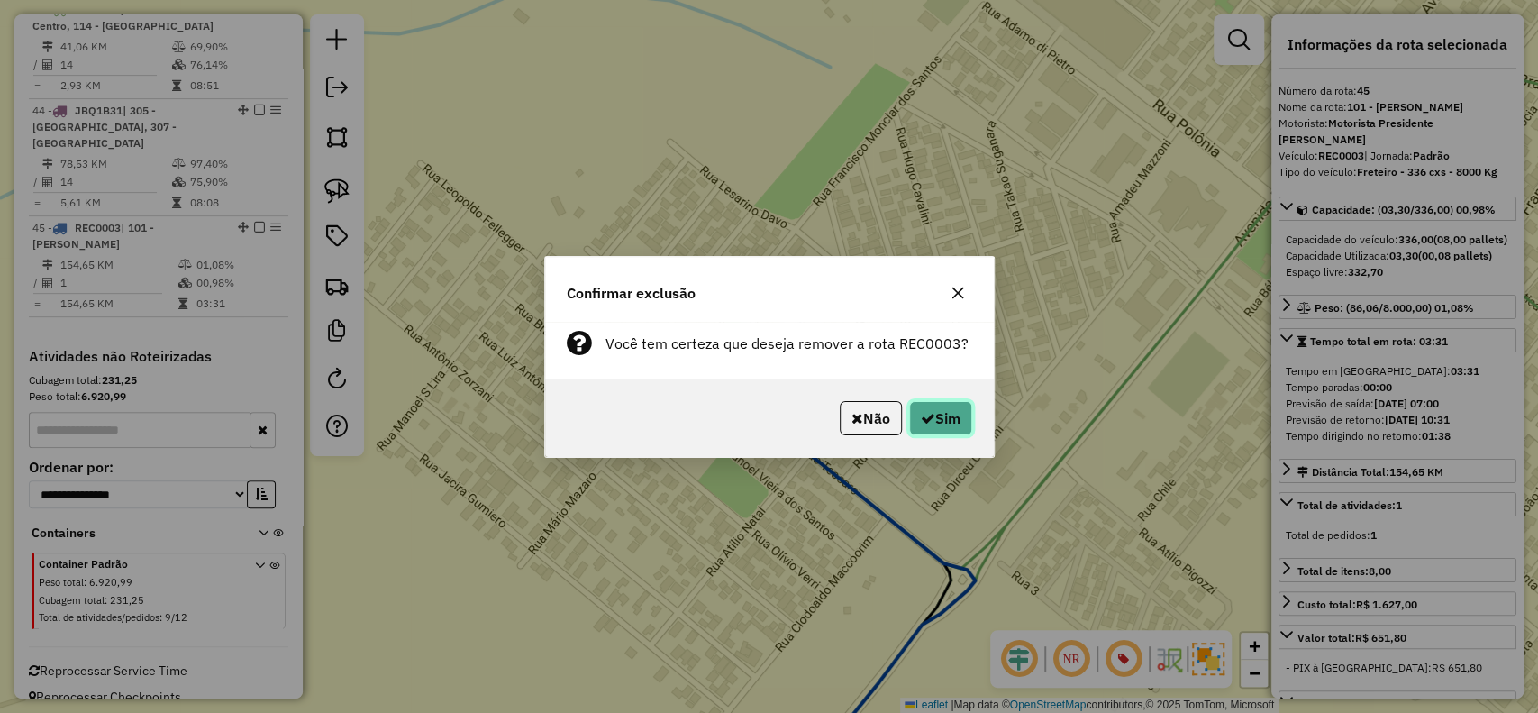
click at [943, 417] on button "Sim" at bounding box center [940, 418] width 63 height 34
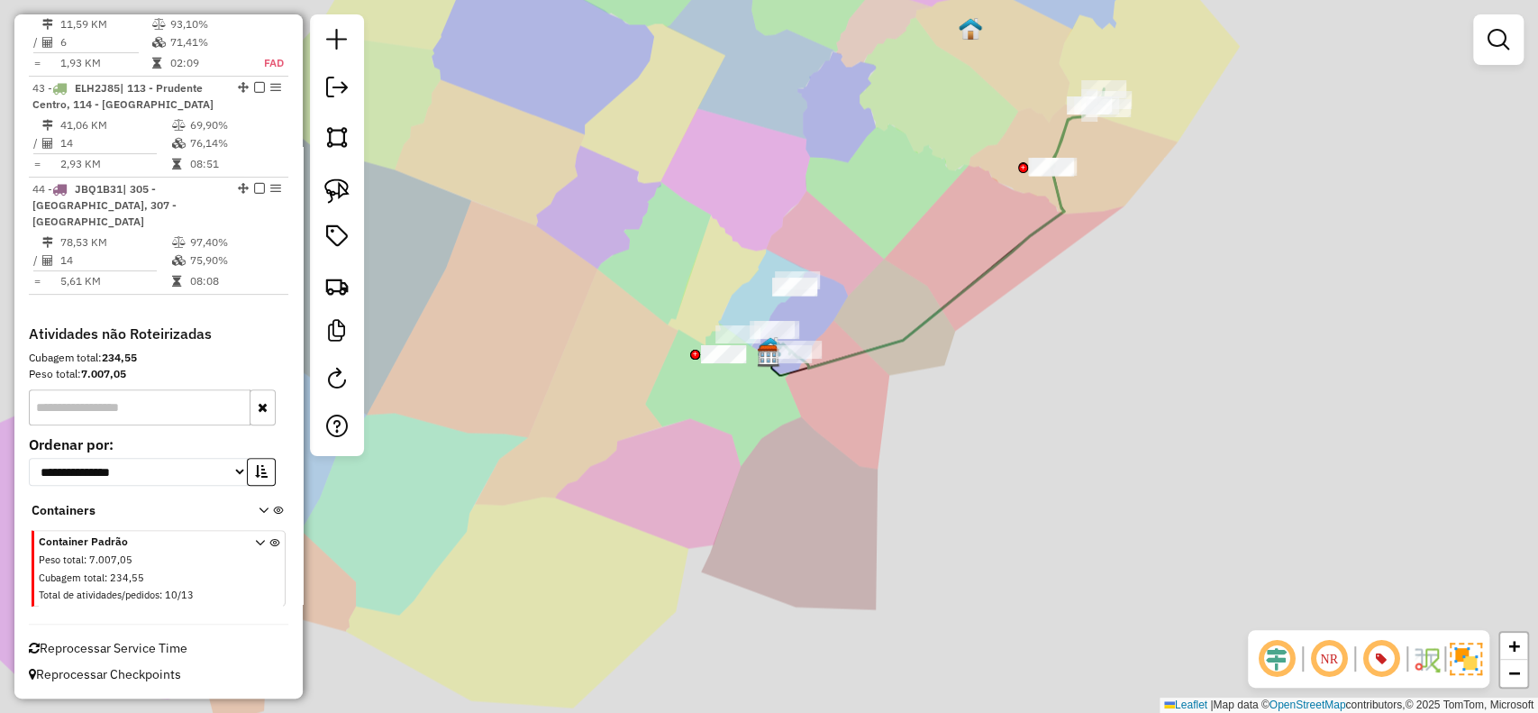
scroll to position [4880, 0]
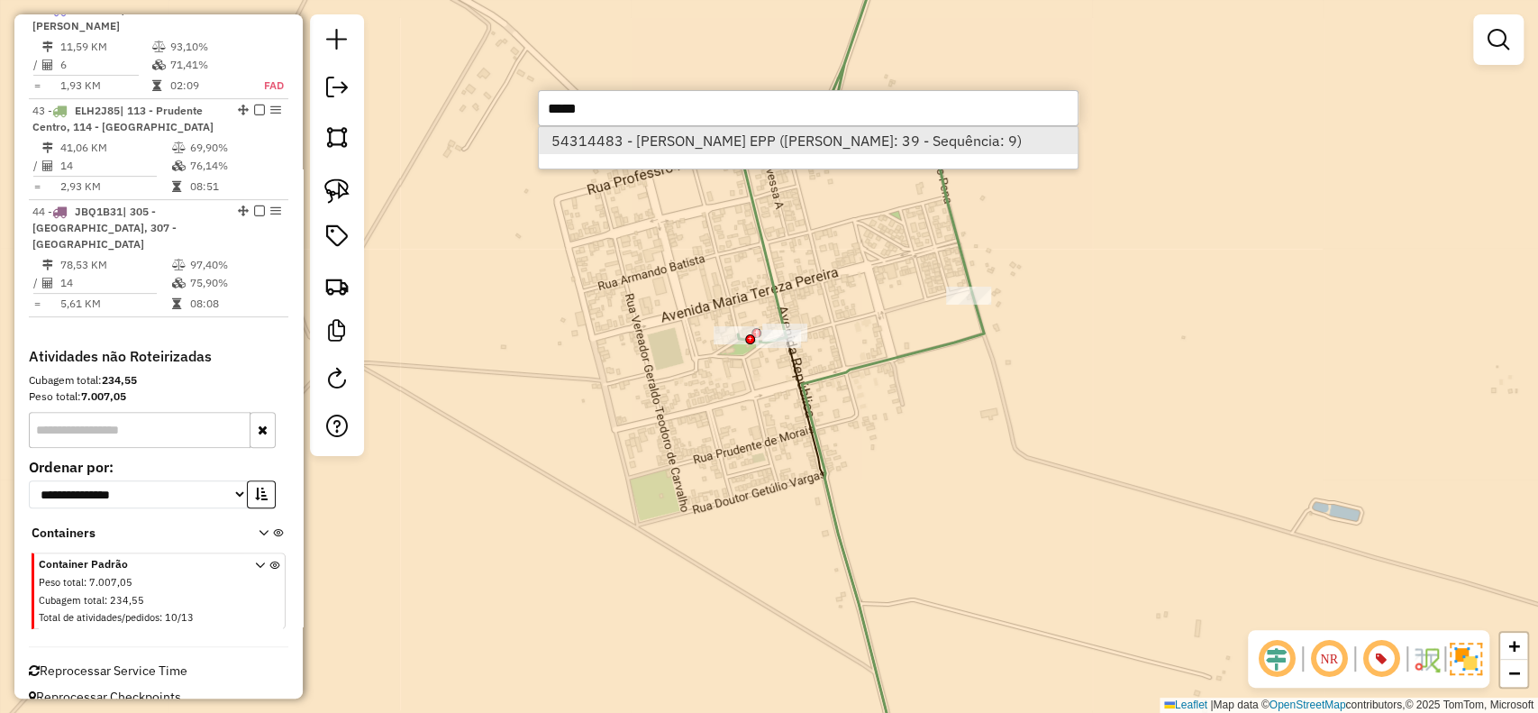
type input "*****"
click at [639, 142] on li "54314483 - JOAO PIRES FILHO EPP (Rota: 39 - Sequência: 9)" at bounding box center [808, 140] width 539 height 27
select select "**********"
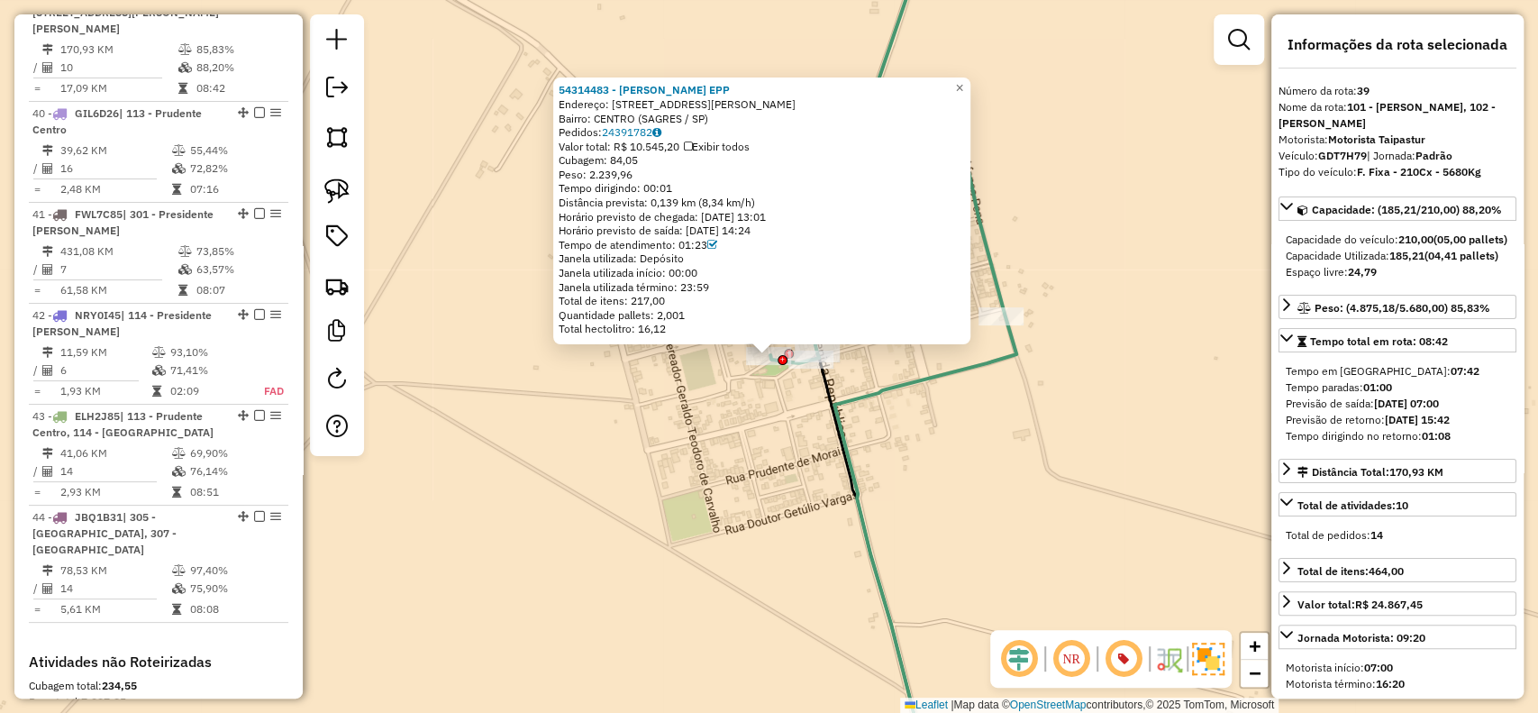
scroll to position [4541, 0]
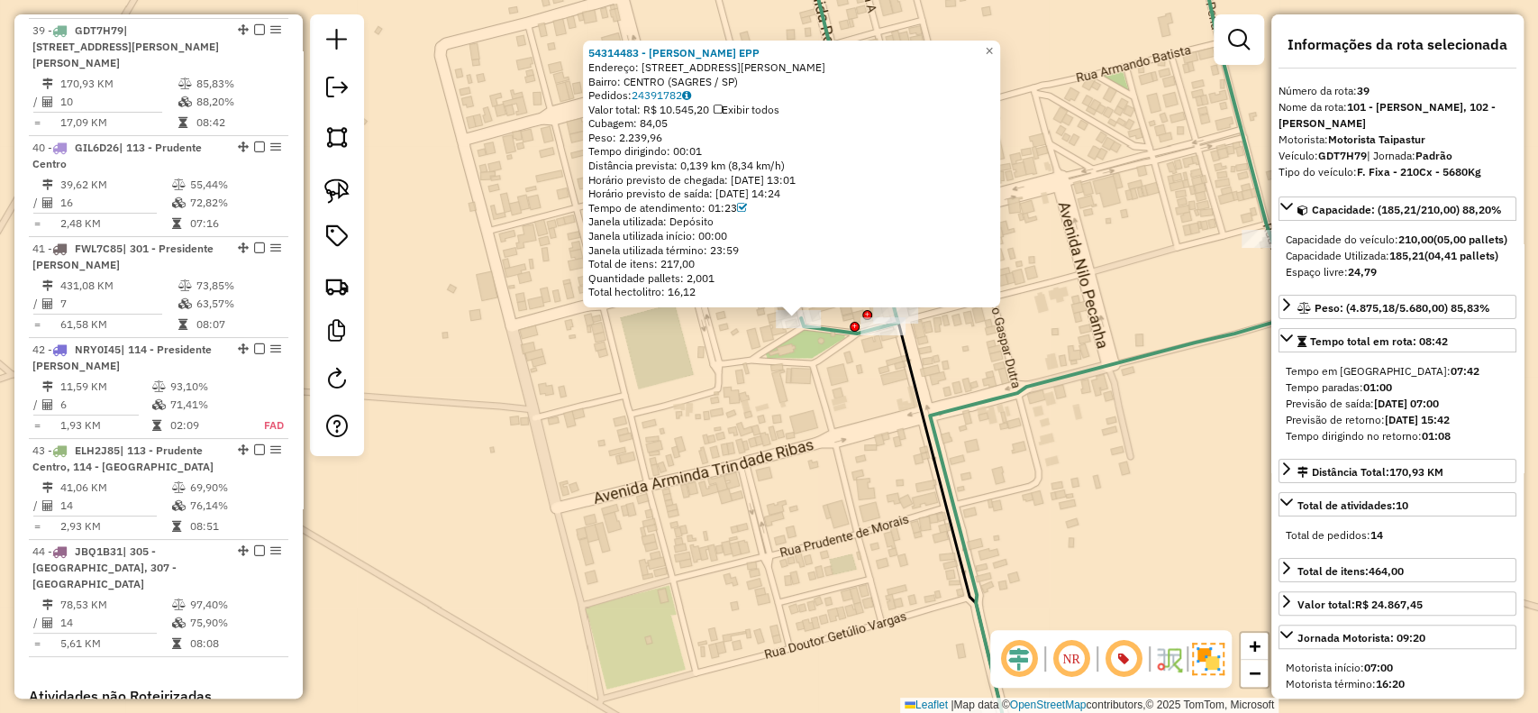
click at [736, 394] on div "54314483 - JOAO PIRES FILHO EPP Endereço: R VEREADOR JOSE ALEXANDRE LIMA, 440 B…" at bounding box center [769, 356] width 1538 height 713
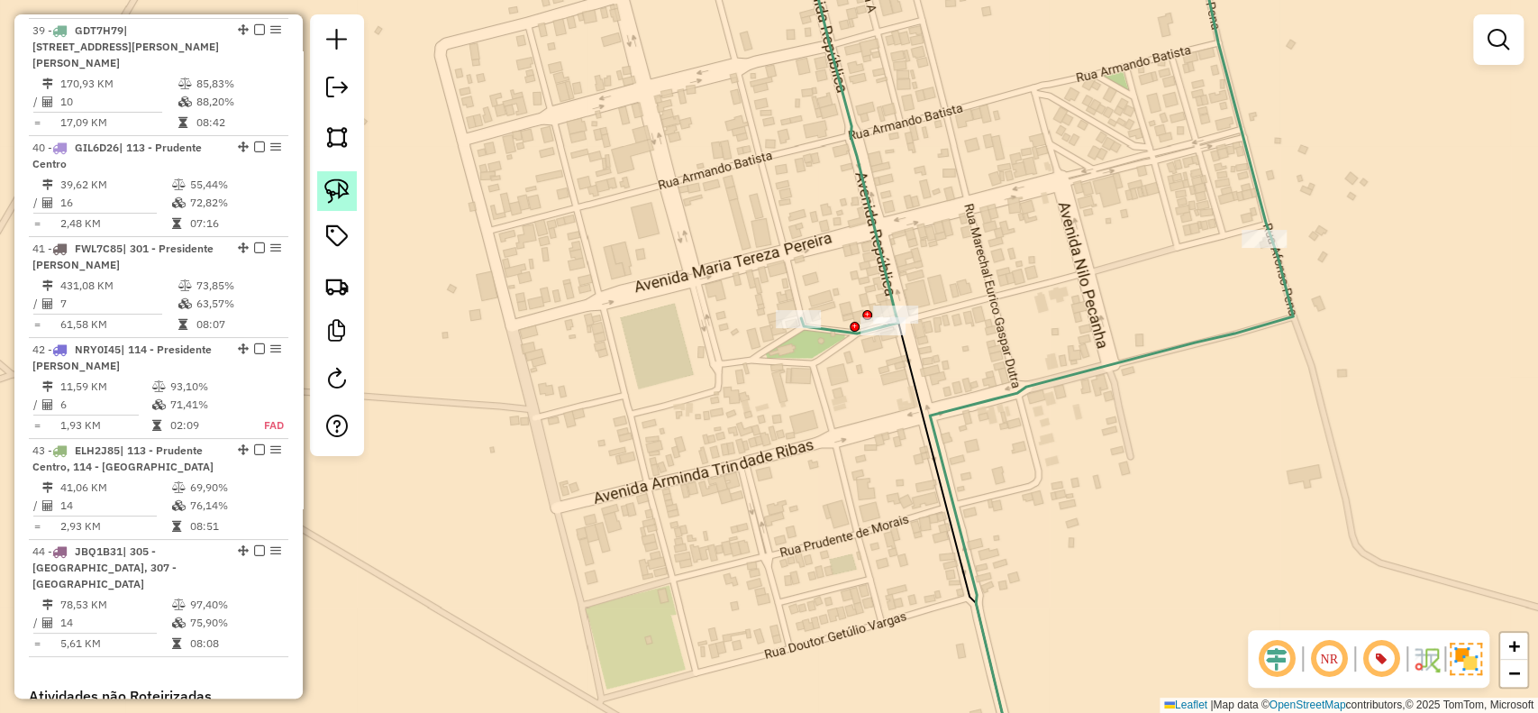
click at [344, 200] on img at bounding box center [336, 190] width 25 height 25
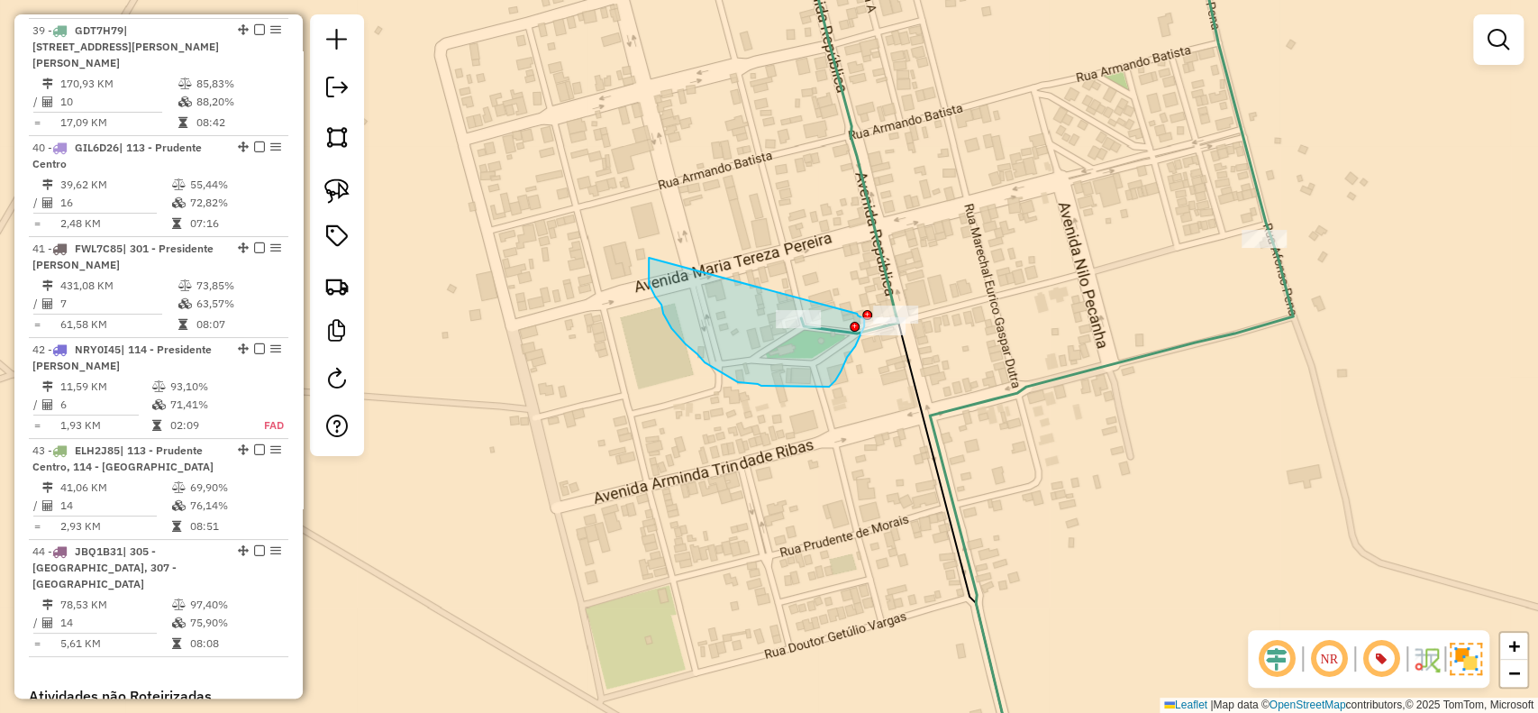
drag, startPoint x: 649, startPoint y: 258, endPoint x: 857, endPoint y: 314, distance: 215.5
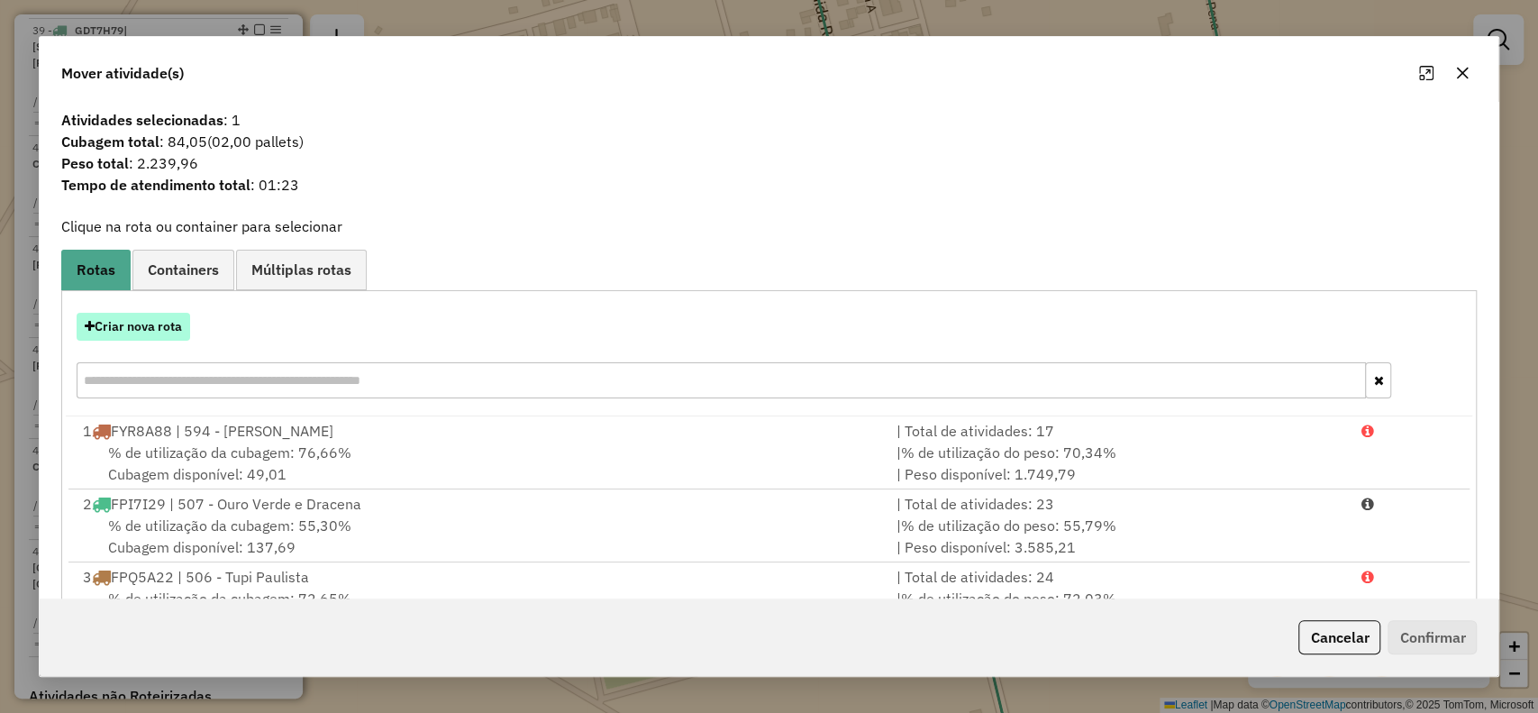
click at [151, 320] on button "Criar nova rota" at bounding box center [134, 327] width 114 height 28
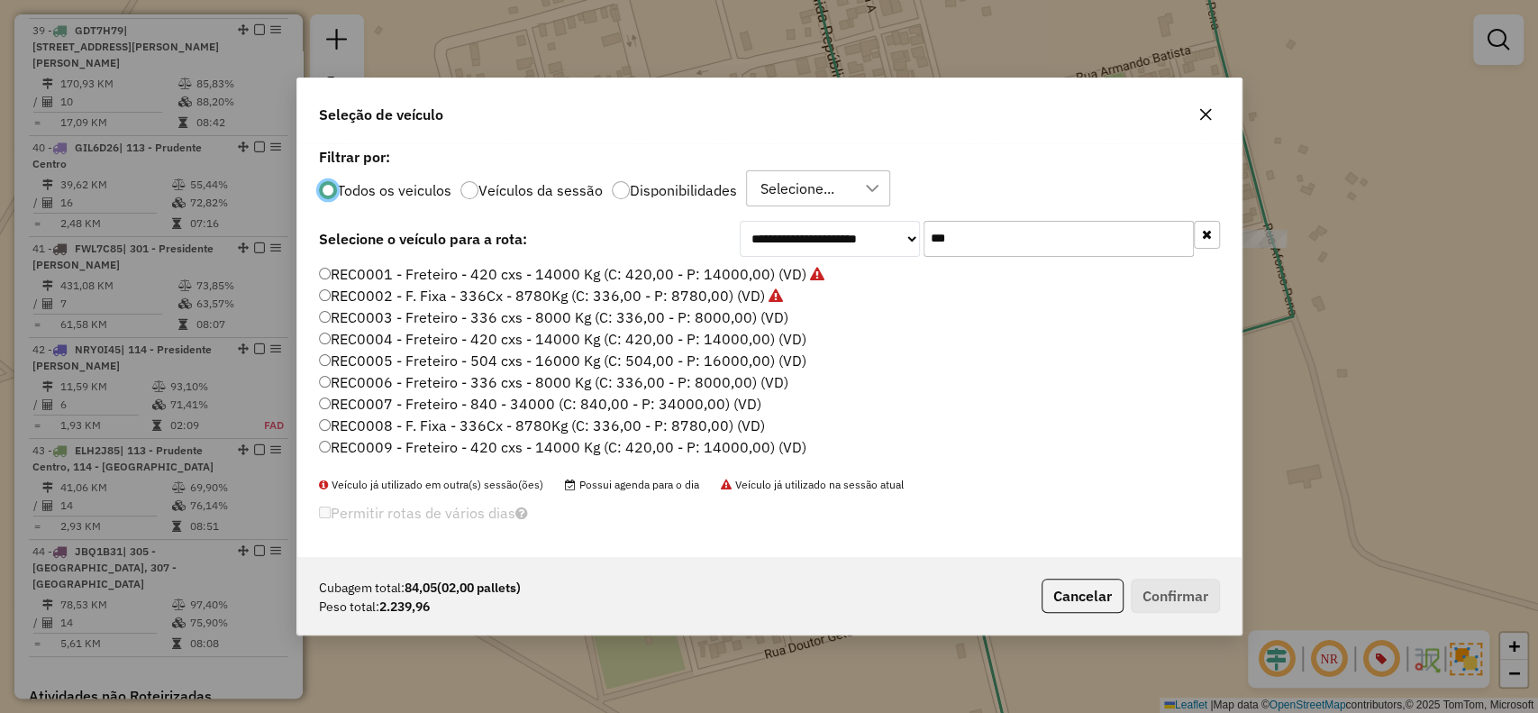
scroll to position [9, 5]
click at [616, 339] on label "REC0004 - Freteiro - 420 cxs - 14000 Kg (C: 420,00 - P: 14000,00) (VD)" at bounding box center [562, 339] width 487 height 22
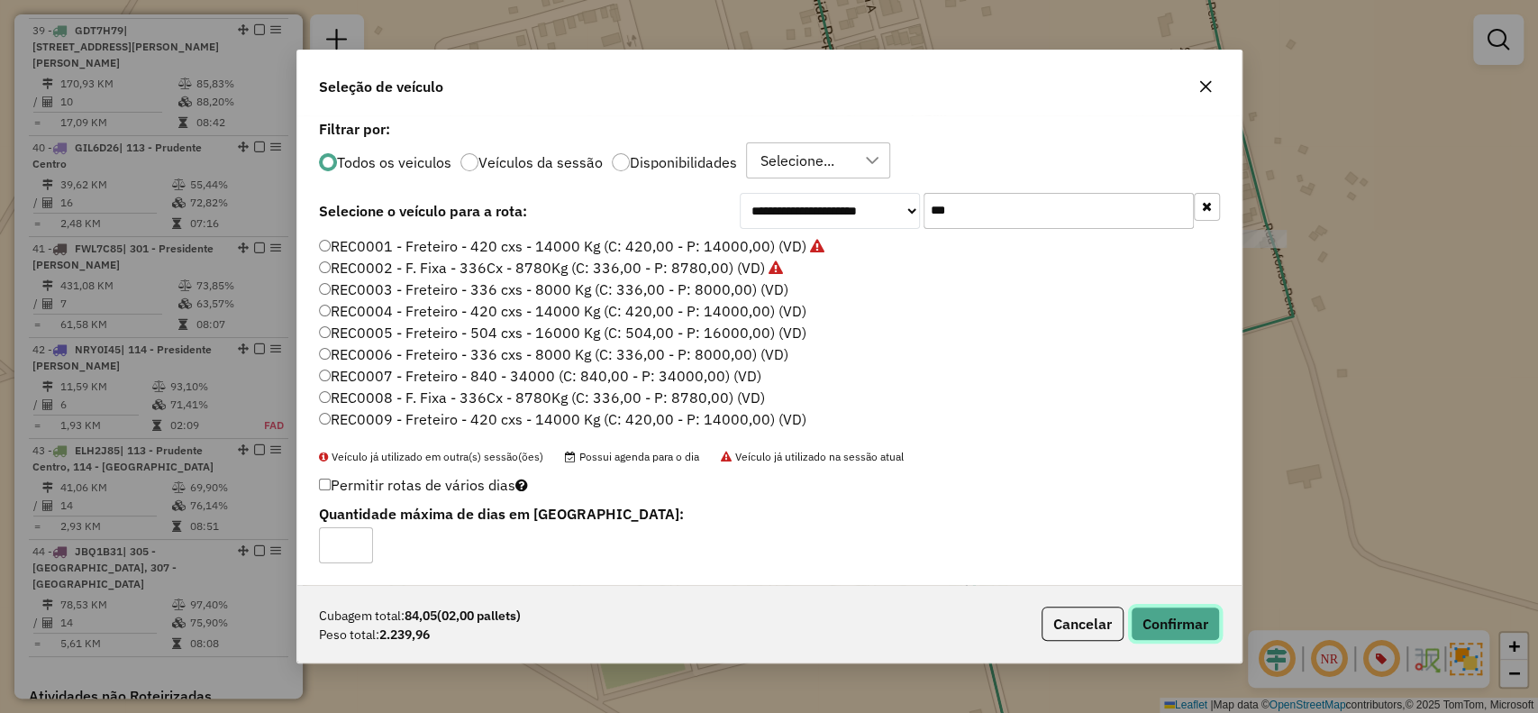
click at [1170, 627] on button "Confirmar" at bounding box center [1175, 623] width 89 height 34
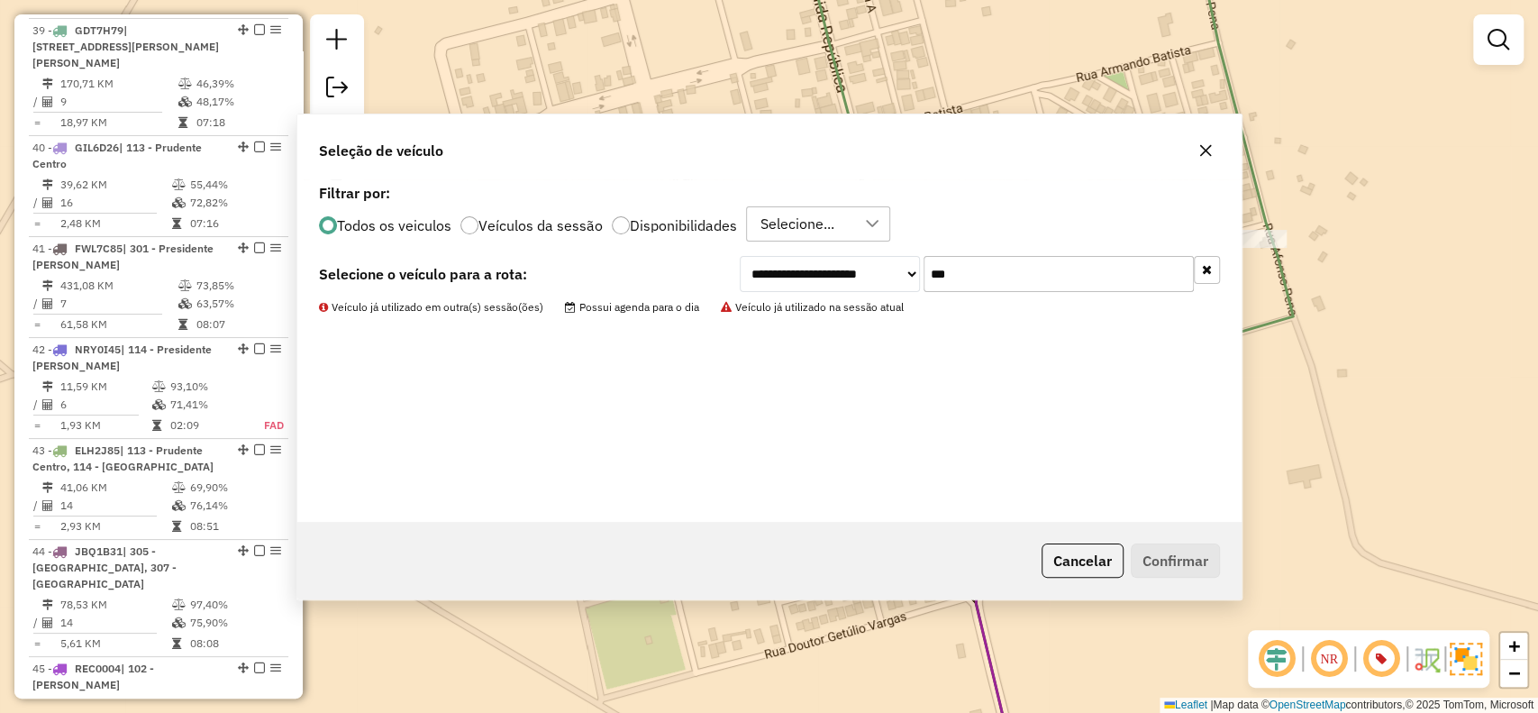
scroll to position [4440, 0]
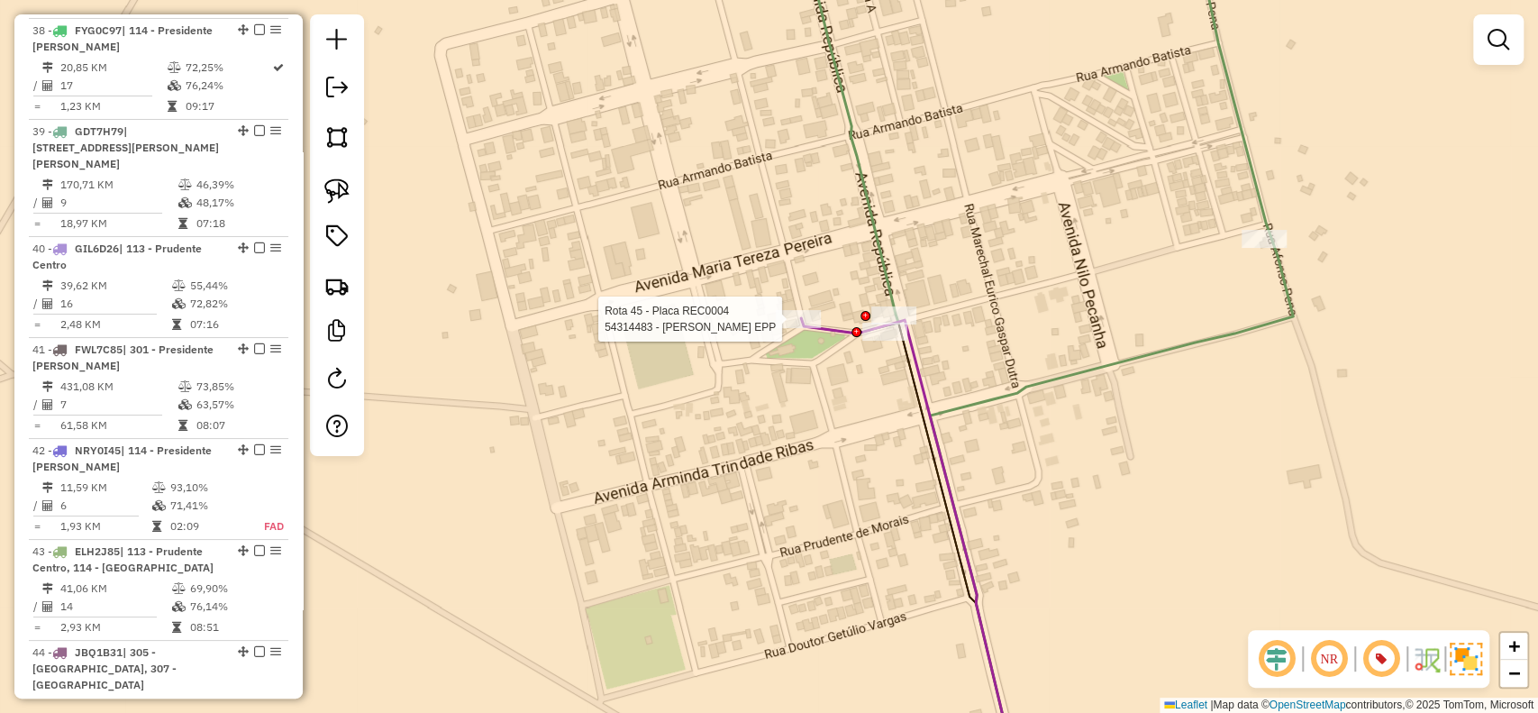
select select "**********"
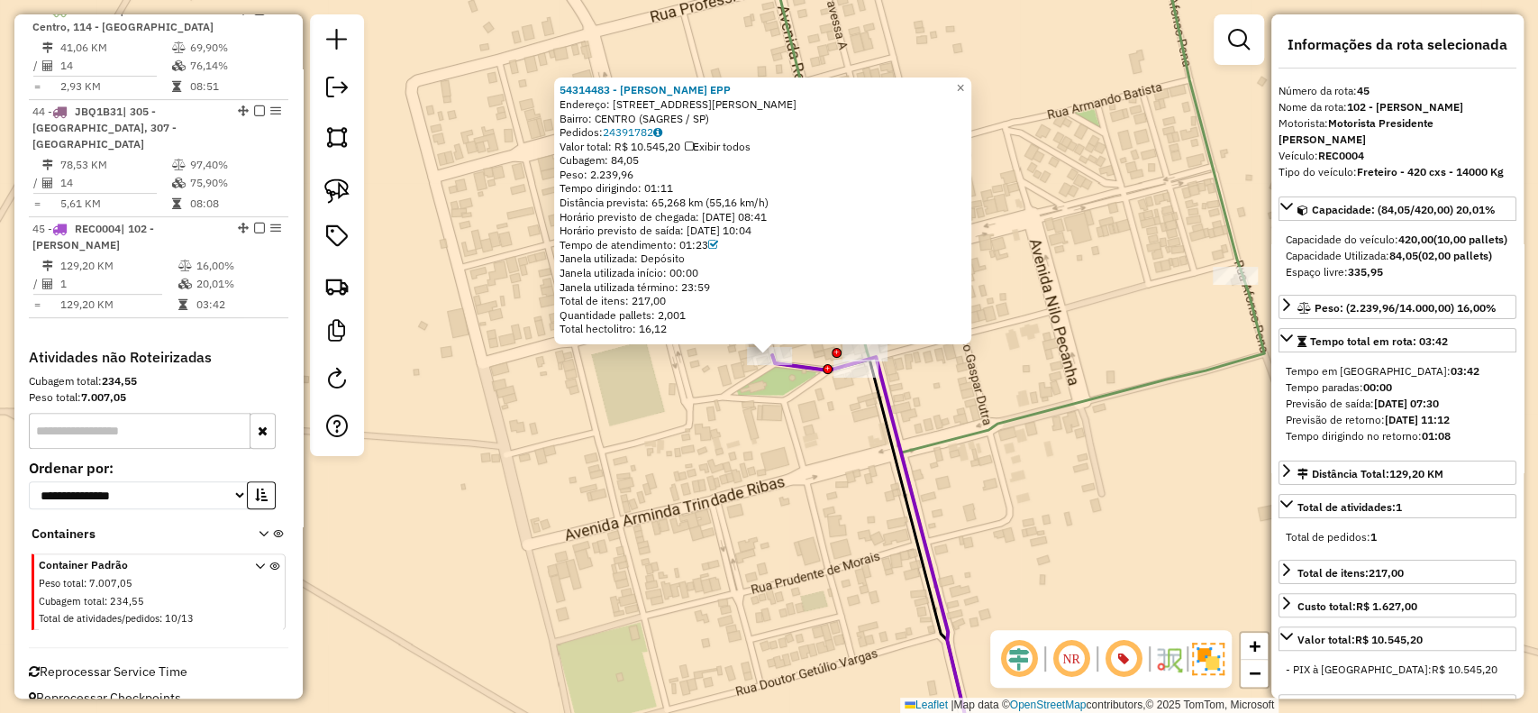
scroll to position [4981, 0]
click at [983, 387] on div "54314483 - JOAO PIRES FILHO EPP Endereço: R VEREADOR JOSE ALEXANDRE LIMA, 440 B…" at bounding box center [769, 356] width 1538 height 713
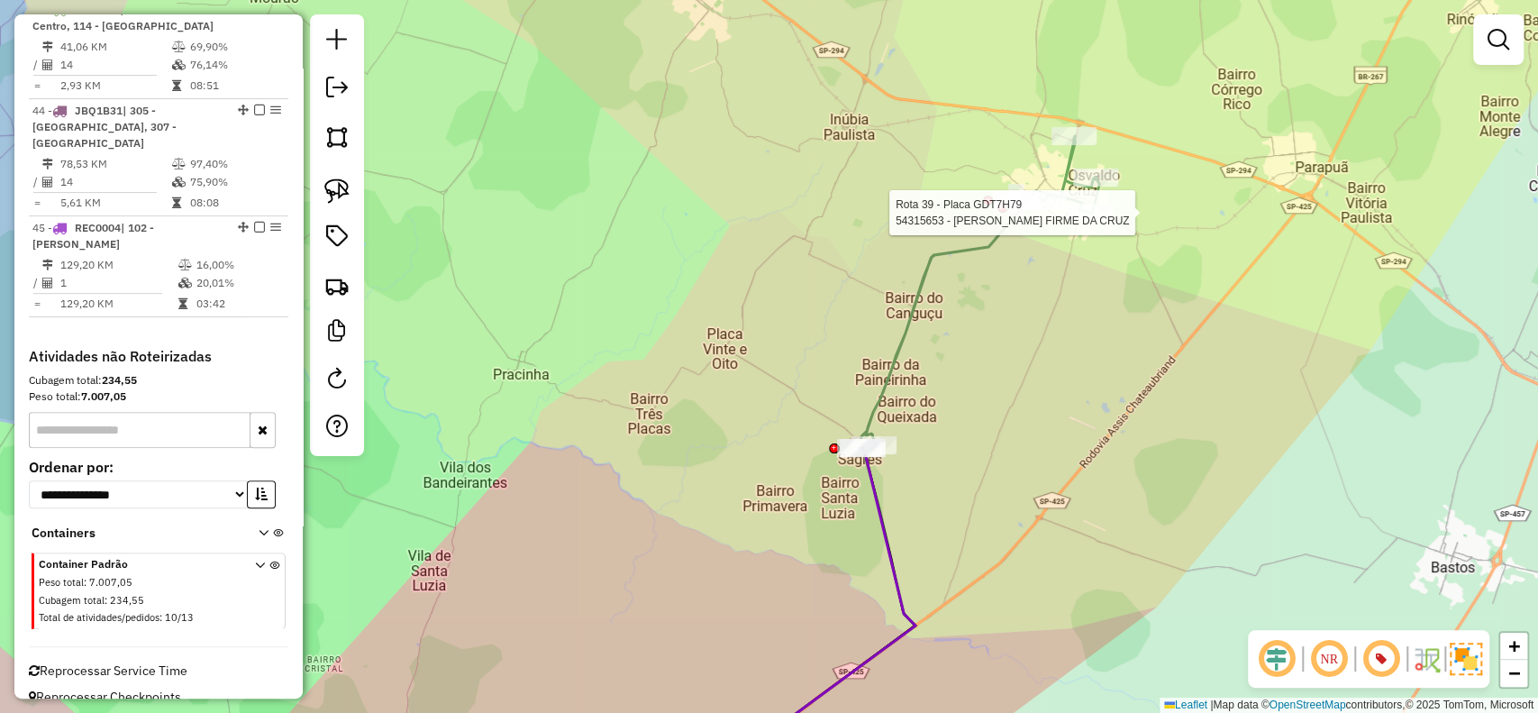
select select "**********"
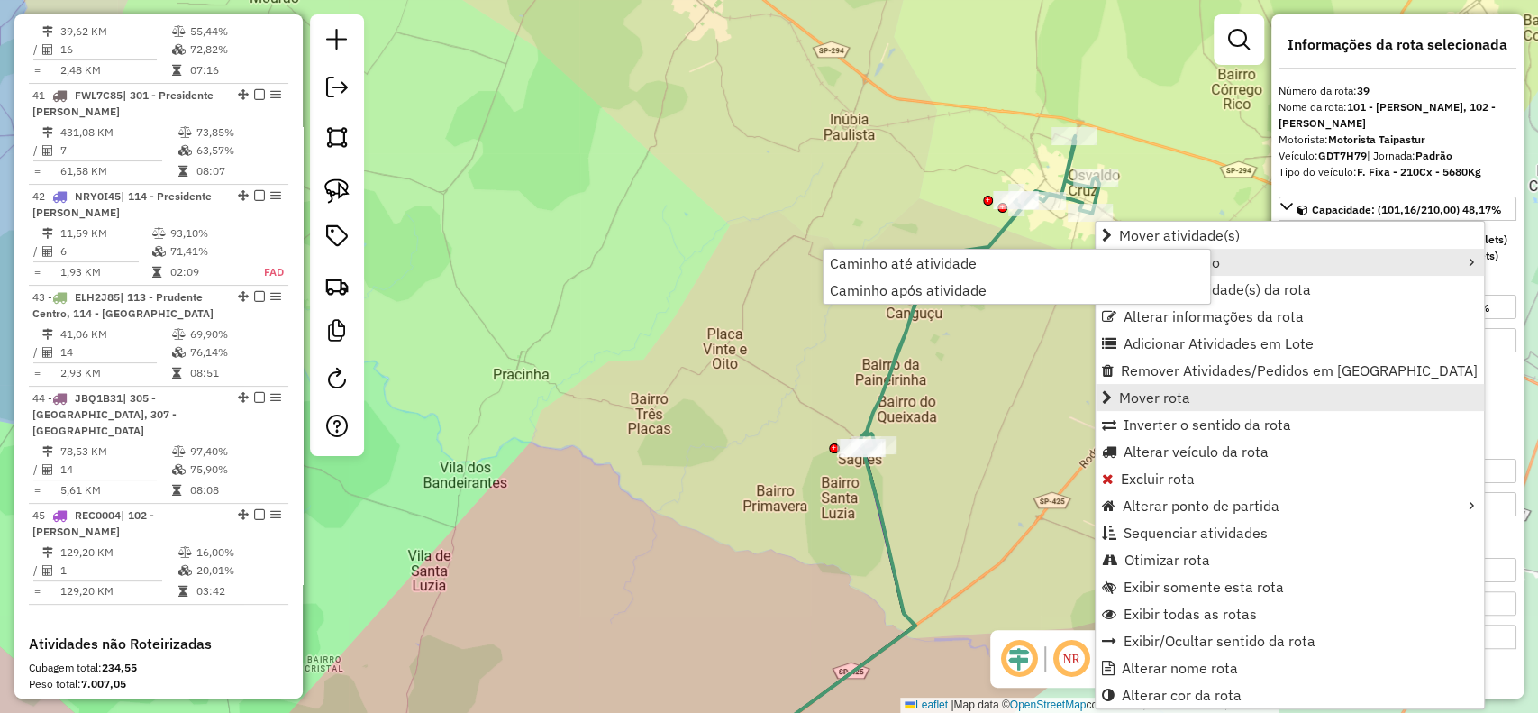
scroll to position [4541, 0]
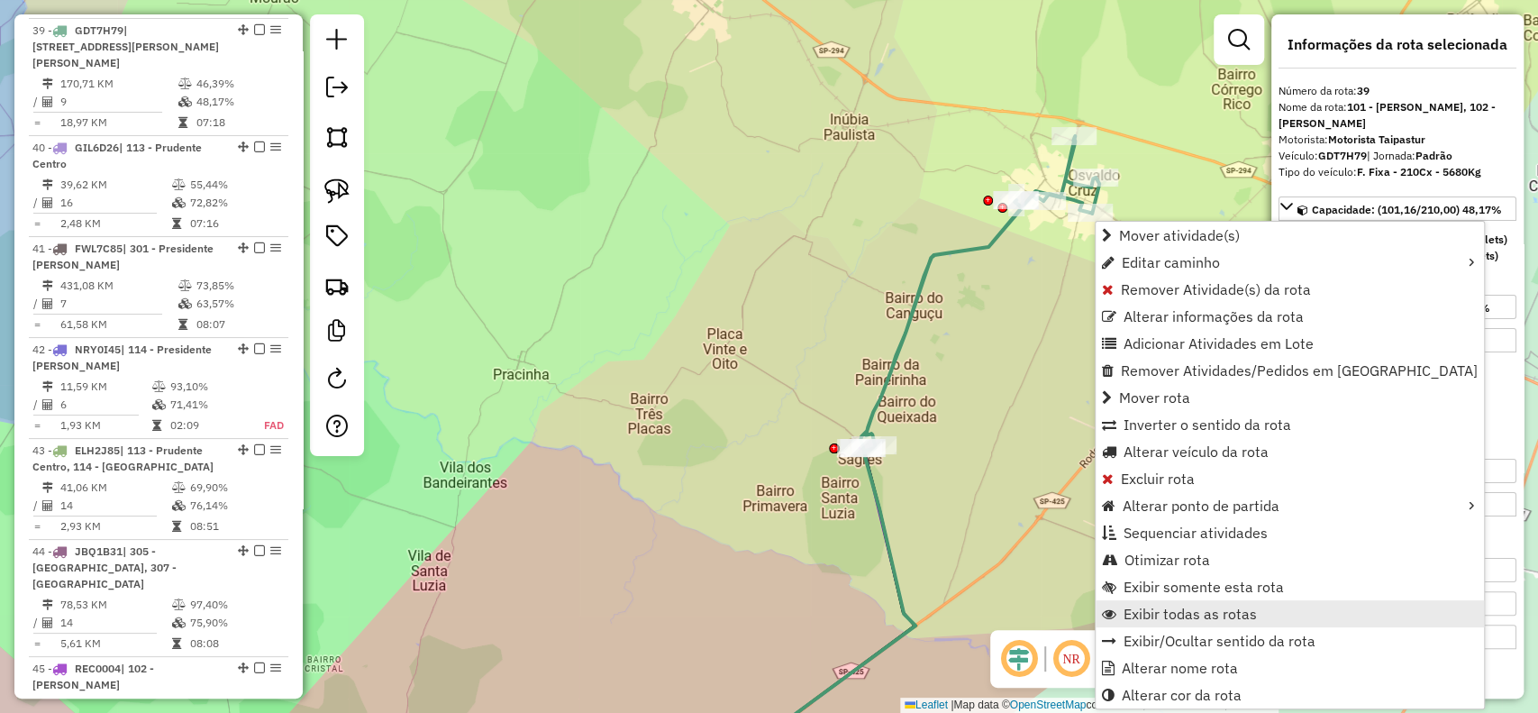
click at [1251, 621] on span "Exibir todas as rotas" at bounding box center [1190, 613] width 133 height 14
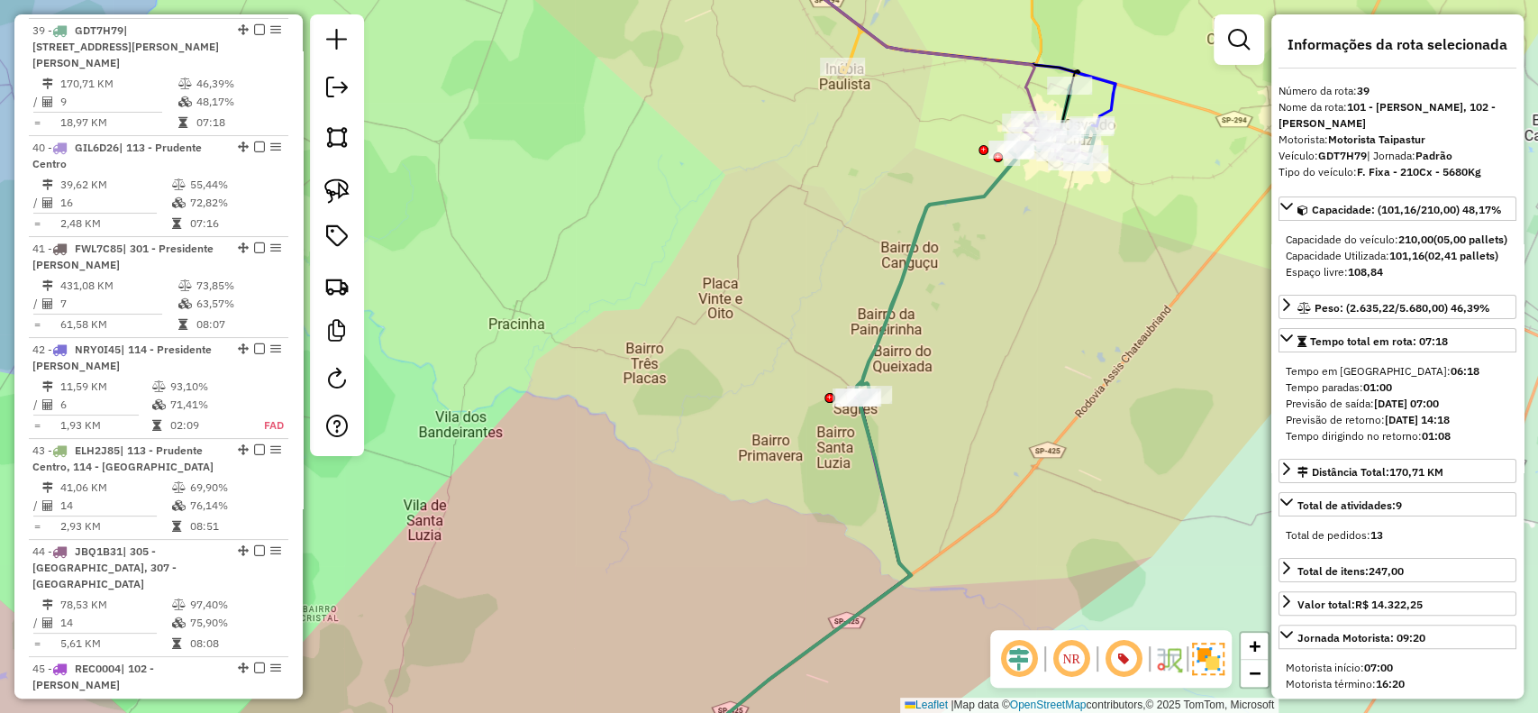
drag, startPoint x: 1093, startPoint y: 508, endPoint x: 1095, endPoint y: 430, distance: 78.4
click at [1095, 436] on div "Janela de atendimento Grade de atendimento Capacidade Transportadoras Veículos …" at bounding box center [769, 356] width 1538 height 713
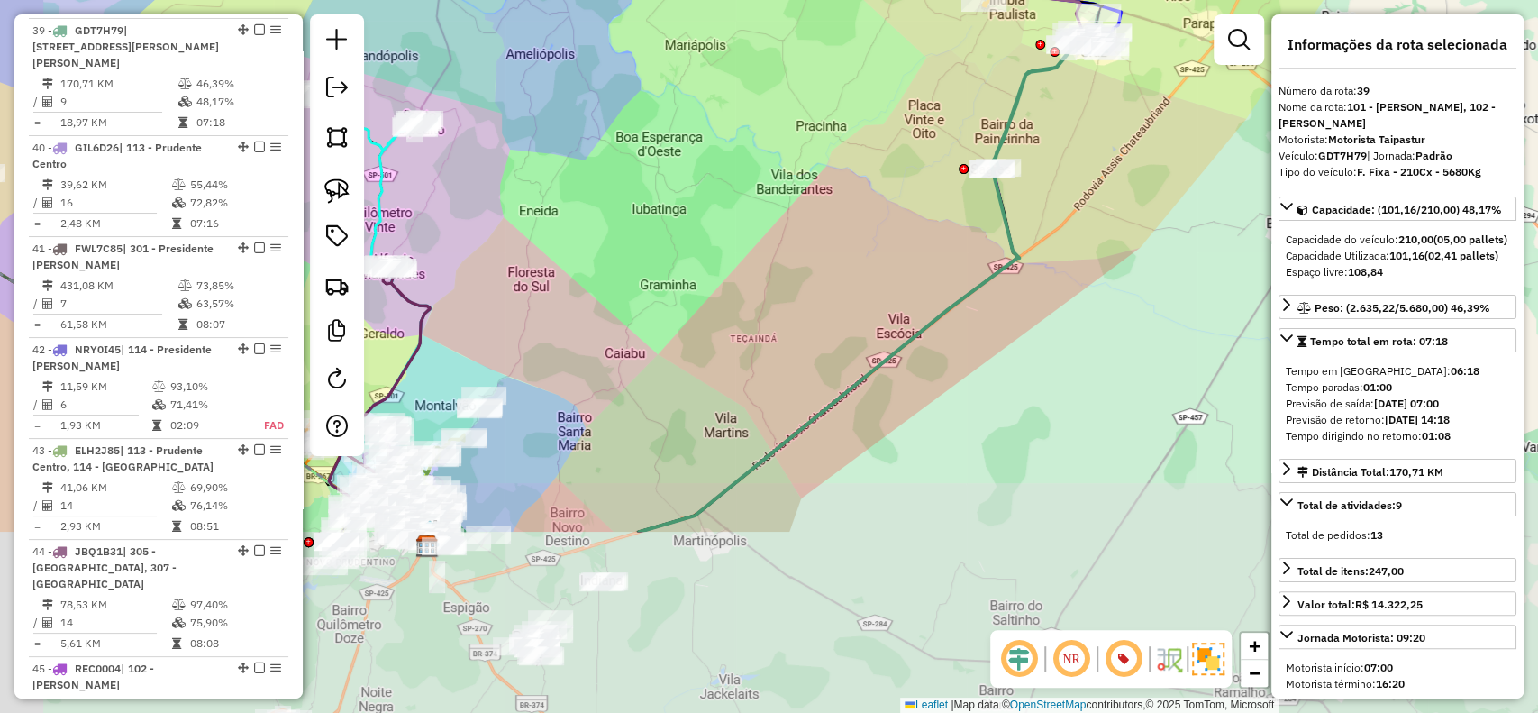
drag, startPoint x: 842, startPoint y: 426, endPoint x: 944, endPoint y: 166, distance: 279.9
click at [944, 168] on div "Janela de atendimento Grade de atendimento Capacidade Transportadoras Veículos …" at bounding box center [769, 356] width 1538 height 713
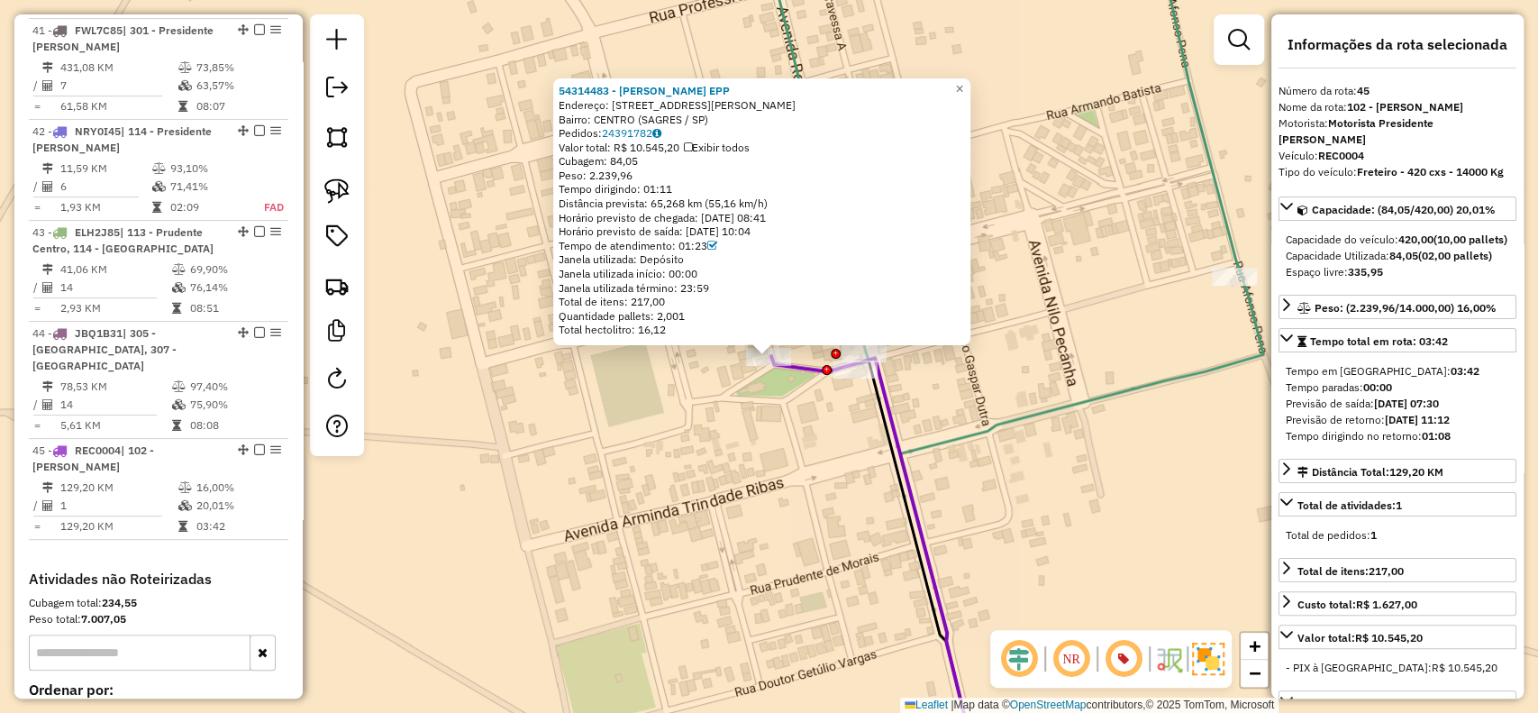
scroll to position [4981, 0]
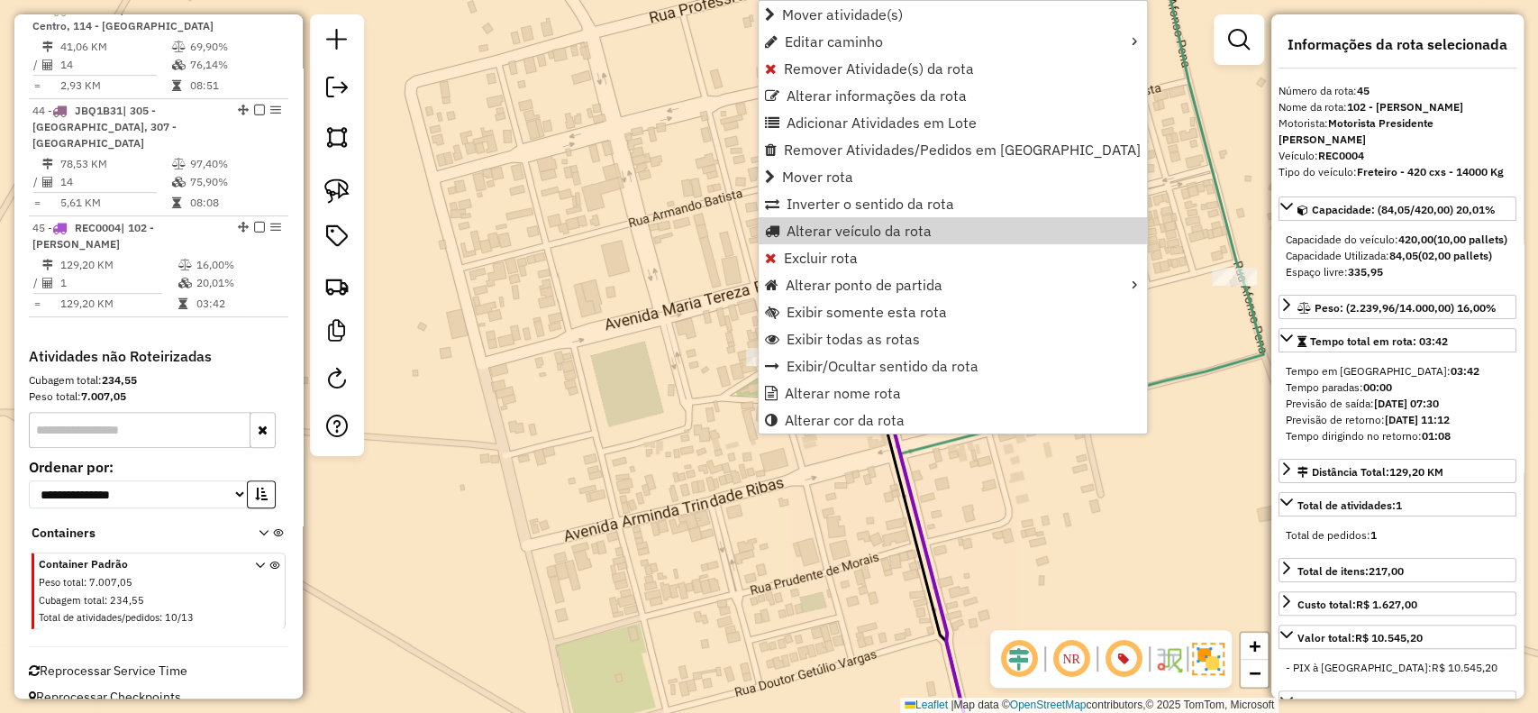
click at [698, 282] on div "Janela de atendimento Grade de atendimento Capacidade Transportadoras Veículos …" at bounding box center [769, 356] width 1538 height 713
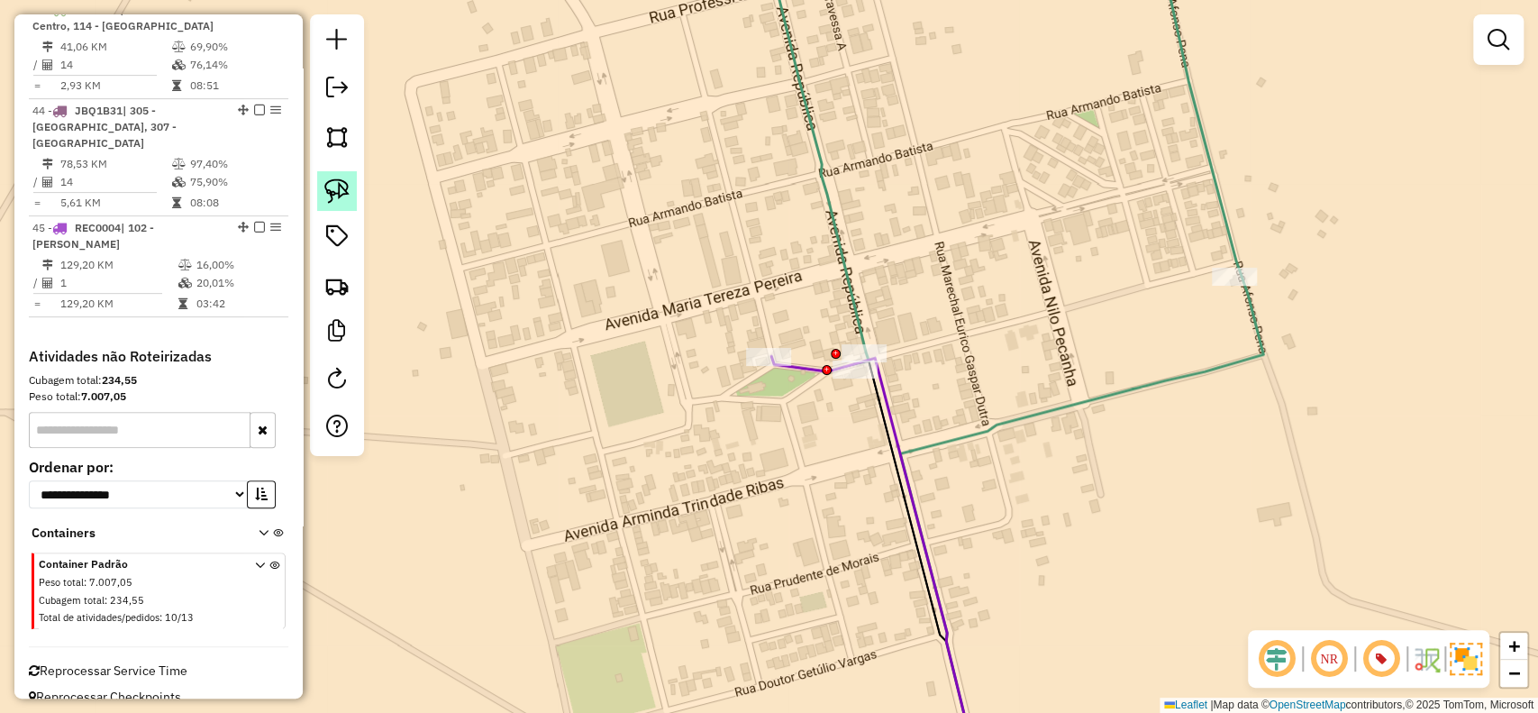
click at [340, 187] on img at bounding box center [336, 190] width 25 height 25
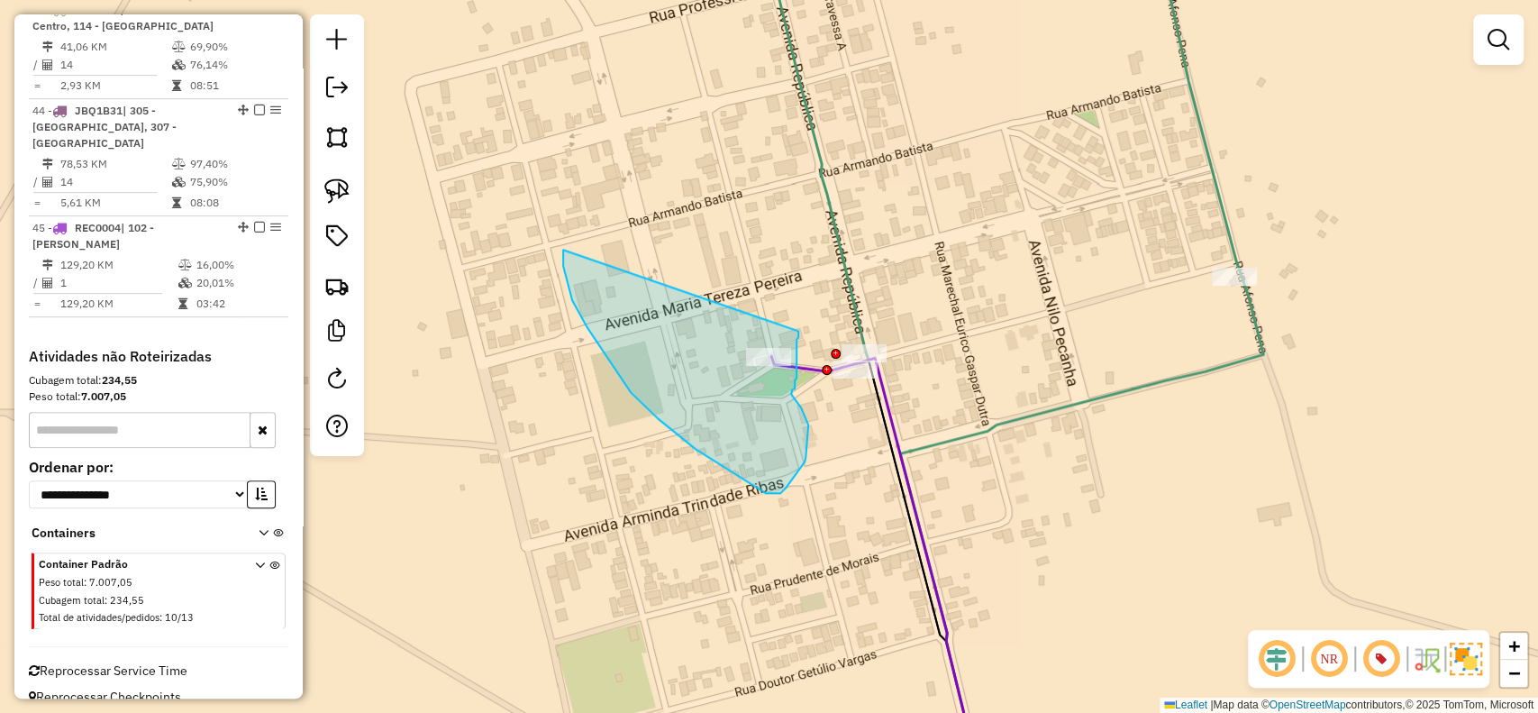
drag, startPoint x: 563, startPoint y: 255, endPoint x: 793, endPoint y: 324, distance: 240.0
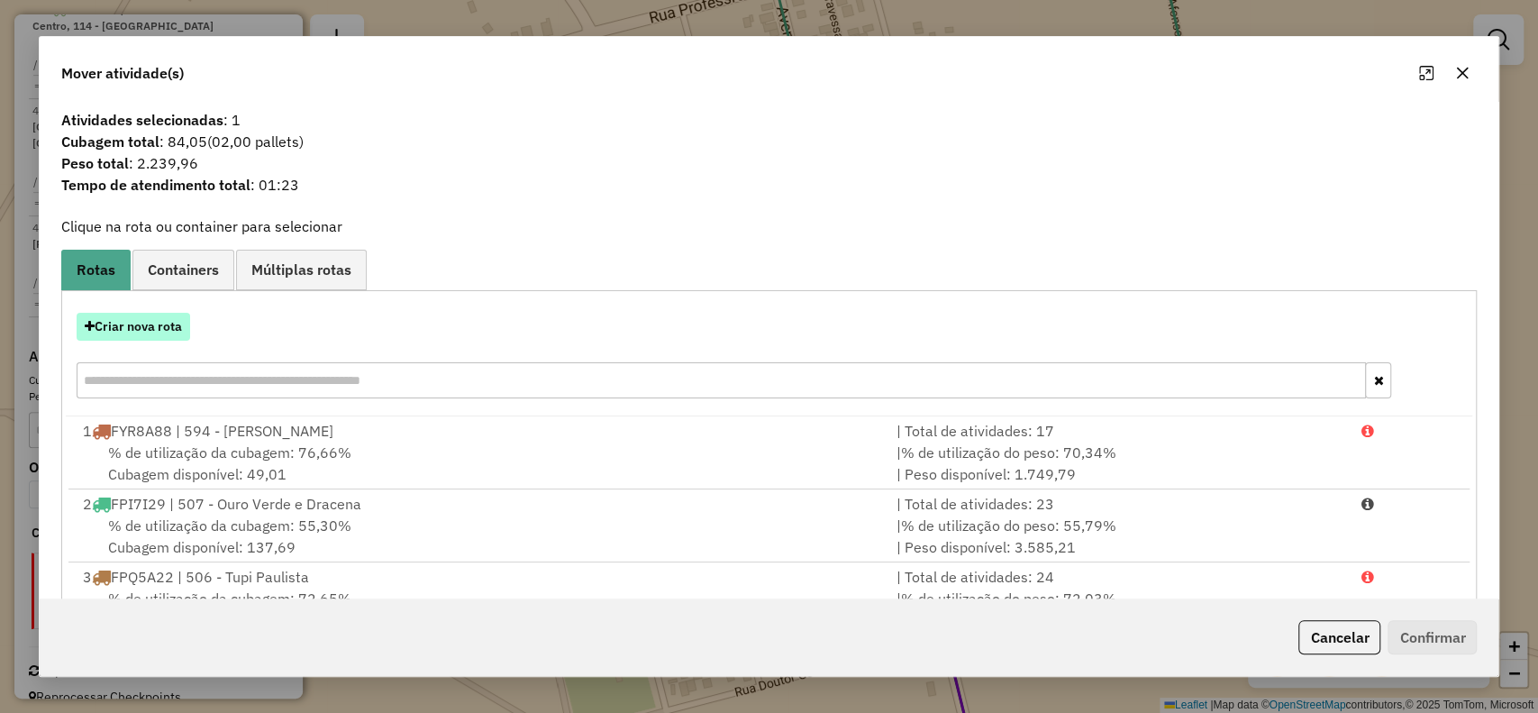
click at [165, 328] on button "Criar nova rota" at bounding box center [134, 327] width 114 height 28
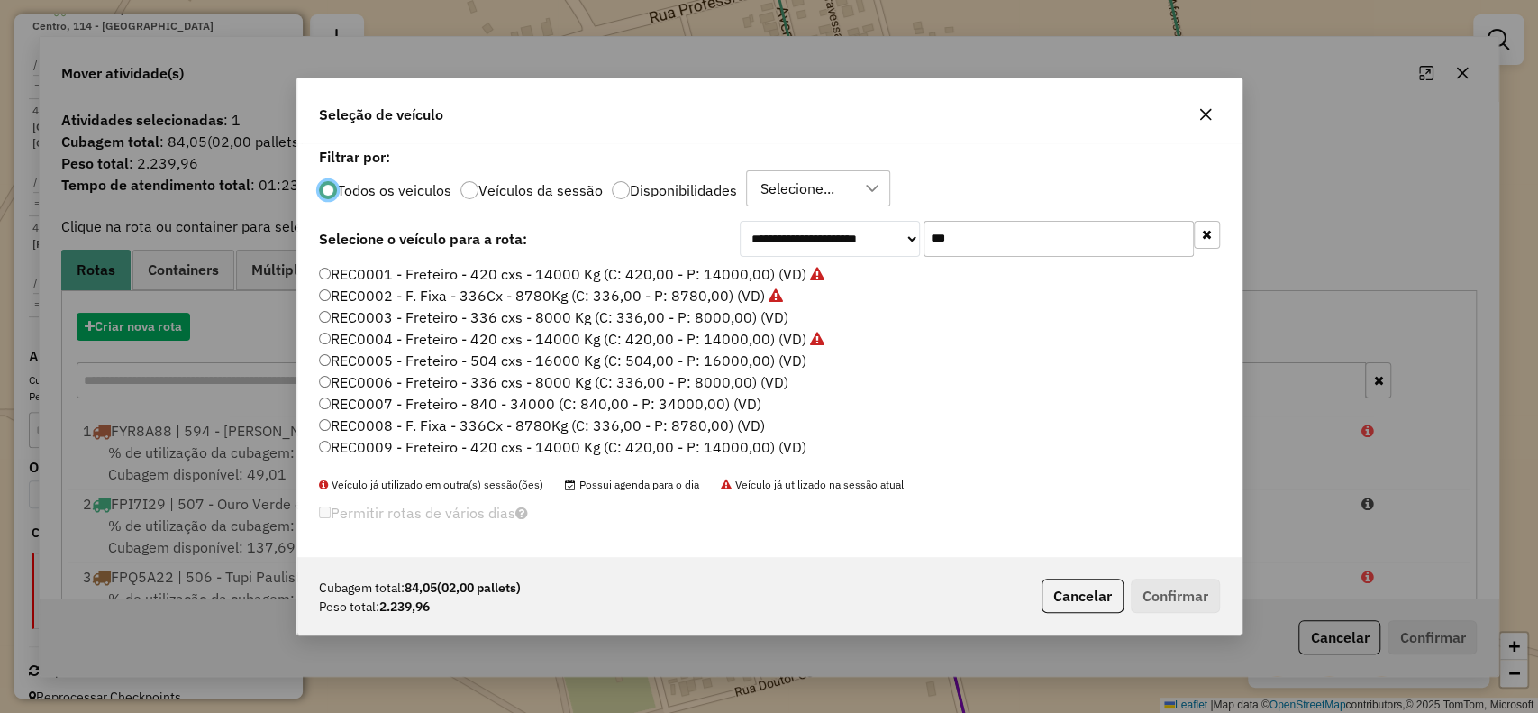
scroll to position [9, 5]
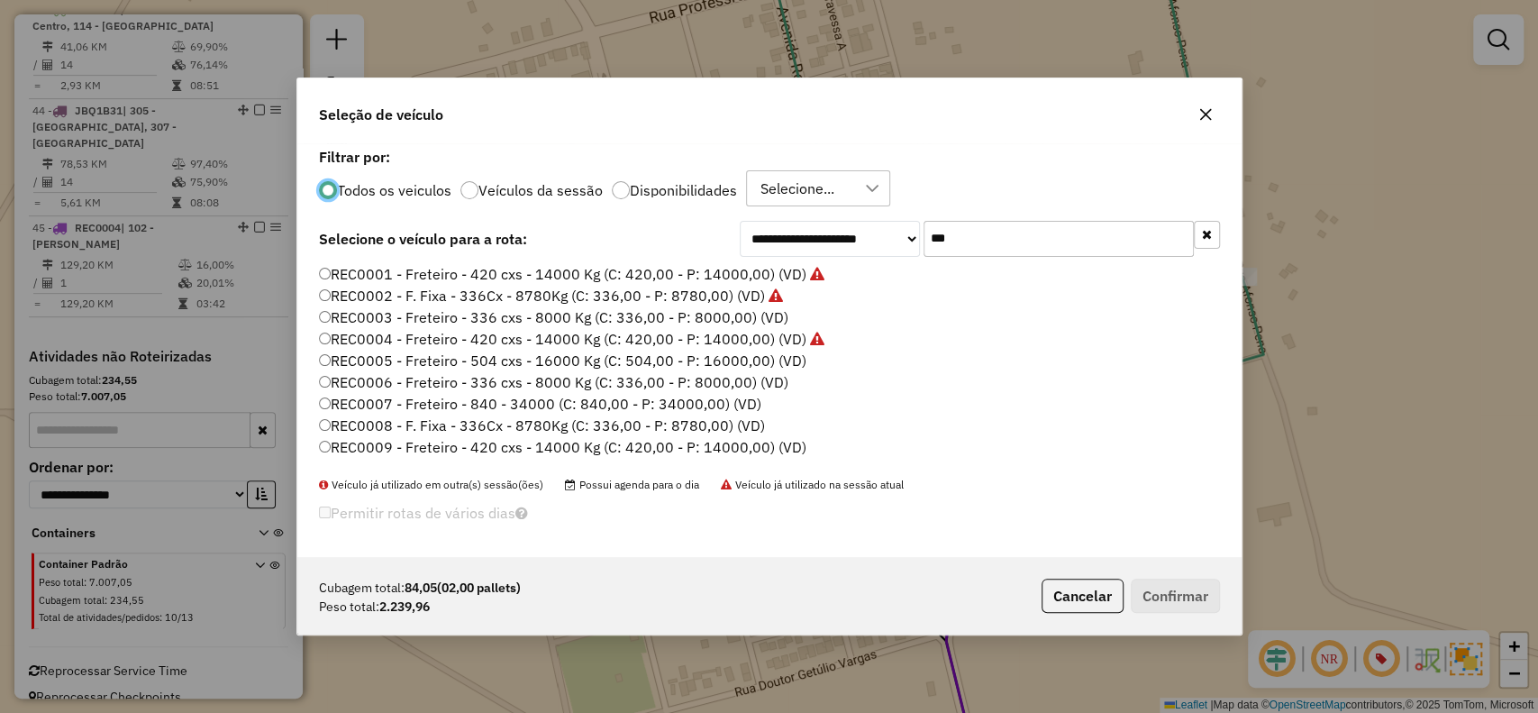
click at [670, 290] on label "REC0002 - F. Fixa - 336Cx - 8780Kg (C: 336,00 - P: 8780,00) (VD)" at bounding box center [551, 296] width 464 height 22
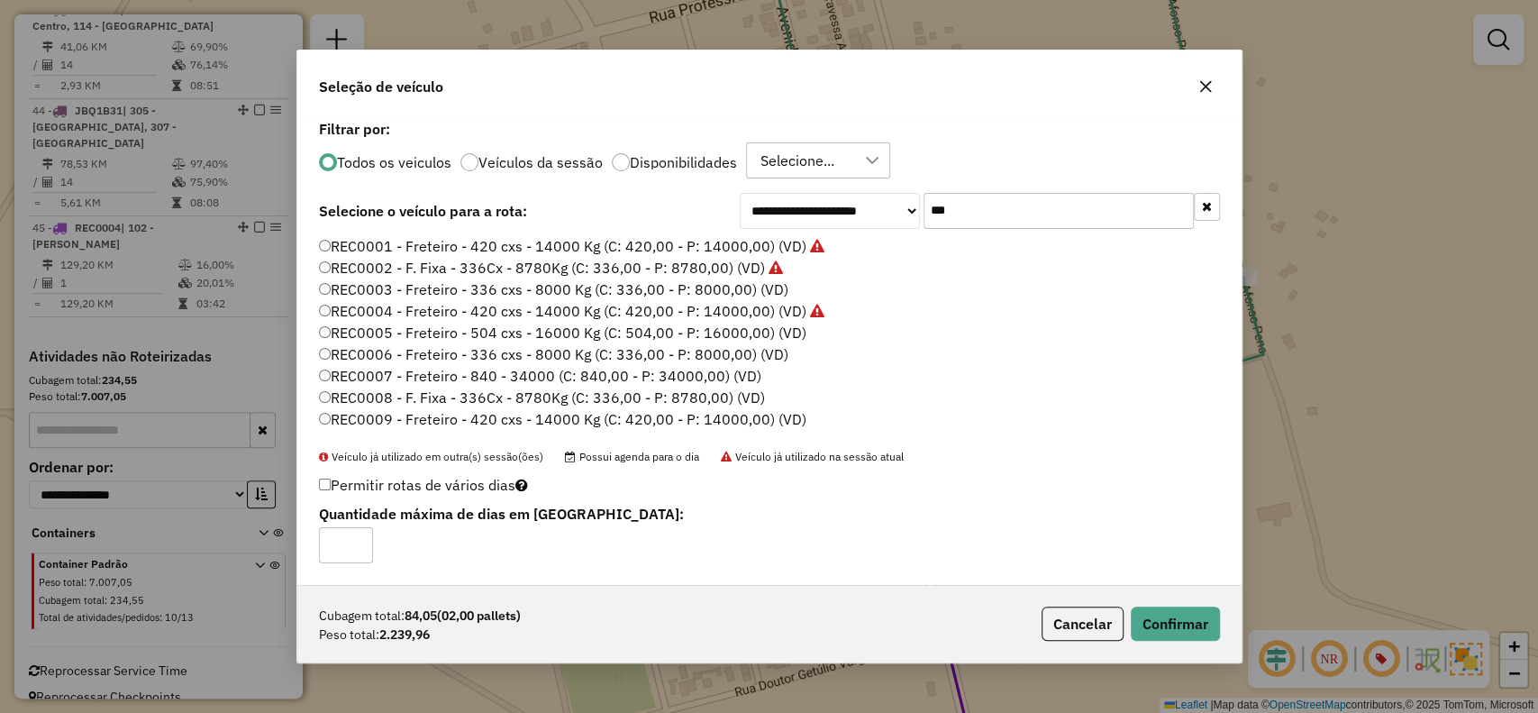
click at [726, 296] on label "REC0003 - Freteiro - 336 cxs - 8000 Kg (C: 336,00 - P: 8000,00) (VD)" at bounding box center [553, 289] width 469 height 22
click at [1193, 624] on button "Confirmar" at bounding box center [1175, 623] width 89 height 34
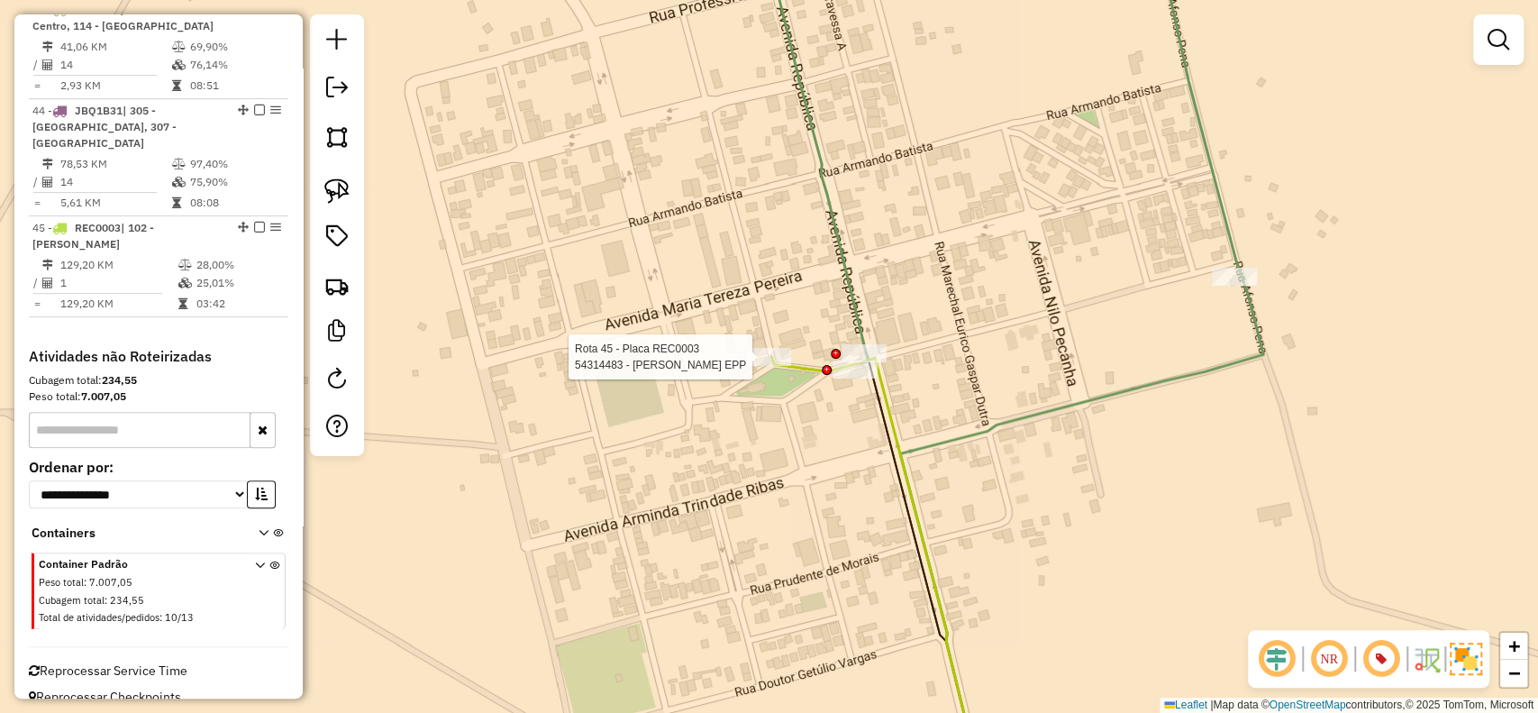
select select "**********"
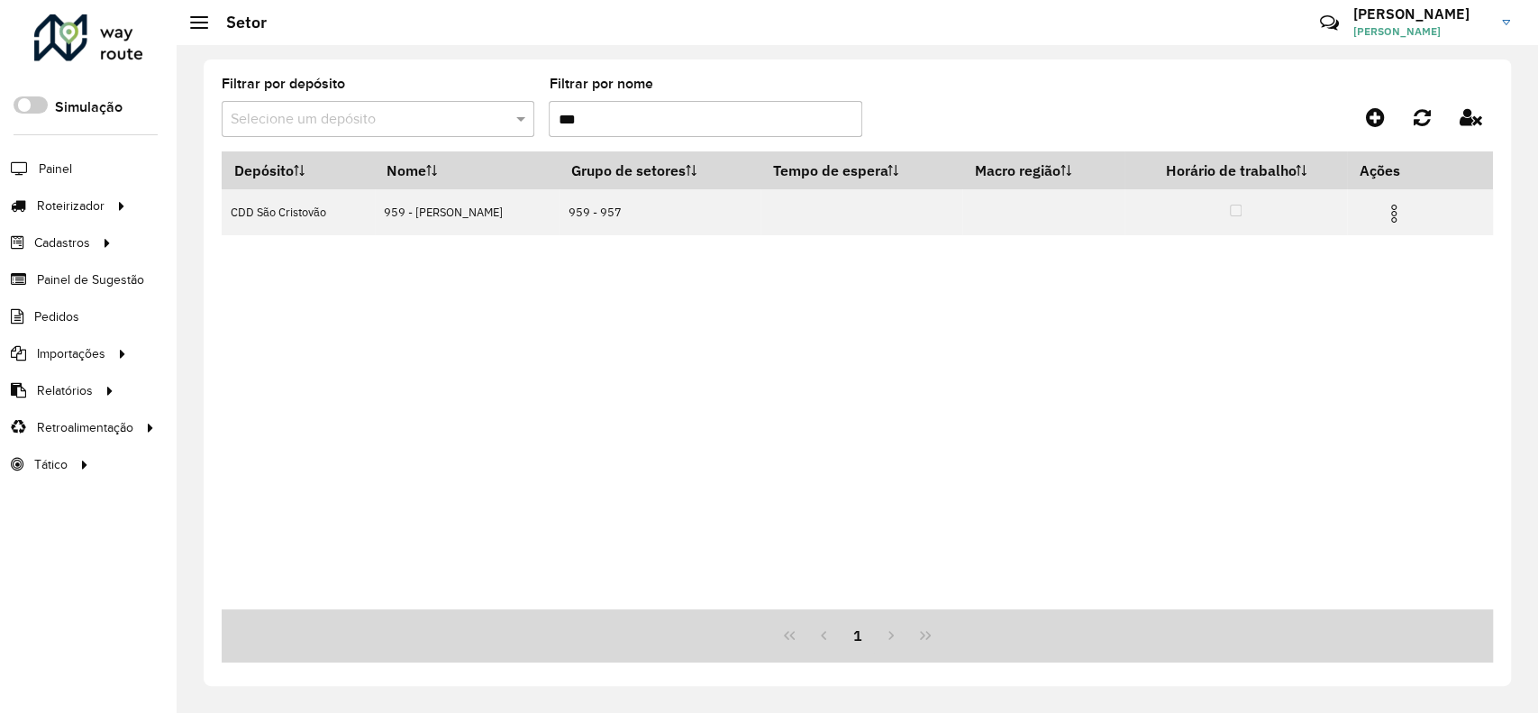
drag, startPoint x: 606, startPoint y: 119, endPoint x: 495, endPoint y: 114, distance: 110.9
click at [495, 114] on formly-group "Filtrar por depósito Selecione um depósito Filtrar por nome ***" at bounding box center [691, 114] width 939 height 74
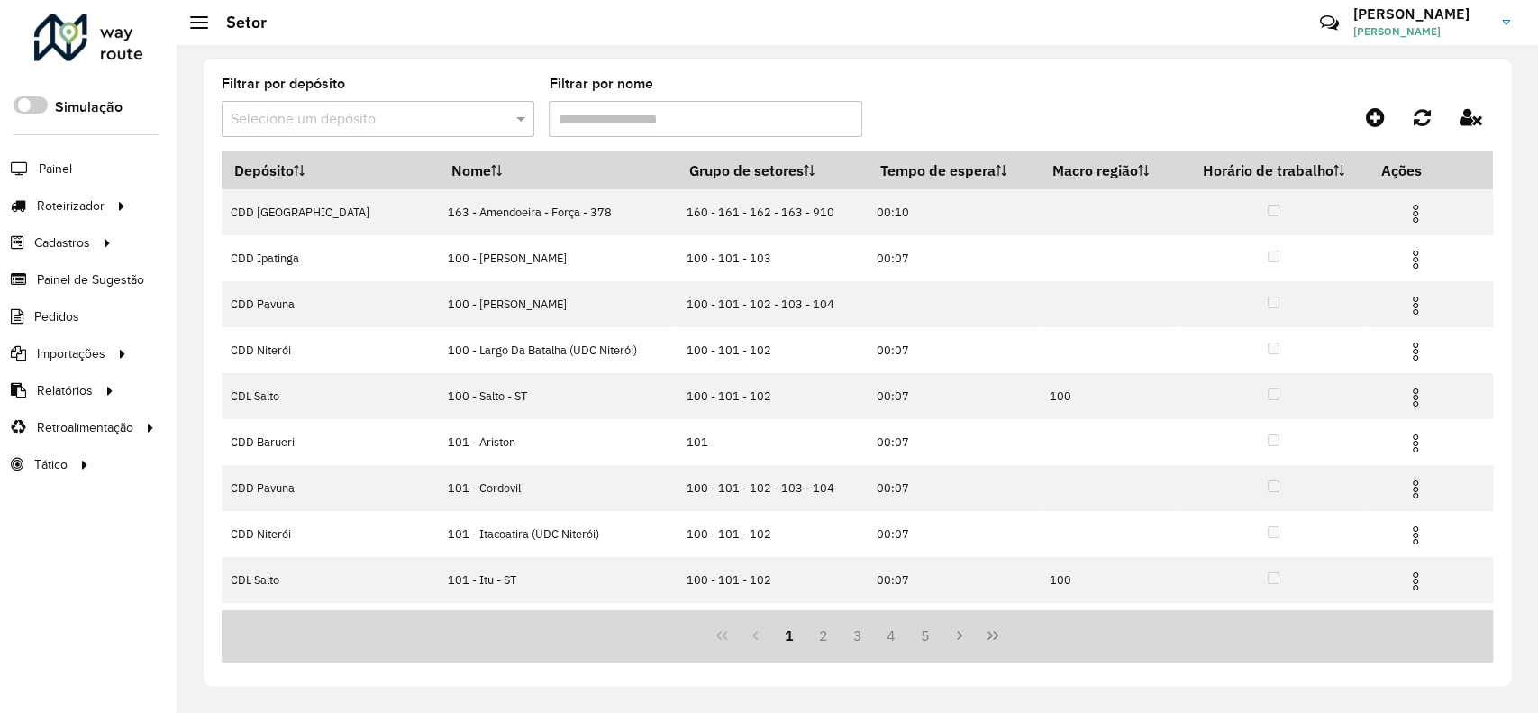
click at [441, 105] on div "Selecione um depósito" at bounding box center [378, 119] width 313 height 36
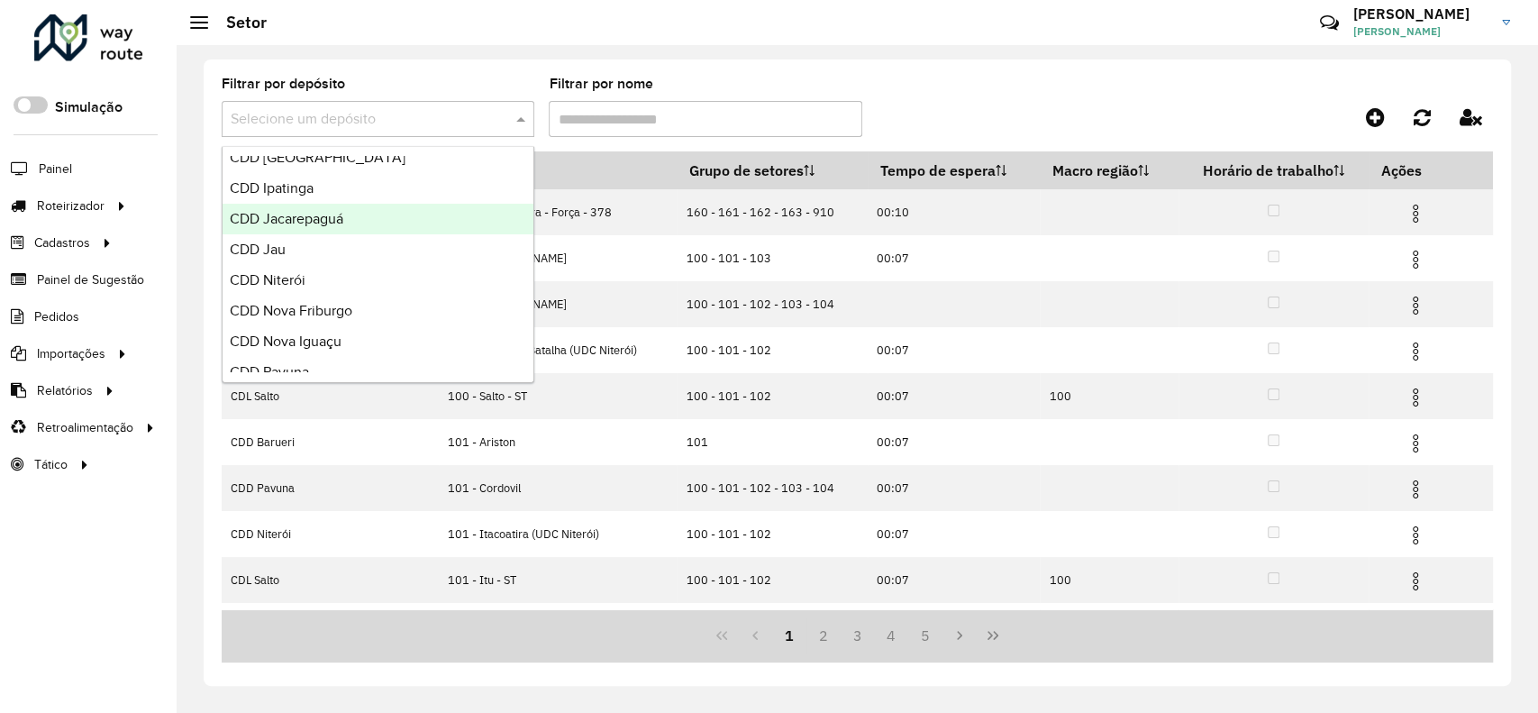
scroll to position [600, 0]
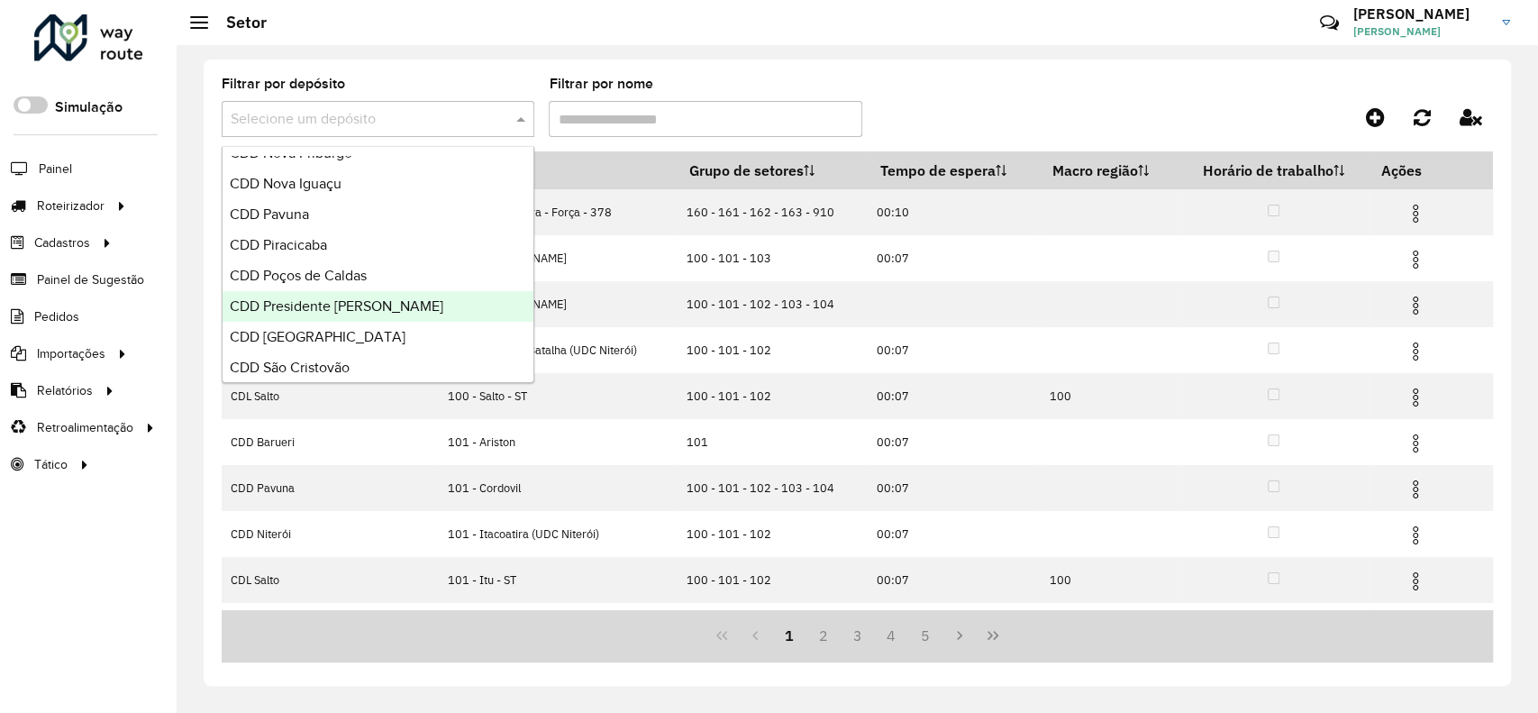
click at [353, 296] on div "CDD Presidente [PERSON_NAME]" at bounding box center [378, 306] width 311 height 31
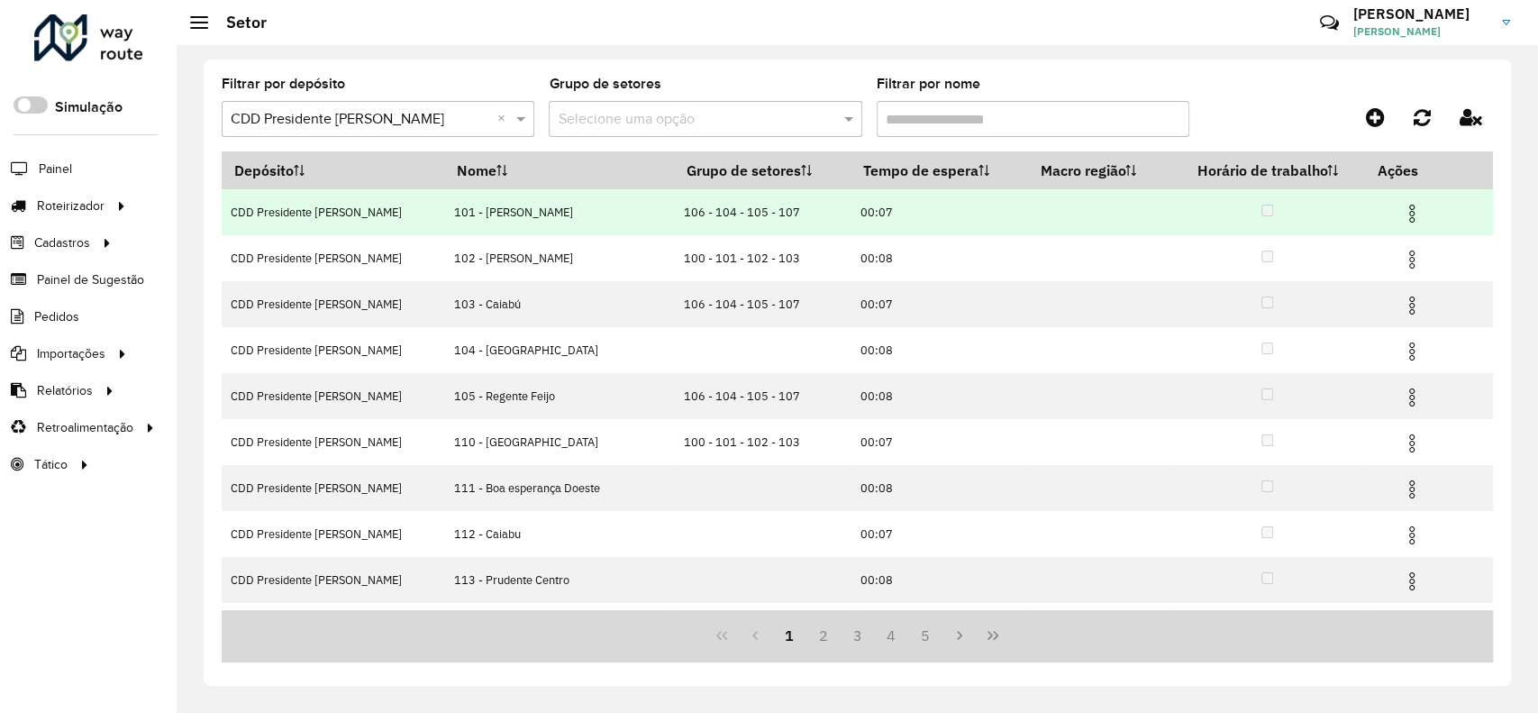
click at [1401, 219] on img at bounding box center [1412, 214] width 22 height 22
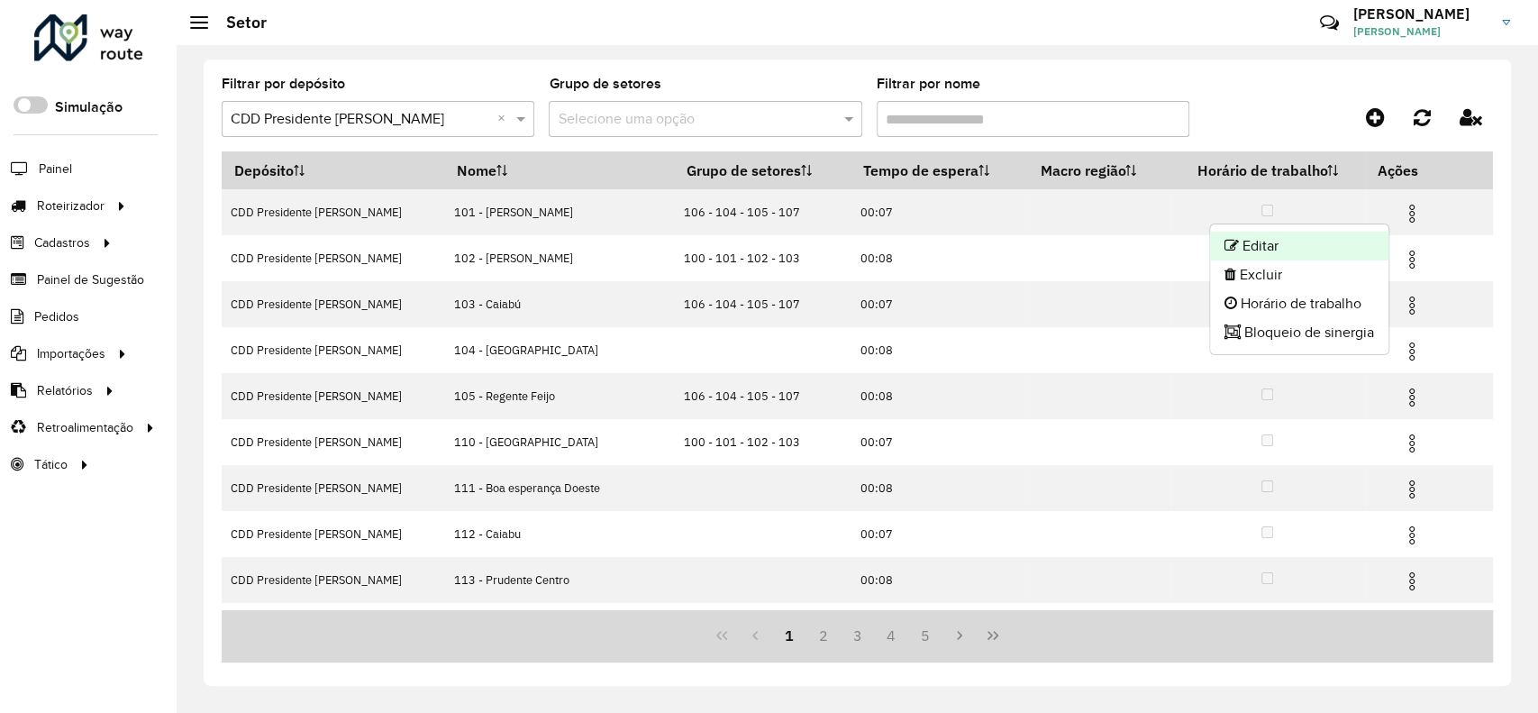
click at [1362, 245] on li "Editar" at bounding box center [1299, 246] width 178 height 29
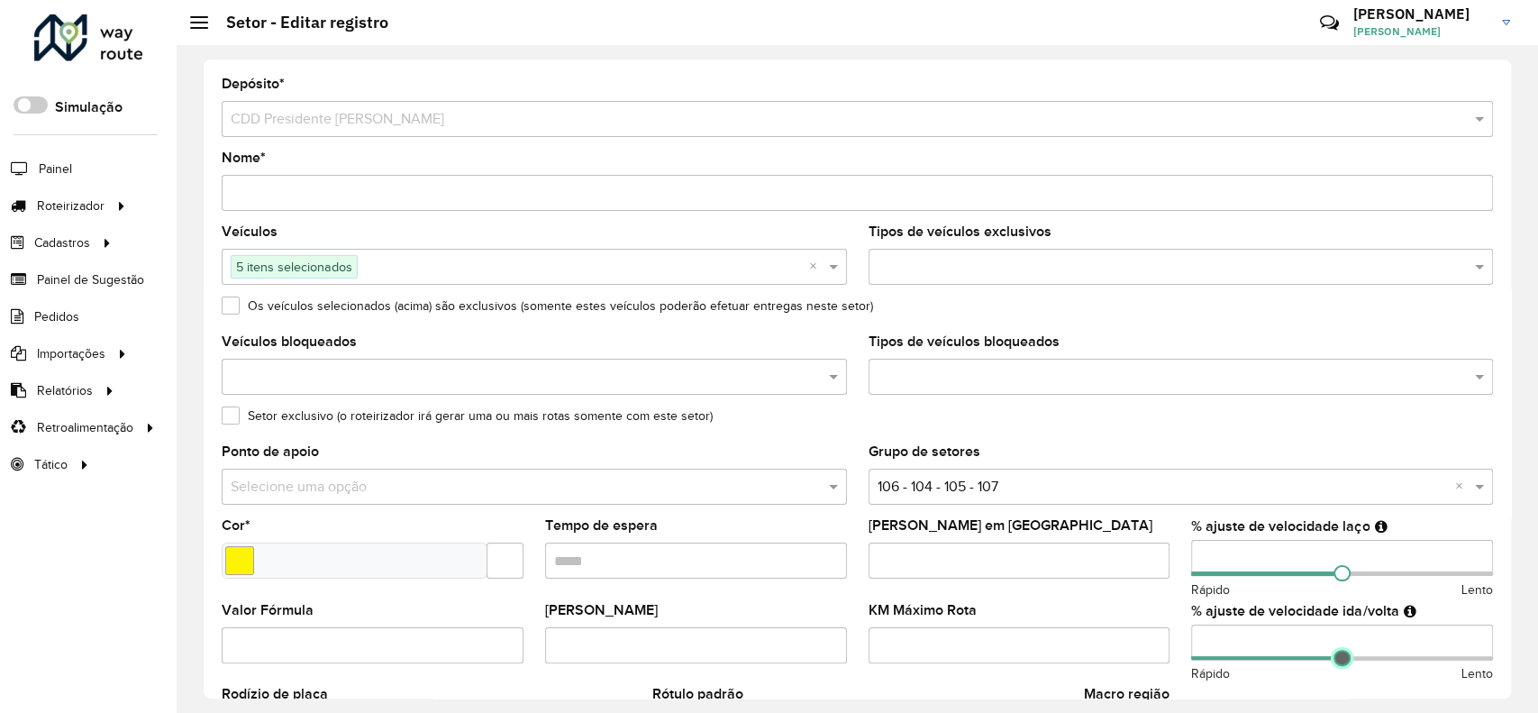
drag, startPoint x: 1391, startPoint y: 660, endPoint x: 1337, endPoint y: 666, distance: 54.4
click at [1337, 666] on span at bounding box center [1342, 658] width 16 height 16
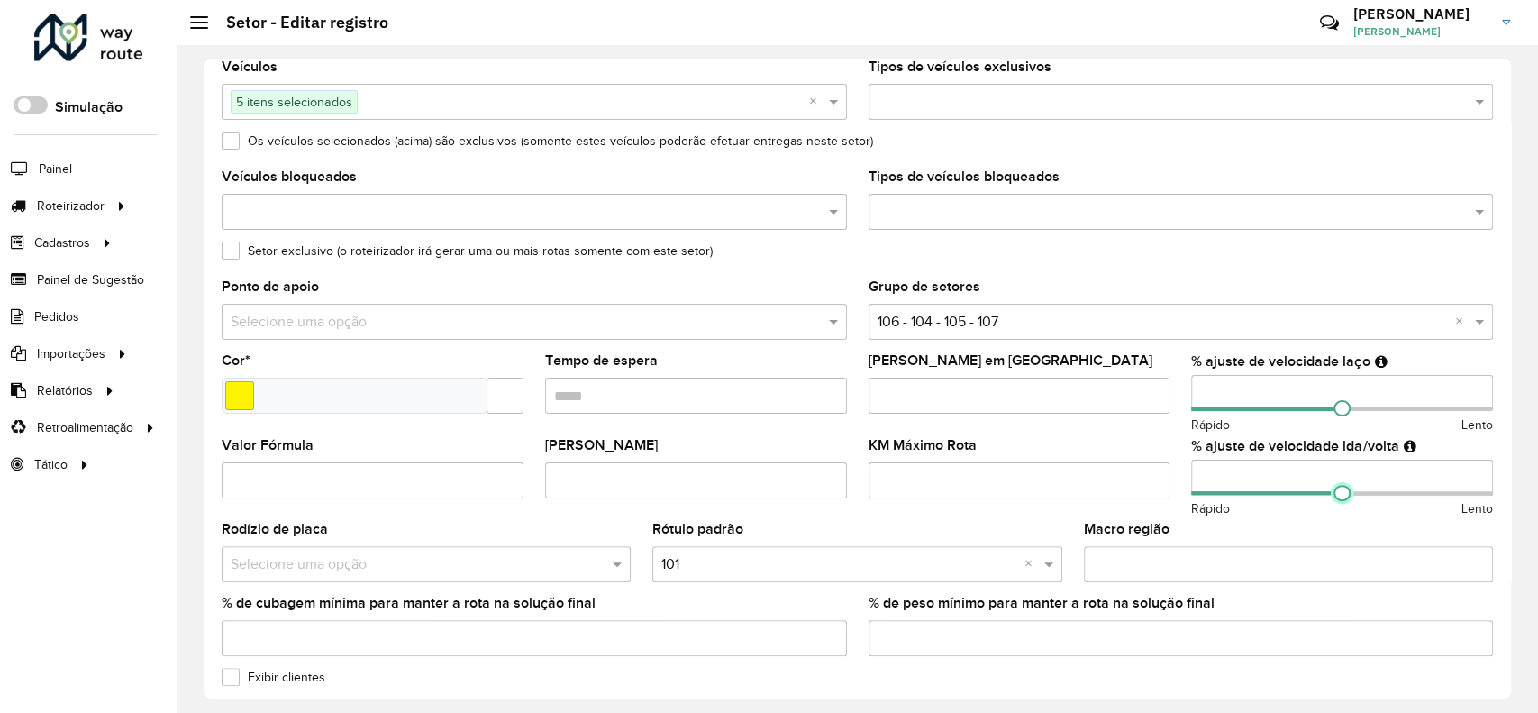
scroll to position [480, 0]
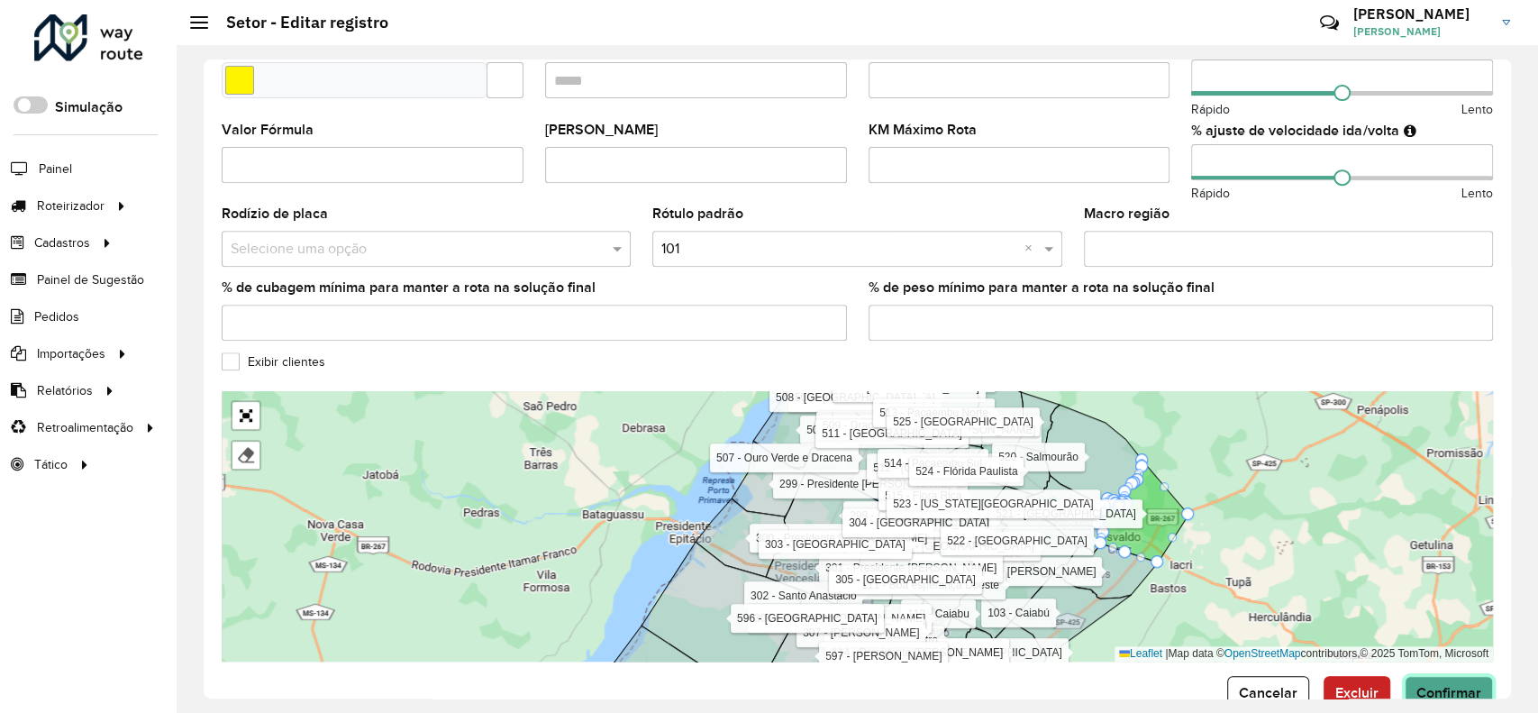
click at [1439, 694] on span "Confirmar" at bounding box center [1449, 692] width 65 height 15
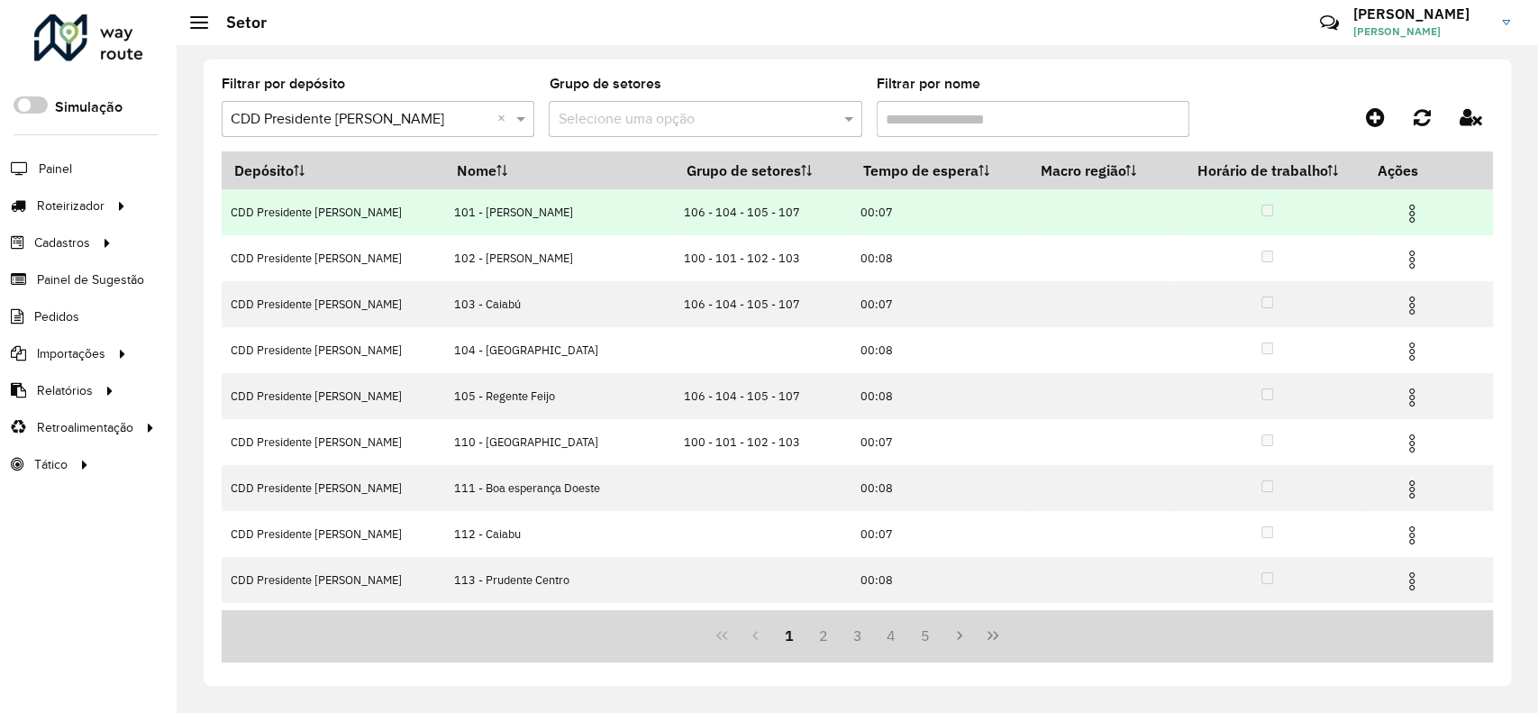
click at [1401, 206] on img at bounding box center [1412, 214] width 22 height 22
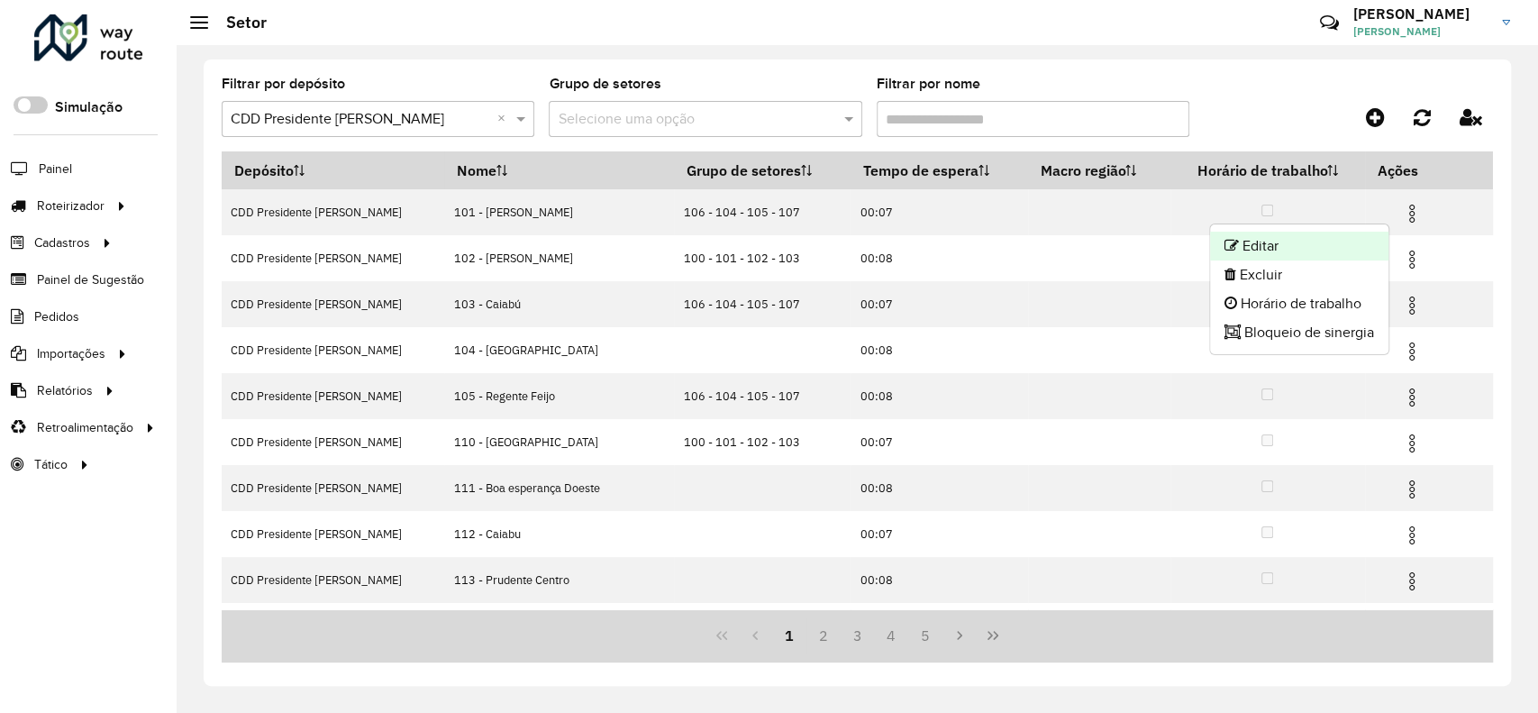
click at [1335, 242] on li "Editar" at bounding box center [1299, 246] width 178 height 29
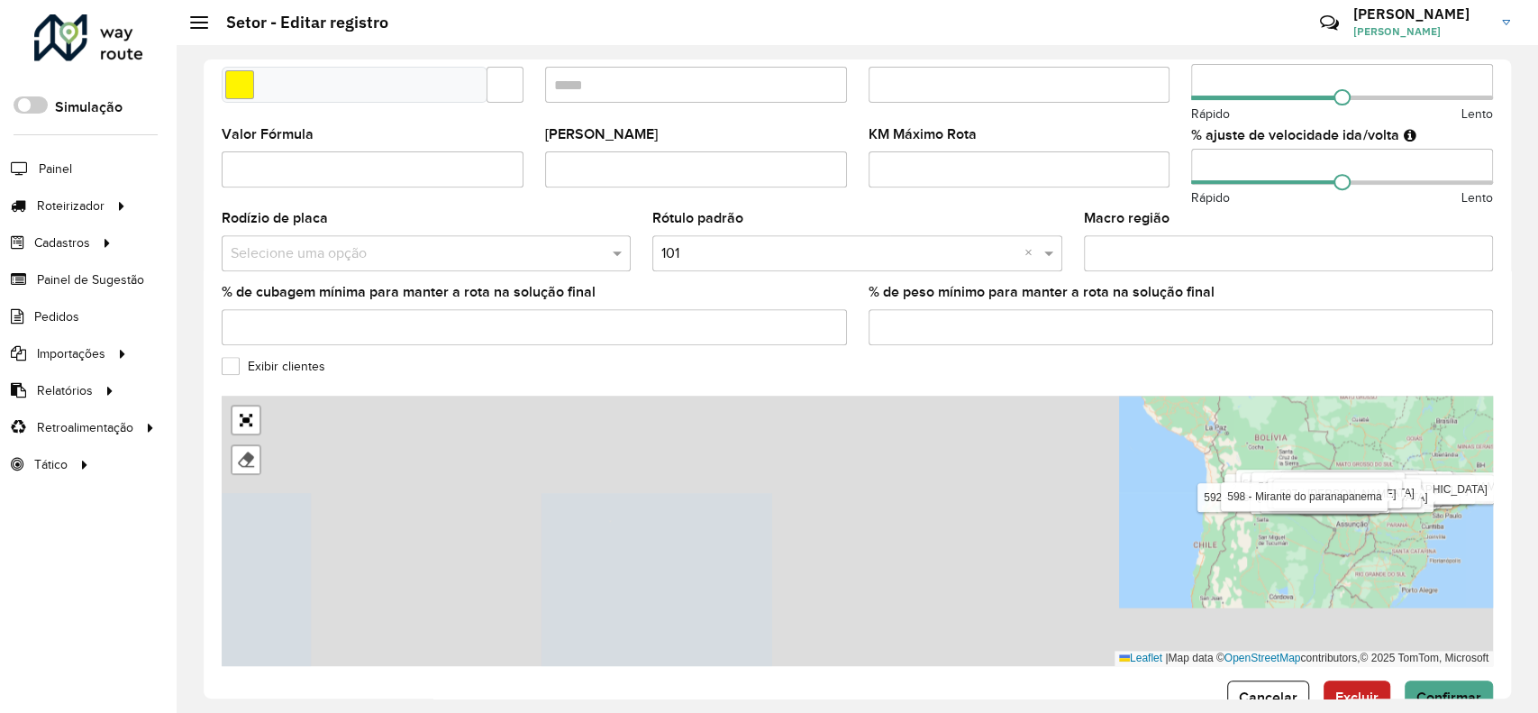
scroll to position [524, 0]
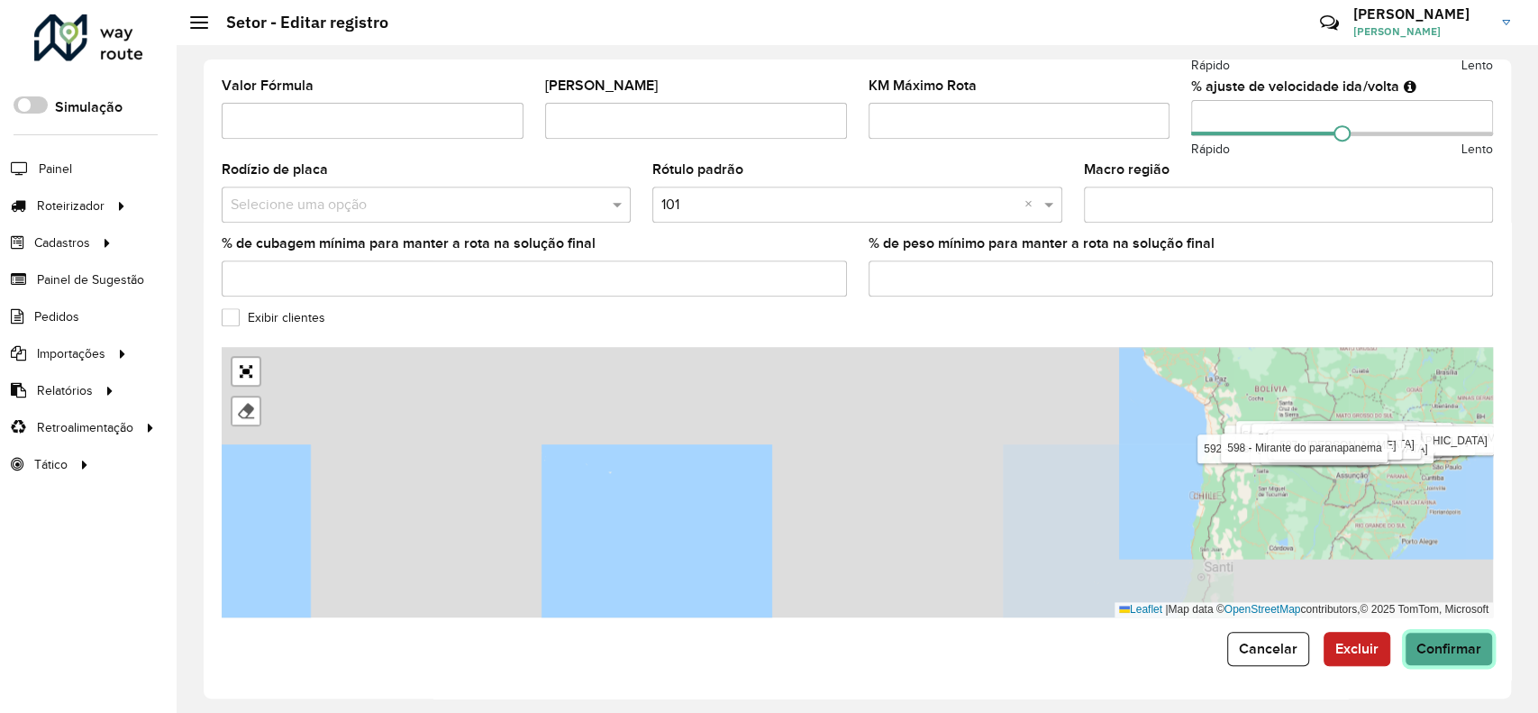
click at [1436, 646] on span "Confirmar" at bounding box center [1449, 648] width 65 height 15
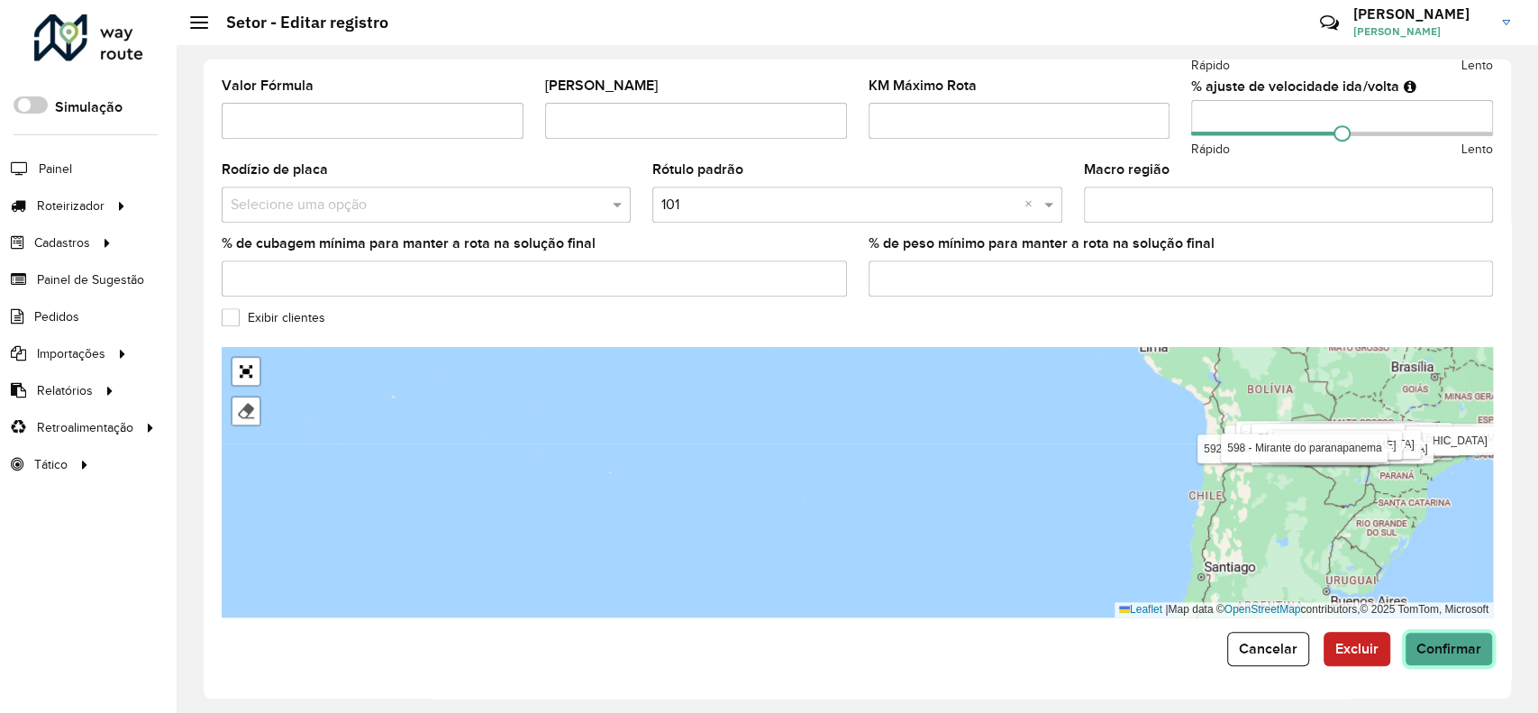
click at [1452, 641] on button "Confirmar" at bounding box center [1449, 649] width 88 height 34
click at [1453, 642] on span "Confirmar" at bounding box center [1449, 648] width 65 height 15
